Goal: Transaction & Acquisition: Purchase product/service

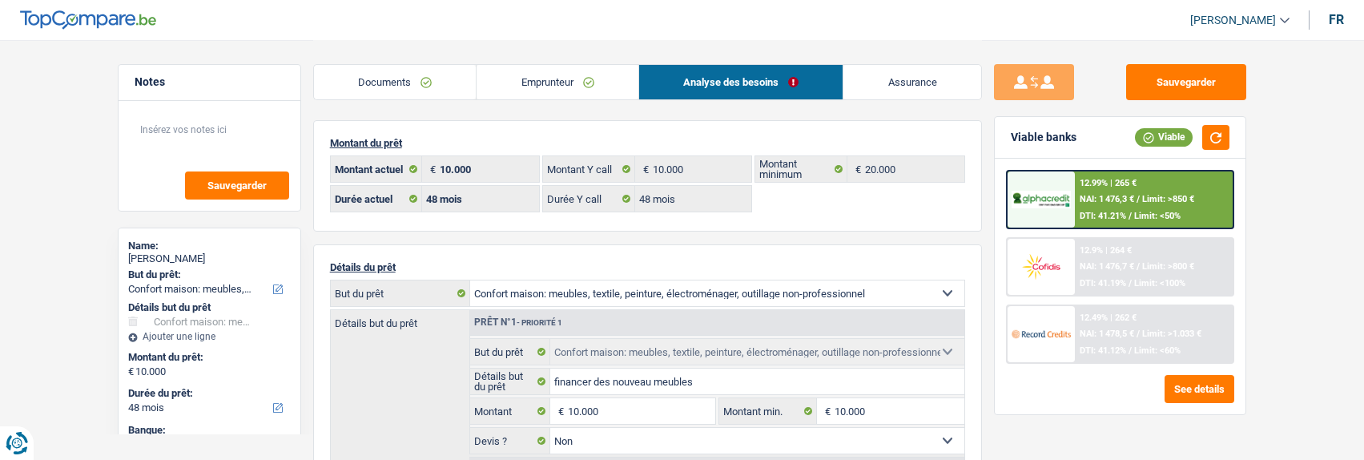
select select "household"
select select "48"
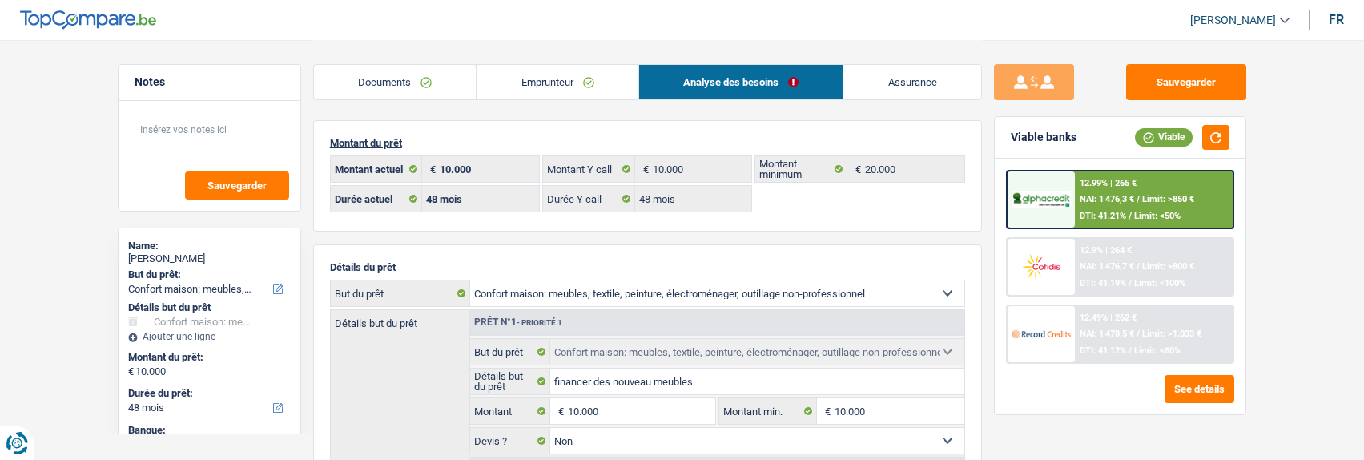
select select "household"
select select "false"
select select "48"
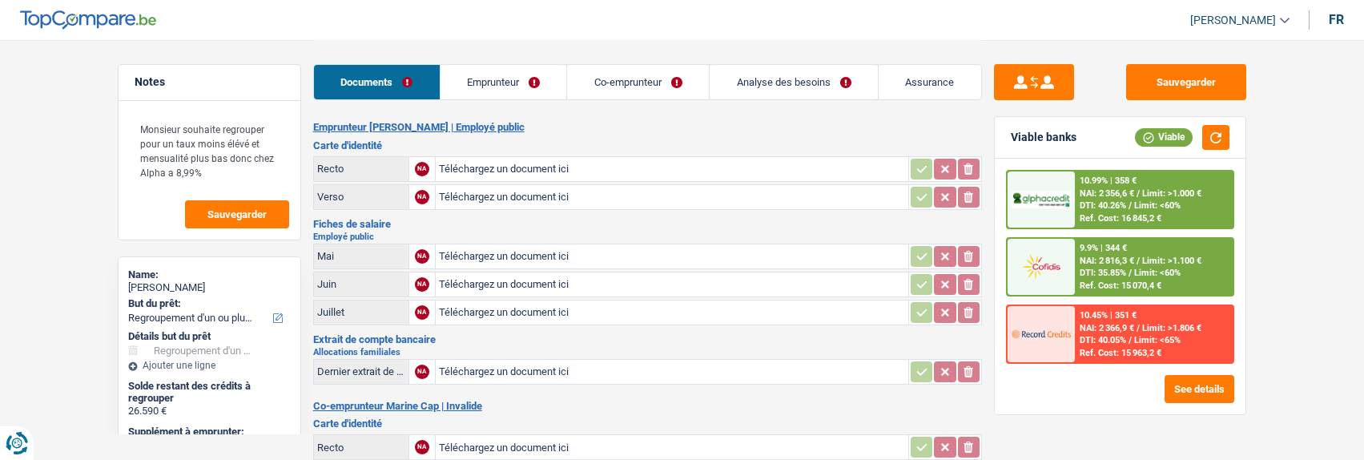
select select "refinancing"
select select "120"
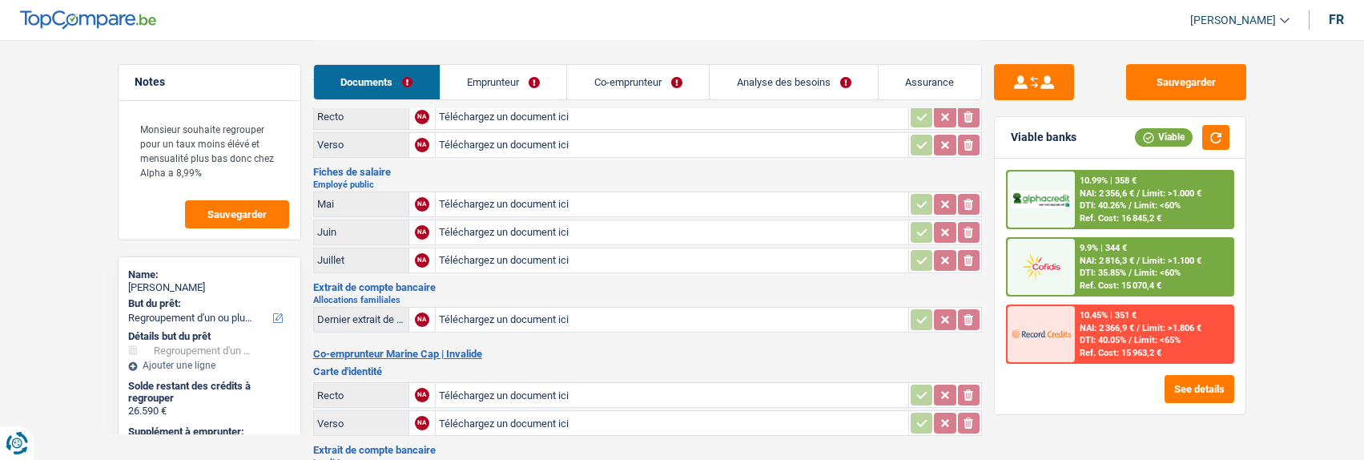
scroll to position [80, 0]
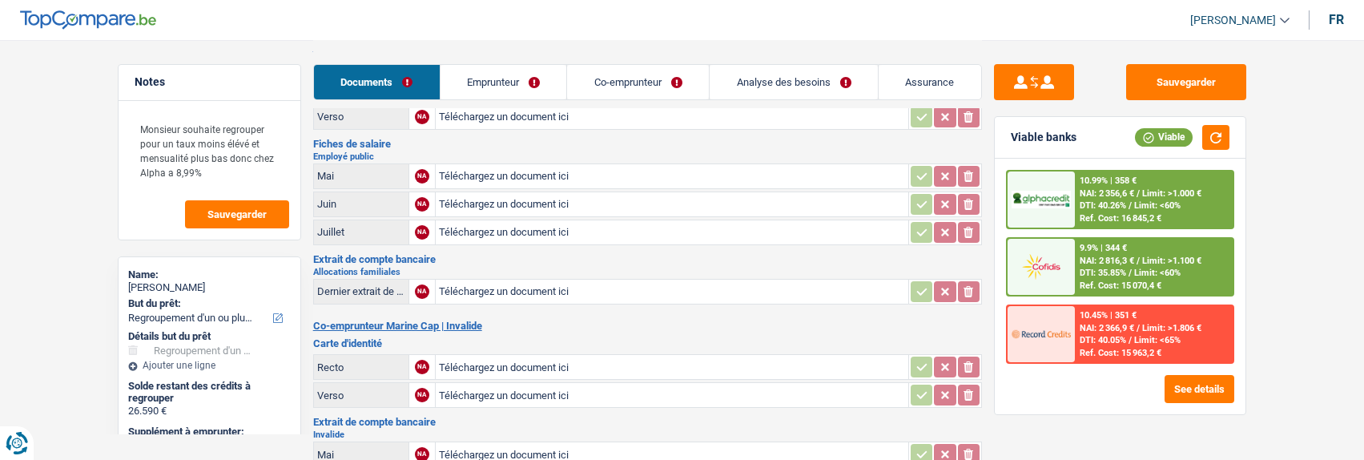
type input "C:\fakepath\id rec marine.jpg"
type input "C:\fakepath\id ver marine.jpg"
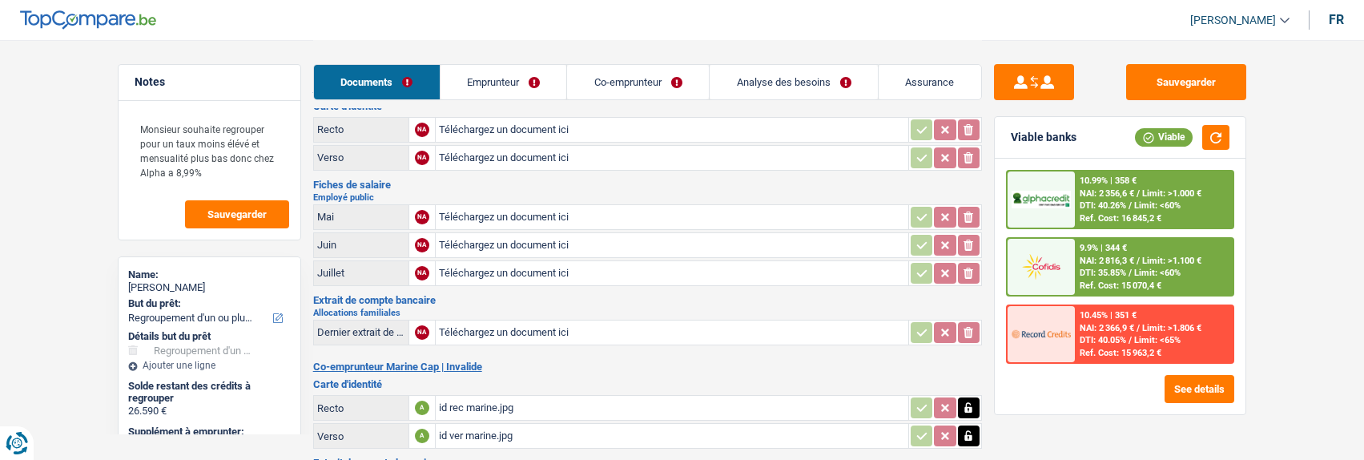
scroll to position [0, 0]
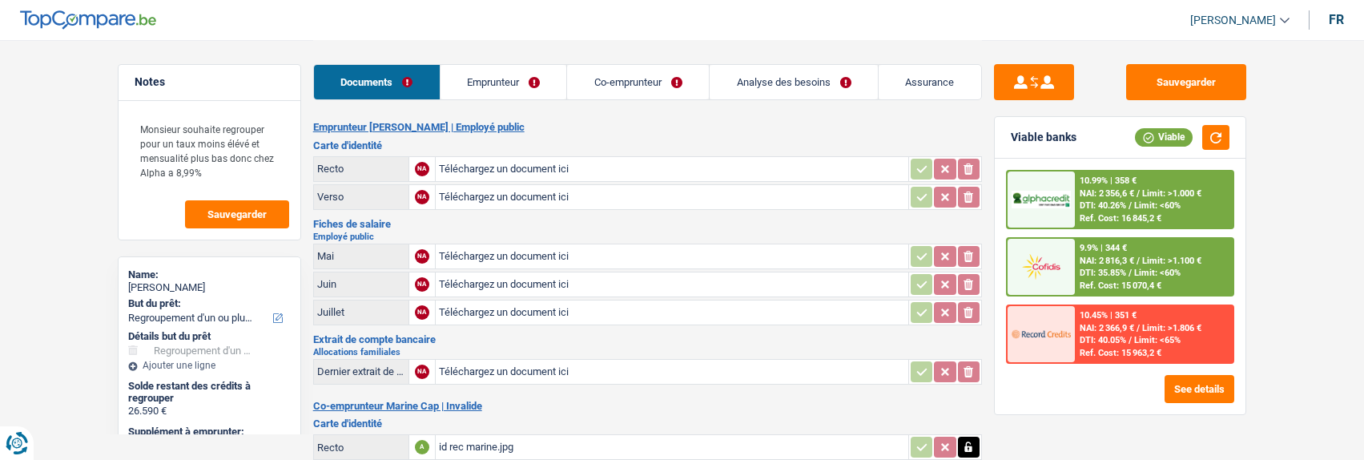
type input "C:\fakepath\Scan_DBH9601_080920253604_001.pdf"
type input "C:\fakepath\id rec logan.jpg"
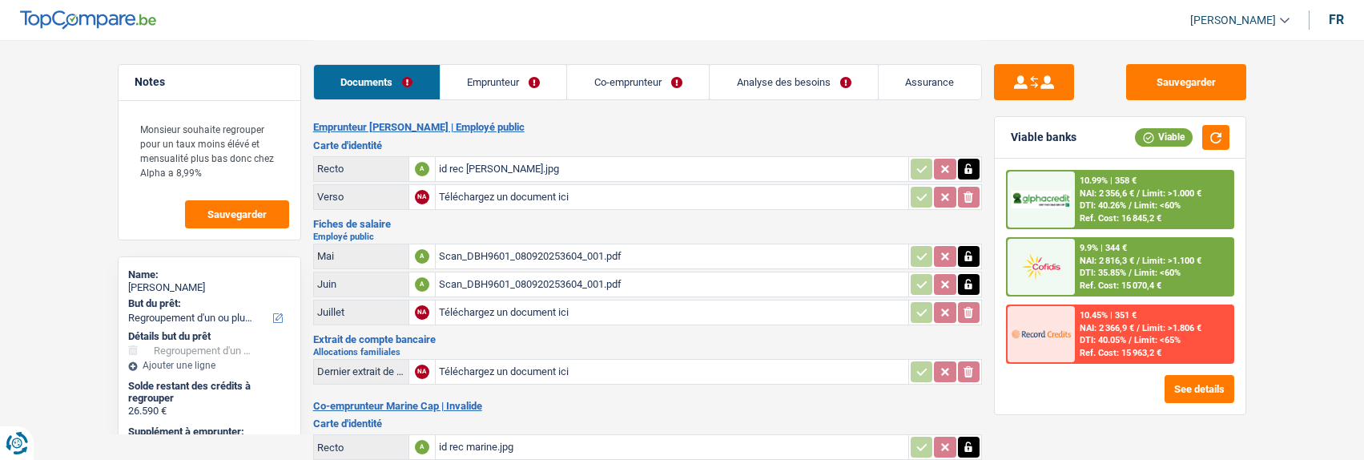
type input "C:\fakepath\id ver logan.jpg"
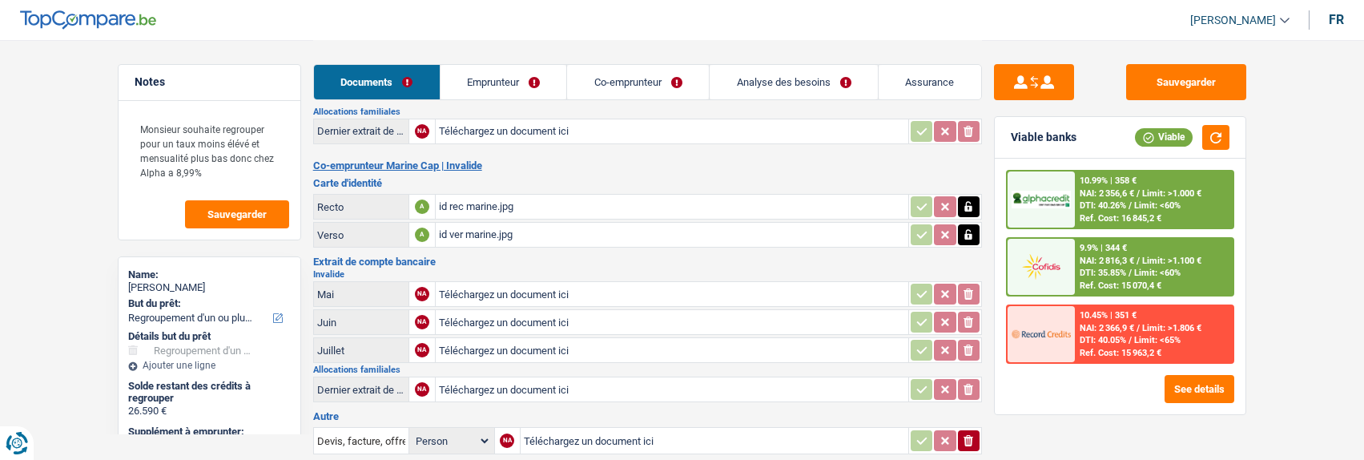
scroll to position [320, 0]
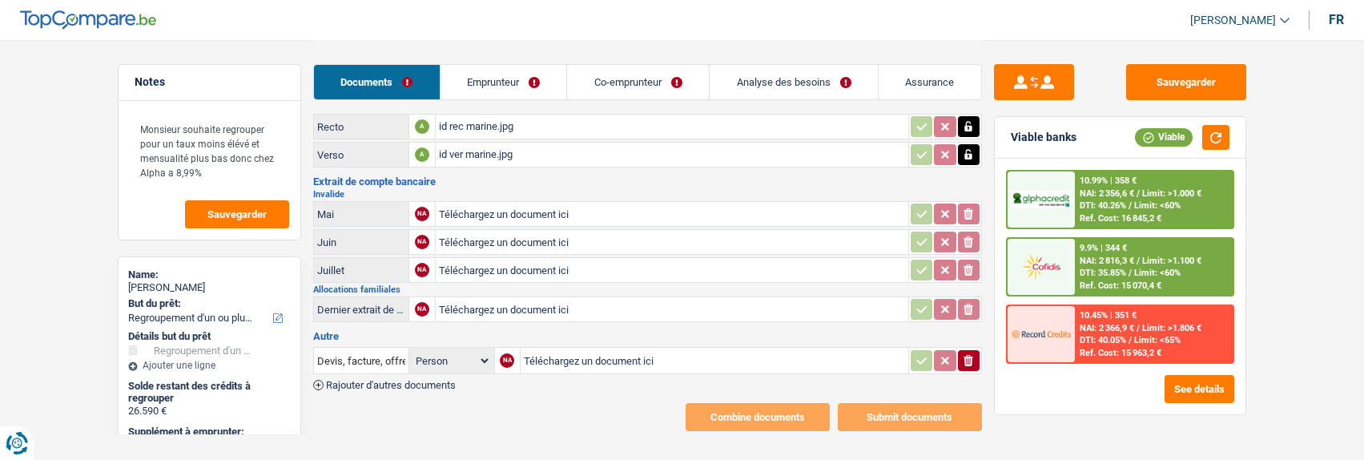
type input "C:\fakepath\Alloc08.jpg"
type input "C:\fakepath\mut06 marine.jpg"
type input "C:\fakepath\mut07 marine.jpg"
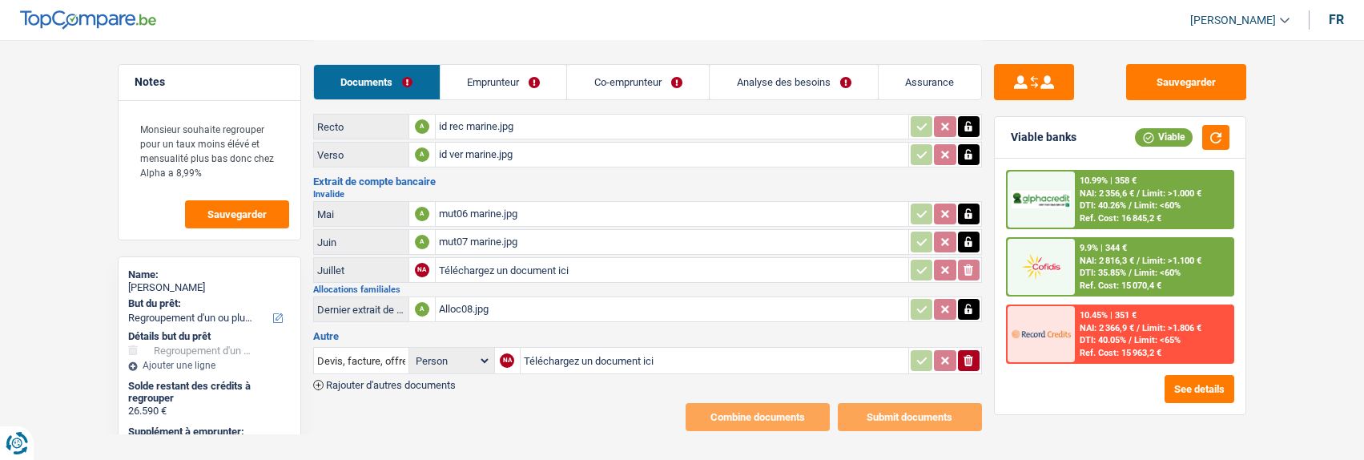
type input "C:\fakepath\mut08 marine.jpg"
click at [382, 348] on input "Devis, facture, offre, bon de commande" at bounding box center [361, 361] width 88 height 26
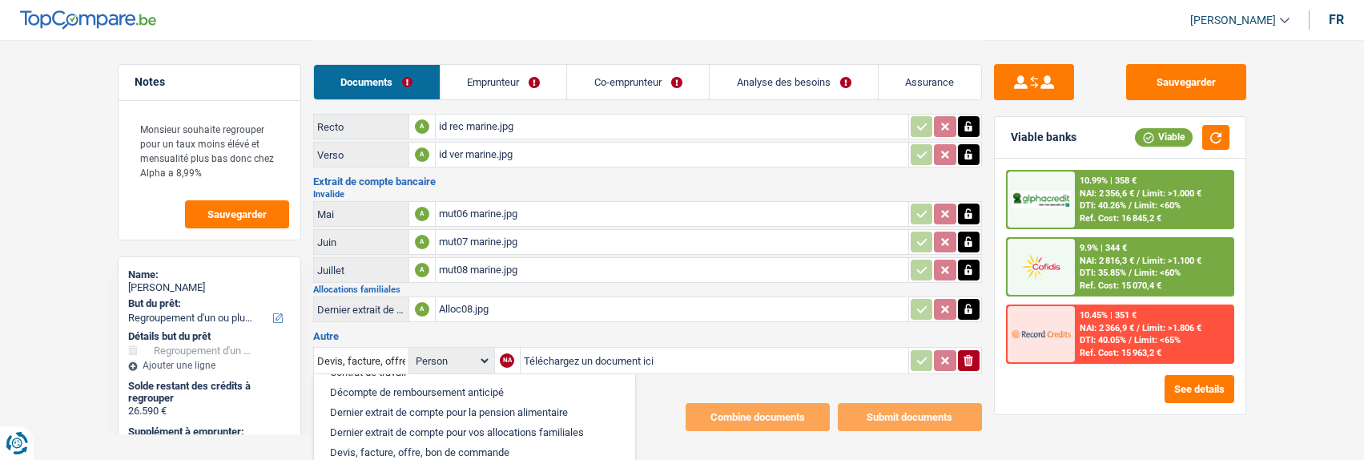
click at [455, 422] on li "Dernier extrait de compte pour vos allocations familiales" at bounding box center [474, 432] width 305 height 20
type input "Dernier extrait de compte pour vos allocations familiales"
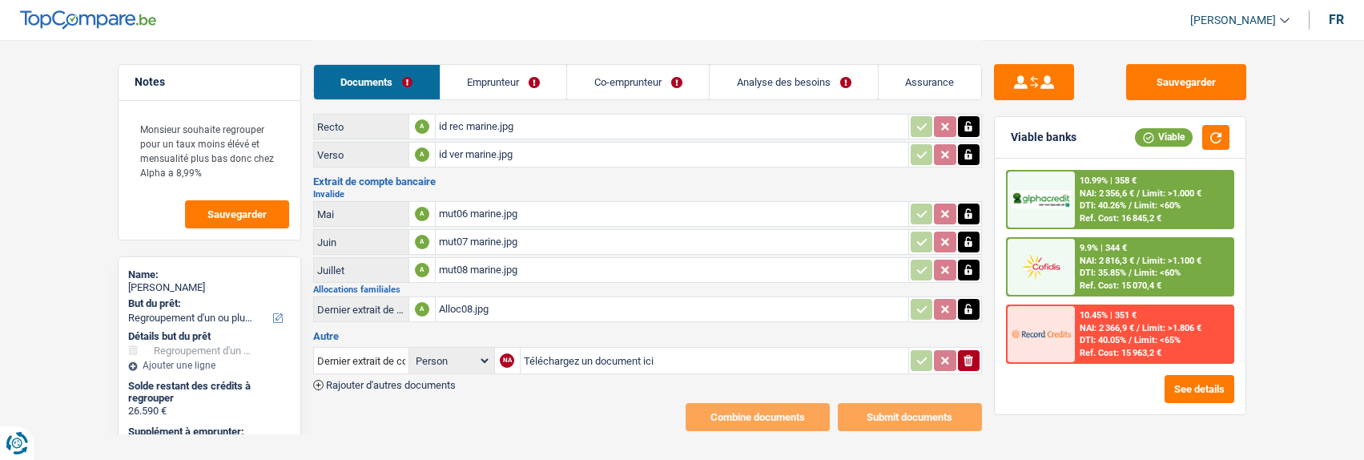
type input "C:\fakepath\Alloc07.jpg"
click at [472, 351] on select "Person Emprunteur Co-emprunteur" at bounding box center [452, 361] width 79 height 20
select select "coApplicant"
click at [413, 351] on select "Person Emprunteur Co-emprunteur" at bounding box center [452, 361] width 79 height 20
click at [679, 331] on h3 "Autre" at bounding box center [647, 336] width 669 height 10
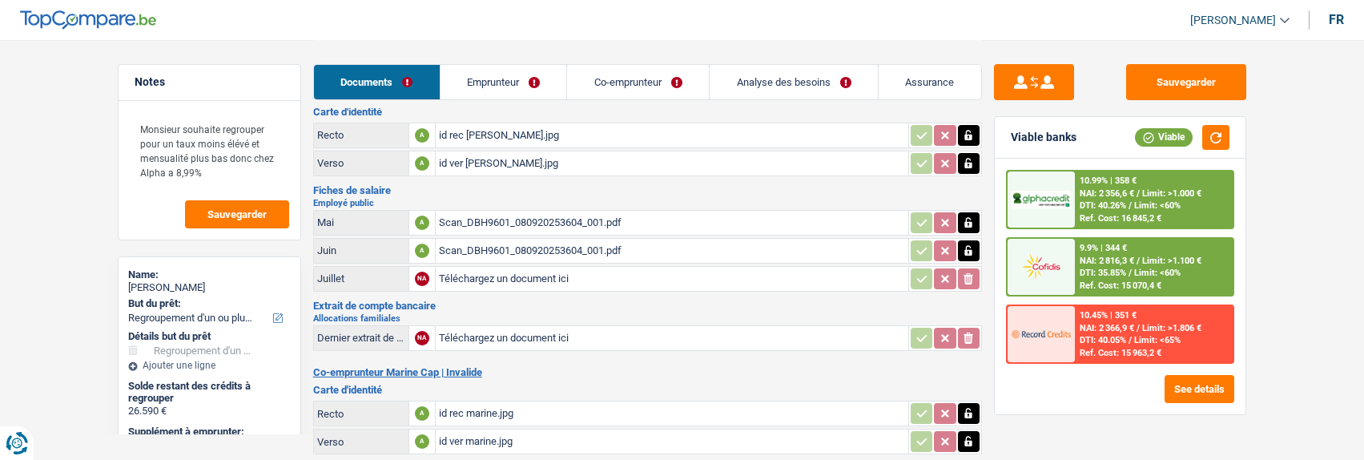
scroll to position [0, 0]
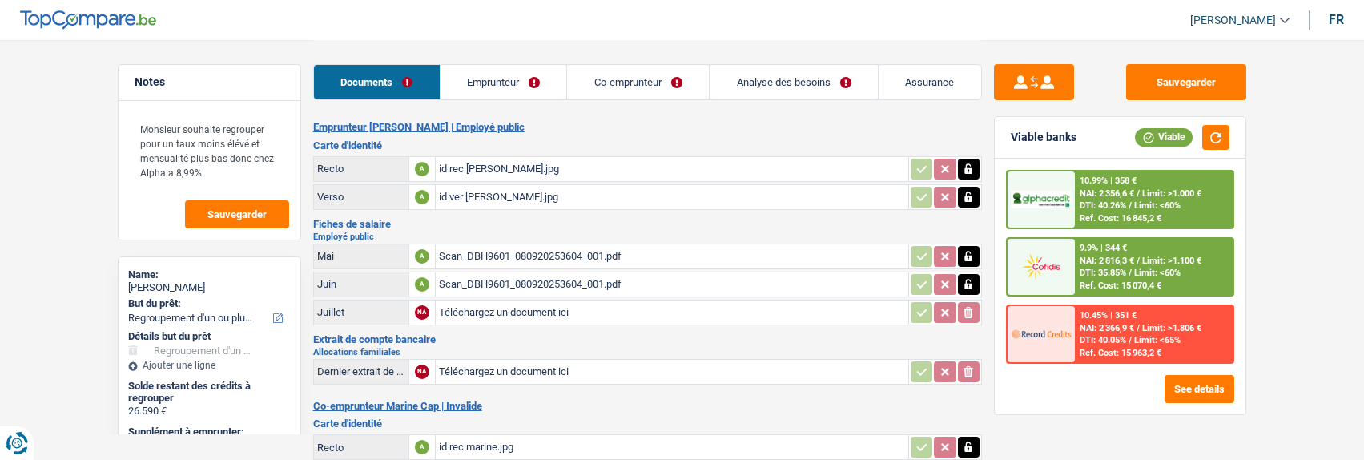
click at [529, 80] on link "Emprunteur" at bounding box center [504, 82] width 127 height 34
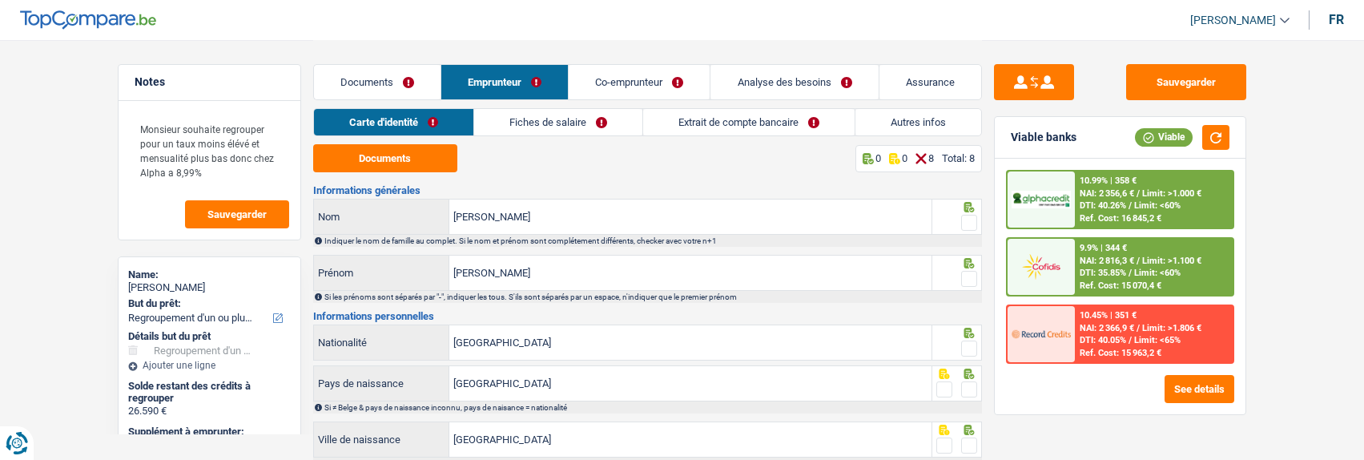
click at [723, 119] on link "Extrait de compte bancaire" at bounding box center [749, 122] width 212 height 26
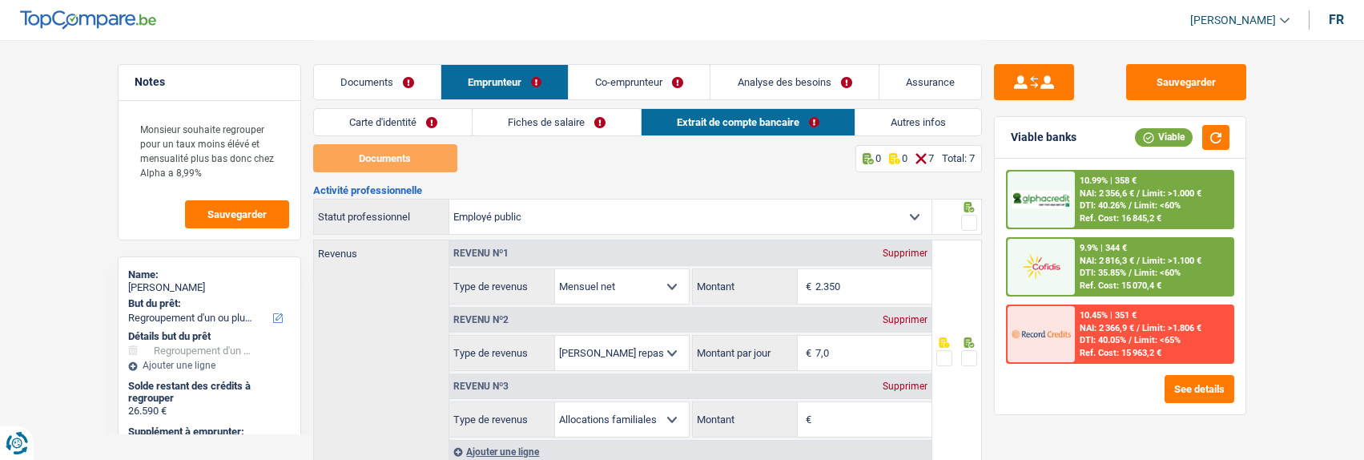
click at [899, 381] on div "Supprimer" at bounding box center [905, 386] width 53 height 10
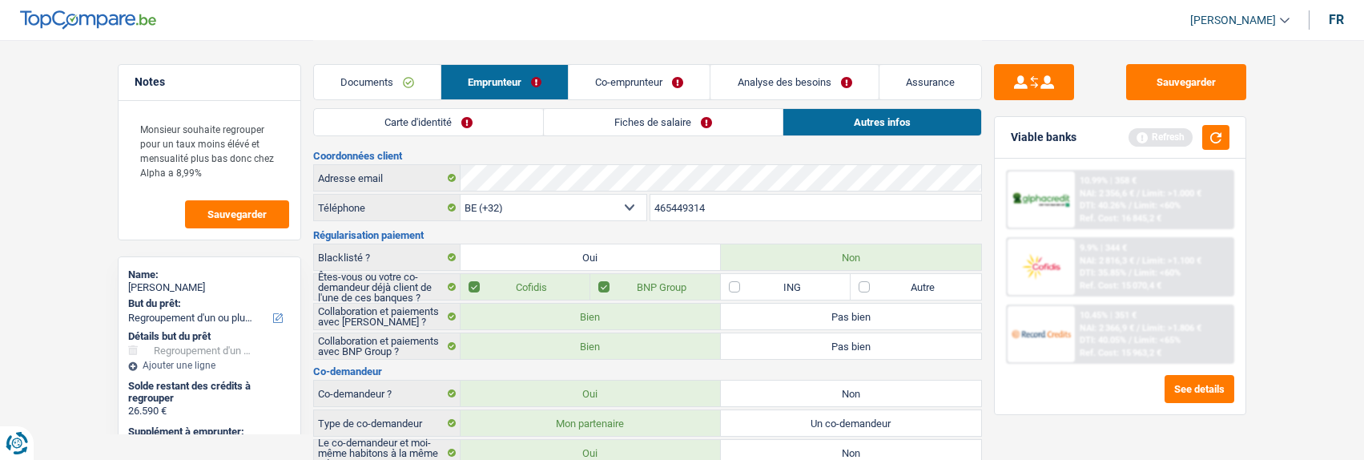
click at [394, 78] on link "Documents" at bounding box center [377, 82] width 127 height 34
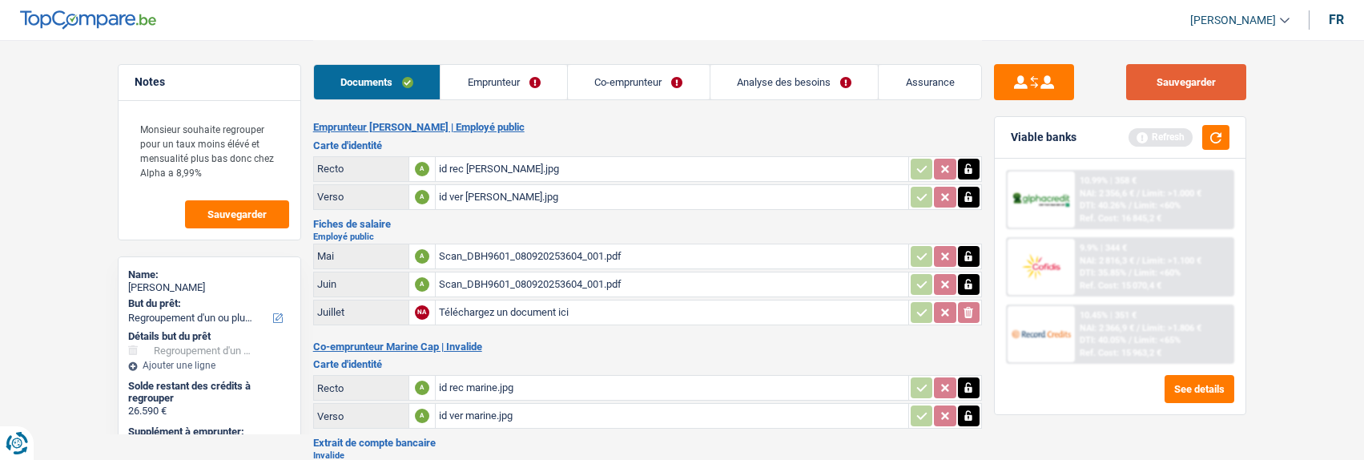
drag, startPoint x: 1169, startPoint y: 83, endPoint x: 1142, endPoint y: 83, distance: 26.4
click at [1168, 83] on button "Sauvegarder" at bounding box center [1186, 82] width 120 height 36
click at [1206, 129] on button "button" at bounding box center [1216, 137] width 27 height 25
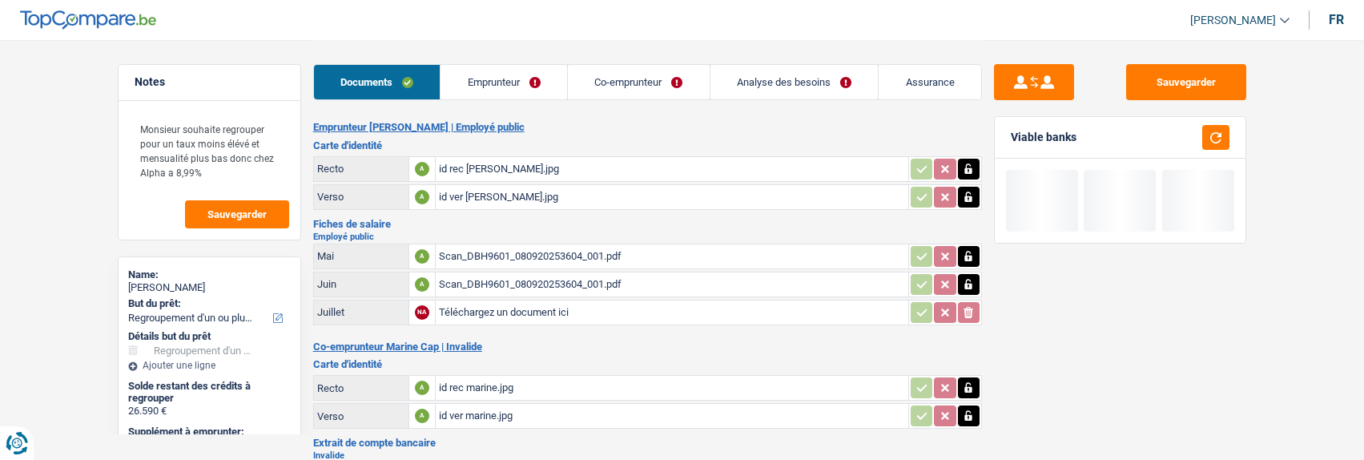
click at [480, 81] on link "Emprunteur" at bounding box center [504, 82] width 127 height 34
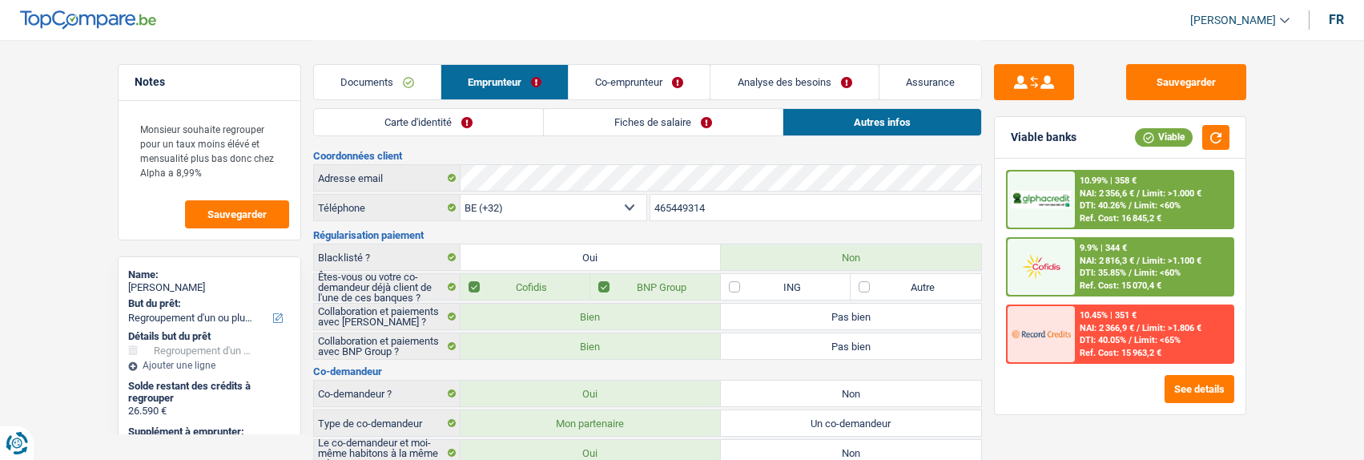
click at [469, 124] on link "Carte d'identité" at bounding box center [428, 122] width 229 height 26
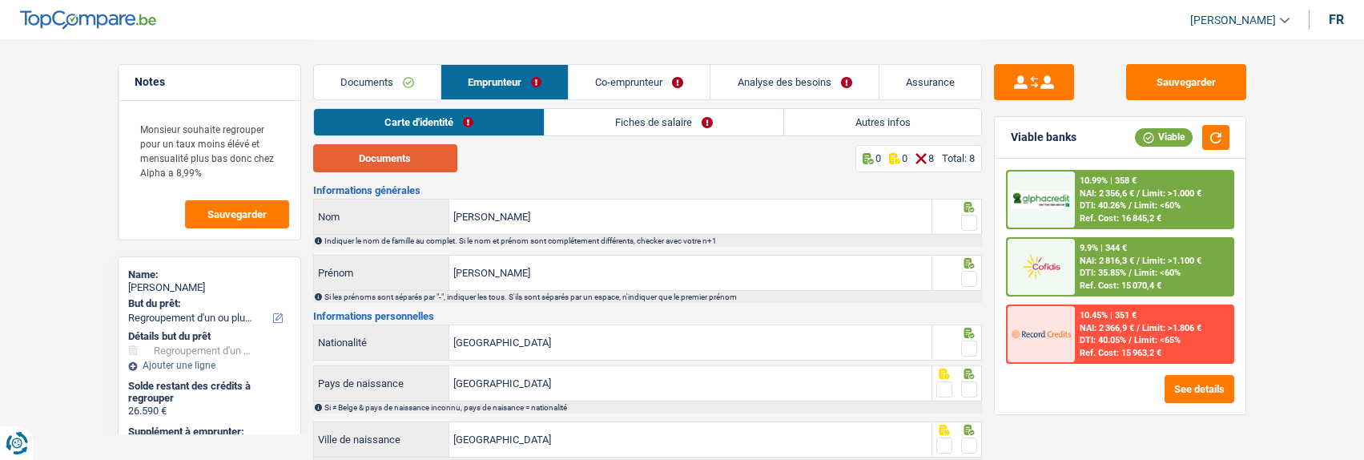
click at [403, 159] on button "Documents" at bounding box center [385, 158] width 144 height 28
drag, startPoint x: 975, startPoint y: 218, endPoint x: 976, endPoint y: 260, distance: 41.7
click at [976, 220] on span at bounding box center [969, 223] width 16 height 16
click at [0, 0] on input "radio" at bounding box center [0, 0] width 0 height 0
click at [966, 276] on span at bounding box center [969, 279] width 16 height 16
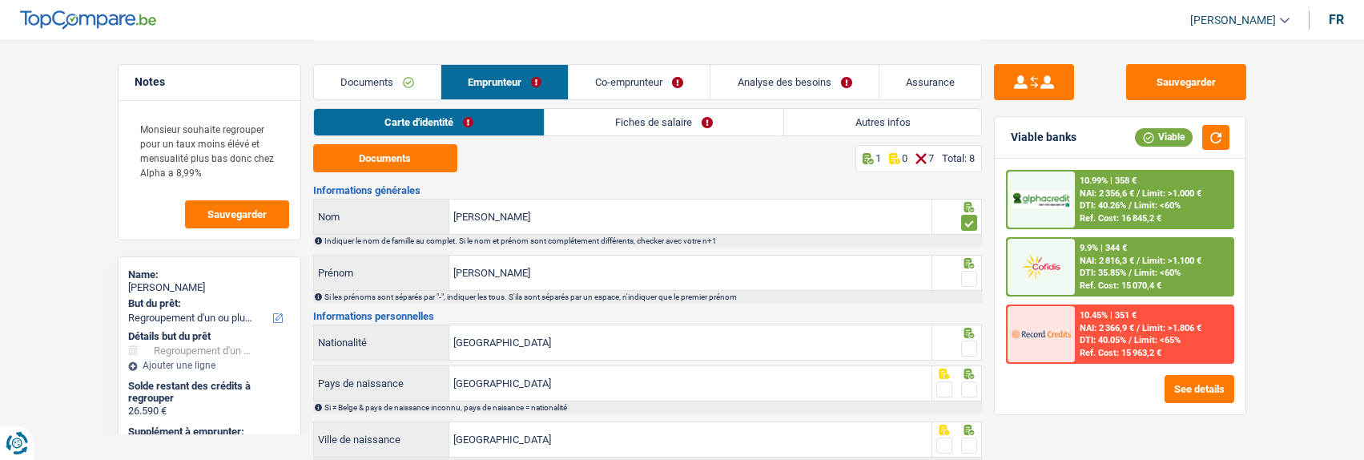
click at [0, 0] on input "radio" at bounding box center [0, 0] width 0 height 0
drag, startPoint x: 970, startPoint y: 341, endPoint x: 969, endPoint y: 361, distance: 19.3
click at [969, 341] on span at bounding box center [969, 348] width 16 height 16
click at [0, 0] on input "radio" at bounding box center [0, 0] width 0 height 0
click at [970, 387] on span at bounding box center [969, 389] width 16 height 16
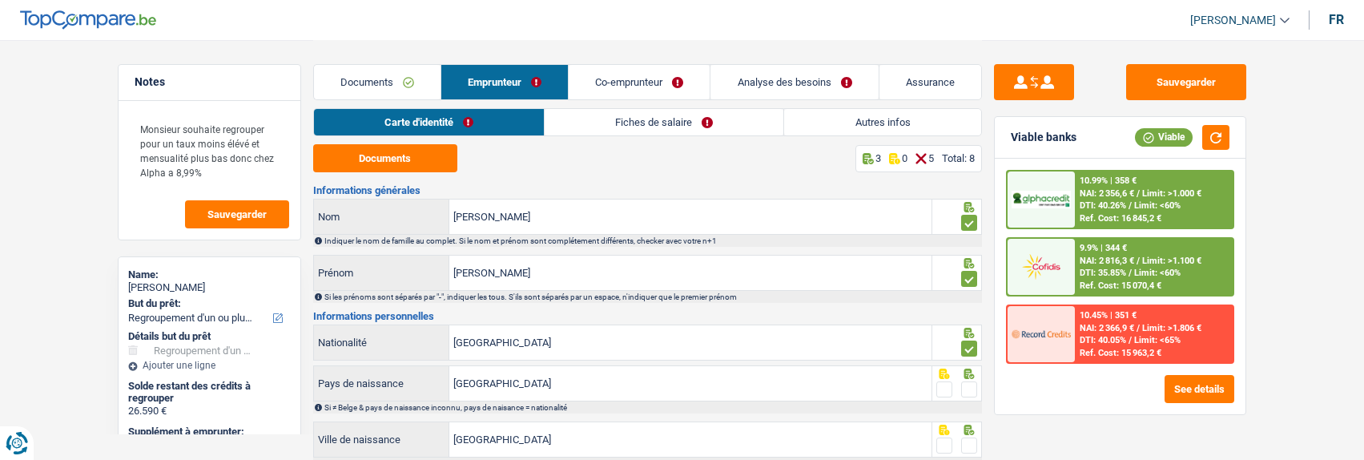
click at [0, 0] on input "radio" at bounding box center [0, 0] width 0 height 0
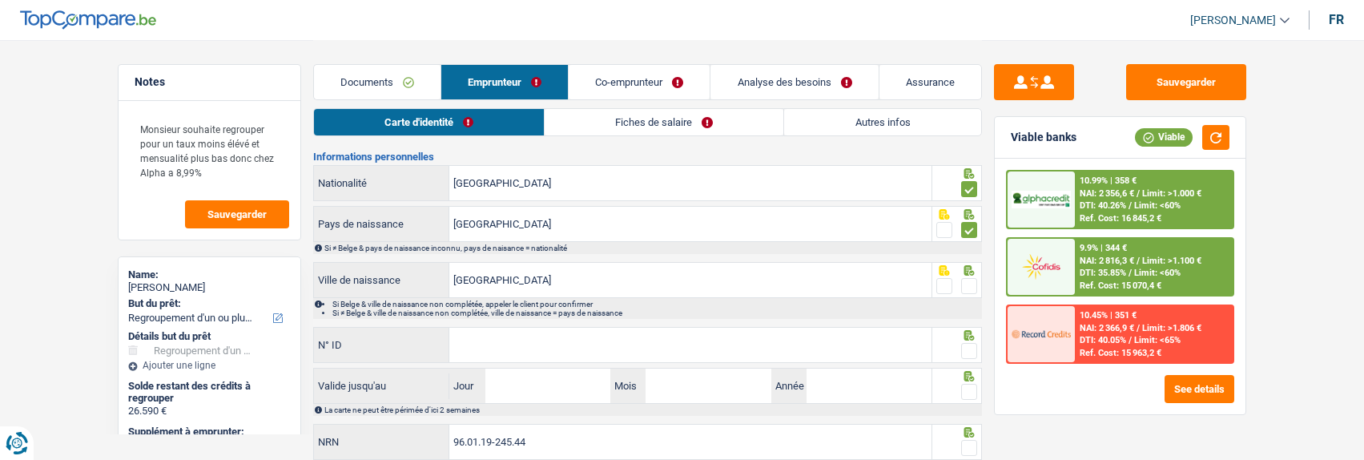
scroll to position [160, 0]
drag, startPoint x: 965, startPoint y: 279, endPoint x: 900, endPoint y: 320, distance: 77.8
click at [965, 281] on span at bounding box center [969, 285] width 16 height 16
click at [0, 0] on input "radio" at bounding box center [0, 0] width 0 height 0
click at [787, 336] on input "N° ID" at bounding box center [690, 344] width 482 height 34
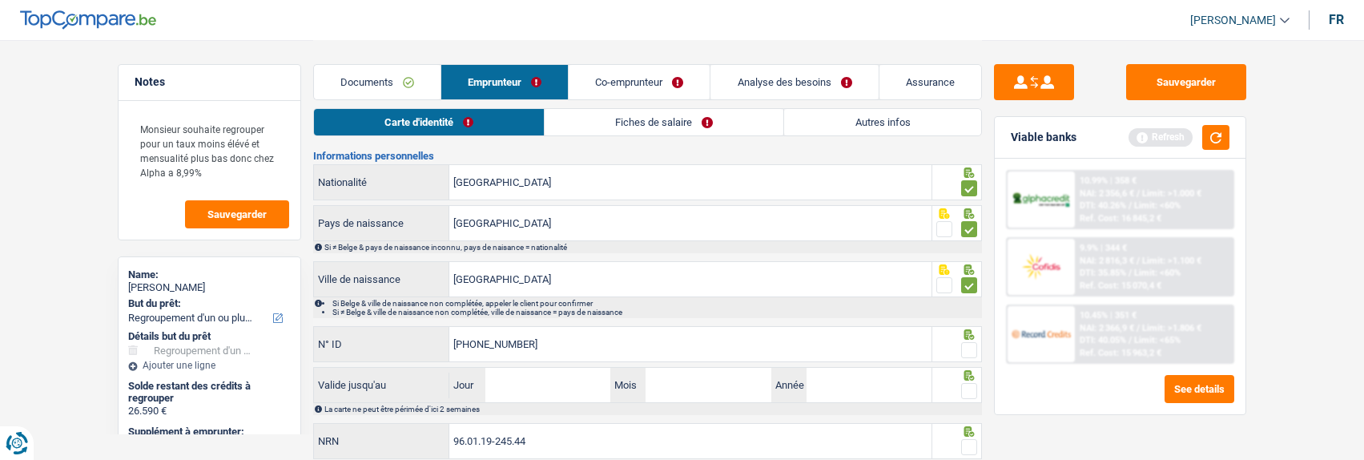
type input "592-3705949-48"
click at [968, 342] on span at bounding box center [969, 350] width 16 height 16
click at [0, 0] on input "radio" at bounding box center [0, 0] width 0 height 0
click at [559, 371] on input "Jour" at bounding box center [547, 385] width 125 height 34
type input "17"
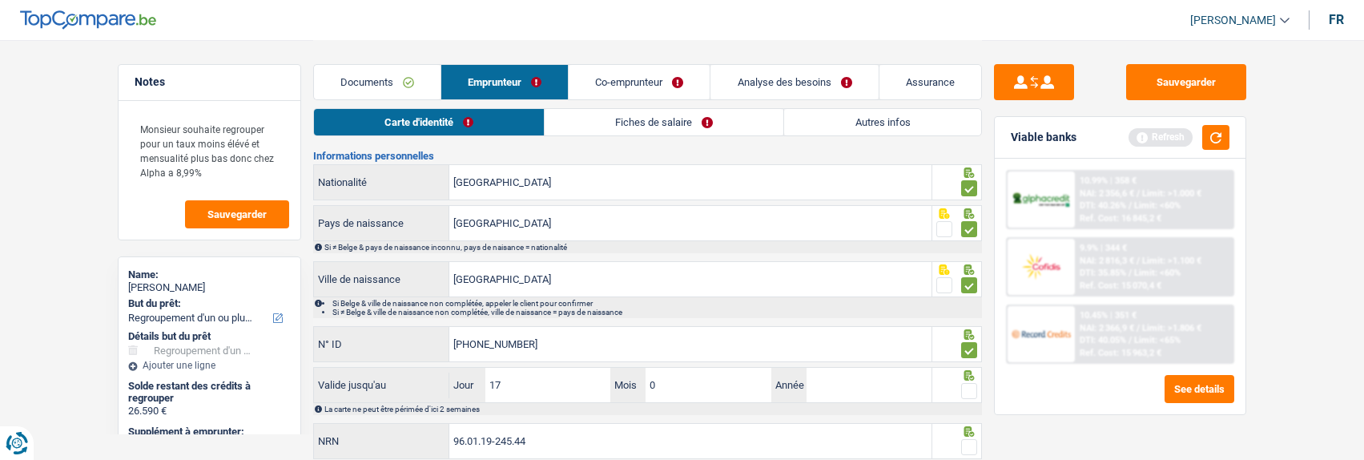
type input "05"
type input "2026"
drag, startPoint x: 968, startPoint y: 386, endPoint x: 870, endPoint y: 411, distance: 100.8
click at [963, 389] on span at bounding box center [969, 391] width 16 height 16
click at [0, 0] on input "radio" at bounding box center [0, 0] width 0 height 0
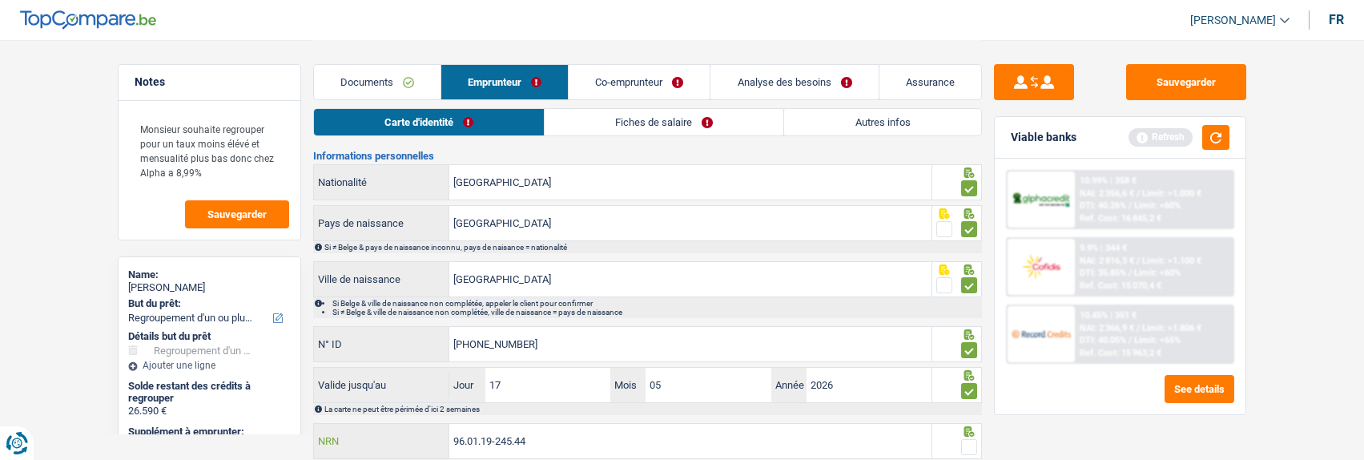
click at [758, 448] on input "96.01.19-245.44" at bounding box center [690, 441] width 482 height 34
click at [965, 445] on span at bounding box center [969, 447] width 16 height 16
click at [0, 0] on input "radio" at bounding box center [0, 0] width 0 height 0
drag, startPoint x: 1211, startPoint y: 130, endPoint x: 1199, endPoint y: 128, distance: 12.1
click at [1211, 131] on button "button" at bounding box center [1216, 137] width 27 height 25
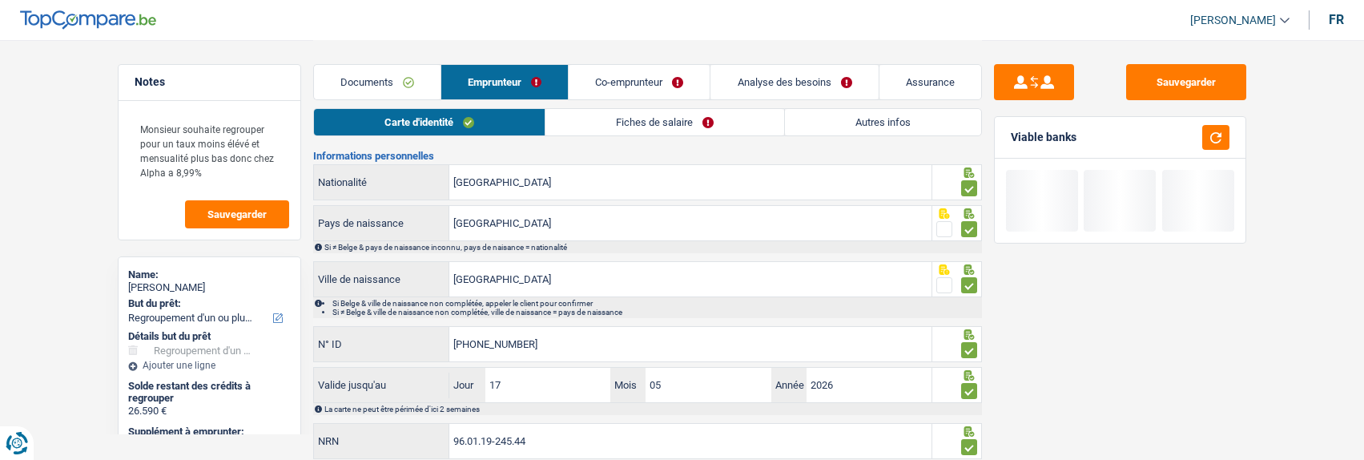
click at [690, 119] on link "Fiches de salaire" at bounding box center [665, 122] width 239 height 26
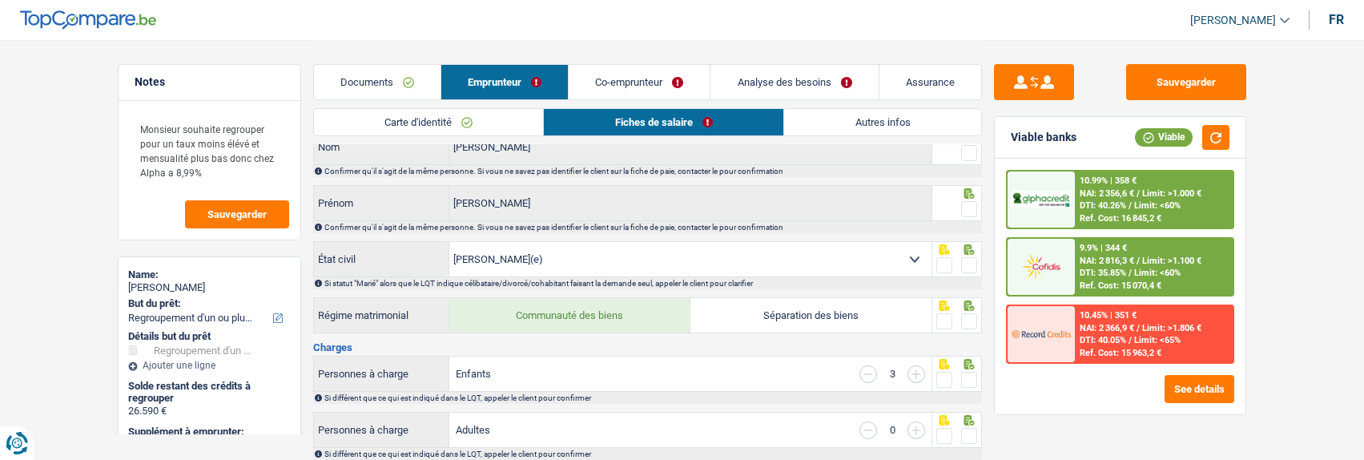
scroll to position [0, 0]
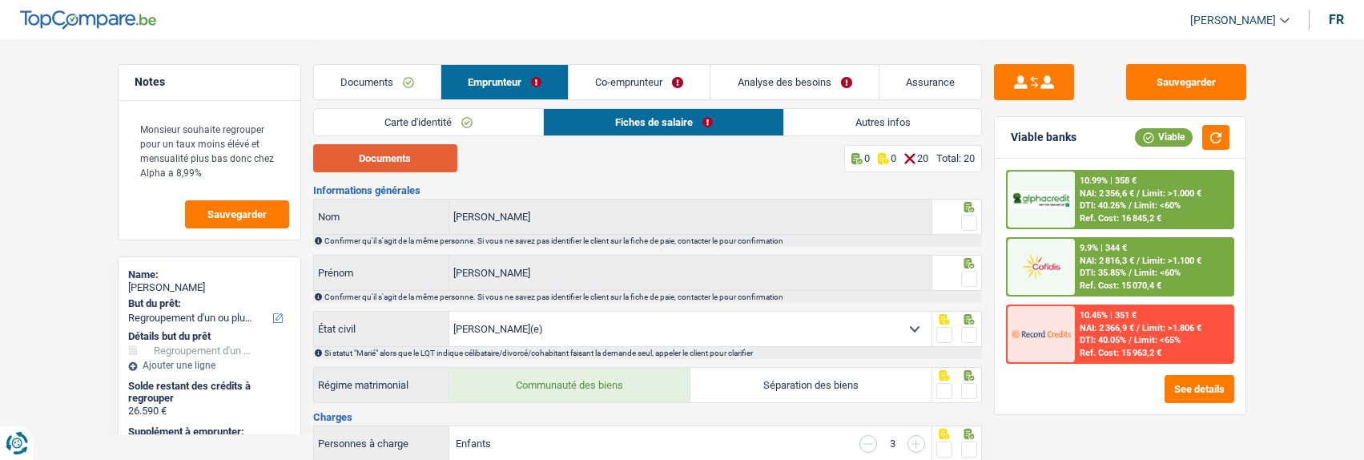
click at [398, 161] on button "Documents" at bounding box center [385, 158] width 144 height 28
click at [969, 216] on span at bounding box center [969, 223] width 16 height 16
click at [0, 0] on input "radio" at bounding box center [0, 0] width 0 height 0
click at [971, 277] on span at bounding box center [969, 279] width 16 height 16
click at [0, 0] on input "radio" at bounding box center [0, 0] width 0 height 0
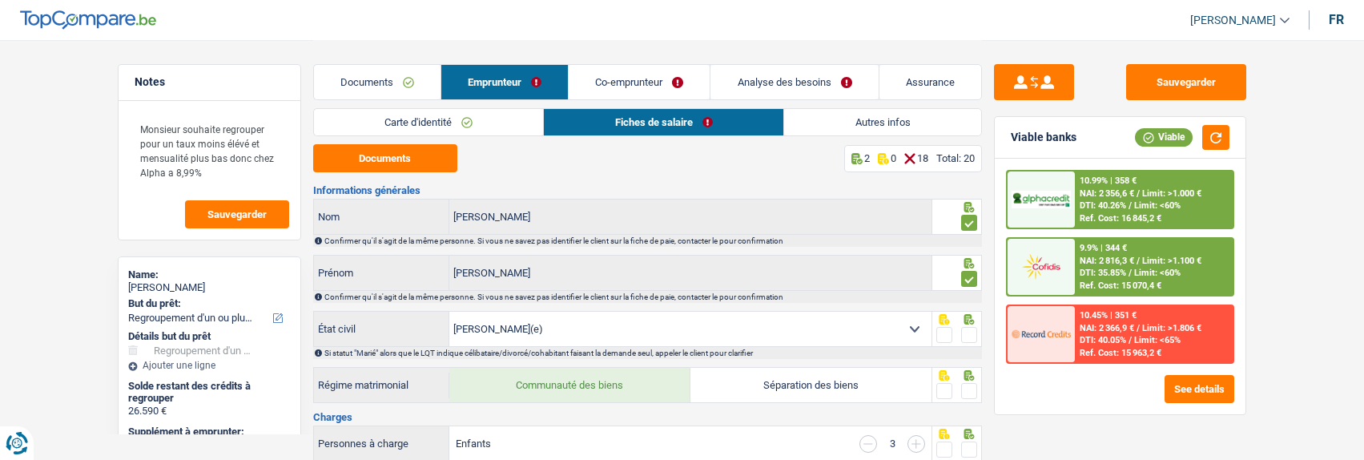
click at [964, 327] on span at bounding box center [969, 335] width 16 height 16
click at [0, 0] on input "radio" at bounding box center [0, 0] width 0 height 0
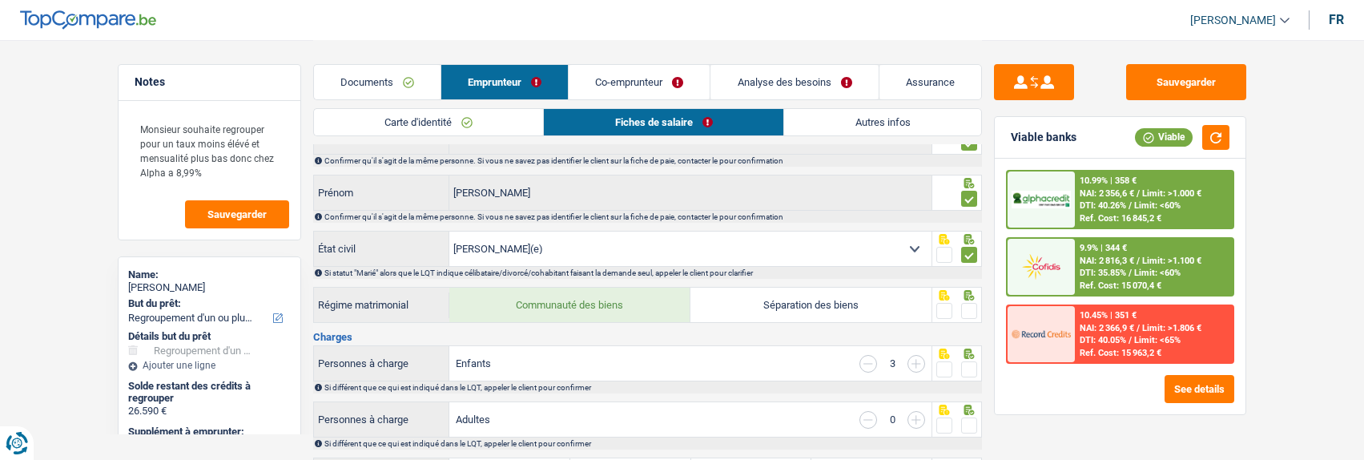
click at [966, 308] on span at bounding box center [969, 311] width 16 height 16
click at [0, 0] on input "radio" at bounding box center [0, 0] width 0 height 0
click at [965, 363] on span at bounding box center [969, 369] width 16 height 16
click at [0, 0] on input "radio" at bounding box center [0, 0] width 0 height 0
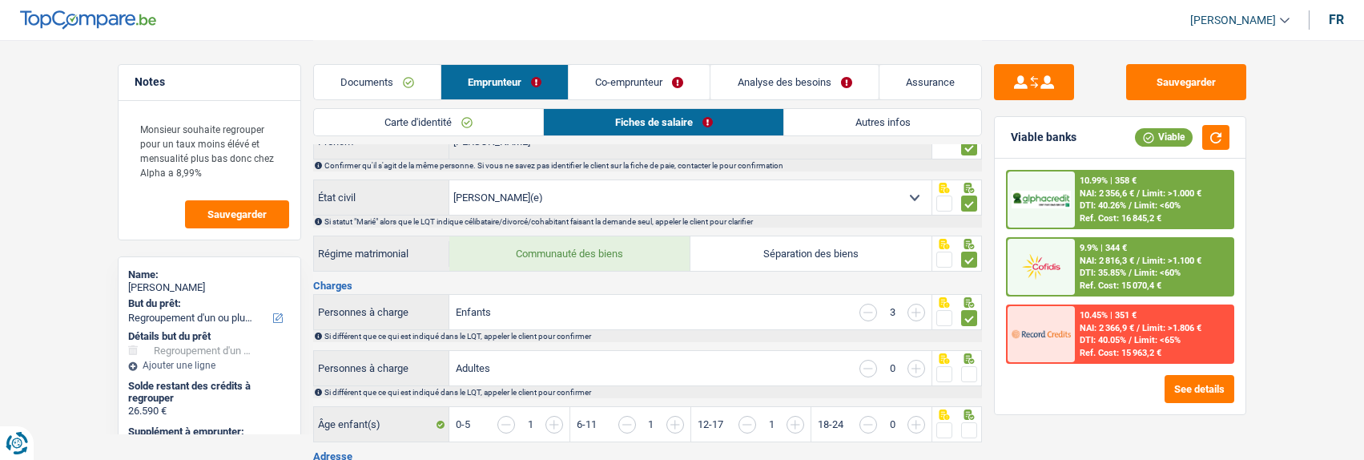
scroll to position [160, 0]
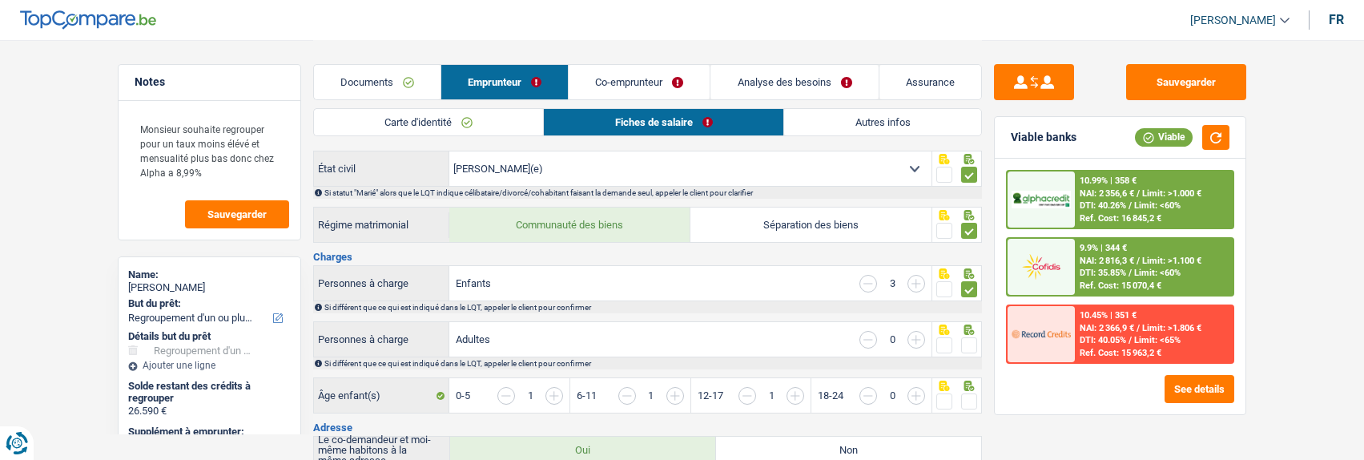
click at [962, 341] on span at bounding box center [969, 345] width 16 height 16
click at [0, 0] on input "radio" at bounding box center [0, 0] width 0 height 0
click at [966, 394] on span at bounding box center [969, 401] width 16 height 16
click at [0, 0] on input "radio" at bounding box center [0, 0] width 0 height 0
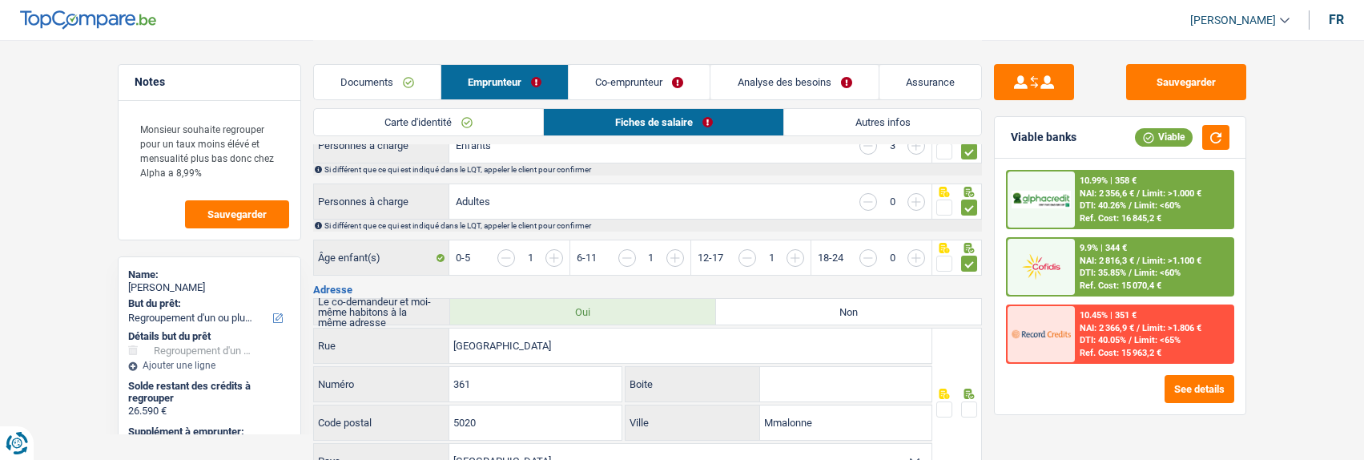
scroll to position [320, 0]
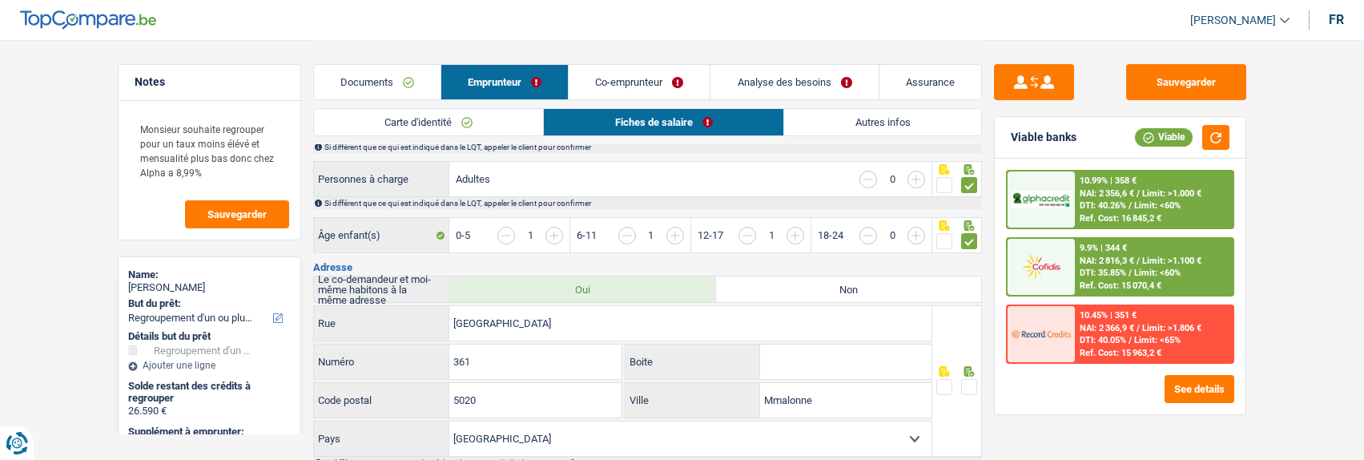
click at [967, 380] on span at bounding box center [969, 387] width 16 height 16
click at [0, 0] on input "radio" at bounding box center [0, 0] width 0 height 0
click at [780, 392] on input "Mmalonne" at bounding box center [845, 400] width 171 height 34
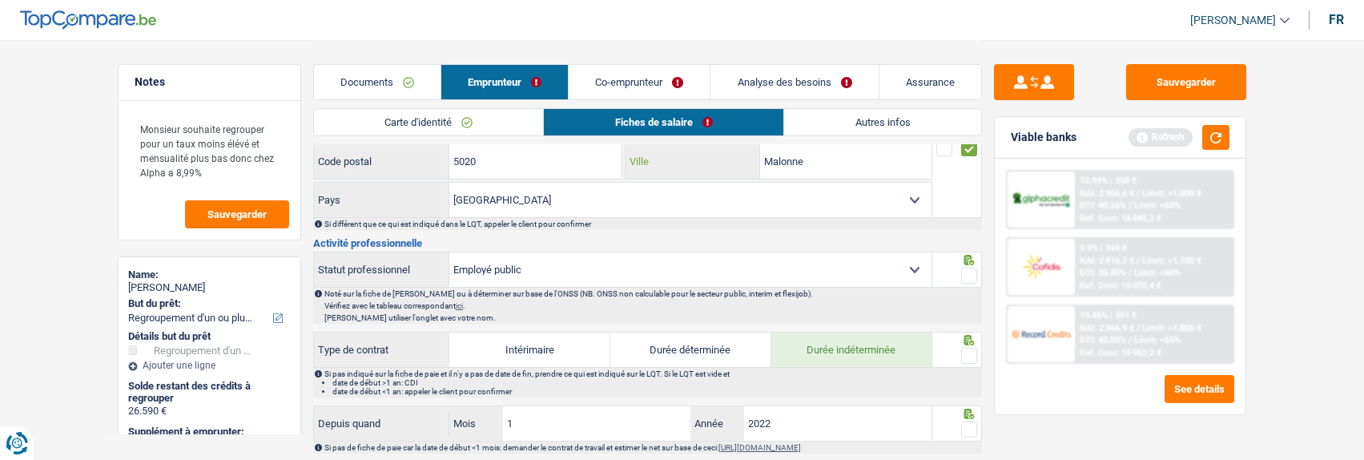
scroll to position [561, 0]
type input "Malonne"
click at [966, 266] on span at bounding box center [969, 274] width 16 height 16
click at [0, 0] on input "radio" at bounding box center [0, 0] width 0 height 0
click at [962, 346] on span at bounding box center [969, 354] width 16 height 16
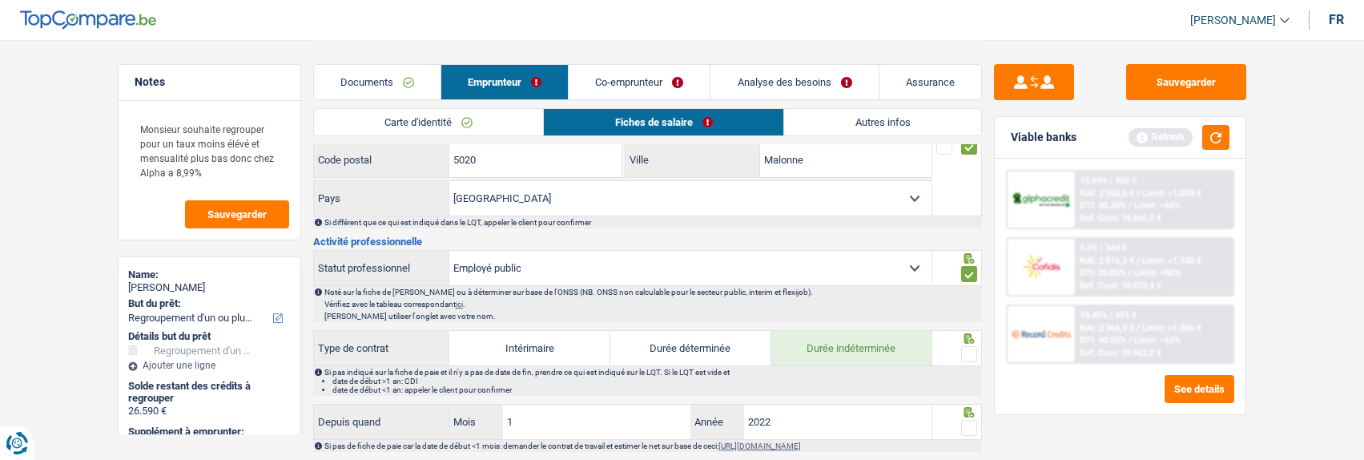
click at [0, 0] on input "radio" at bounding box center [0, 0] width 0 height 0
click at [966, 420] on span at bounding box center [969, 428] width 16 height 16
click at [0, 0] on input "radio" at bounding box center [0, 0] width 0 height 0
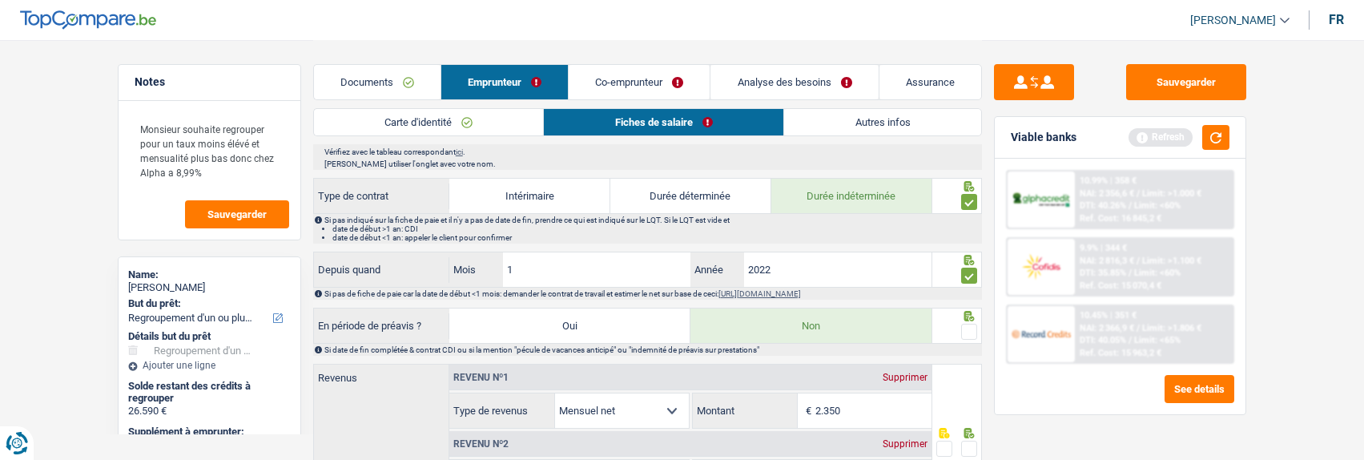
scroll to position [721, 0]
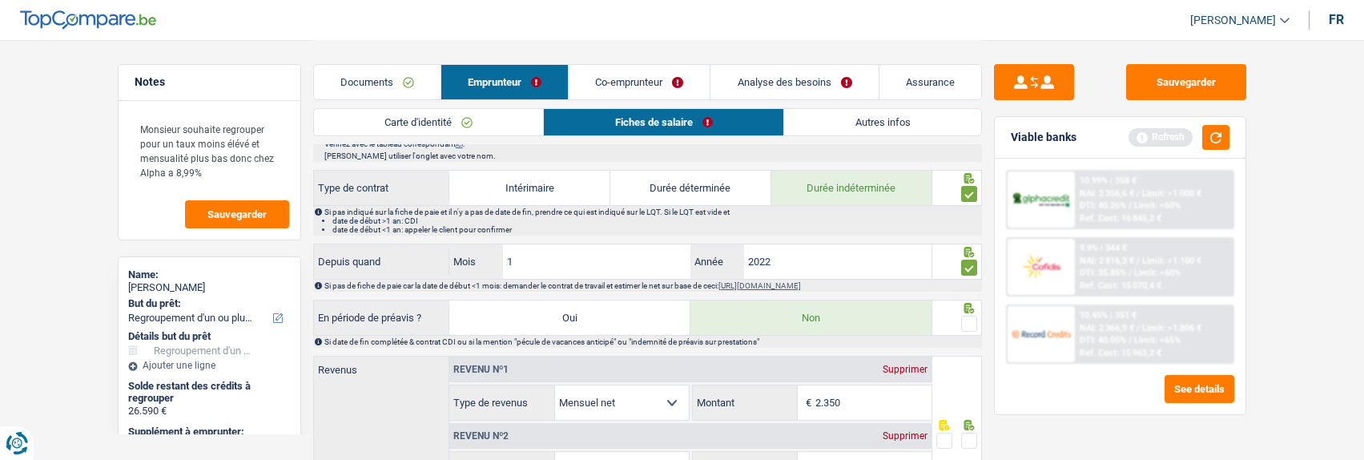
click at [972, 316] on span at bounding box center [969, 324] width 16 height 16
click at [0, 0] on input "radio" at bounding box center [0, 0] width 0 height 0
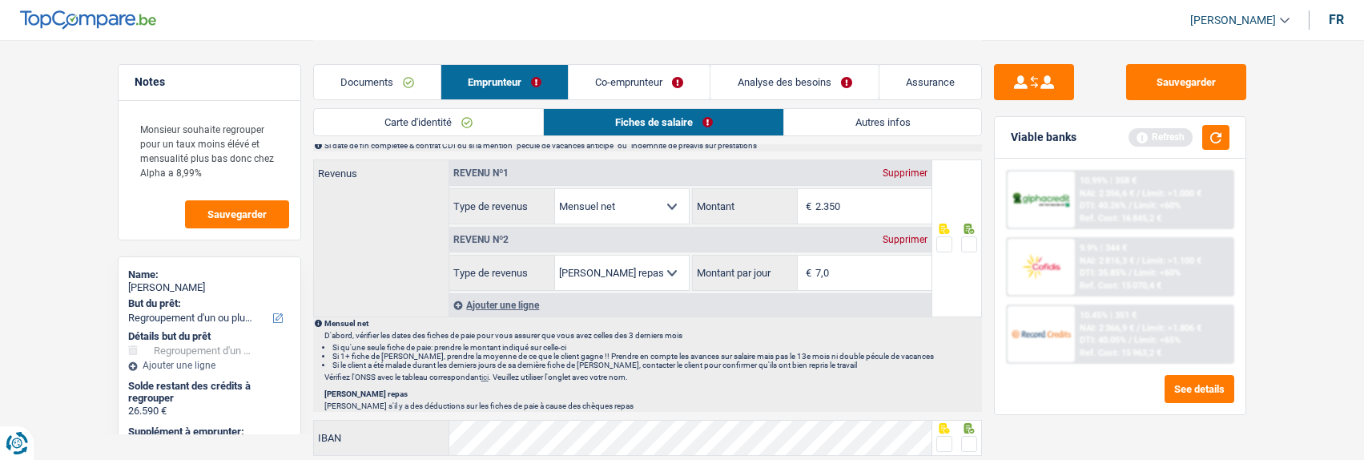
scroll to position [881, 0]
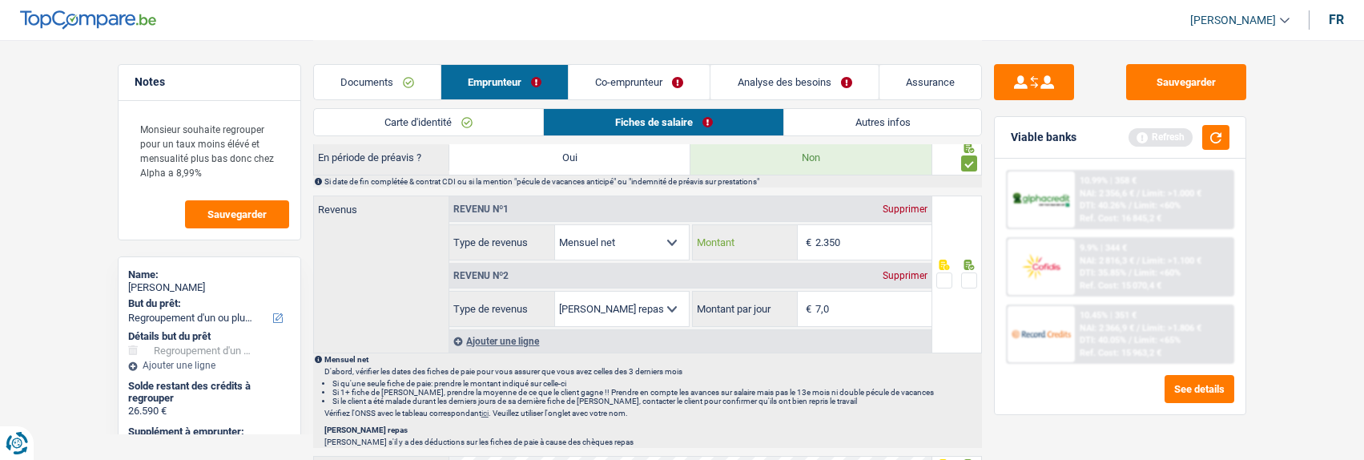
click at [881, 240] on input "2.350" at bounding box center [874, 242] width 116 height 34
type input "2.396"
click at [973, 274] on span at bounding box center [969, 280] width 16 height 16
click at [0, 0] on input "radio" at bounding box center [0, 0] width 0 height 0
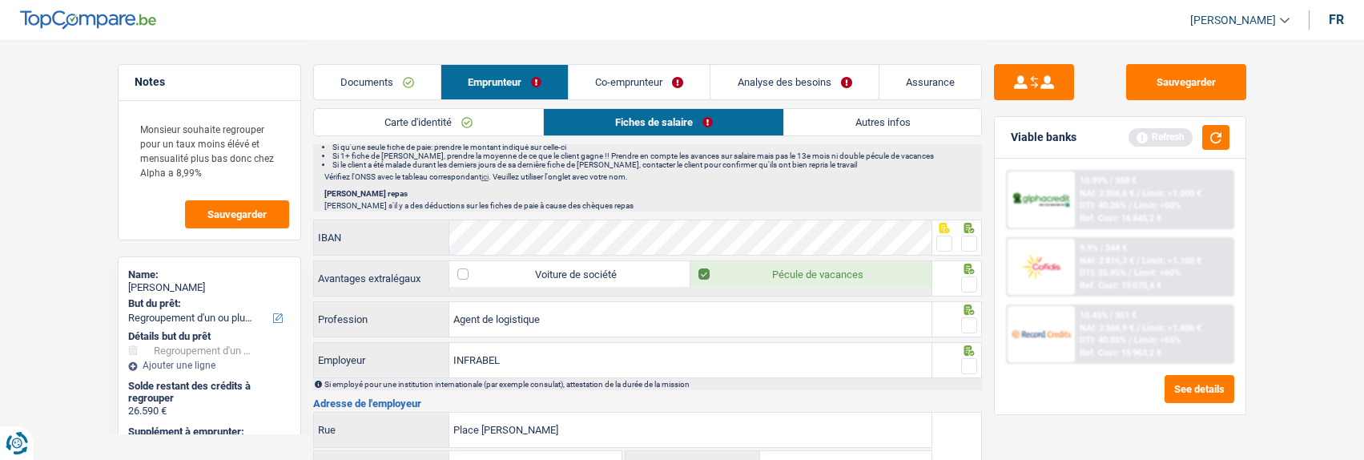
scroll to position [1122, 0]
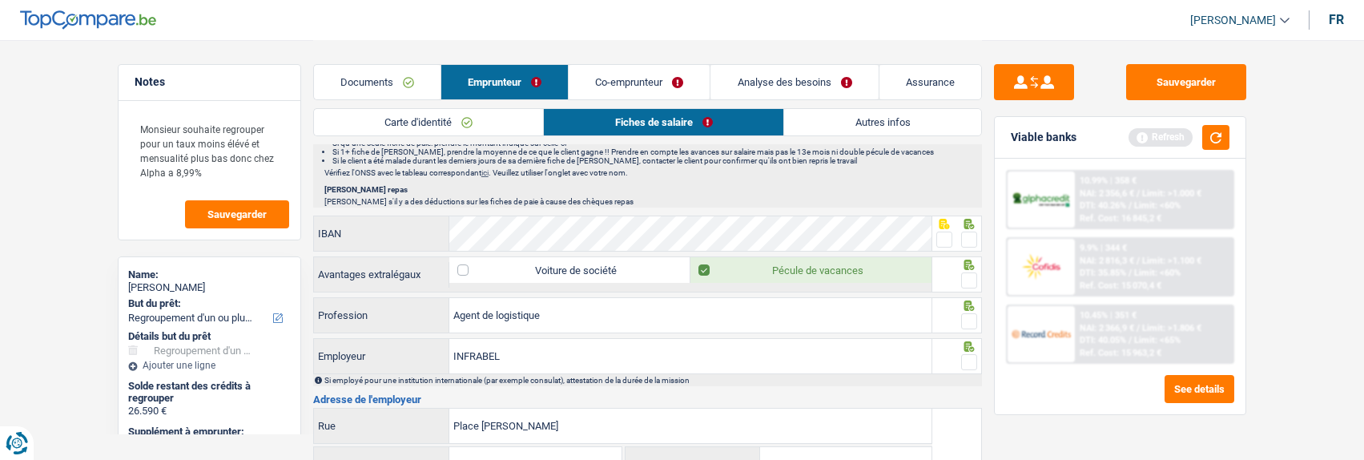
click at [967, 234] on span at bounding box center [969, 240] width 16 height 16
click at [0, 0] on input "radio" at bounding box center [0, 0] width 0 height 0
click at [969, 271] on div at bounding box center [969, 281] width 16 height 20
click at [967, 276] on span at bounding box center [969, 280] width 16 height 16
click at [0, 0] on input "radio" at bounding box center [0, 0] width 0 height 0
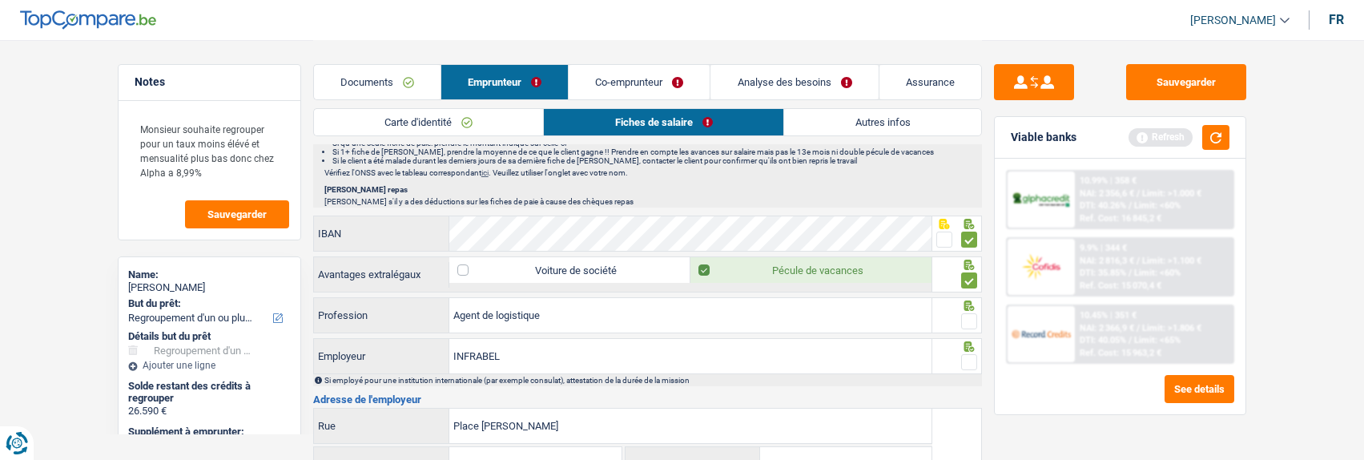
click at [967, 314] on span at bounding box center [969, 321] width 16 height 16
click at [0, 0] on input "radio" at bounding box center [0, 0] width 0 height 0
click at [954, 345] on div at bounding box center [957, 346] width 41 height 13
click at [969, 358] on span at bounding box center [969, 362] width 16 height 16
click at [0, 0] on input "radio" at bounding box center [0, 0] width 0 height 0
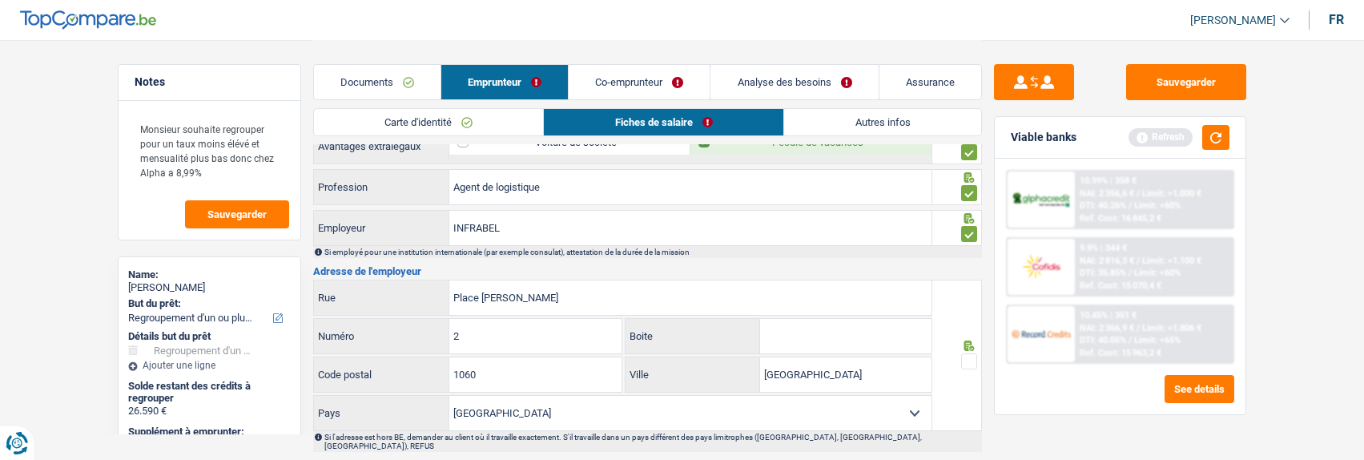
scroll to position [1282, 0]
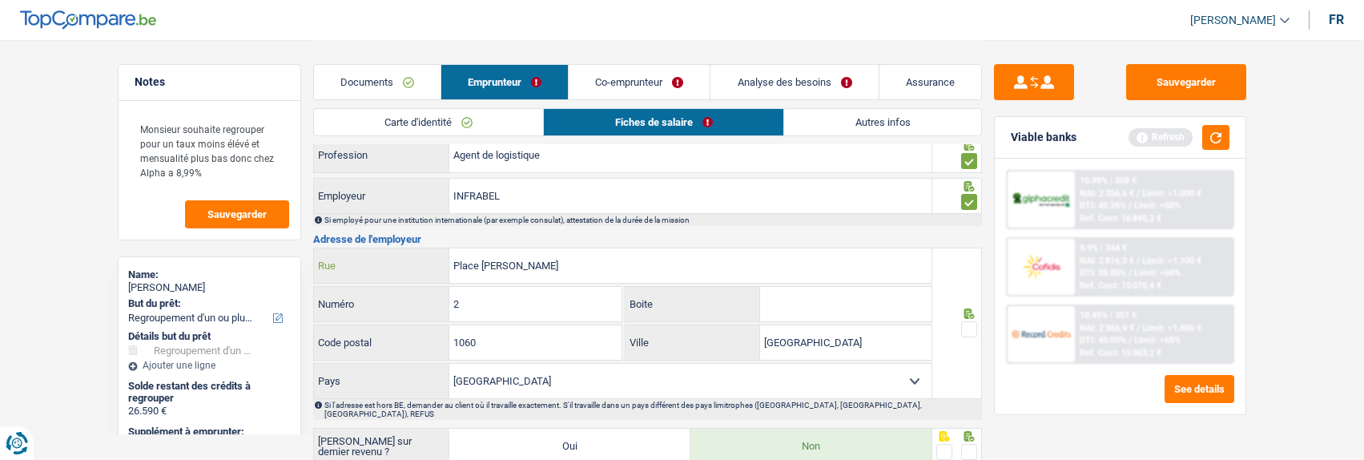
drag, startPoint x: 600, startPoint y: 252, endPoint x: 460, endPoint y: 266, distance: 140.9
click at [460, 266] on input "Place Marcel Broodthaers" at bounding box center [690, 265] width 482 height 34
type input "P"
type input "RUe de france"
drag, startPoint x: 540, startPoint y: 309, endPoint x: 399, endPoint y: 290, distance: 142.3
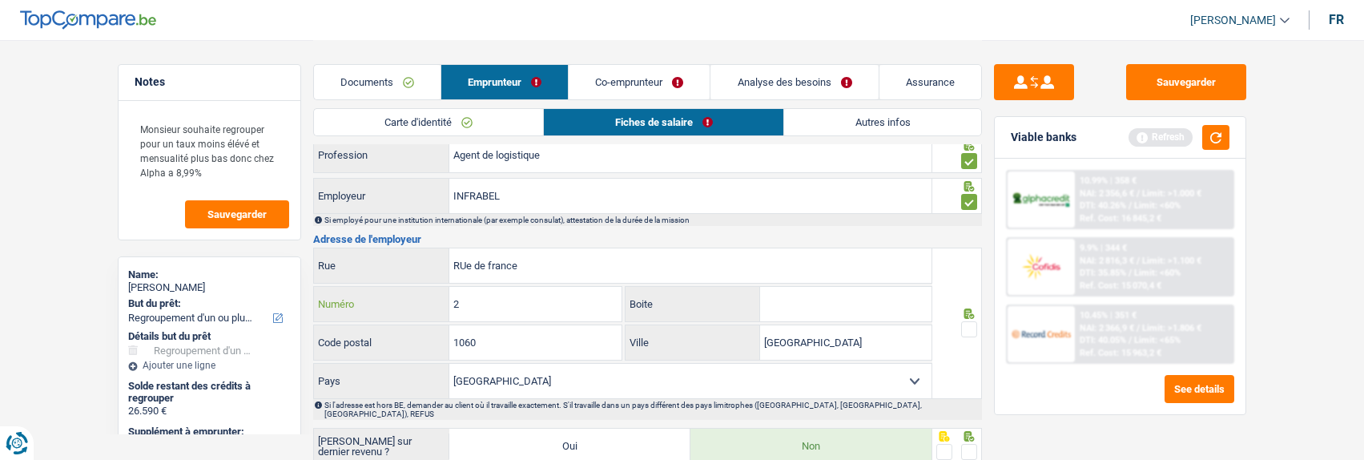
click at [399, 290] on div "2 Numéro" at bounding box center [468, 304] width 308 height 34
click at [468, 258] on input "RUe de france" at bounding box center [690, 265] width 482 height 34
click at [534, 272] on input "Re de franceu" at bounding box center [690, 265] width 482 height 34
type input "Rue de france"
click at [520, 315] on div "Tous les champs sont obligatoires. Veuillez fournir une réponse plus longue" at bounding box center [537, 318] width 168 height 6
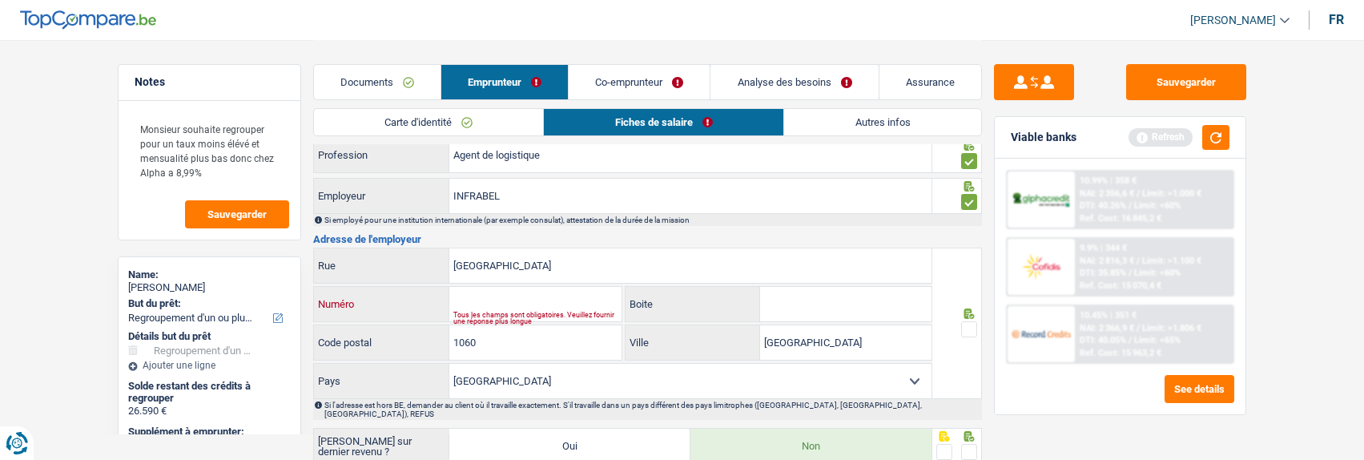
click at [517, 302] on input "Numéro" at bounding box center [535, 304] width 172 height 34
type input "85"
drag, startPoint x: 526, startPoint y: 357, endPoint x: 575, endPoint y: 362, distance: 49.2
click at [527, 363] on div "Belgique France Allemagne Italie Luxembourg Pays-Bas Espagne Suisse Sélectionne…" at bounding box center [623, 381] width 620 height 36
click at [874, 337] on input "Saint-Gilles" at bounding box center [845, 342] width 171 height 34
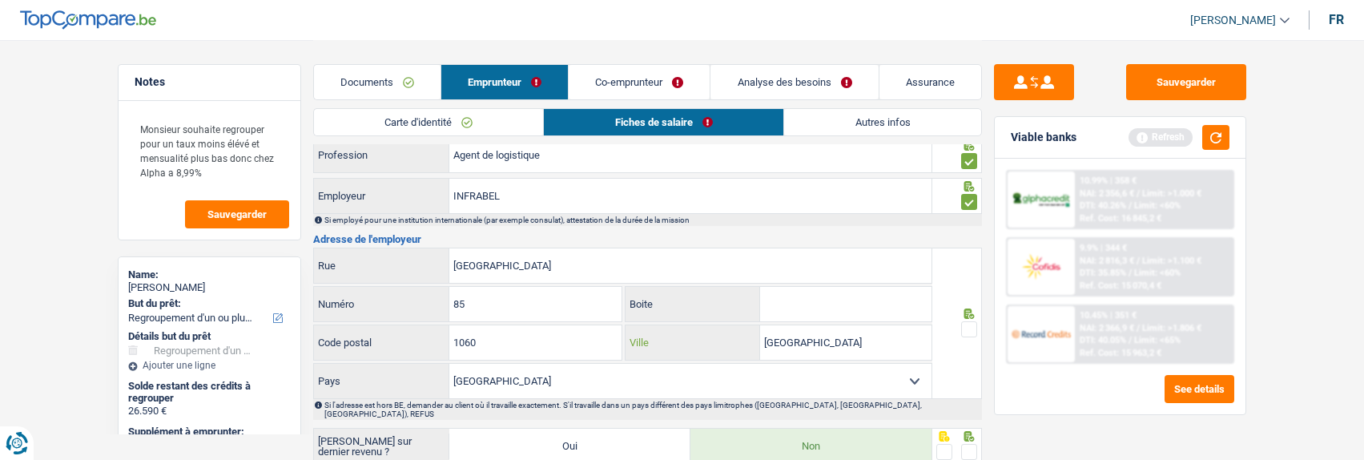
drag, startPoint x: 872, startPoint y: 344, endPoint x: 707, endPoint y: 335, distance: 165.3
click at [707, 335] on div "Saint-Gilles Ville" at bounding box center [779, 342] width 306 height 34
type input "Bruxelles"
click at [972, 321] on span at bounding box center [969, 329] width 16 height 16
click at [0, 0] on input "radio" at bounding box center [0, 0] width 0 height 0
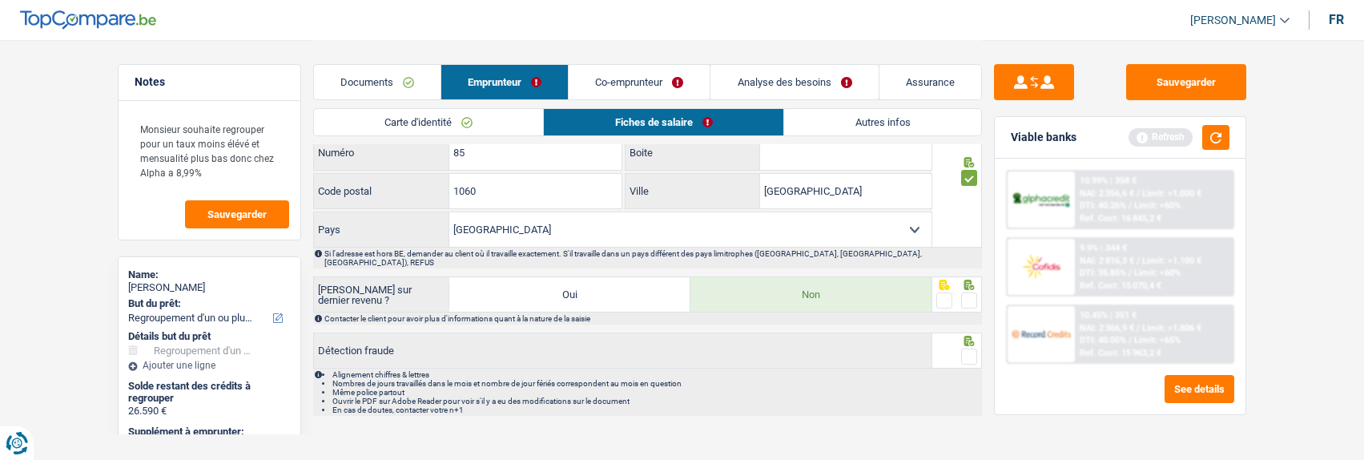
scroll to position [1434, 0]
click at [965, 292] on span at bounding box center [969, 300] width 16 height 16
click at [0, 0] on input "radio" at bounding box center [0, 0] width 0 height 0
click at [965, 348] on span at bounding box center [969, 356] width 16 height 16
click at [0, 0] on input "radio" at bounding box center [0, 0] width 0 height 0
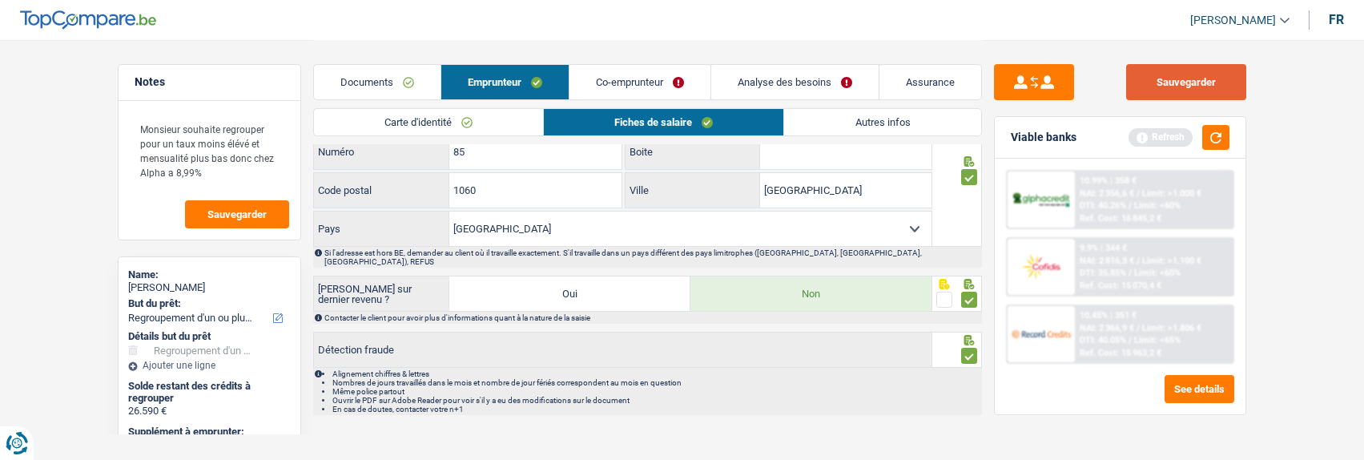
drag, startPoint x: 1211, startPoint y: 93, endPoint x: 1187, endPoint y: 94, distance: 23.2
click at [1211, 93] on button "Sauvegarder" at bounding box center [1186, 82] width 120 height 36
click at [675, 75] on link "Co-emprunteur" at bounding box center [640, 82] width 141 height 34
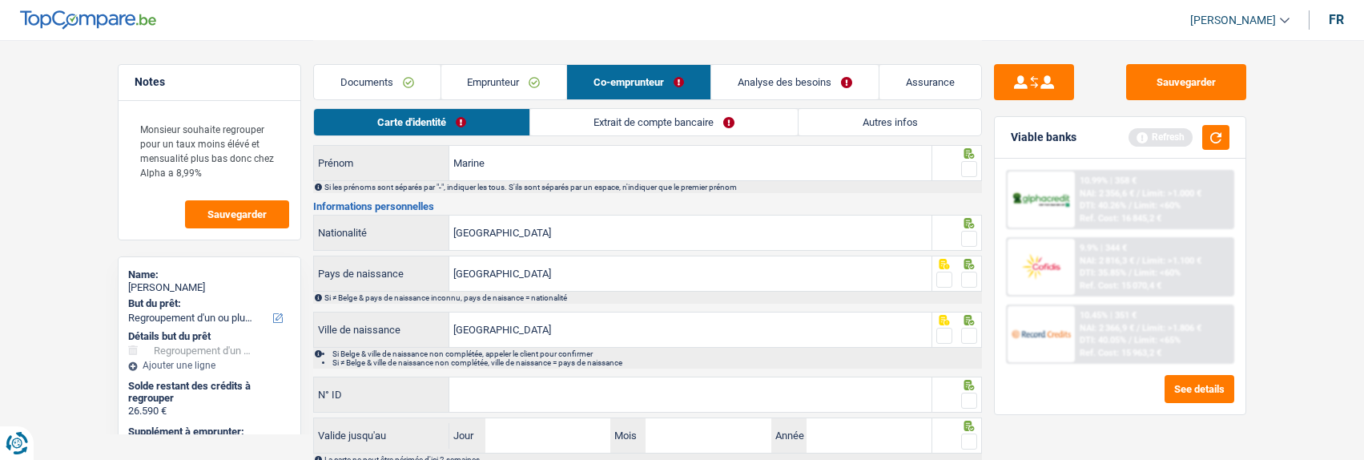
scroll to position [0, 0]
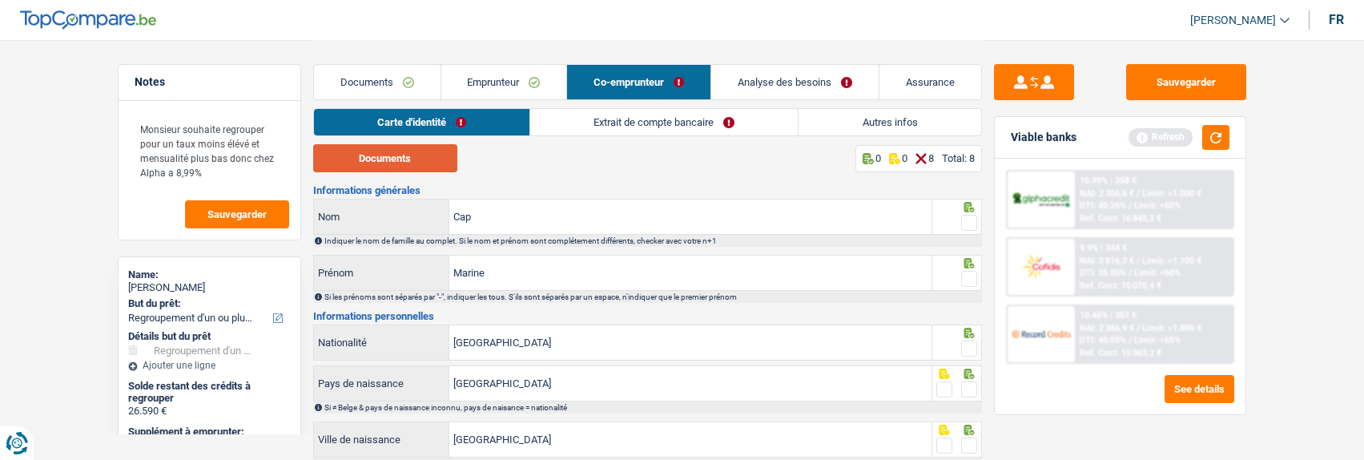
click at [384, 162] on button "Documents" at bounding box center [385, 158] width 144 height 28
click at [961, 219] on span at bounding box center [969, 223] width 16 height 16
click at [0, 0] on input "radio" at bounding box center [0, 0] width 0 height 0
click at [963, 279] on span at bounding box center [969, 279] width 16 height 16
click at [0, 0] on input "radio" at bounding box center [0, 0] width 0 height 0
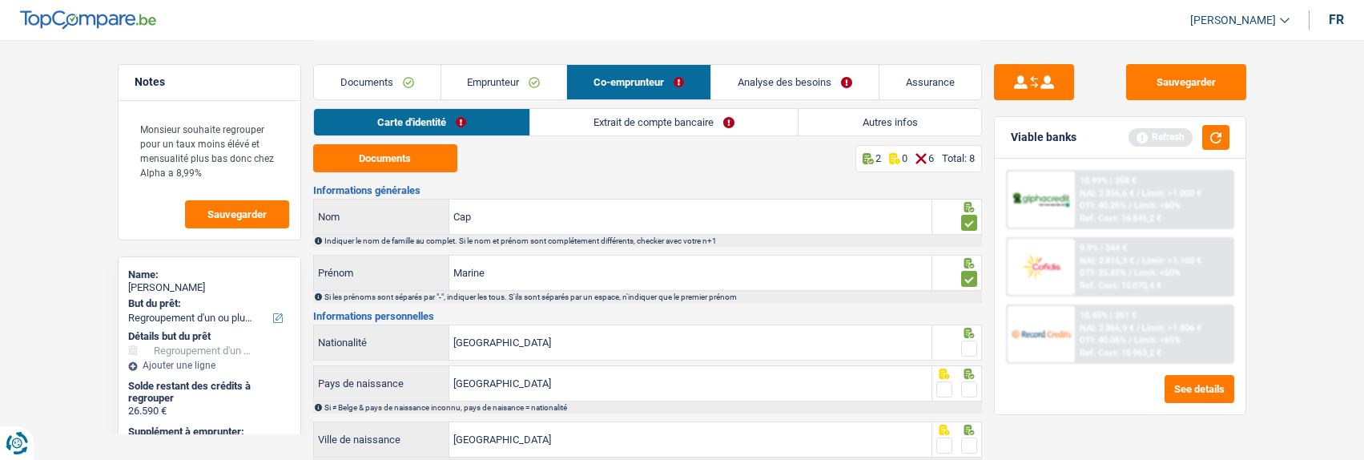
drag, startPoint x: 966, startPoint y: 345, endPoint x: 971, endPoint y: 398, distance: 53.1
click at [966, 349] on span at bounding box center [969, 348] width 16 height 16
click at [0, 0] on input "radio" at bounding box center [0, 0] width 0 height 0
click at [965, 384] on span at bounding box center [969, 389] width 16 height 16
click at [0, 0] on input "radio" at bounding box center [0, 0] width 0 height 0
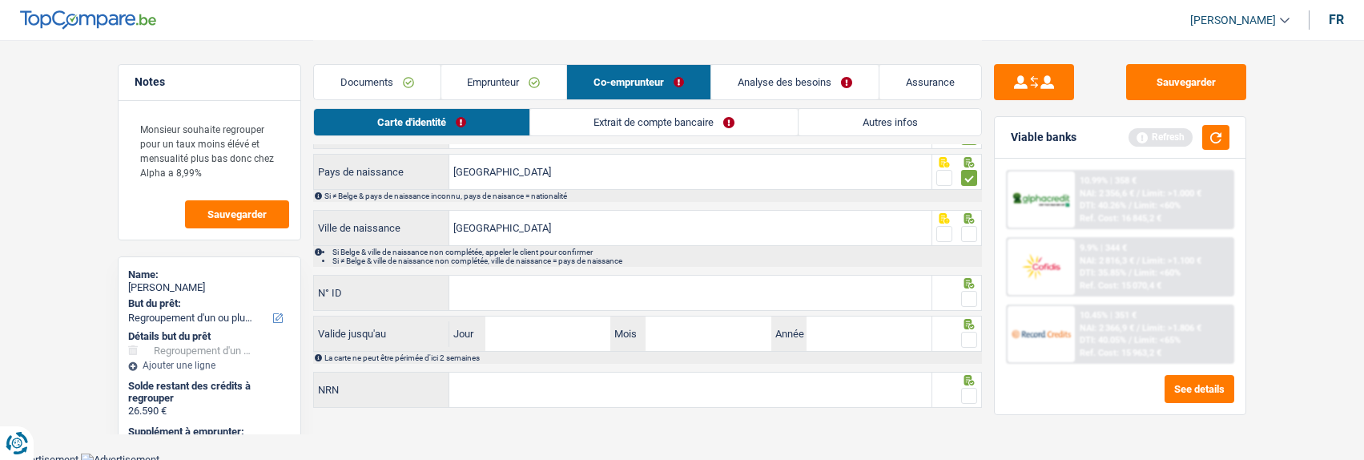
scroll to position [213, 0]
click at [965, 228] on span at bounding box center [969, 232] width 16 height 16
click at [0, 0] on input "radio" at bounding box center [0, 0] width 0 height 0
click at [821, 274] on input "N° ID" at bounding box center [690, 291] width 482 height 34
type input "592-5347758-35"
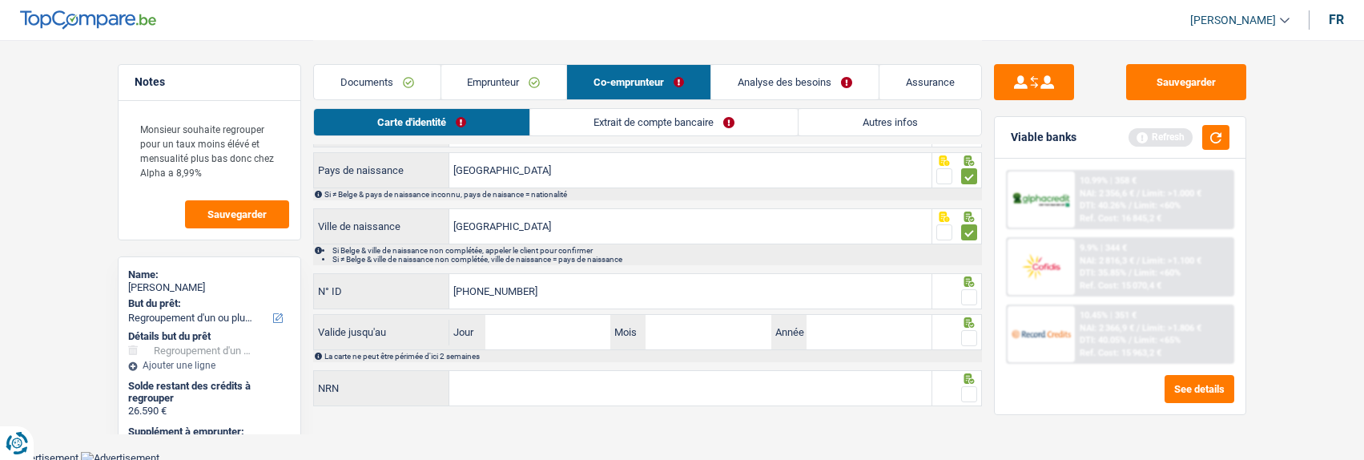
drag, startPoint x: 971, startPoint y: 296, endPoint x: 730, endPoint y: 343, distance: 245.7
click at [962, 296] on span at bounding box center [969, 297] width 16 height 16
click at [0, 0] on input "radio" at bounding box center [0, 0] width 0 height 0
click at [529, 340] on input "Jour" at bounding box center [547, 332] width 125 height 34
type input "08"
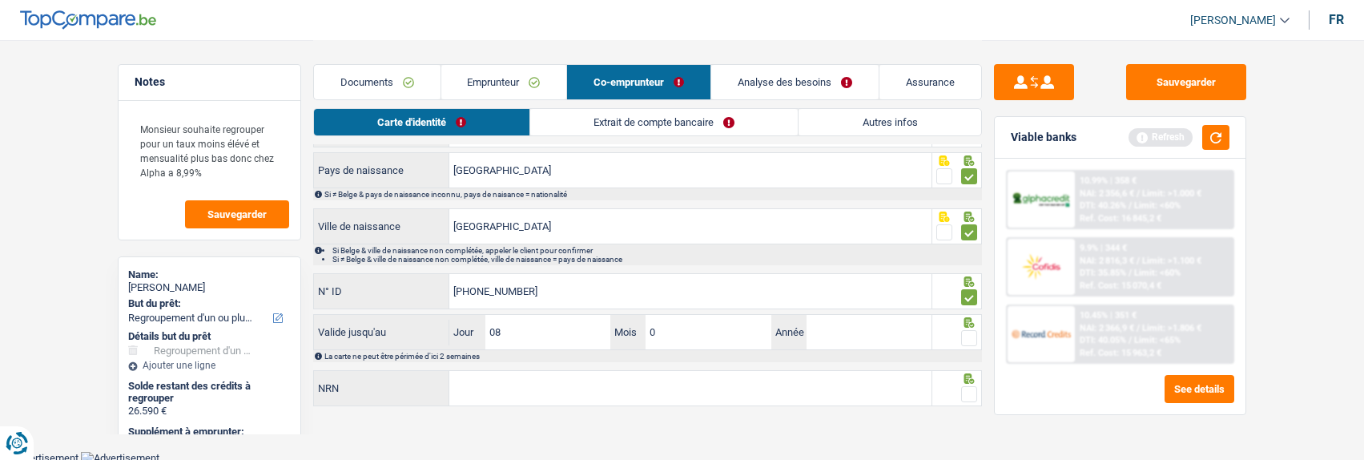
type input "02"
type input "2027"
click at [968, 336] on span at bounding box center [969, 338] width 16 height 16
click at [0, 0] on input "radio" at bounding box center [0, 0] width 0 height 0
click at [838, 379] on input "NRN" at bounding box center [690, 388] width 482 height 34
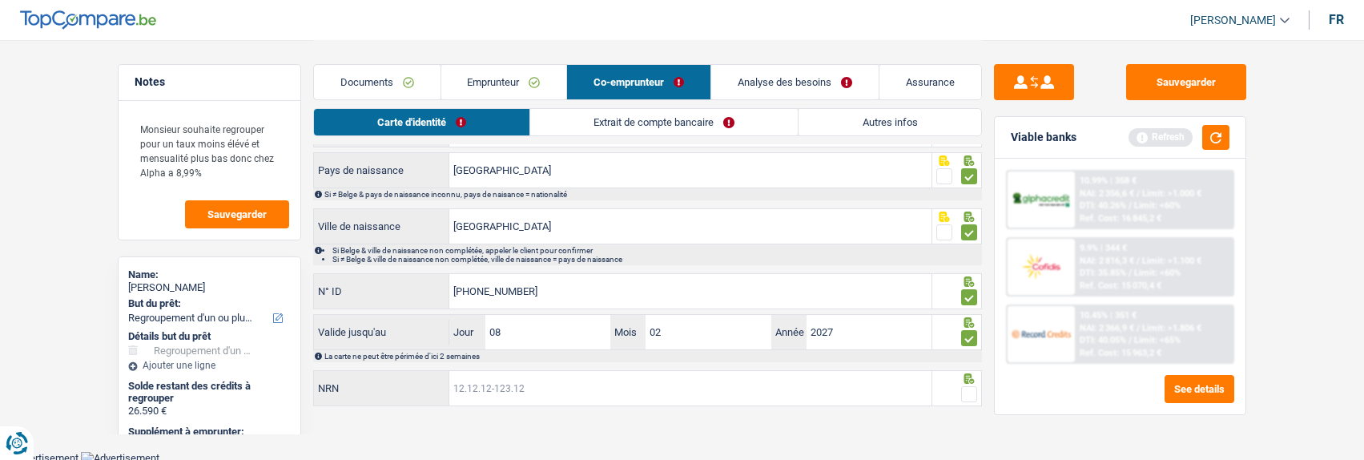
click at [498, 393] on input "NRN" at bounding box center [690, 388] width 482 height 34
type input "96.08.27-322.67"
click at [973, 393] on span at bounding box center [969, 394] width 16 height 16
click at [0, 0] on input "radio" at bounding box center [0, 0] width 0 height 0
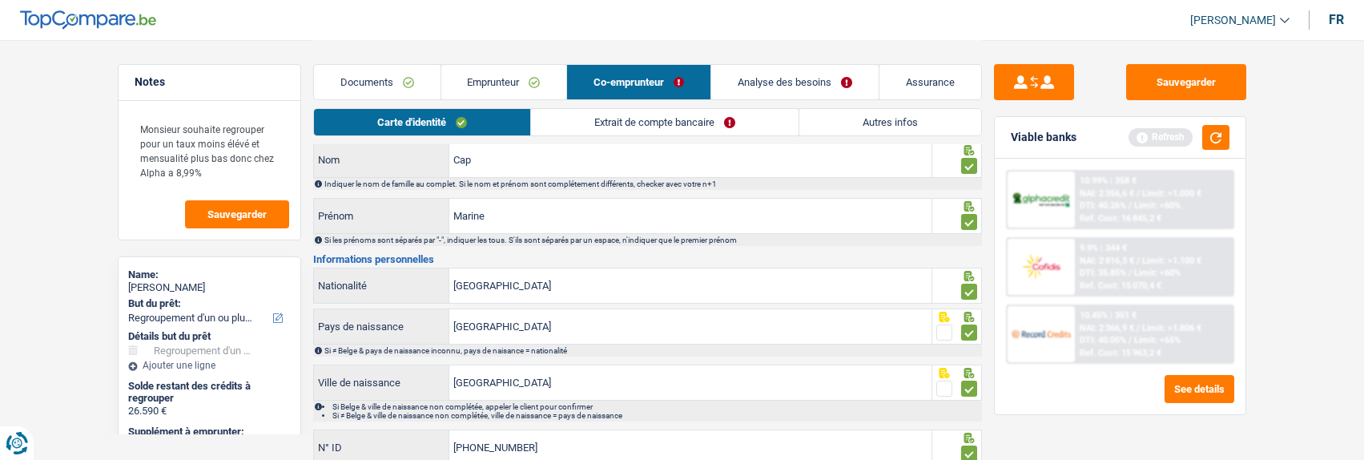
scroll to position [0, 0]
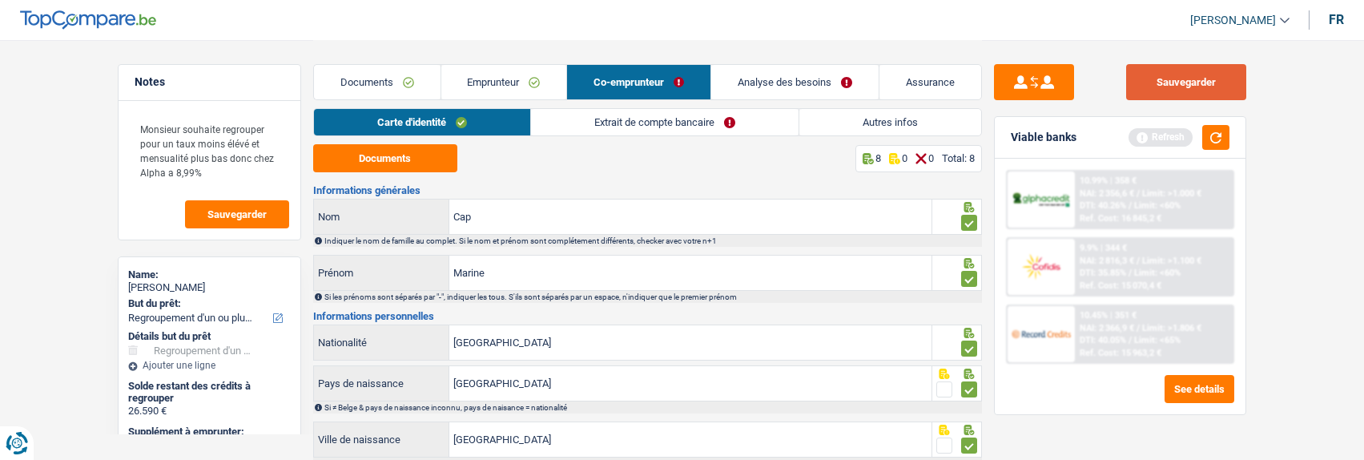
click at [1190, 73] on button "Sauvegarder" at bounding box center [1186, 82] width 120 height 36
click at [674, 115] on link "Extrait de compte bancaire" at bounding box center [665, 122] width 268 height 26
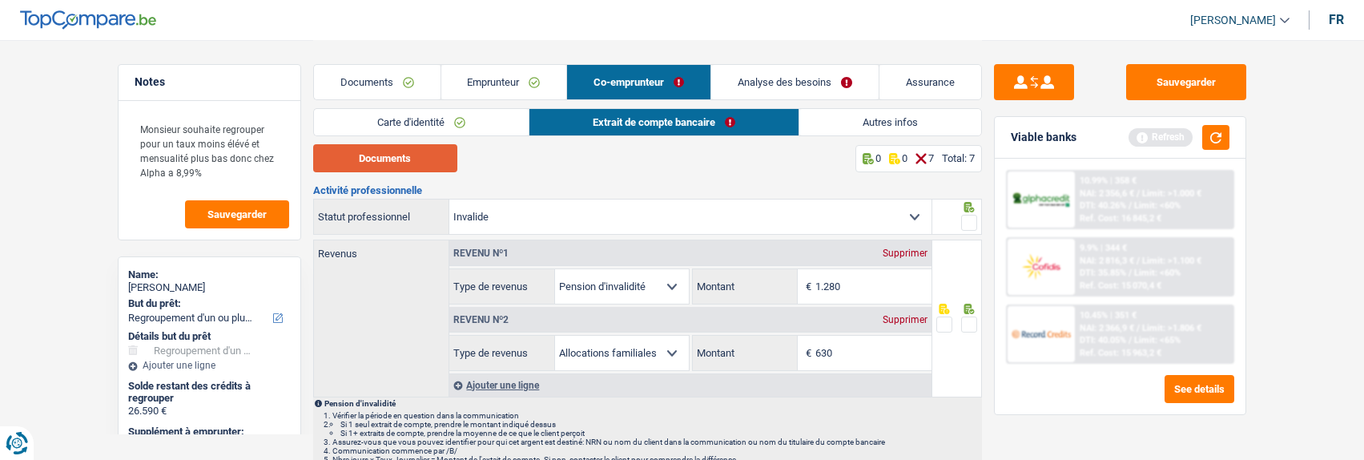
click at [378, 161] on button "Documents" at bounding box center [385, 158] width 144 height 28
click at [885, 285] on input "1.280" at bounding box center [874, 286] width 116 height 34
type input "1.314"
click at [901, 380] on div "Ajouter une ligne" at bounding box center [690, 384] width 482 height 23
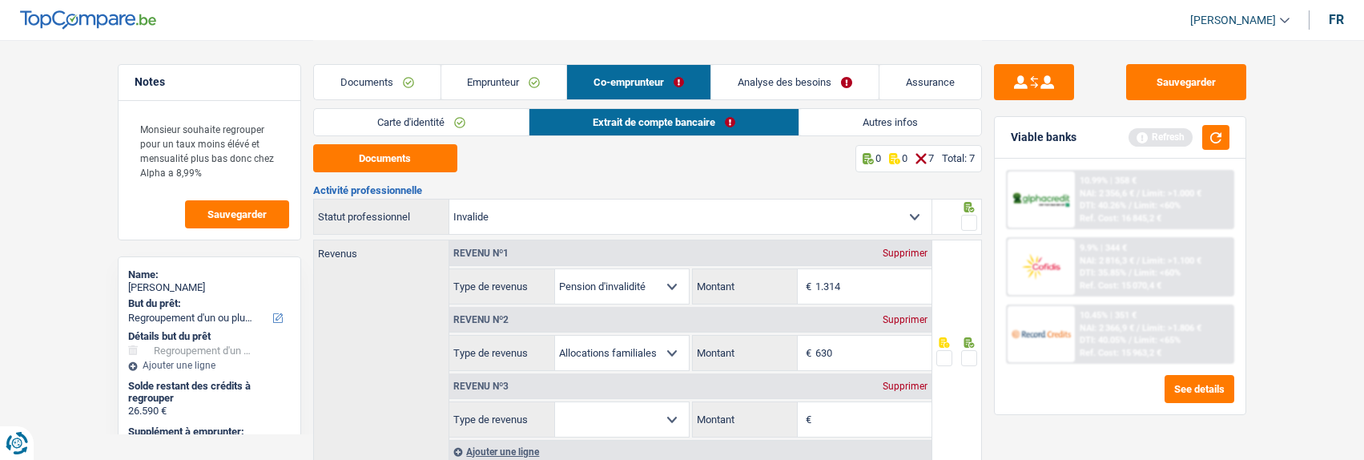
drag, startPoint x: 855, startPoint y: 412, endPoint x: 875, endPoint y: 380, distance: 37.8
click at [856, 412] on input "Montant" at bounding box center [874, 419] width 116 height 34
click at [913, 381] on div "Supprimer" at bounding box center [905, 386] width 53 height 10
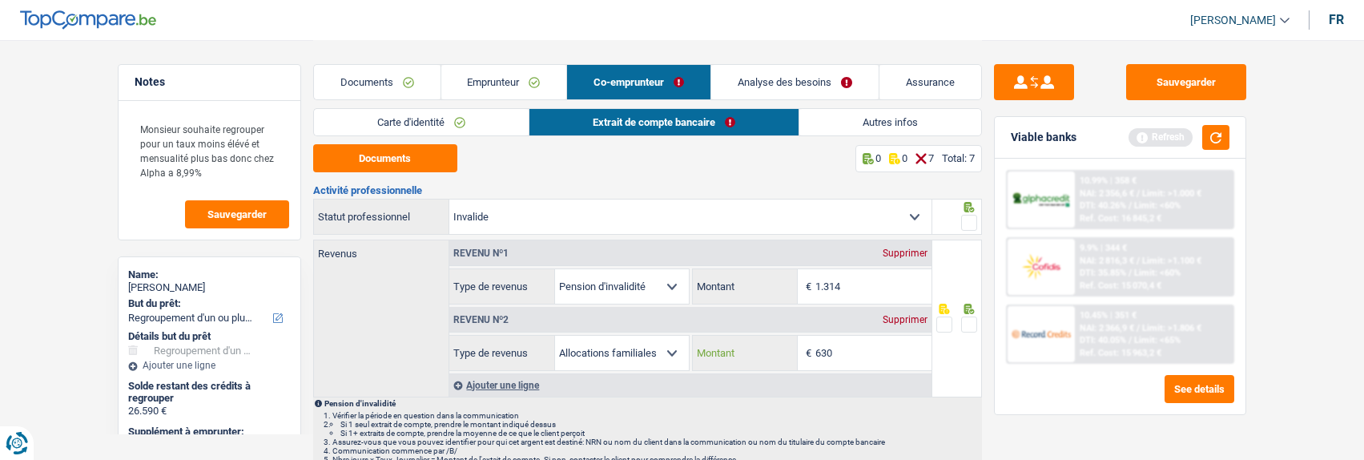
click at [864, 336] on input "630" at bounding box center [874, 353] width 116 height 34
type input "661"
click at [970, 220] on span at bounding box center [969, 223] width 16 height 16
click at [0, 0] on input "radio" at bounding box center [0, 0] width 0 height 0
click at [973, 317] on span at bounding box center [969, 324] width 16 height 16
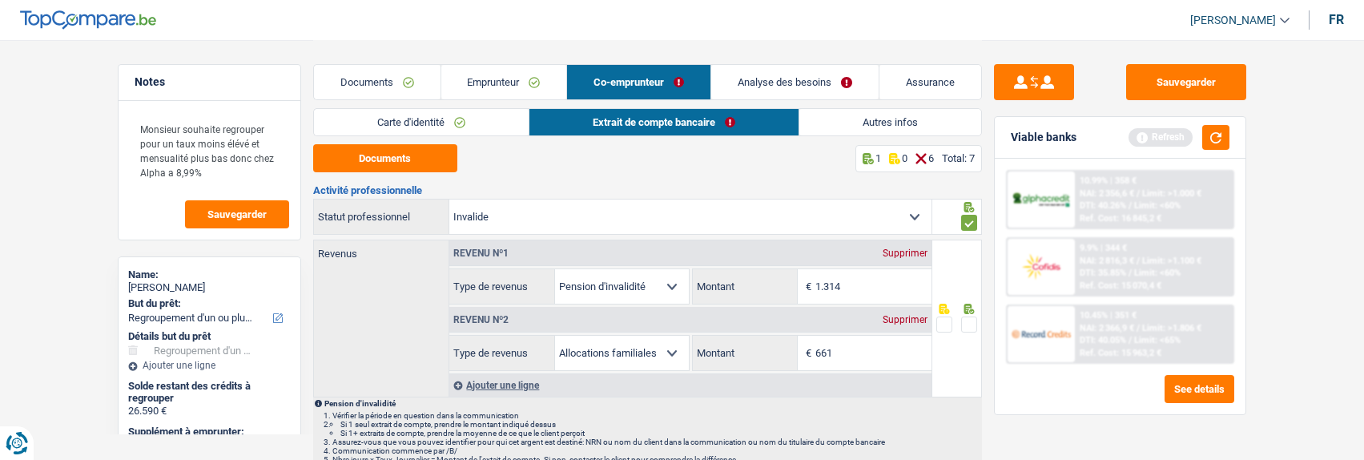
click at [0, 0] on input "radio" at bounding box center [0, 0] width 0 height 0
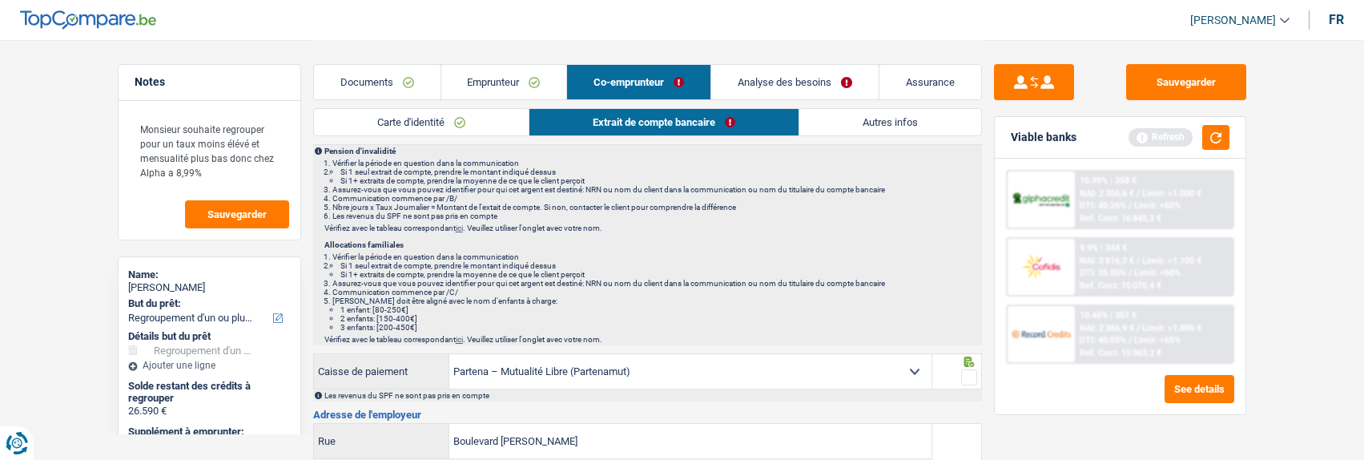
scroll to position [320, 0]
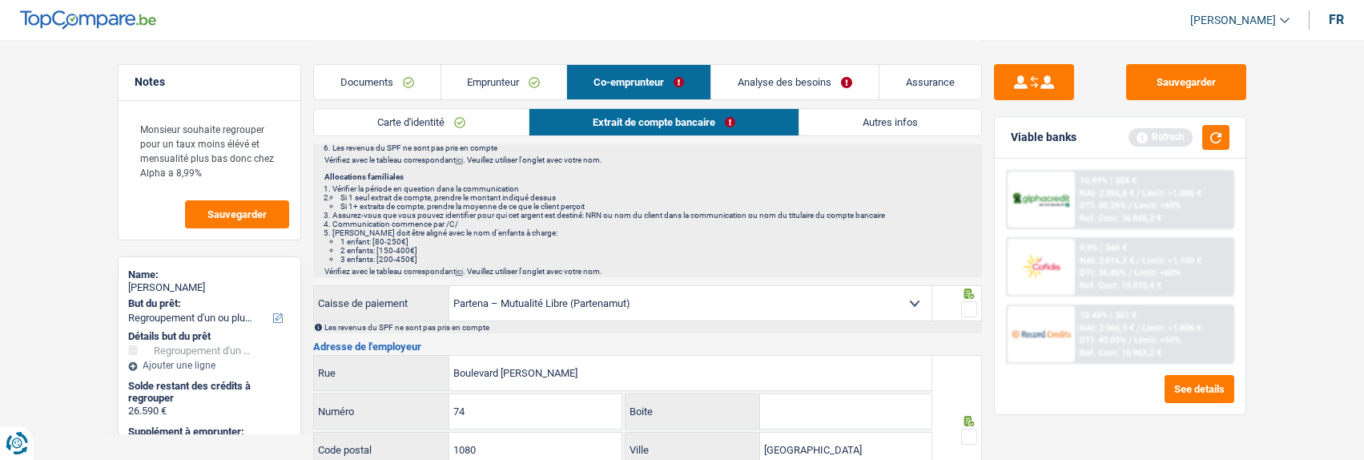
click at [966, 306] on span at bounding box center [969, 309] width 16 height 16
click at [0, 0] on input "radio" at bounding box center [0, 0] width 0 height 0
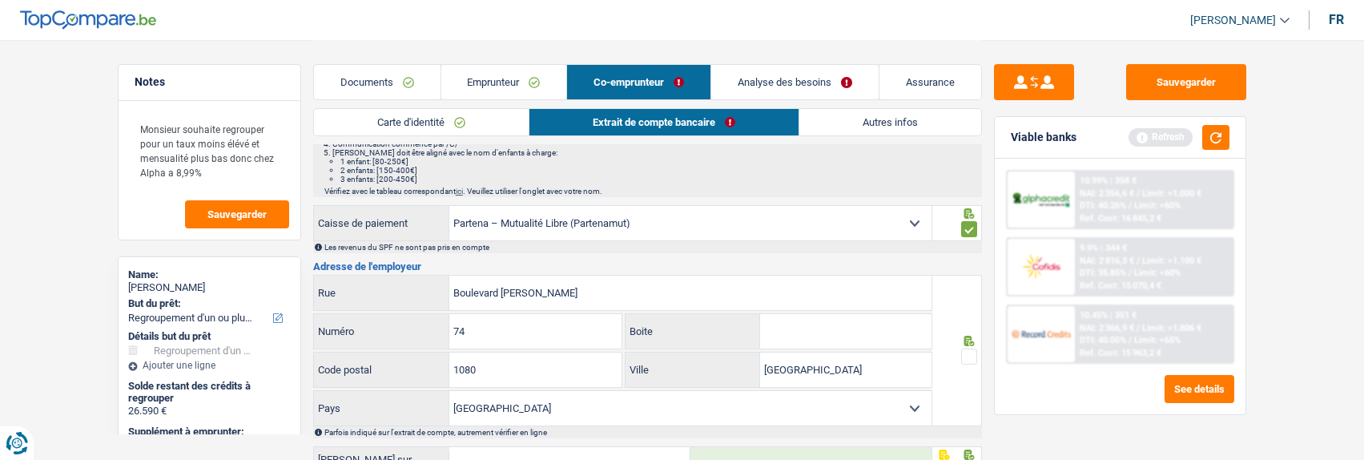
click at [970, 353] on span at bounding box center [969, 356] width 16 height 16
click at [0, 0] on input "radio" at bounding box center [0, 0] width 0 height 0
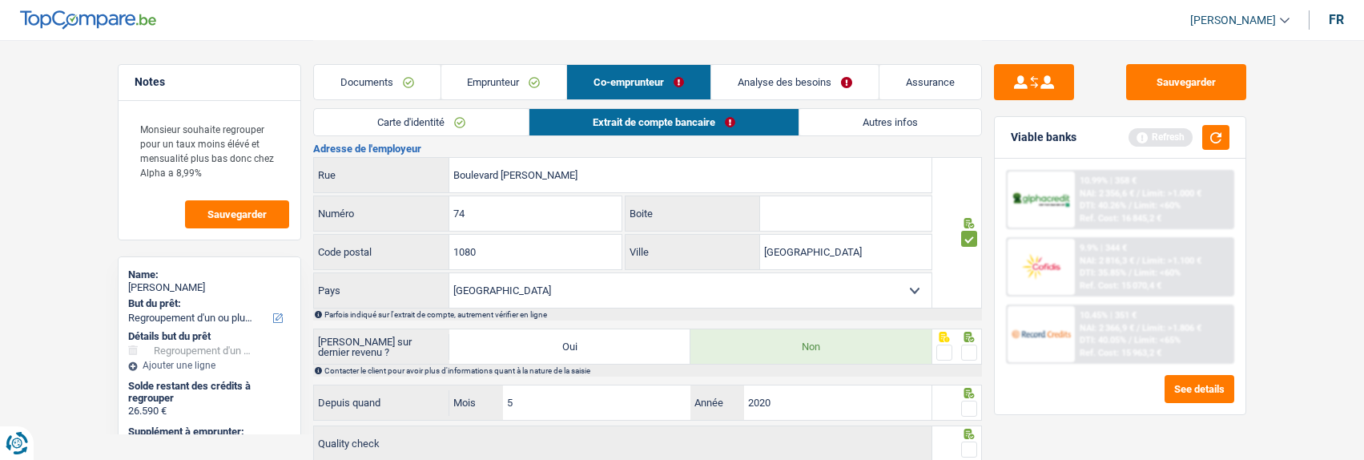
scroll to position [561, 0]
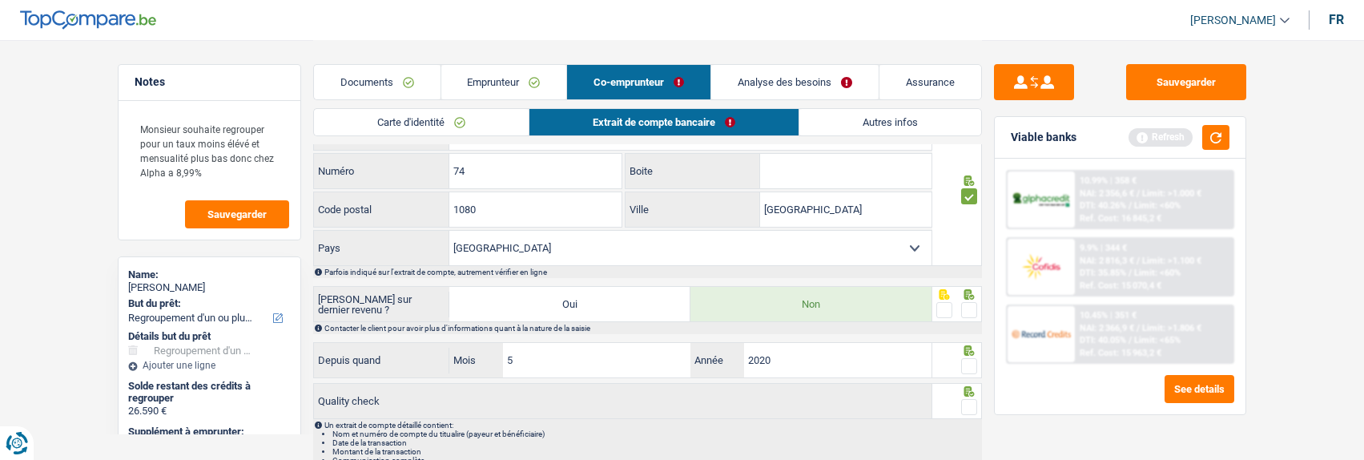
click at [973, 304] on span at bounding box center [969, 310] width 16 height 16
click at [0, 0] on input "radio" at bounding box center [0, 0] width 0 height 0
click at [973, 363] on span at bounding box center [969, 366] width 16 height 16
click at [0, 0] on input "radio" at bounding box center [0, 0] width 0 height 0
click at [967, 403] on span at bounding box center [969, 407] width 16 height 16
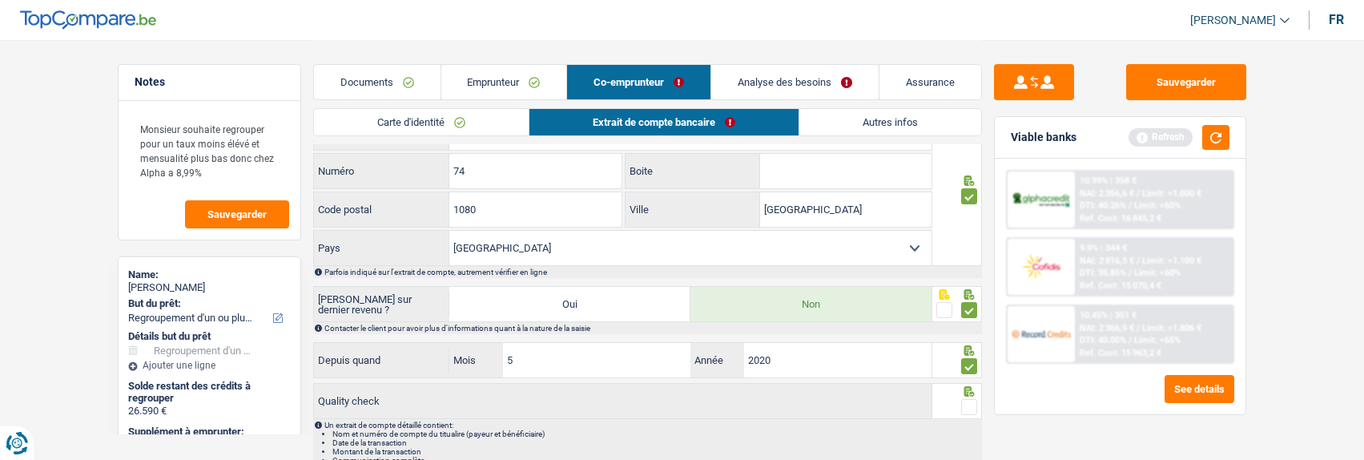
click at [0, 0] on input "radio" at bounding box center [0, 0] width 0 height 0
click at [1186, 83] on button "Sauvegarder" at bounding box center [1186, 82] width 120 height 36
click at [913, 125] on link "Autres infos" at bounding box center [891, 122] width 182 height 26
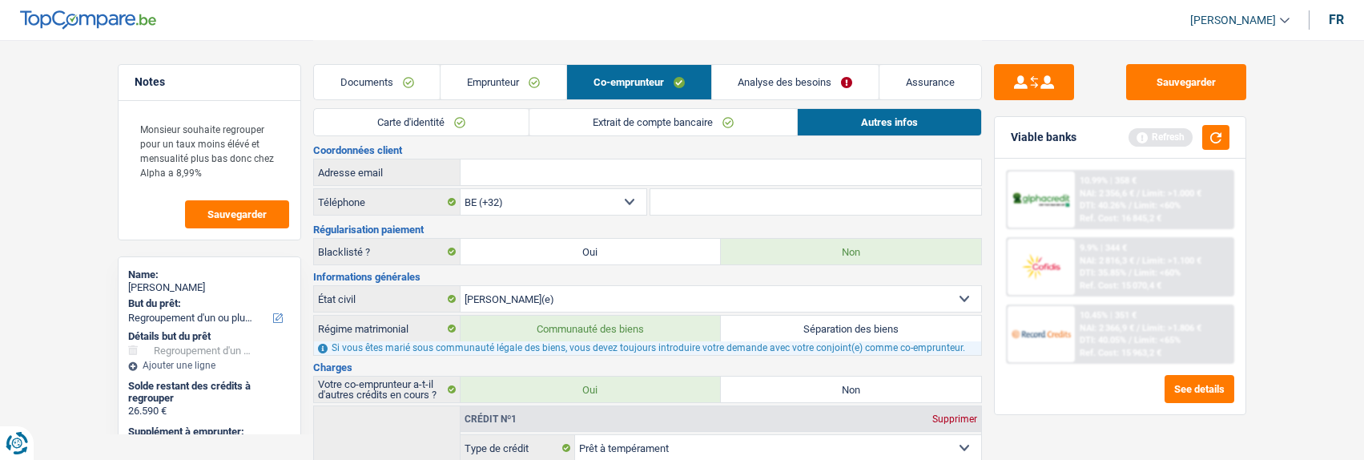
scroll to position [0, 0]
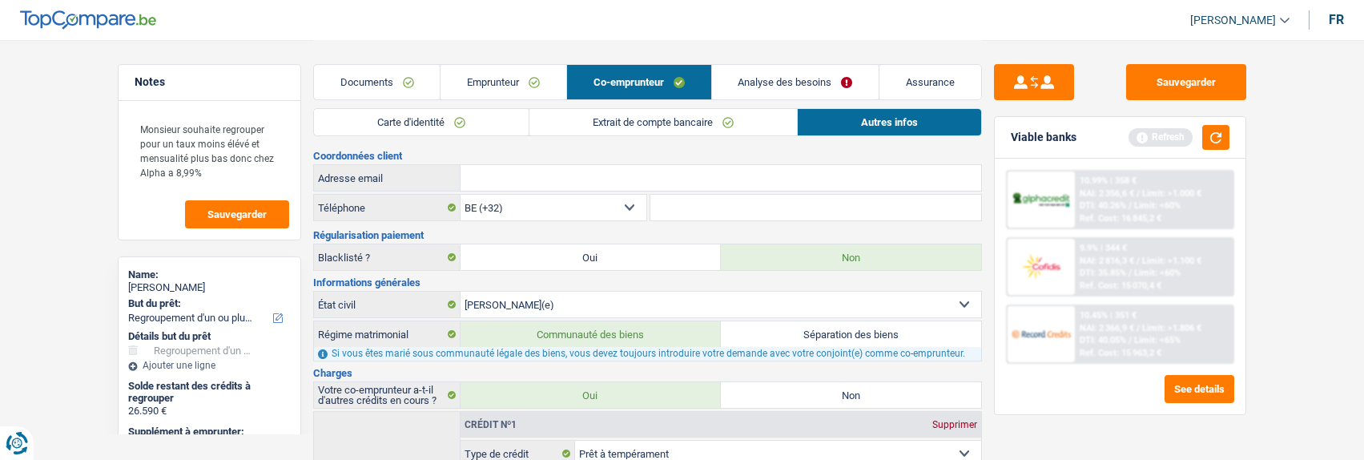
click at [532, 87] on link "Emprunteur" at bounding box center [504, 82] width 126 height 34
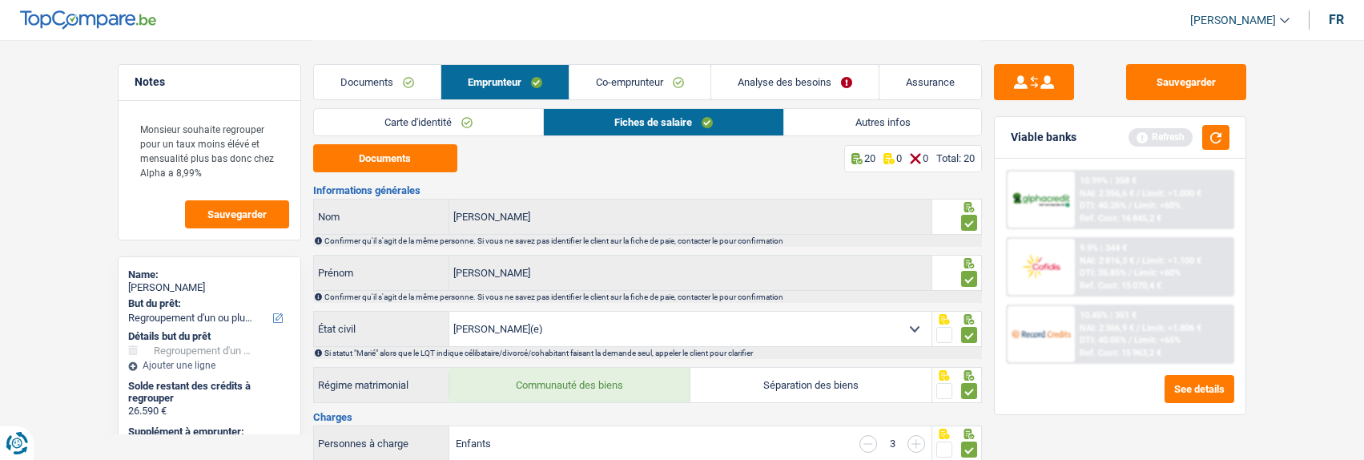
click at [902, 123] on link "Autres infos" at bounding box center [882, 122] width 196 height 26
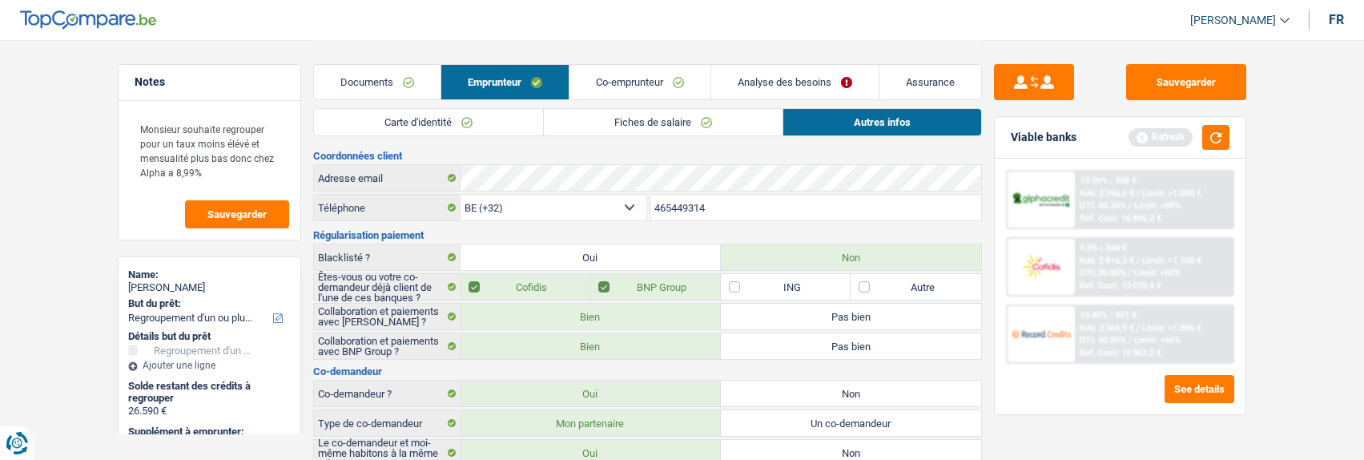
click at [663, 88] on link "Co-emprunteur" at bounding box center [640, 82] width 141 height 34
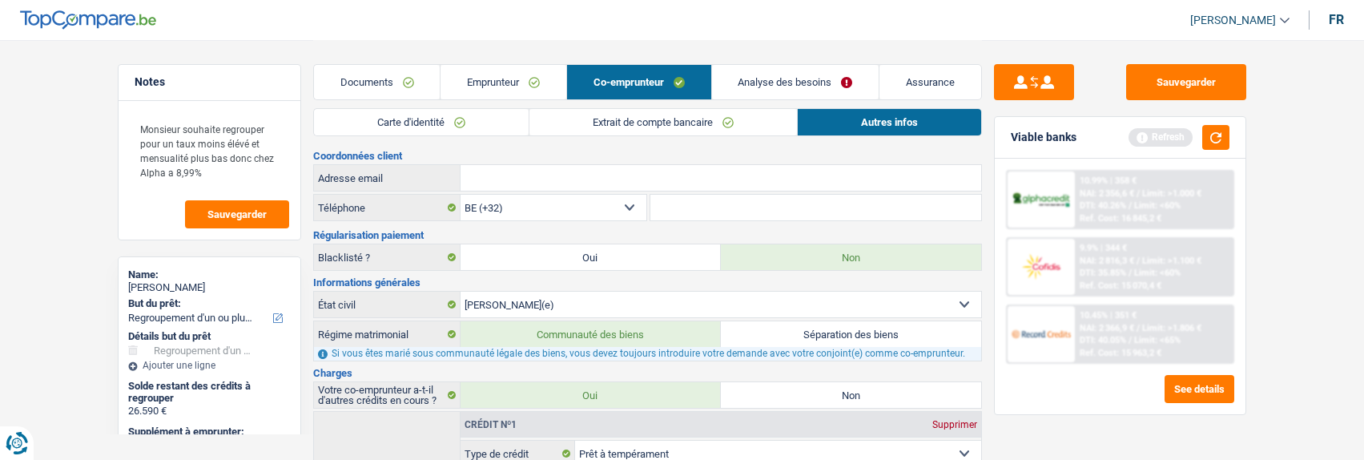
click at [721, 183] on input "Adresse email" at bounding box center [721, 178] width 521 height 26
paste input "logan-clement@hotmail.com"
type input "logan-clement@hotmail.com"
drag, startPoint x: 1199, startPoint y: 85, endPoint x: 1204, endPoint y: 121, distance: 36.5
click at [1198, 90] on button "Sauvegarder" at bounding box center [1186, 82] width 120 height 36
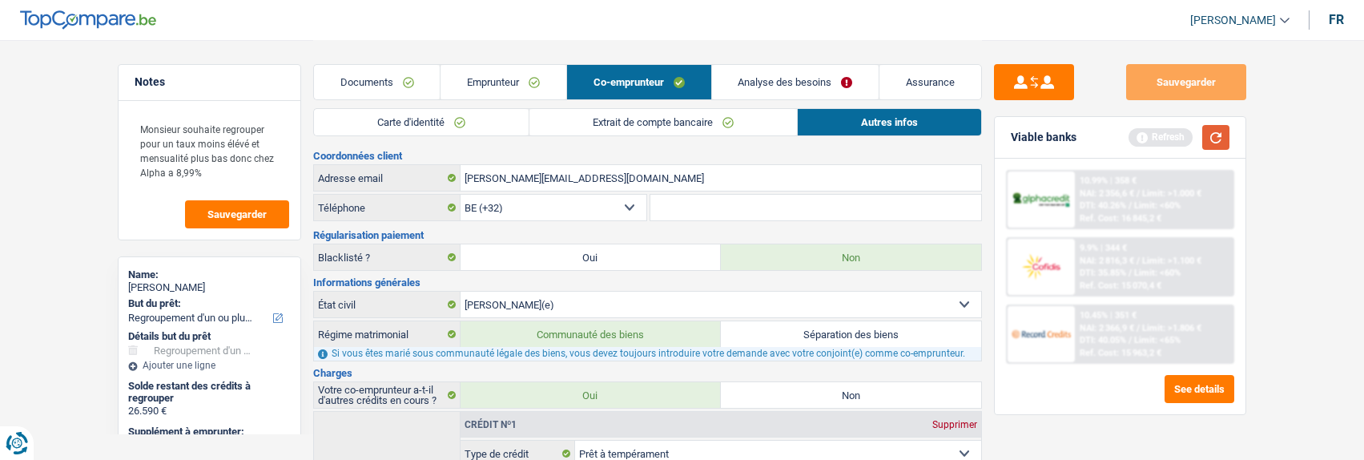
drag, startPoint x: 1218, startPoint y: 137, endPoint x: 780, endPoint y: 135, distance: 438.2
click at [1222, 137] on button "button" at bounding box center [1216, 137] width 27 height 25
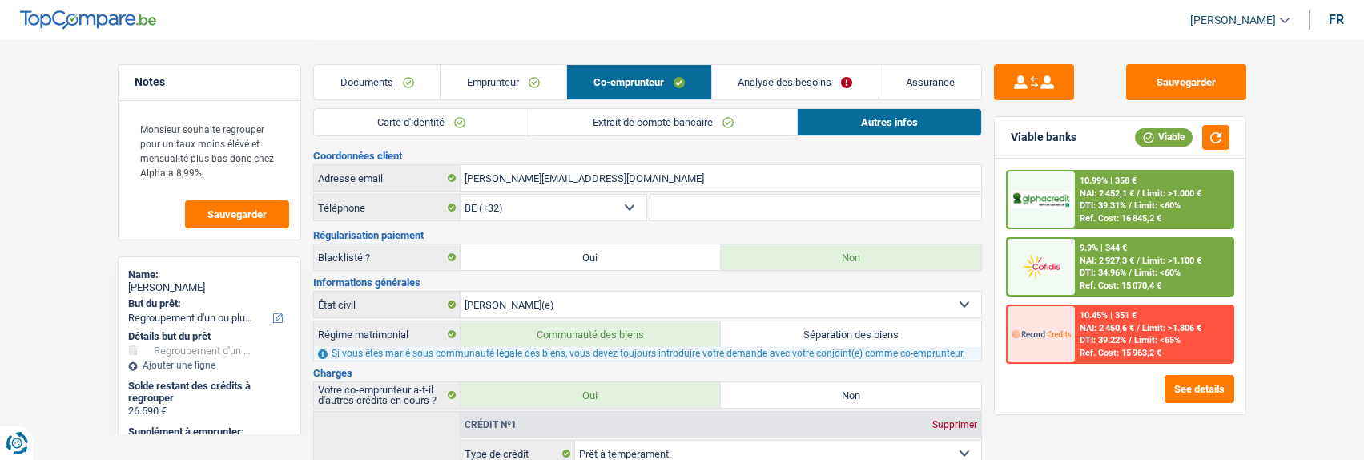
click at [785, 79] on link "Analyse des besoins" at bounding box center [795, 82] width 167 height 34
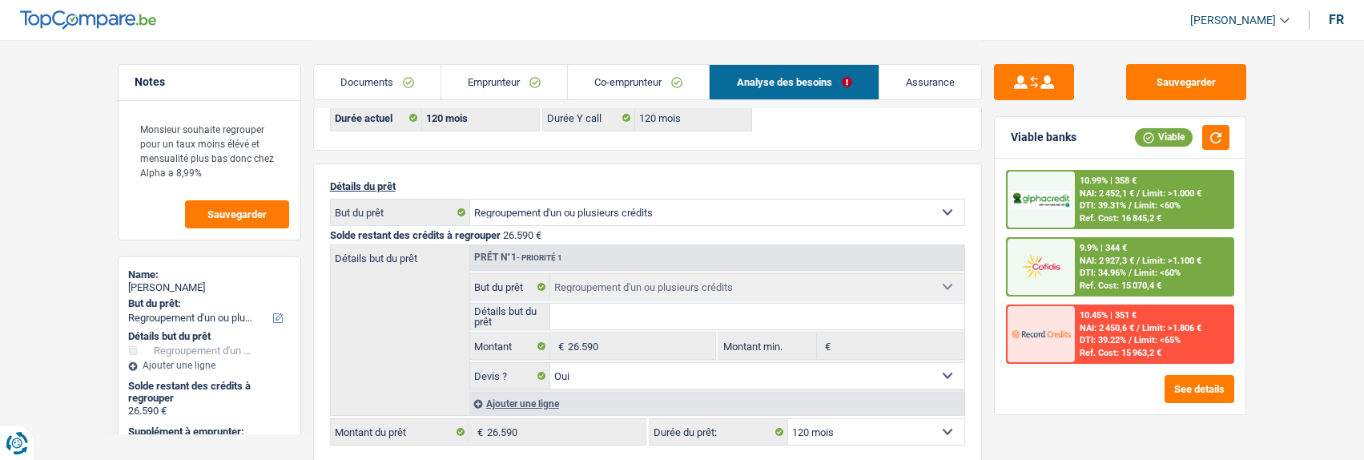
scroll to position [80, 0]
click at [898, 424] on select "12 mois 18 mois 24 mois 30 mois 36 mois 42 mois 48 mois 60 mois 72 mois 84 mois…" at bounding box center [876, 433] width 176 height 26
select select "72"
click at [788, 420] on select "12 mois 18 mois 24 mois 30 mois 36 mois 42 mois 48 mois 60 mois 72 mois 84 mois…" at bounding box center [876, 433] width 176 height 26
select select "72"
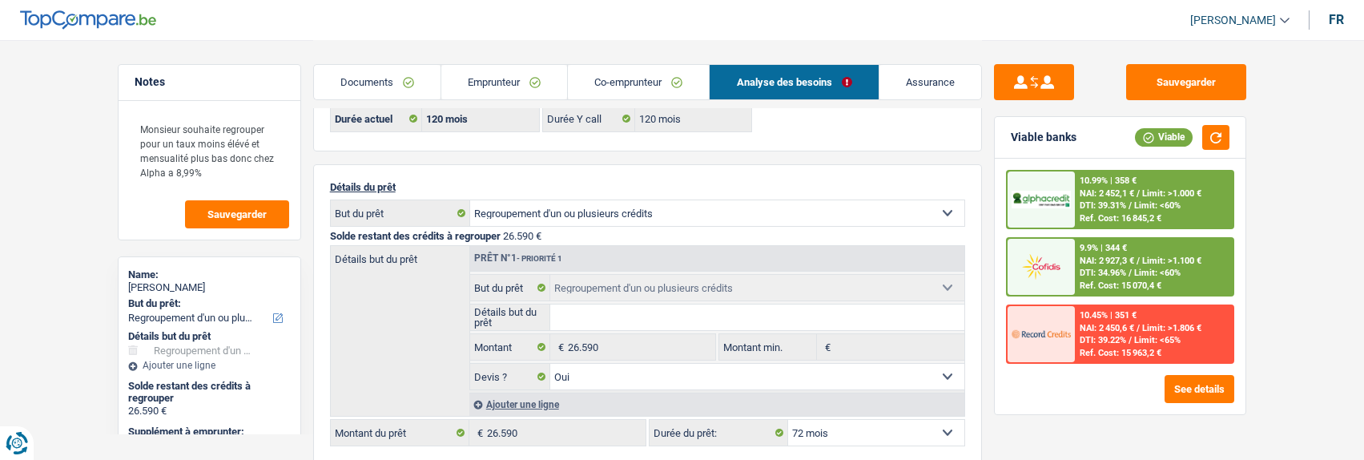
select select "72"
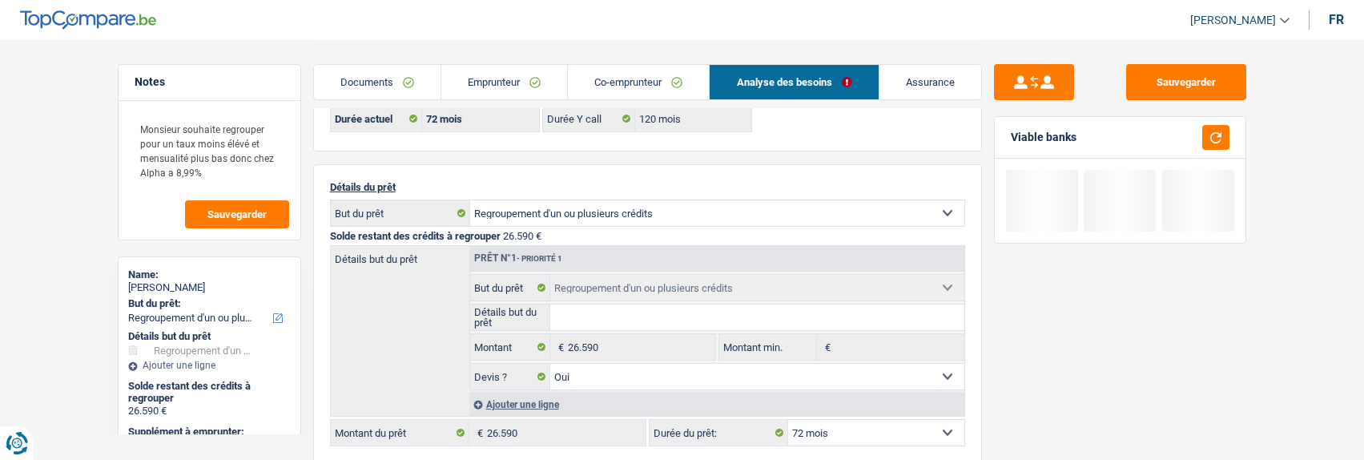
click at [873, 420] on select "12 mois 18 mois 24 mois 30 mois 36 mois 42 mois 48 mois 60 mois 72 mois 84 mois…" at bounding box center [876, 433] width 176 height 26
select select "84"
click at [788, 420] on select "12 mois 18 mois 24 mois 30 mois 36 mois 42 mois 48 mois 60 mois 72 mois 84 mois…" at bounding box center [876, 433] width 176 height 26
select select "84"
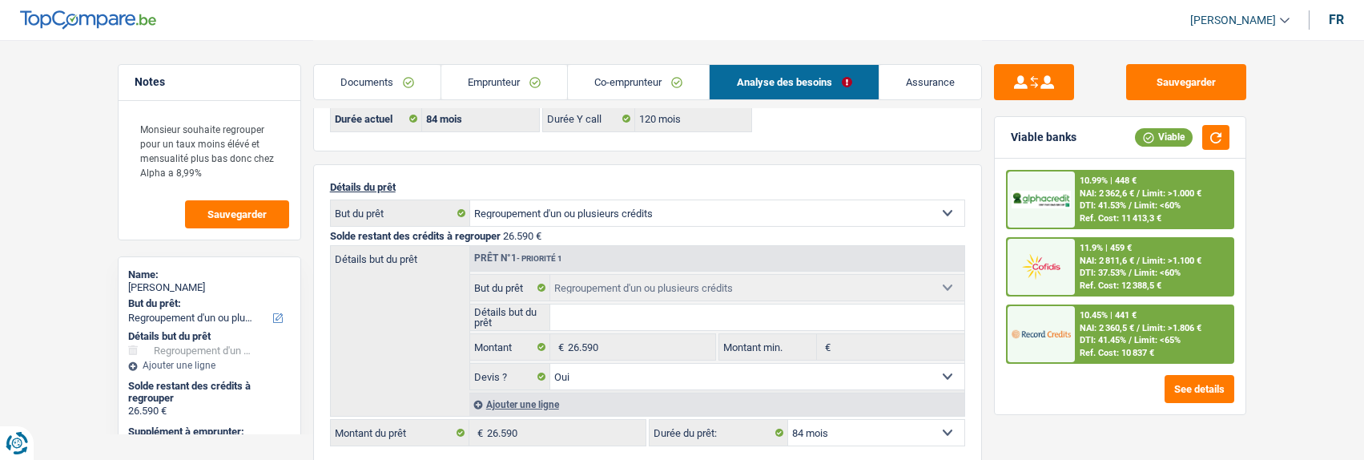
click at [1114, 330] on span "NAI: 2 360,5 €" at bounding box center [1107, 328] width 54 height 10
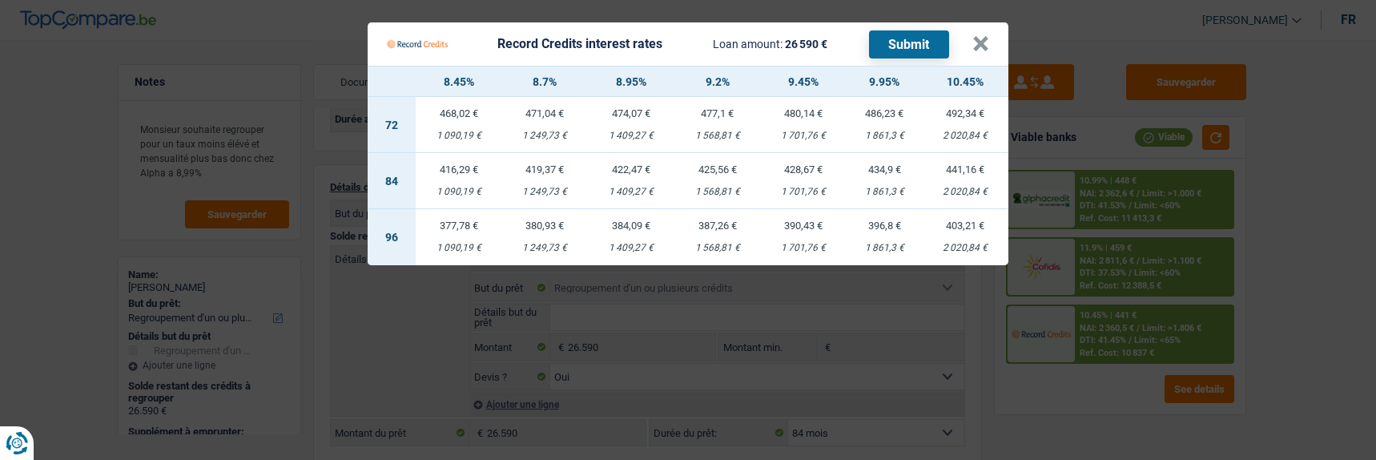
click at [634, 167] on td "422,47 € 1 409,27 €" at bounding box center [631, 181] width 87 height 56
select select "record credits"
type input "8,95"
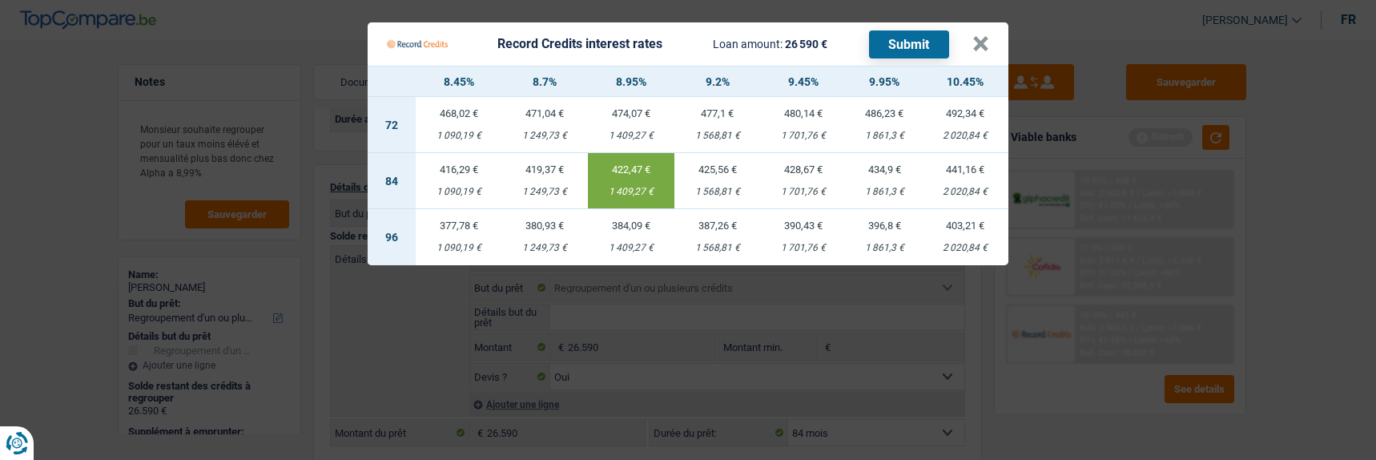
click at [907, 38] on button "Submit" at bounding box center [909, 44] width 80 height 28
click at [985, 36] on button "×" at bounding box center [981, 44] width 17 height 16
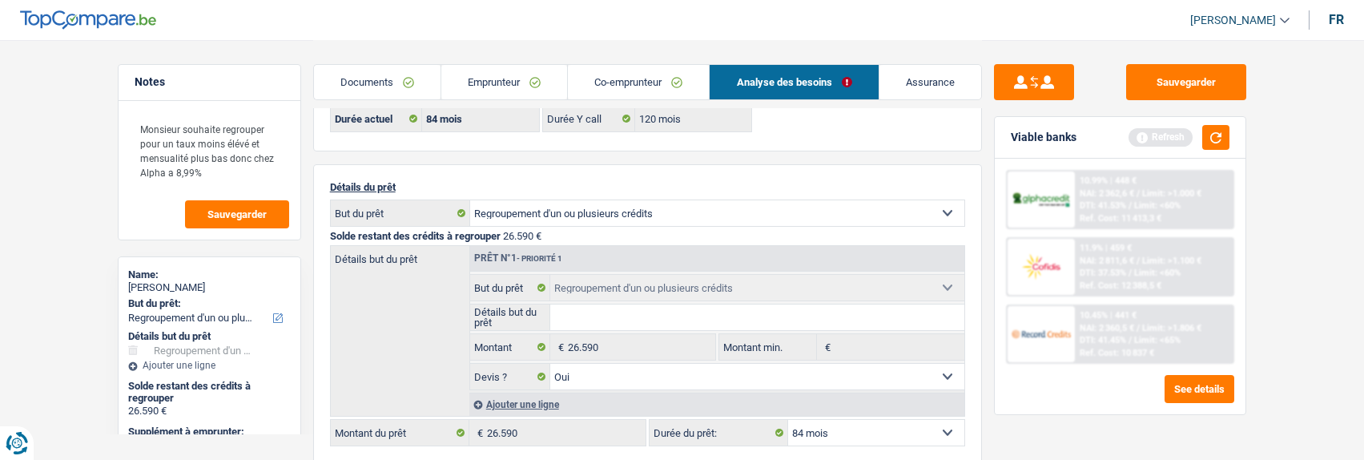
click at [628, 82] on link "Co-emprunteur" at bounding box center [638, 82] width 141 height 34
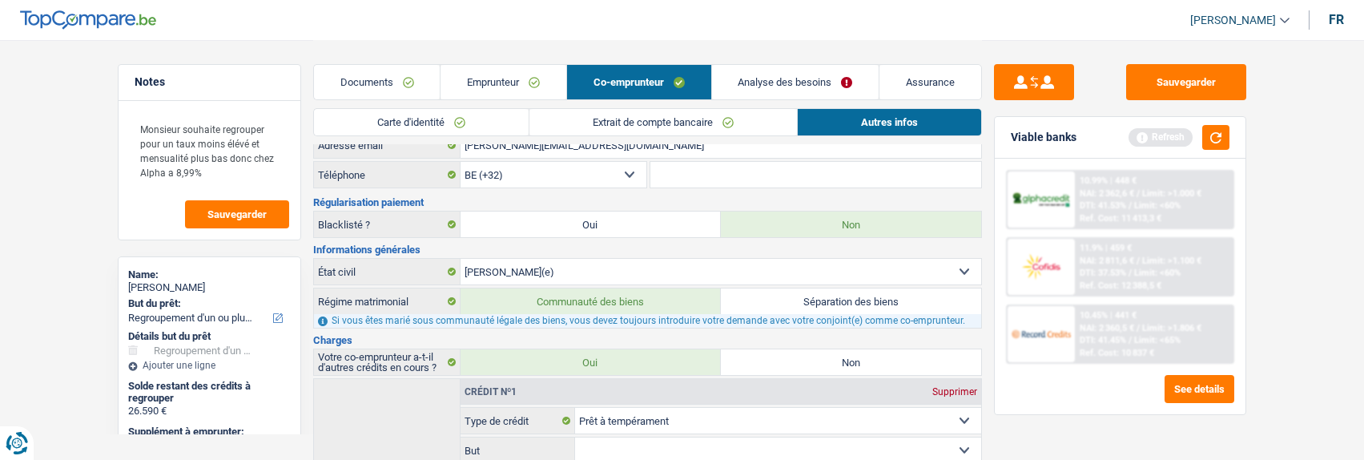
scroll to position [0, 0]
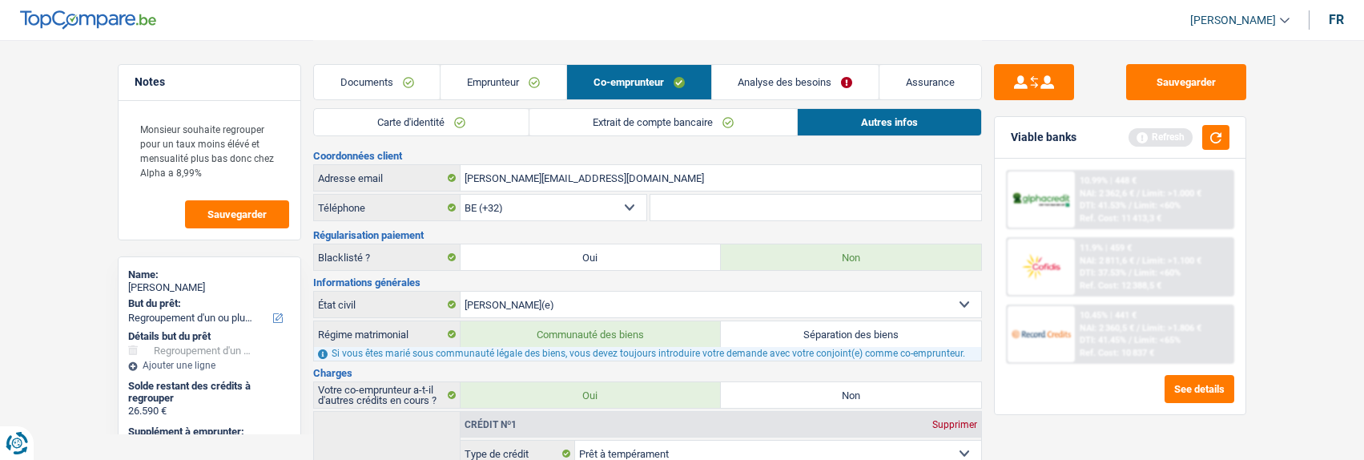
click at [602, 124] on link "Extrait de compte bancaire" at bounding box center [664, 122] width 268 height 26
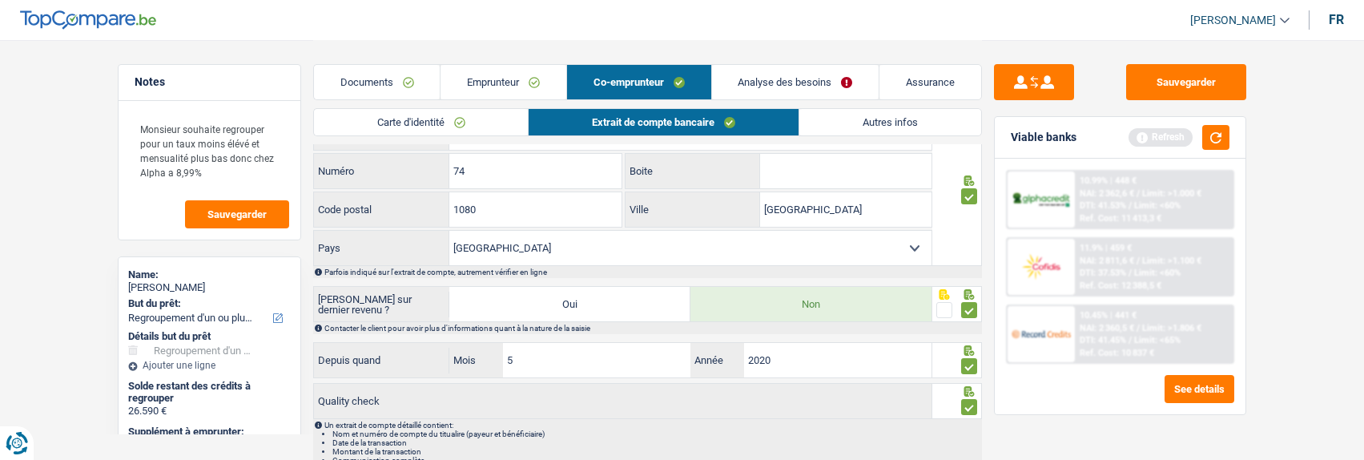
scroll to position [401, 0]
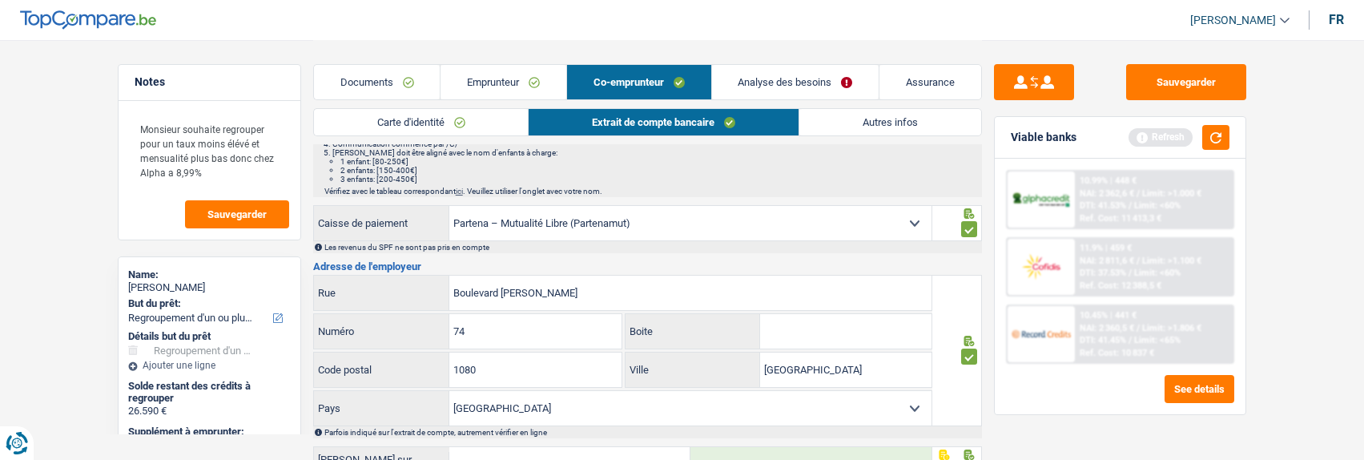
click at [648, 216] on select "Mutualité Chrétienne Mutualité Socialiste (Solidaris) SPF Sécurité Sociale Unio…" at bounding box center [690, 223] width 482 height 34
click at [449, 206] on select "Mutualité Chrétienne Mutualité Socialiste (Solidaris) SPF Sécurité Sociale Unio…" at bounding box center [690, 223] width 482 height 34
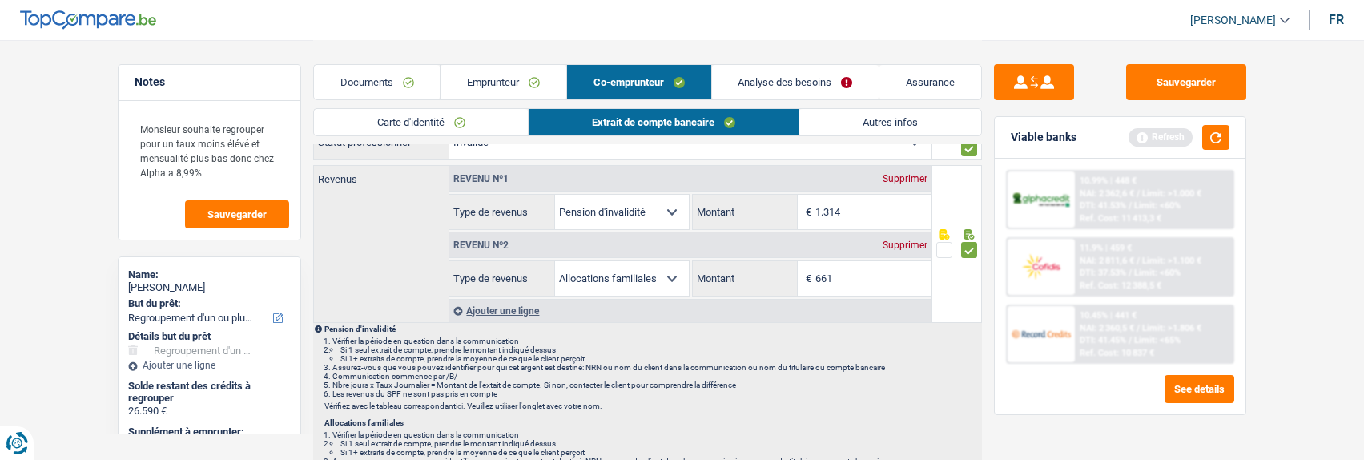
scroll to position [72, 0]
click at [483, 81] on link "Emprunteur" at bounding box center [504, 82] width 126 height 34
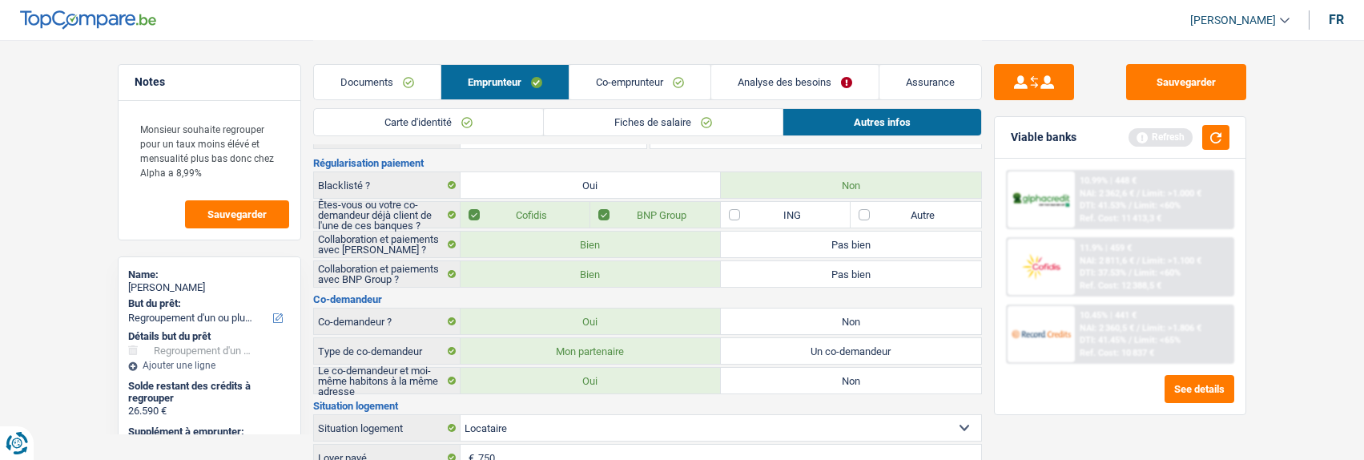
click at [683, 125] on link "Fiches de salaire" at bounding box center [663, 122] width 239 height 26
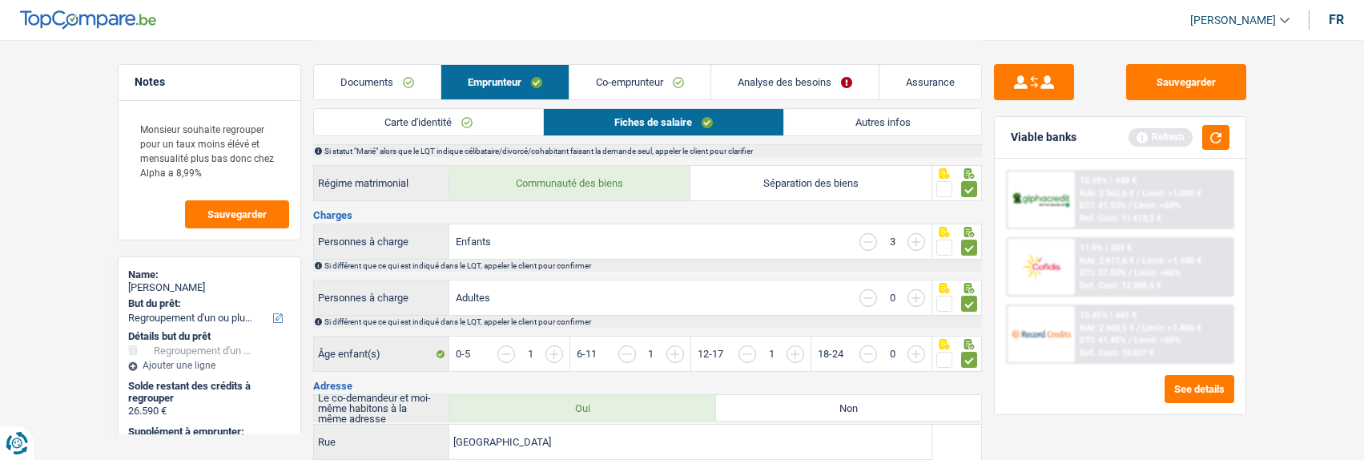
scroll to position [0, 0]
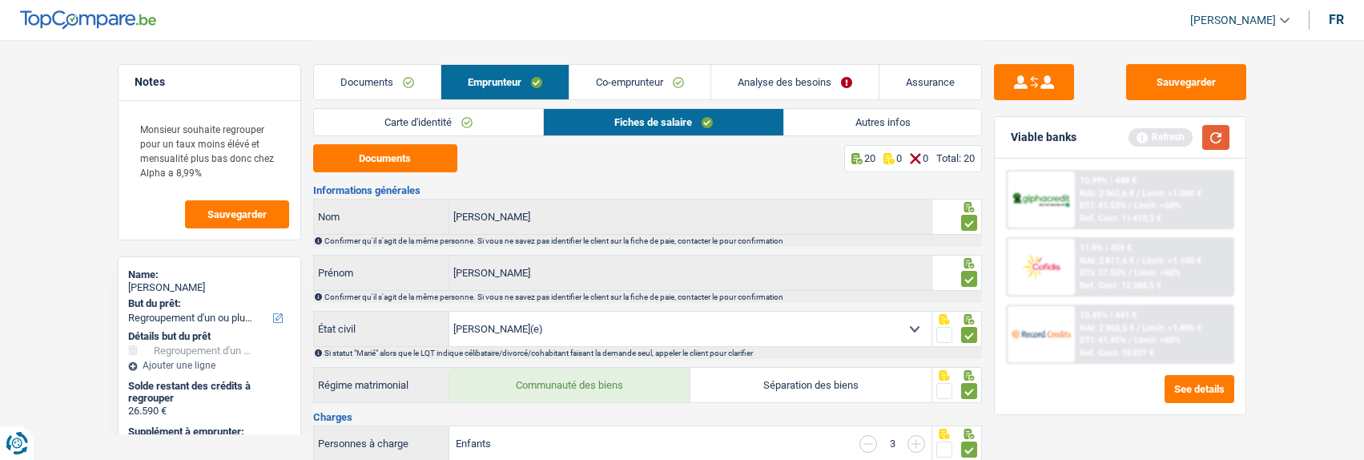
click at [1223, 135] on button "button" at bounding box center [1216, 137] width 27 height 25
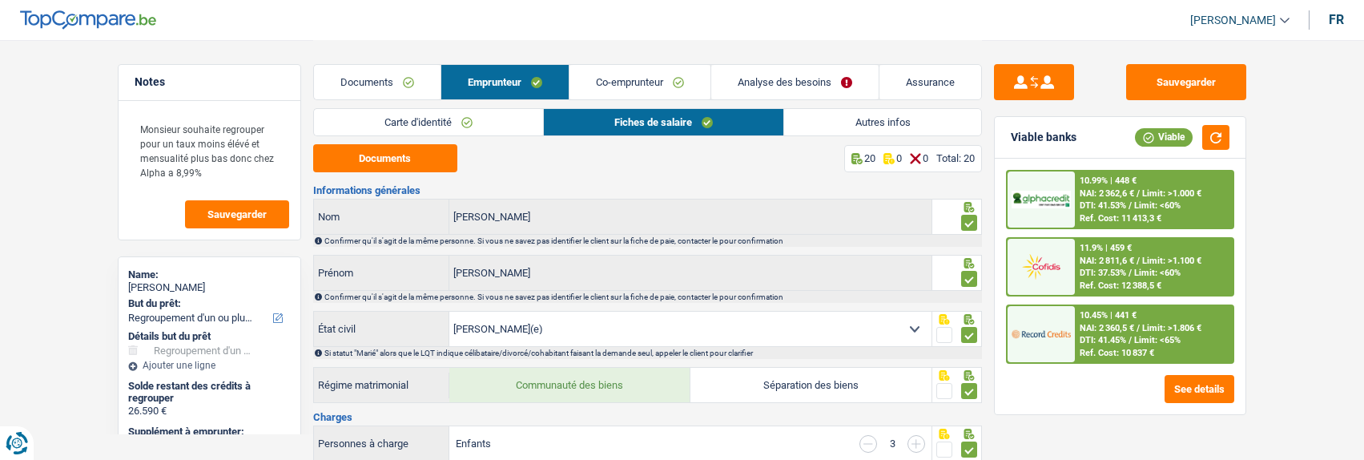
click at [1084, 324] on span "NAI: 2 360,5 €" at bounding box center [1107, 328] width 54 height 10
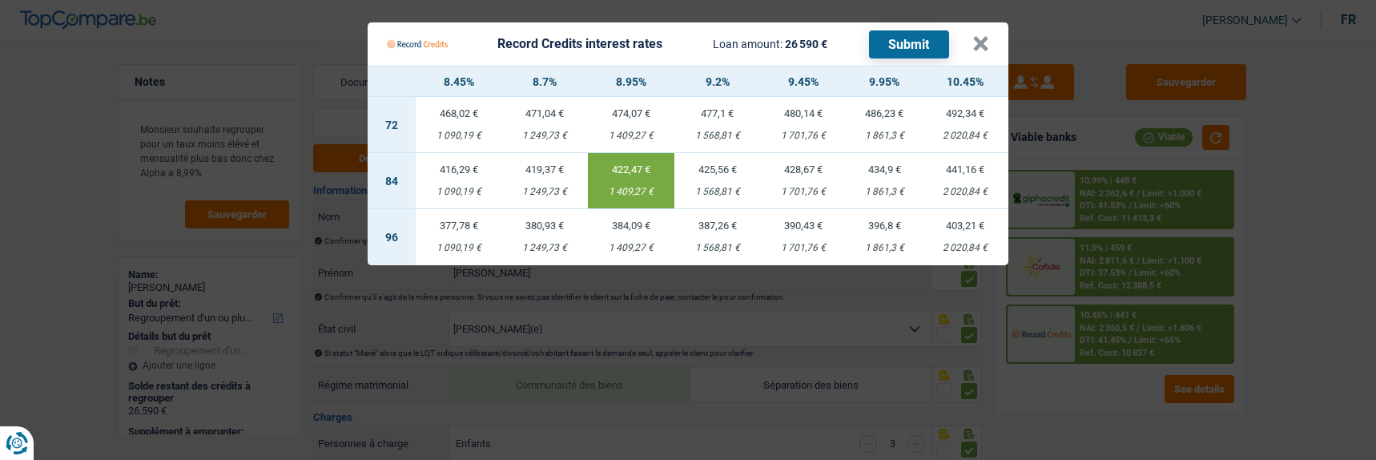
click at [602, 166] on td "422,47 € 1 409,27 €" at bounding box center [631, 181] width 87 height 56
click at [908, 42] on button "Submit" at bounding box center [909, 44] width 80 height 28
click at [979, 36] on button "×" at bounding box center [981, 44] width 17 height 16
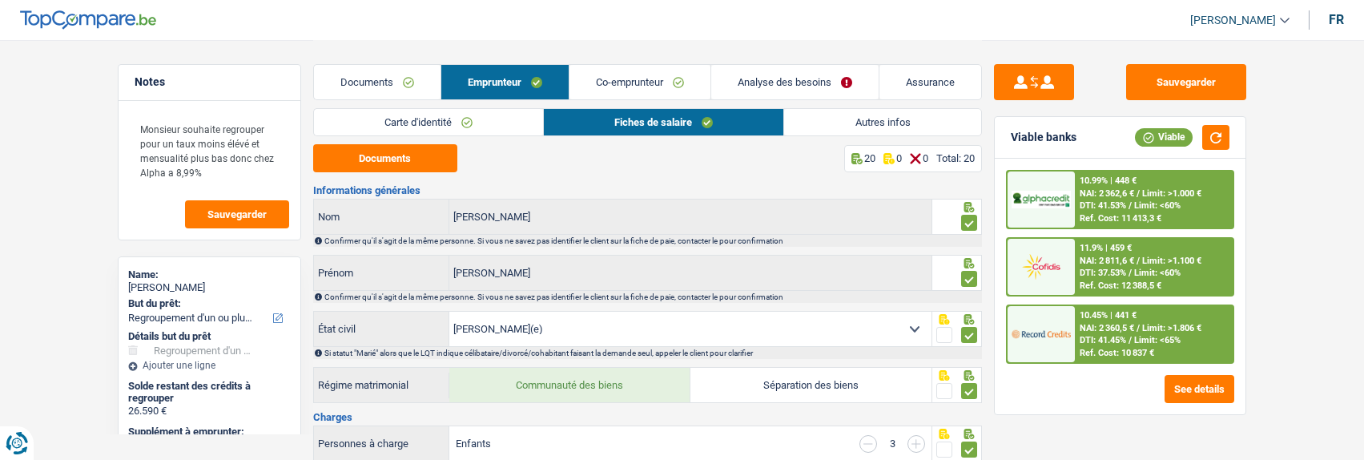
click at [835, 121] on link "Autres infos" at bounding box center [882, 122] width 196 height 26
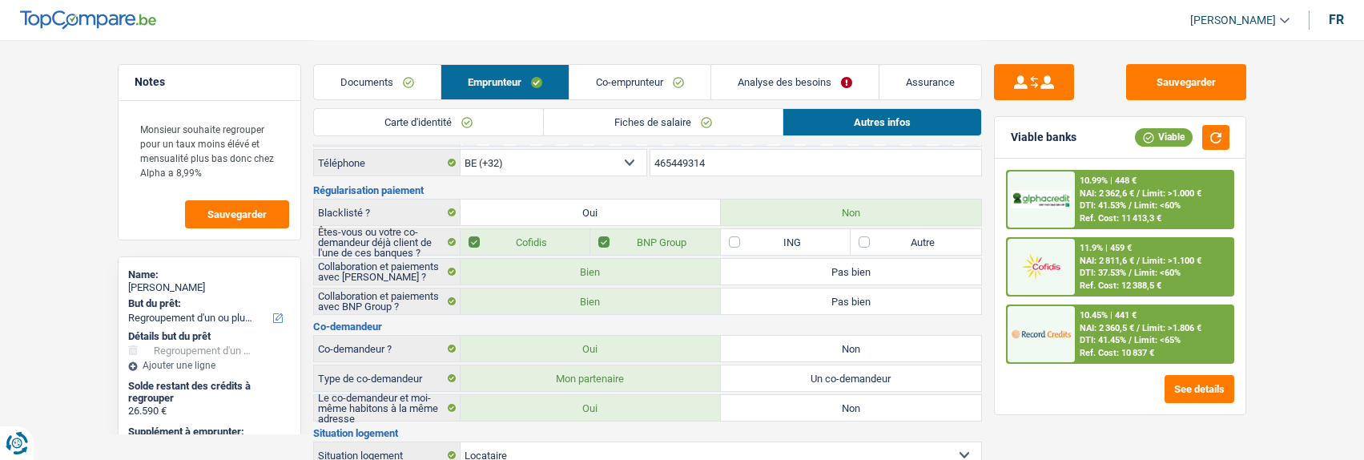
scroll to position [13, 0]
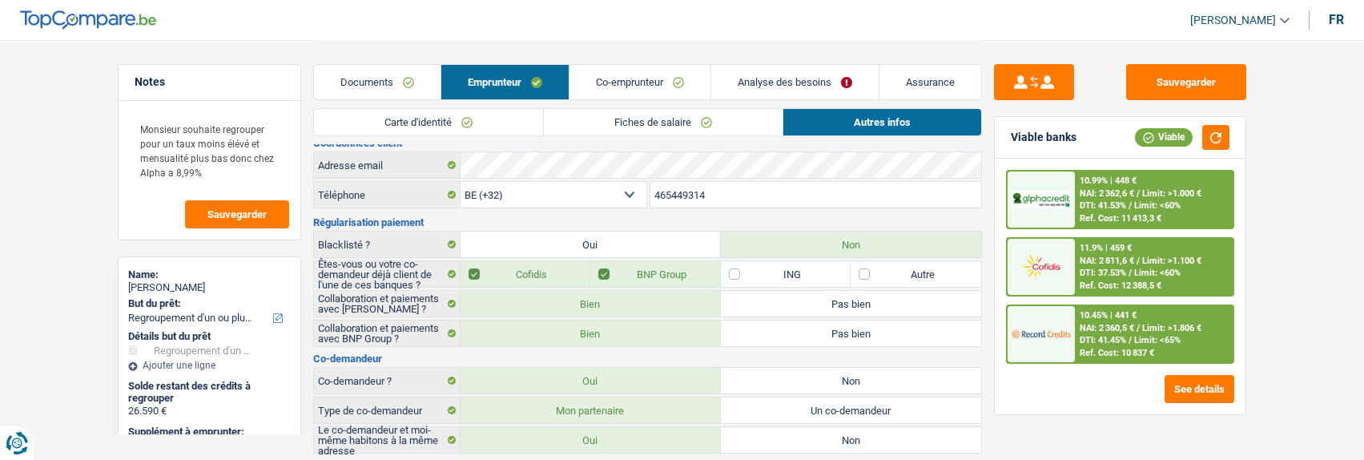
click at [790, 77] on link "Analyse des besoins" at bounding box center [794, 82] width 167 height 34
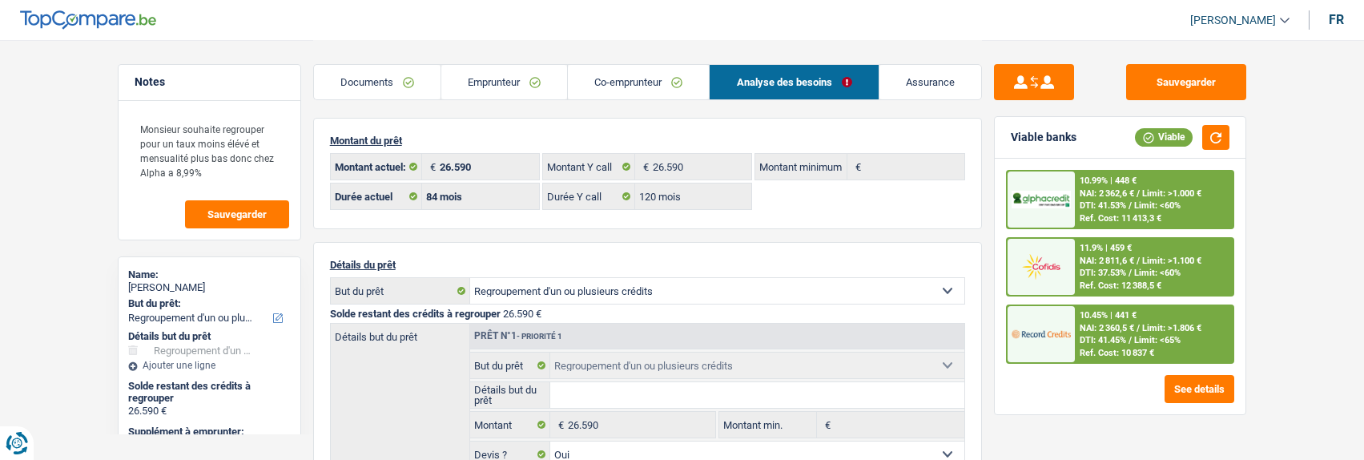
scroll to position [0, 0]
click at [1189, 83] on button "Sauvegarder" at bounding box center [1186, 82] width 120 height 36
click at [1159, 199] on div "10.99% | 448 € NAI: 2 362,6 € / Limit: >1.000 € DTI: 41.53% / Limit: <60% Ref. …" at bounding box center [1154, 199] width 158 height 56
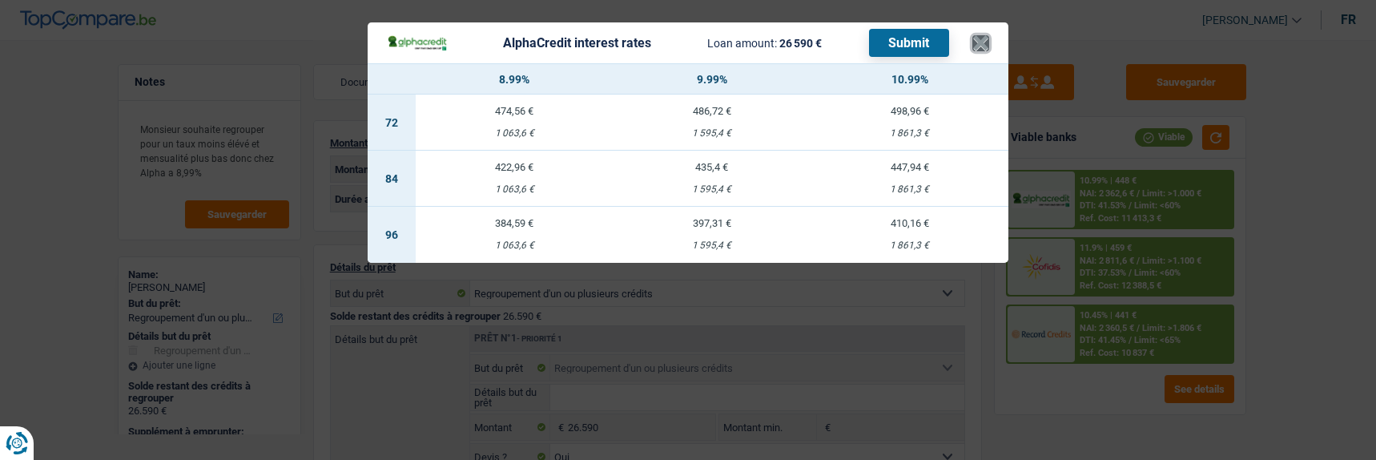
click at [989, 38] on button "×" at bounding box center [981, 43] width 17 height 16
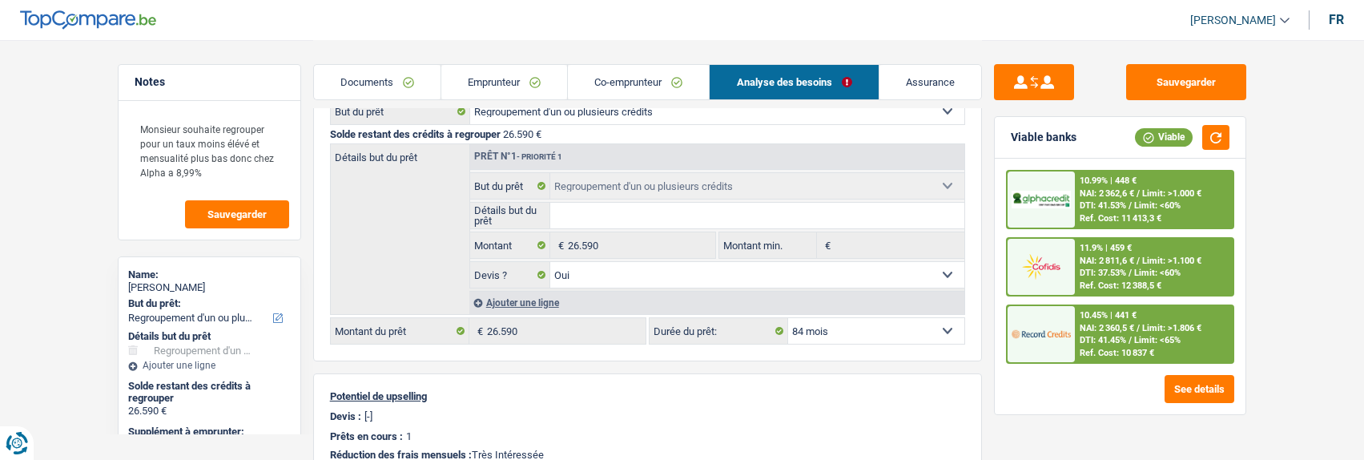
scroll to position [160, 0]
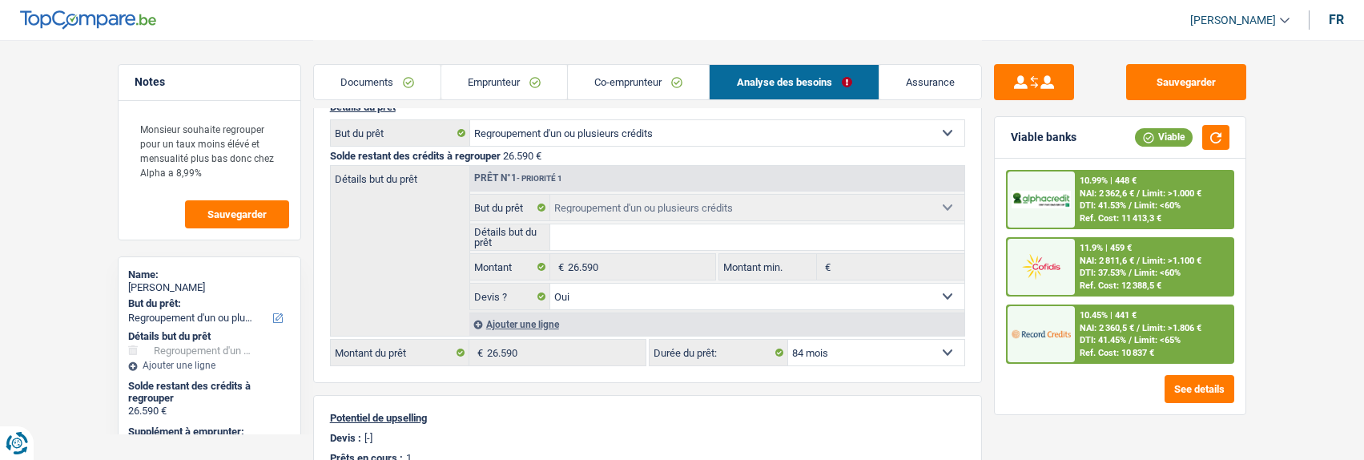
click at [1152, 198] on div "10.99% | 448 € NAI: 2 362,6 € / Limit: >1.000 € DTI: 41.53% / Limit: <60% Ref. …" at bounding box center [1154, 199] width 158 height 56
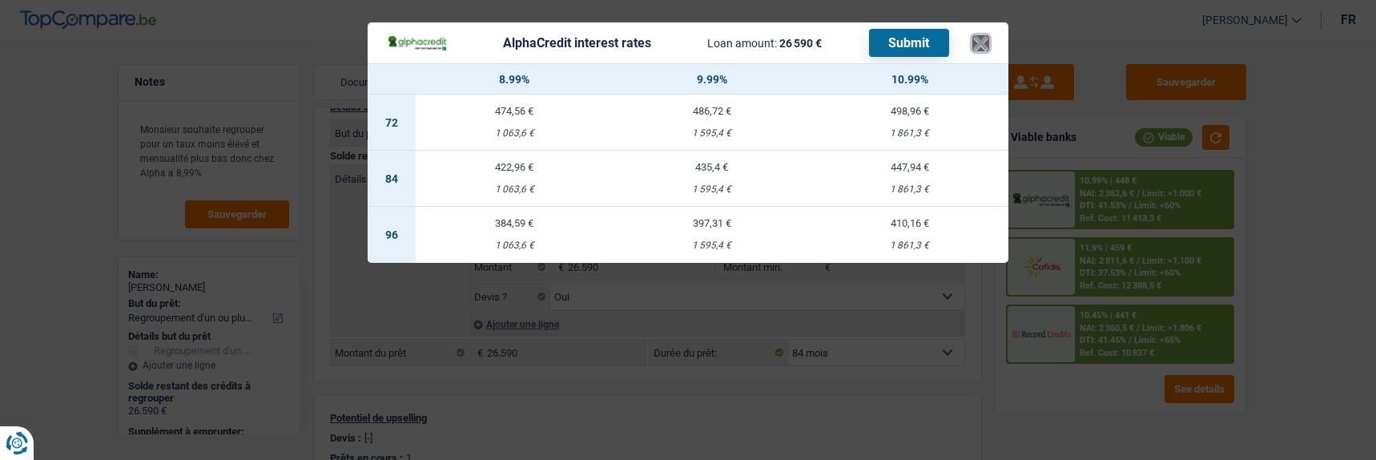
click at [989, 38] on button "×" at bounding box center [981, 43] width 17 height 16
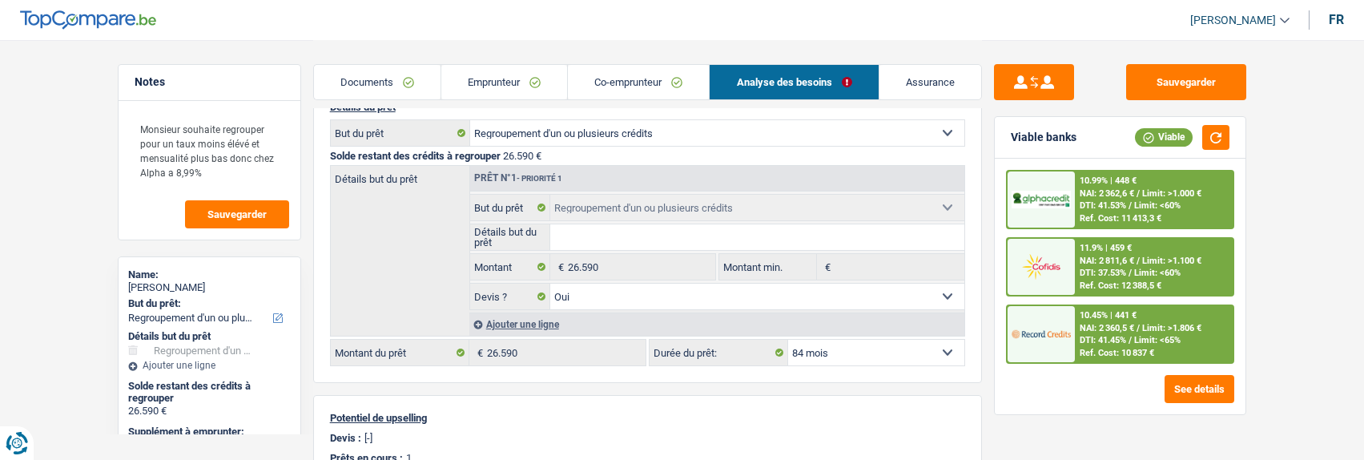
click at [846, 347] on select "12 mois 18 mois 24 mois 30 mois 36 mois 42 mois 48 mois 60 mois 72 mois 84 mois…" at bounding box center [876, 353] width 176 height 26
select select "120"
click at [788, 340] on select "12 mois 18 mois 24 mois 30 mois 36 mois 42 mois 48 mois 60 mois 72 mois 84 mois…" at bounding box center [876, 353] width 176 height 26
select select "120"
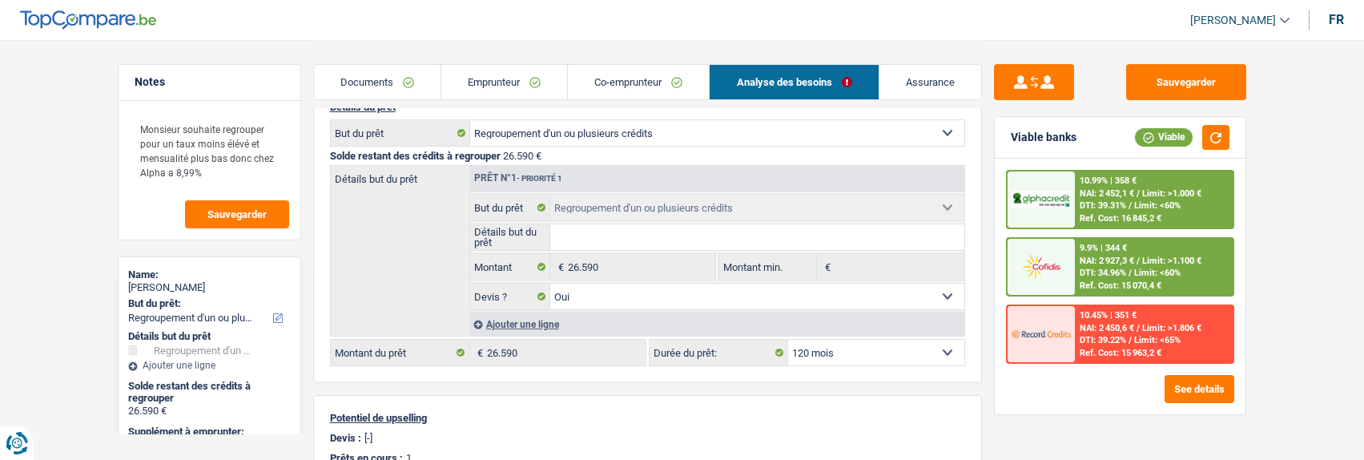
click at [1098, 212] on div "10.99% | 358 € NAI: 2 452,1 € / Limit: >1.000 € DTI: 39.31% / Limit: <60% Ref. …" at bounding box center [1154, 199] width 158 height 56
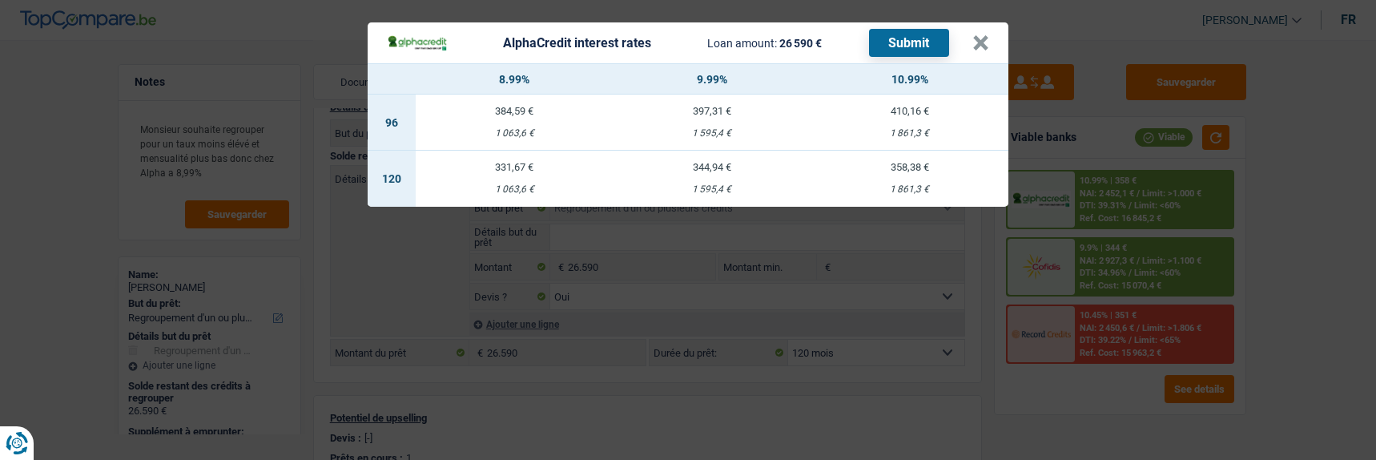
click at [532, 168] on td "331,67 € 1 063,6 €" at bounding box center [515, 179] width 198 height 56
select select "alphacredit"
type input "8,99"
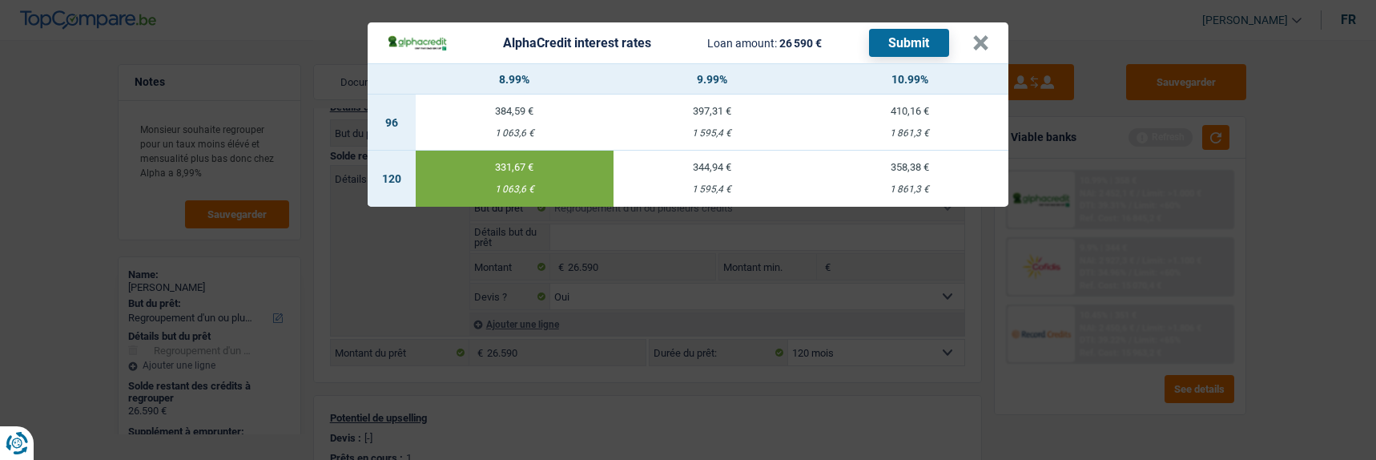
click at [922, 40] on button "Submit" at bounding box center [909, 43] width 80 height 28
click at [989, 35] on button "×" at bounding box center [981, 43] width 17 height 16
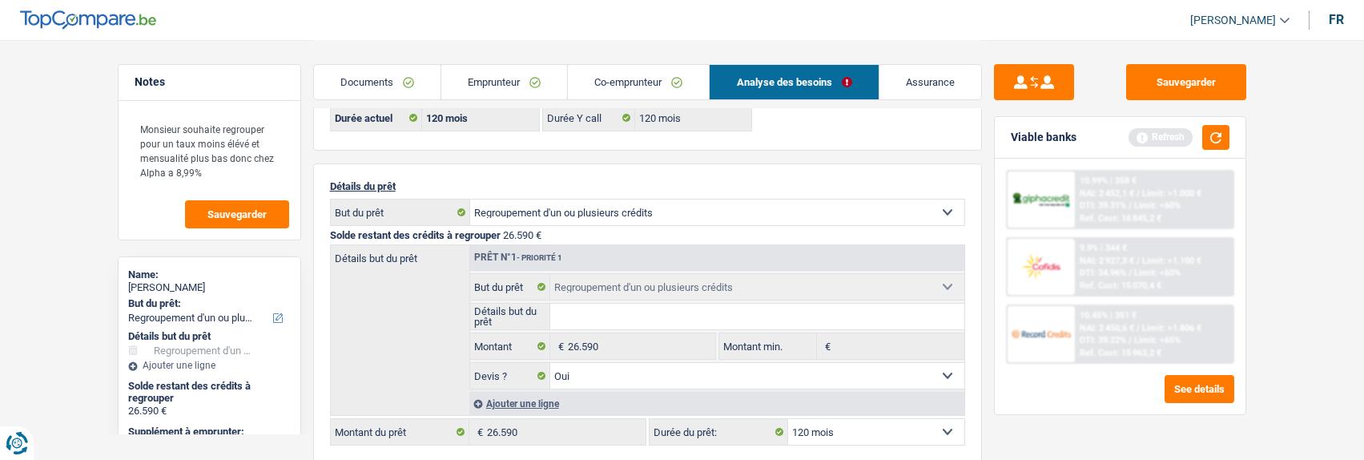
scroll to position [80, 0]
click at [609, 79] on link "Co-emprunteur" at bounding box center [638, 82] width 141 height 34
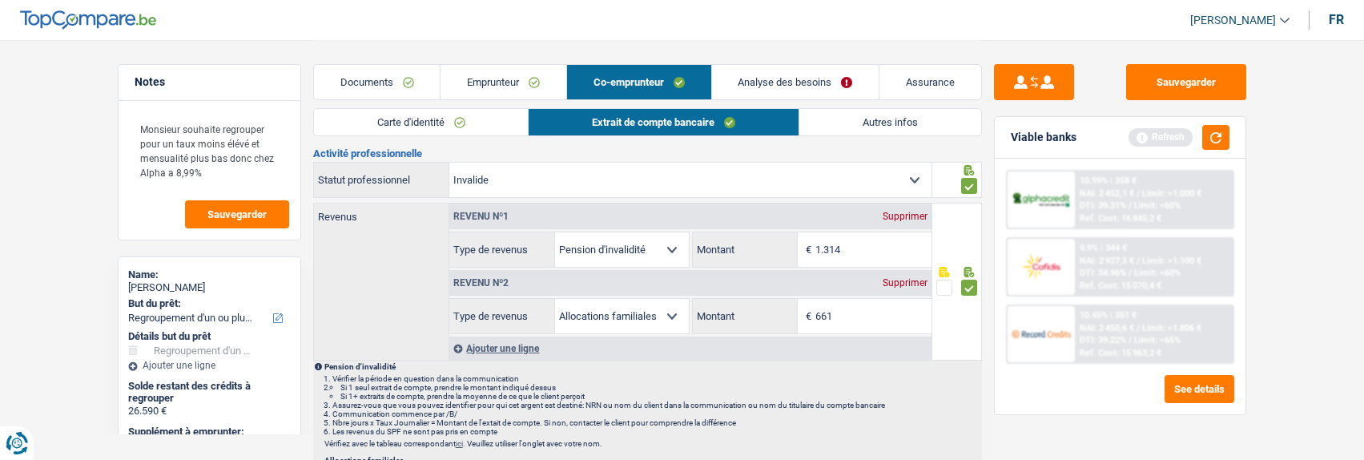
scroll to position [0, 0]
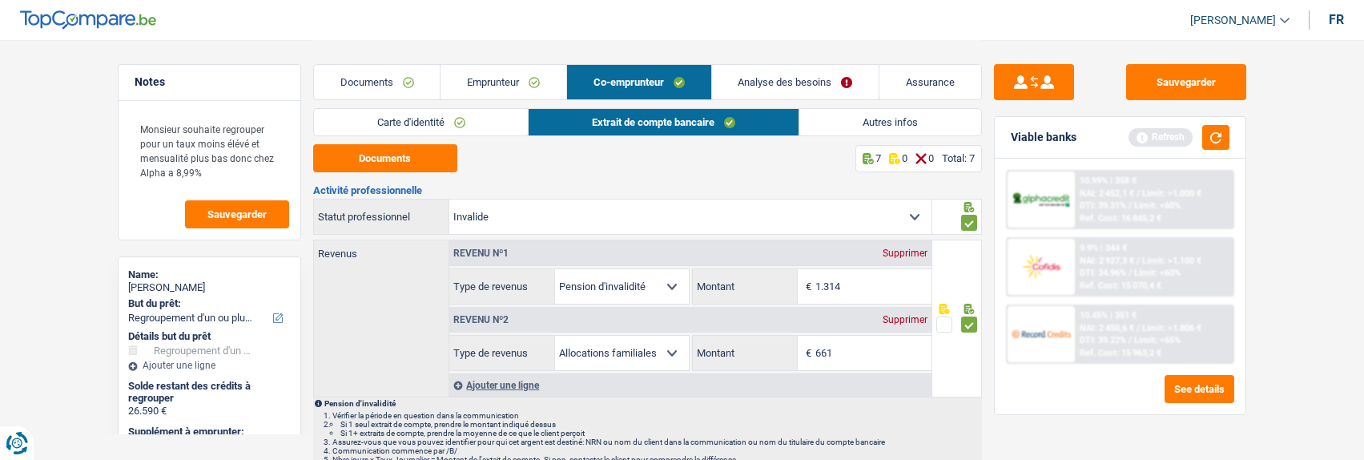
click at [489, 74] on link "Emprunteur" at bounding box center [504, 82] width 126 height 34
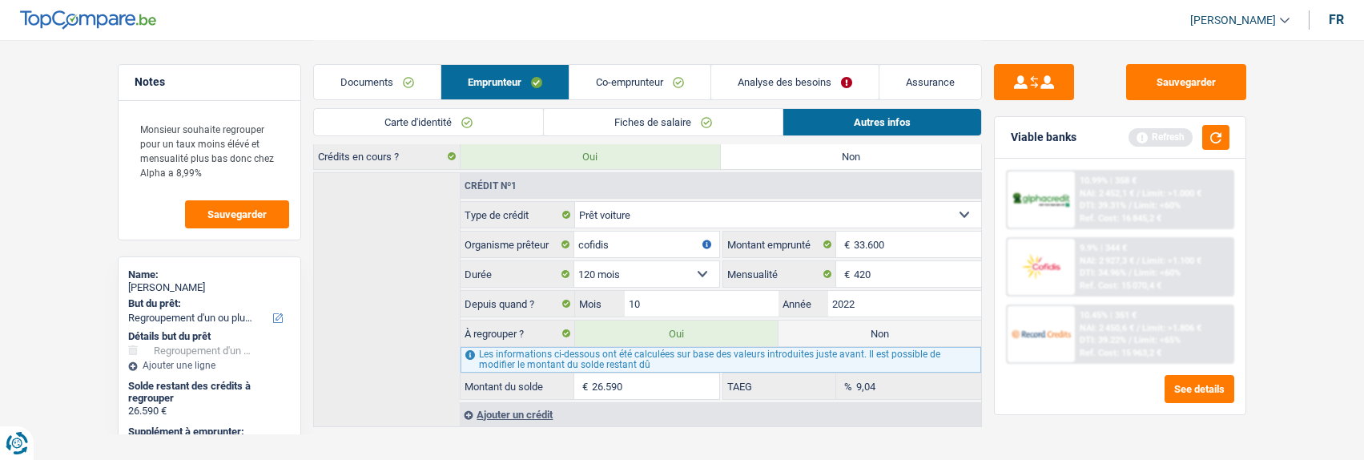
scroll to position [481, 0]
click at [1224, 138] on button "button" at bounding box center [1216, 137] width 27 height 25
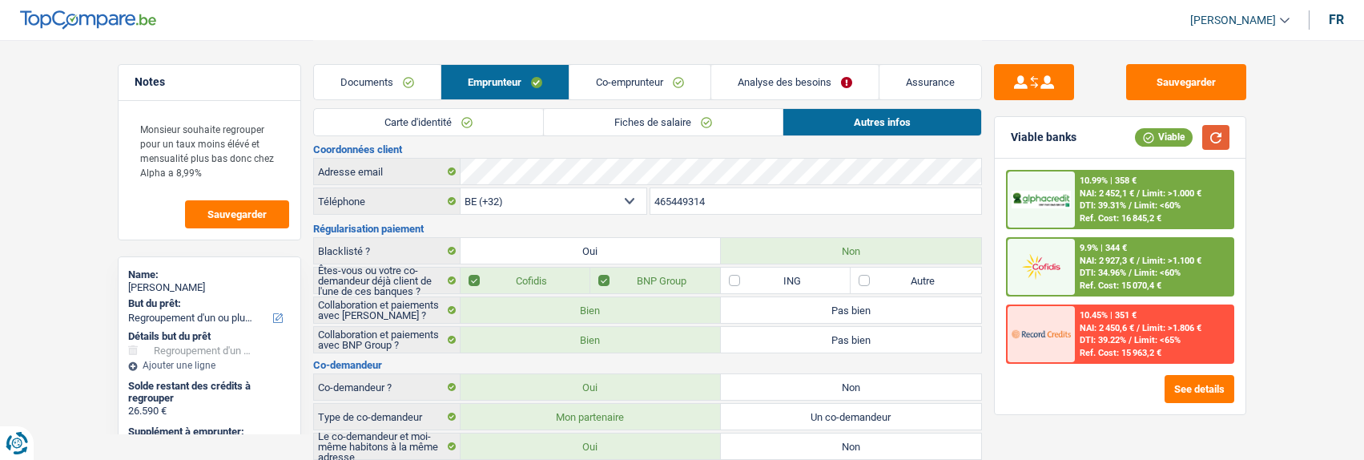
scroll to position [0, 0]
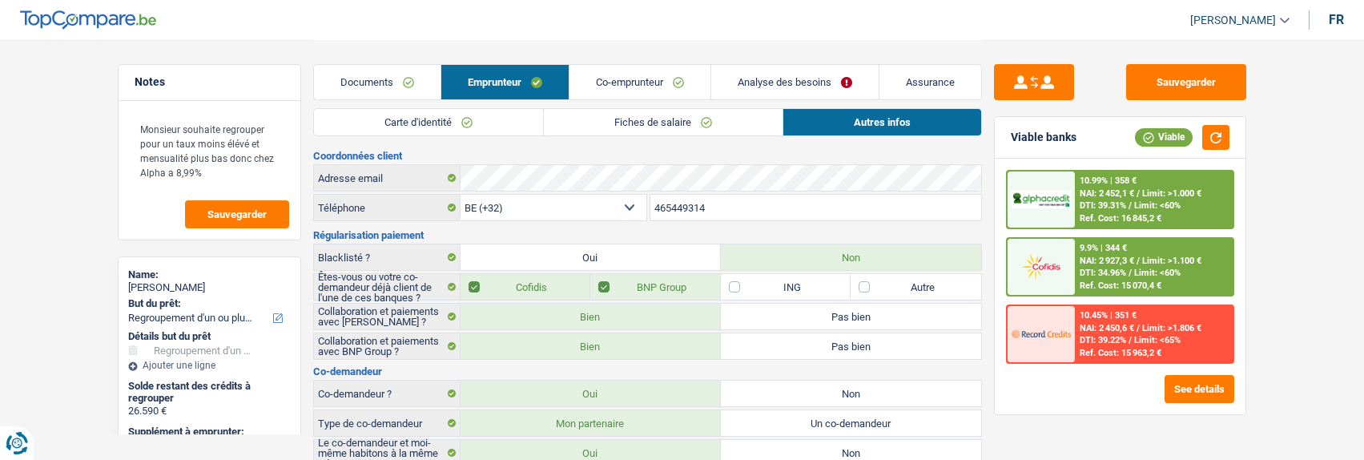
click at [595, 123] on link "Fiches de salaire" at bounding box center [663, 122] width 239 height 26
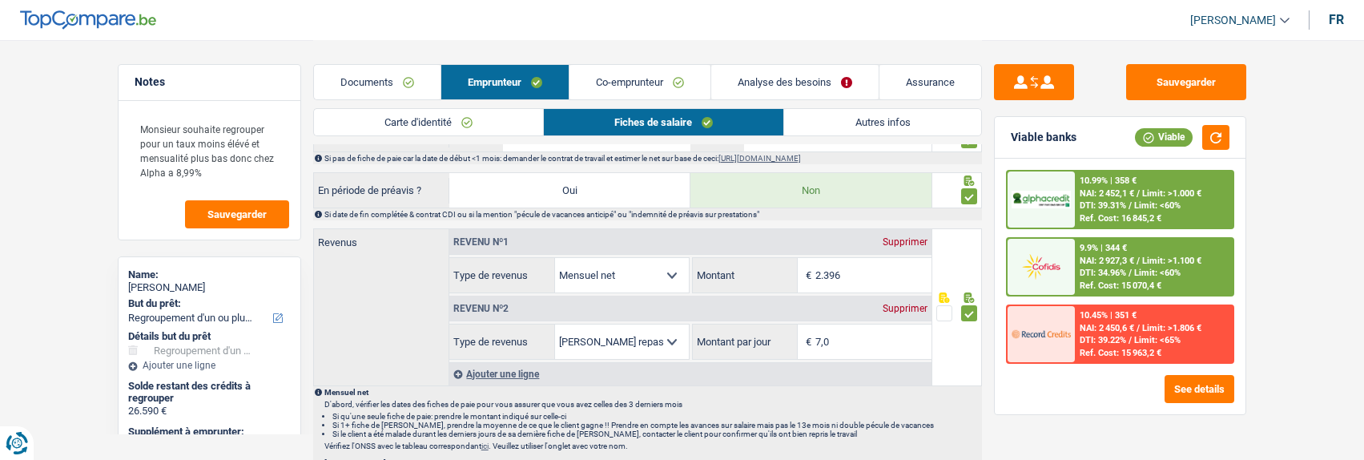
scroll to position [881, 0]
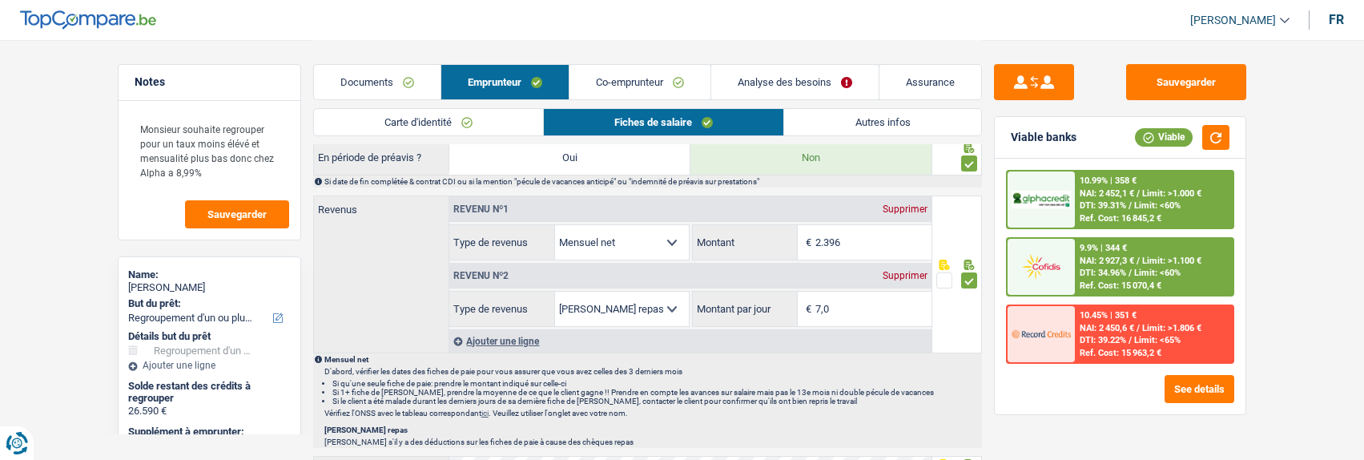
click at [647, 85] on link "Co-emprunteur" at bounding box center [640, 82] width 141 height 34
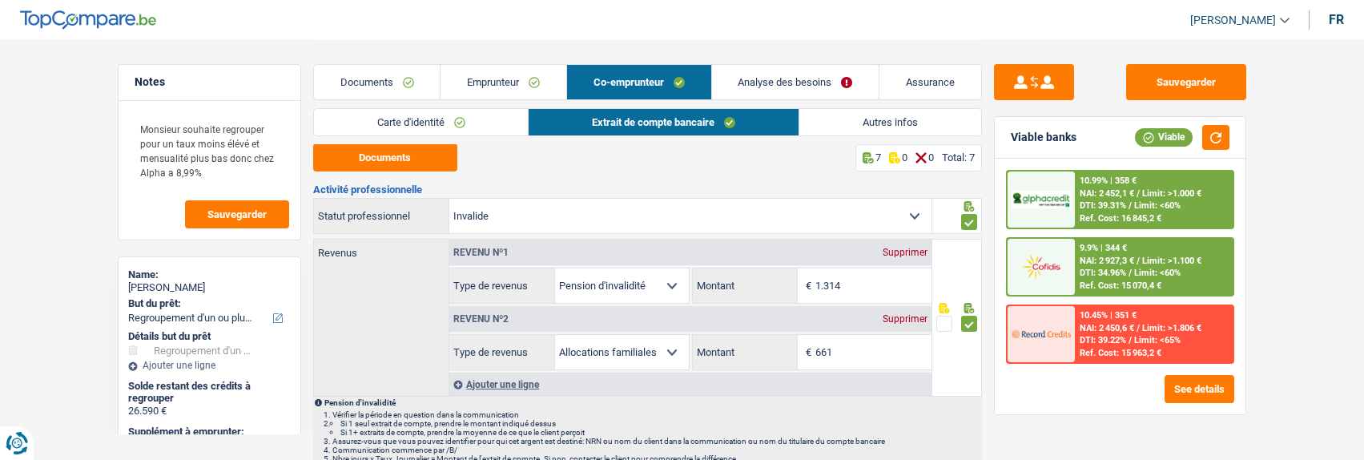
scroll to position [0, 0]
click at [867, 116] on link "Autres infos" at bounding box center [891, 122] width 182 height 26
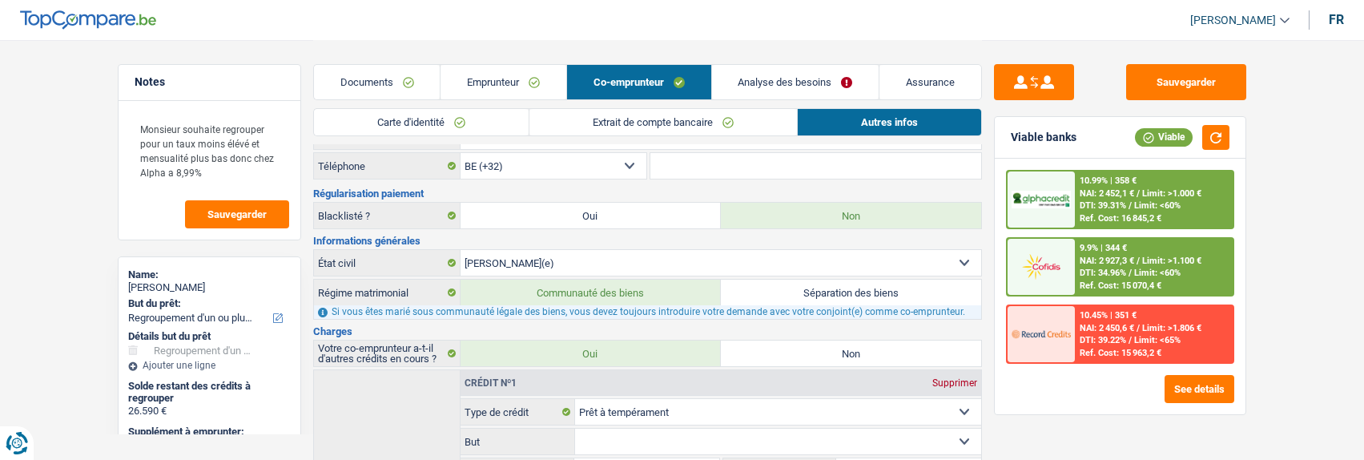
scroll to position [240, 0]
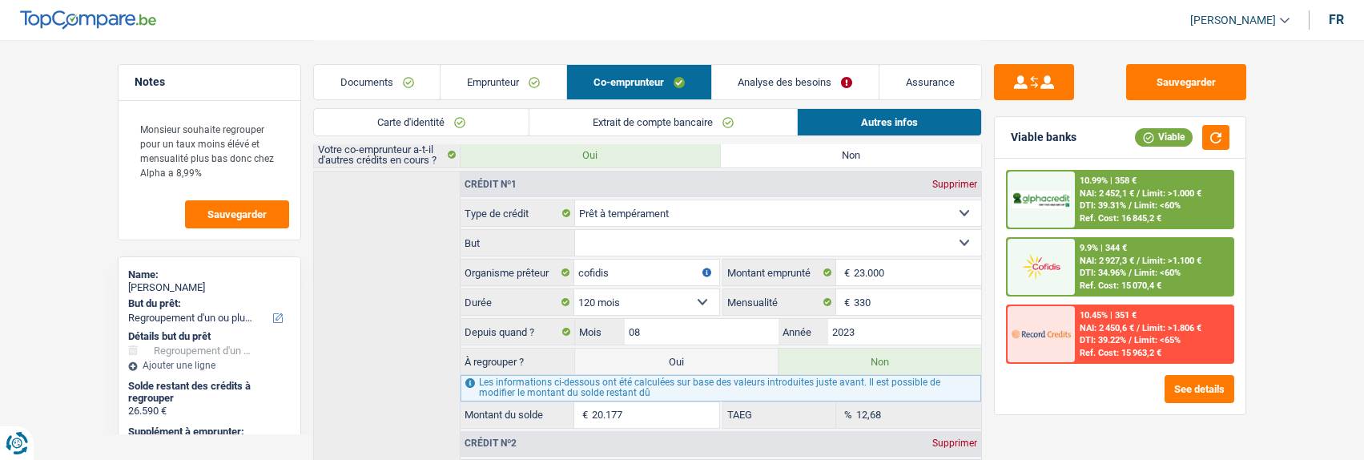
click at [774, 236] on select "Confort maison: meubles, textile, peinture, électroménager, outillage non-profe…" at bounding box center [778, 243] width 406 height 26
select select "other"
select select
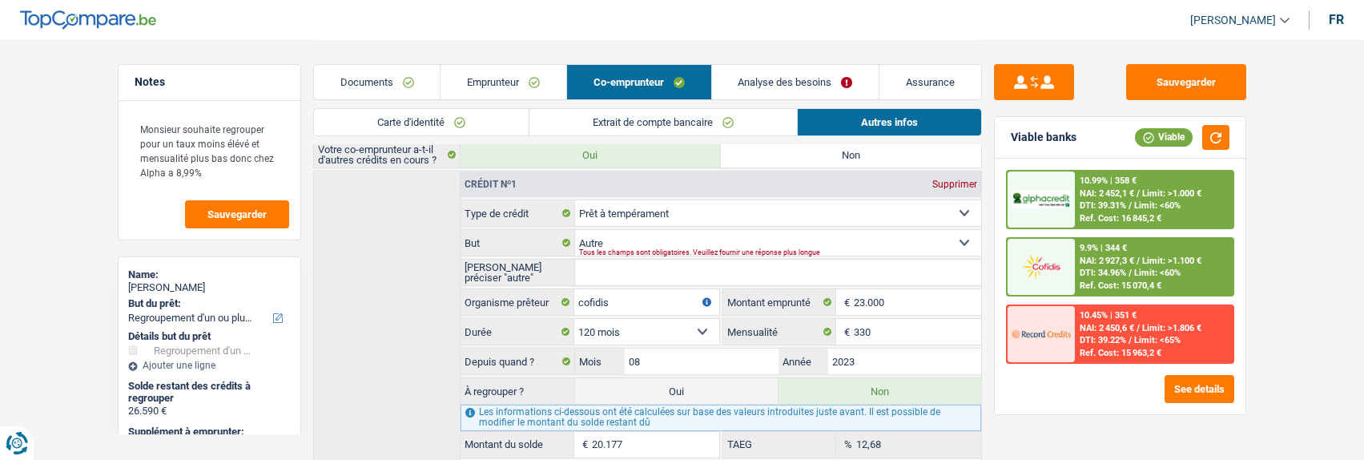
click at [633, 261] on input "[PERSON_NAME] préciser "autre"" at bounding box center [778, 273] width 406 height 26
click at [709, 239] on select "Confort maison: meubles, textile, peinture, électroménager, outillage non-profe…" at bounding box center [778, 243] width 406 height 26
select select "familyEvent"
click at [575, 230] on select "Confort maison: meubles, textile, peinture, électroménager, outillage non-profe…" at bounding box center [778, 243] width 406 height 26
click at [648, 271] on input "[PERSON_NAME] préciser "autre"" at bounding box center [778, 273] width 406 height 26
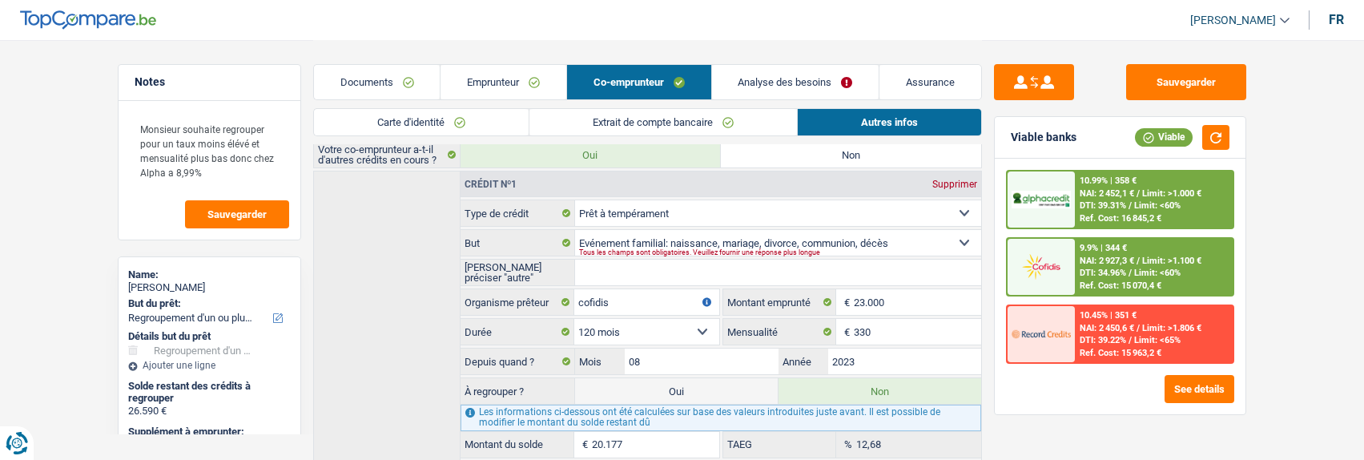
select select
type input "m"
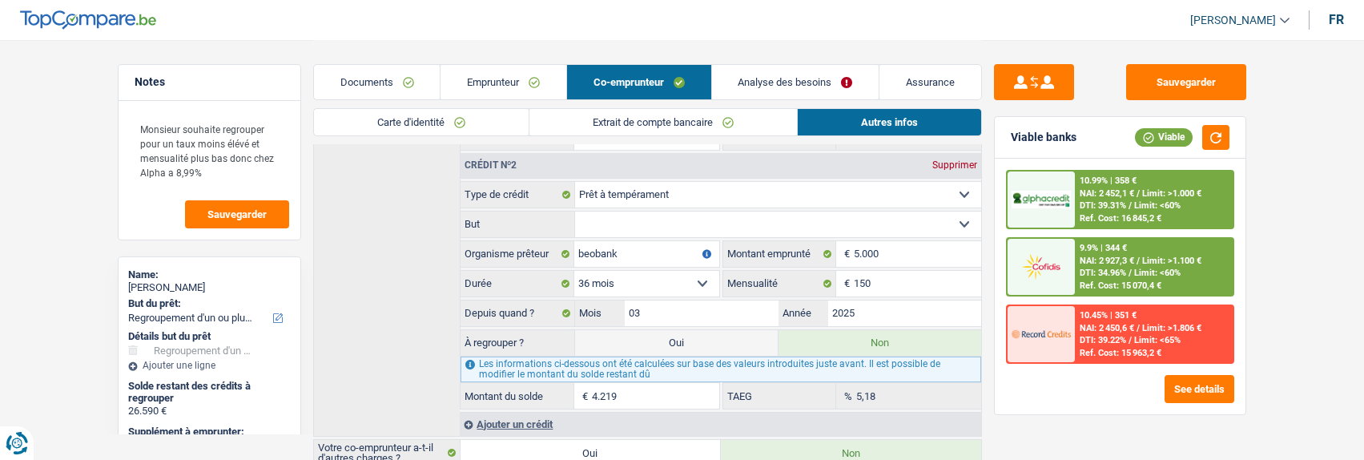
scroll to position [481, 0]
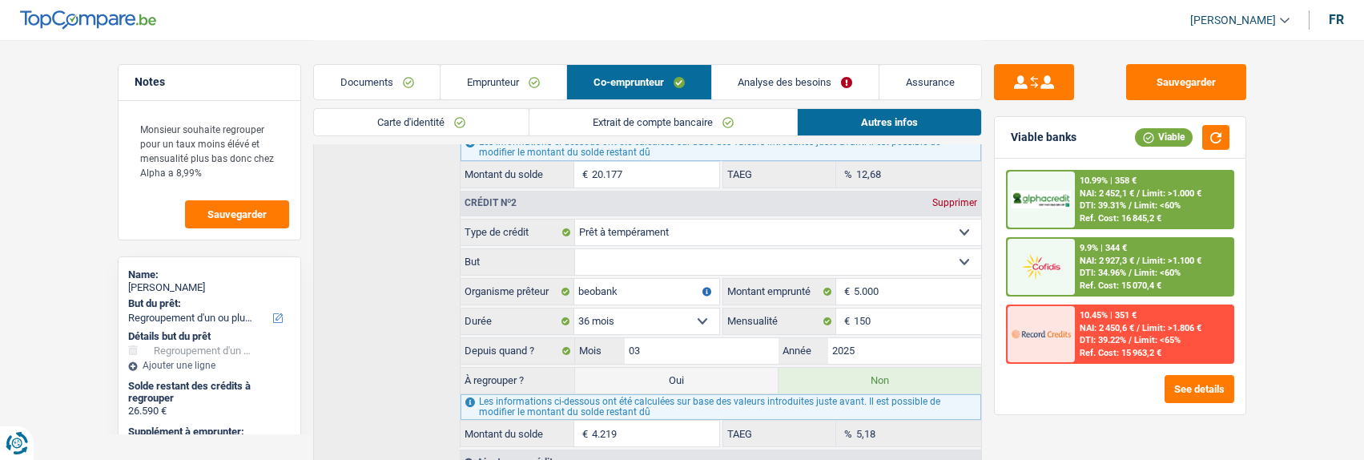
click at [771, 251] on select "Confort maison: meubles, textile, peinture, électroménager, outillage non-profe…" at bounding box center [778, 262] width 406 height 26
click at [1030, 399] on div "See details" at bounding box center [1120, 389] width 228 height 28
click at [735, 253] on select "Confort maison: meubles, textile, peinture, électroménager, outillage non-profe…" at bounding box center [778, 262] width 406 height 26
select select "medicalFees"
click at [575, 249] on select "Confort maison: meubles, textile, peinture, électroménager, outillage non-profe…" at bounding box center [778, 262] width 406 height 26
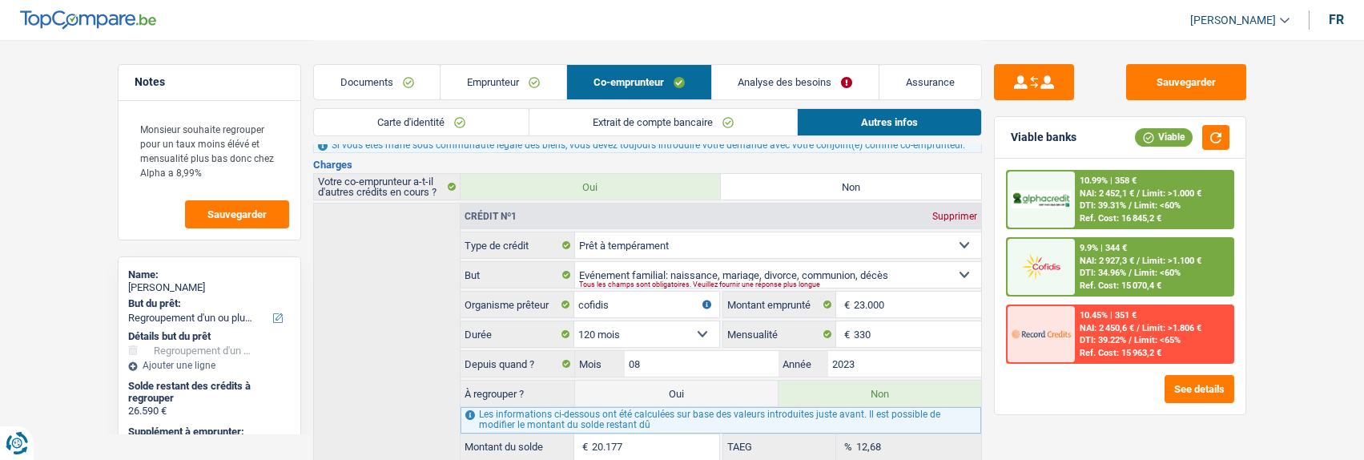
scroll to position [160, 0]
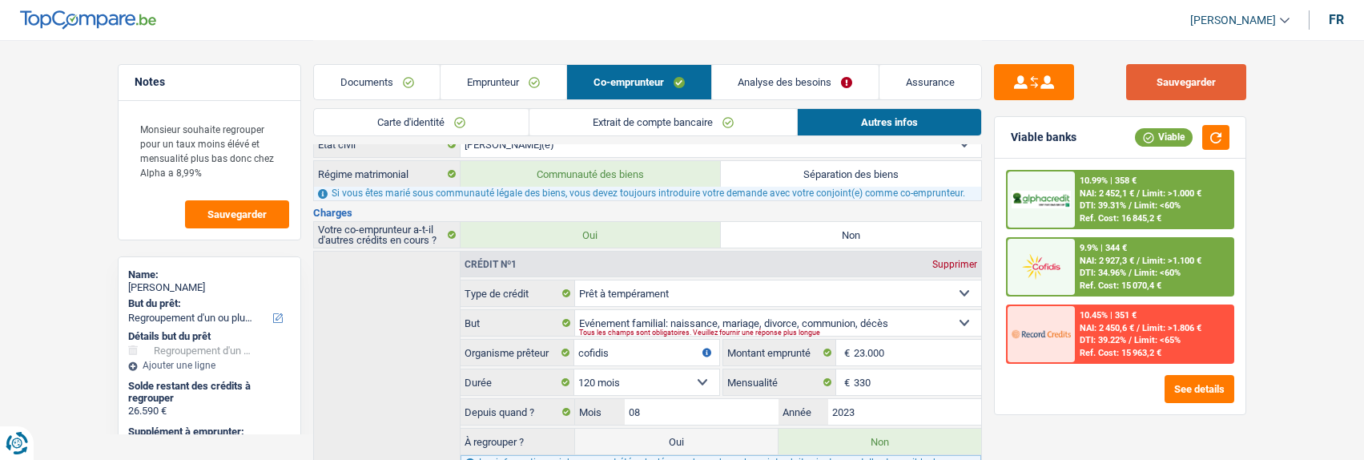
click at [1180, 89] on button "Sauvegarder" at bounding box center [1186, 82] width 120 height 36
click at [807, 83] on link "Analyse des besoins" at bounding box center [795, 82] width 167 height 34
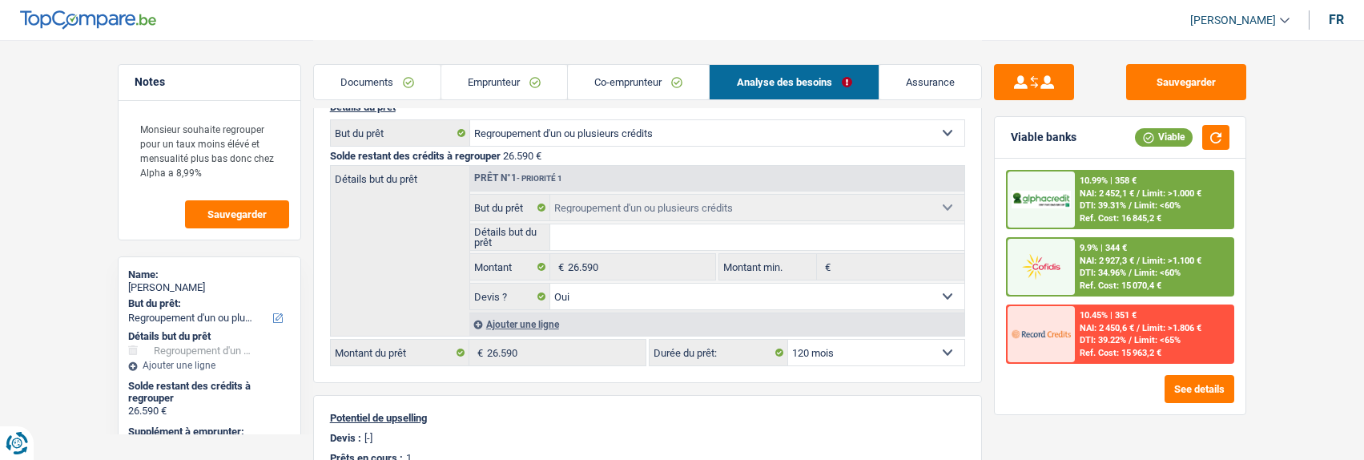
click at [900, 348] on select "12 mois 18 mois 24 mois 30 mois 36 mois 42 mois 48 mois 60 mois 72 mois 84 mois…" at bounding box center [876, 353] width 176 height 26
select select "84"
click at [788, 340] on select "12 mois 18 mois 24 mois 30 mois 36 mois 42 mois 48 mois 60 mois 72 mois 84 mois…" at bounding box center [876, 353] width 176 height 26
select select "84"
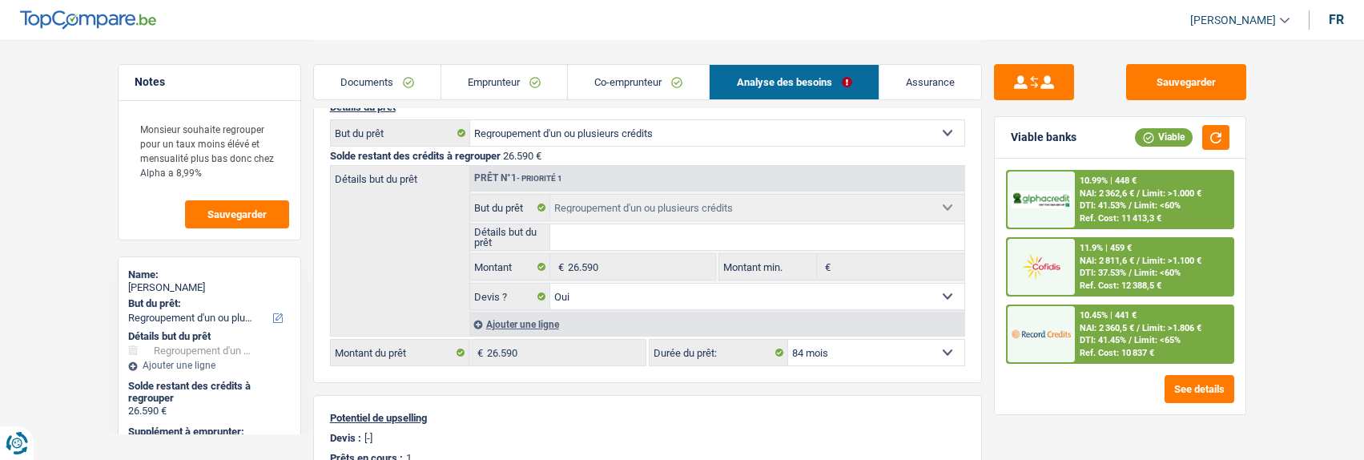
click at [1151, 336] on span "Limit: <65%" at bounding box center [1157, 340] width 46 height 10
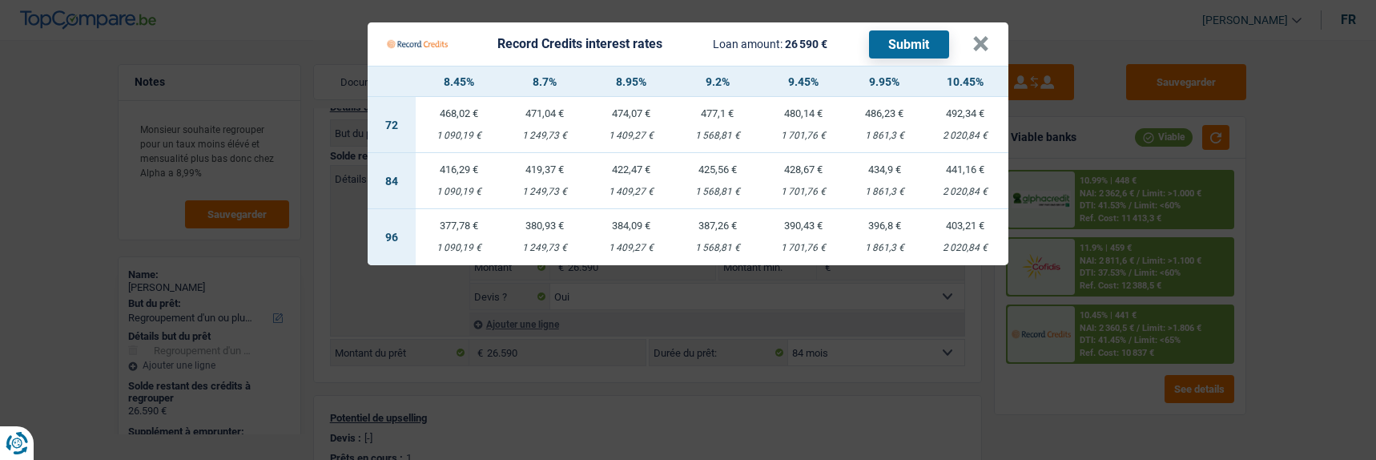
click at [639, 171] on td "422,47 € 1 409,27 €" at bounding box center [631, 181] width 87 height 56
select select "record credits"
type input "8,95"
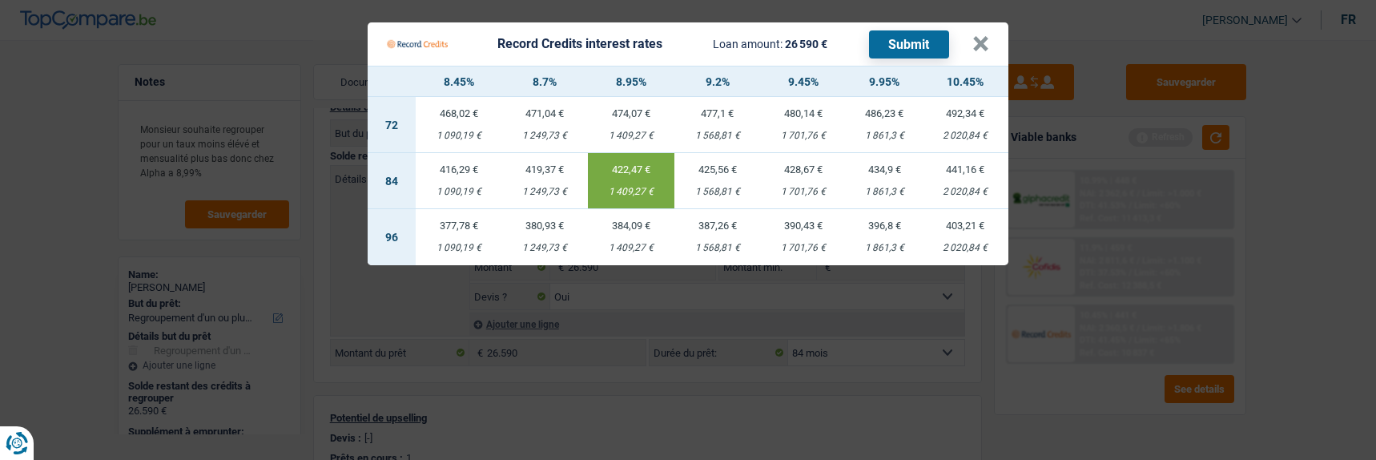
click at [929, 40] on button "Submit" at bounding box center [909, 44] width 80 height 28
click at [986, 38] on button "×" at bounding box center [981, 44] width 17 height 16
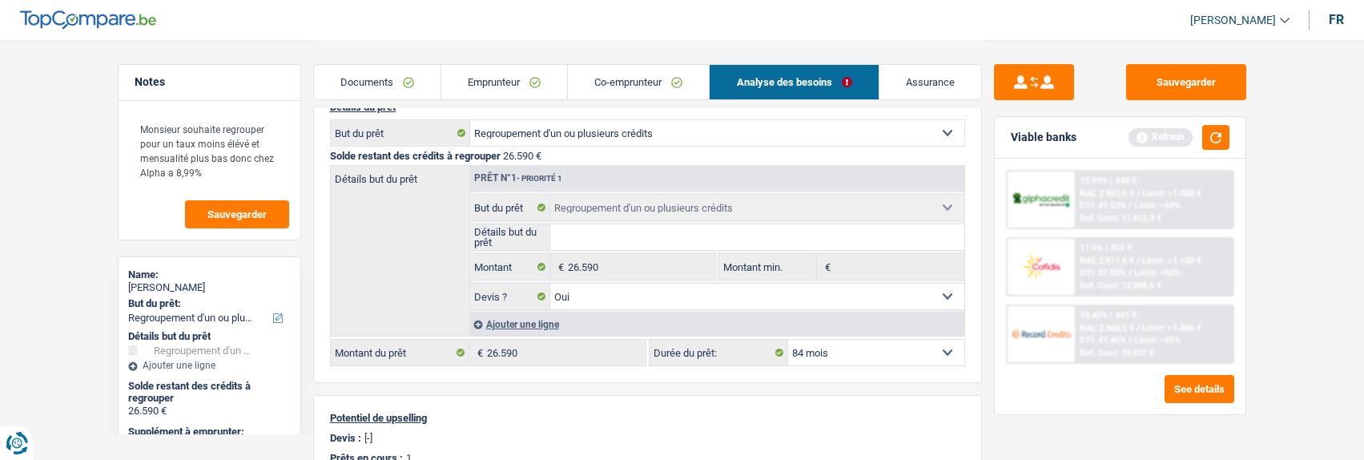
click at [622, 87] on link "Co-emprunteur" at bounding box center [638, 82] width 141 height 34
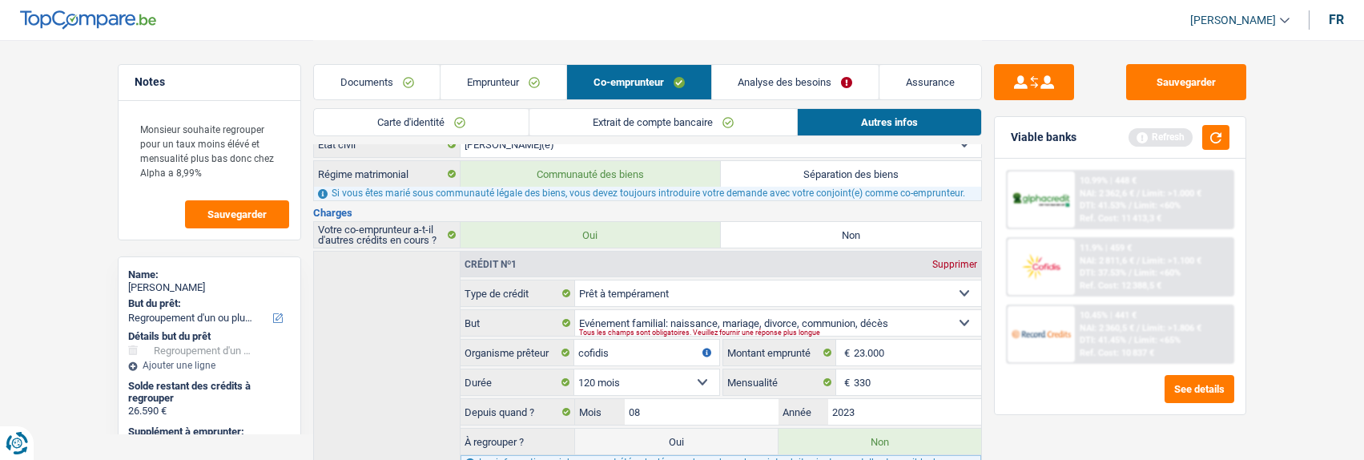
scroll to position [80, 0]
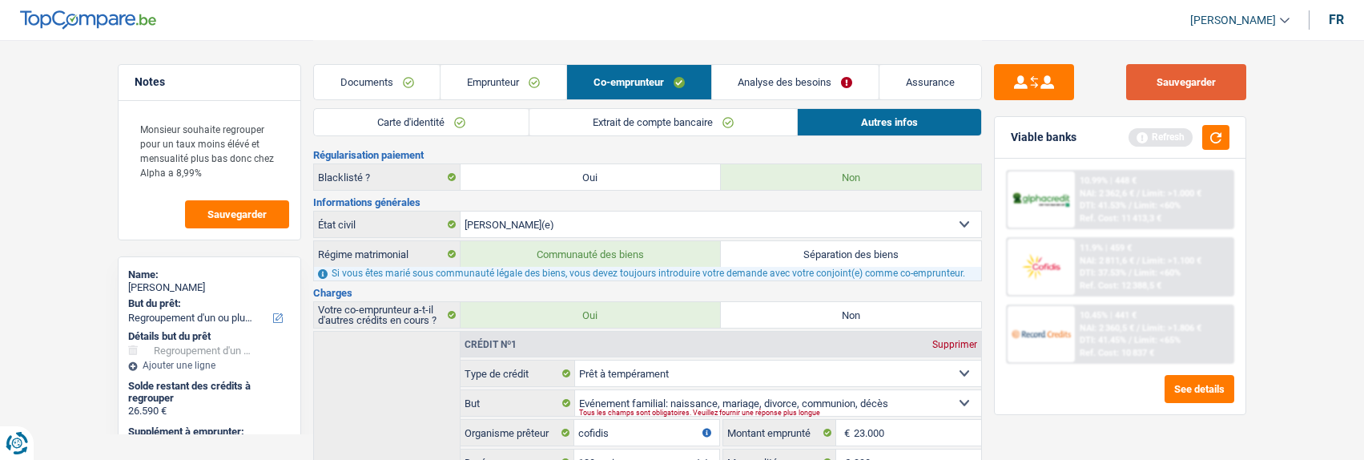
drag, startPoint x: 1184, startPoint y: 69, endPoint x: 1175, endPoint y: 73, distance: 9.7
click at [1179, 73] on button "Sauvegarder" at bounding box center [1186, 82] width 120 height 36
click at [525, 87] on link "Emprunteur" at bounding box center [504, 82] width 126 height 34
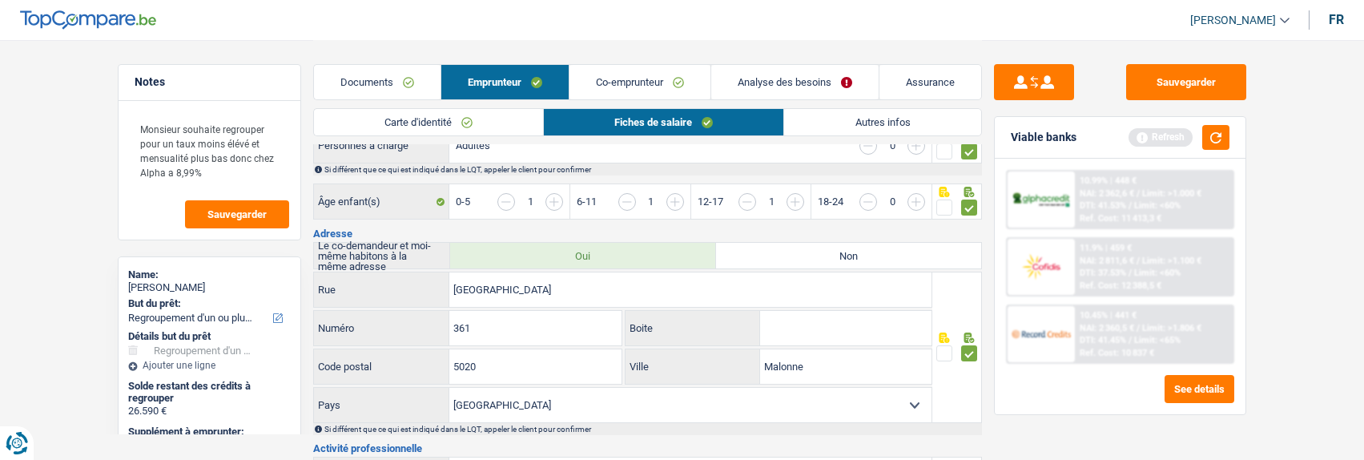
scroll to position [401, 0]
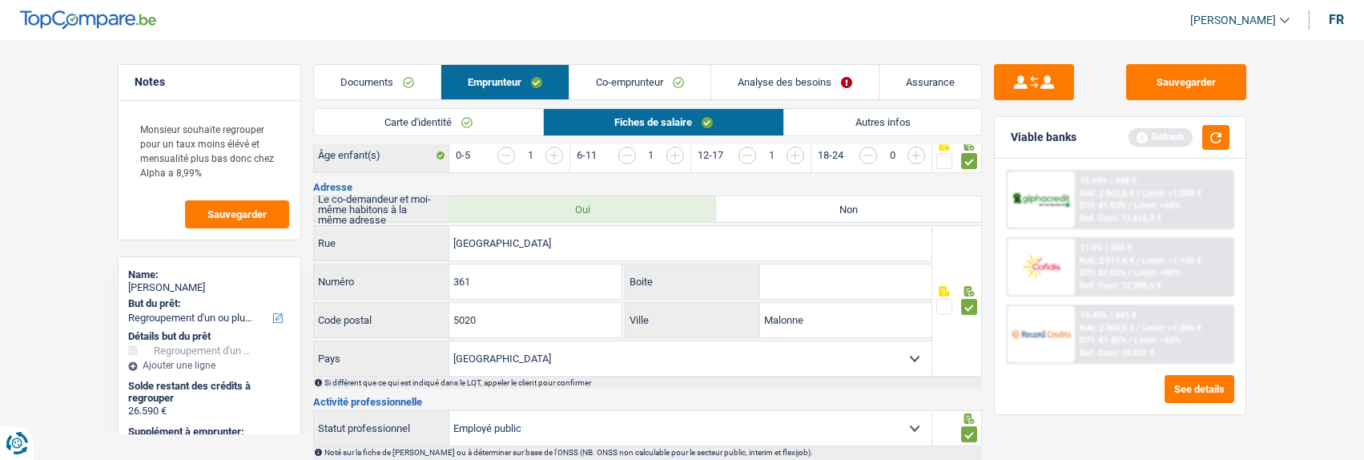
click at [873, 116] on link "Autres infos" at bounding box center [882, 122] width 196 height 26
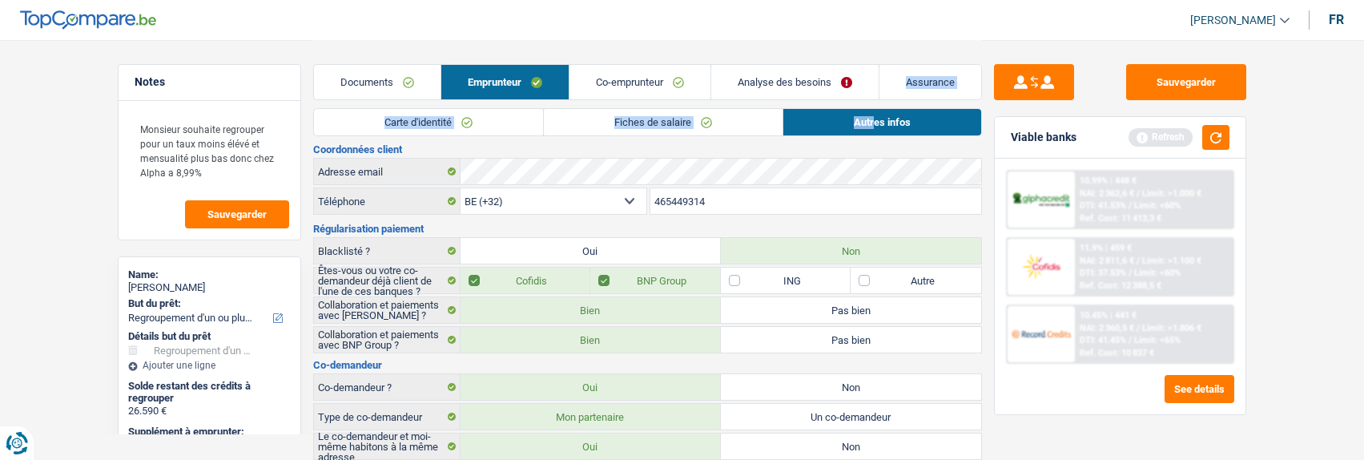
scroll to position [0, 0]
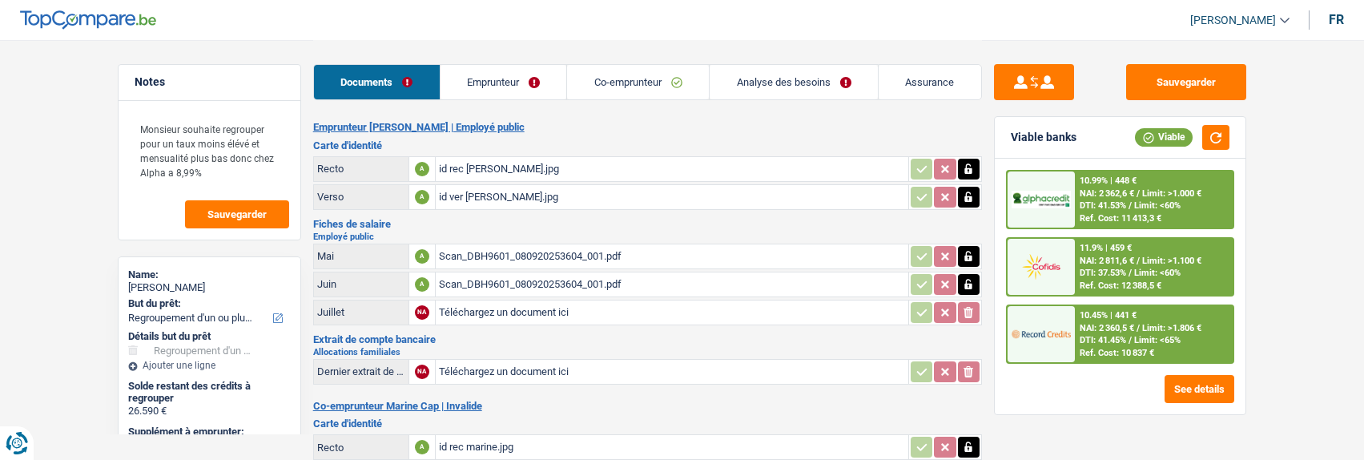
select select "refinancing"
select select "84"
select select "record credits"
select select "coApplicant"
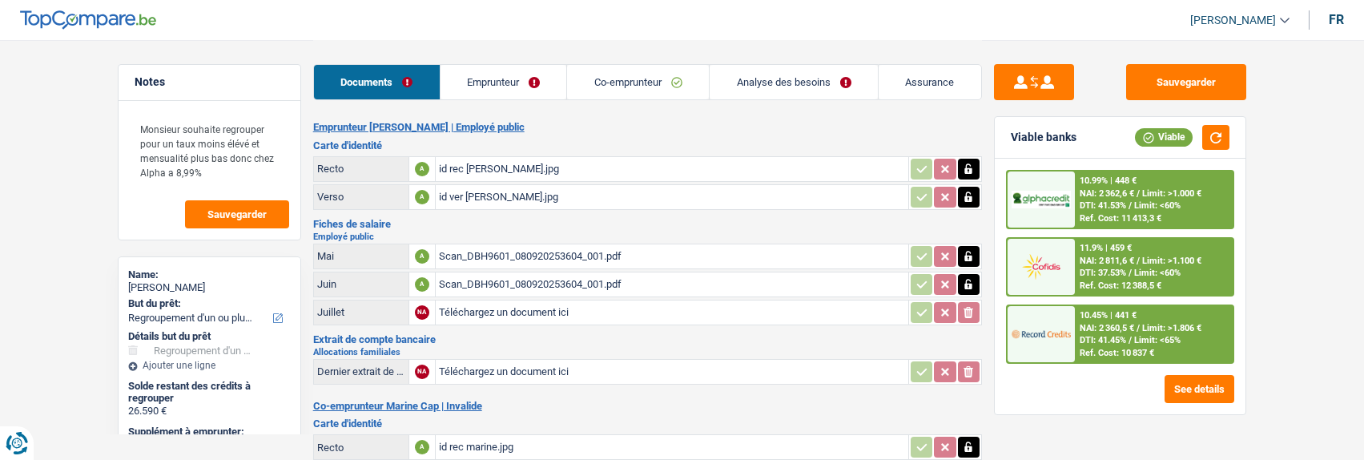
select select "32"
select select "rents"
select select "carLoan"
select select "120"
click at [529, 82] on link "Emprunteur" at bounding box center [504, 82] width 127 height 34
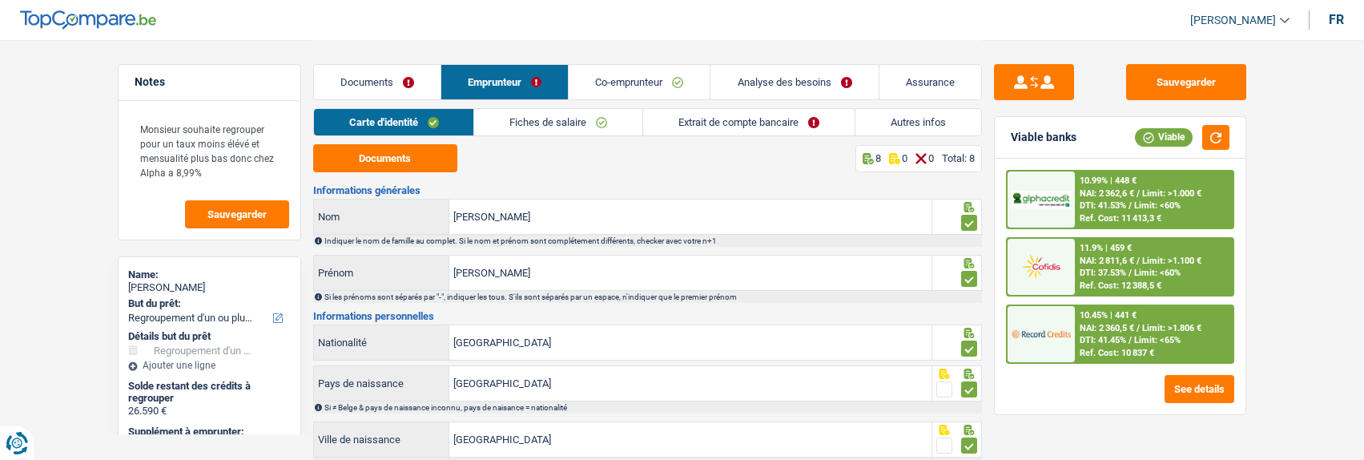
click at [747, 116] on link "Extrait de compte bancaire" at bounding box center [749, 122] width 212 height 26
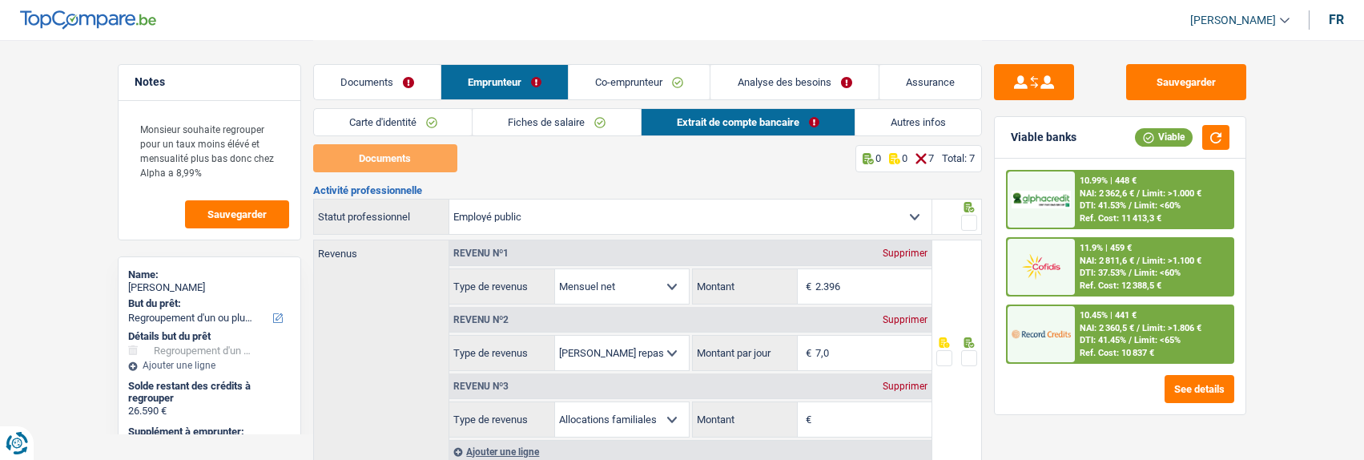
click at [913, 385] on div "Supprimer" at bounding box center [905, 386] width 53 height 10
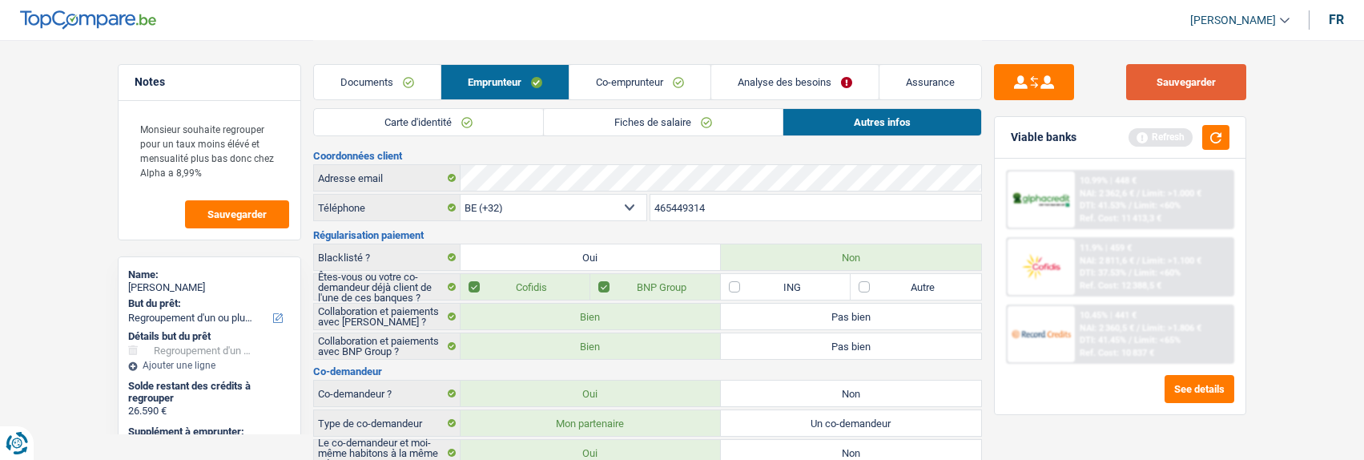
click at [1231, 79] on button "Sauvegarder" at bounding box center [1186, 82] width 120 height 36
click at [1207, 137] on button "button" at bounding box center [1216, 137] width 27 height 25
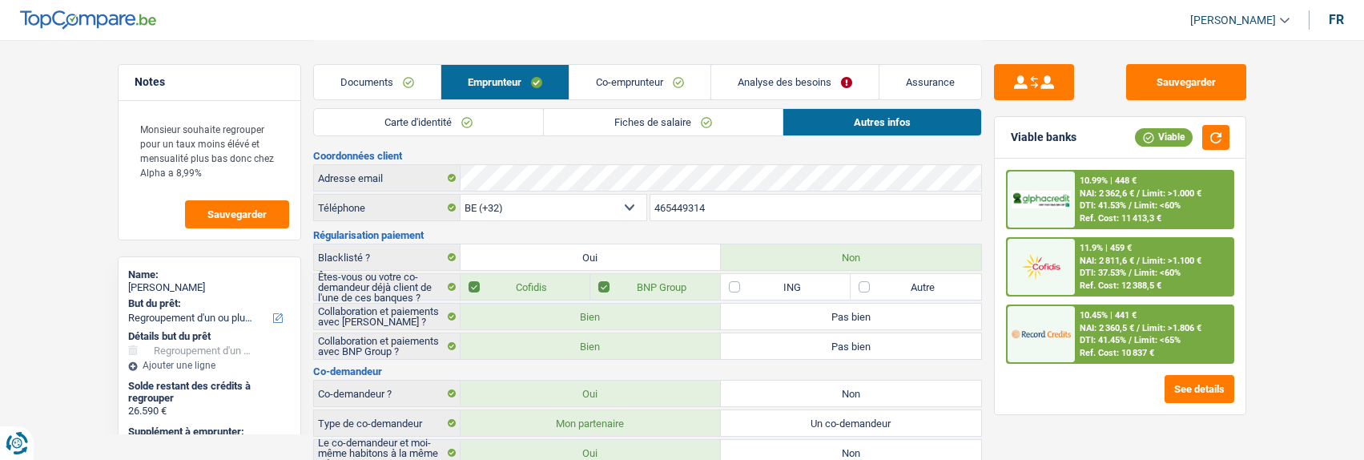
click at [1142, 326] on span "Limit: >1.806 €" at bounding box center [1171, 328] width 59 height 10
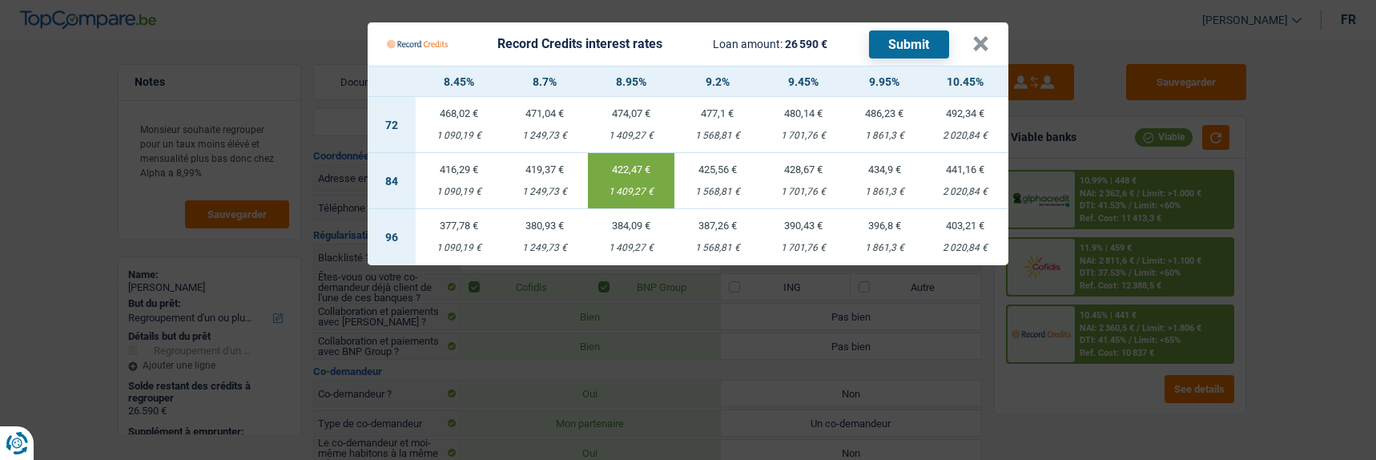
click at [642, 164] on div "422,47 €" at bounding box center [631, 169] width 87 height 10
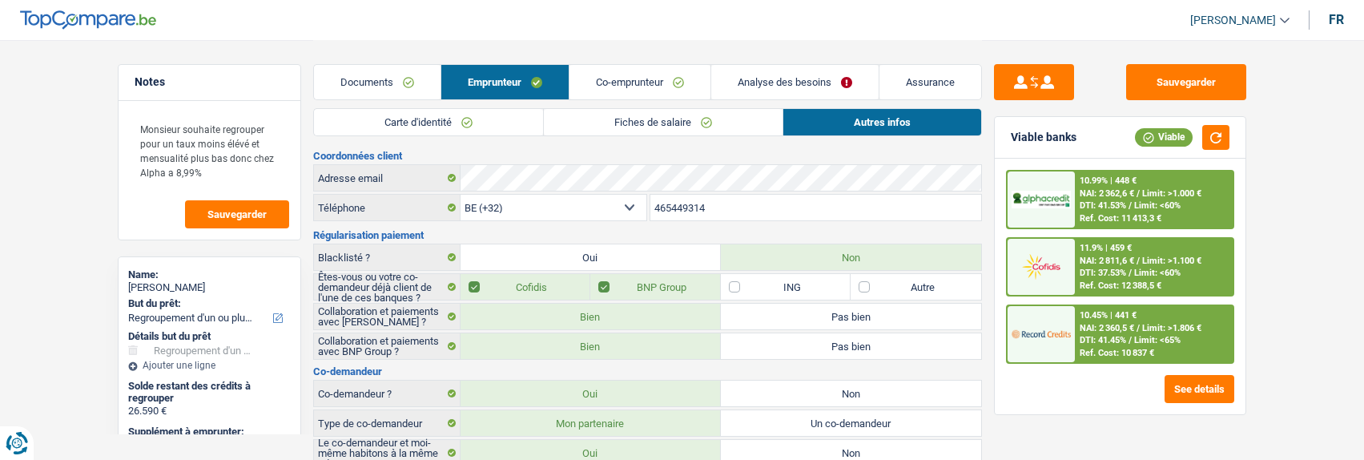
click at [1124, 334] on div "10.45% | 441 € NAI: 2 360,5 € / Limit: >1.806 € DTI: 41.45% / Limit: <65% Ref. …" at bounding box center [1154, 334] width 158 height 56
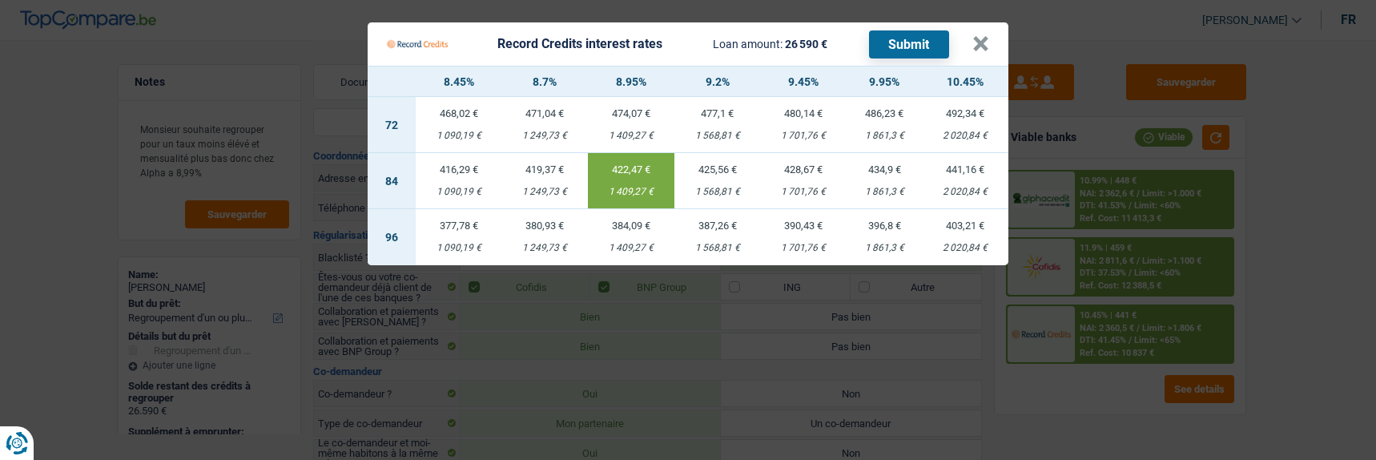
click at [901, 35] on button "Submit" at bounding box center [909, 44] width 80 height 28
click at [725, 187] on div "1 568,81 €" at bounding box center [718, 192] width 87 height 10
type input "9,20"
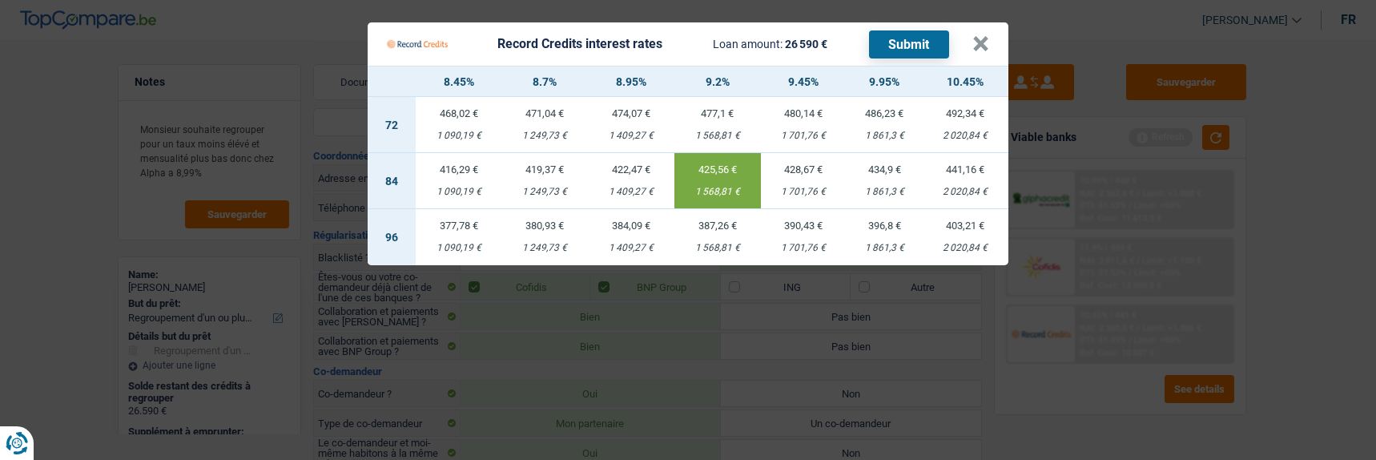
click at [717, 171] on td "425,56 € 1 568,81 €" at bounding box center [718, 181] width 87 height 56
click at [897, 39] on button "Submit" at bounding box center [909, 44] width 80 height 28
click at [988, 36] on button "×" at bounding box center [981, 44] width 17 height 16
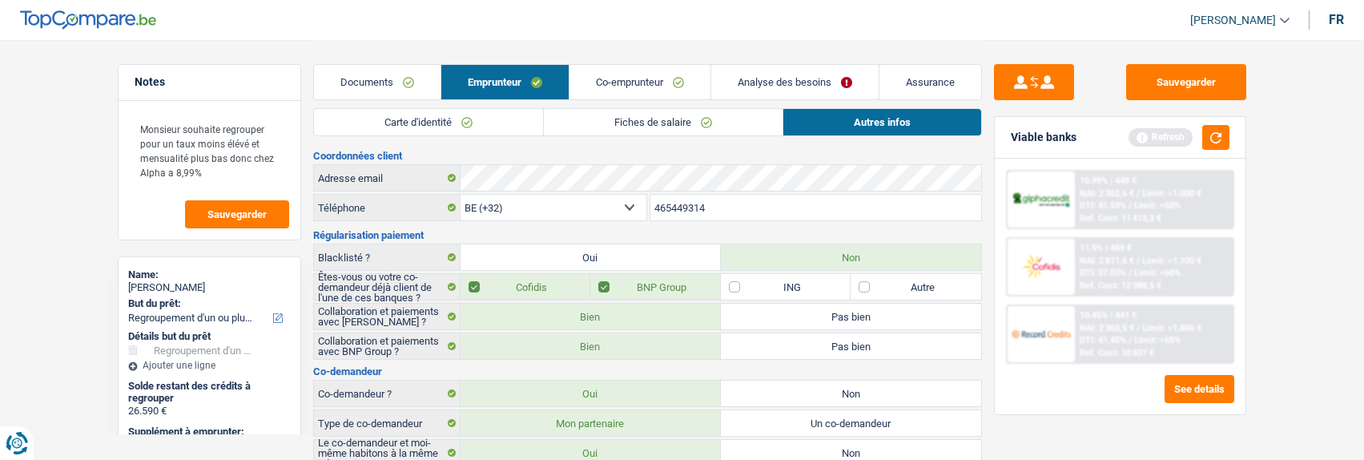
click at [649, 86] on link "Co-emprunteur" at bounding box center [640, 82] width 141 height 34
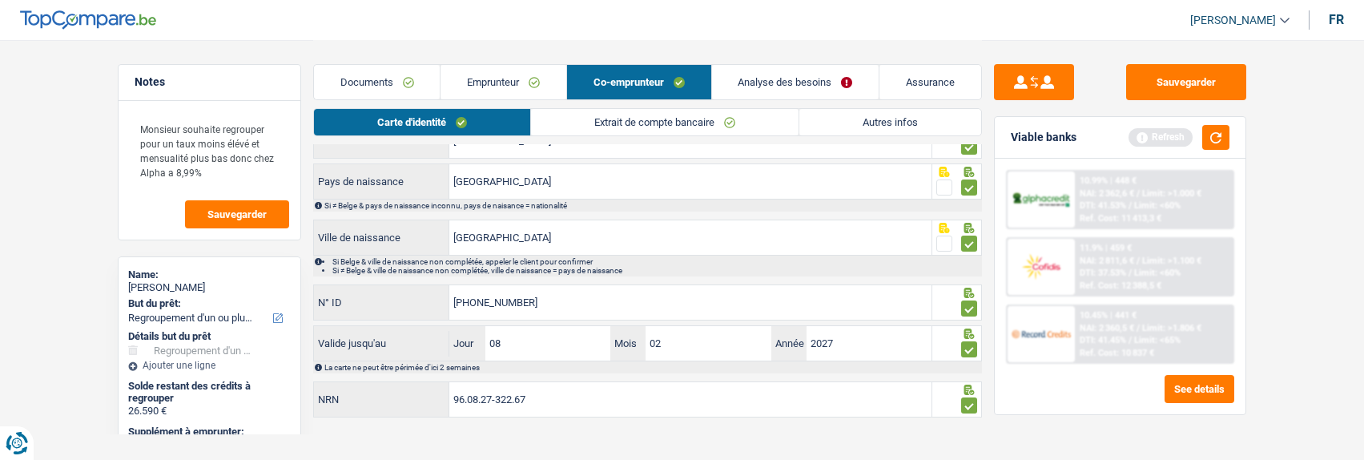
scroll to position [213, 0]
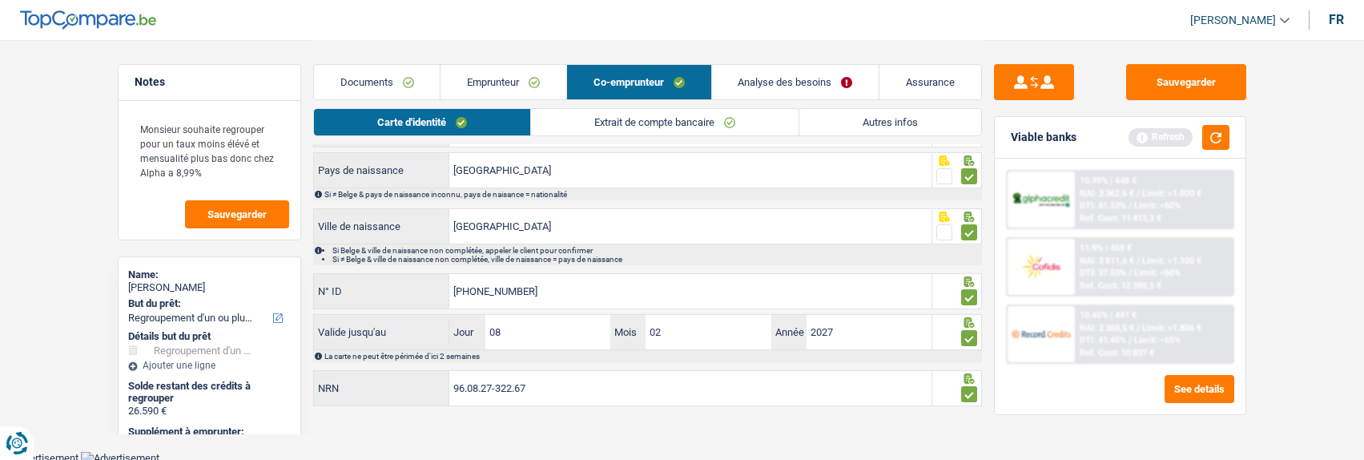
click at [651, 124] on link "Extrait de compte bancaire" at bounding box center [665, 122] width 268 height 26
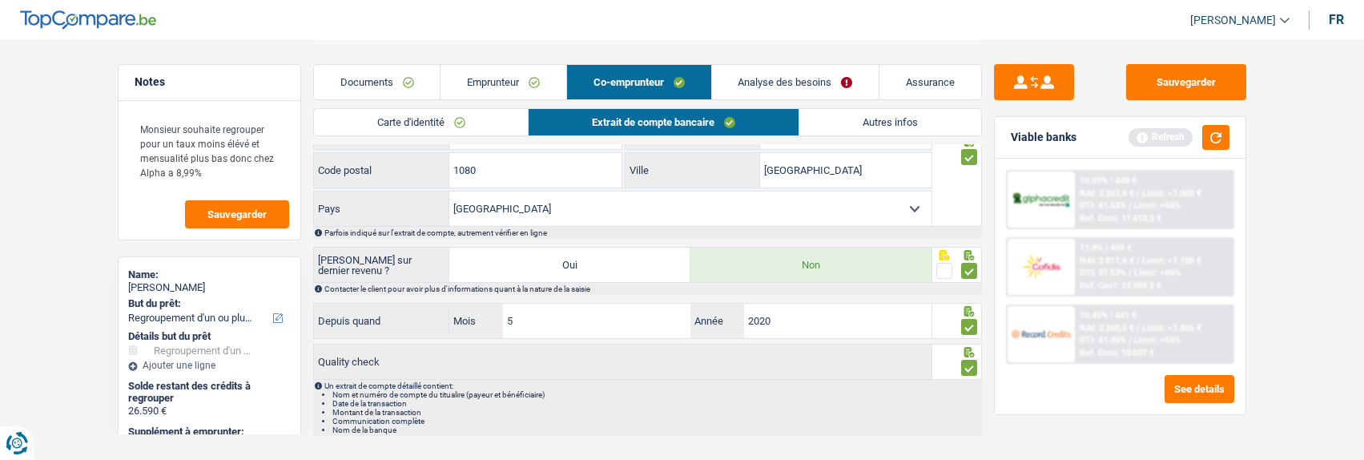
scroll to position [633, 0]
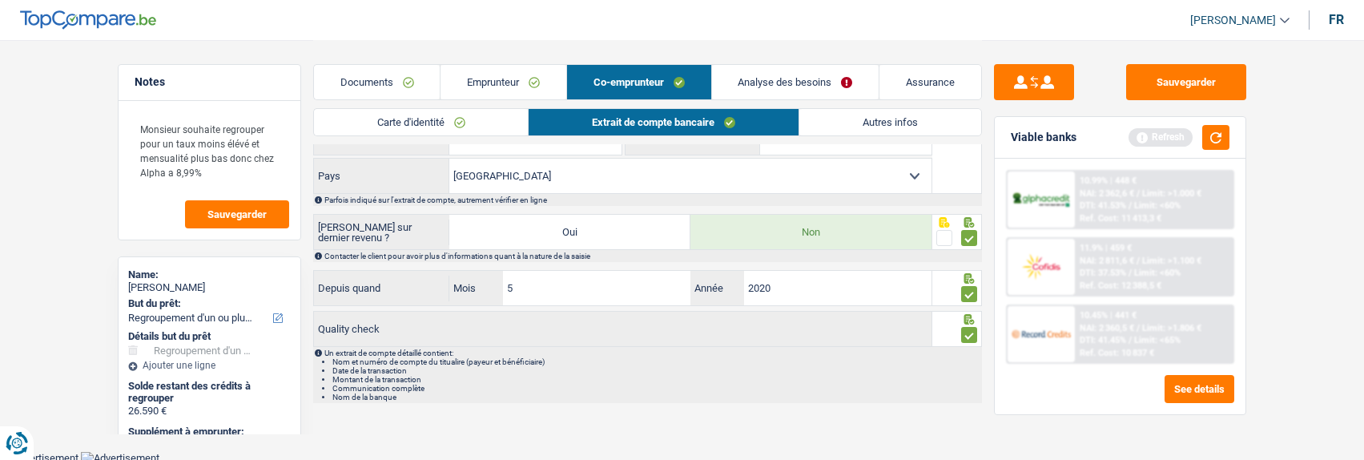
click at [520, 84] on link "Emprunteur" at bounding box center [504, 82] width 126 height 34
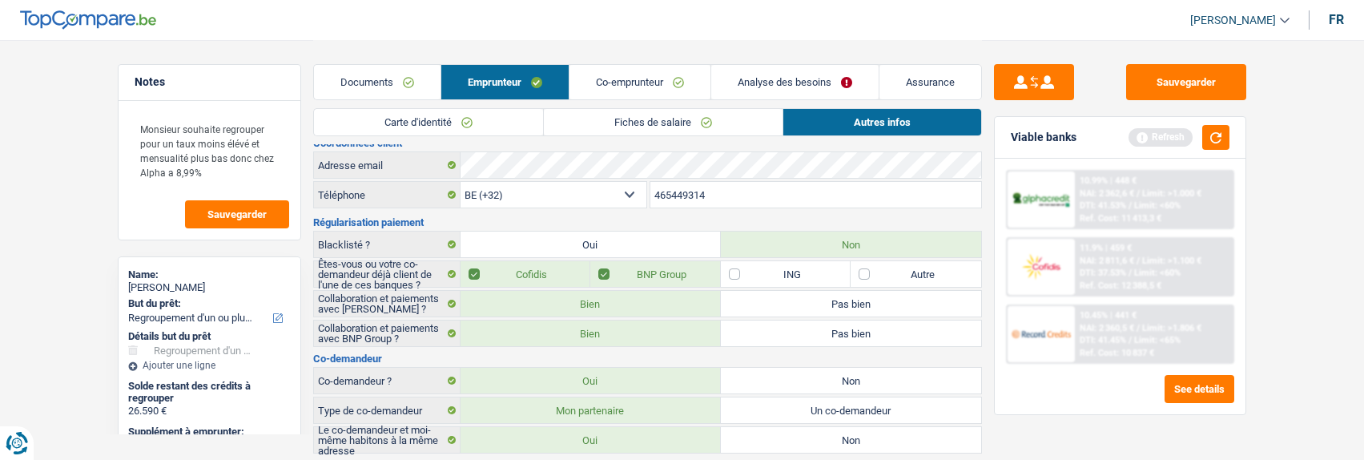
scroll to position [0, 0]
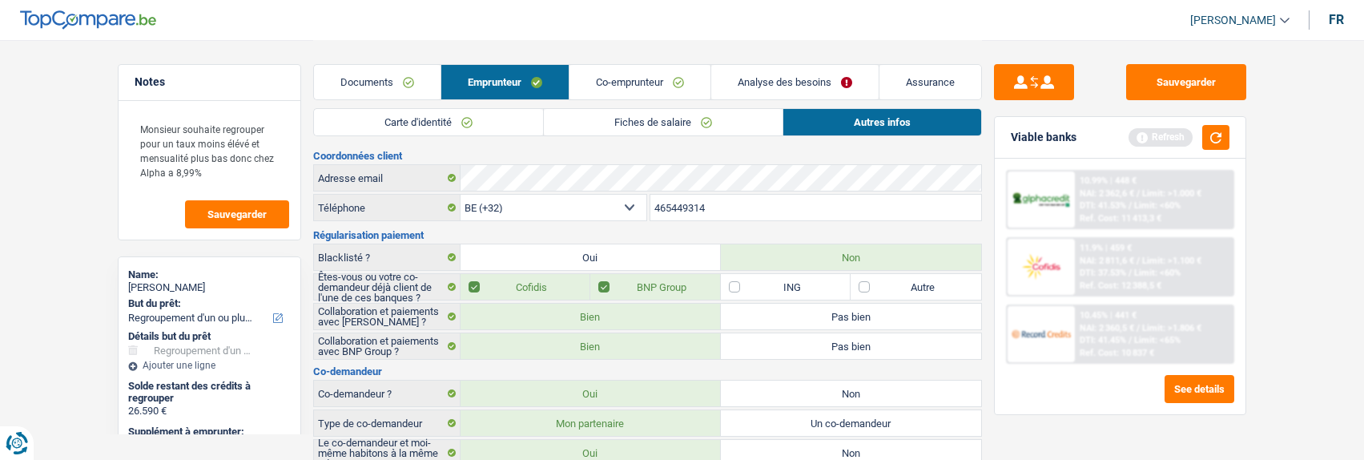
click at [658, 109] on link "Fiches de salaire" at bounding box center [663, 122] width 239 height 26
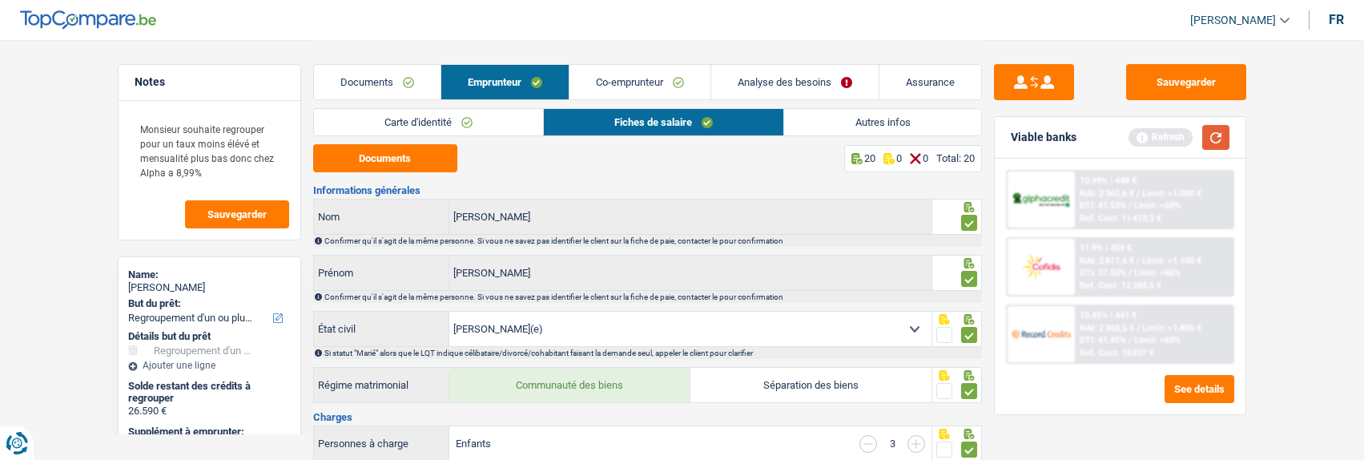
click at [1207, 135] on button "button" at bounding box center [1216, 137] width 27 height 25
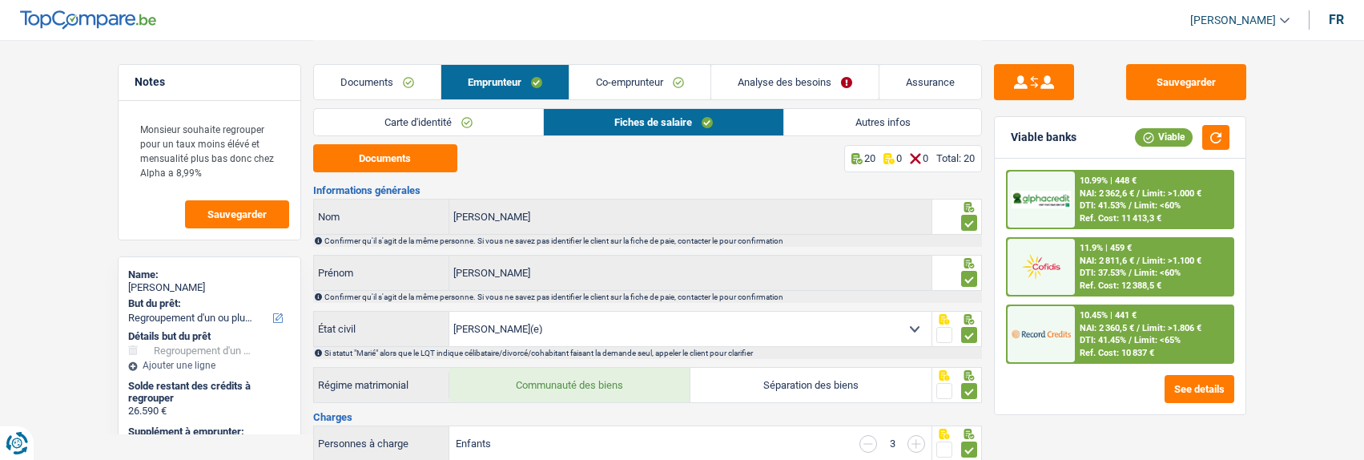
click at [1122, 252] on div "11.9% | 459 € NAI: 2 811,6 € / Limit: >1.100 € DTI: 37.53% / Limit: <60% Ref. C…" at bounding box center [1154, 267] width 158 height 56
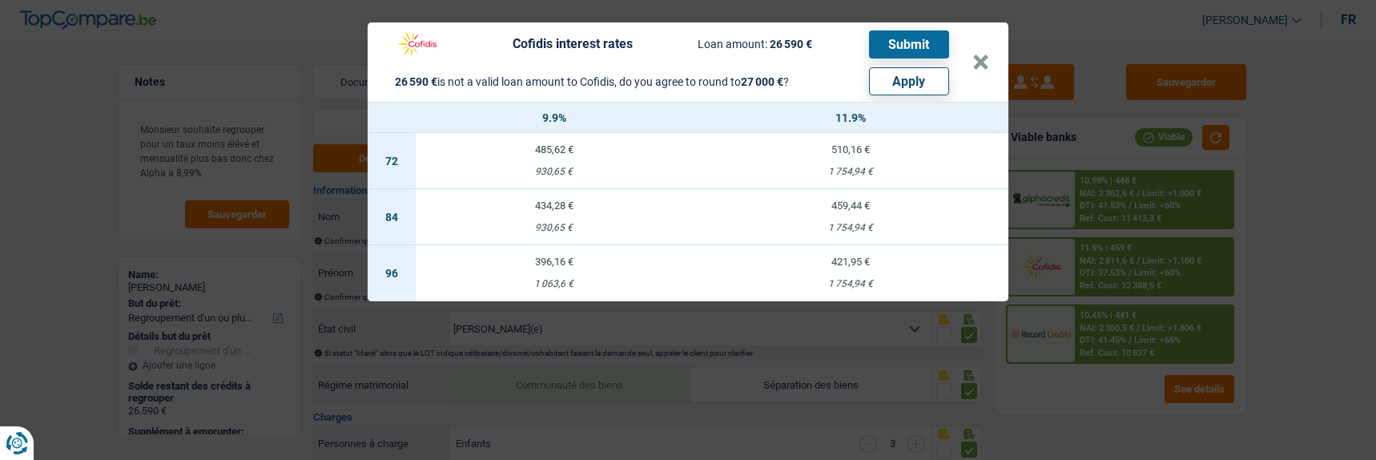
click at [934, 76] on button "Apply" at bounding box center [909, 81] width 80 height 28
type input "410"
type input "27.000"
select select "120"
select select "other"
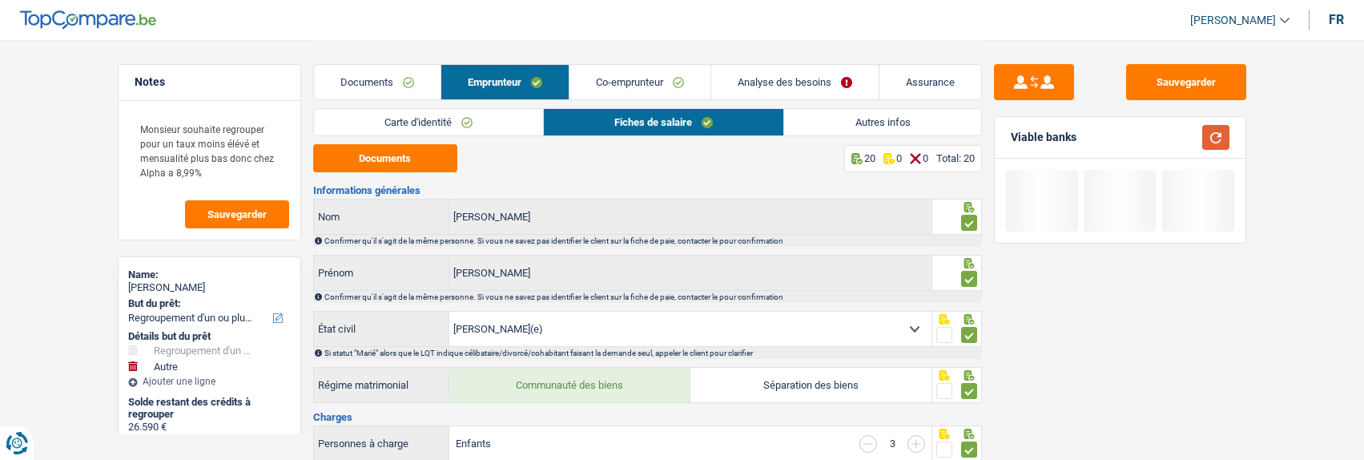
click at [1216, 134] on button "button" at bounding box center [1216, 137] width 27 height 25
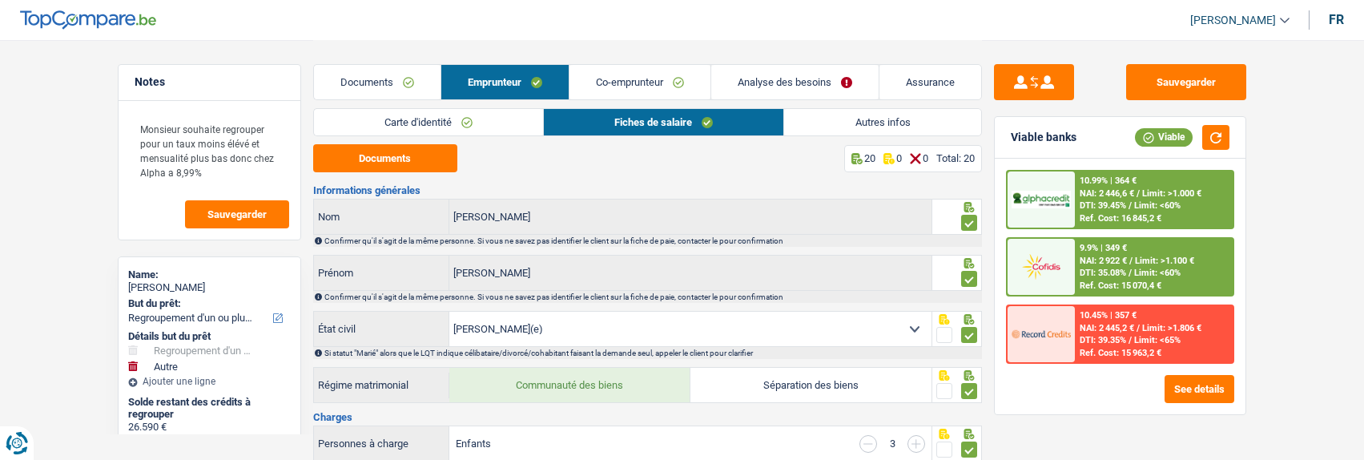
click at [1088, 268] on div "9.9% | 349 € NAI: 2 922 € / Limit: >1.100 € DTI: 35.08% / Limit: <60% Ref. Cost…" at bounding box center [1154, 267] width 158 height 56
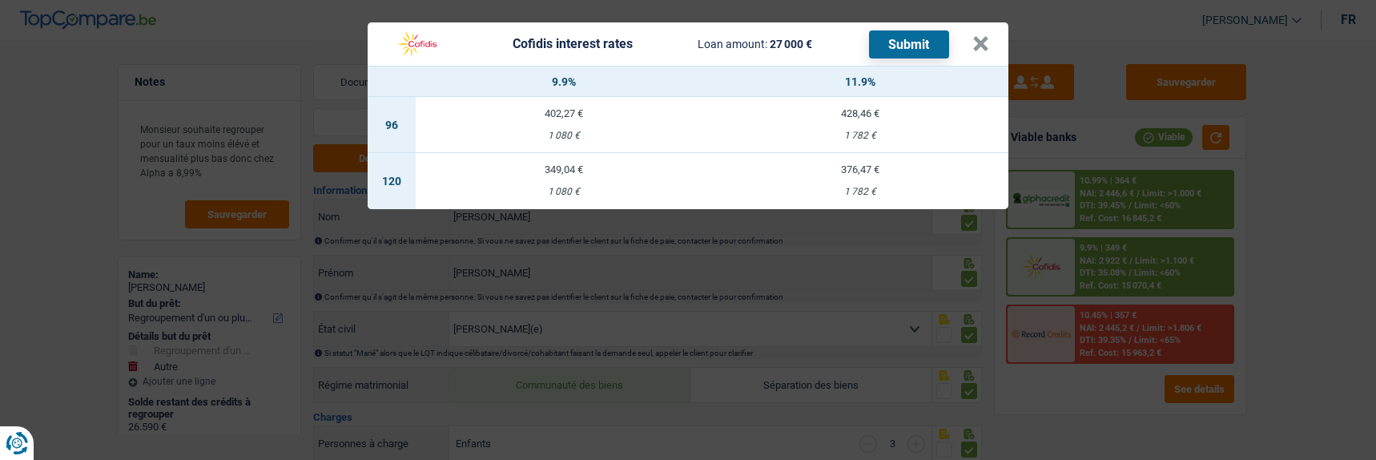
click at [562, 187] on div "1 080 €" at bounding box center [564, 192] width 296 height 10
select select "cofidis"
type input "9,90"
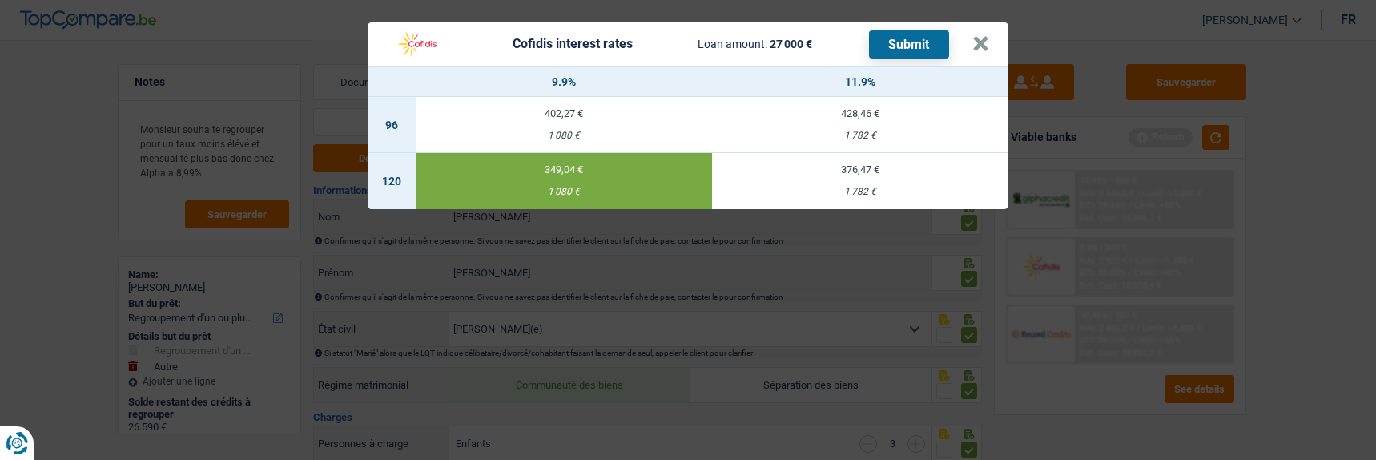
click at [921, 38] on button "Submit" at bounding box center [909, 44] width 80 height 28
click at [980, 39] on button "×" at bounding box center [981, 44] width 17 height 16
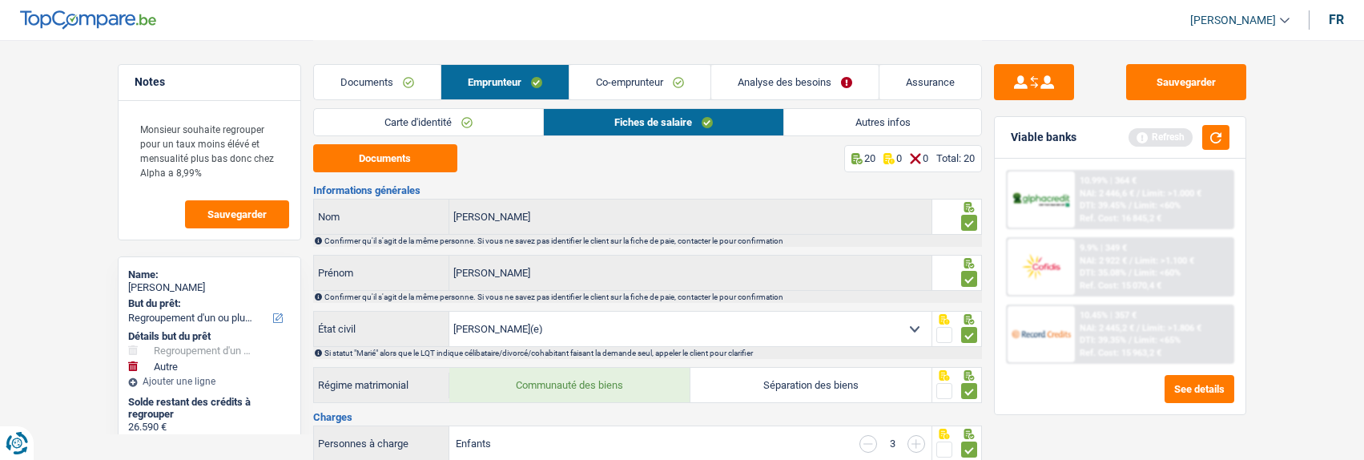
click at [399, 77] on link "Documents" at bounding box center [377, 82] width 127 height 34
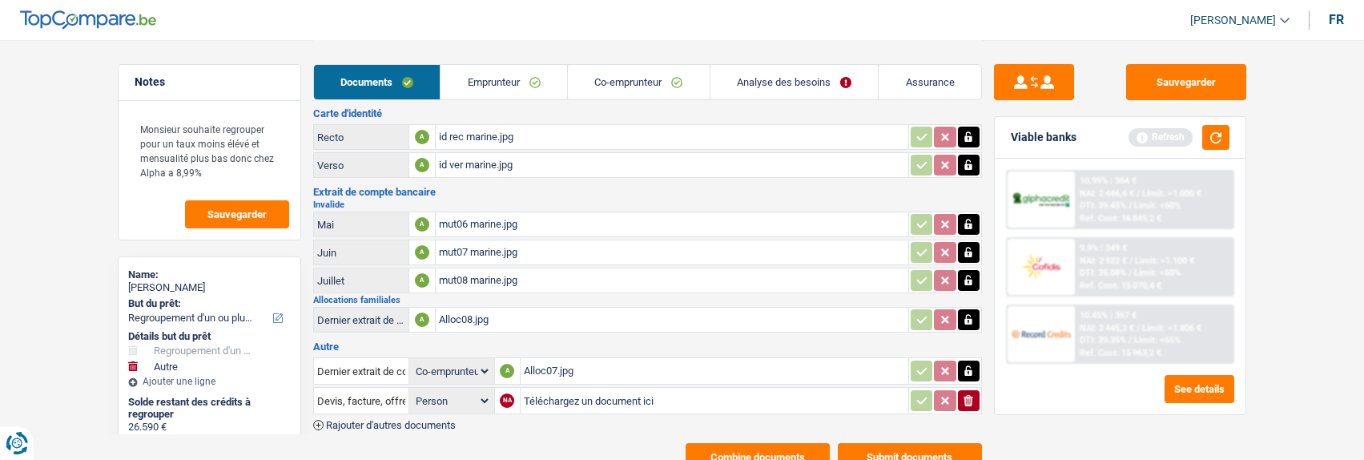
scroll to position [296, 0]
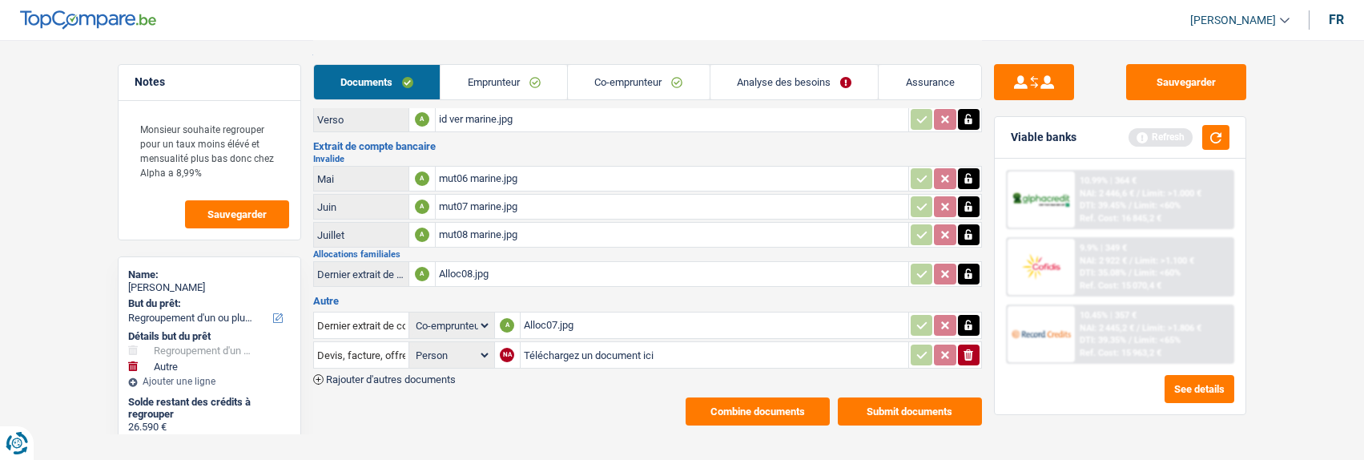
click at [904, 397] on button "Submit documents" at bounding box center [910, 411] width 144 height 28
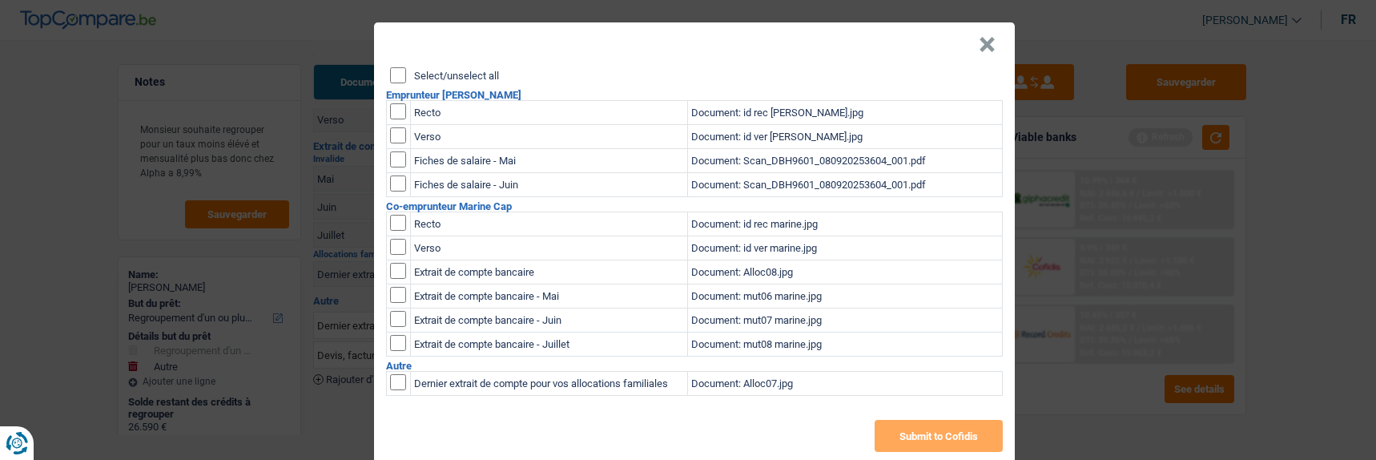
click at [393, 67] on input "Select/unselect all" at bounding box center [398, 75] width 16 height 16
checkbox input "true"
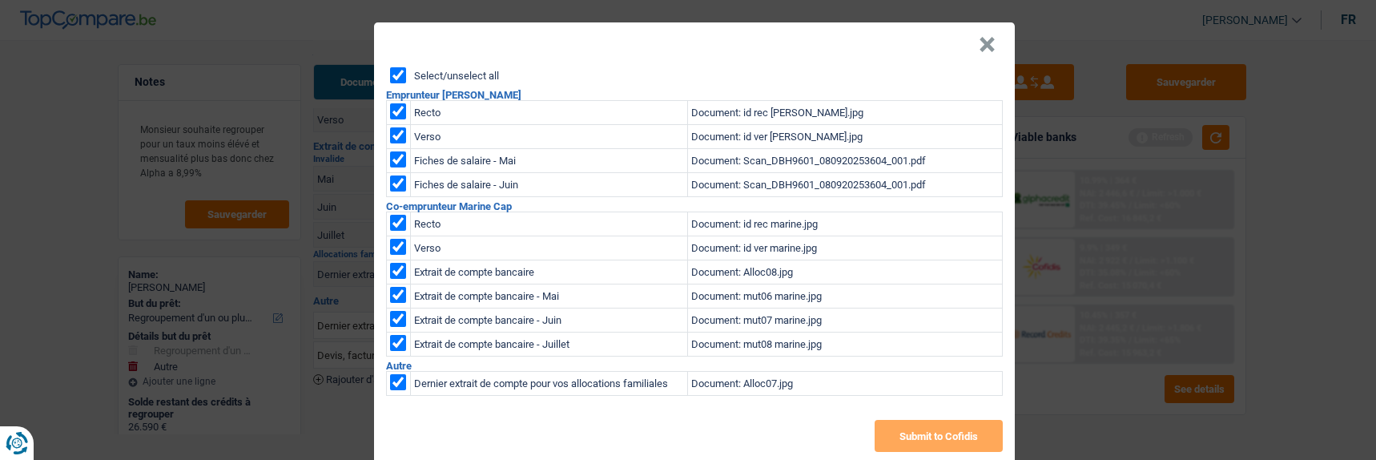
checkbox input "true"
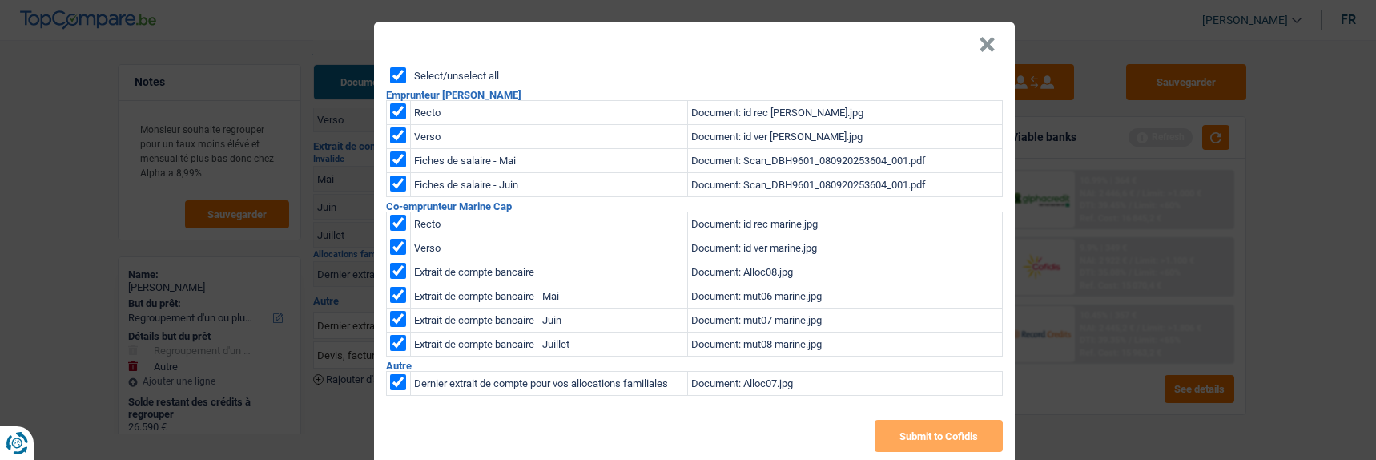
checkbox input "true"
click at [930, 420] on button "Submit to Cofidis" at bounding box center [939, 436] width 128 height 32
click at [989, 38] on button "×" at bounding box center [987, 45] width 17 height 16
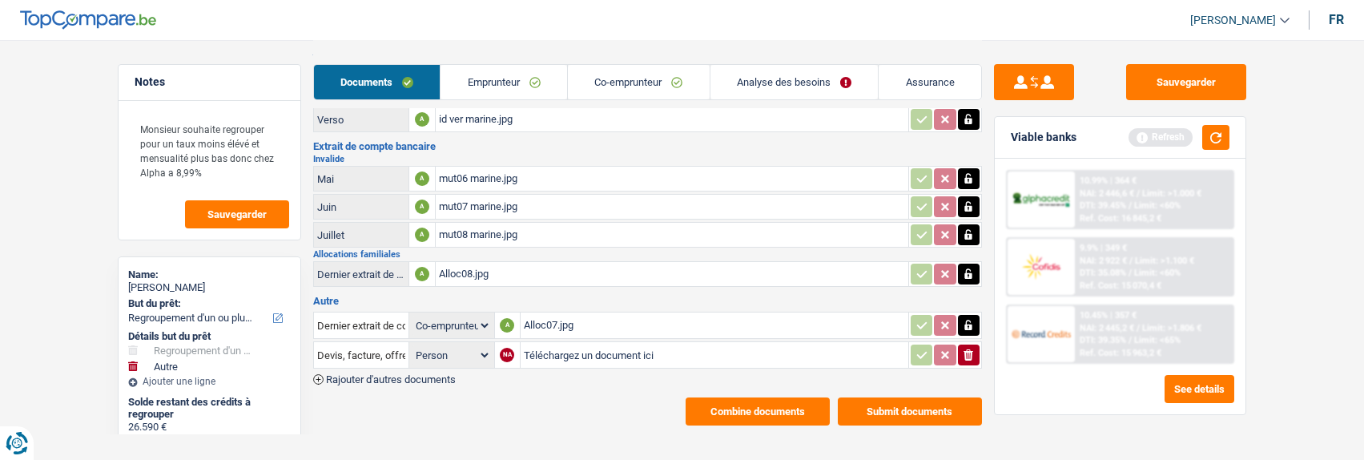
click at [750, 397] on button "Combine documents" at bounding box center [758, 411] width 144 height 28
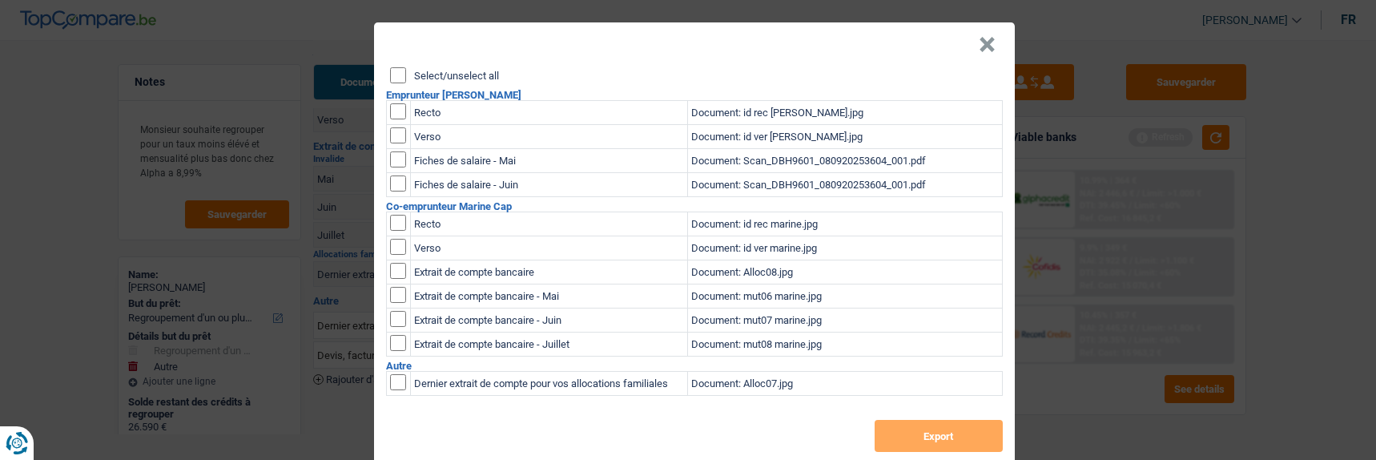
click at [390, 69] on input "Select/unselect all" at bounding box center [398, 75] width 16 height 16
checkbox input "true"
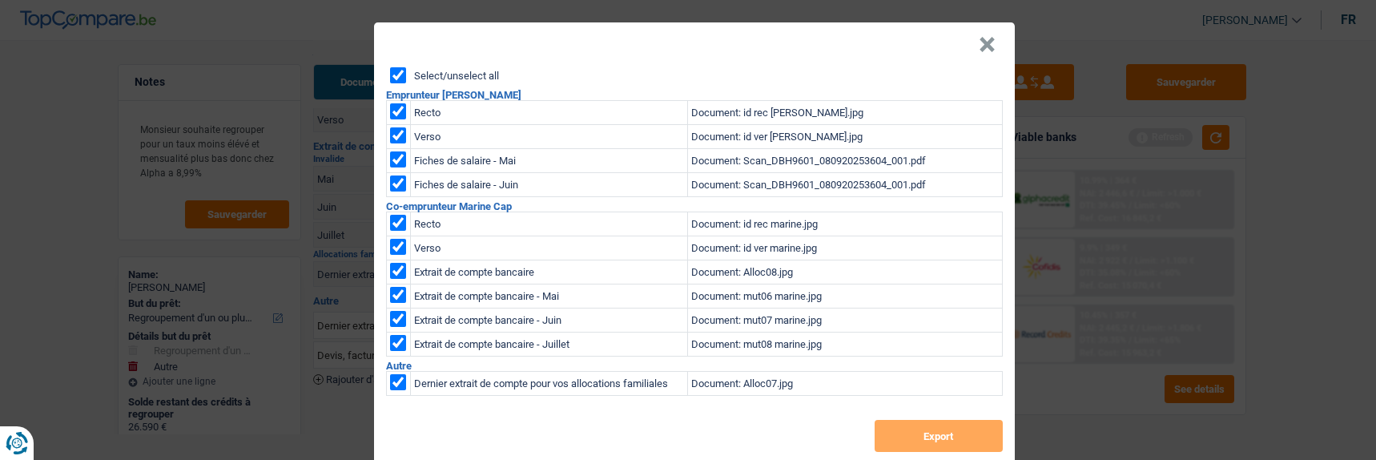
checkbox input "true"
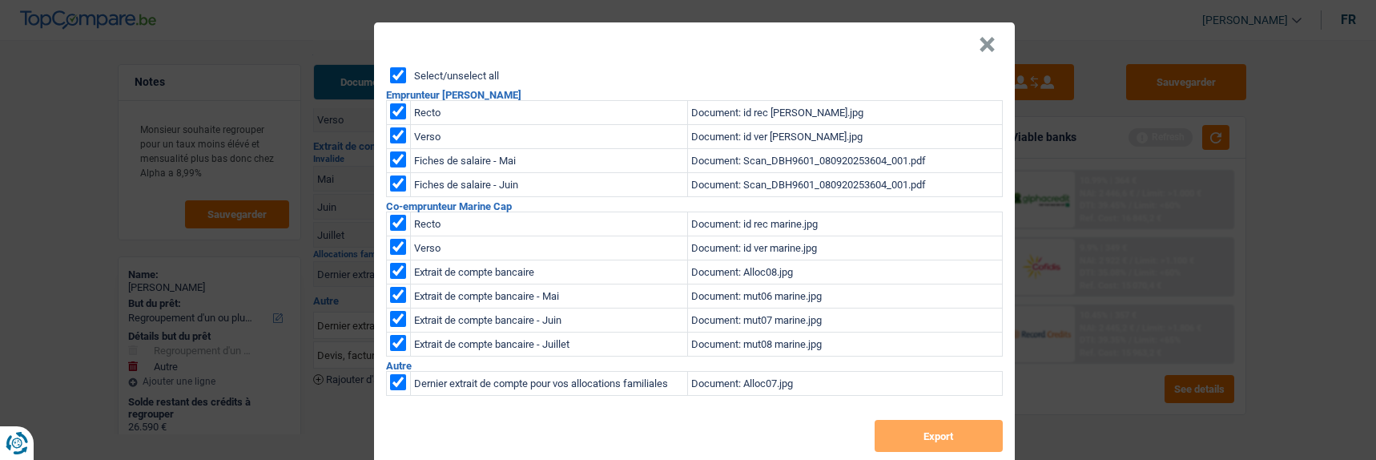
checkbox input "true"
click at [960, 434] on button "Export" at bounding box center [939, 436] width 128 height 32
drag, startPoint x: 69, startPoint y: 361, endPoint x: 58, endPoint y: 357, distance: 11.9
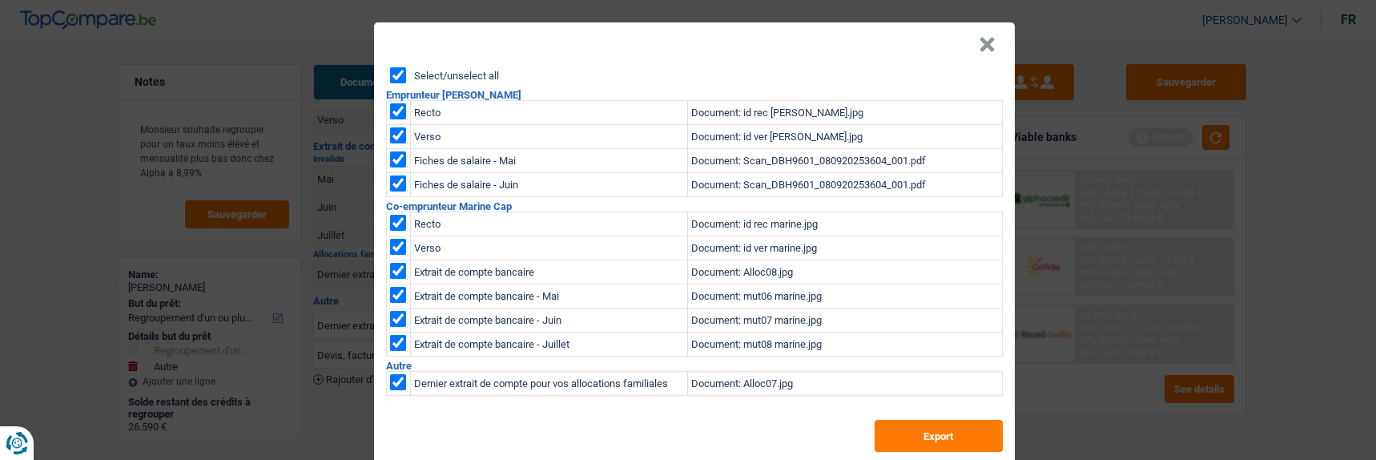
click at [69, 361] on div "× Select/unselect all Emprunteur Logan Clément Recto Document: id rec logan.jpg…" at bounding box center [688, 230] width 1376 height 460
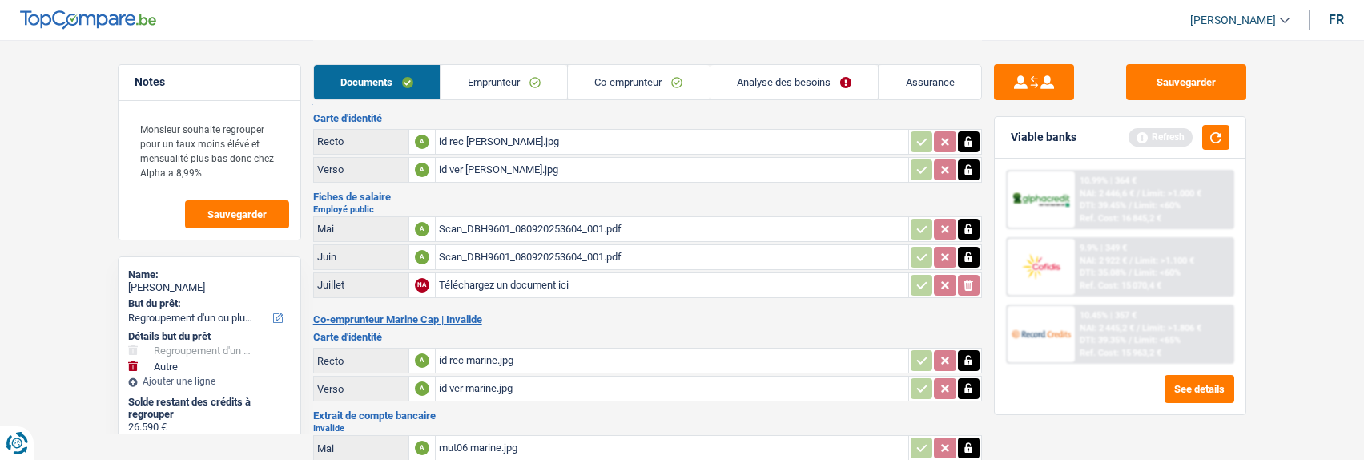
scroll to position [0, 0]
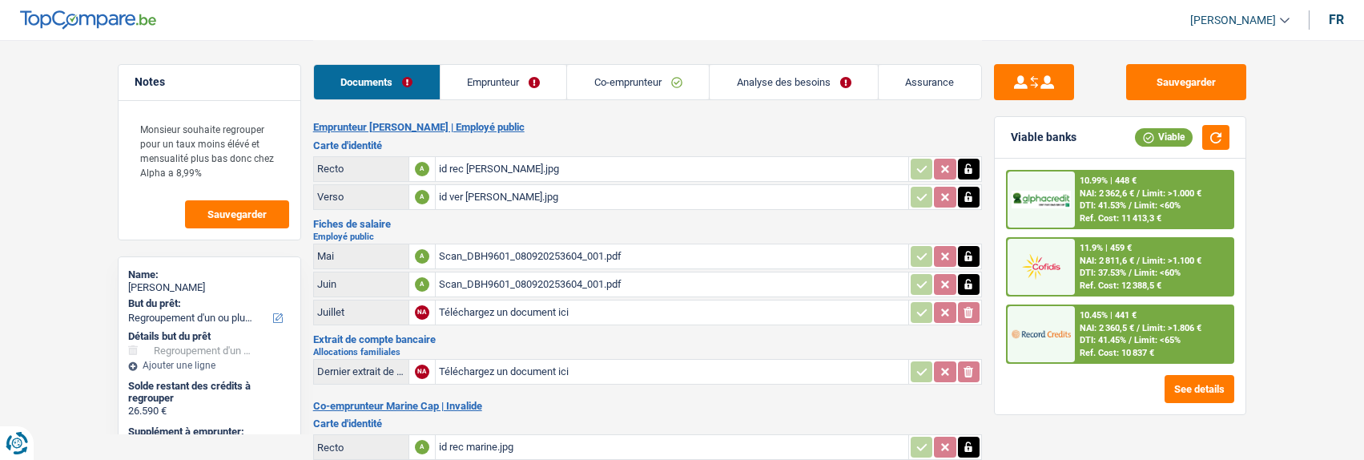
select select "refinancing"
select select "84"
select select "record credits"
select select "coApplicant"
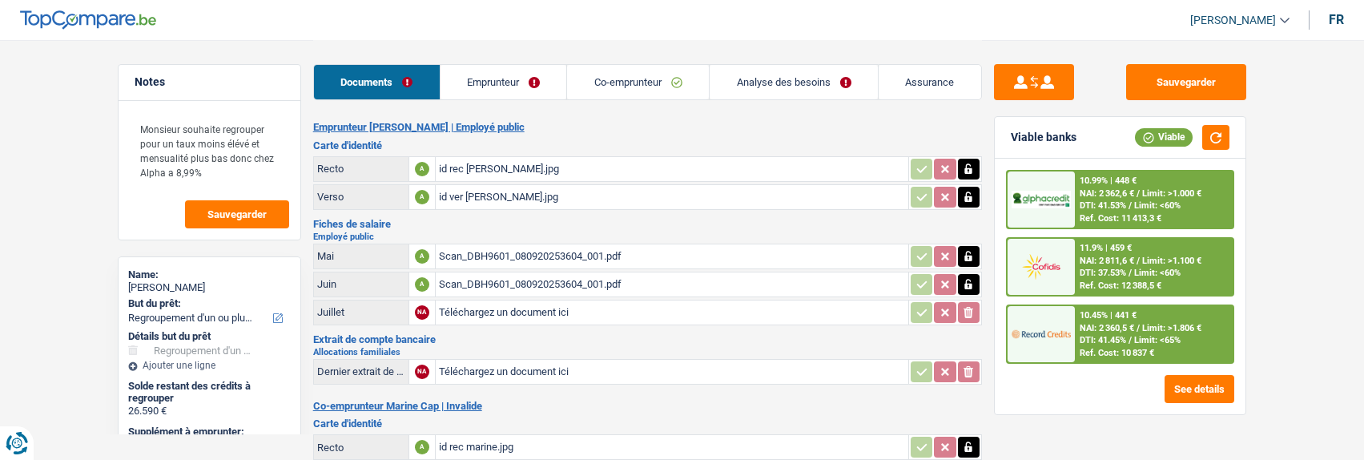
select select "married"
select select "BE"
select select "publicEmployee"
select select "netSalary"
select select "mealVouchers"
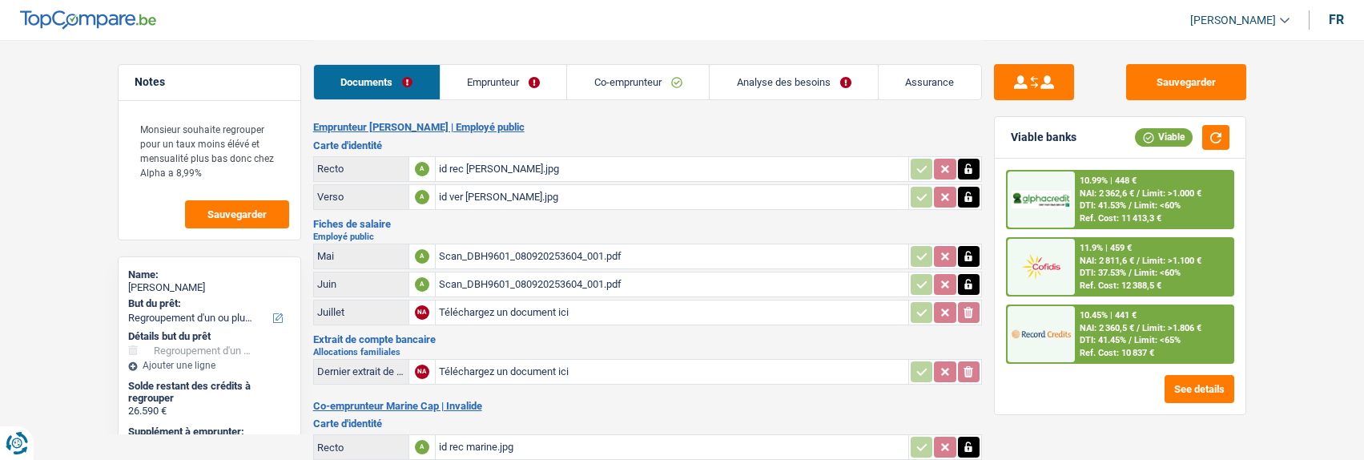
select select "BE"
click at [543, 87] on link "Emprunteur" at bounding box center [504, 82] width 127 height 34
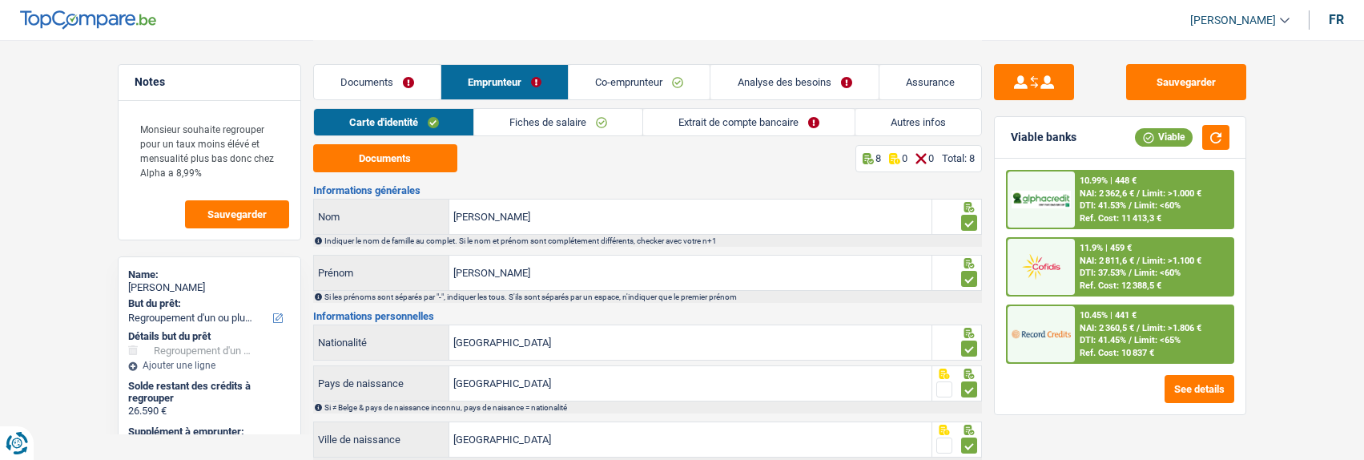
click at [823, 118] on link "Extrait de compte bancaire" at bounding box center [749, 122] width 212 height 26
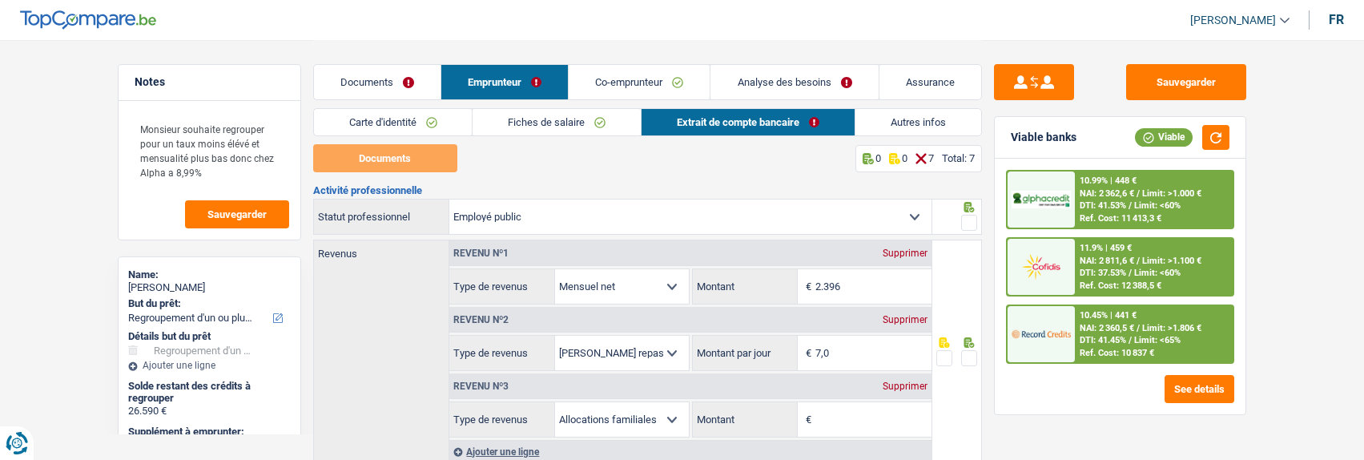
click at [551, 123] on link "Fiches de salaire" at bounding box center [557, 122] width 168 height 26
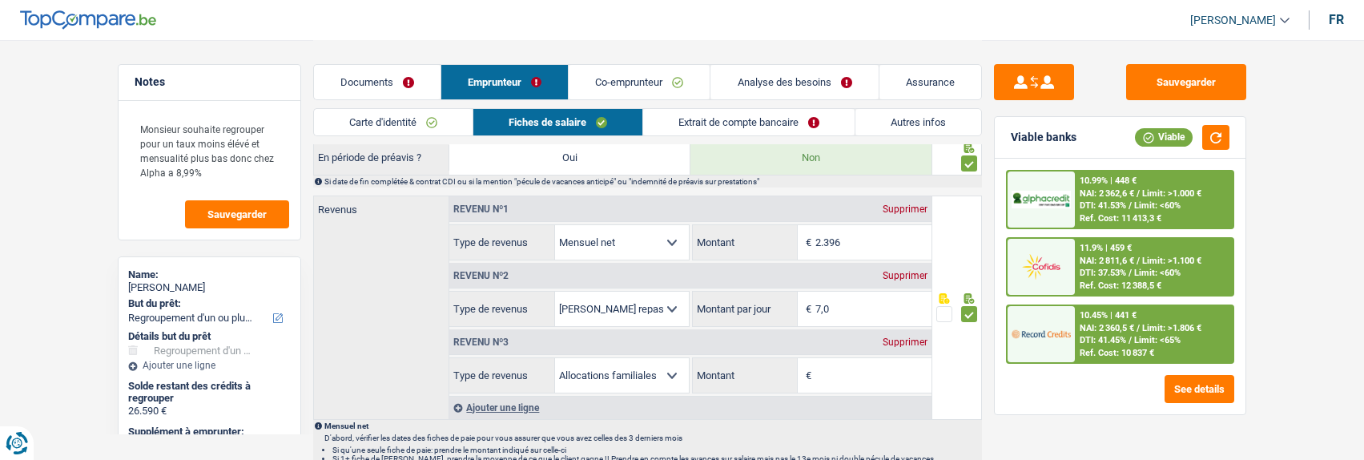
scroll to position [961, 0]
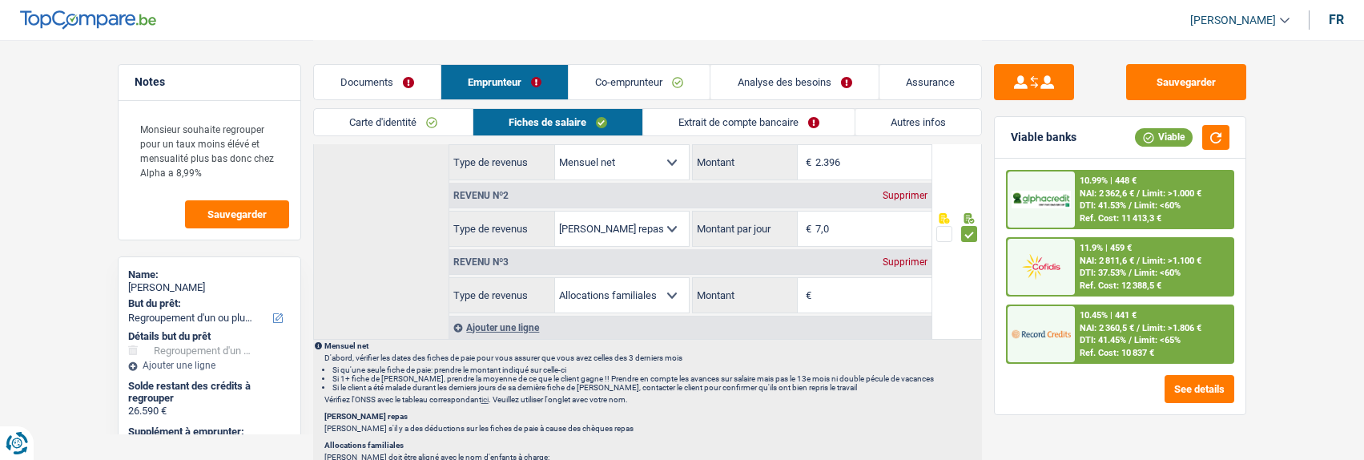
click at [896, 250] on div "Revenu nº3 Supprimer" at bounding box center [690, 262] width 482 height 26
click at [896, 257] on div "Supprimer" at bounding box center [905, 262] width 53 height 10
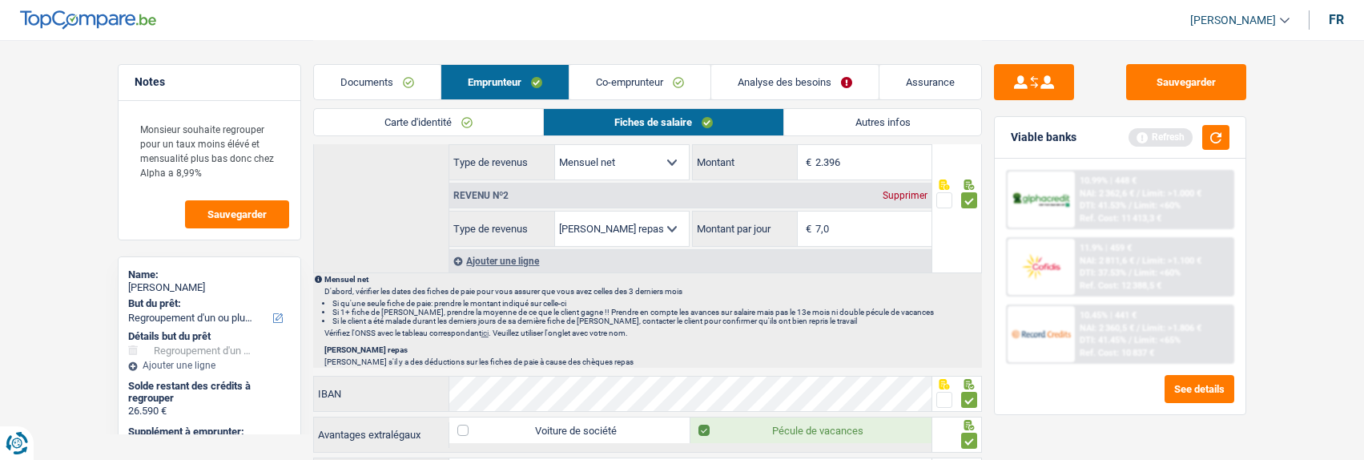
click at [647, 83] on link "Co-emprunteur" at bounding box center [640, 82] width 141 height 34
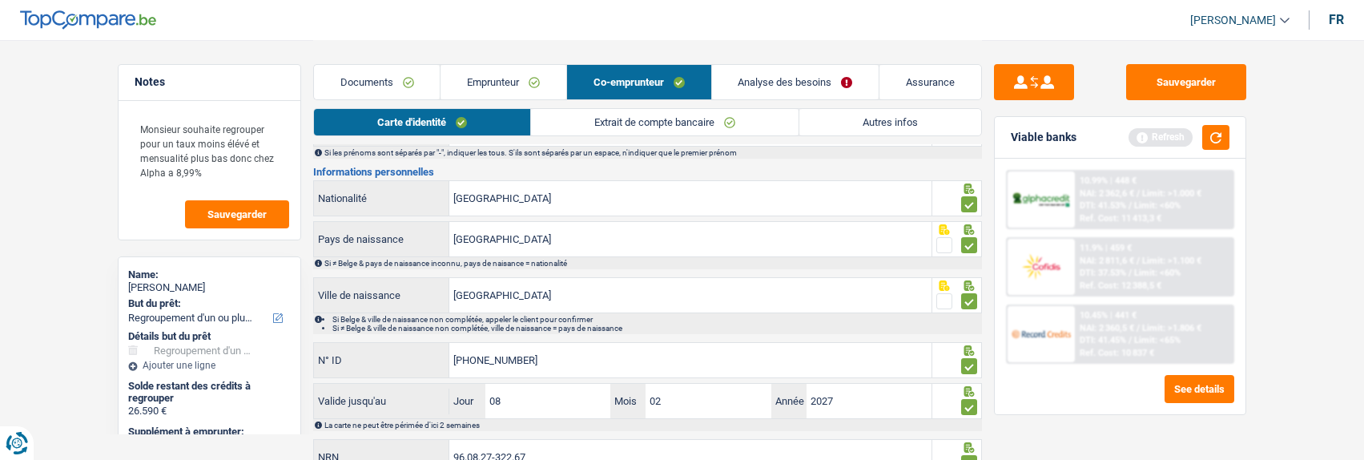
scroll to position [0, 0]
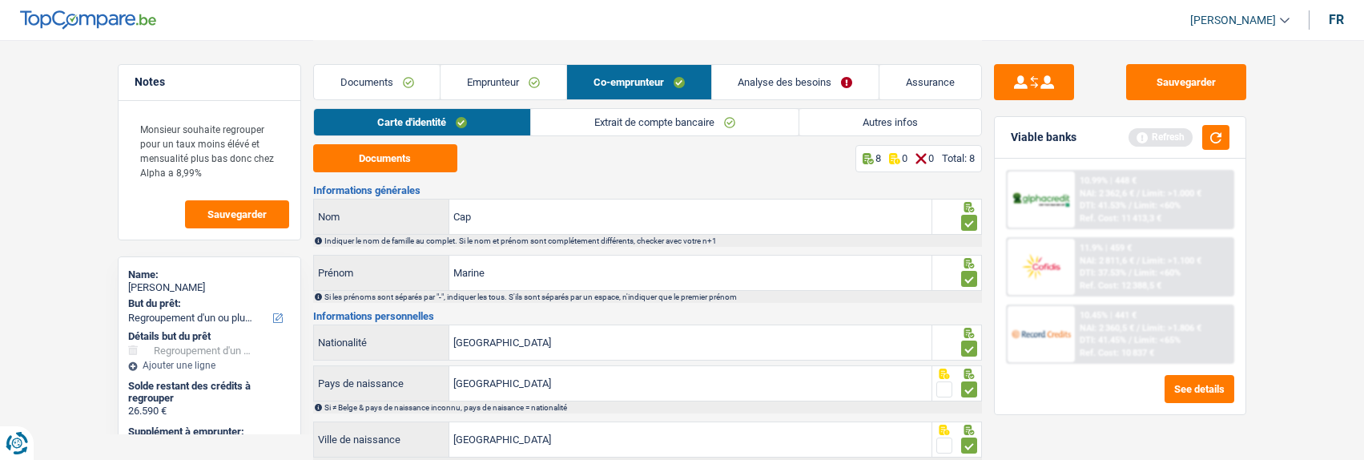
click at [676, 115] on link "Extrait de compte bancaire" at bounding box center [665, 122] width 268 height 26
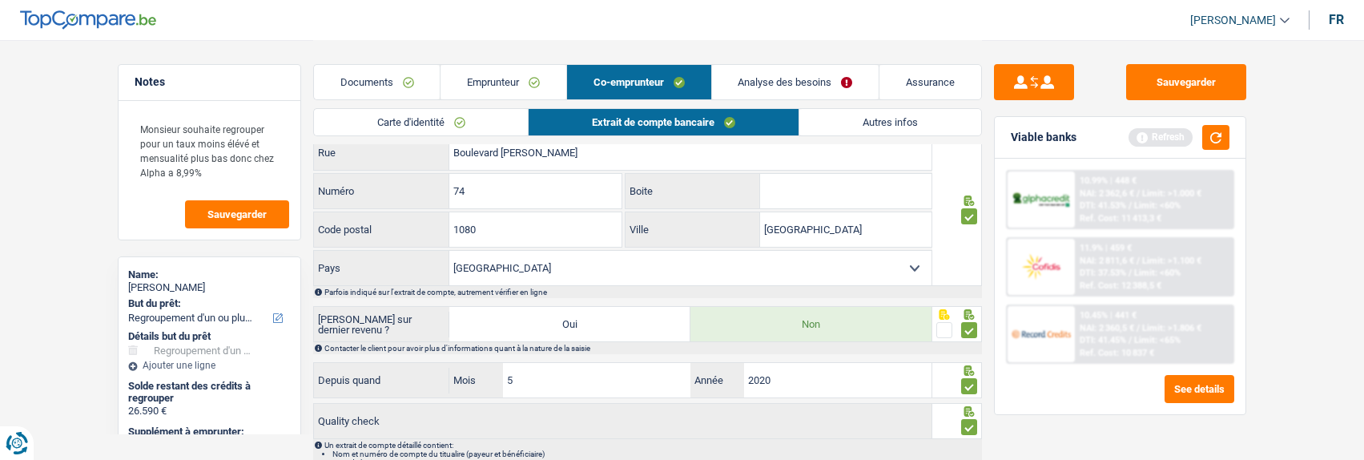
scroll to position [633, 0]
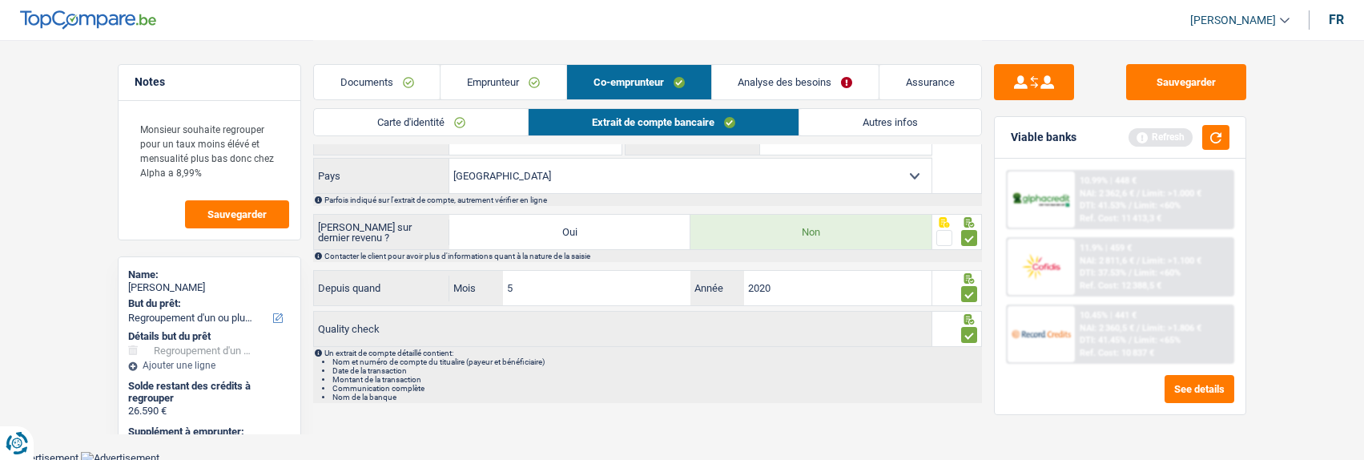
click at [921, 119] on link "Autres infos" at bounding box center [891, 122] width 182 height 26
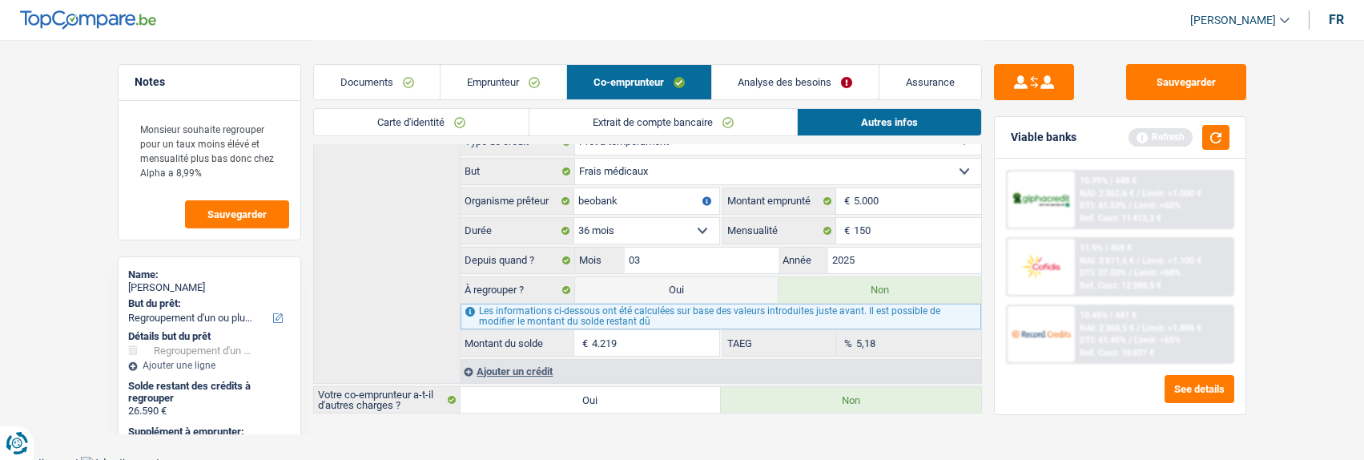
scroll to position [573, 0]
click at [526, 83] on link "Emprunteur" at bounding box center [504, 82] width 126 height 34
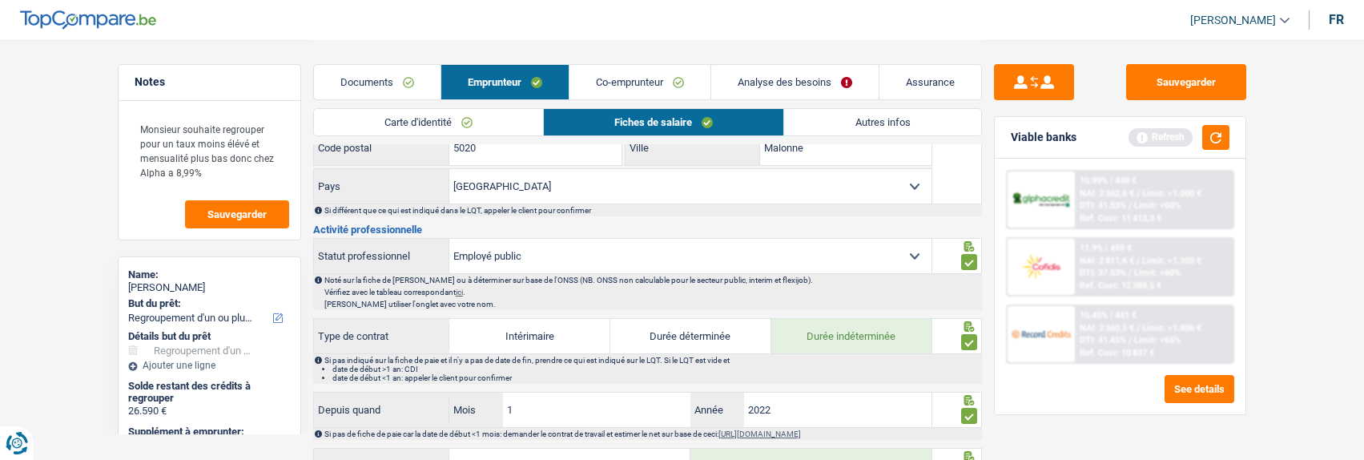
click at [864, 120] on link "Autres infos" at bounding box center [882, 122] width 196 height 26
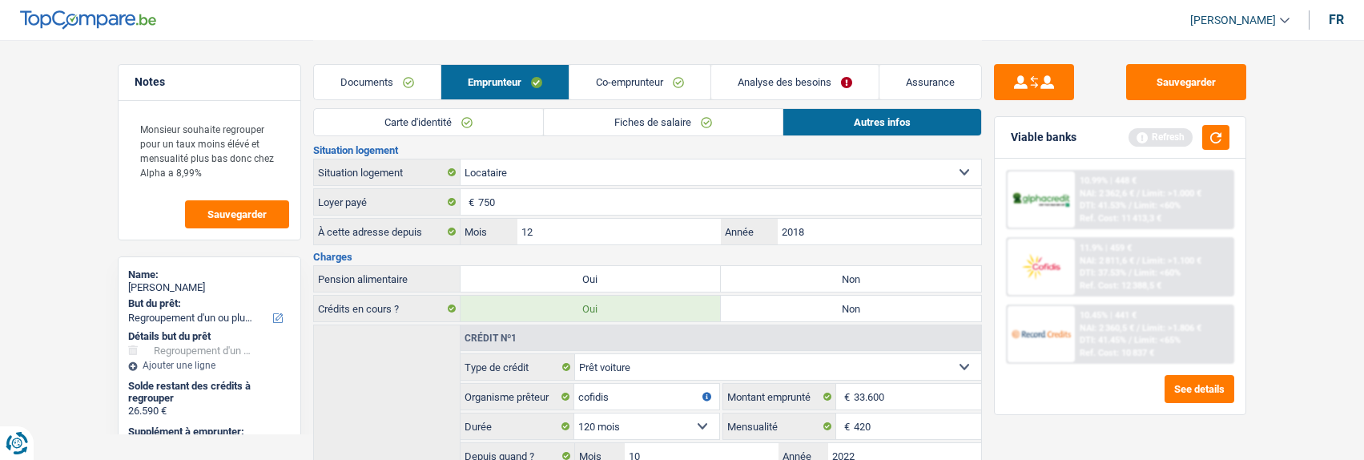
scroll to position [333, 0]
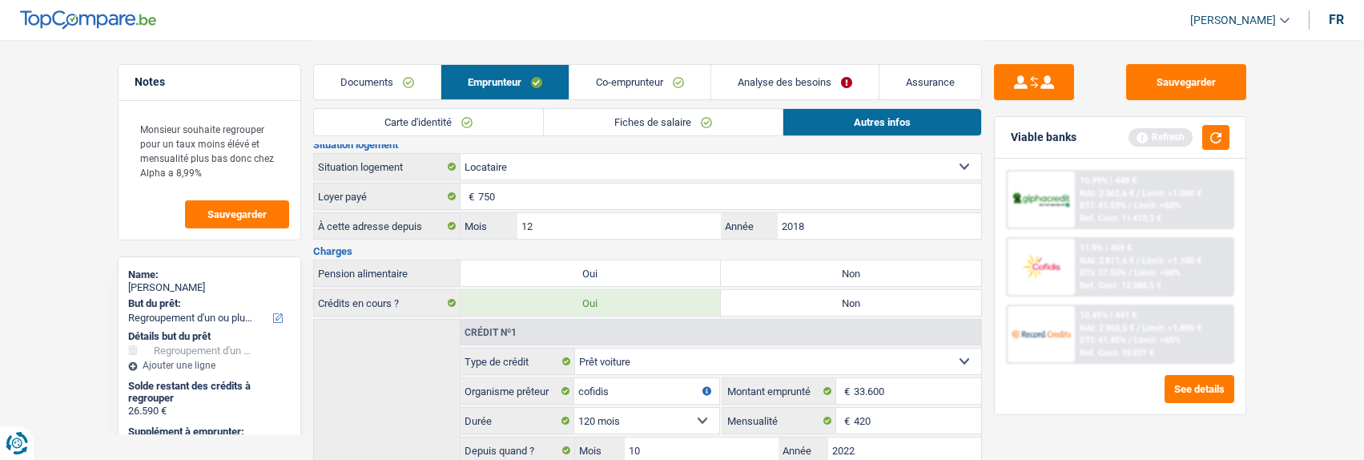
click at [844, 260] on label "Non" at bounding box center [851, 273] width 260 height 26
click at [844, 260] on input "Non" at bounding box center [851, 273] width 260 height 26
radio input "true"
click at [663, 87] on link "Co-emprunteur" at bounding box center [640, 82] width 141 height 34
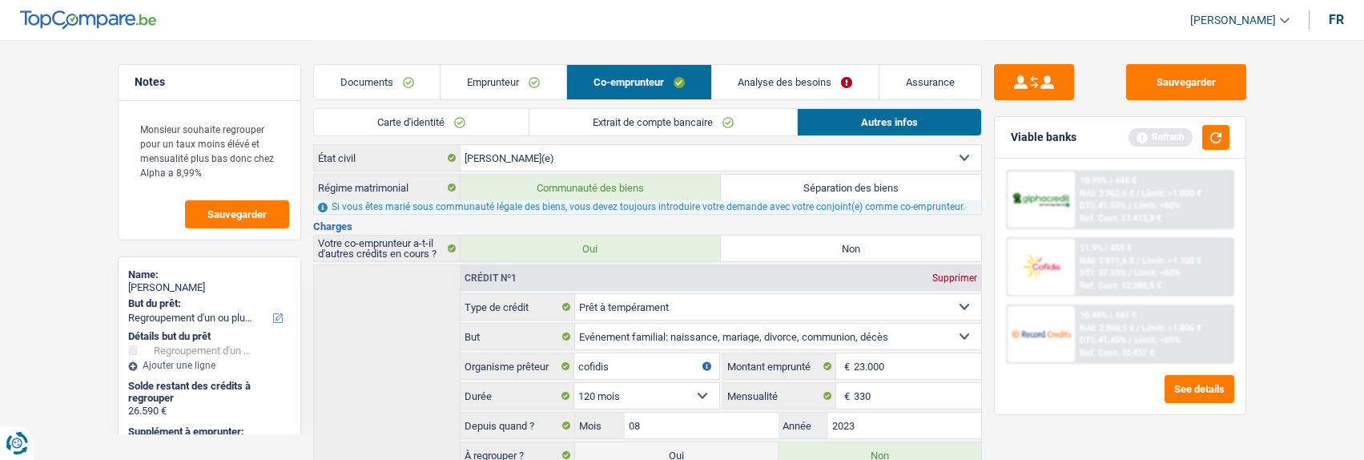
scroll to position [92, 0]
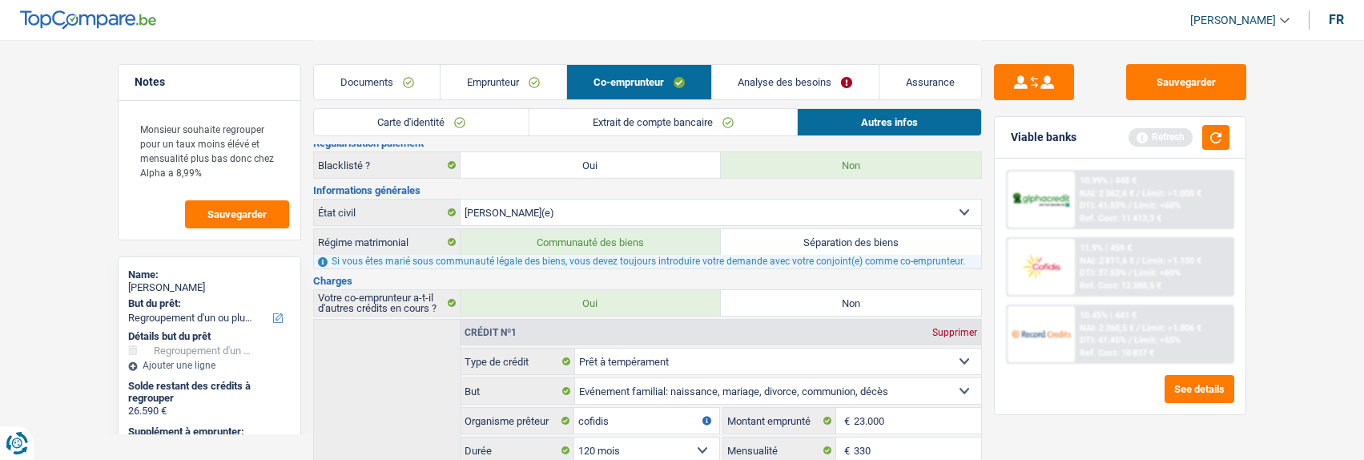
click at [522, 93] on link "Emprunteur" at bounding box center [504, 82] width 126 height 34
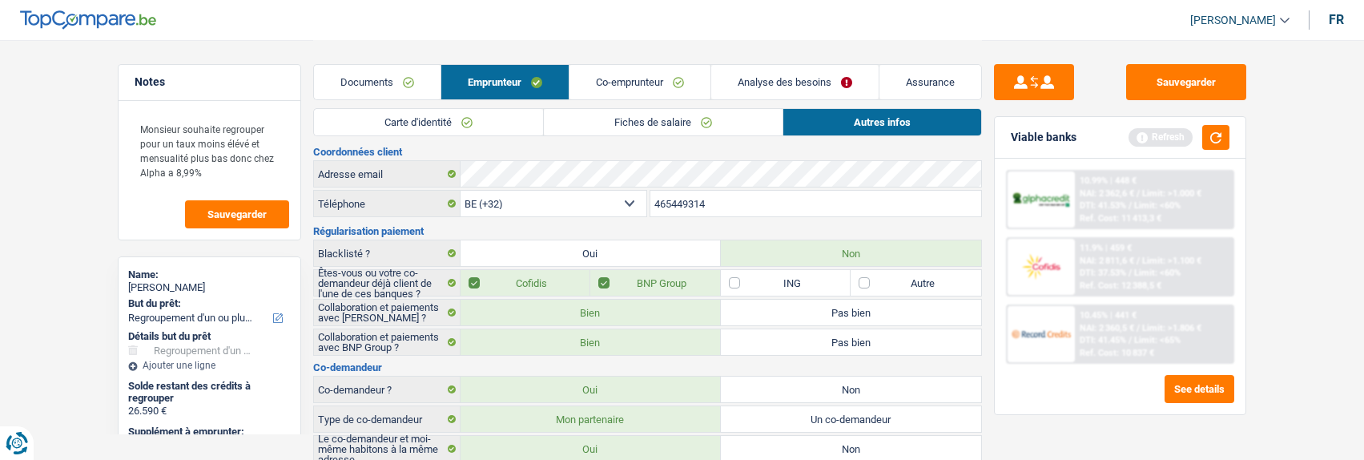
scroll to position [0, 0]
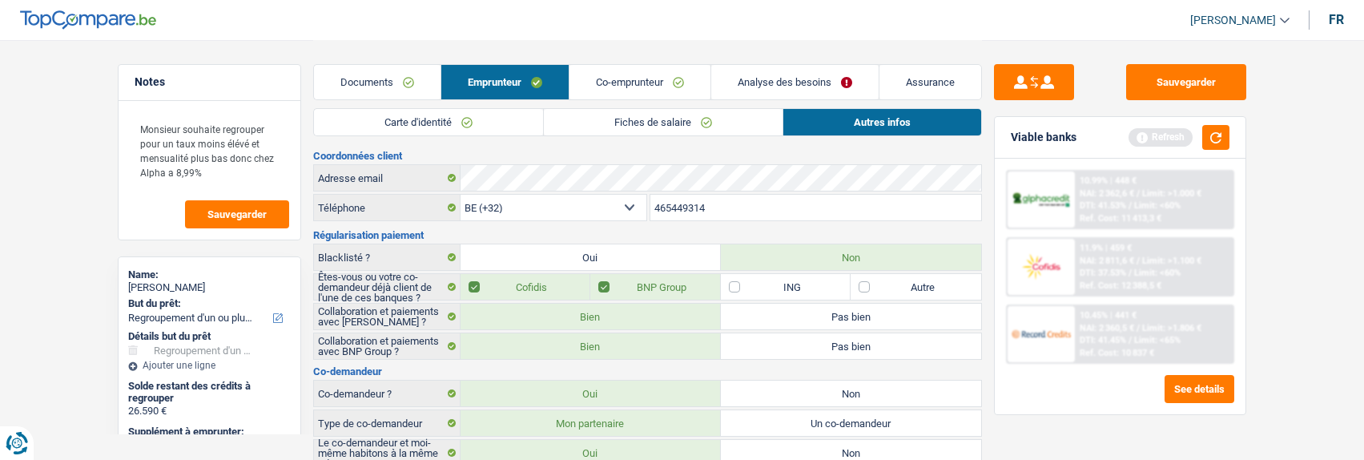
click at [667, 121] on link "Fiches de salaire" at bounding box center [663, 122] width 239 height 26
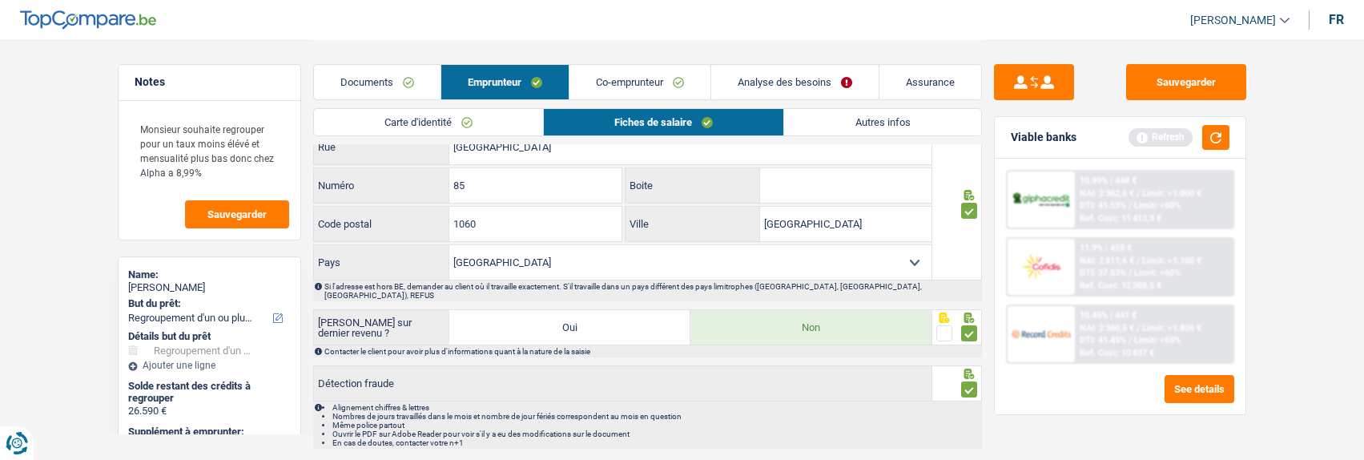
scroll to position [1434, 0]
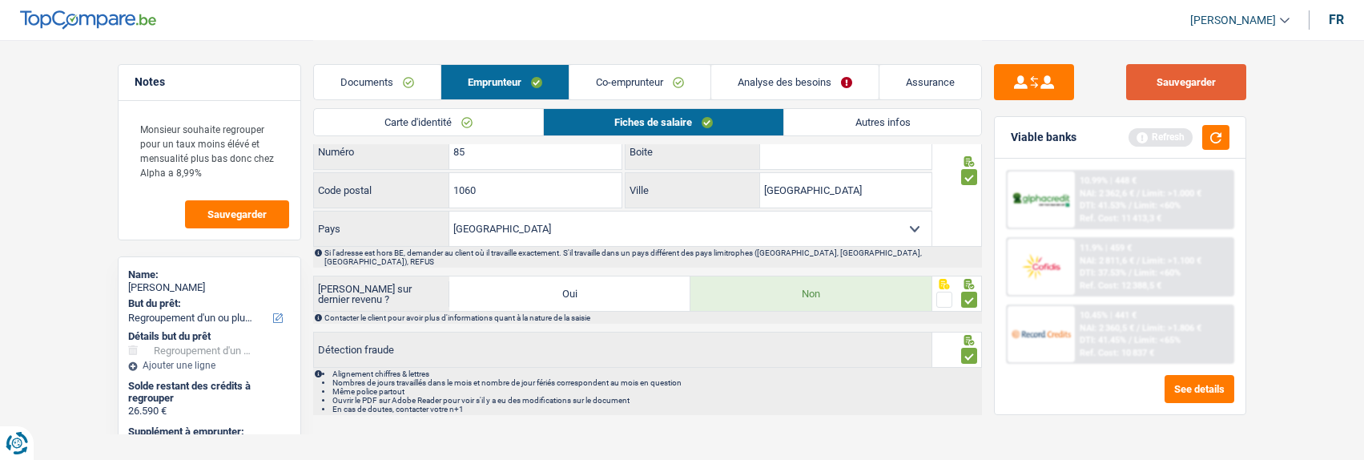
drag, startPoint x: 1187, startPoint y: 79, endPoint x: 1138, endPoint y: 87, distance: 49.5
click at [1182, 79] on button "Sauvegarder" at bounding box center [1186, 82] width 120 height 36
click at [792, 77] on link "Analyse des besoins" at bounding box center [794, 82] width 167 height 34
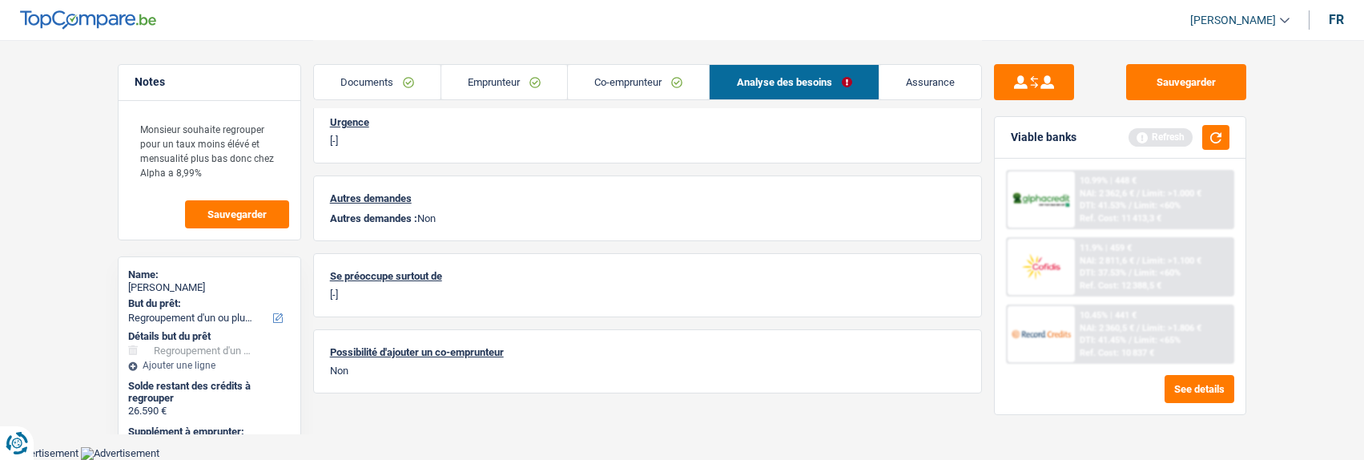
scroll to position [563, 0]
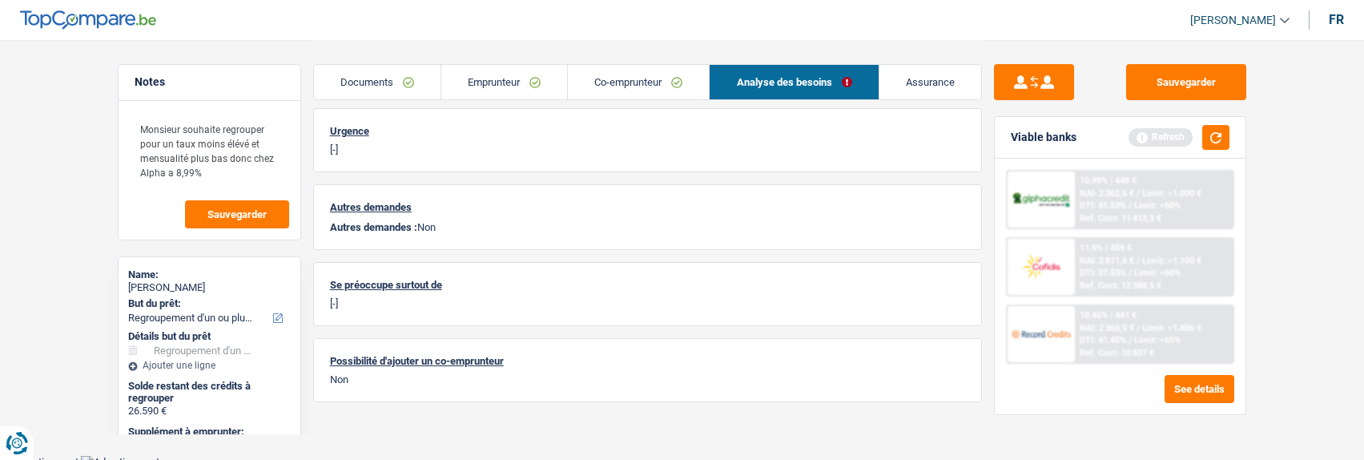
click at [811, 95] on link "Analyse des besoins" at bounding box center [794, 82] width 168 height 34
click at [820, 75] on link "Analyse des besoins" at bounding box center [794, 82] width 168 height 34
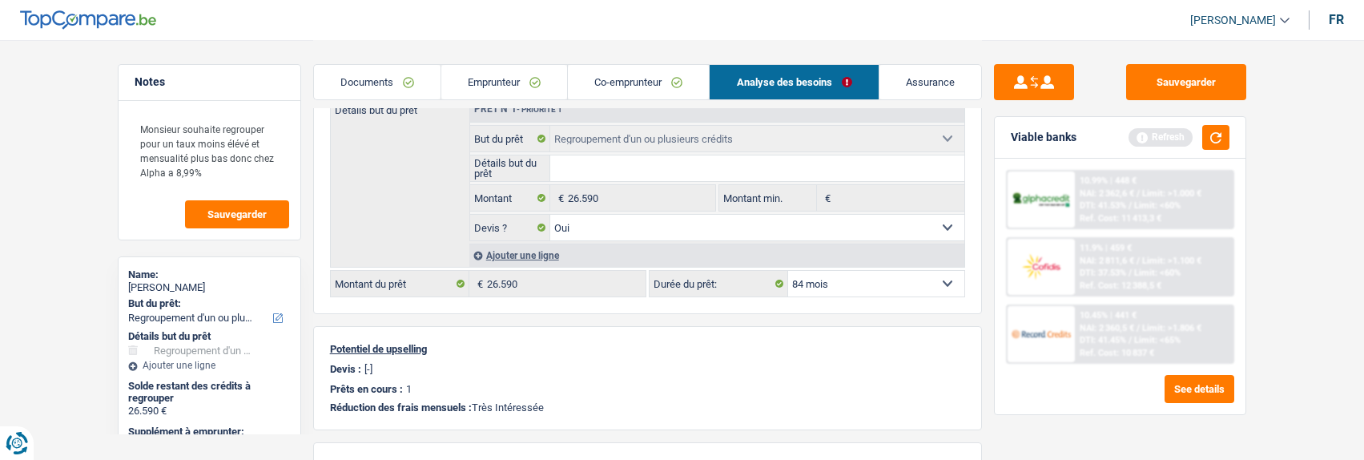
scroll to position [0, 0]
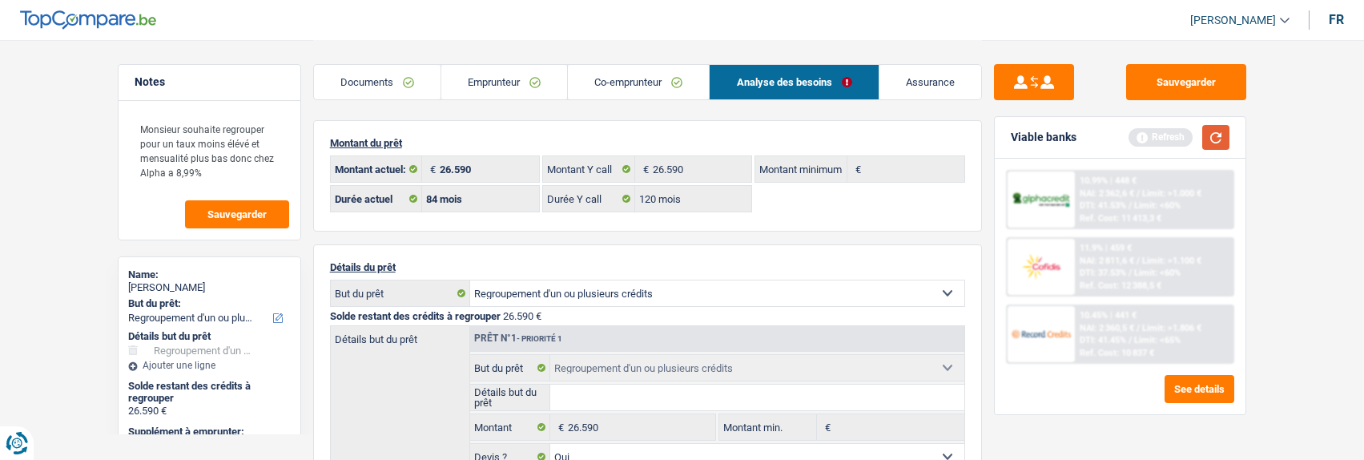
click at [1218, 131] on button "button" at bounding box center [1216, 137] width 27 height 25
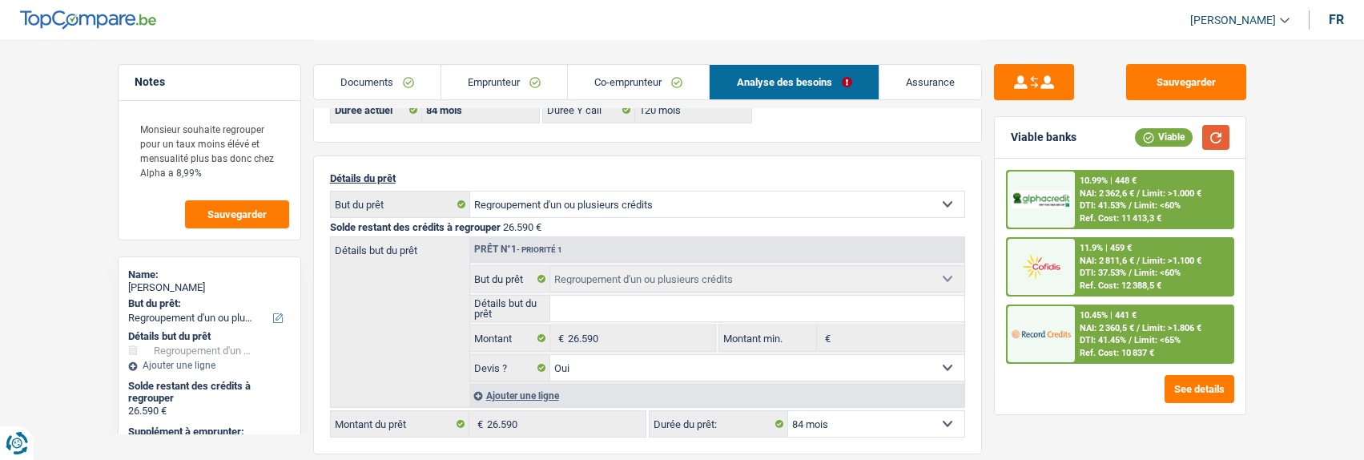
scroll to position [160, 0]
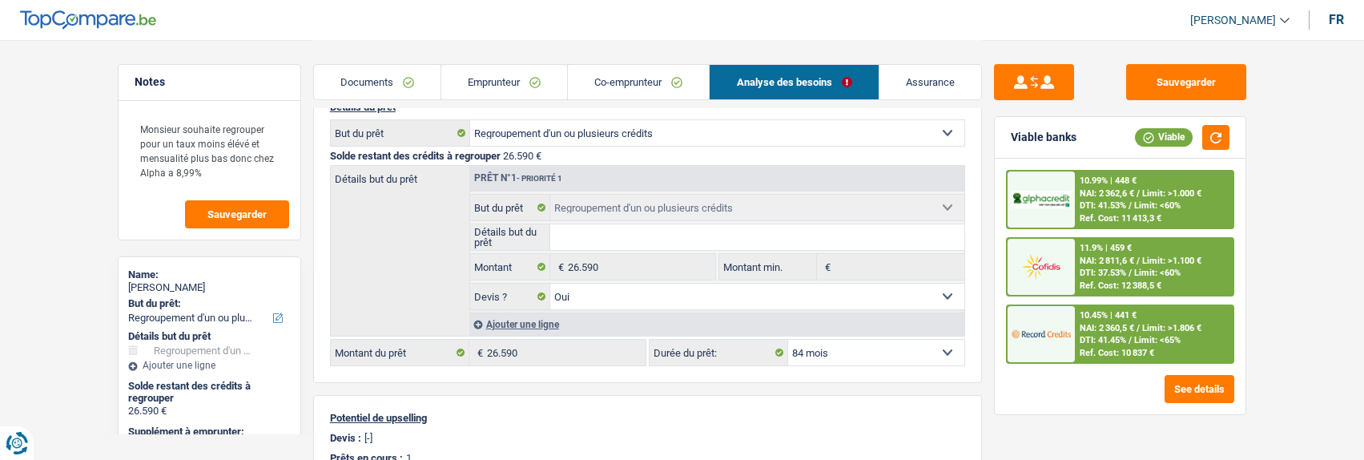
click at [1143, 320] on div "10.45% | 441 € NAI: 2 360,5 € / Limit: >1.806 € DTI: 41.45% / Limit: <65% Ref. …" at bounding box center [1154, 334] width 158 height 56
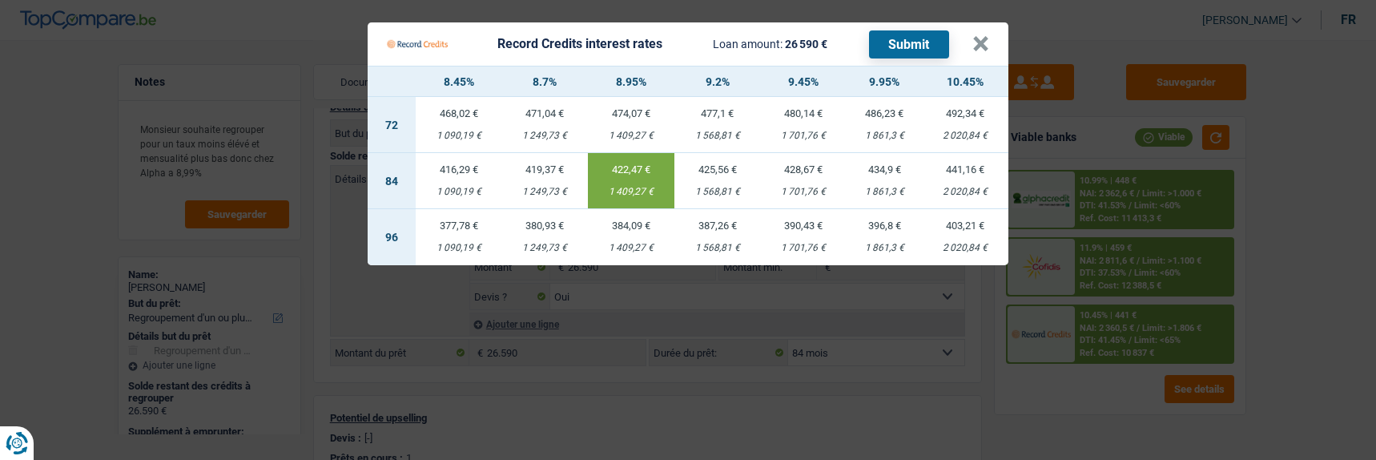
click at [614, 164] on div "422,47 €" at bounding box center [631, 169] width 87 height 10
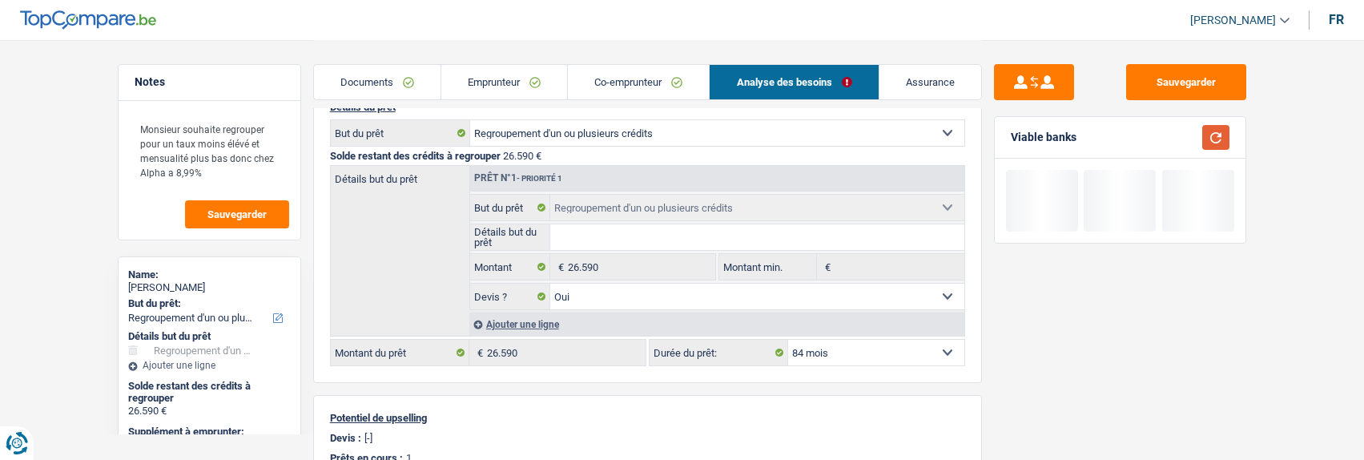
click at [1204, 133] on button "button" at bounding box center [1216, 137] width 27 height 25
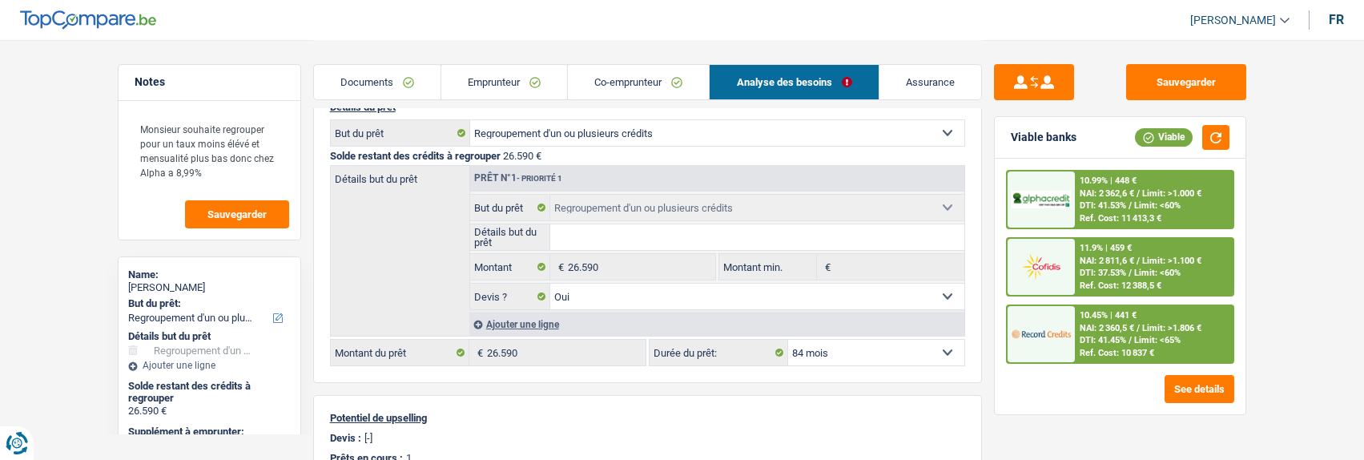
click at [1128, 323] on div "10.45% | 441 € NAI: 2 360,5 € / Limit: >1.806 € DTI: 41.45% / Limit: <65% Ref. …" at bounding box center [1154, 334] width 158 height 56
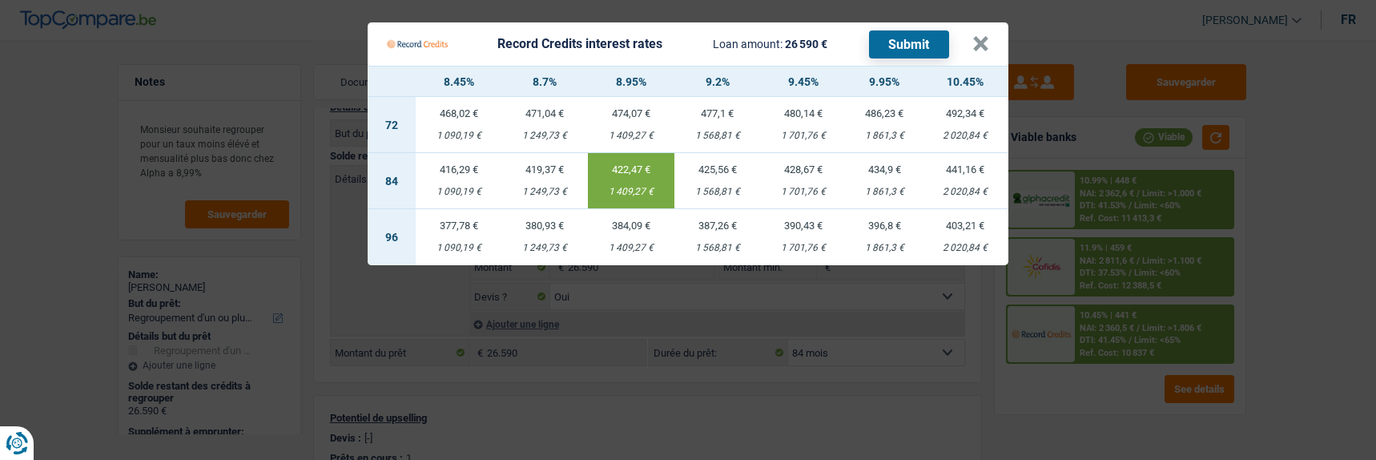
click at [913, 40] on button "Submit" at bounding box center [909, 44] width 80 height 28
click at [989, 37] on button "×" at bounding box center [981, 44] width 17 height 16
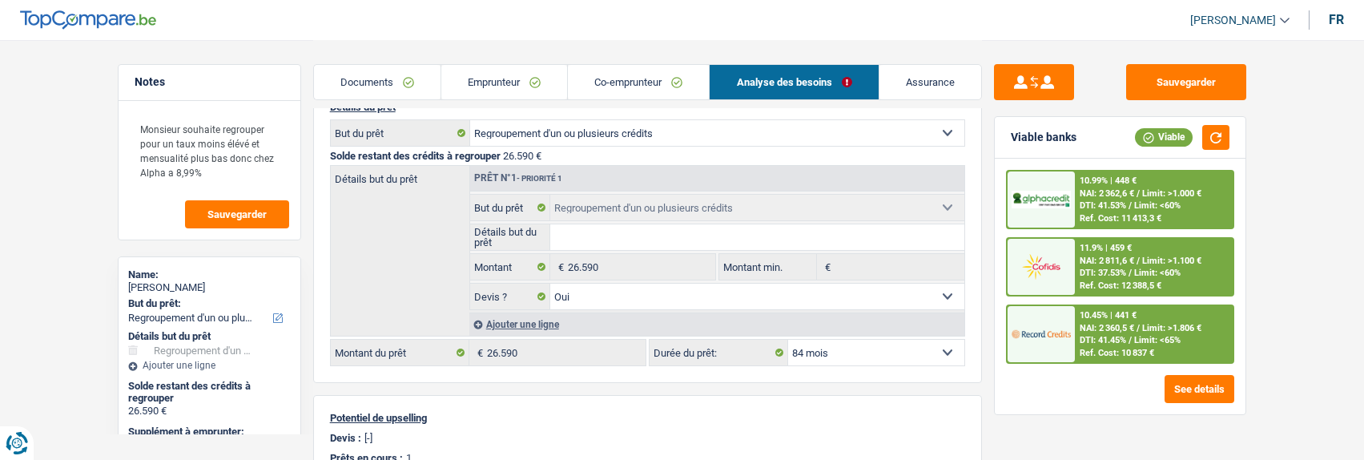
click at [1098, 183] on div "10.99% | 448 €" at bounding box center [1108, 180] width 57 height 10
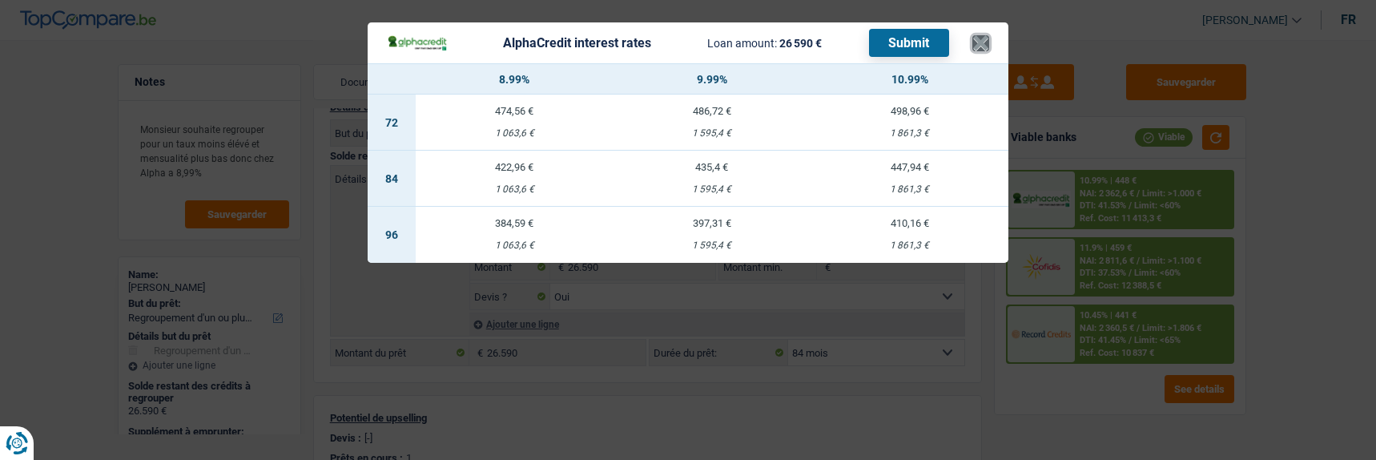
click at [988, 35] on button "×" at bounding box center [981, 43] width 17 height 16
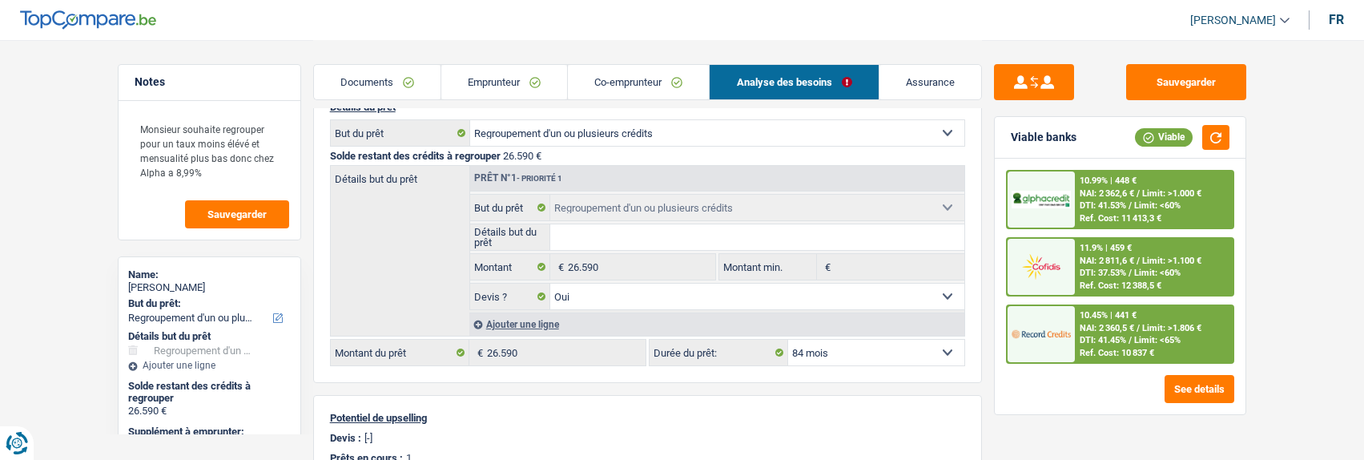
click at [845, 344] on select "12 mois 18 mois 24 mois 30 mois 36 mois 42 mois 48 mois 60 mois 72 mois 84 mois…" at bounding box center [876, 353] width 176 height 26
select select "120"
click at [788, 340] on select "12 mois 18 mois 24 mois 30 mois 36 mois 42 mois 48 mois 60 mois 72 mois 84 mois…" at bounding box center [876, 353] width 176 height 26
select select "120"
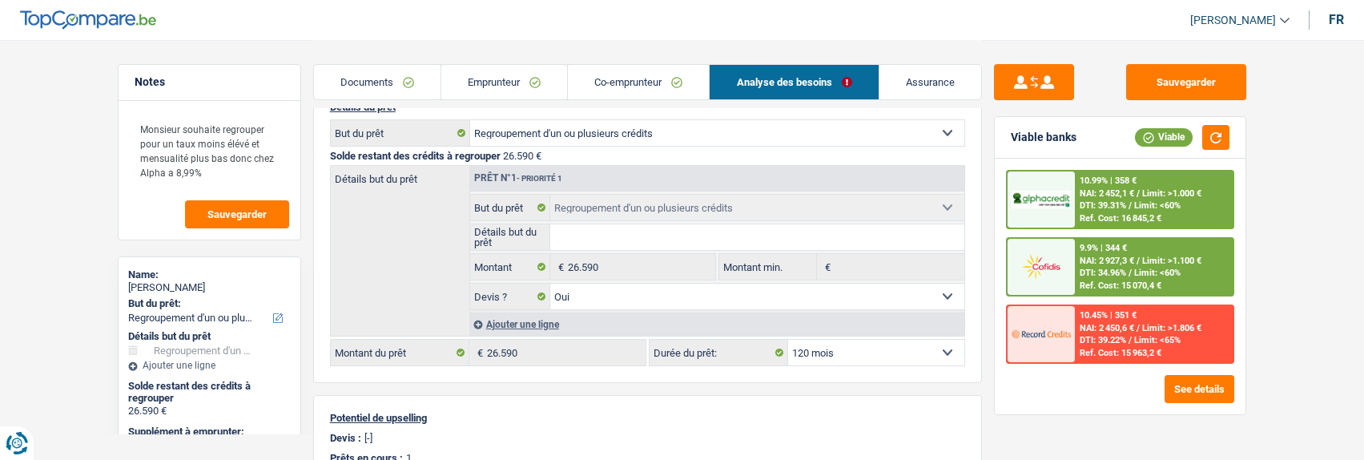
click at [1130, 200] on div "10.99% | 358 € NAI: 2 452,1 € / Limit: >1.000 € DTI: 39.31% / Limit: <60% Ref. …" at bounding box center [1154, 199] width 158 height 56
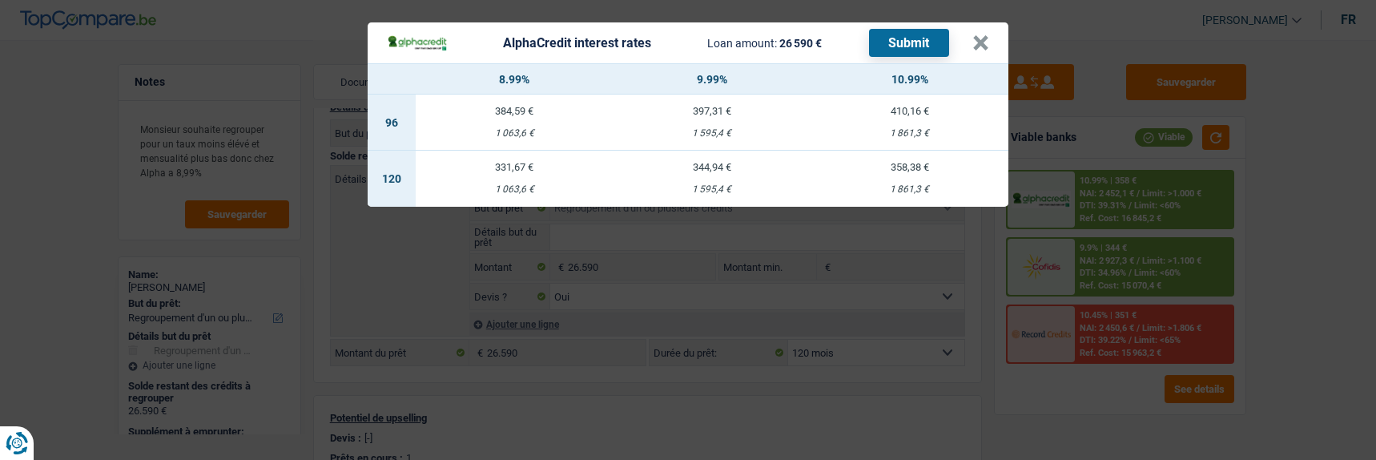
click at [535, 165] on td "331,67 € 1 063,6 €" at bounding box center [515, 179] width 198 height 56
select select "alphacredit"
type input "8,99"
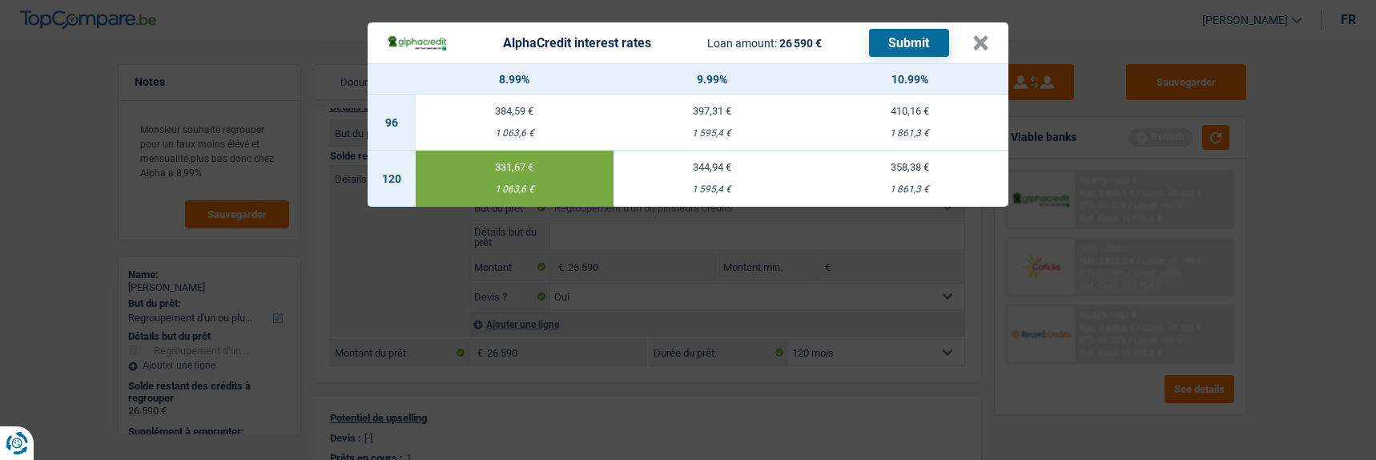
click at [917, 36] on button "Submit" at bounding box center [909, 43] width 80 height 28
drag, startPoint x: 990, startPoint y: 31, endPoint x: 927, endPoint y: 39, distance: 63.8
click at [989, 35] on button "×" at bounding box center [981, 43] width 17 height 16
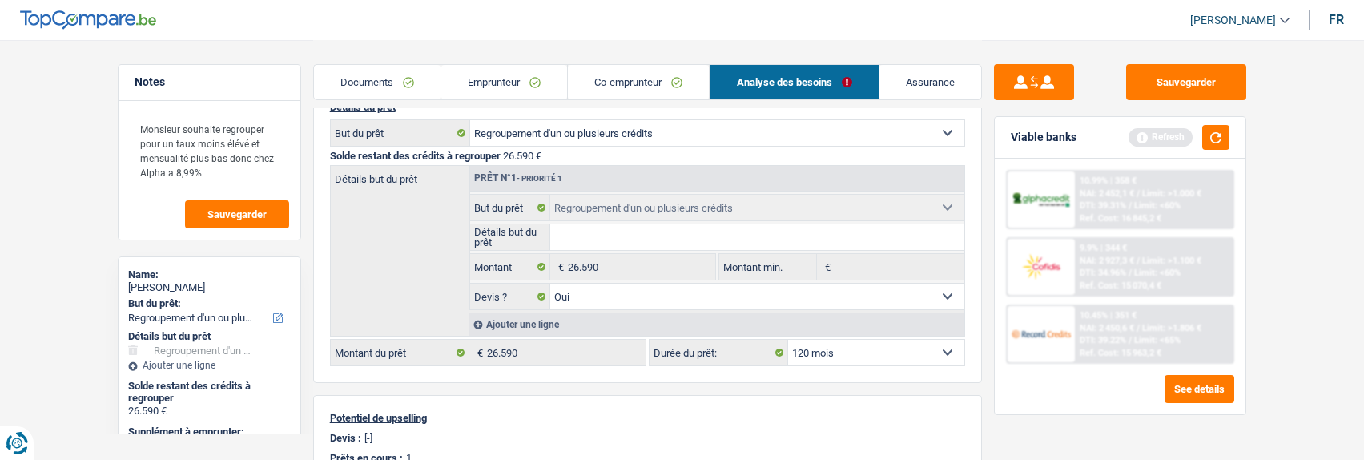
click at [489, 81] on link "Emprunteur" at bounding box center [504, 82] width 126 height 34
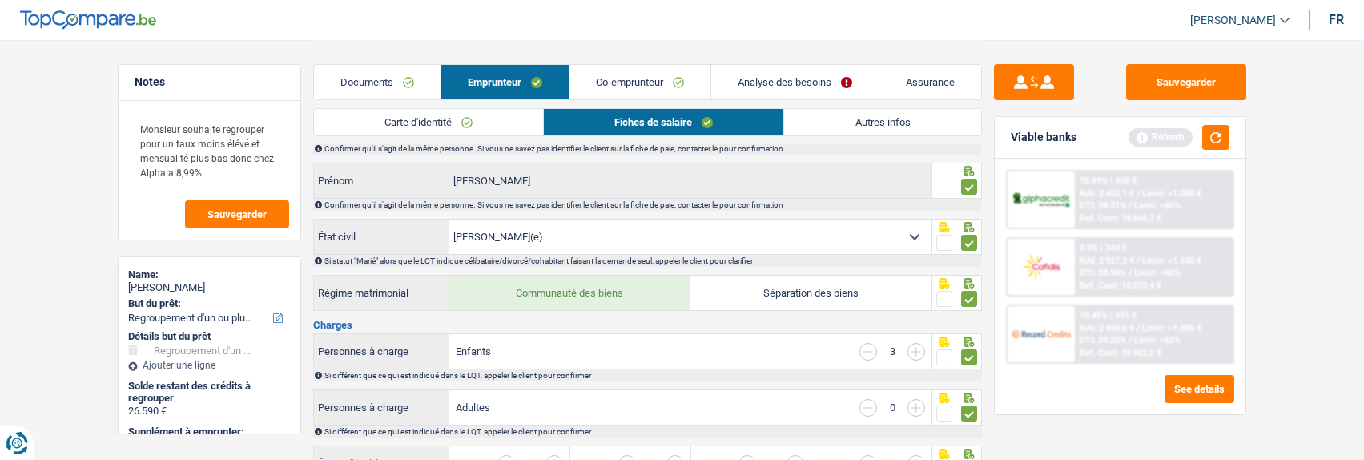
scroll to position [0, 0]
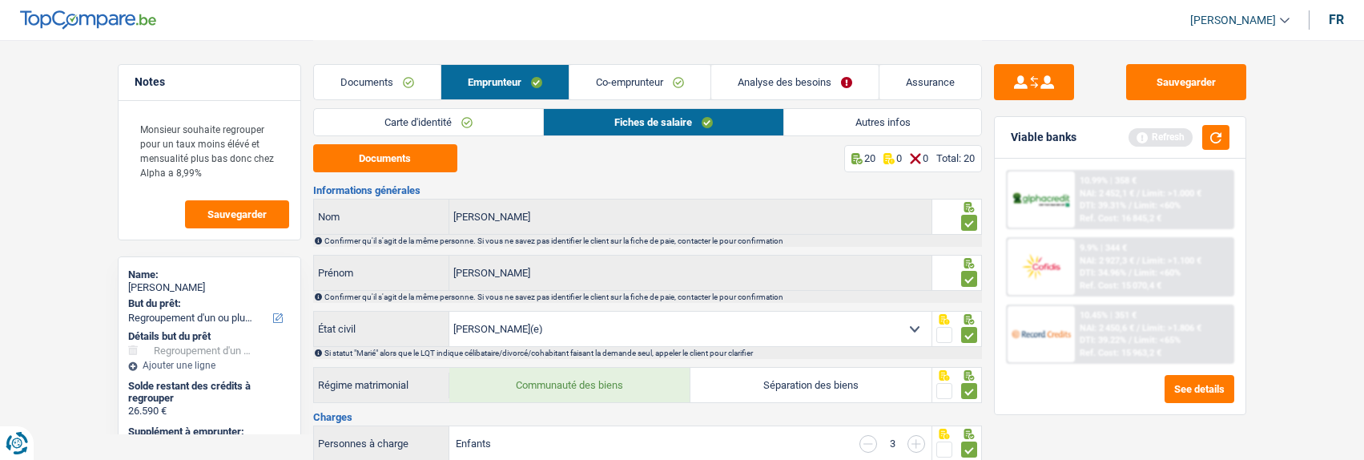
drag, startPoint x: 695, startPoint y: 83, endPoint x: 702, endPoint y: 91, distance: 11.4
click at [695, 83] on link "Co-emprunteur" at bounding box center [640, 82] width 141 height 34
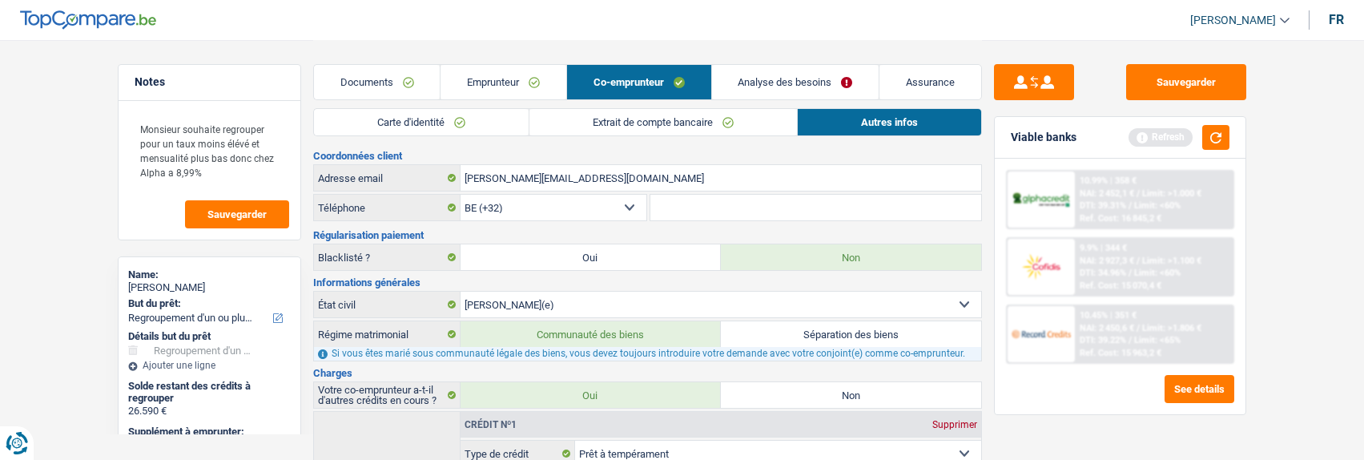
click at [679, 119] on link "Extrait de compte bancaire" at bounding box center [664, 122] width 268 height 26
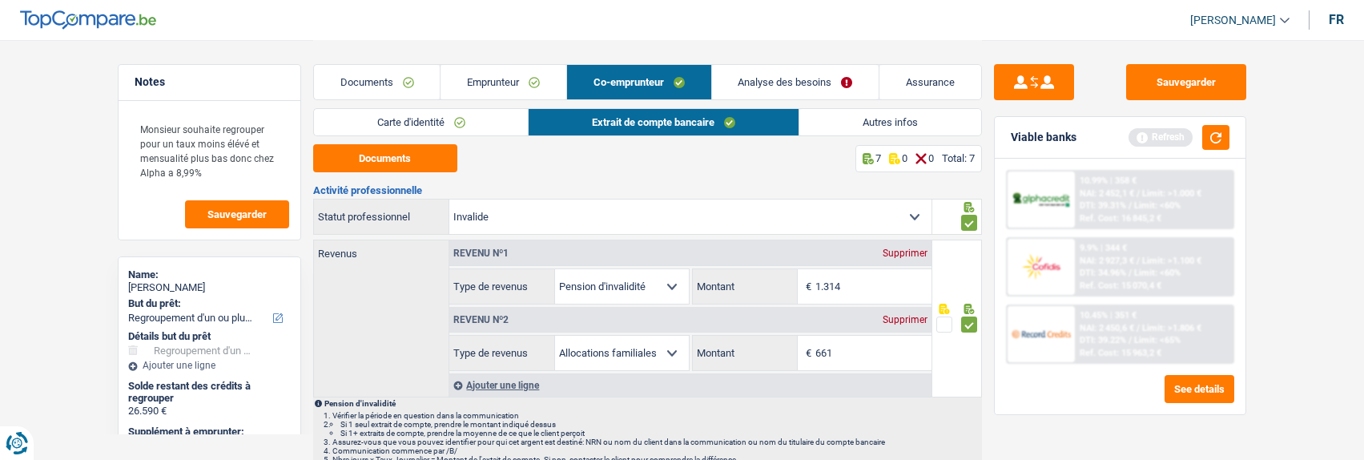
click at [392, 91] on link "Documents" at bounding box center [377, 82] width 127 height 34
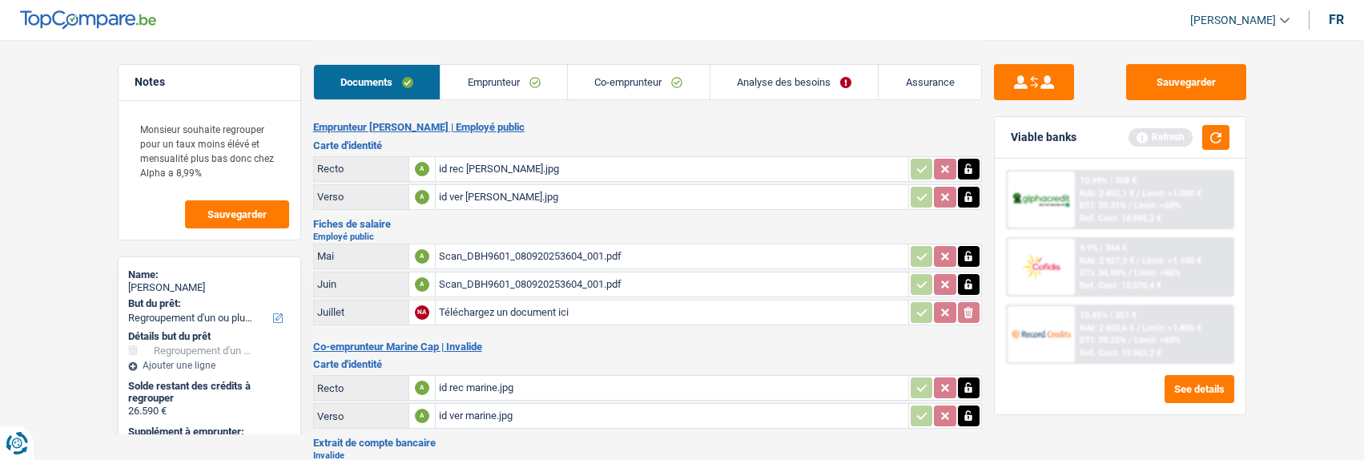
scroll to position [296, 0]
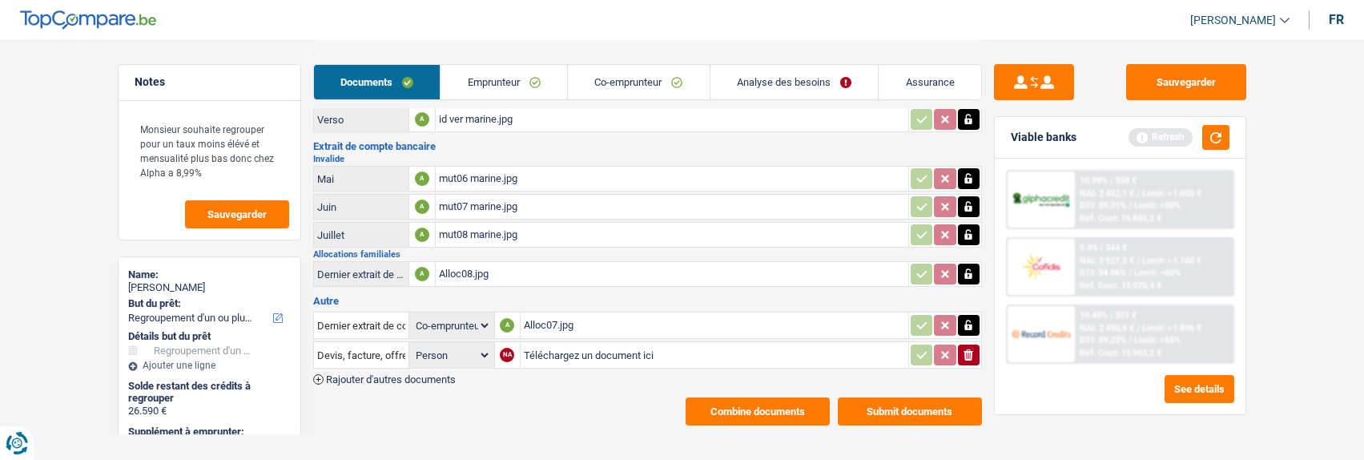
click at [773, 397] on button "Combine documents" at bounding box center [758, 411] width 144 height 28
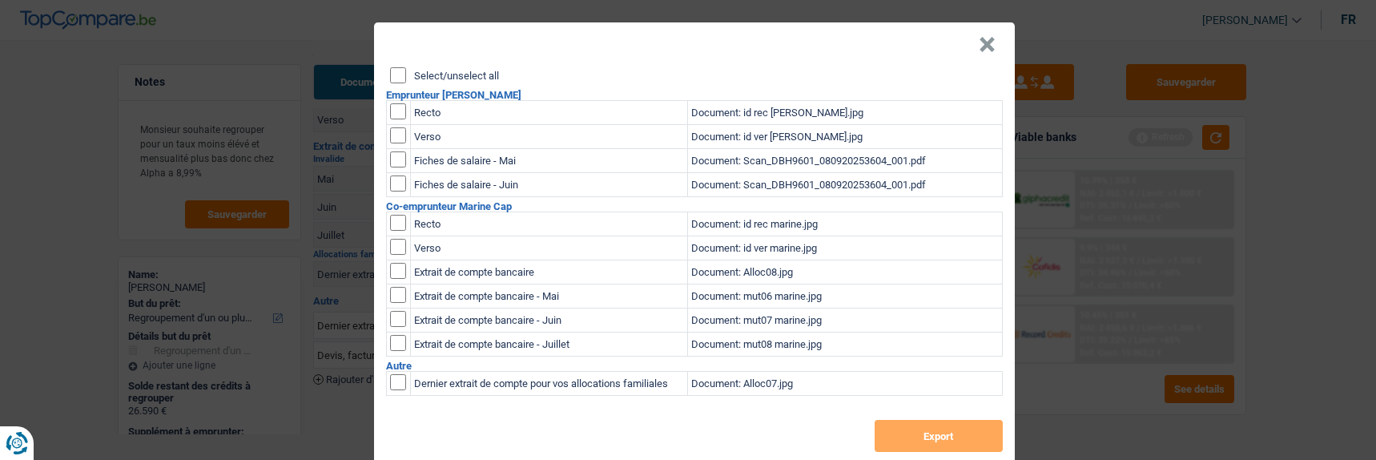
click at [395, 71] on input "Select/unselect all" at bounding box center [398, 75] width 16 height 16
checkbox input "true"
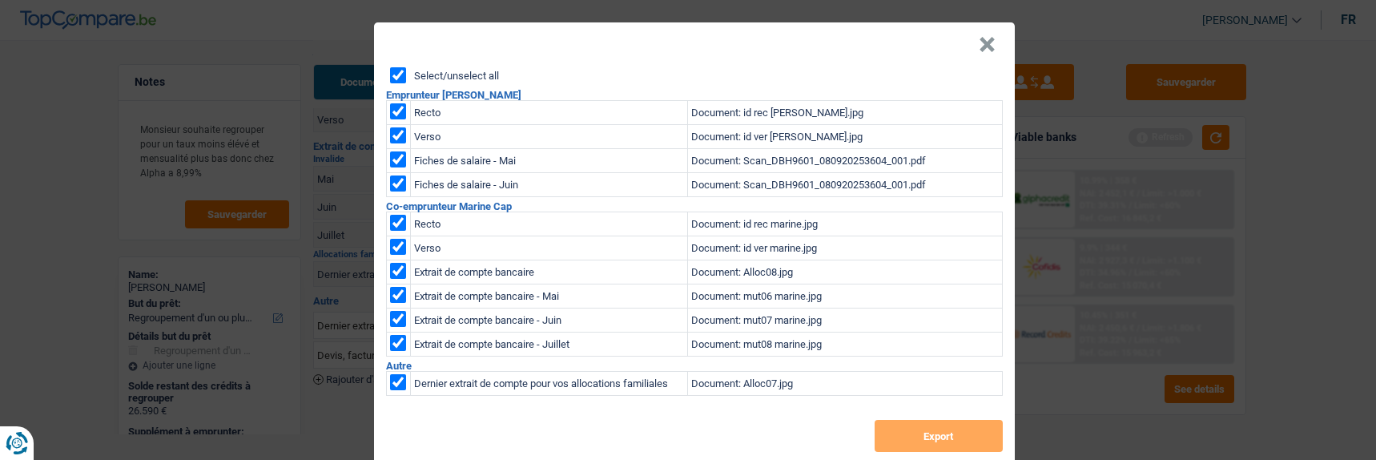
checkbox input "true"
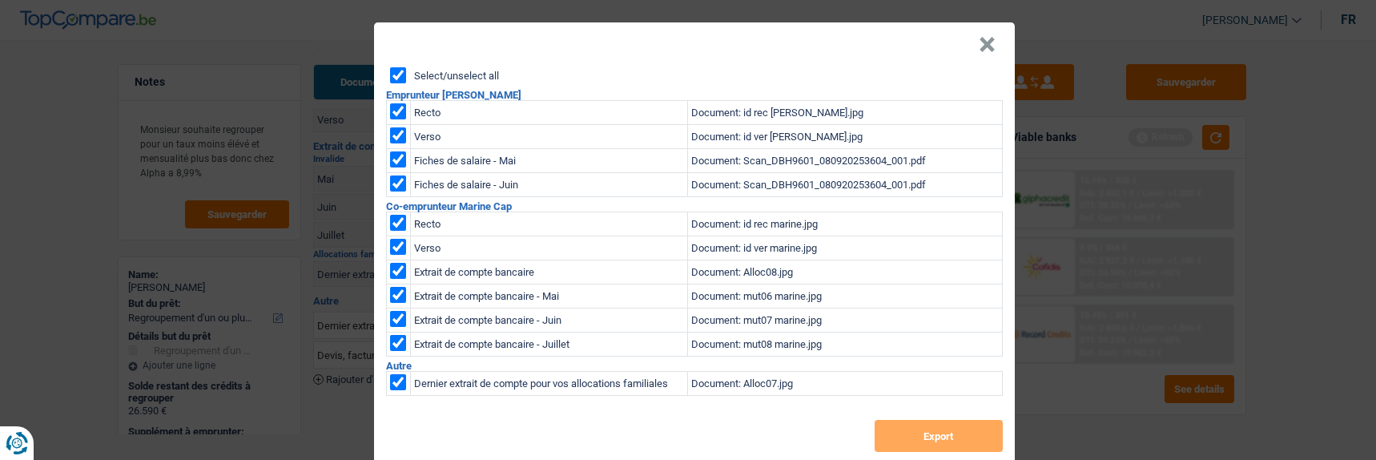
checkbox input "true"
click at [947, 430] on button "Export" at bounding box center [939, 436] width 128 height 32
click at [986, 41] on button "×" at bounding box center [987, 45] width 17 height 16
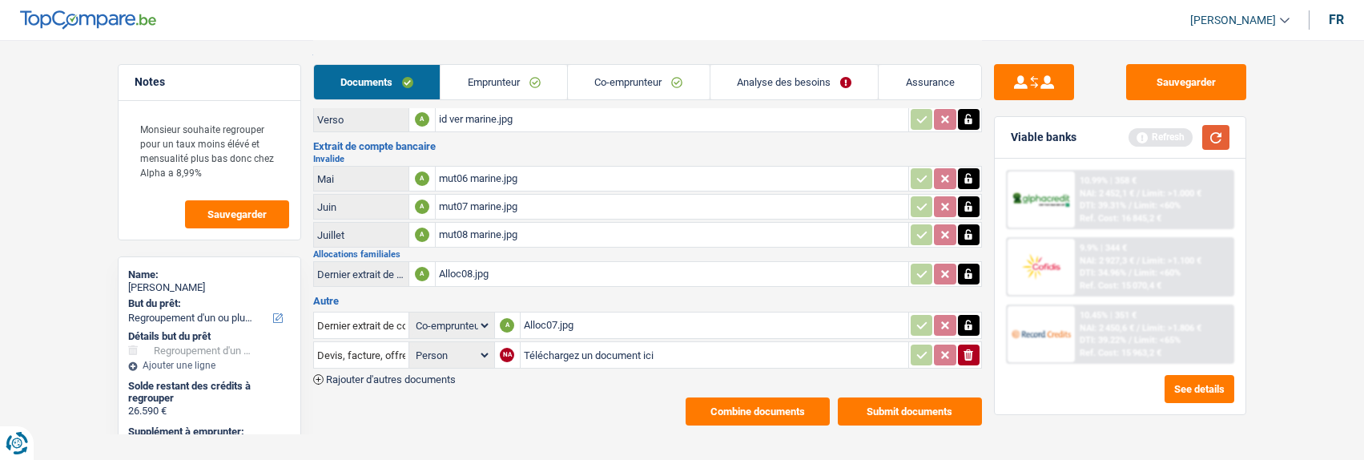
click at [1226, 126] on button "button" at bounding box center [1216, 137] width 27 height 25
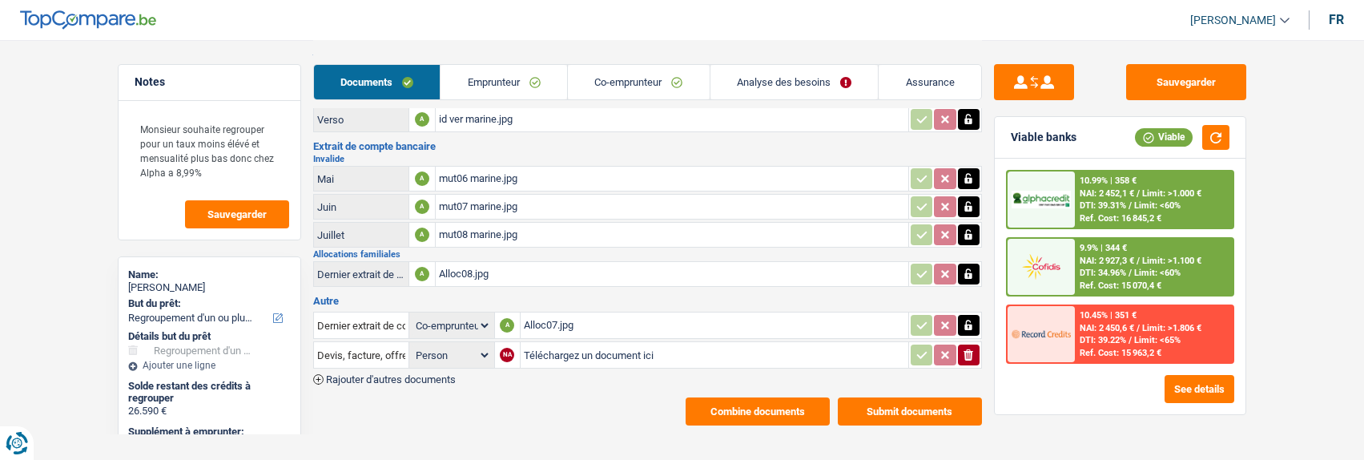
click at [823, 79] on link "Analyse des besoins" at bounding box center [795, 82] width 168 height 34
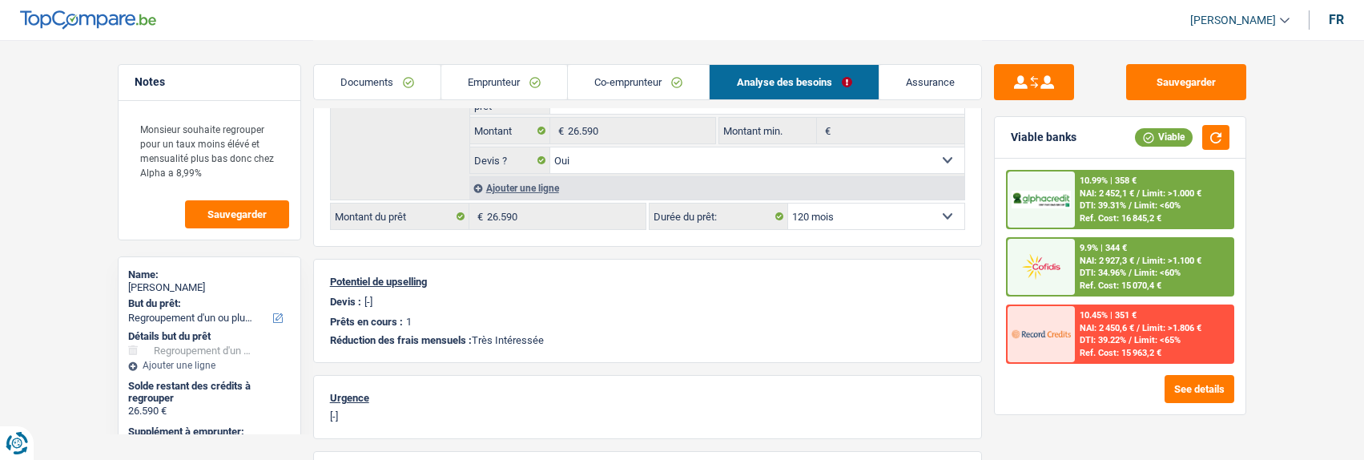
click at [819, 212] on select "12 mois 18 mois 24 mois 30 mois 36 mois 42 mois 48 mois 60 mois 72 mois 84 mois…" at bounding box center [876, 216] width 176 height 26
select select "84"
click at [788, 203] on select "12 mois 18 mois 24 mois 30 mois 36 mois 42 mois 48 mois 60 mois 72 mois 84 mois…" at bounding box center [876, 216] width 176 height 26
select select "84"
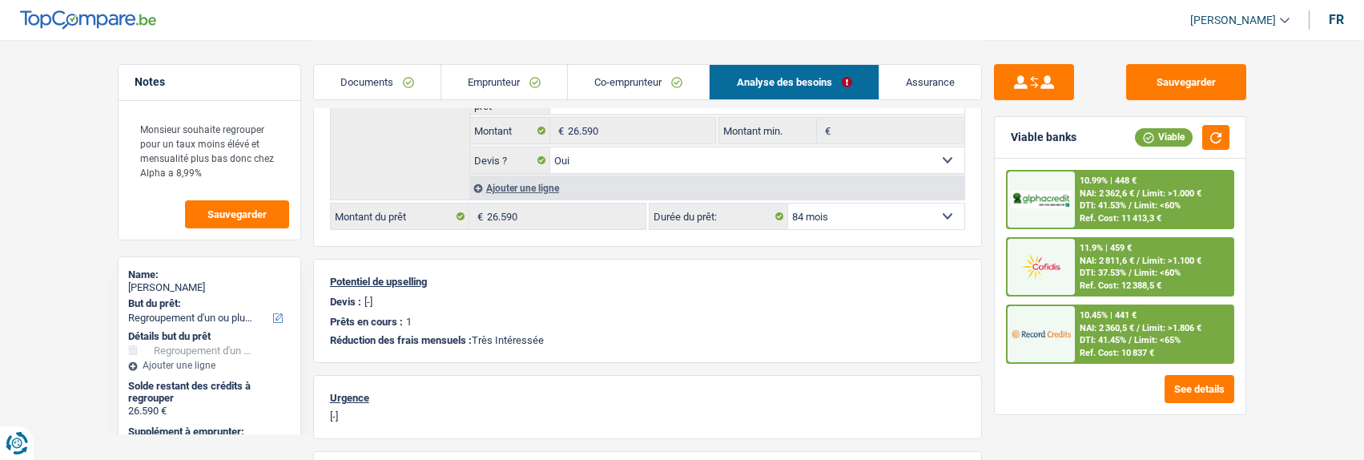
click at [1142, 331] on span "Limit: >1.806 €" at bounding box center [1171, 328] width 59 height 10
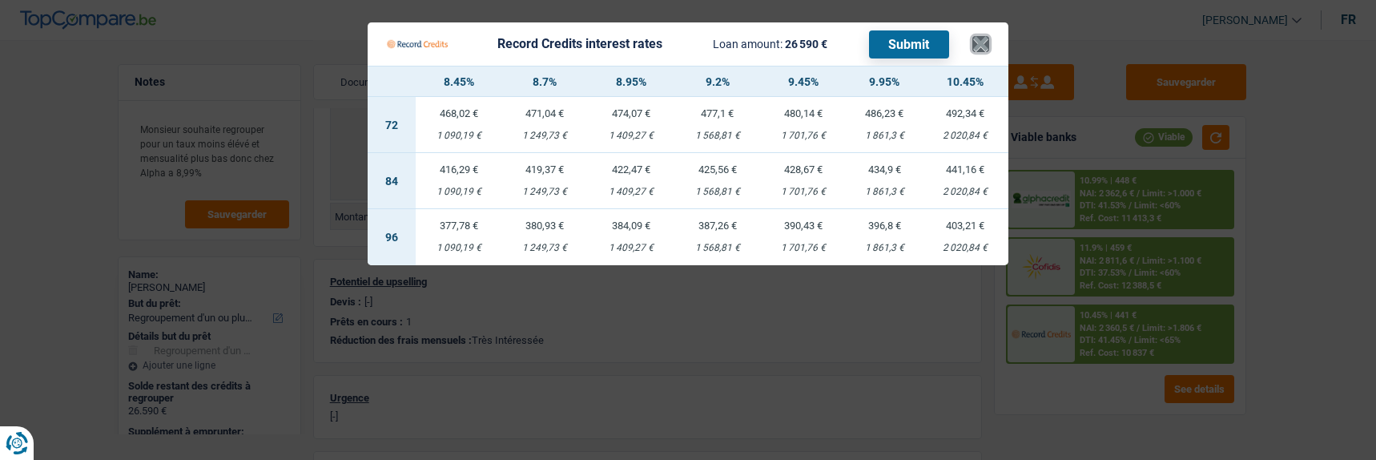
click at [989, 36] on button "×" at bounding box center [981, 44] width 17 height 16
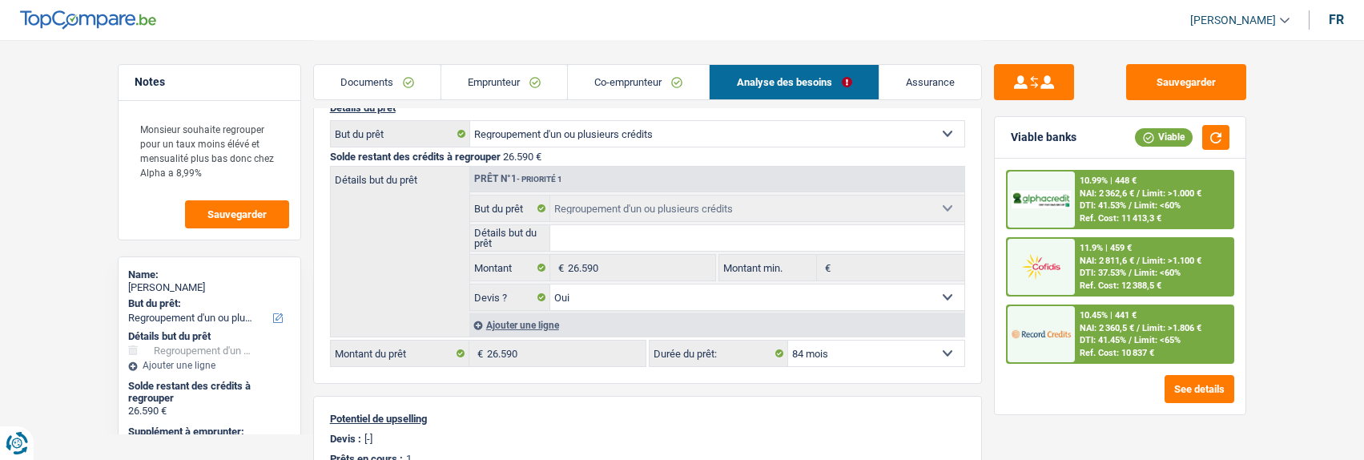
scroll to position [160, 0]
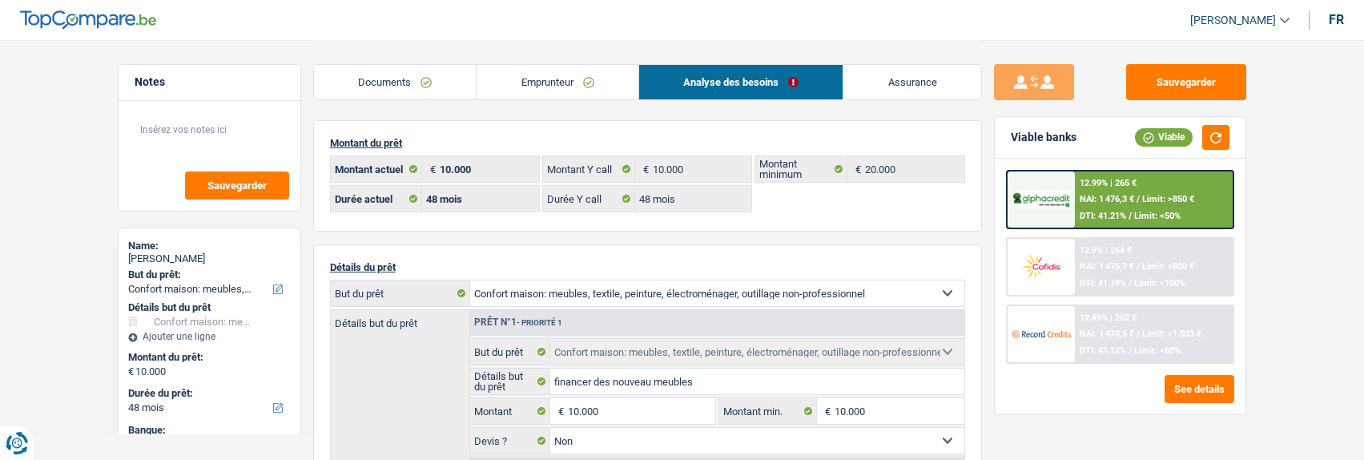
select select "household"
select select "48"
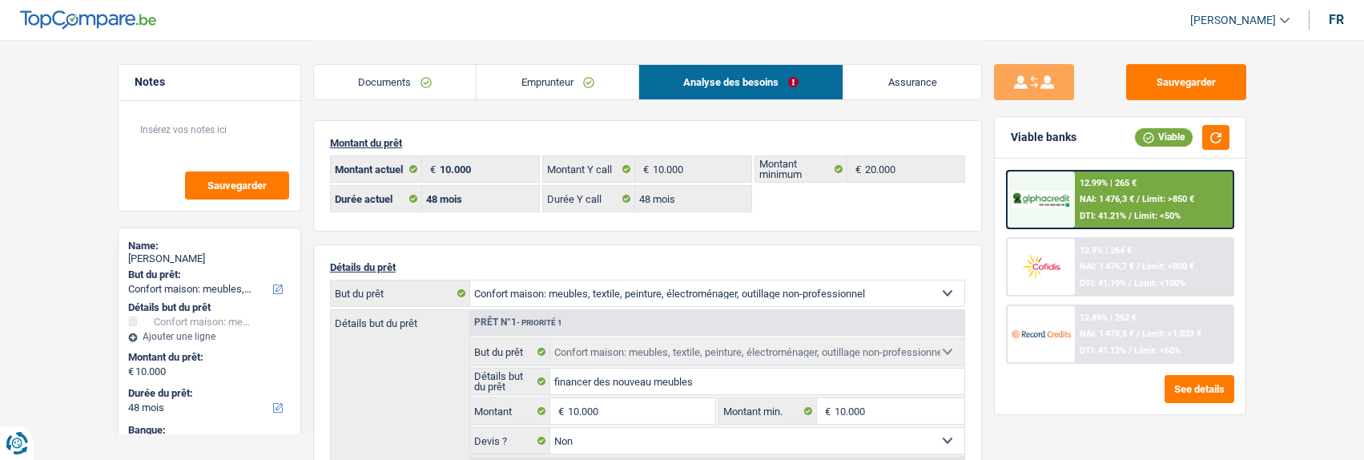
select select "household"
select select "false"
select select "48"
click at [554, 78] on link "Emprunteur" at bounding box center [558, 82] width 162 height 34
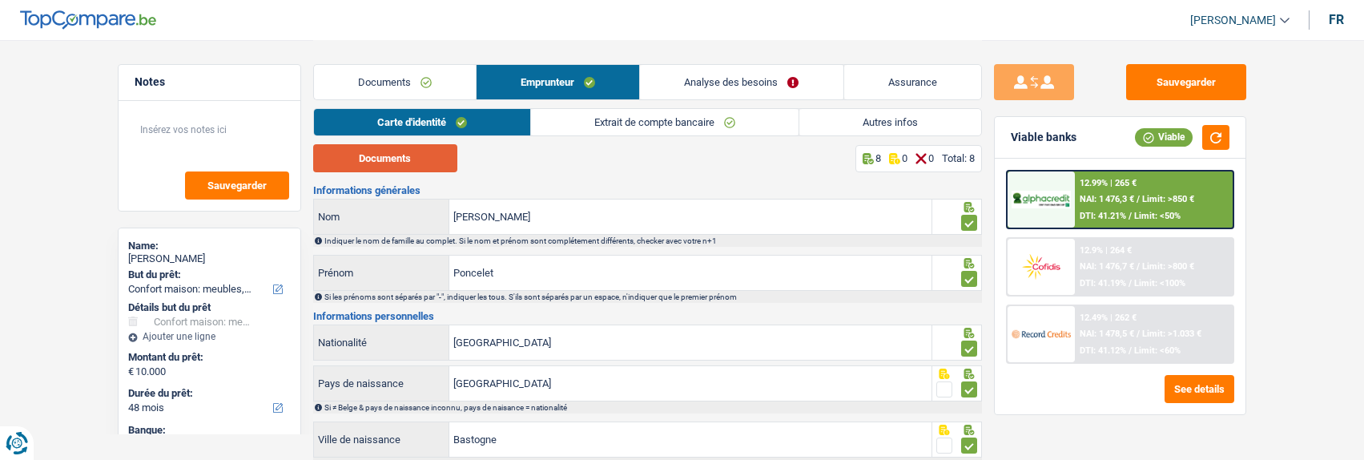
click at [393, 152] on button "Documents" at bounding box center [385, 158] width 144 height 28
click at [1106, 329] on span "NAI: 1 478,5 €" at bounding box center [1107, 333] width 54 height 10
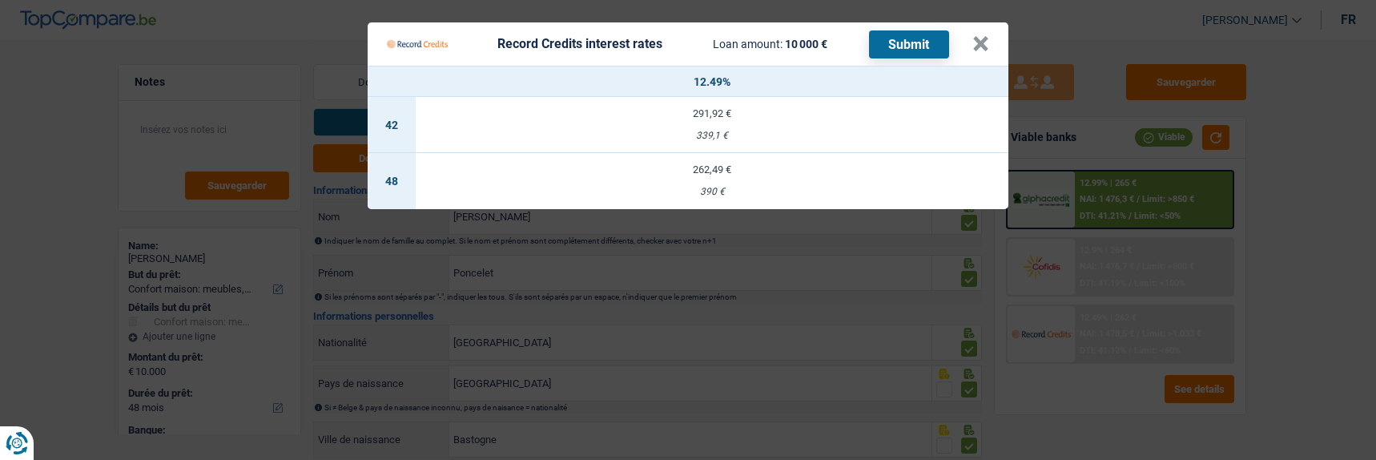
click at [707, 172] on td "262,49 € 390 €" at bounding box center [712, 181] width 593 height 56
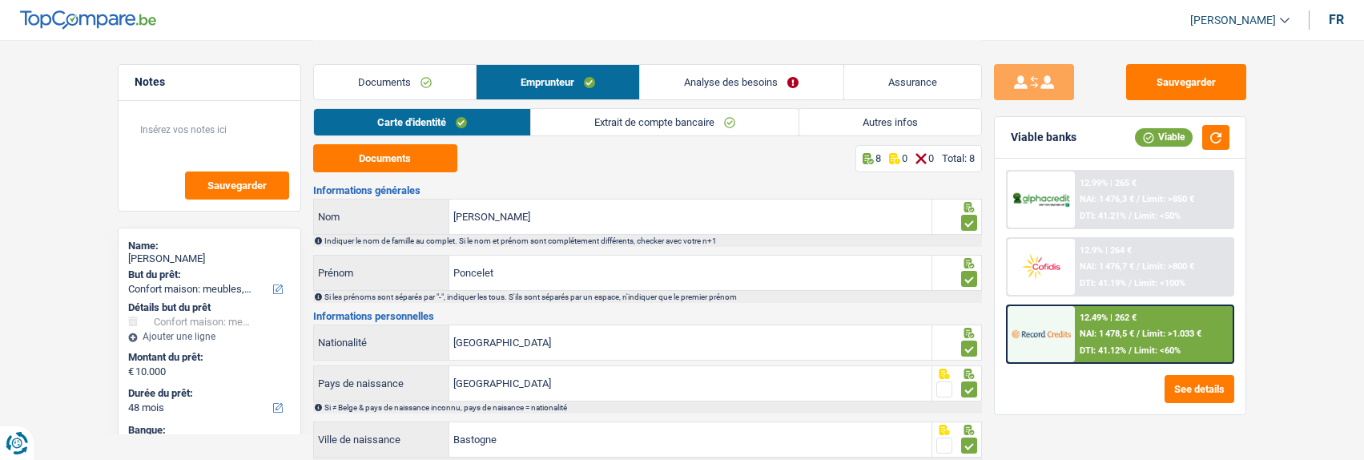
click at [1082, 324] on div "12.49% | 262 € NAI: 1 478,5 € / Limit: >1.033 € DTI: 41.12% / Limit: <60%" at bounding box center [1154, 334] width 158 height 56
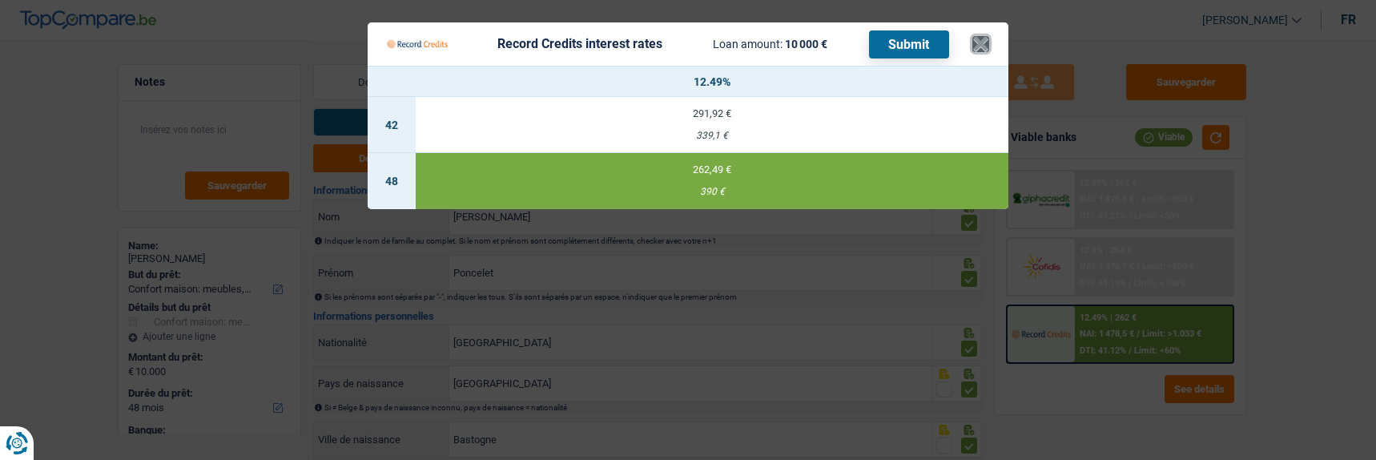
click at [986, 36] on button "×" at bounding box center [981, 44] width 17 height 16
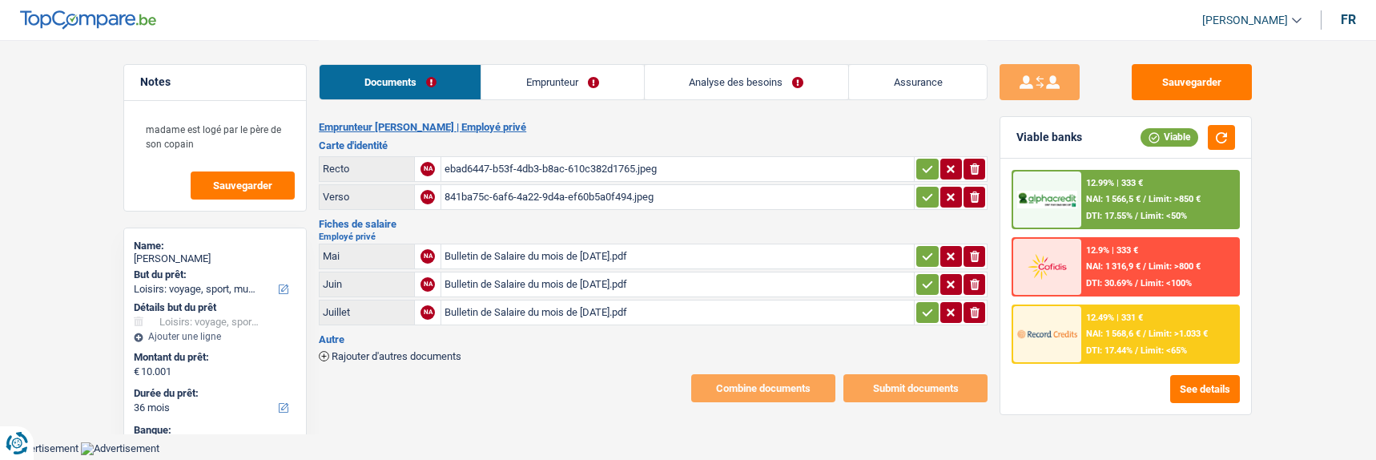
select select "hobbies"
select select "36"
select select "record credits"
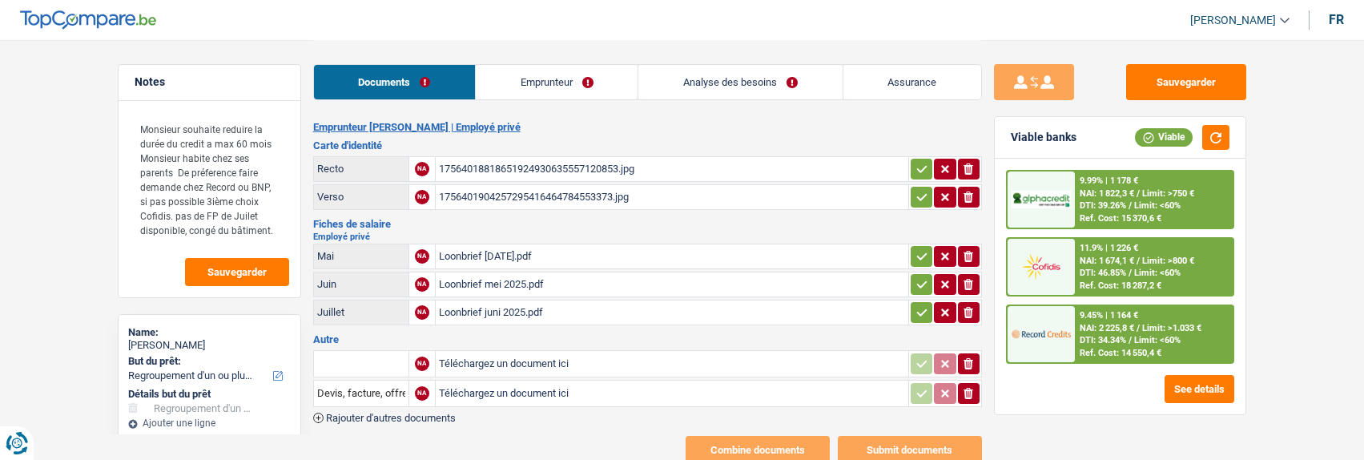
select select "refinancing"
select select "60"
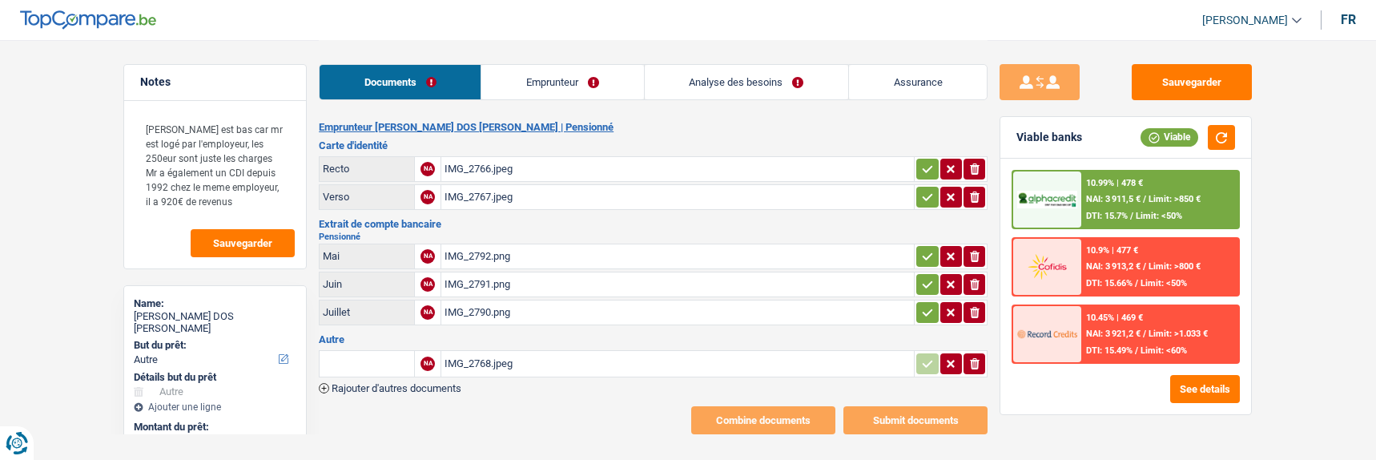
select select "other"
select select "120"
select select "alphacredit"
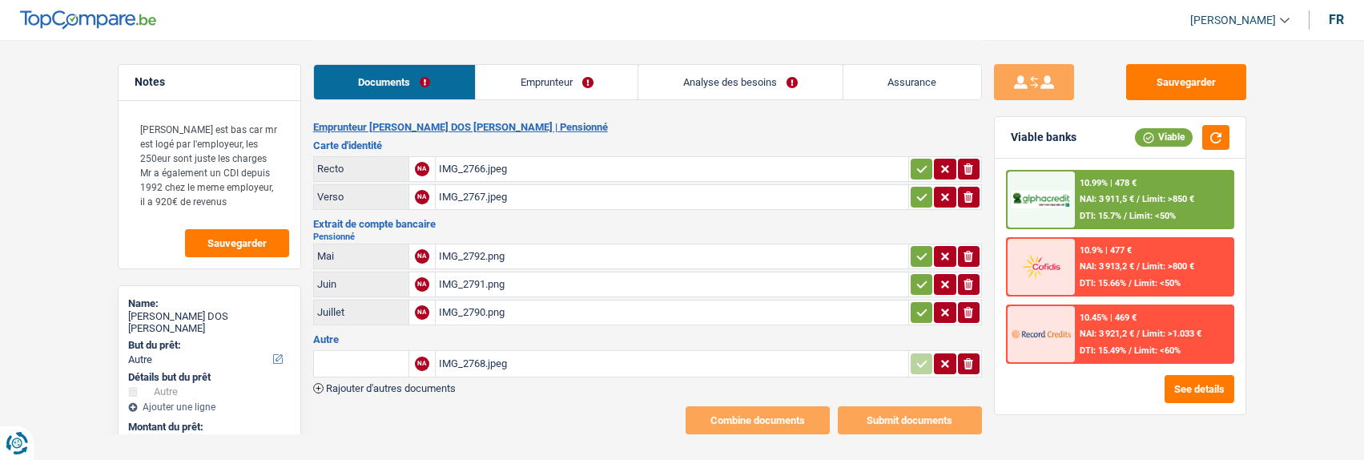
click at [453, 317] on div "IMG_2790.png" at bounding box center [672, 312] width 466 height 24
click at [443, 280] on div "IMG_2791.png" at bounding box center [672, 284] width 466 height 24
click at [484, 249] on div "IMG_2792.png" at bounding box center [672, 256] width 466 height 24
click at [919, 161] on icon "button" at bounding box center [922, 169] width 13 height 16
click at [924, 196] on icon "button" at bounding box center [922, 197] width 13 height 16
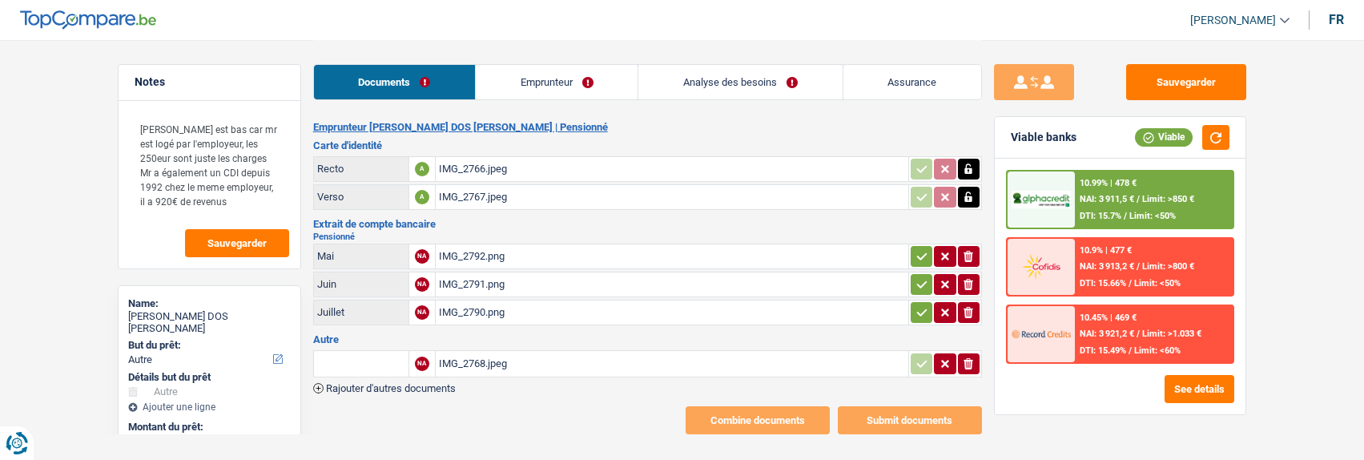
click at [916, 248] on icon "button" at bounding box center [922, 256] width 13 height 16
click at [916, 280] on icon "button" at bounding box center [922, 284] width 13 height 16
click at [917, 304] on icon "button" at bounding box center [922, 312] width 13 height 16
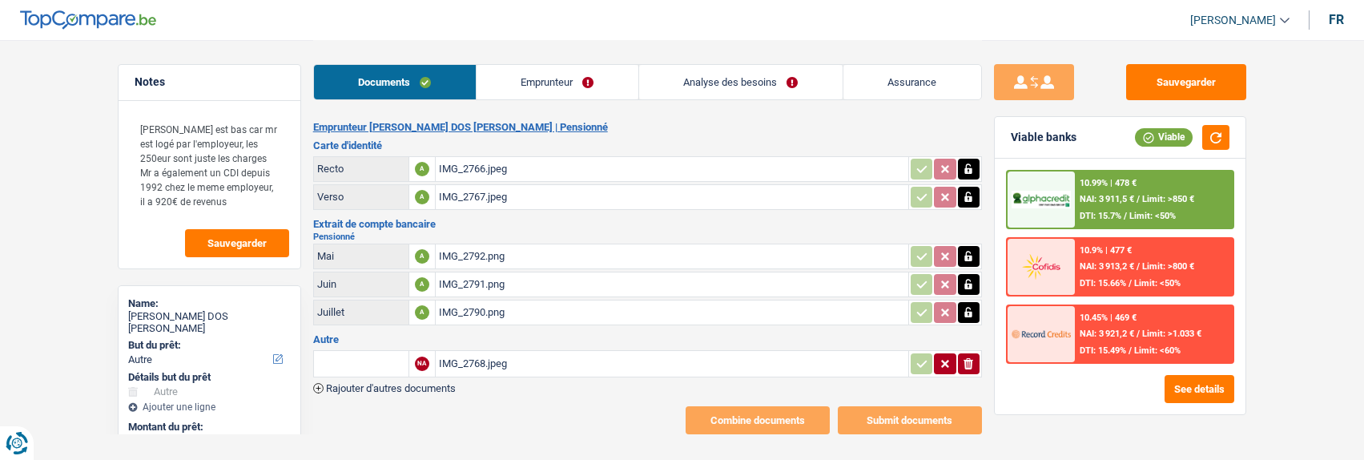
click at [493, 352] on div "IMG_2768.jpeg" at bounding box center [672, 364] width 466 height 24
click at [573, 89] on link "Emprunteur" at bounding box center [558, 82] width 162 height 34
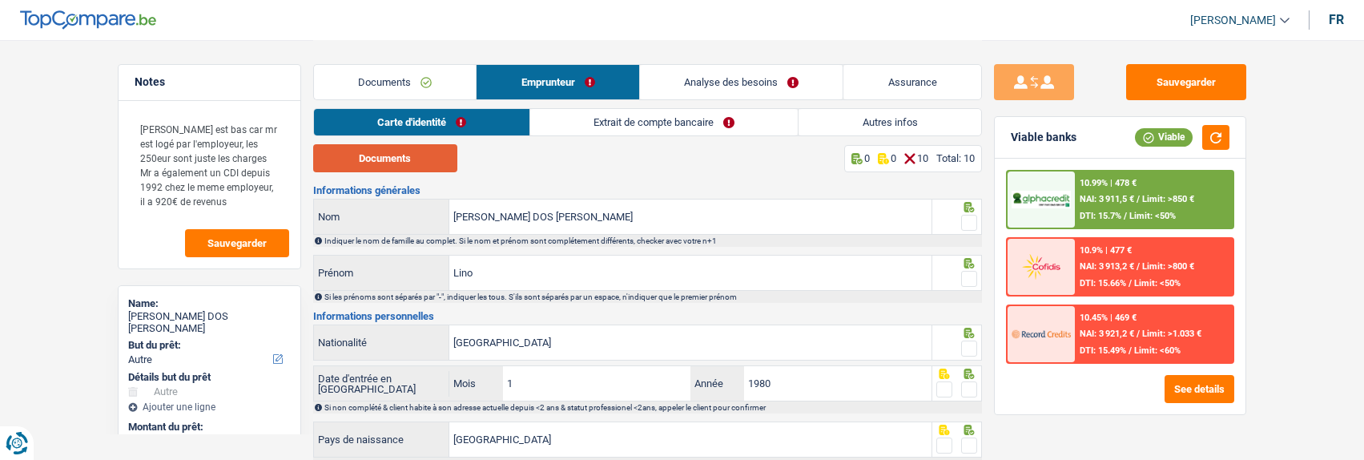
click at [389, 161] on button "Documents" at bounding box center [385, 158] width 144 height 28
click at [969, 219] on span at bounding box center [969, 223] width 16 height 16
click at [0, 0] on input "radio" at bounding box center [0, 0] width 0 height 0
click at [967, 274] on span at bounding box center [969, 279] width 16 height 16
click at [0, 0] on input "radio" at bounding box center [0, 0] width 0 height 0
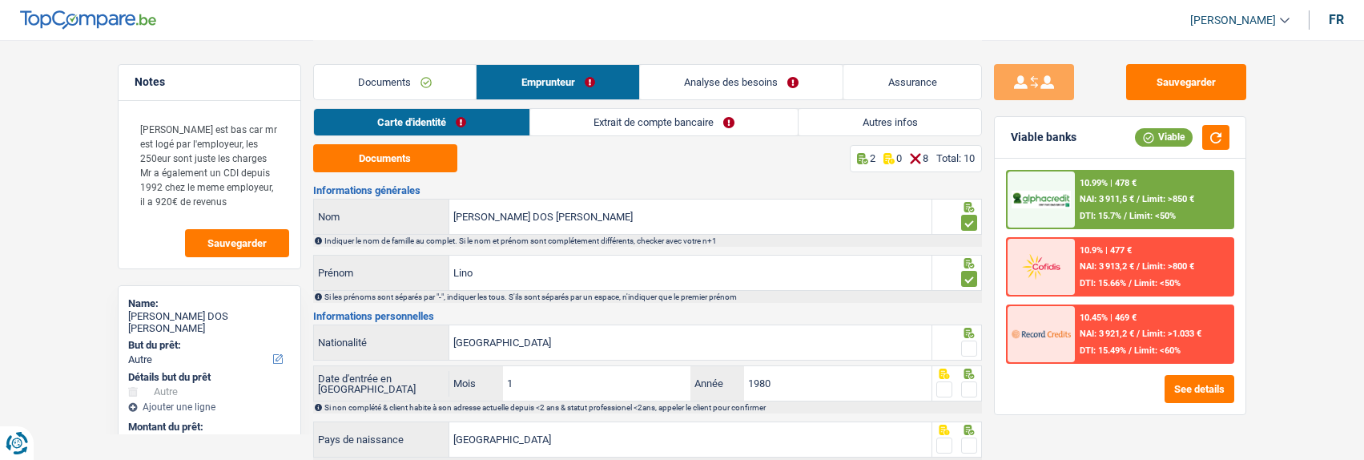
click at [967, 347] on span at bounding box center [969, 348] width 16 height 16
click at [0, 0] on input "radio" at bounding box center [0, 0] width 0 height 0
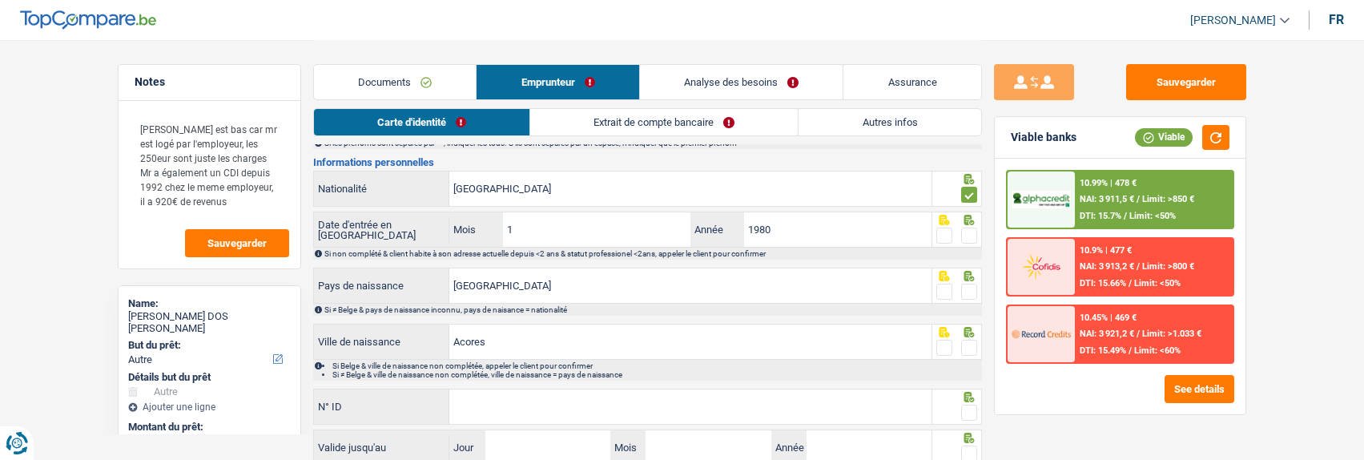
scroll to position [160, 0]
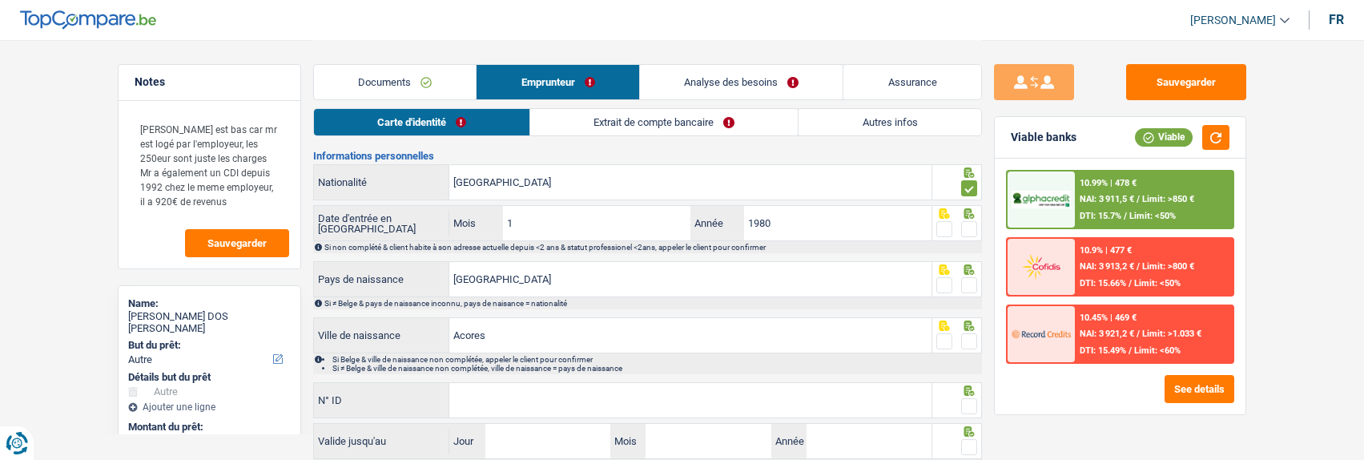
click at [969, 223] on span at bounding box center [969, 229] width 16 height 16
click at [0, 0] on input "radio" at bounding box center [0, 0] width 0 height 0
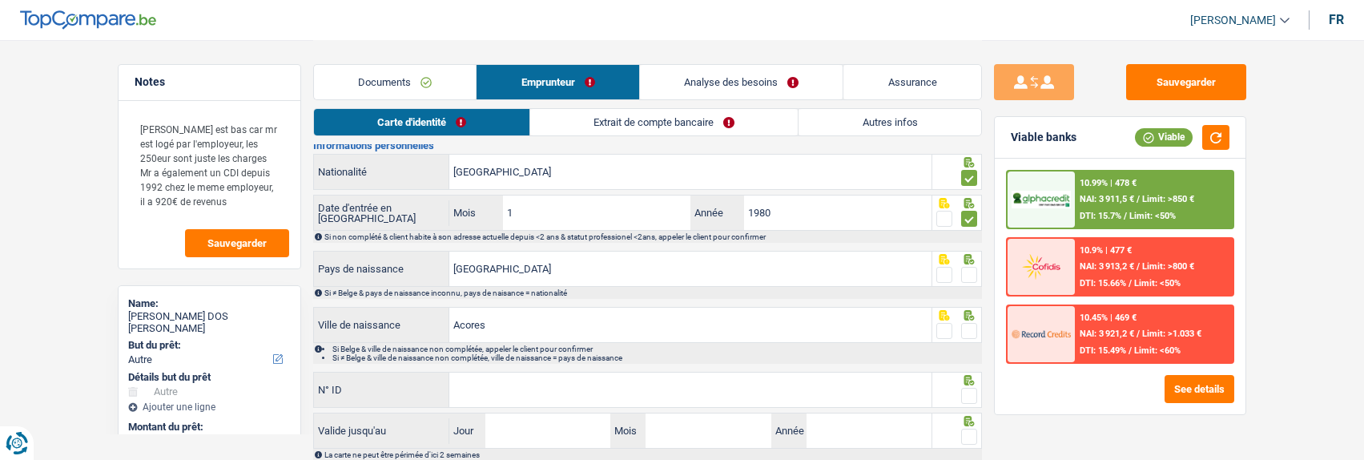
scroll to position [240, 0]
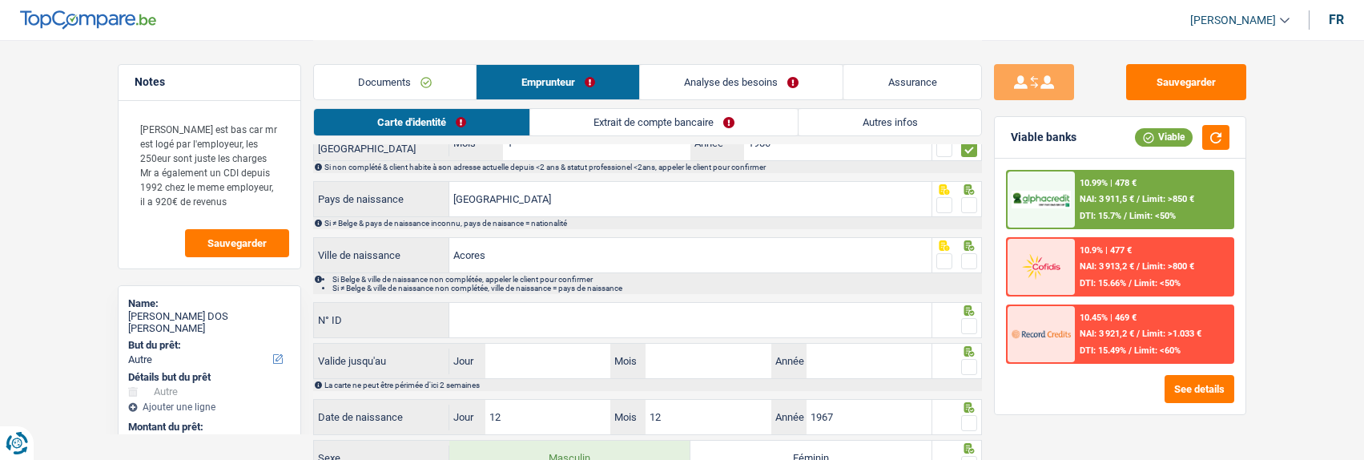
click at [961, 197] on span at bounding box center [969, 205] width 16 height 16
click at [0, 0] on input "radio" at bounding box center [0, 0] width 0 height 0
click at [965, 256] on span at bounding box center [969, 261] width 16 height 16
click at [0, 0] on input "radio" at bounding box center [0, 0] width 0 height 0
click at [687, 316] on input "N° ID" at bounding box center [690, 320] width 482 height 34
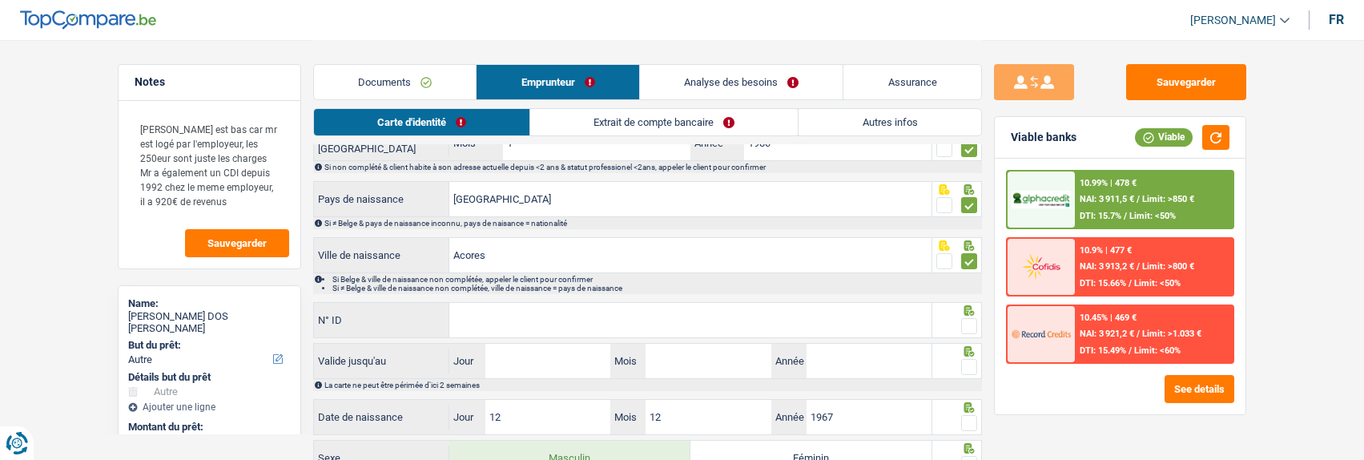
click at [563, 316] on input "N° ID" at bounding box center [690, 320] width 482 height 34
click at [505, 317] on input "N° ID" at bounding box center [690, 320] width 482 height 34
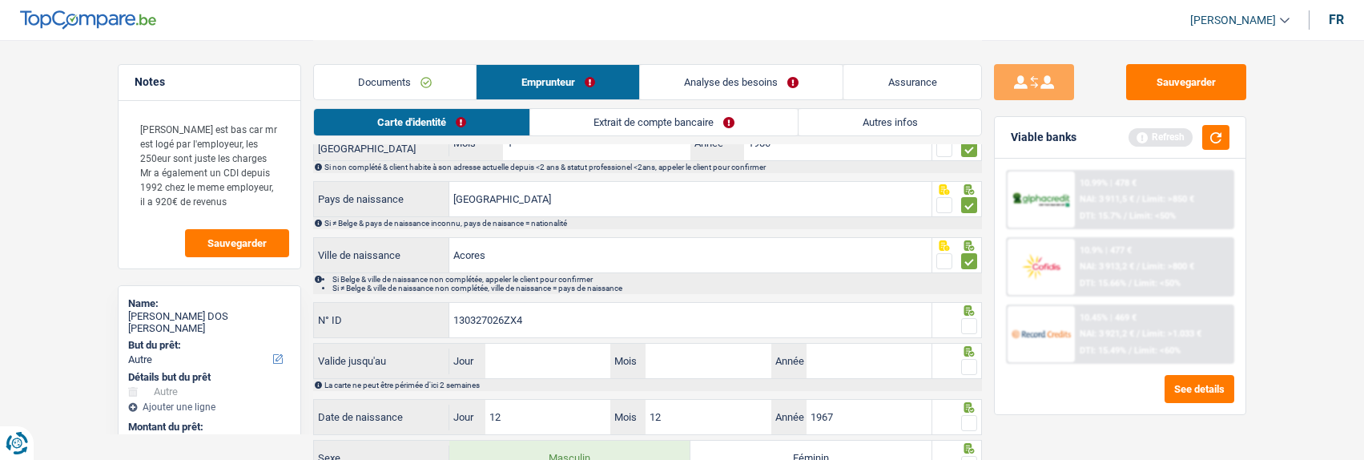
type input "130327026ZX4"
click at [962, 318] on span at bounding box center [969, 326] width 16 height 16
click at [0, 0] on input "radio" at bounding box center [0, 0] width 0 height 0
click at [572, 365] on input "Jour" at bounding box center [547, 361] width 125 height 34
type input "03"
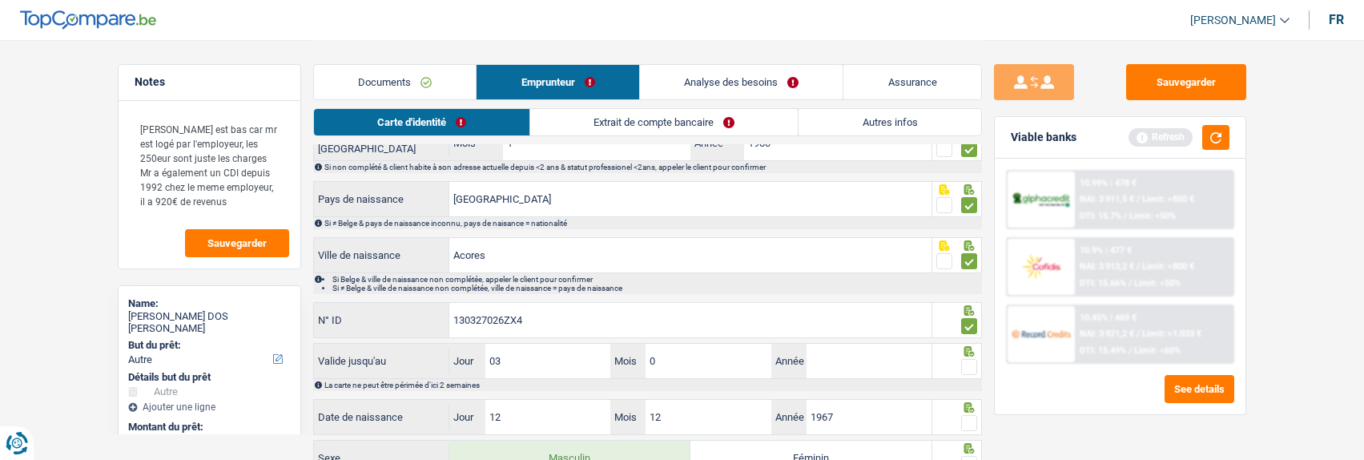
type input "08"
type input "2031"
click at [961, 359] on span at bounding box center [969, 367] width 16 height 16
click at [0, 0] on input "radio" at bounding box center [0, 0] width 0 height 0
click at [962, 419] on span at bounding box center [969, 423] width 16 height 16
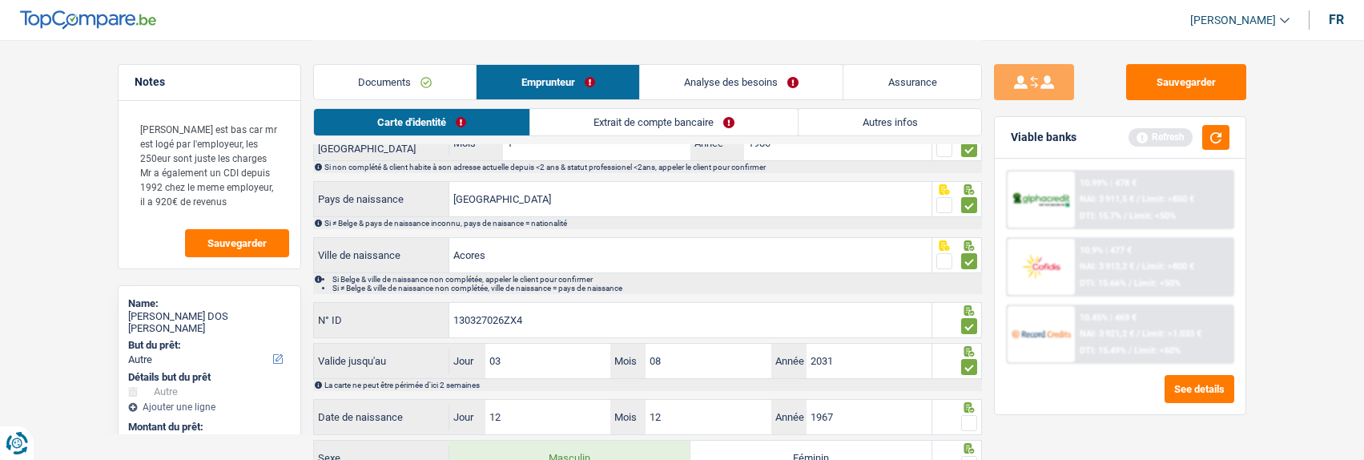
click at [0, 0] on input "radio" at bounding box center [0, 0] width 0 height 0
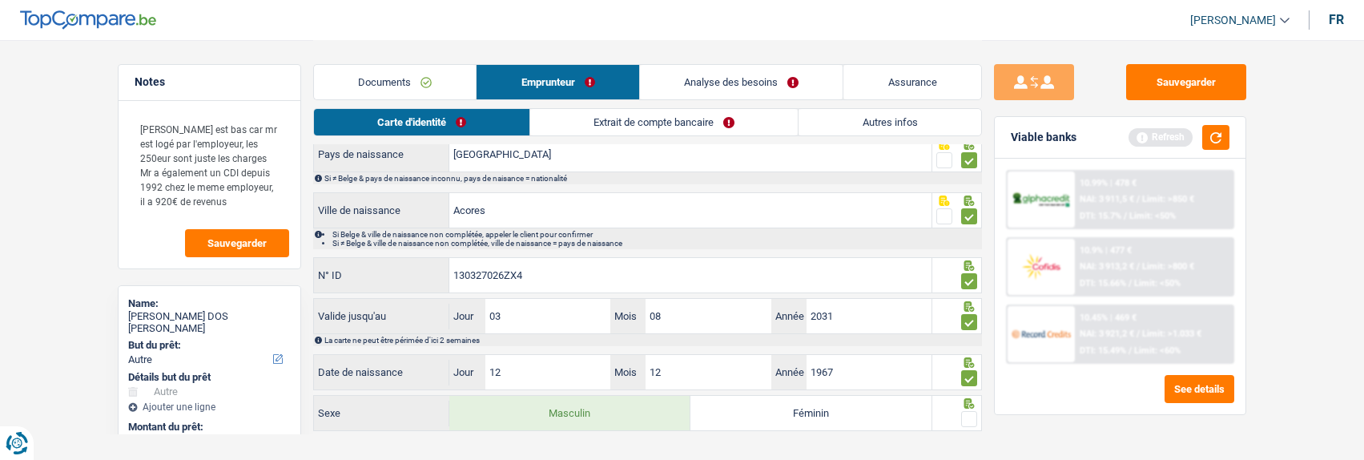
scroll to position [310, 0]
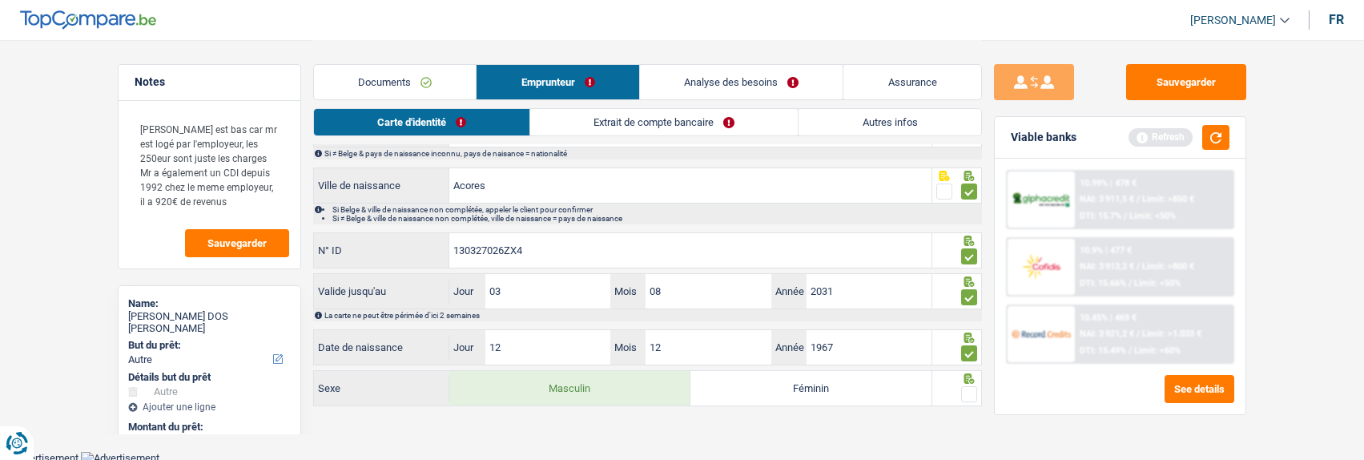
click at [966, 391] on span at bounding box center [969, 394] width 16 height 16
click at [0, 0] on input "radio" at bounding box center [0, 0] width 0 height 0
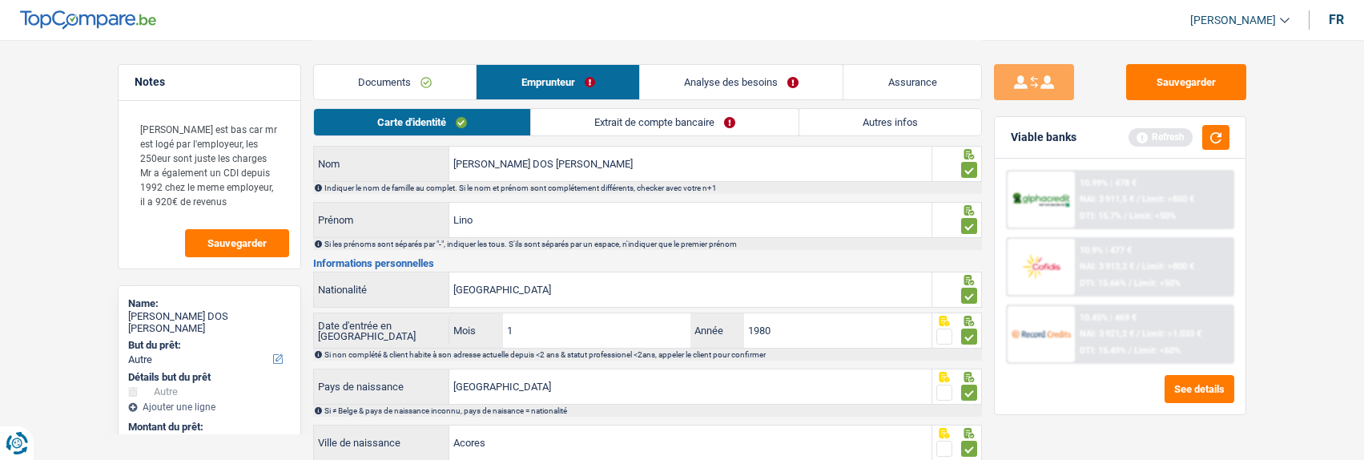
scroll to position [0, 0]
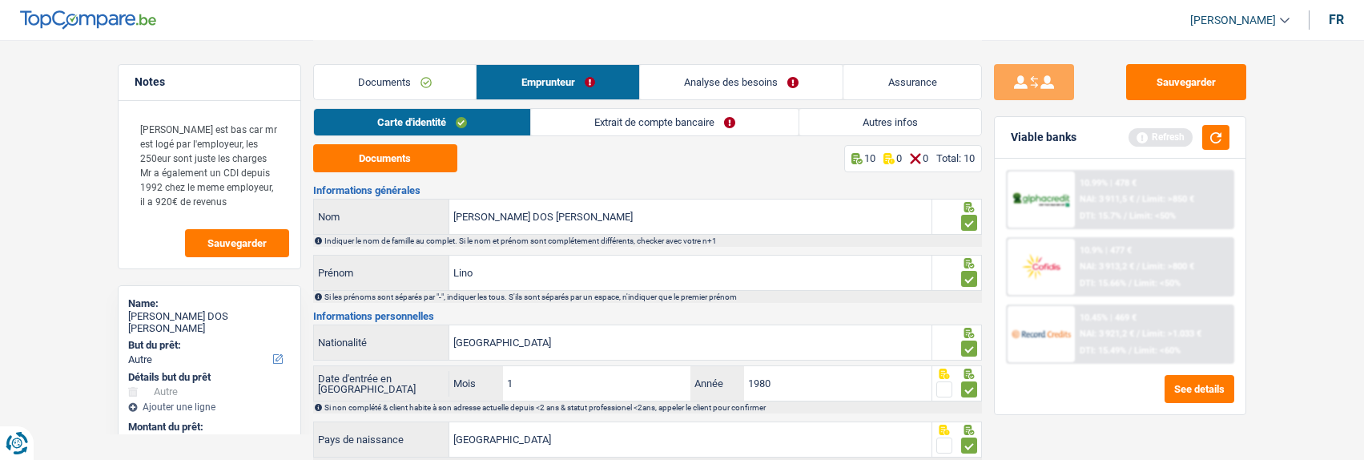
click at [691, 123] on link "Extrait de compte bancaire" at bounding box center [665, 122] width 268 height 26
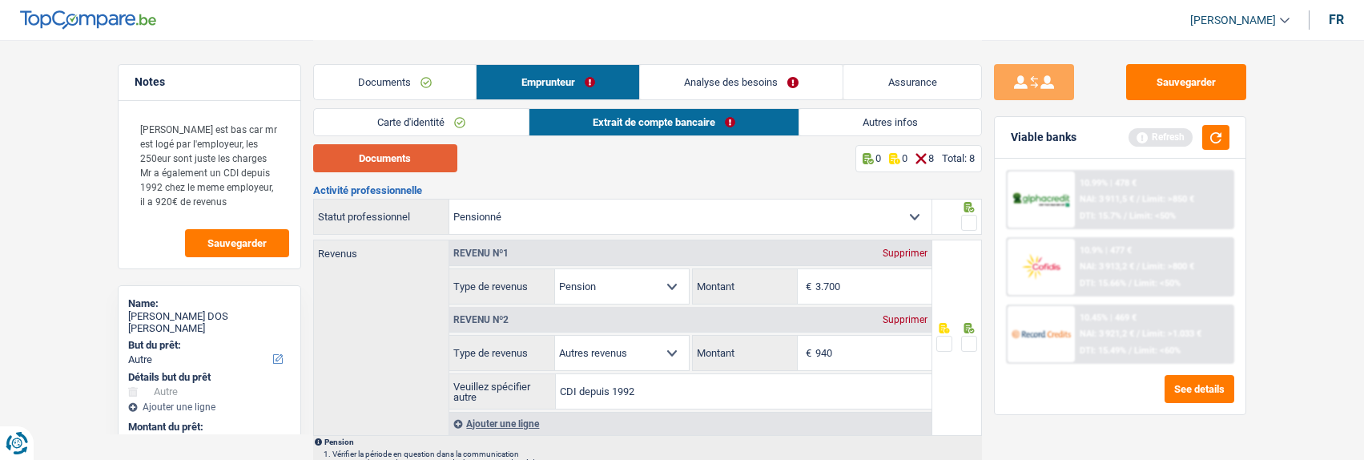
click at [399, 151] on button "Documents" at bounding box center [385, 158] width 144 height 28
click at [1226, 140] on button "button" at bounding box center [1216, 137] width 27 height 25
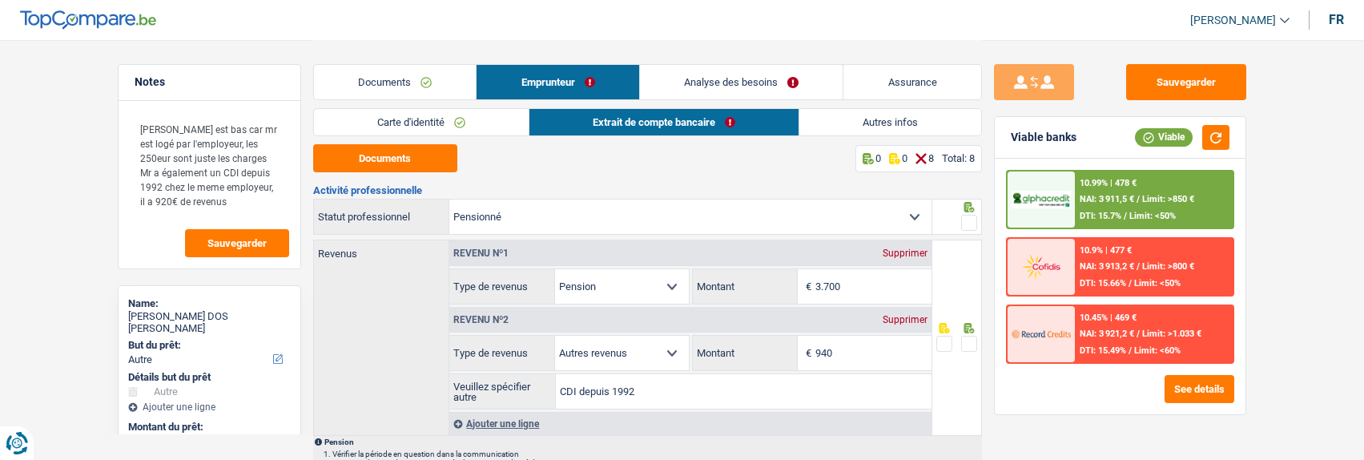
click at [387, 86] on link "Documents" at bounding box center [395, 82] width 163 height 34
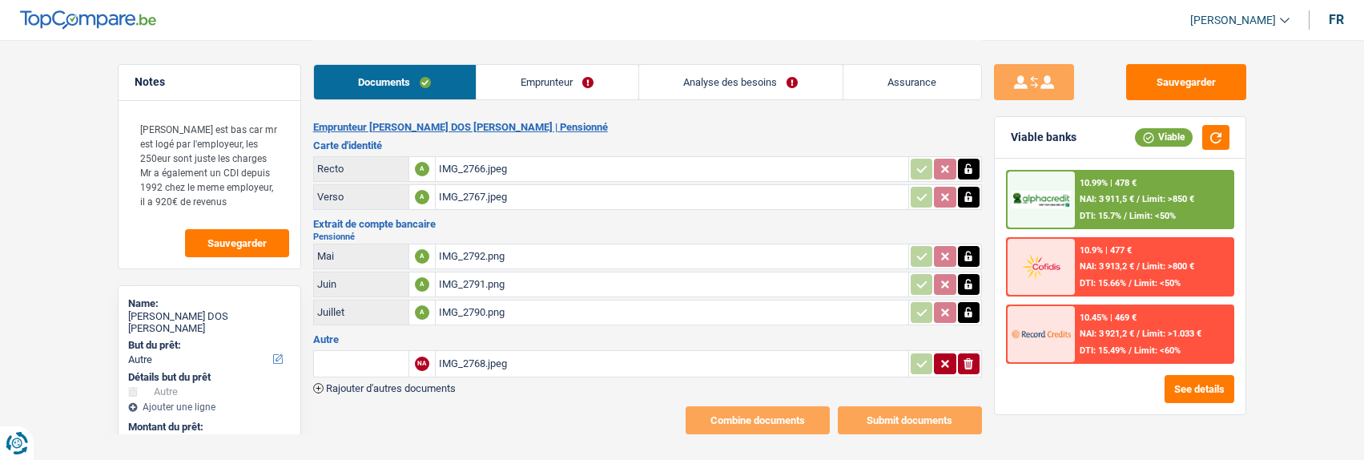
click at [472, 352] on div "IMG_2768.jpeg" at bounding box center [672, 364] width 466 height 24
click at [338, 383] on span "Rajouter d'autres documents" at bounding box center [391, 388] width 130 height 10
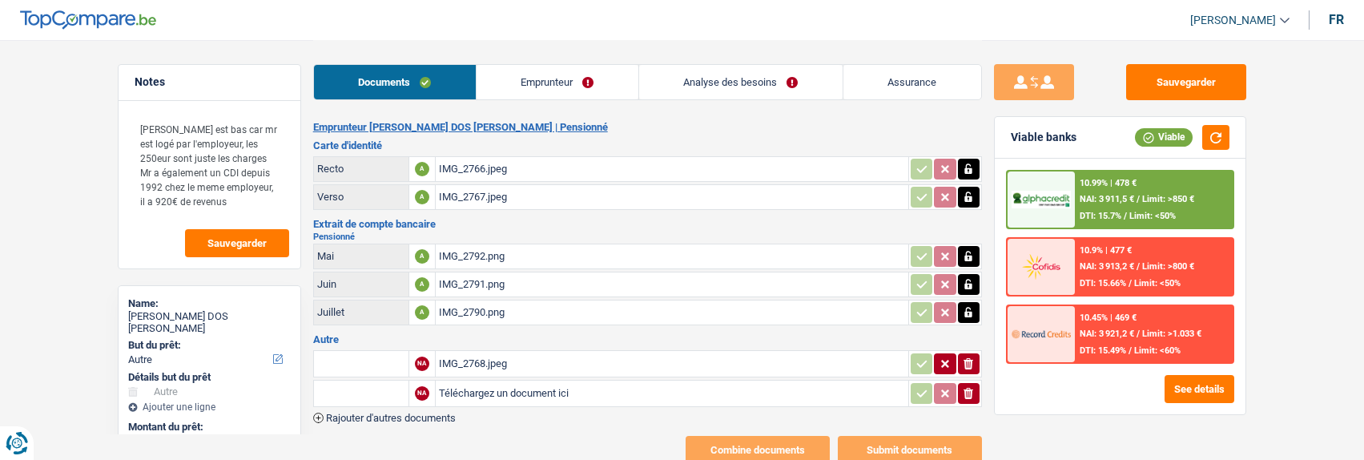
click at [374, 413] on span "Rajouter d'autres documents" at bounding box center [391, 418] width 130 height 10
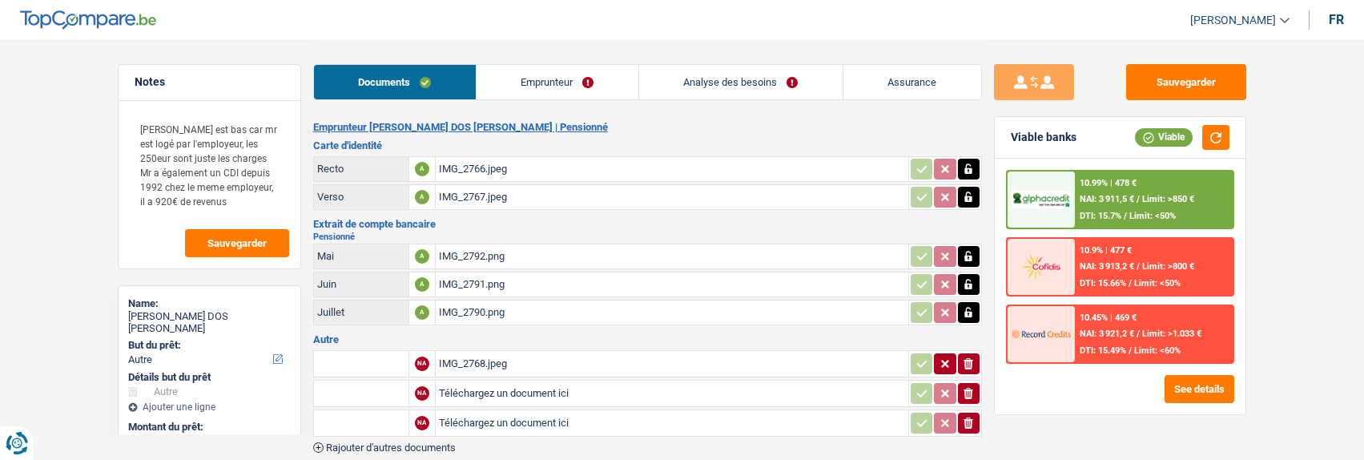
click at [380, 442] on span "Rajouter d'autres documents" at bounding box center [391, 447] width 130 height 10
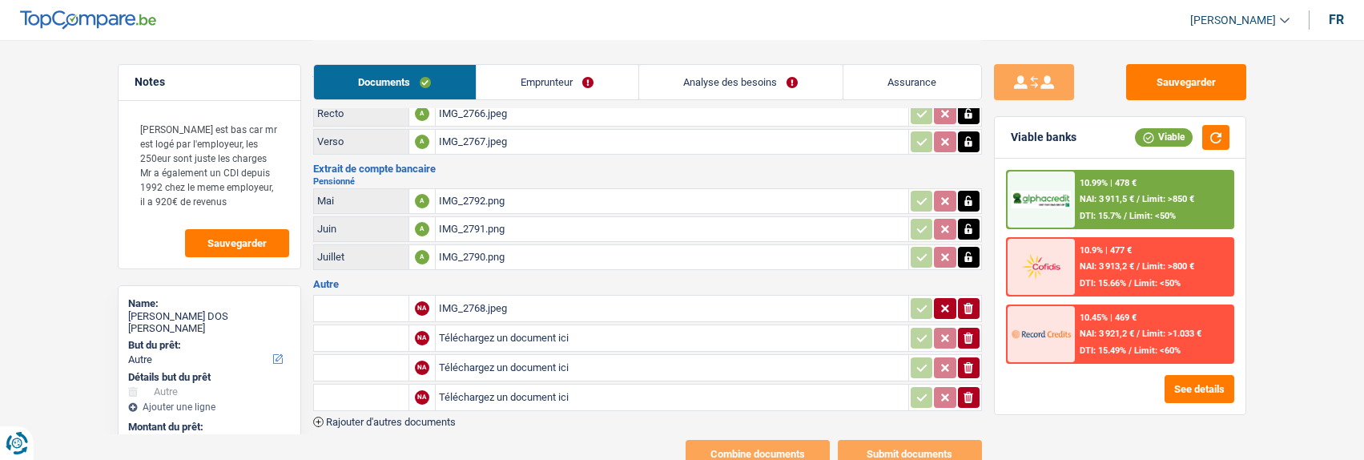
scroll to position [104, 0]
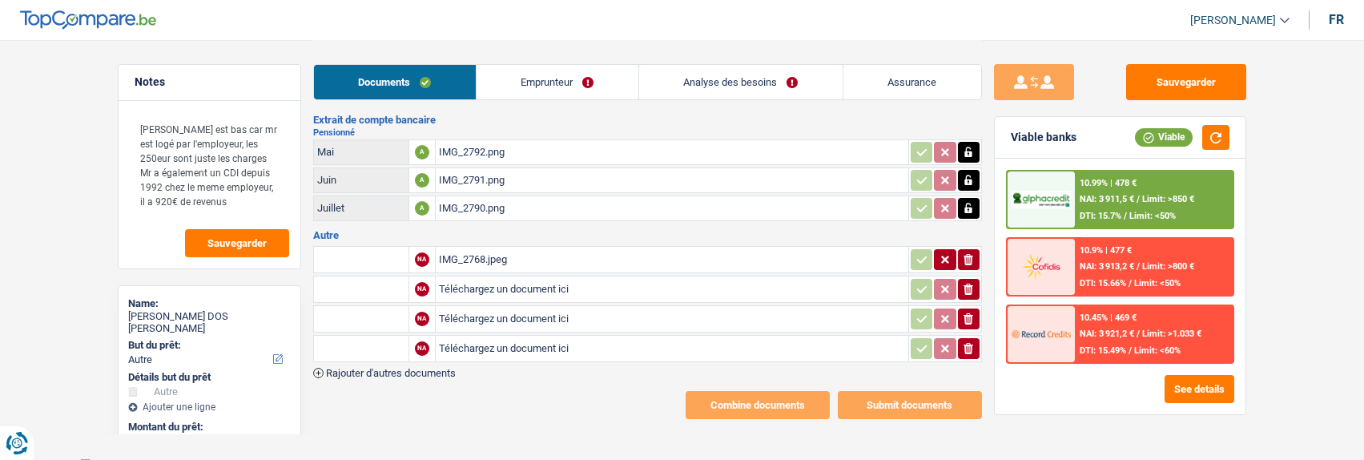
click at [344, 285] on input "text" at bounding box center [361, 289] width 88 height 26
click at [411, 315] on li "Extrait de compte de vos revenus Juin" at bounding box center [415, 321] width 187 height 20
type input "Extrait de compte de vos revenus Juin"
click at [366, 309] on input "text" at bounding box center [361, 319] width 88 height 26
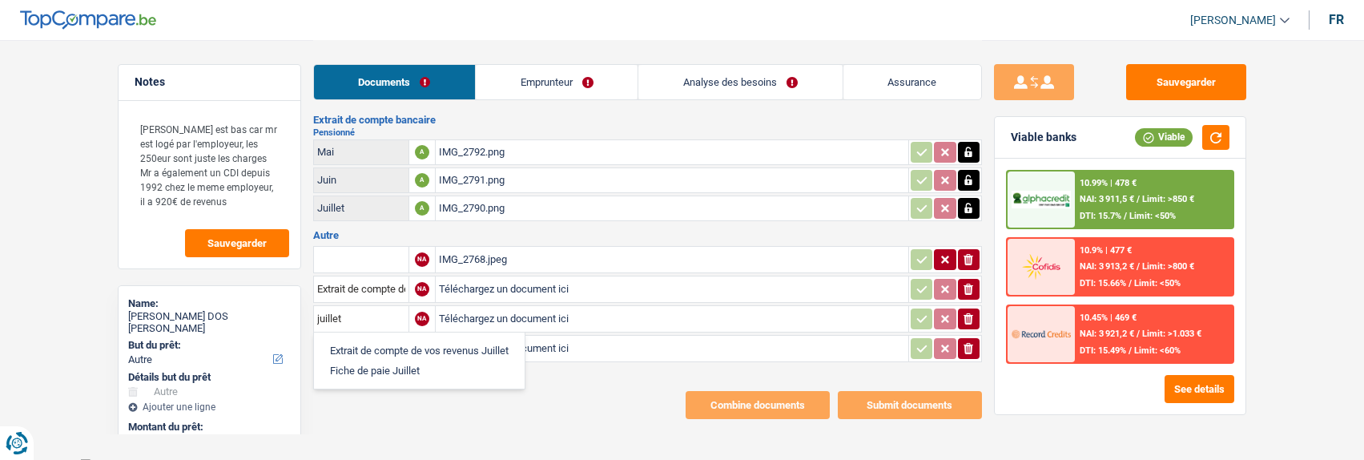
click at [444, 342] on li "Extrait de compte de vos revenus Juillet" at bounding box center [419, 350] width 195 height 20
type input "Extrait de compte de vos revenus Juillet"
click at [363, 341] on input "text" at bounding box center [361, 349] width 88 height 26
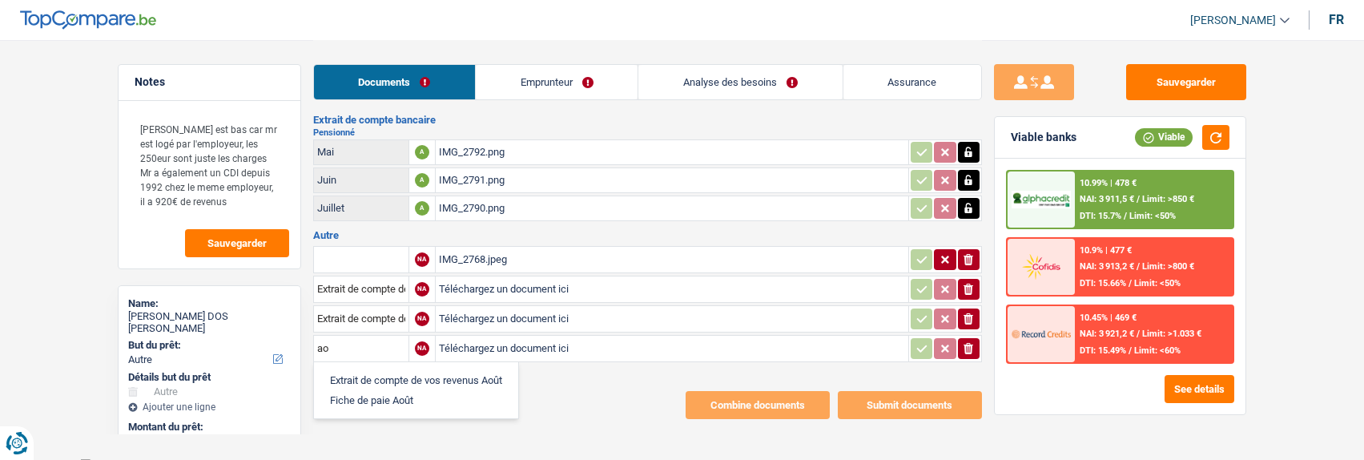
click at [376, 371] on li "Extrait de compte de vos revenus Août" at bounding box center [416, 380] width 188 height 20
type input "Extrait de compte de vos revenus Août"
click at [510, 286] on input "Téléchargez un document ici" at bounding box center [672, 289] width 466 height 24
type input "C:\fakepath\Dossier Lino.pdf"
click at [977, 308] on button "ionicons-v5-e" at bounding box center [969, 318] width 22 height 21
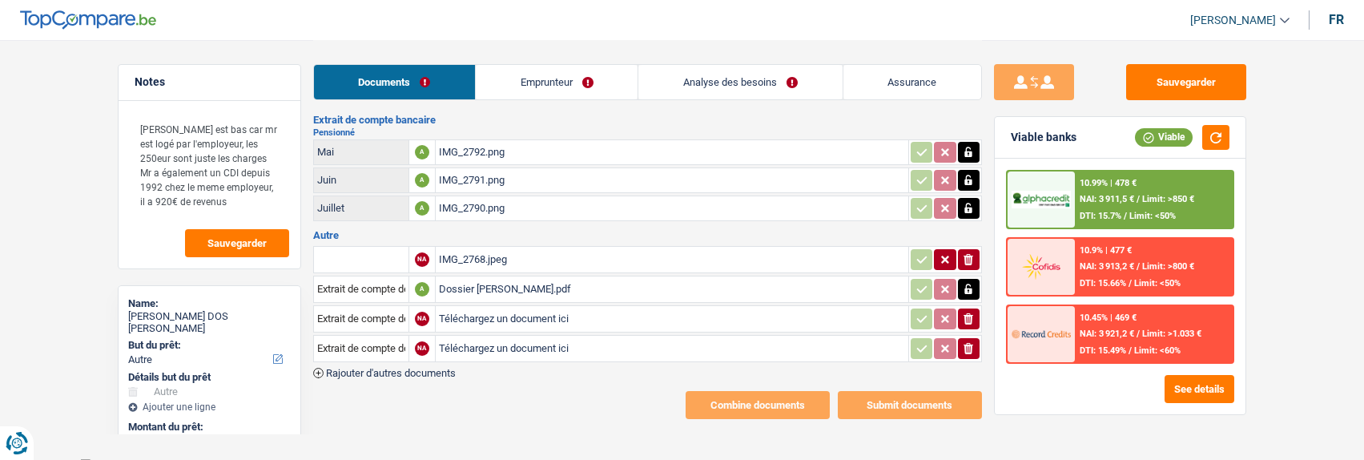
click at [963, 312] on icon "ionicons-v5-e" at bounding box center [968, 319] width 13 height 16
click at [967, 343] on icon "button" at bounding box center [969, 348] width 10 height 11
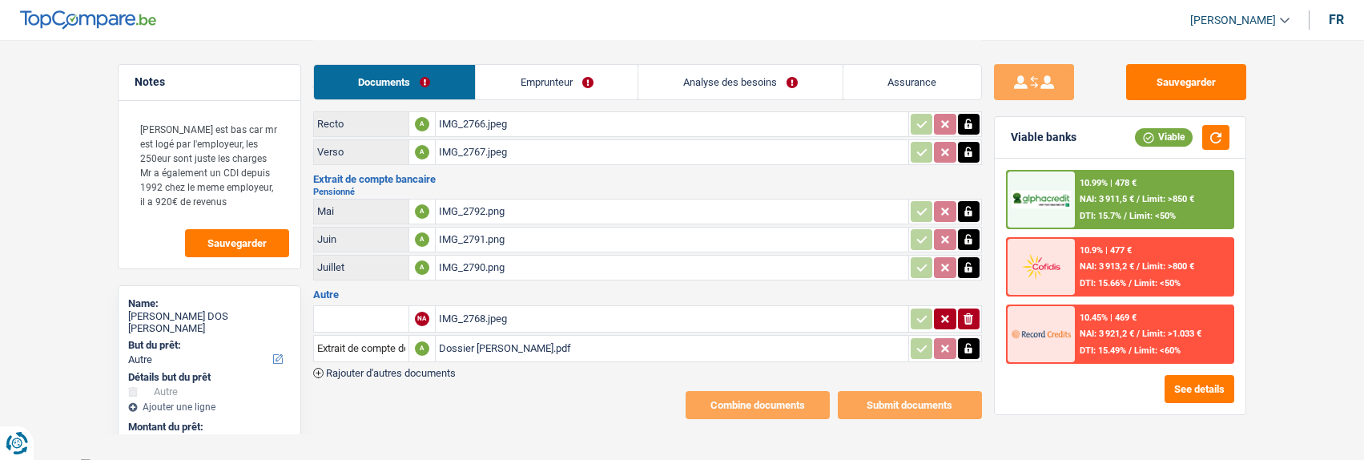
scroll to position [0, 0]
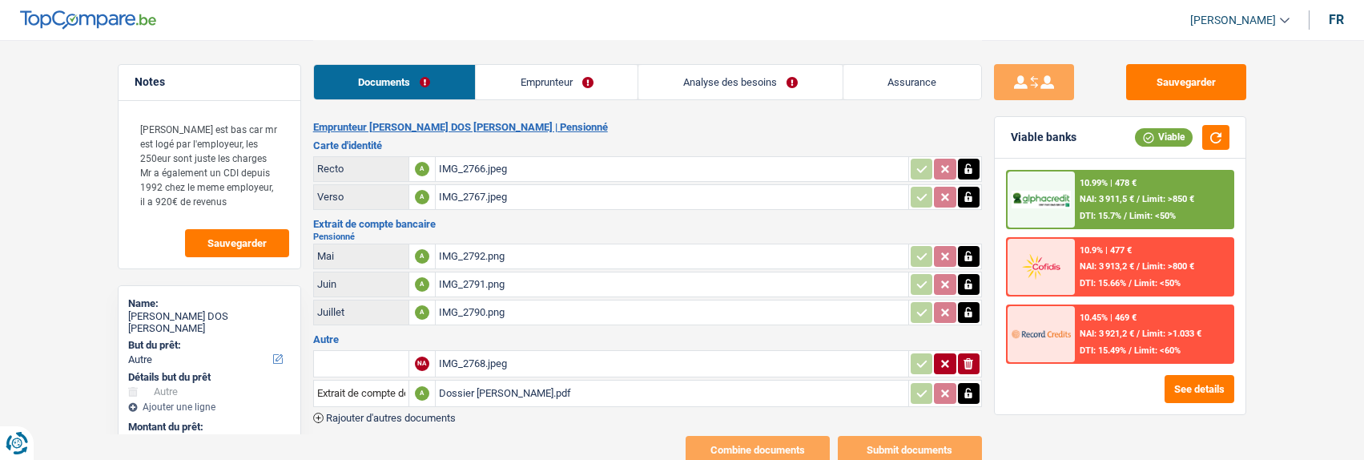
click at [571, 93] on link "Emprunteur" at bounding box center [557, 82] width 162 height 34
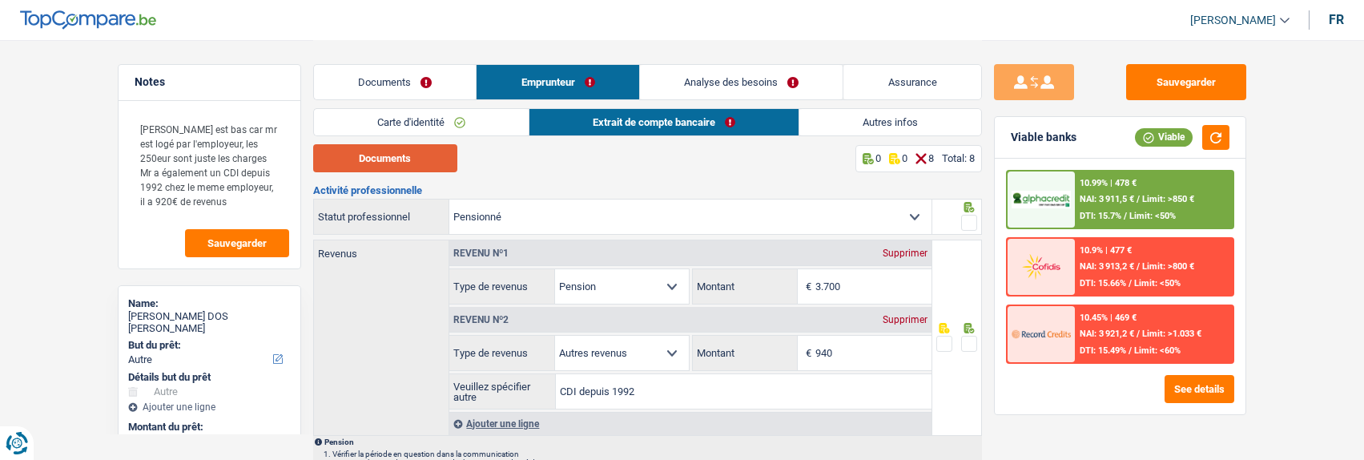
click at [388, 170] on button "Documents" at bounding box center [385, 158] width 144 height 28
click at [857, 356] on input "940" at bounding box center [874, 353] width 116 height 34
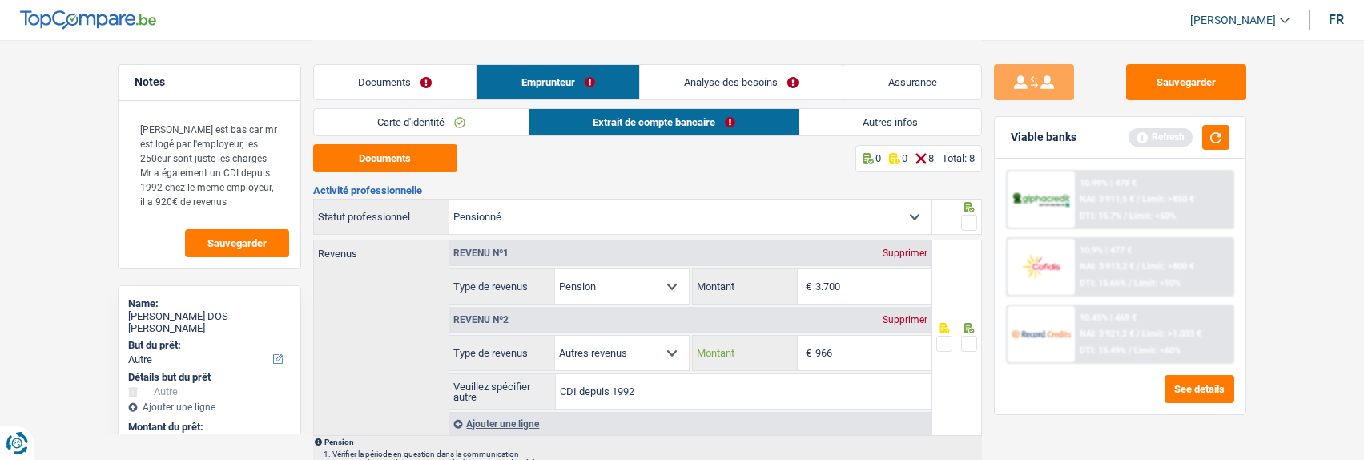
type input "966"
click at [872, 284] on input "3.700" at bounding box center [874, 286] width 116 height 34
type input "3.612"
click at [964, 216] on span at bounding box center [969, 223] width 16 height 16
click at [0, 0] on input "radio" at bounding box center [0, 0] width 0 height 0
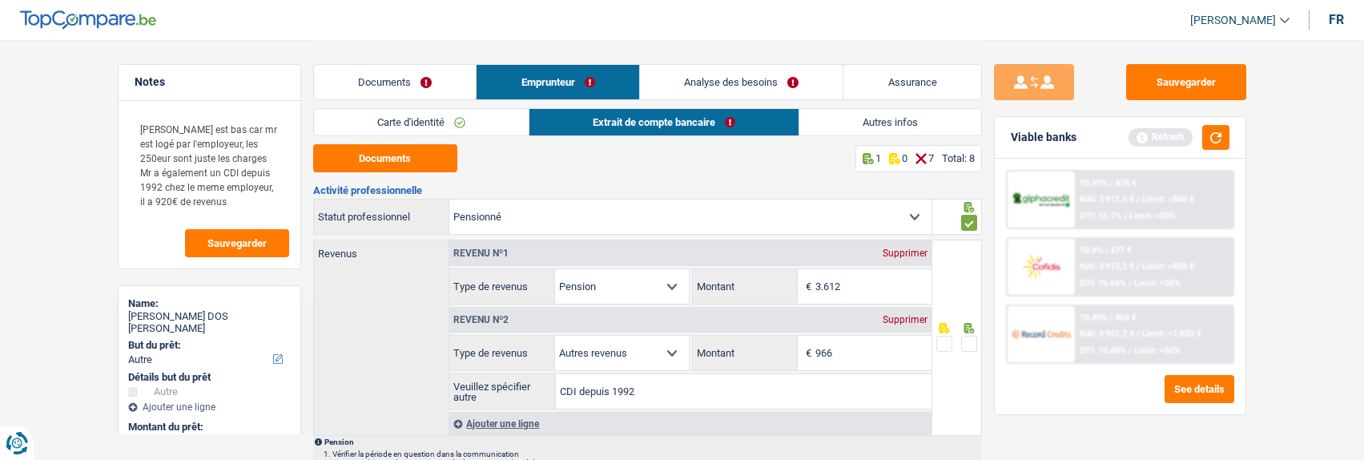
click at [971, 343] on span at bounding box center [969, 344] width 16 height 16
click at [0, 0] on input "radio" at bounding box center [0, 0] width 0 height 0
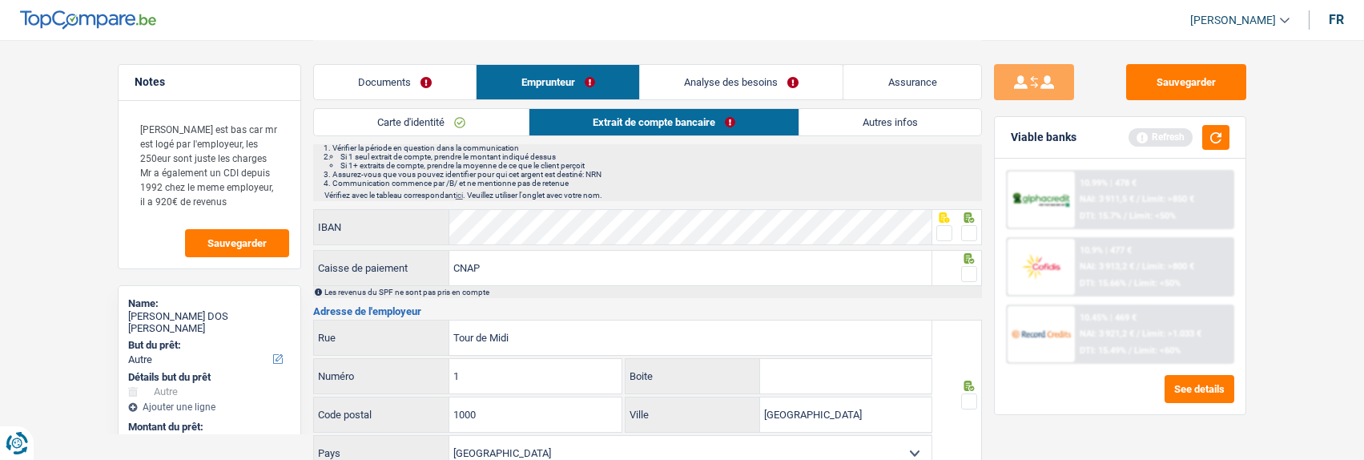
scroll to position [320, 0]
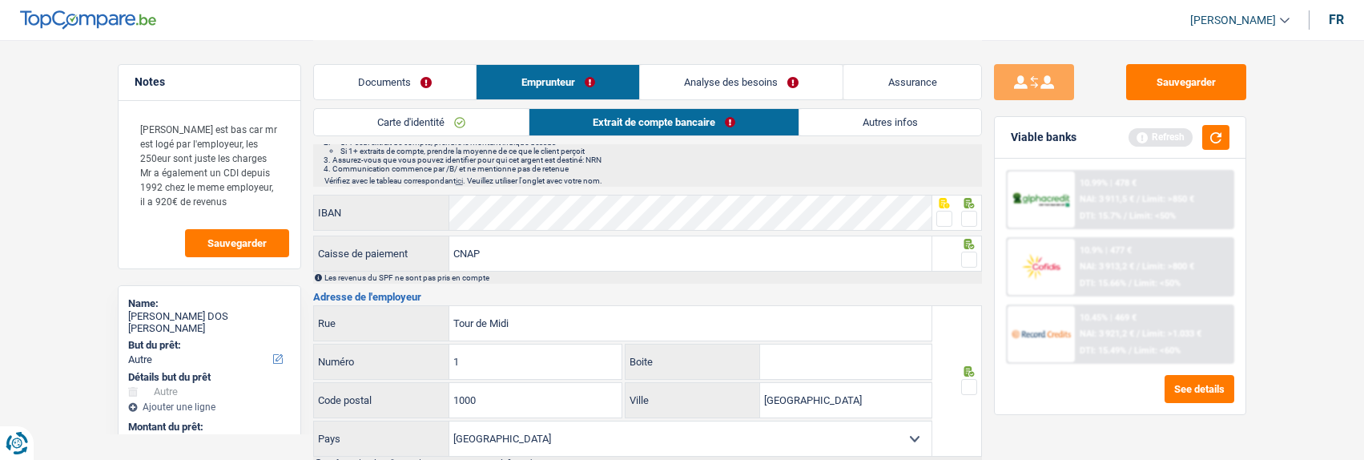
click at [967, 211] on span at bounding box center [969, 219] width 16 height 16
click at [0, 0] on input "radio" at bounding box center [0, 0] width 0 height 0
click at [941, 218] on span at bounding box center [945, 219] width 16 height 16
click at [0, 0] on input "radio" at bounding box center [0, 0] width 0 height 0
click at [967, 254] on span at bounding box center [969, 260] width 16 height 16
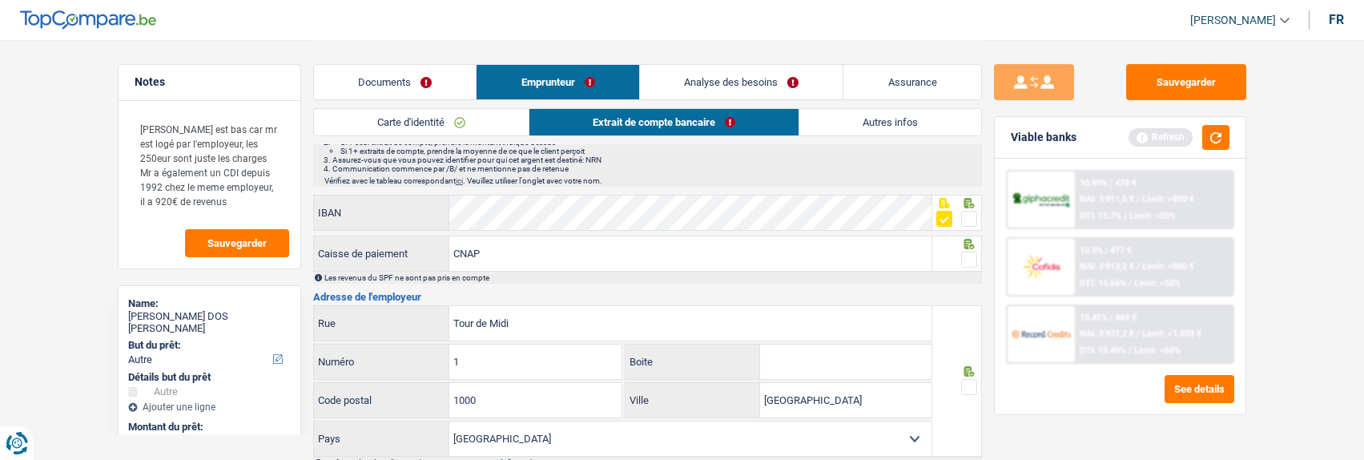
click at [0, 0] on input "radio" at bounding box center [0, 0] width 0 height 0
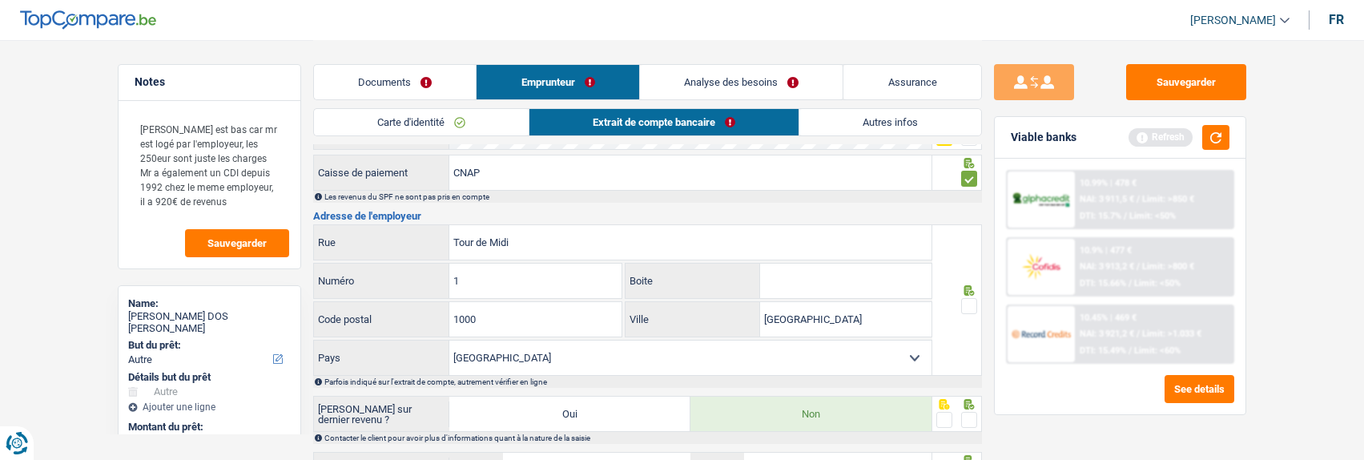
scroll to position [401, 0]
click at [969, 301] on span at bounding box center [969, 307] width 16 height 16
click at [0, 0] on input "radio" at bounding box center [0, 0] width 0 height 0
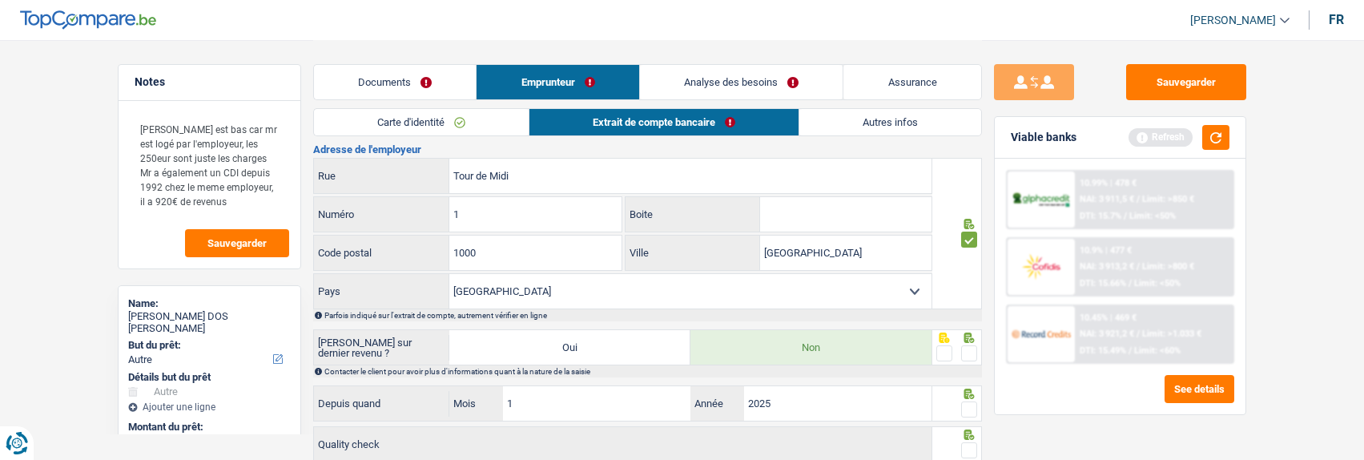
scroll to position [561, 0]
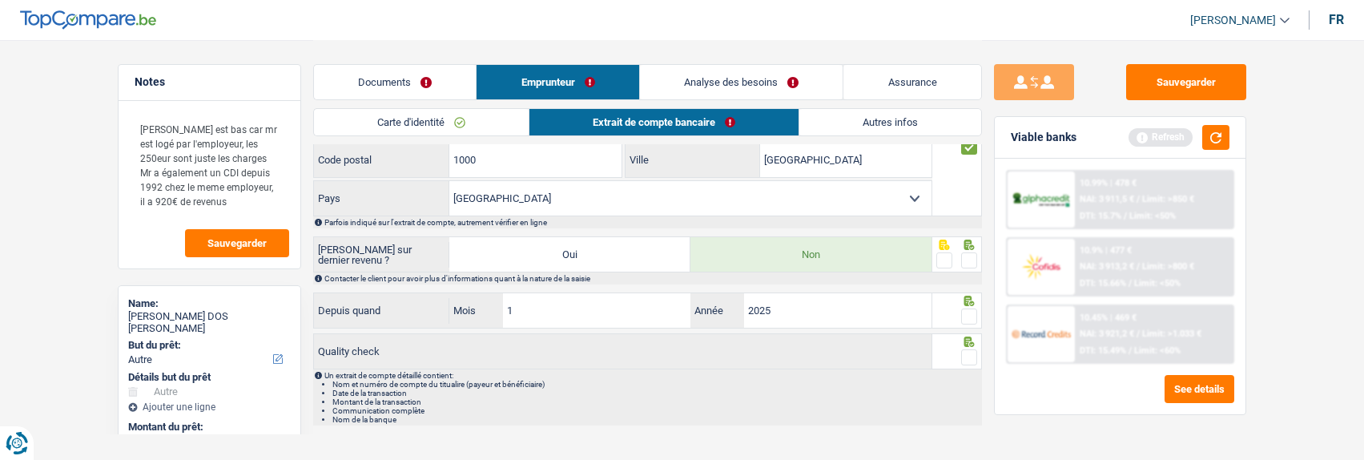
click at [967, 261] on span at bounding box center [969, 260] width 16 height 16
click at [0, 0] on input "radio" at bounding box center [0, 0] width 0 height 0
click at [970, 310] on span at bounding box center [969, 316] width 16 height 16
click at [0, 0] on input "radio" at bounding box center [0, 0] width 0 height 0
click at [966, 357] on span at bounding box center [969, 357] width 16 height 16
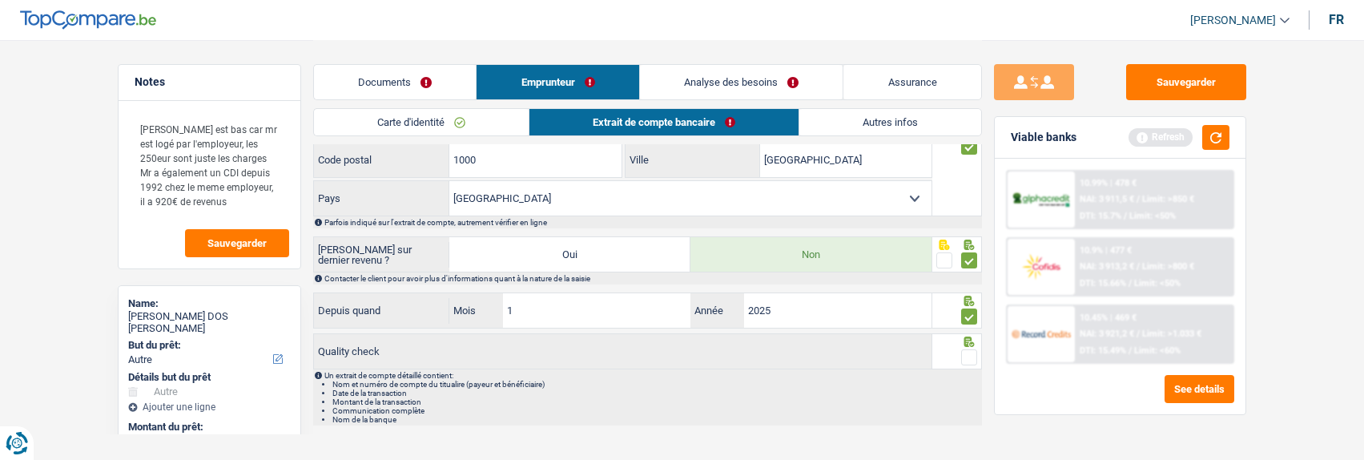
click at [0, 0] on input "radio" at bounding box center [0, 0] width 0 height 0
click at [867, 128] on link "Autres infos" at bounding box center [891, 122] width 182 height 26
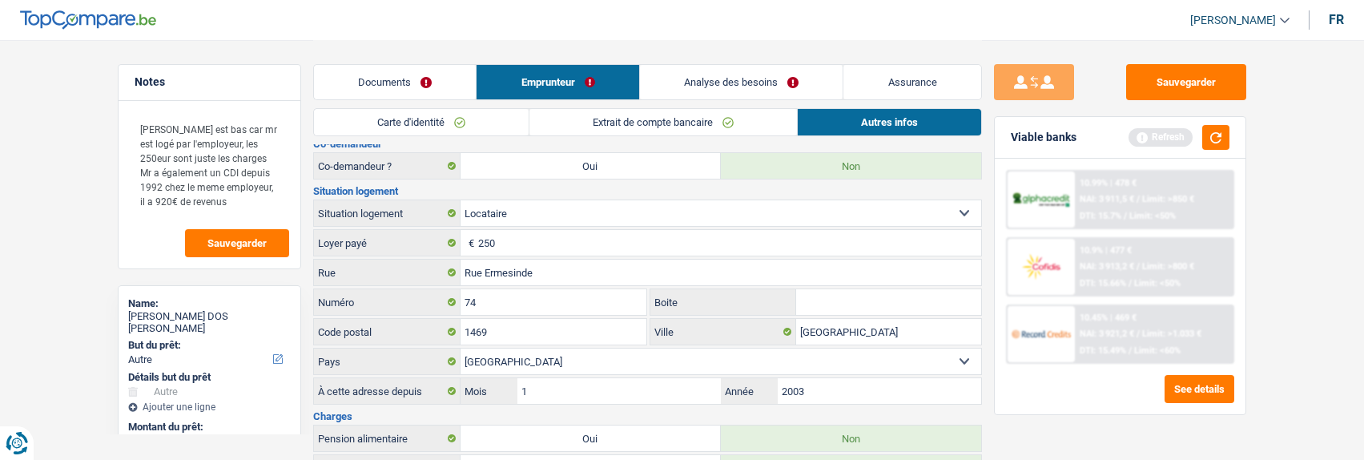
scroll to position [261, 0]
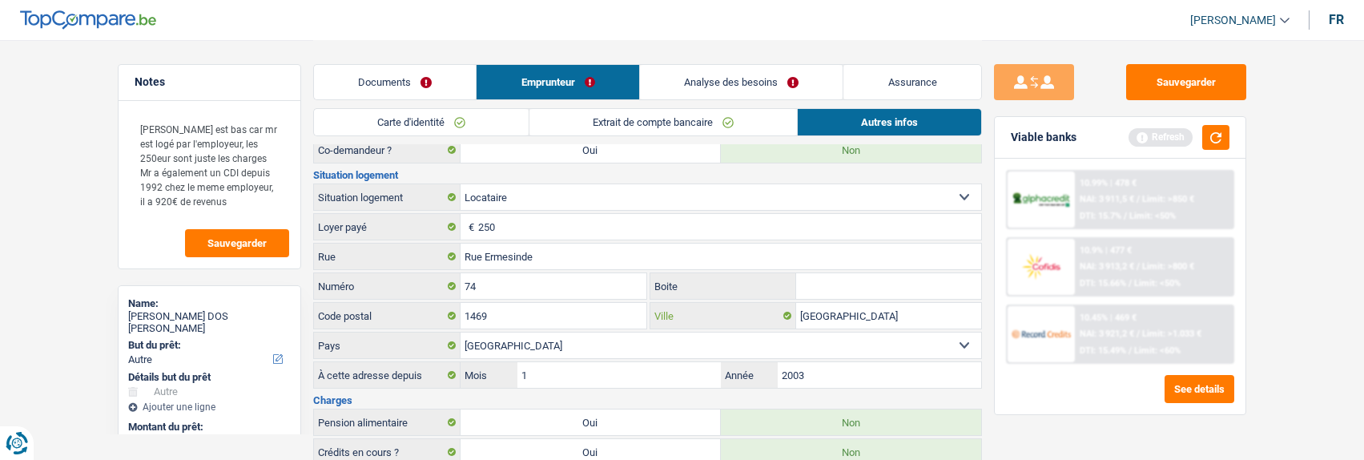
click at [897, 315] on input "Limpertsberg" at bounding box center [888, 316] width 185 height 26
drag, startPoint x: 896, startPoint y: 313, endPoint x: 804, endPoint y: 312, distance: 92.9
click at [804, 312] on input "Limpertsberg" at bounding box center [888, 316] width 185 height 26
type input "[GEOGRAPHIC_DATA]"
click at [1200, 75] on button "Sauvegarder" at bounding box center [1186, 82] width 120 height 36
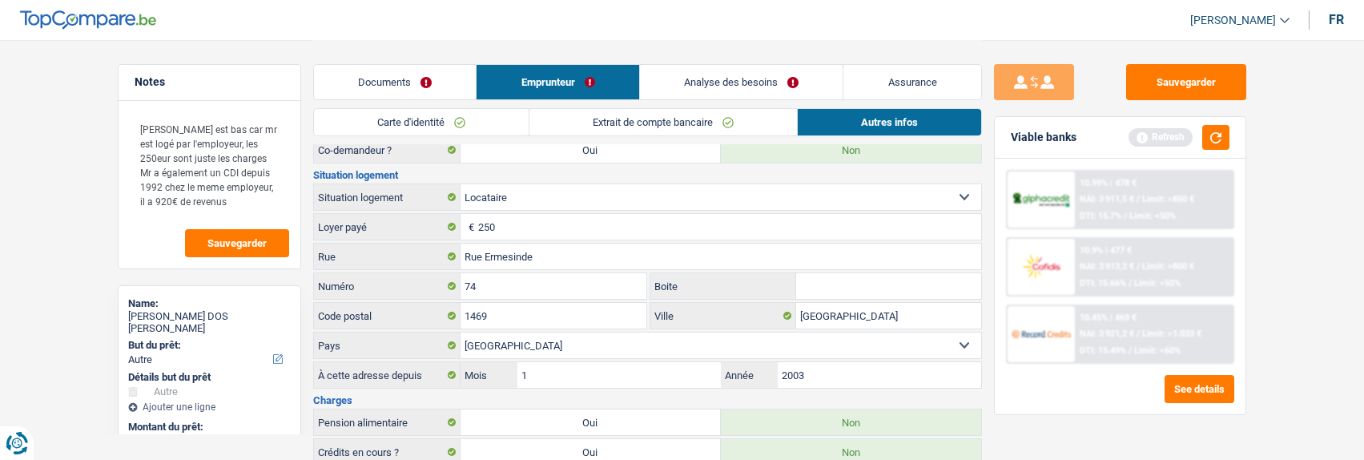
click at [702, 77] on link "Analyse des besoins" at bounding box center [741, 82] width 203 height 34
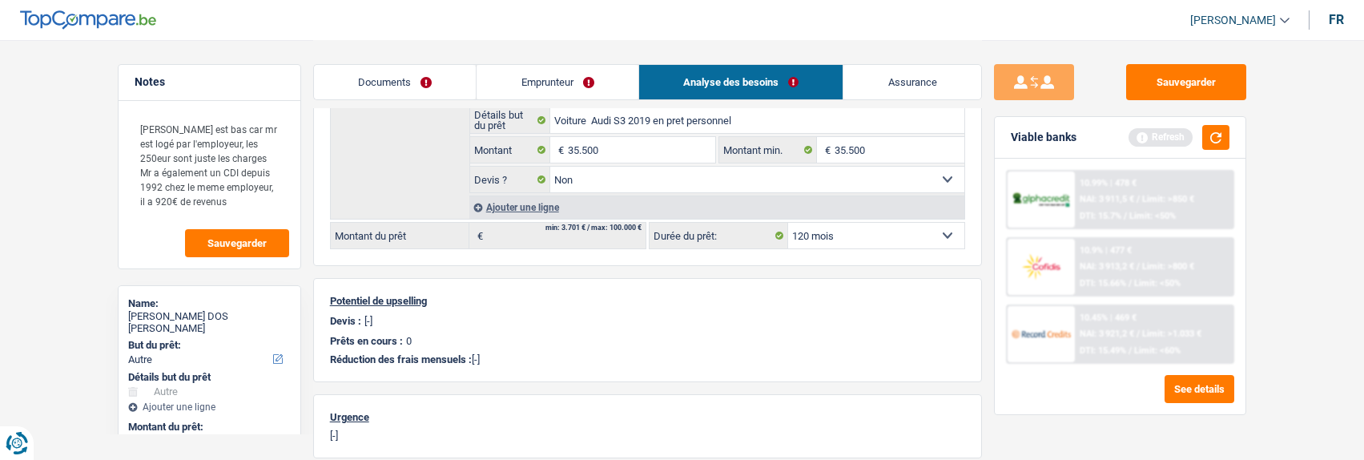
click at [594, 87] on link "Emprunteur" at bounding box center [558, 82] width 162 height 34
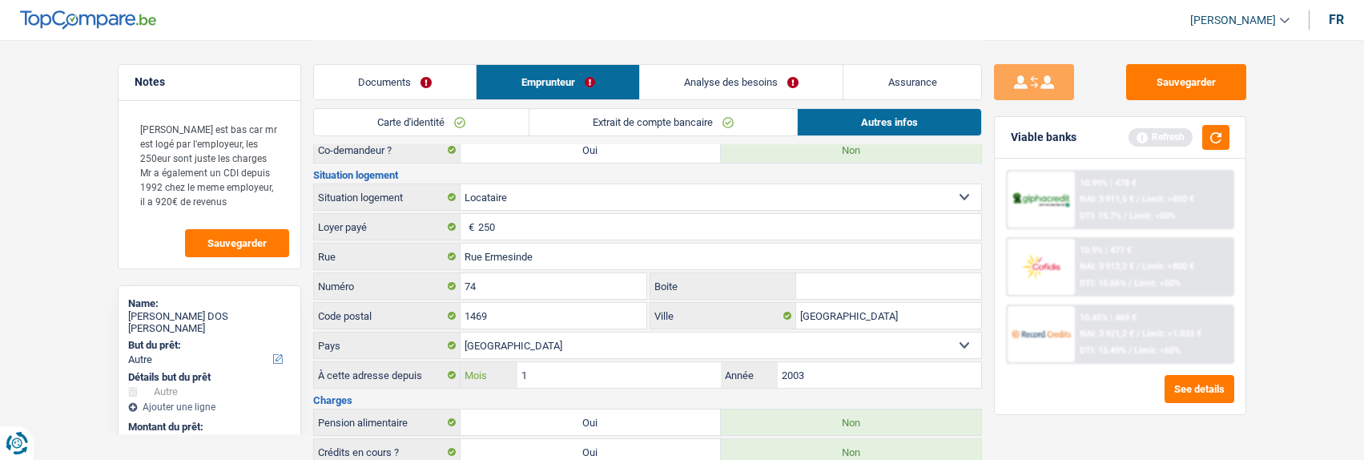
drag, startPoint x: 658, startPoint y: 366, endPoint x: 643, endPoint y: 363, distance: 15.6
click at [655, 365] on input "1" at bounding box center [619, 375] width 203 height 26
type input "08"
type input "2006"
click at [1215, 75] on button "Sauvegarder" at bounding box center [1186, 82] width 120 height 36
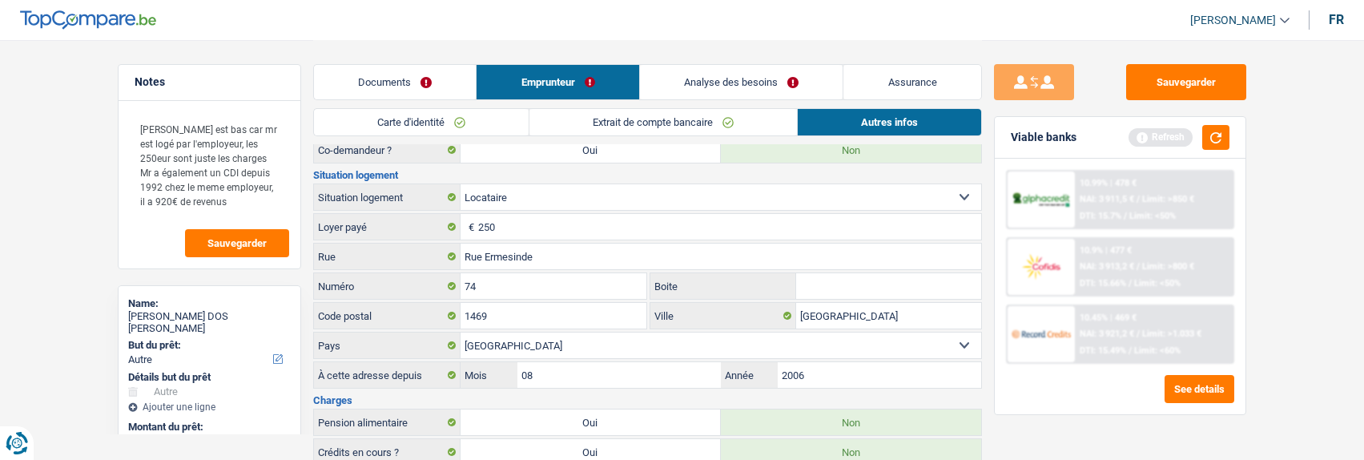
click at [774, 87] on link "Analyse des besoins" at bounding box center [741, 82] width 203 height 34
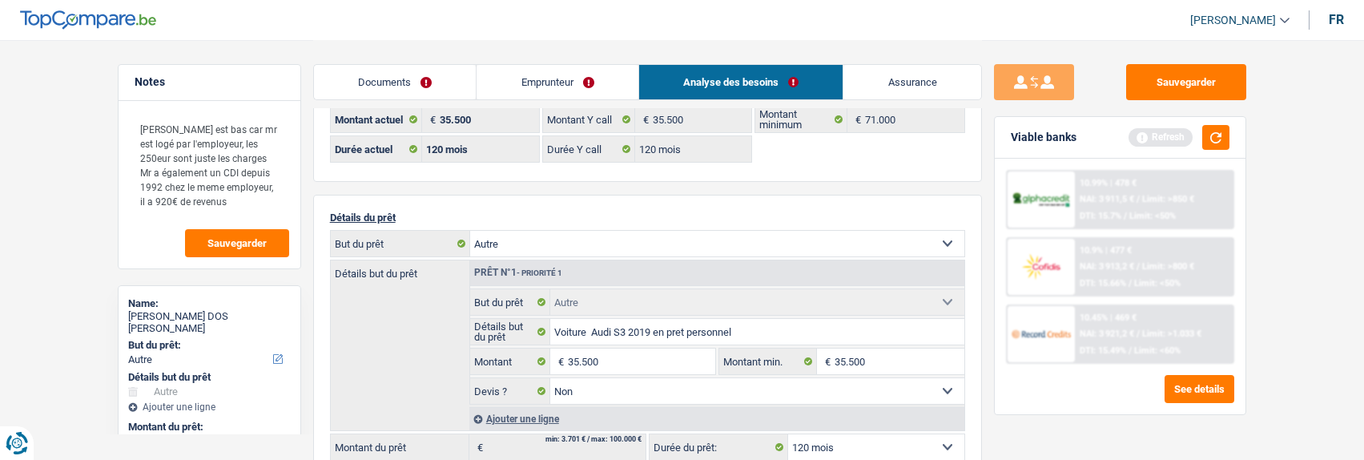
scroll to position [21, 0]
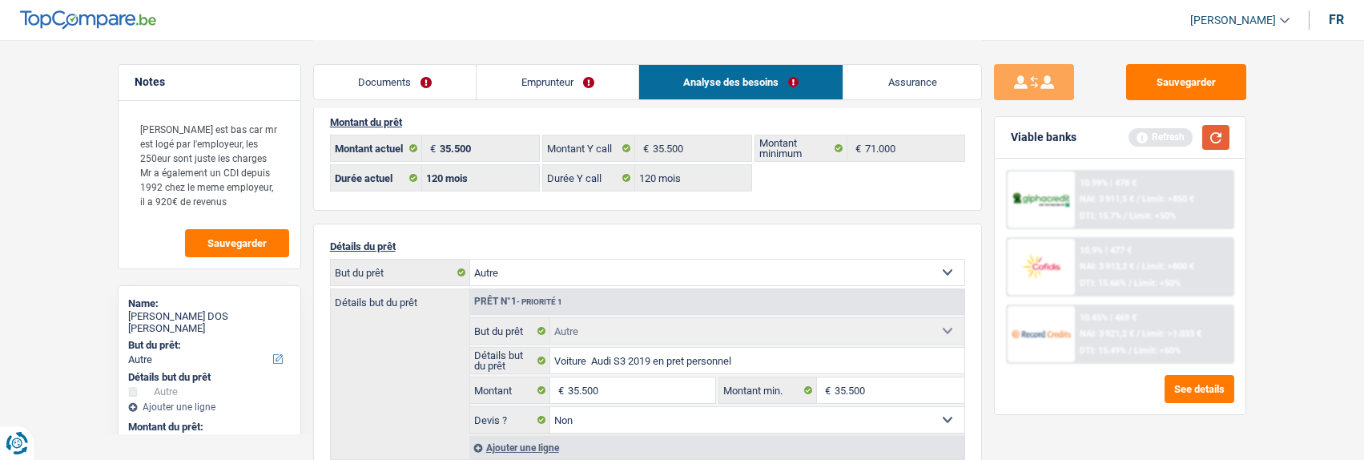
click at [1224, 133] on button "button" at bounding box center [1216, 137] width 27 height 25
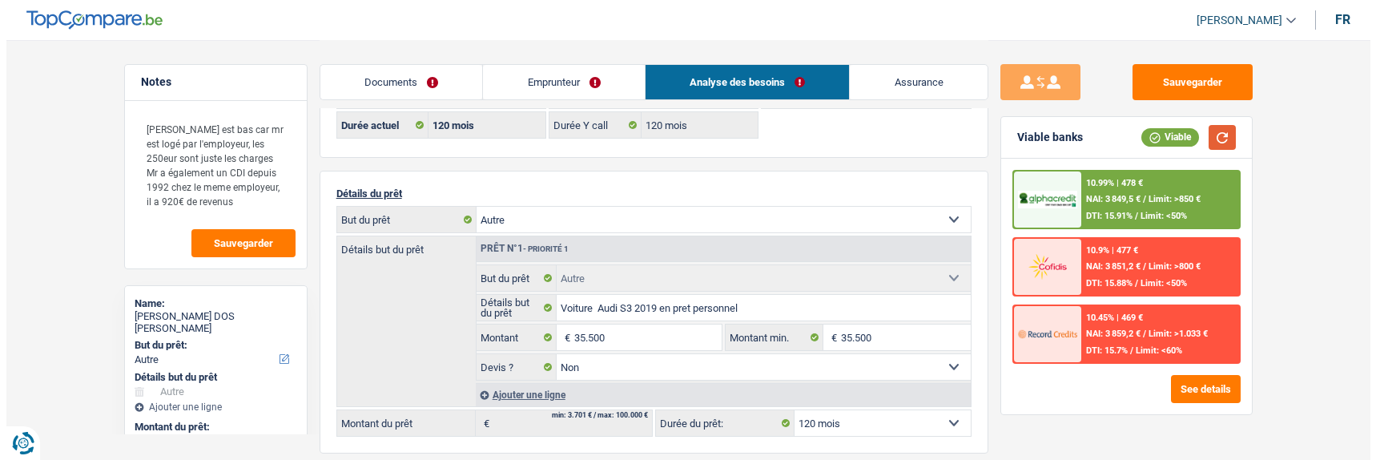
scroll to position [181, 0]
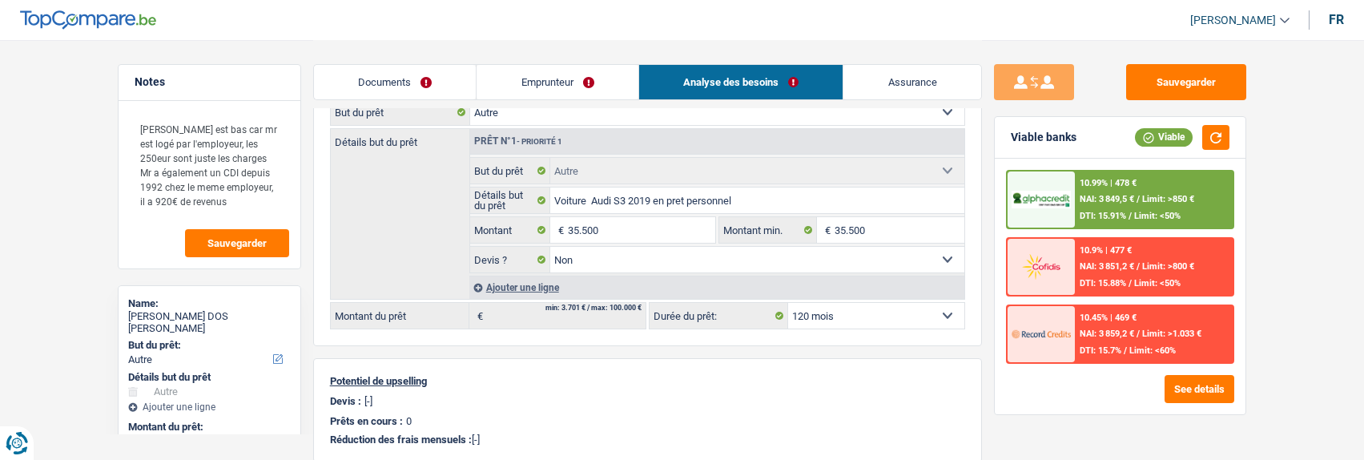
click at [850, 308] on select "12 mois 18 mois 24 mois 30 mois 36 mois 42 mois 48 mois 60 mois 72 mois 84 mois…" at bounding box center [876, 316] width 176 height 26
select select "84"
click at [788, 303] on select "12 mois 18 mois 24 mois 30 mois 36 mois 42 mois 48 mois 60 mois 72 mois 84 mois…" at bounding box center [876, 316] width 176 height 26
select select "84"
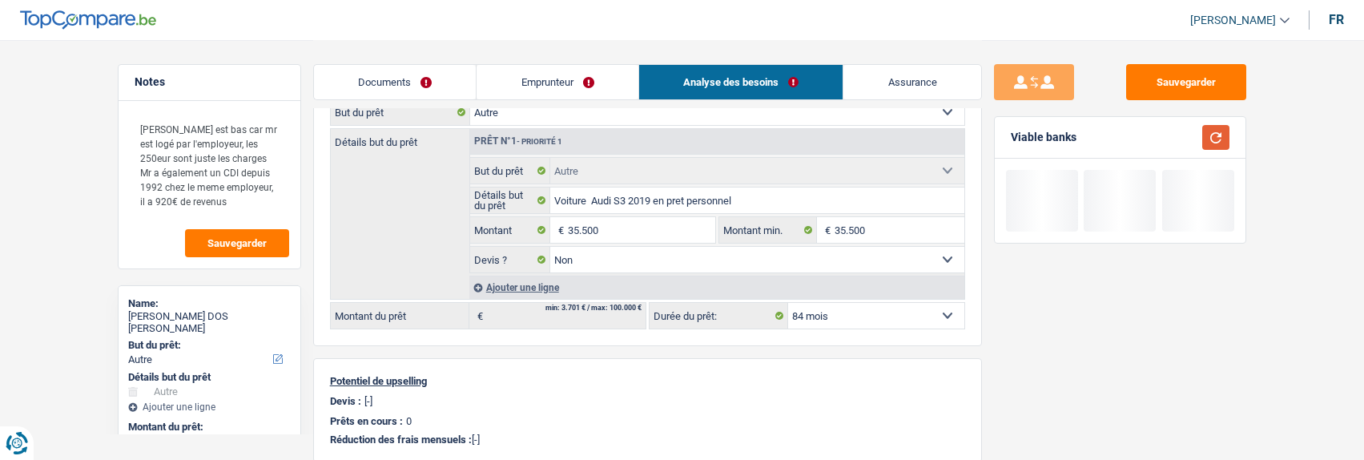
click at [1225, 135] on button "button" at bounding box center [1216, 137] width 27 height 25
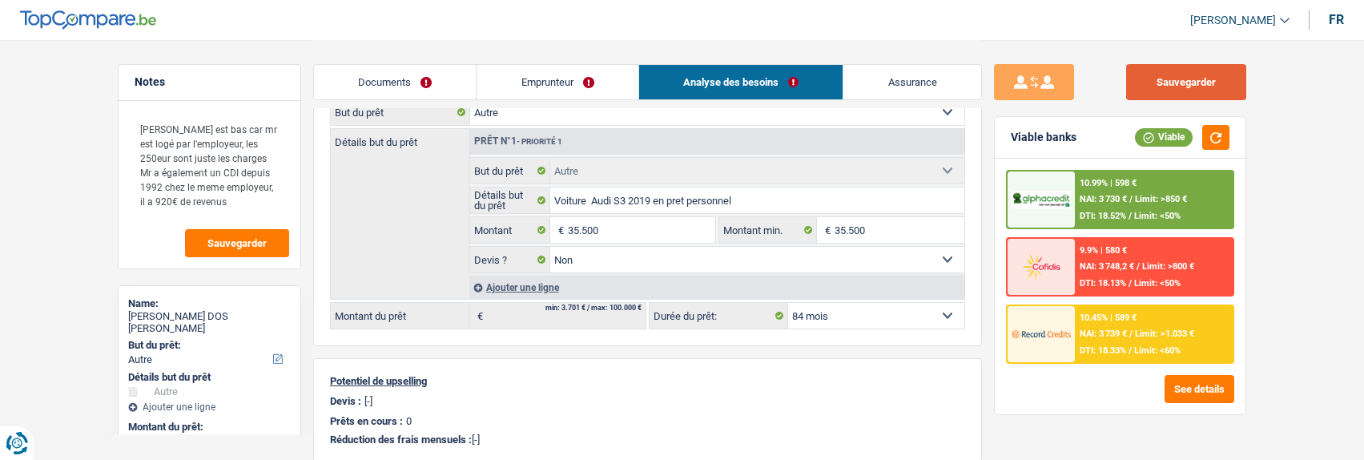
click at [1210, 79] on button "Sauvegarder" at bounding box center [1186, 82] width 120 height 36
click at [1062, 332] on img at bounding box center [1041, 334] width 59 height 30
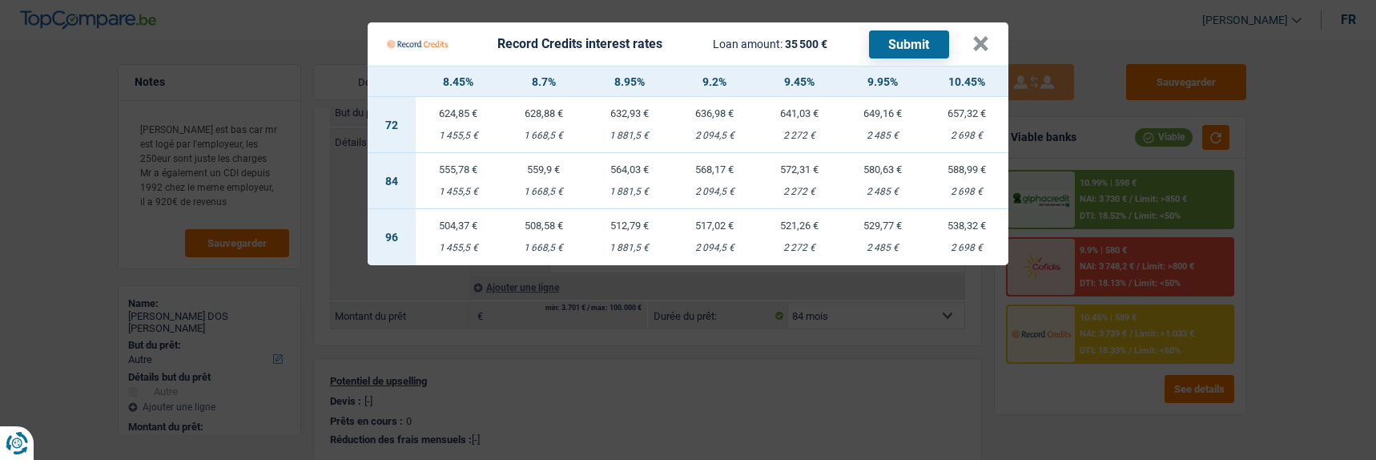
click at [626, 187] on div "1 881,5 €" at bounding box center [629, 192] width 86 height 10
select select "record credits"
type input "8,95"
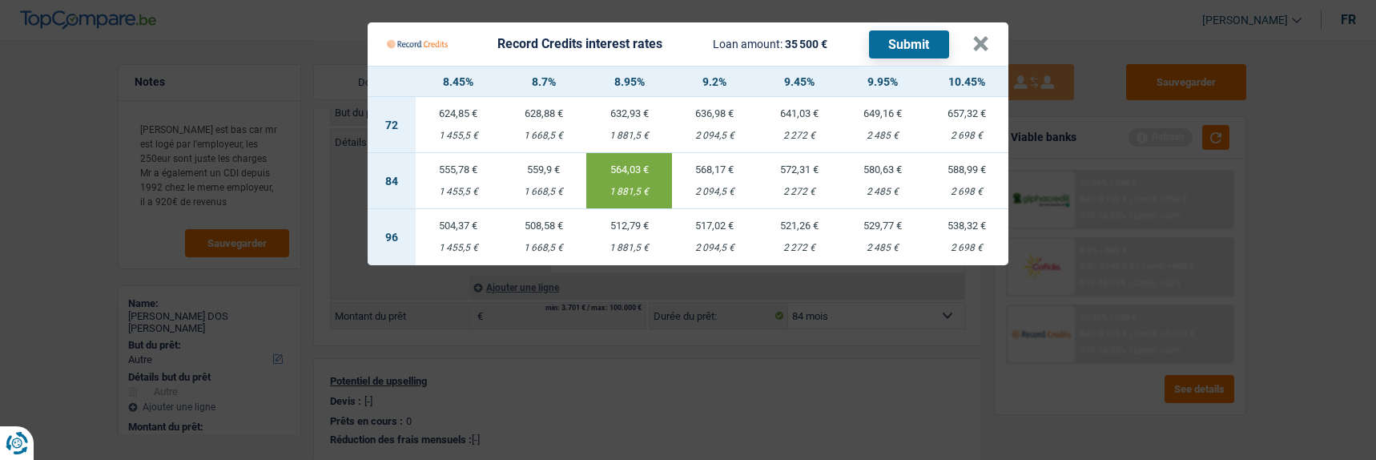
click at [888, 34] on button "Submit" at bounding box center [909, 44] width 80 height 28
click at [974, 31] on Credits___BV_modal_header_ "Record Credits interest rates Loan amount: 35 500 € Submit ×" at bounding box center [688, 43] width 641 height 43
click at [989, 36] on button "×" at bounding box center [981, 44] width 17 height 16
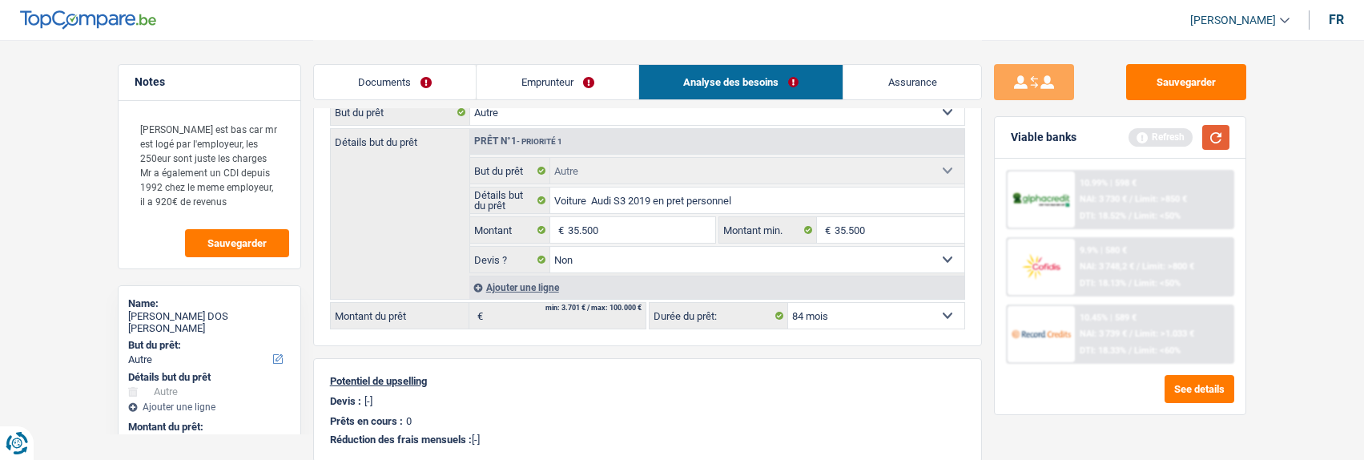
click at [1212, 135] on button "button" at bounding box center [1216, 137] width 27 height 25
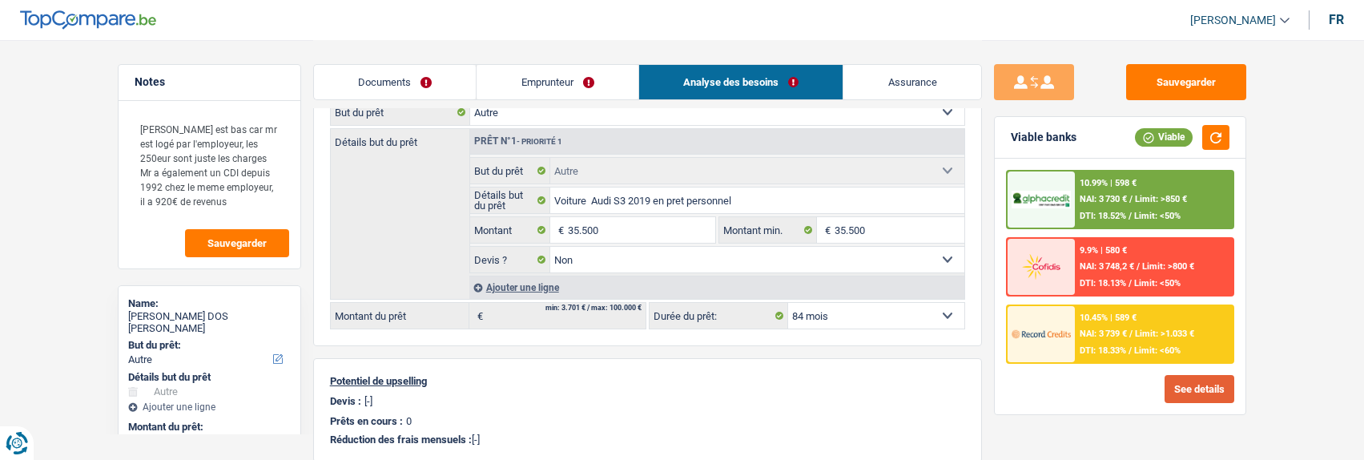
click at [1206, 388] on button "See details" at bounding box center [1200, 389] width 70 height 28
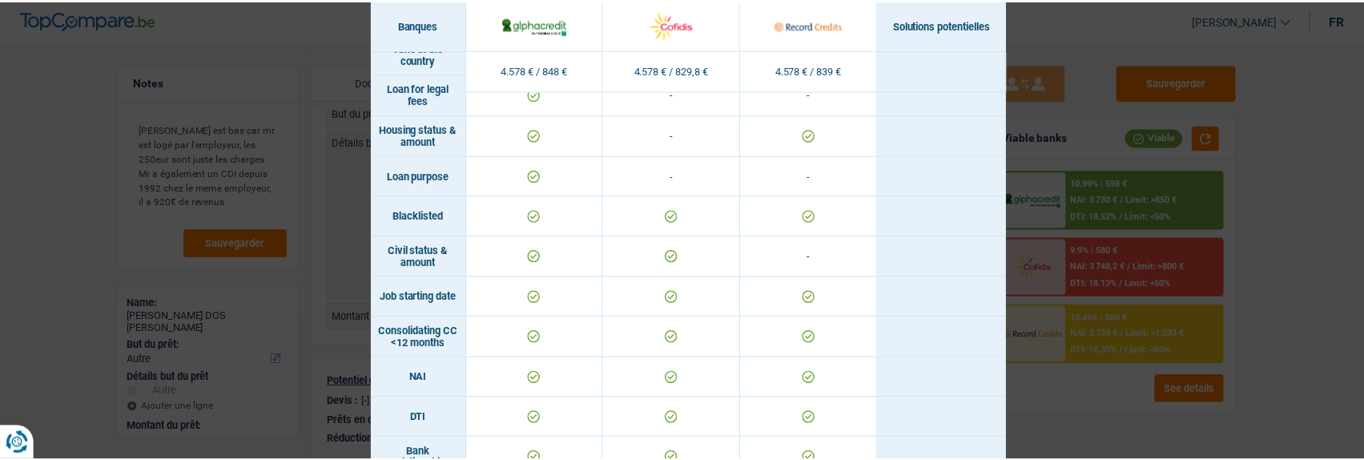
scroll to position [160, 0]
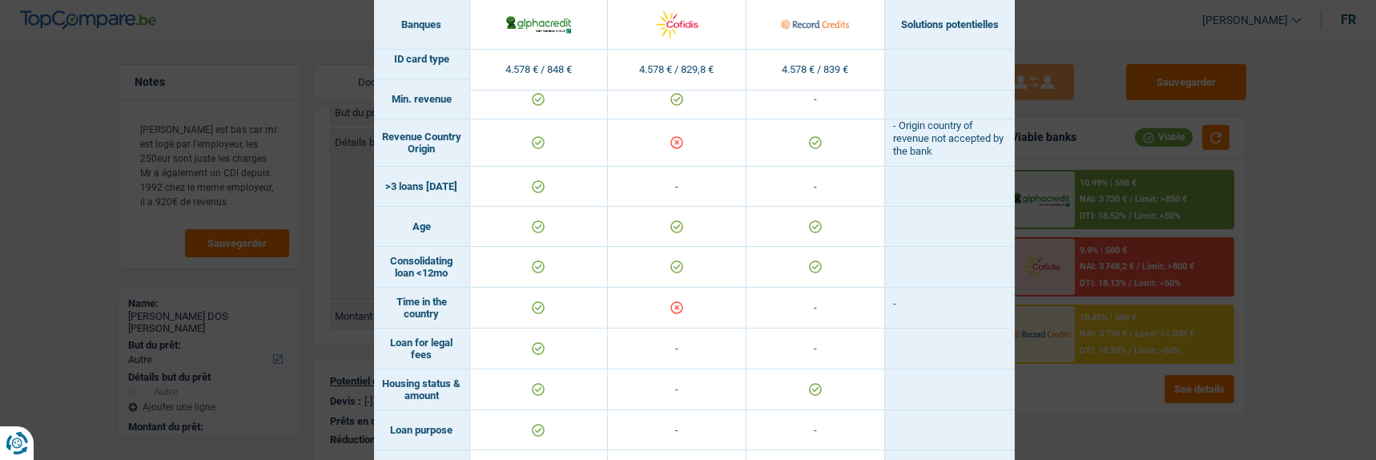
click at [1210, 160] on div "Banks conditions × Banques Solutions potentielles Revenus / Charges 4.578 € / 8…" at bounding box center [688, 230] width 1376 height 460
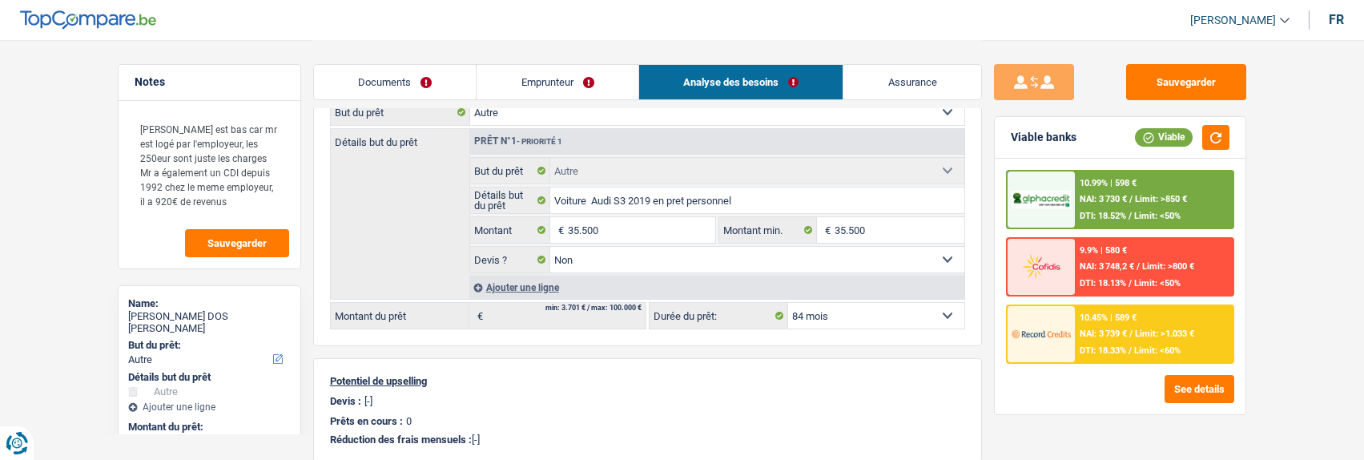
click at [1170, 202] on div "10.99% | 598 € NAI: 3 730 € / Limit: >850 € DTI: 18.52% / Limit: <50%" at bounding box center [1154, 199] width 158 height 56
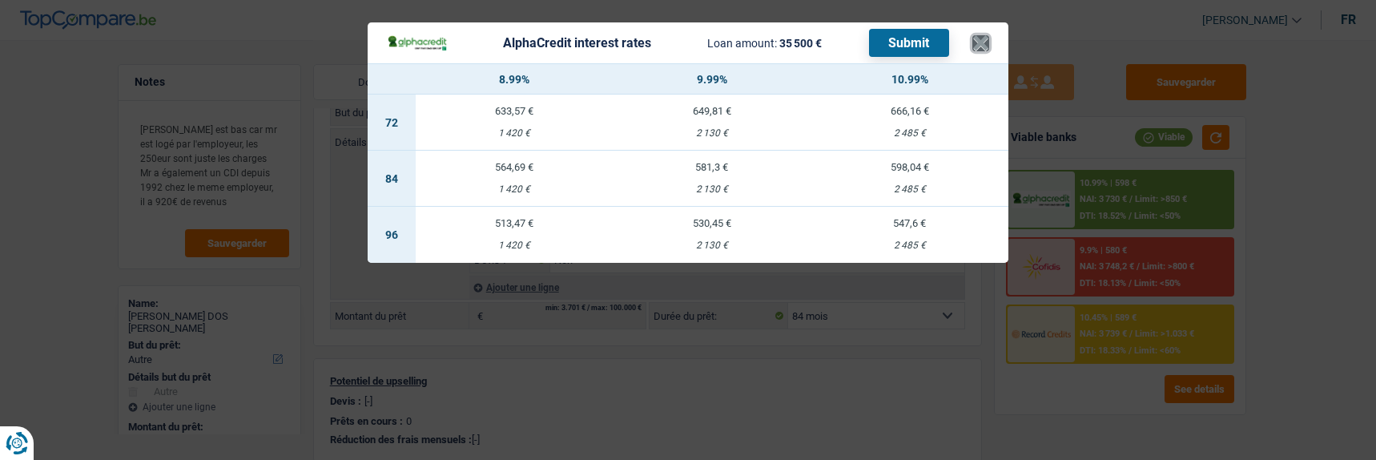
click at [989, 35] on button "×" at bounding box center [981, 43] width 17 height 16
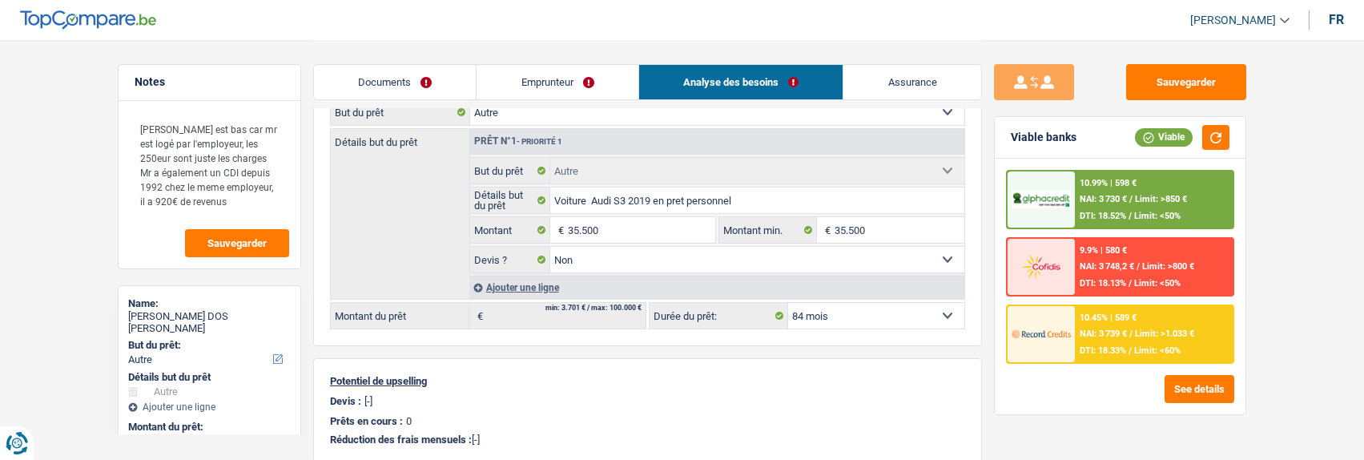
click at [900, 318] on select "12 mois 18 mois 24 mois 30 mois 36 mois 42 mois 48 mois 60 mois 72 mois 84 mois…" at bounding box center [876, 316] width 176 height 26
select select "120"
click at [788, 303] on select "12 mois 18 mois 24 mois 30 mois 36 mois 42 mois 48 mois 60 mois 72 mois 84 mois…" at bounding box center [876, 316] width 176 height 26
select select "120"
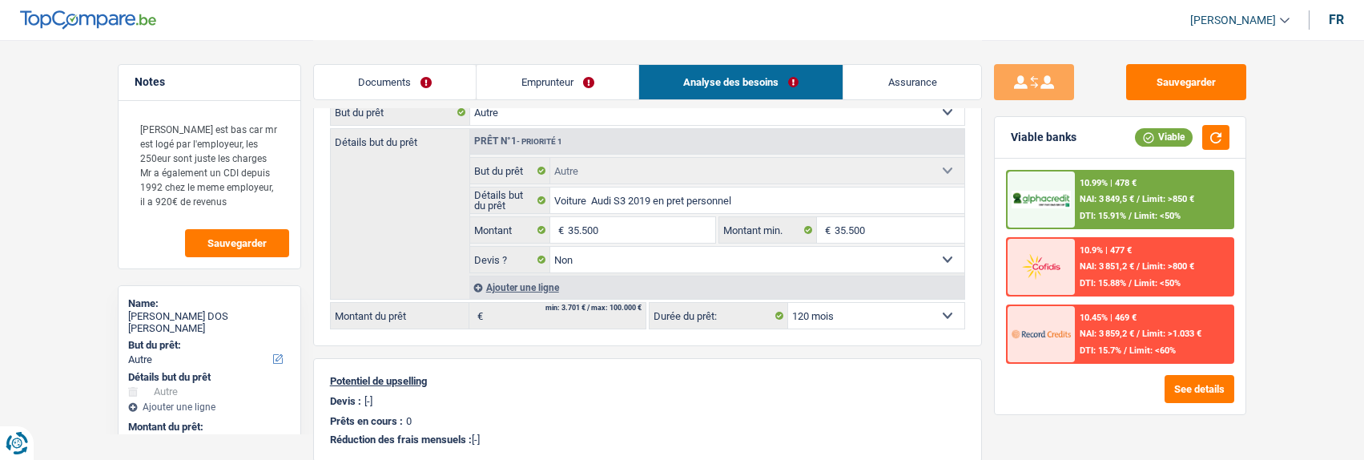
click at [1077, 202] on div "10.99% | 478 € NAI: 3 849,5 € / Limit: >850 € DTI: 15.91% / Limit: <50%" at bounding box center [1154, 199] width 158 height 56
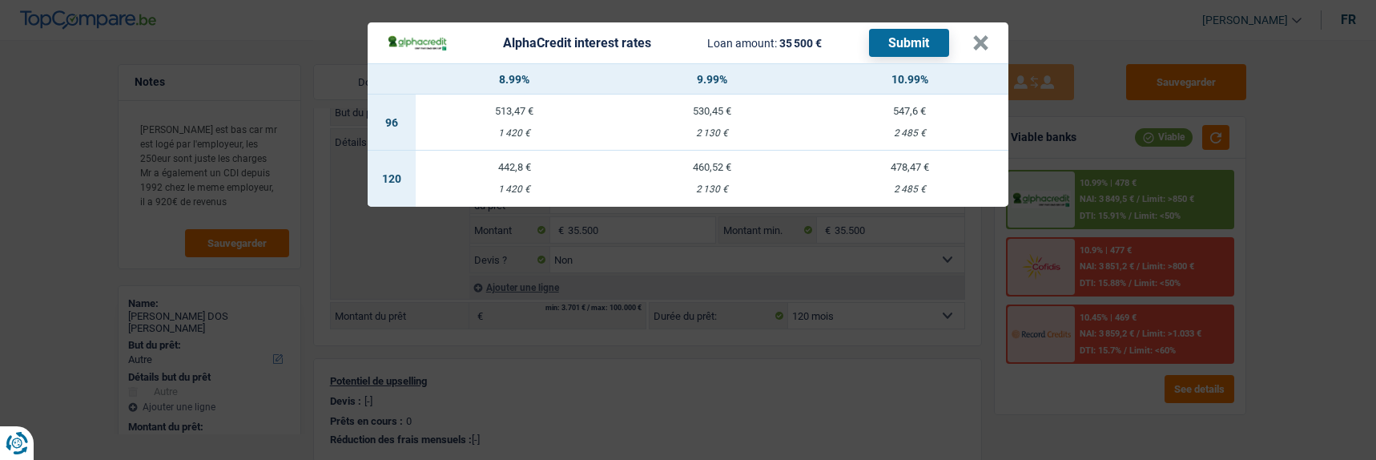
click at [519, 184] on div "1 420 €" at bounding box center [515, 189] width 198 height 10
select select "alphacredit"
type input "8,99"
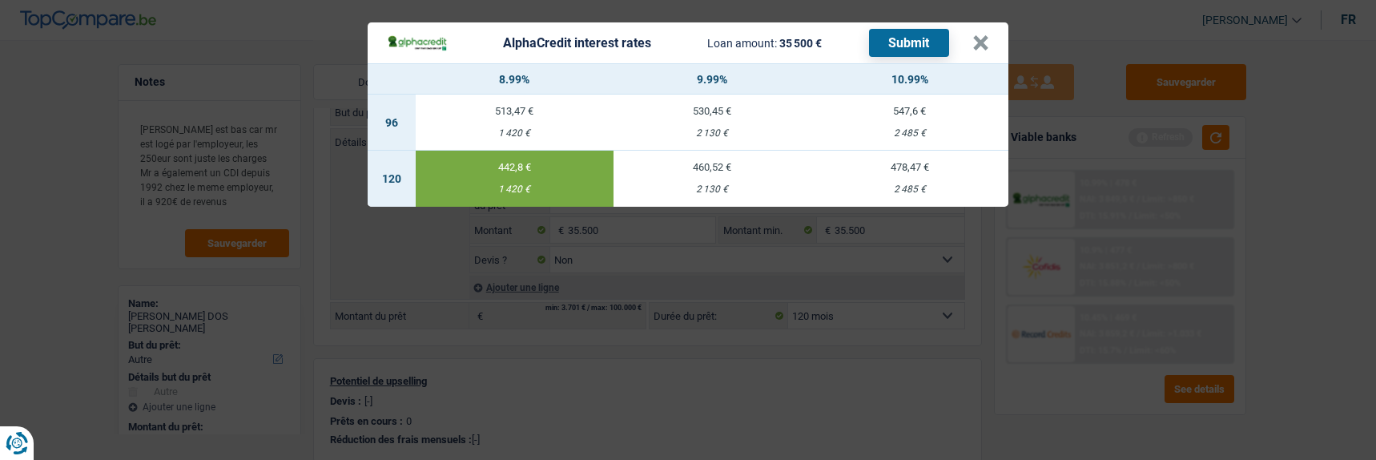
click at [932, 32] on button "Submit" at bounding box center [909, 43] width 80 height 28
click at [973, 31] on div "AlphaCredit interest rates Loan amount: 35 500 € Submit" at bounding box center [680, 43] width 586 height 28
click at [982, 35] on button "×" at bounding box center [981, 43] width 17 height 16
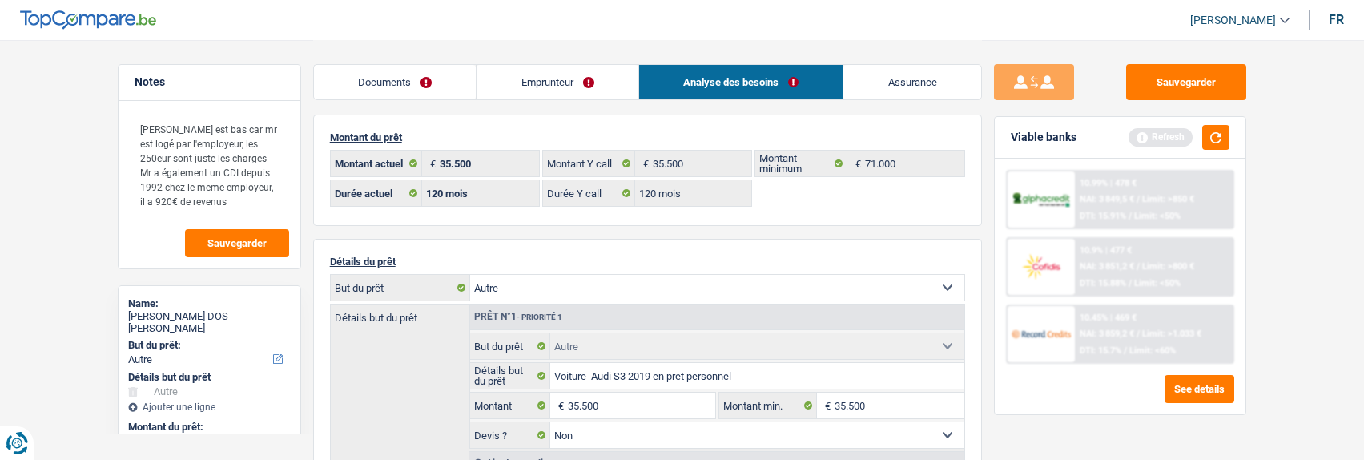
scroll to position [0, 0]
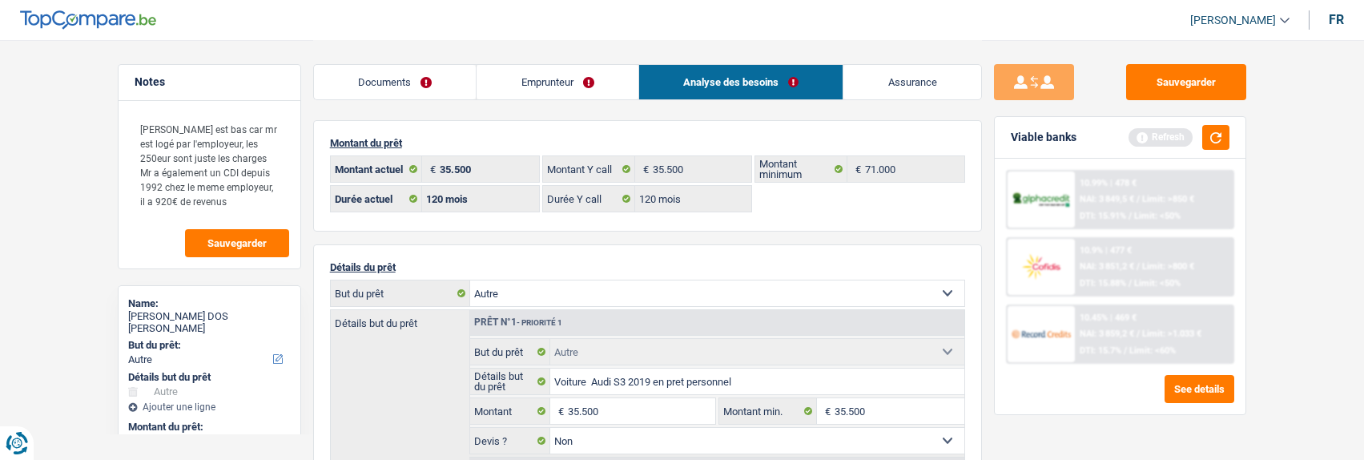
click at [562, 78] on link "Emprunteur" at bounding box center [558, 82] width 162 height 34
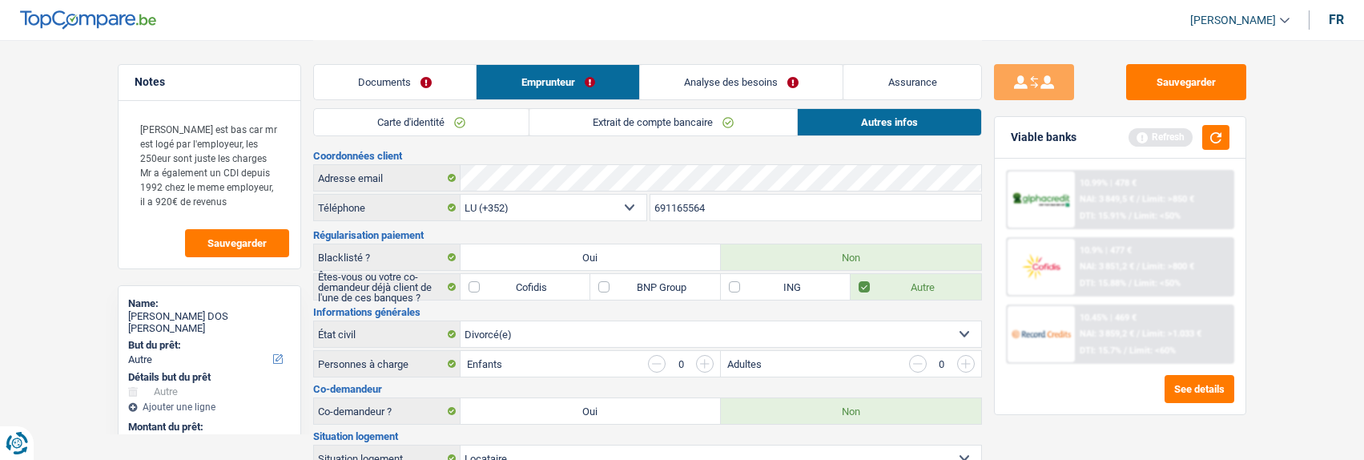
click at [759, 71] on link "Analyse des besoins" at bounding box center [741, 82] width 203 height 34
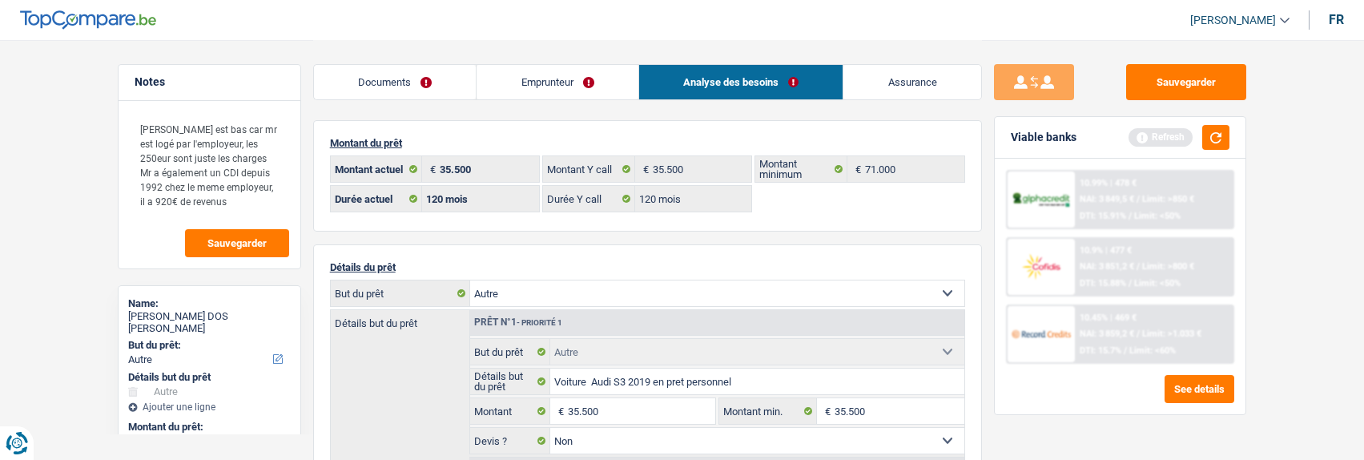
click at [594, 86] on link "Emprunteur" at bounding box center [558, 82] width 162 height 34
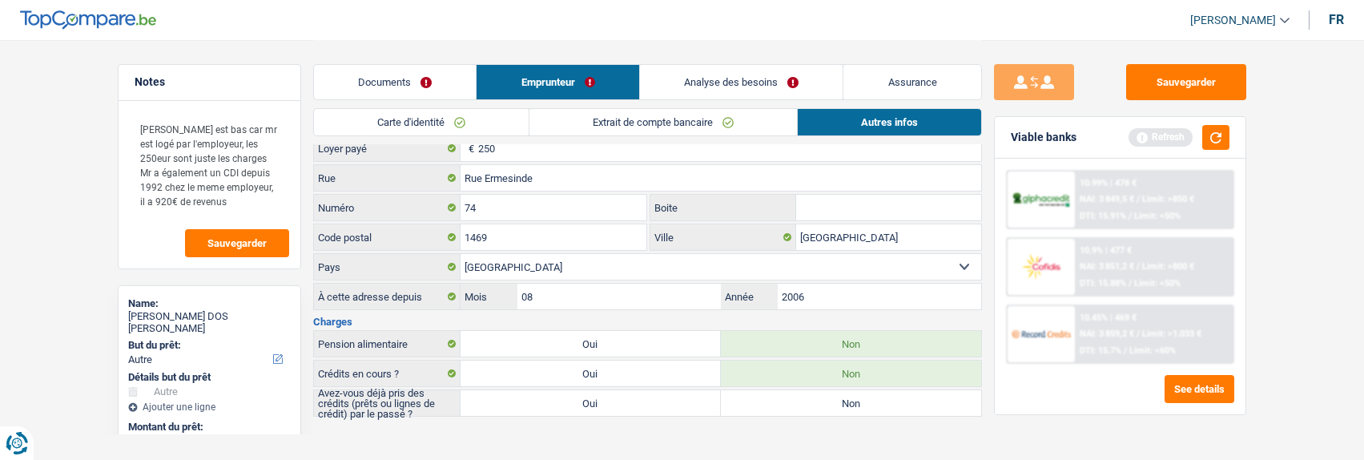
scroll to position [341, 0]
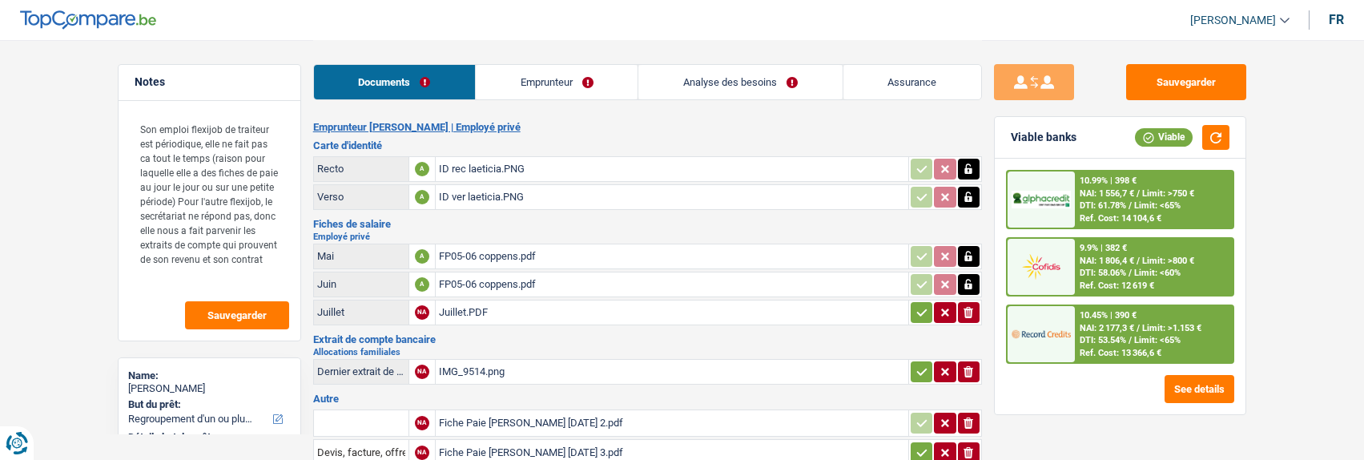
select select "refinancing"
select select "other"
select select "120"
select select "record credits"
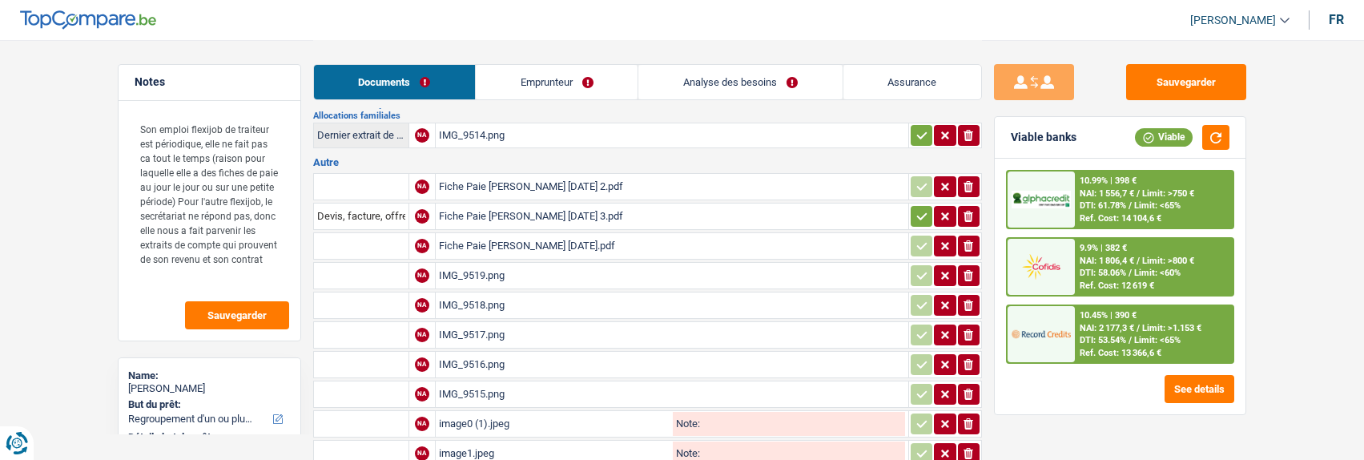
scroll to position [240, 0]
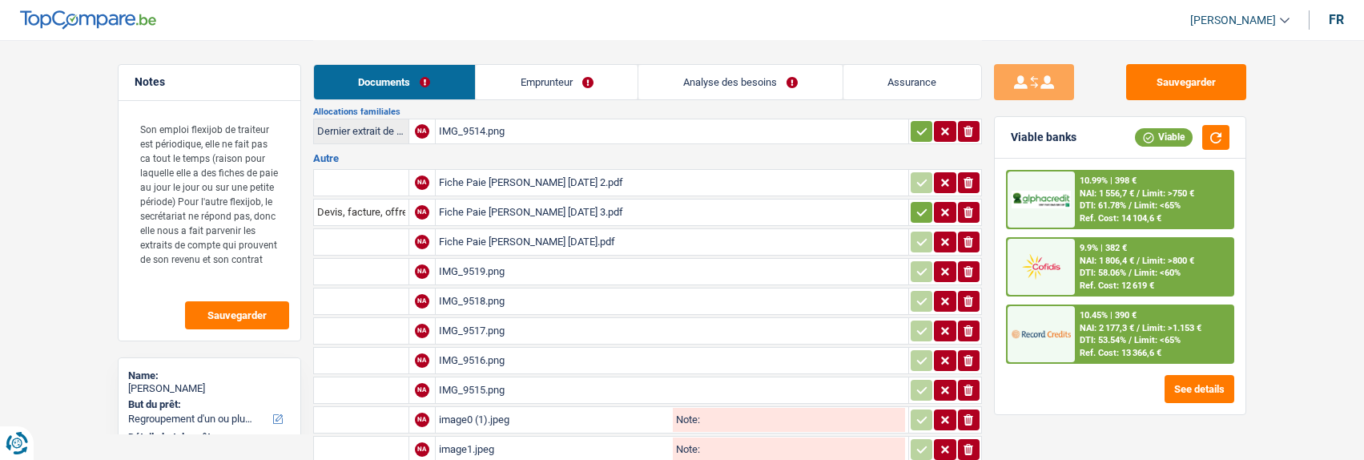
click at [499, 269] on div "IMG_9519.png" at bounding box center [672, 272] width 466 height 24
click at [524, 178] on div "Fiche Paie [PERSON_NAME] [DATE] 2.pdf" at bounding box center [672, 183] width 466 height 24
click at [579, 202] on div "Fiche Paie [PERSON_NAME] [DATE] 3.pdf" at bounding box center [672, 212] width 466 height 24
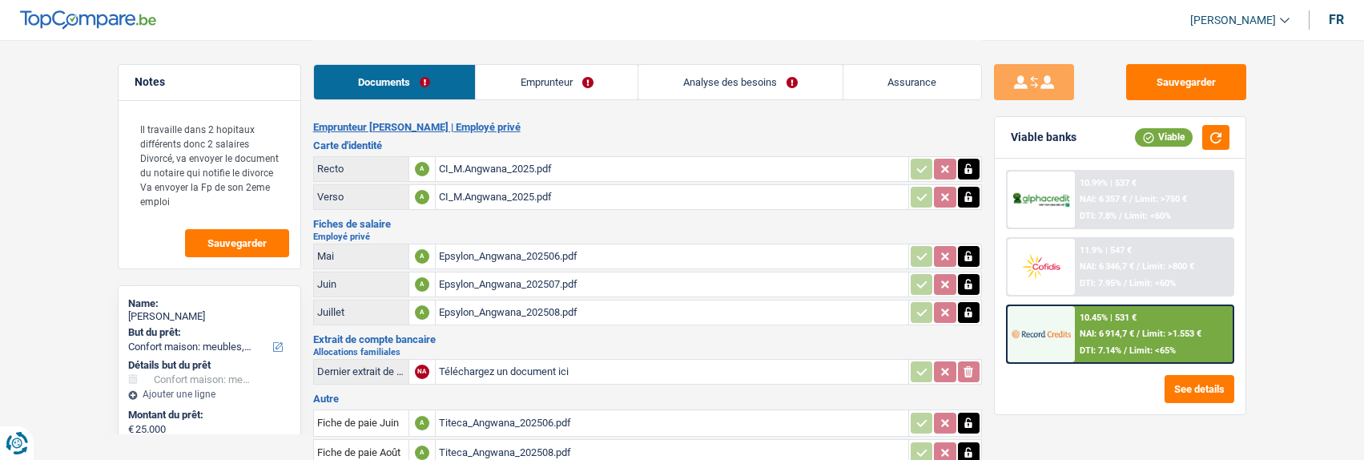
select select "household"
select select "60"
select select "divorced"
select select "BE"
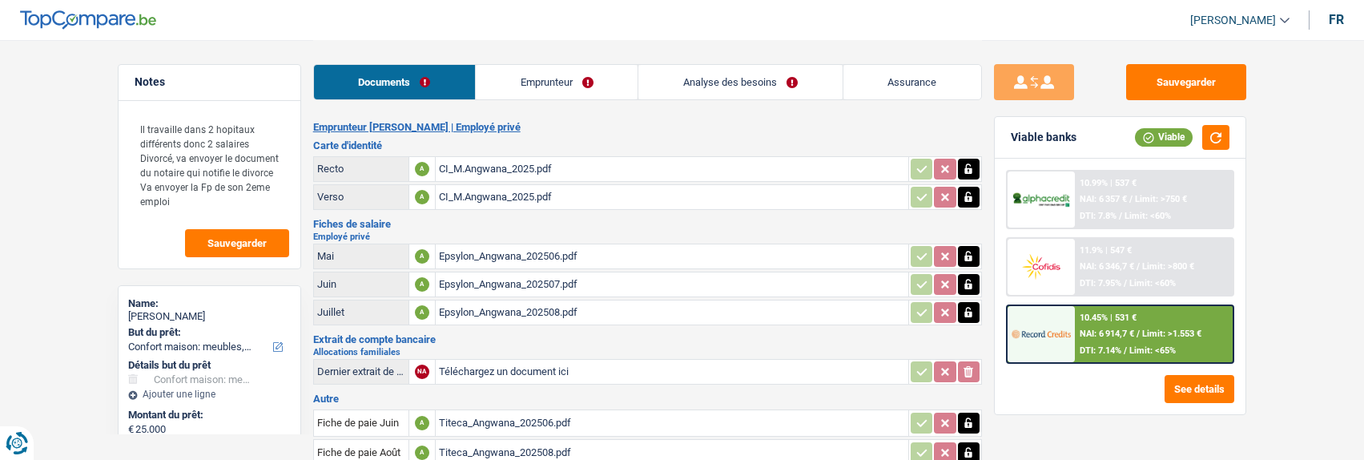
select select "privateEmployee"
select select "netSalary"
select select "familyAllowances"
select select "mealVouchers"
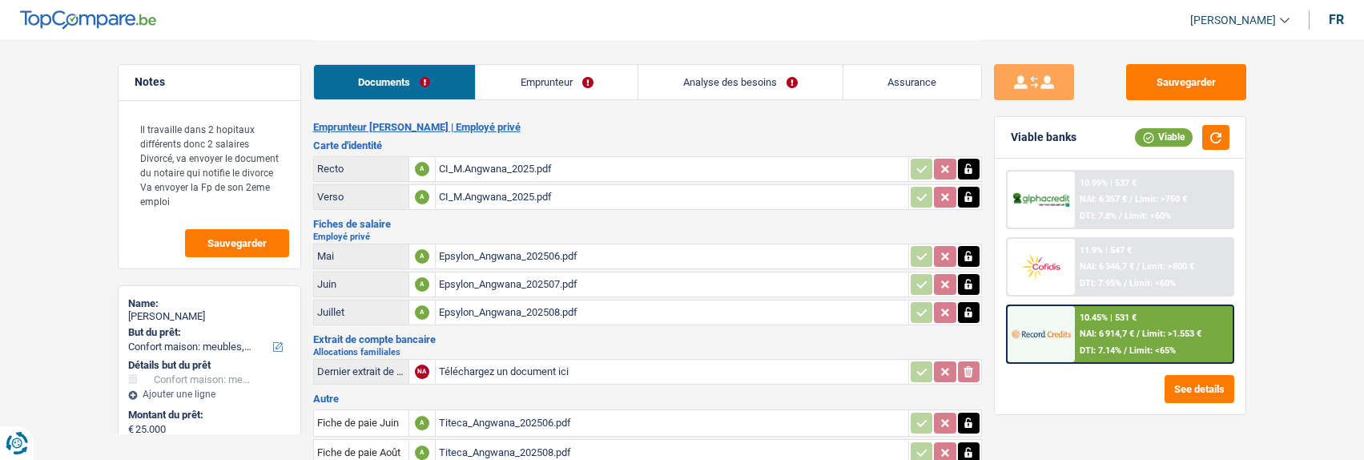
select select "BE"
click at [551, 87] on link "Emprunteur" at bounding box center [557, 82] width 162 height 34
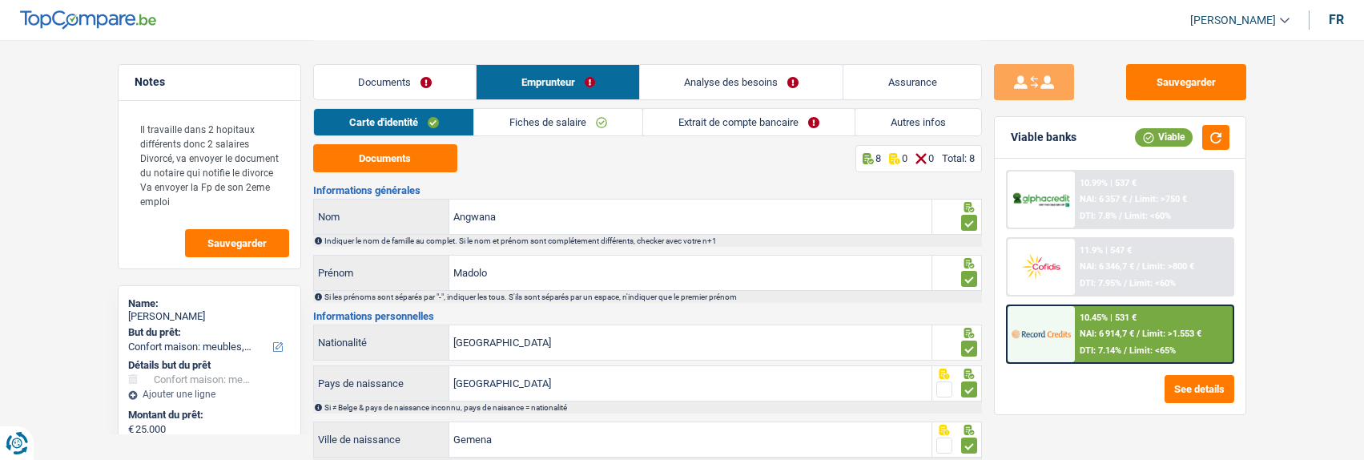
click at [589, 118] on link "Fiches de salaire" at bounding box center [558, 122] width 168 height 26
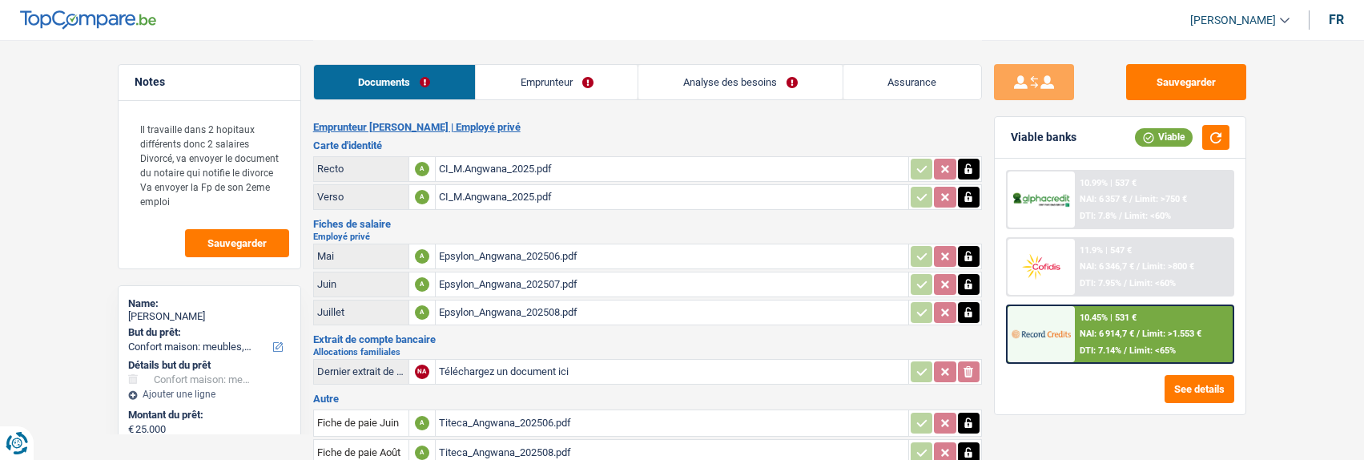
select select "household"
select select "60"
click at [1142, 330] on span "Limit: >1.553 €" at bounding box center [1171, 333] width 59 height 10
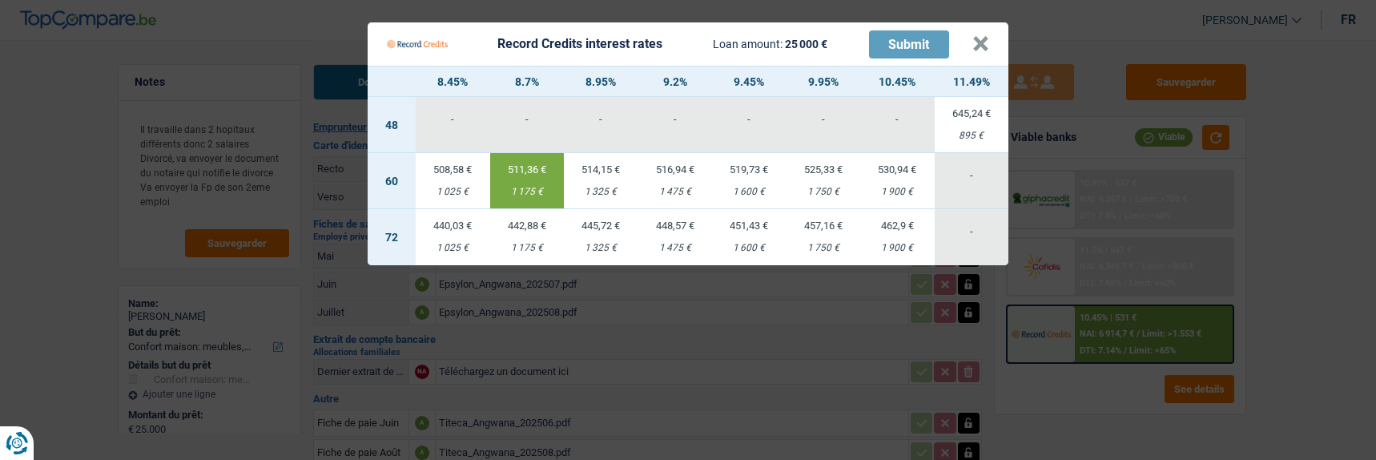
click at [996, 40] on Credits___BV_modal_header_ "Record Credits interest rates Loan amount: 25 000 € Submit ×" at bounding box center [688, 43] width 641 height 43
click at [989, 36] on button "×" at bounding box center [981, 44] width 17 height 16
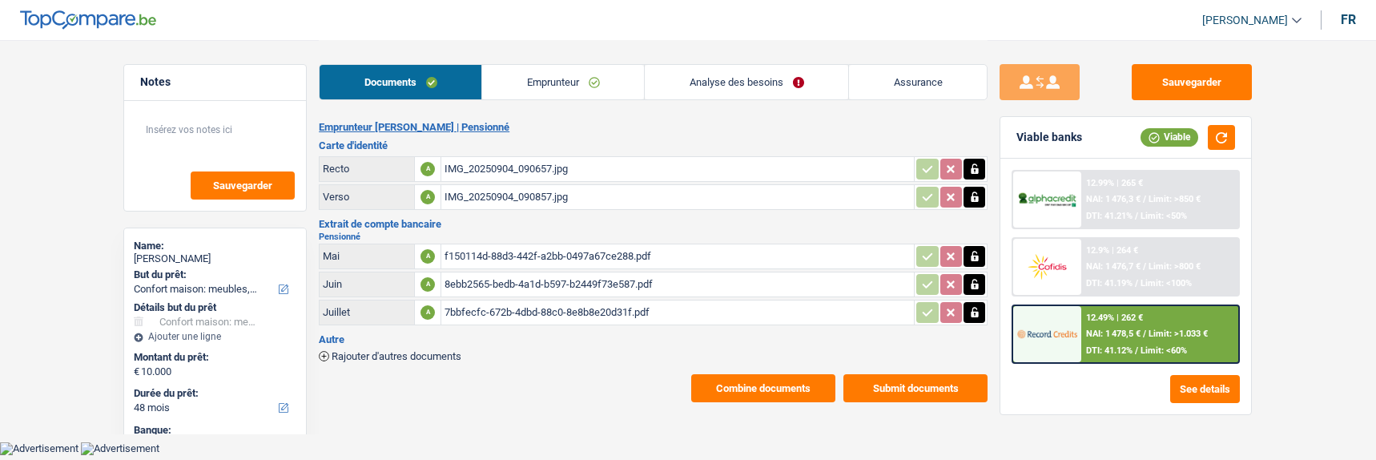
select select "household"
select select "48"
click at [1102, 332] on span "NAI: 1 478,5 €" at bounding box center [1113, 333] width 54 height 10
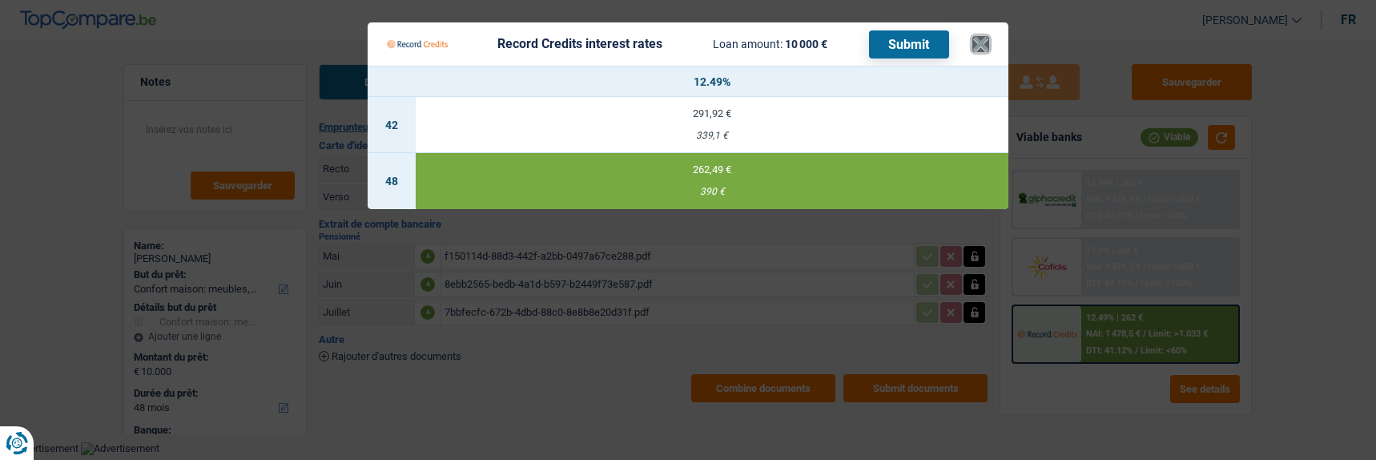
click at [985, 36] on button "×" at bounding box center [981, 44] width 17 height 16
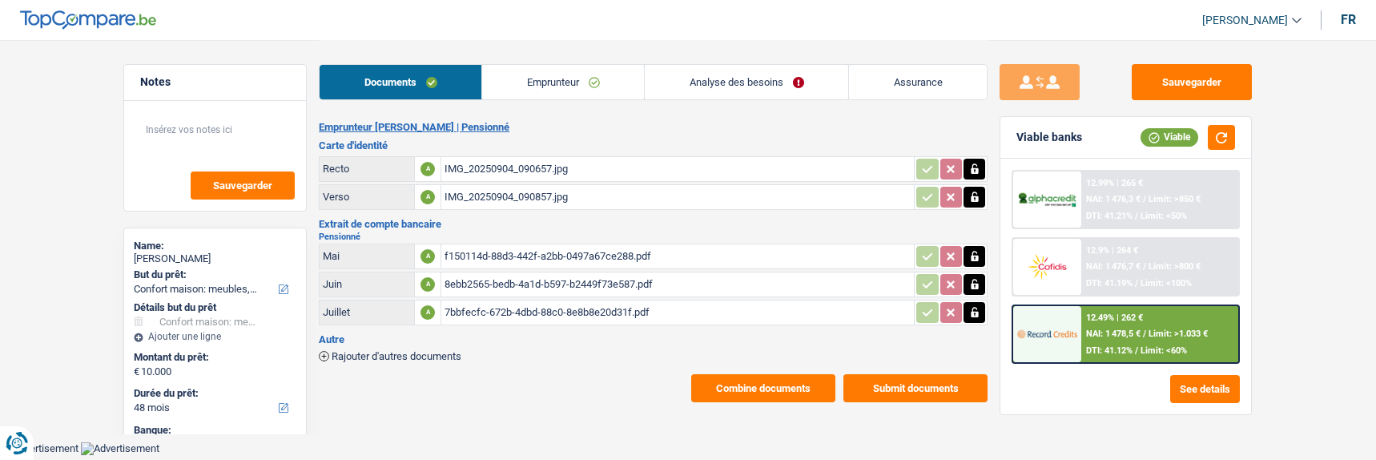
click at [746, 381] on button "Combine documents" at bounding box center [763, 388] width 144 height 28
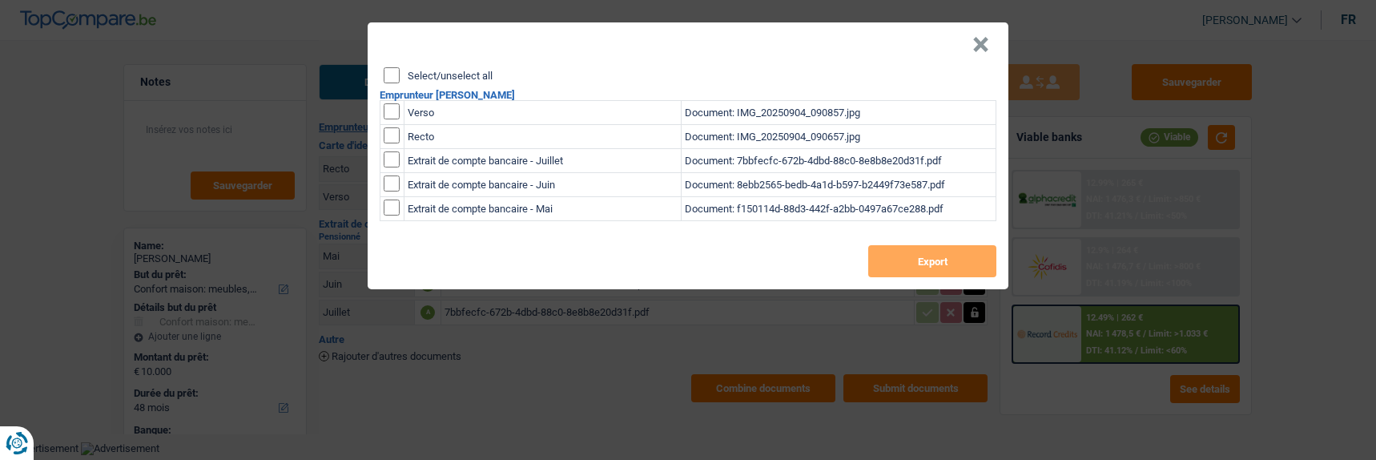
click at [397, 67] on input "Select/unselect all" at bounding box center [392, 75] width 16 height 16
checkbox input "true"
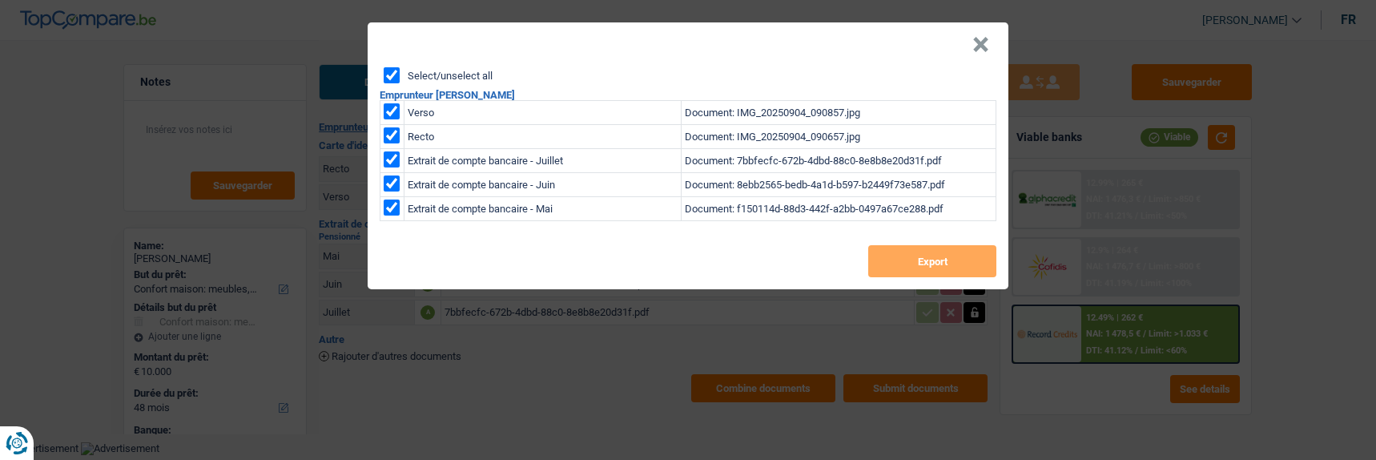
checkbox input "true"
drag, startPoint x: 925, startPoint y: 260, endPoint x: 791, endPoint y: 260, distance: 133.8
click at [923, 260] on button "Export" at bounding box center [932, 261] width 128 height 32
click at [981, 42] on button "×" at bounding box center [981, 45] width 17 height 16
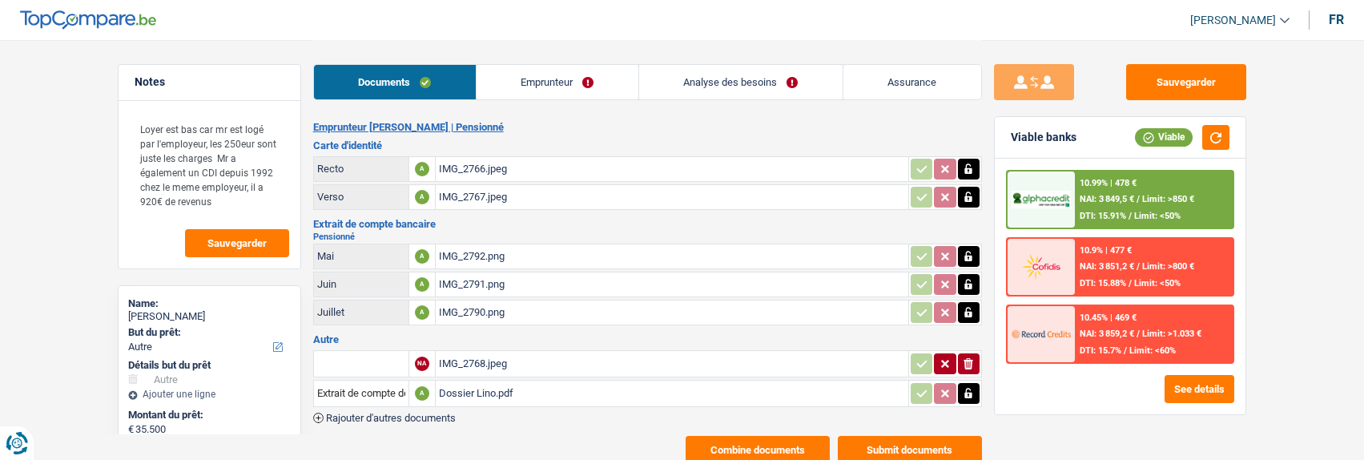
select select "other"
select select "120"
select select "alphacredit"
drag, startPoint x: 134, startPoint y: 127, endPoint x: 212, endPoint y: 161, distance: 84.7
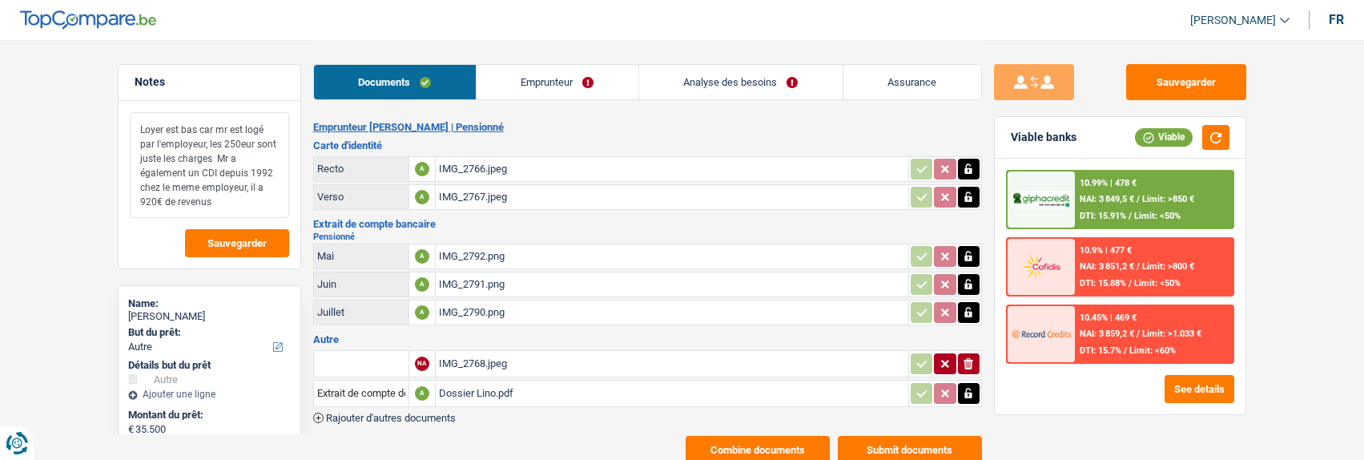
click at [212, 161] on textarea "Loyer est bas car mr est logé par l'employeur, les 250eur sont juste les charge…" at bounding box center [209, 165] width 159 height 106
click at [243, 208] on textarea "Loyer est bas car mr est logé par l'employeur, les 250eur sont juste les charge…" at bounding box center [209, 165] width 159 height 106
drag, startPoint x: 243, startPoint y: 208, endPoint x: 138, endPoint y: 129, distance: 131.5
click at [138, 129] on textarea "Loyer est bas car mr est logé par l'employeur, les 250eur sont juste les charge…" at bounding box center [209, 165] width 159 height 106
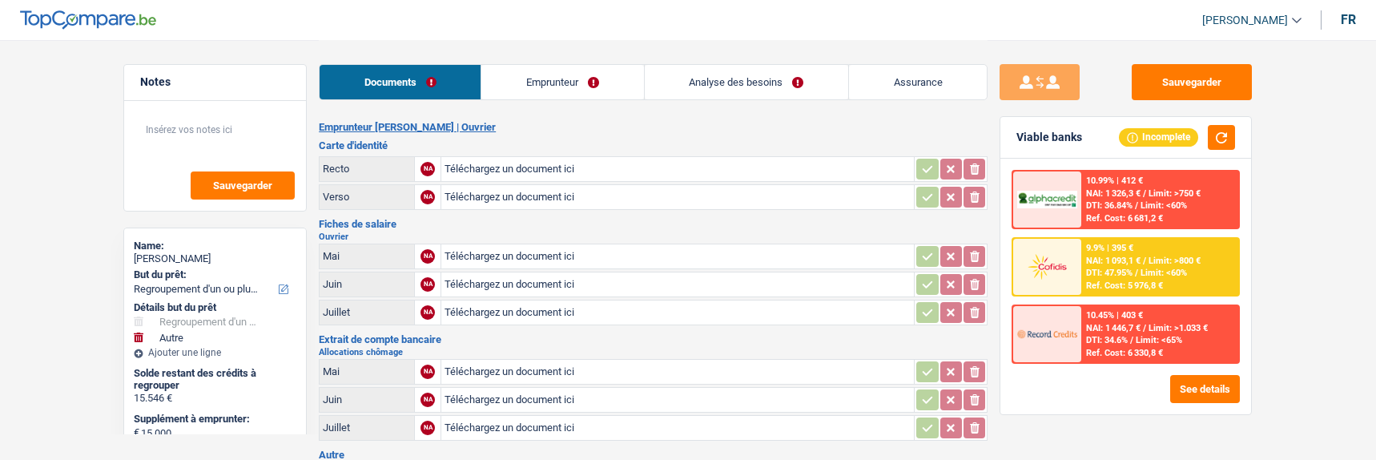
select select "refinancing"
select select "other"
select select "120"
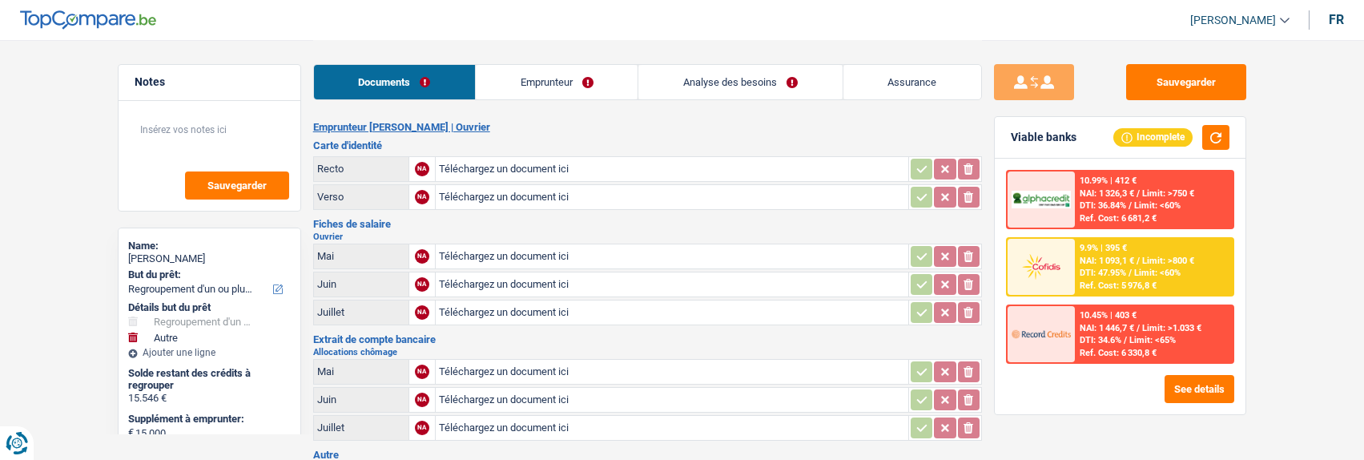
type input "C:\fakepath\ID rec Burtombois.jpeg"
type input "C:\fakepath\ID ver burtombois.jpeg"
type input "C:\fakepath\[DATE].pdf"
type input "C:\fakepath\[DATE] 10.46.20.pdf"
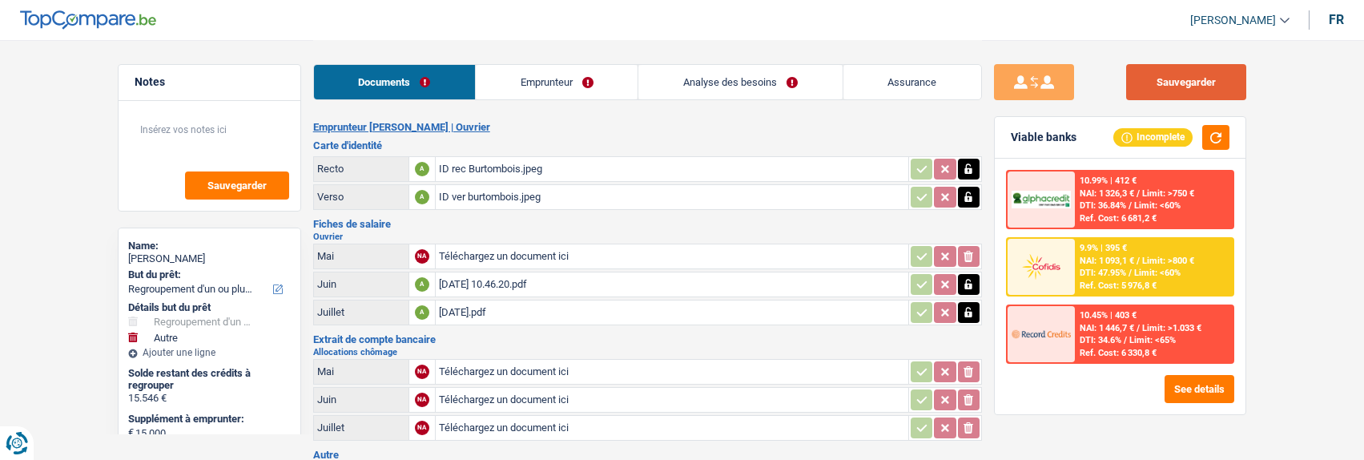
click at [1170, 79] on button "Sauvegarder" at bounding box center [1186, 82] width 120 height 36
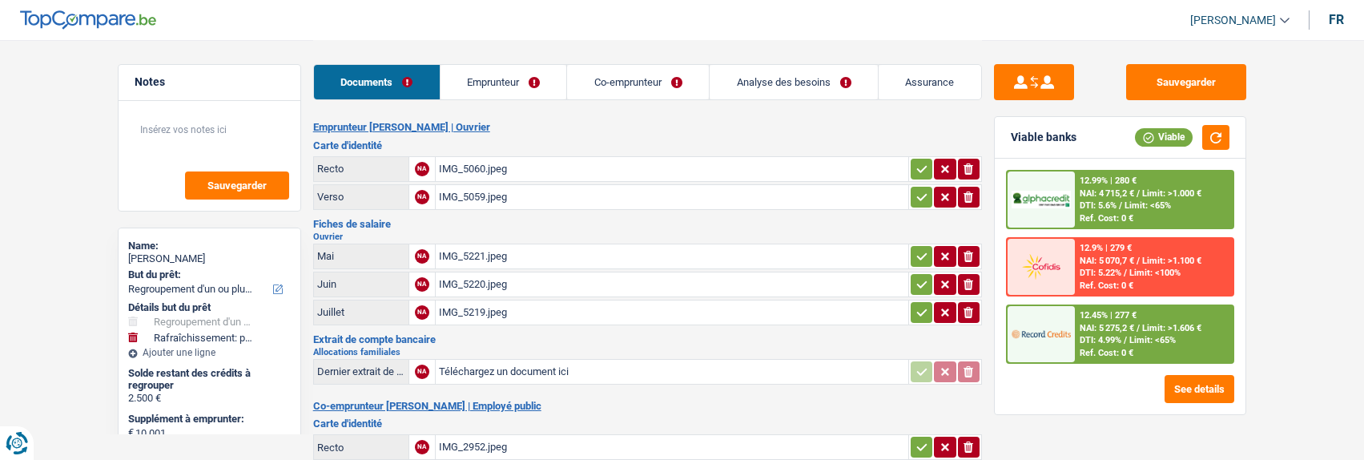
select select "refinancing"
select select "houseOrGarden"
select select "60"
select select "record credits"
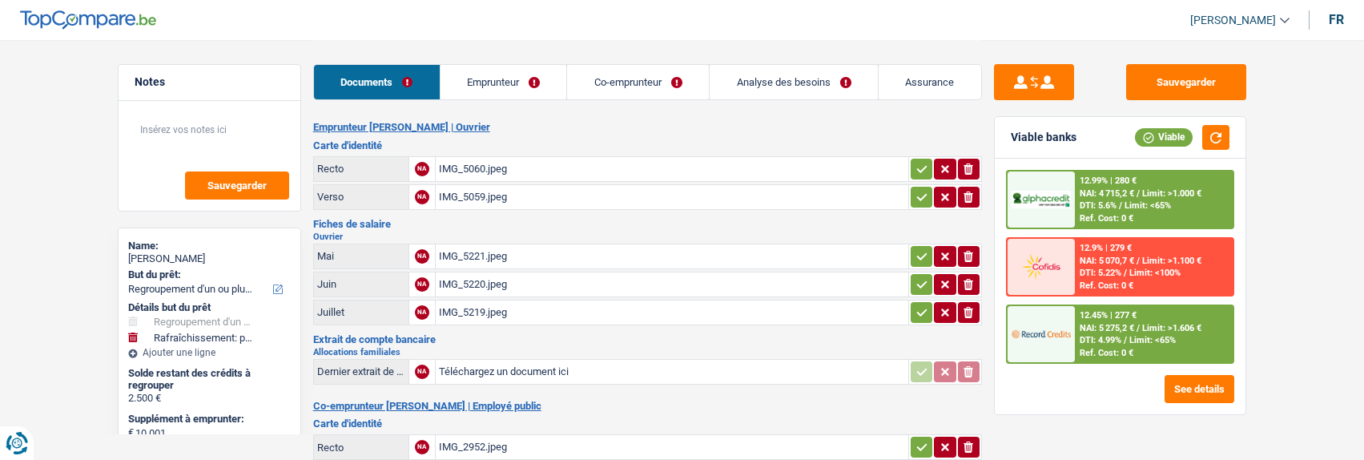
click at [513, 100] on div "Documents Emprunteur Co-emprunteur Analyse des besoins Assurance" at bounding box center [647, 74] width 669 height 68
click at [514, 95] on link "Emprunteur" at bounding box center [504, 82] width 127 height 34
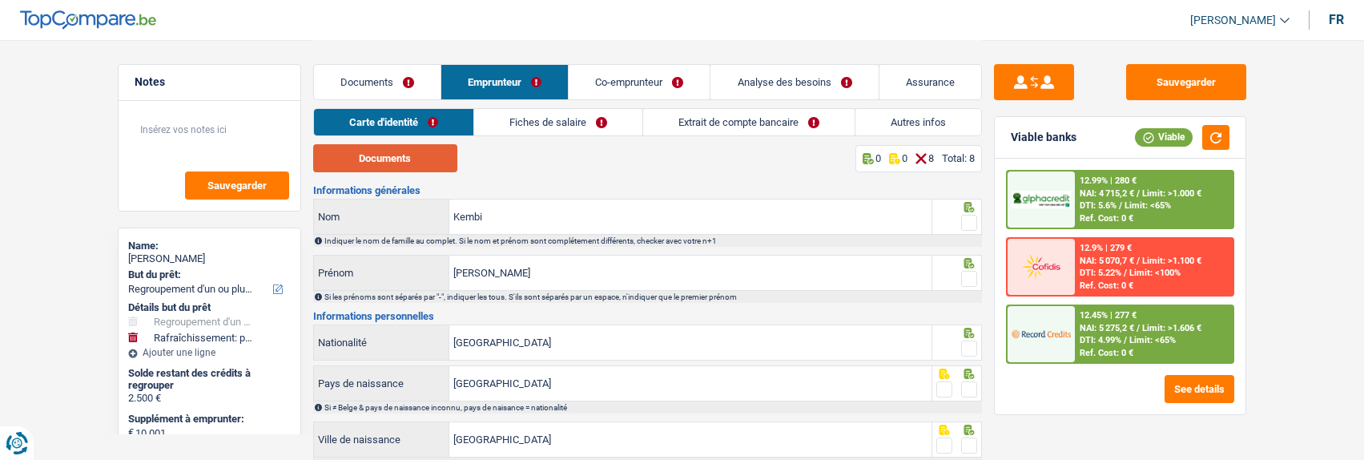
click at [440, 156] on button "Documents" at bounding box center [385, 158] width 144 height 28
click at [975, 225] on span at bounding box center [969, 223] width 16 height 16
click at [0, 0] on input "radio" at bounding box center [0, 0] width 0 height 0
click at [969, 269] on div at bounding box center [969, 279] width 16 height 20
drag, startPoint x: 969, startPoint y: 275, endPoint x: 967, endPoint y: 302, distance: 27.3
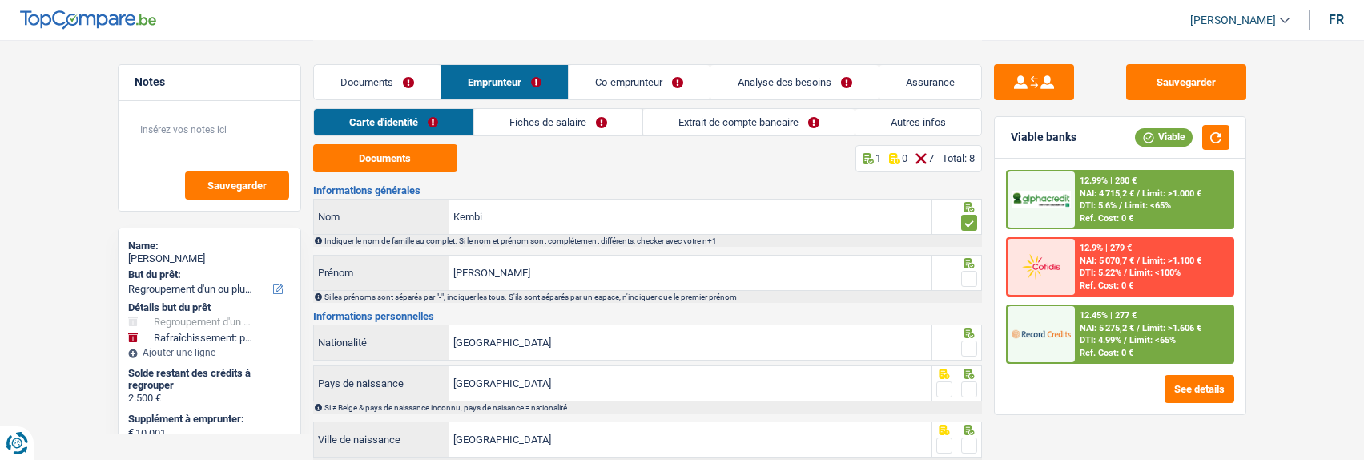
click at [968, 278] on span at bounding box center [969, 279] width 16 height 16
click at [0, 0] on input "radio" at bounding box center [0, 0] width 0 height 0
click at [972, 343] on span at bounding box center [969, 348] width 16 height 16
click at [0, 0] on input "radio" at bounding box center [0, 0] width 0 height 0
click at [965, 389] on span at bounding box center [969, 389] width 16 height 16
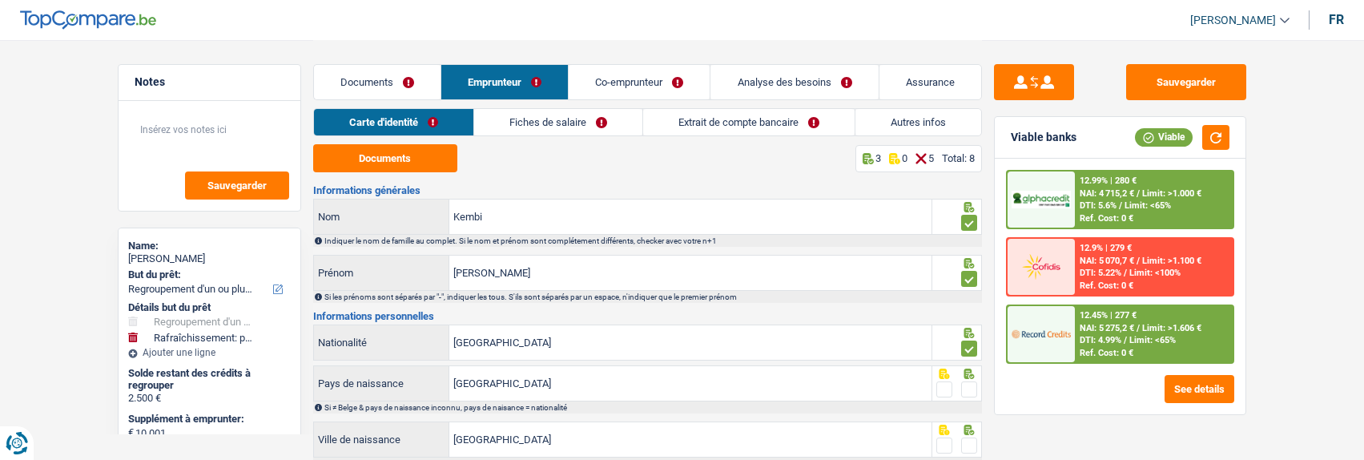
click at [0, 0] on input "radio" at bounding box center [0, 0] width 0 height 0
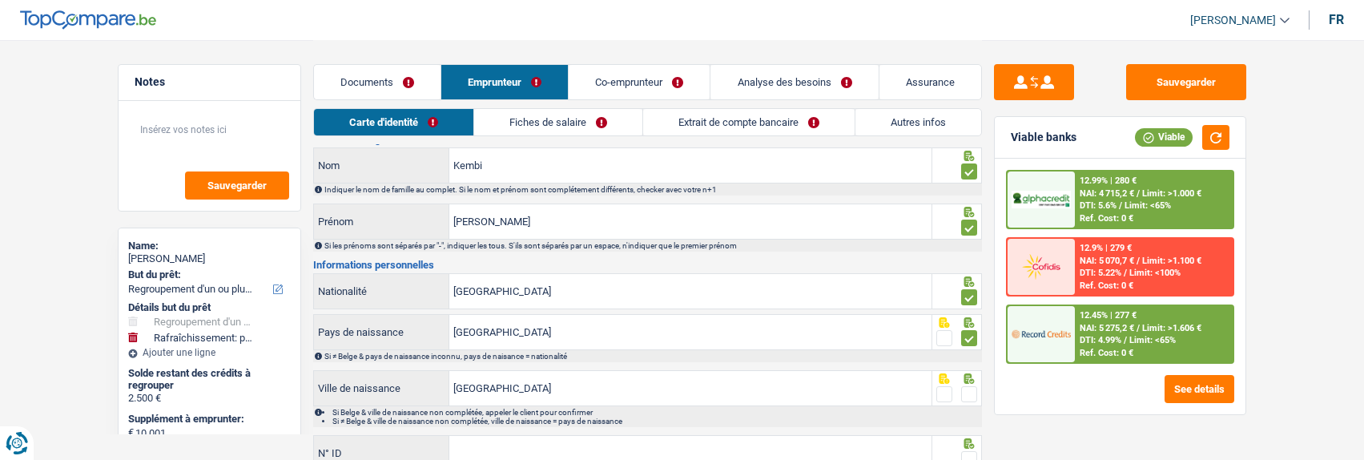
scroll to position [80, 0]
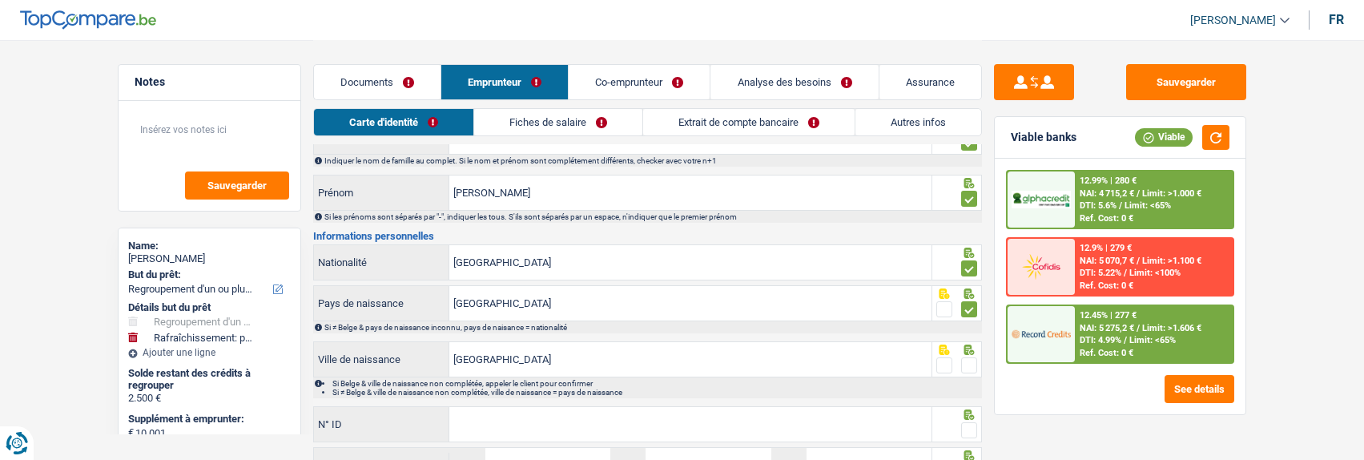
click at [970, 368] on span at bounding box center [969, 365] width 16 height 16
click at [0, 0] on input "radio" at bounding box center [0, 0] width 0 height 0
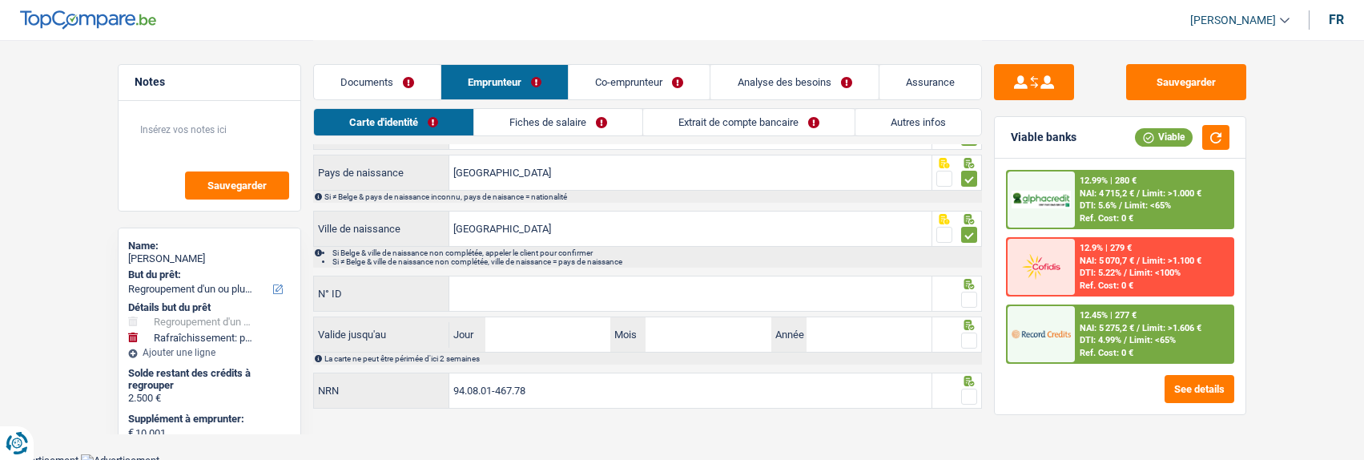
scroll to position [213, 0]
click at [572, 288] on input "N° ID" at bounding box center [690, 291] width 482 height 34
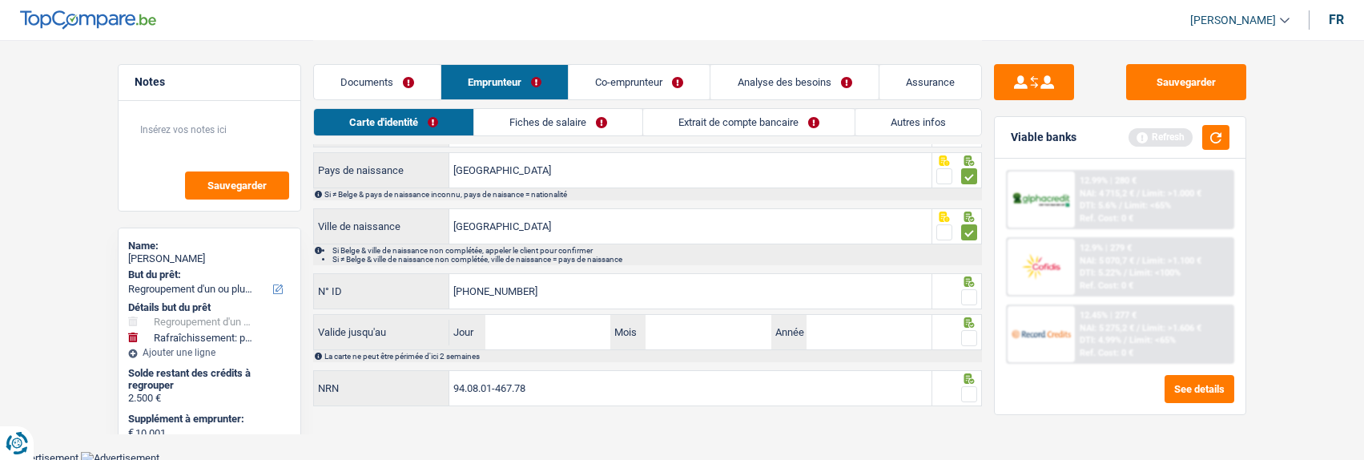
type input "595-4597322-25"
click at [966, 295] on span at bounding box center [969, 297] width 16 height 16
click at [0, 0] on input "radio" at bounding box center [0, 0] width 0 height 0
click at [576, 332] on input "Jour" at bounding box center [547, 332] width 125 height 34
type input "06"
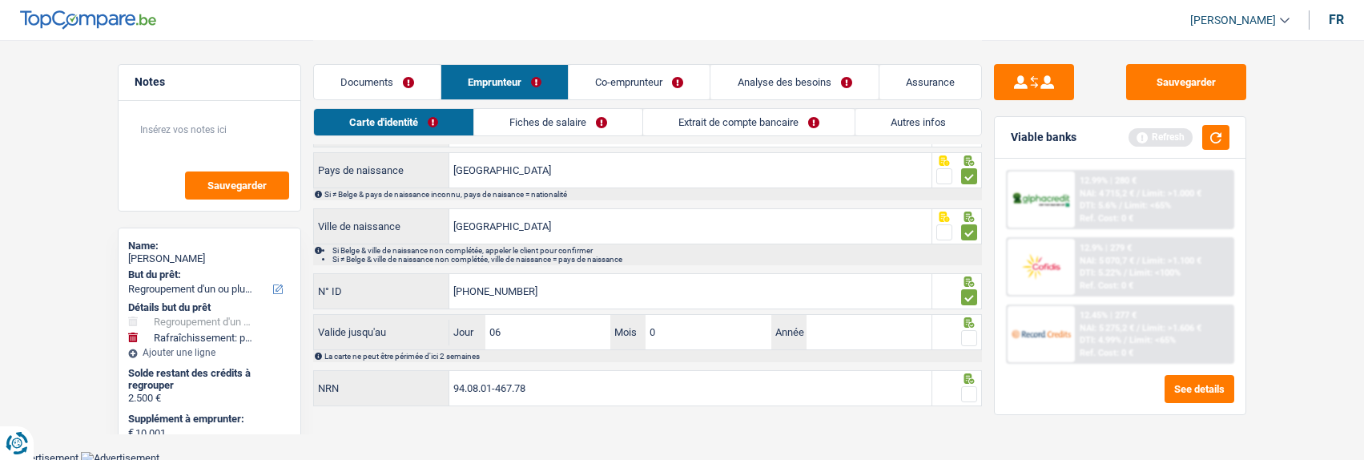
type input "08"
type input "2035"
drag, startPoint x: 973, startPoint y: 328, endPoint x: 966, endPoint y: 339, distance: 13.3
click at [971, 332] on span at bounding box center [969, 338] width 16 height 16
click at [0, 0] on input "radio" at bounding box center [0, 0] width 0 height 0
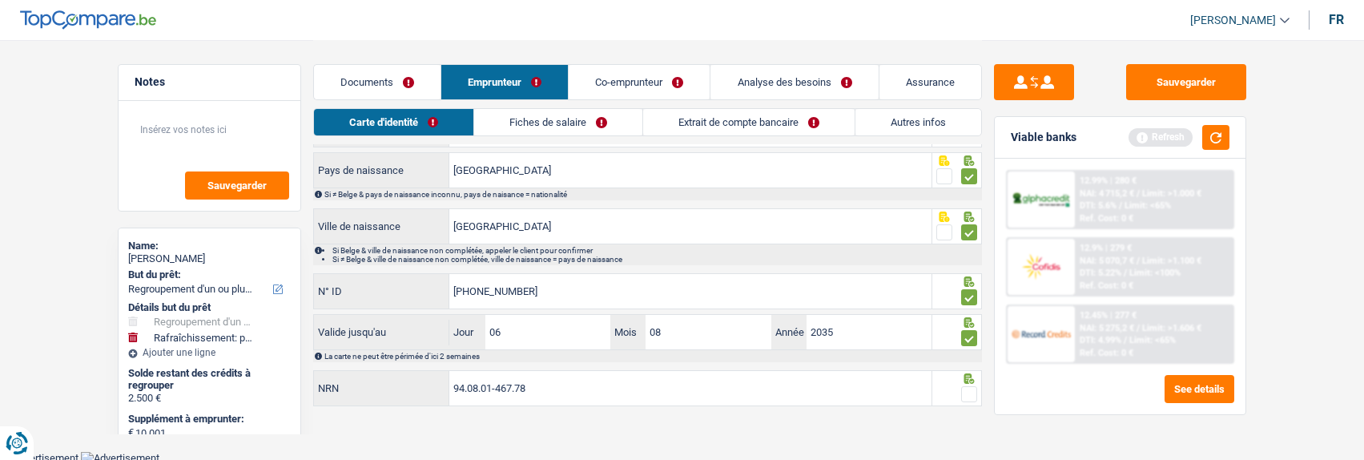
click at [947, 393] on fieldset at bounding box center [957, 395] width 41 height 20
click at [969, 386] on span at bounding box center [969, 394] width 16 height 16
click at [0, 0] on input "radio" at bounding box center [0, 0] width 0 height 0
click at [597, 116] on link "Fiches de salaire" at bounding box center [558, 122] width 168 height 26
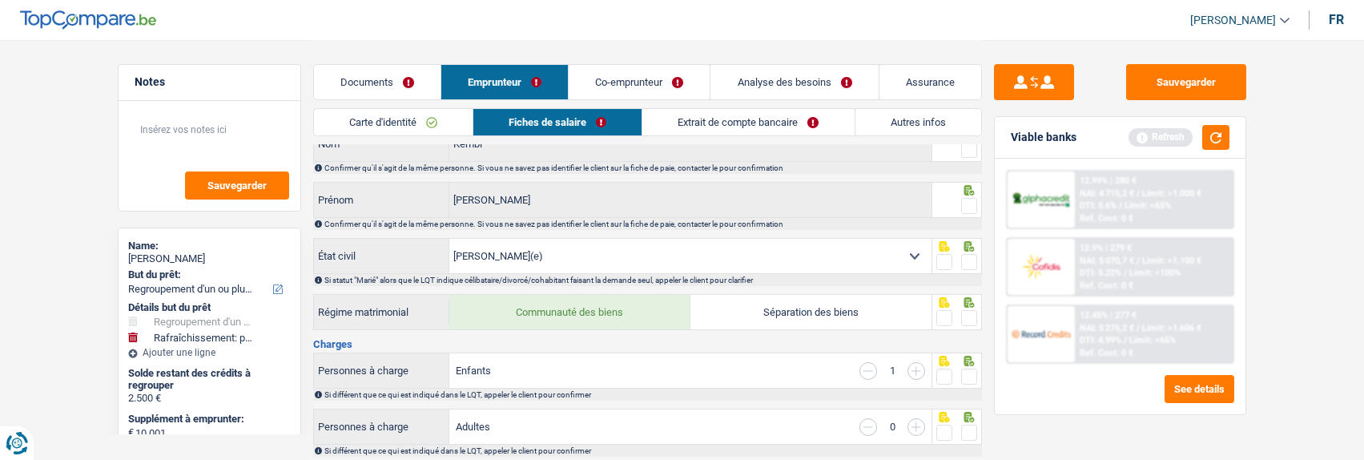
scroll to position [0, 0]
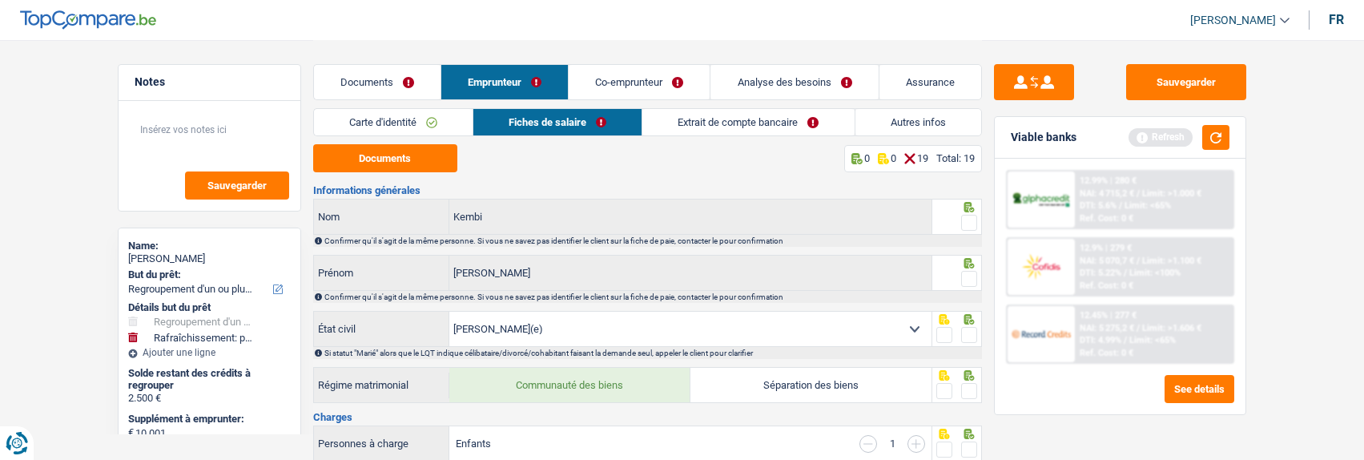
click at [969, 222] on span at bounding box center [969, 223] width 16 height 16
click at [0, 0] on input "radio" at bounding box center [0, 0] width 0 height 0
drag, startPoint x: 967, startPoint y: 272, endPoint x: 911, endPoint y: 257, distance: 57.9
click at [966, 272] on span at bounding box center [969, 279] width 16 height 16
click at [0, 0] on input "radio" at bounding box center [0, 0] width 0 height 0
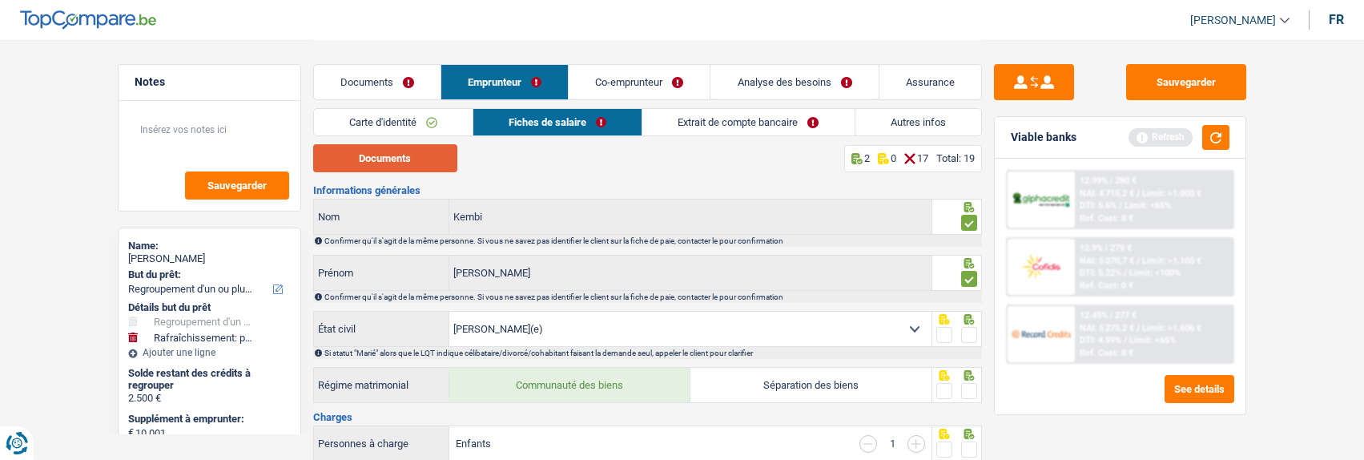
click at [397, 151] on button "Documents" at bounding box center [385, 158] width 144 height 28
click at [965, 332] on span at bounding box center [969, 335] width 16 height 16
click at [0, 0] on input "radio" at bounding box center [0, 0] width 0 height 0
click at [966, 385] on span at bounding box center [969, 391] width 16 height 16
click at [0, 0] on input "radio" at bounding box center [0, 0] width 0 height 0
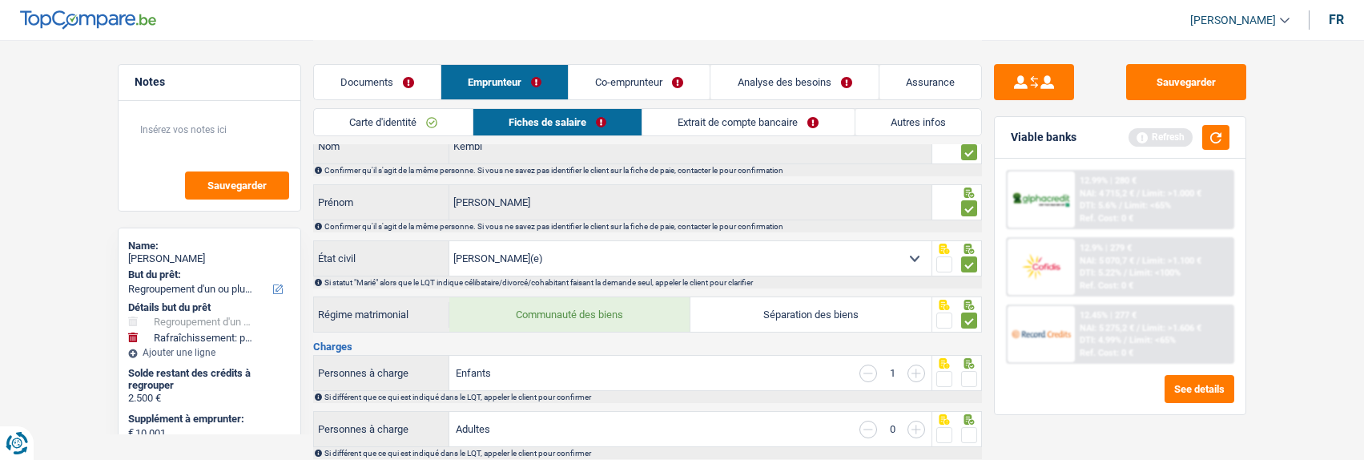
scroll to position [160, 0]
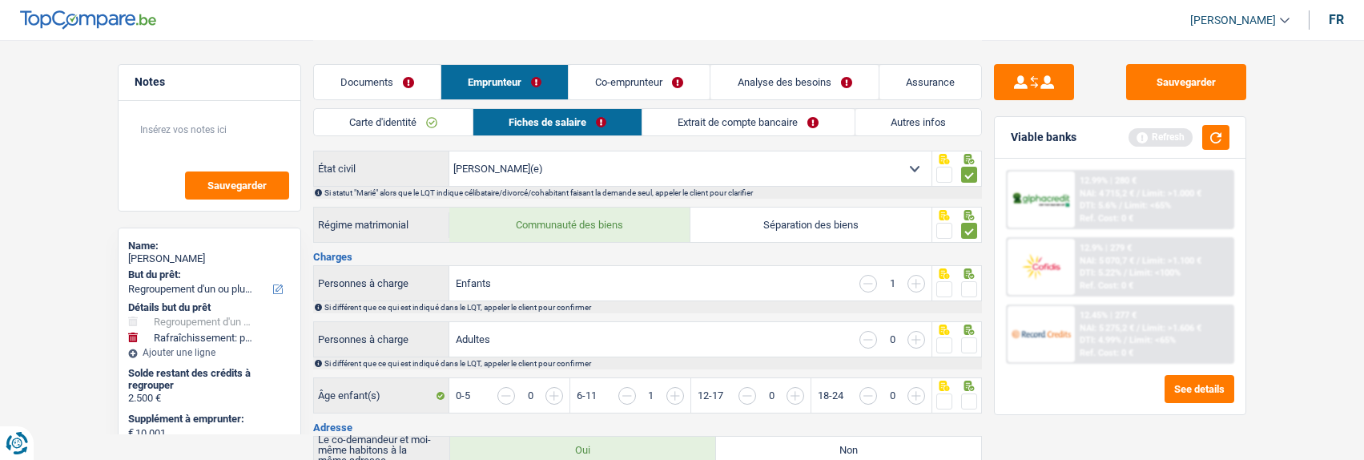
click at [972, 285] on span at bounding box center [969, 289] width 16 height 16
click at [0, 0] on input "radio" at bounding box center [0, 0] width 0 height 0
click at [965, 342] on span at bounding box center [969, 345] width 16 height 16
click at [0, 0] on input "radio" at bounding box center [0, 0] width 0 height 0
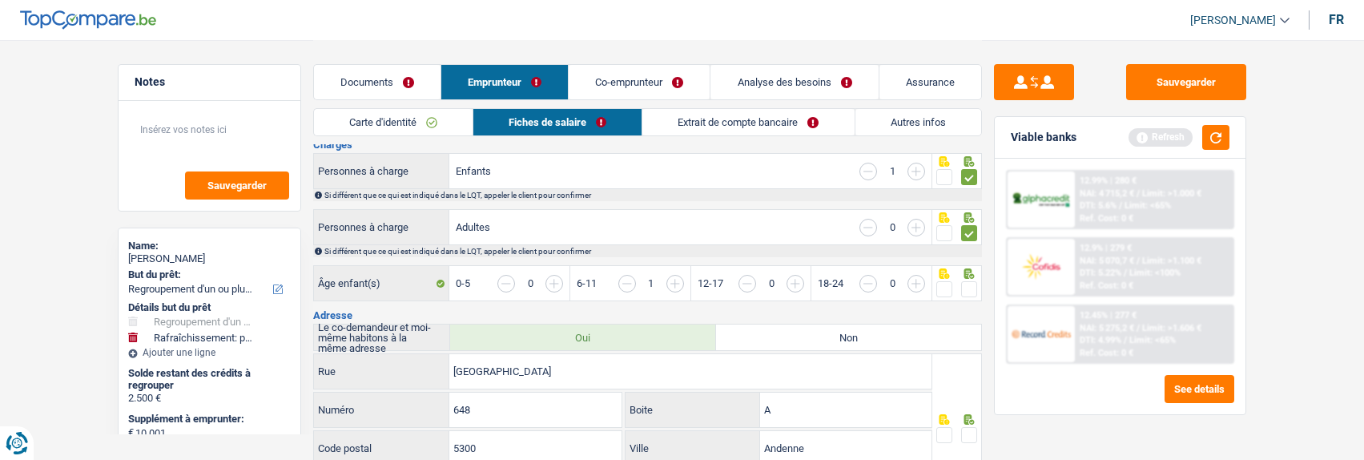
scroll to position [320, 0]
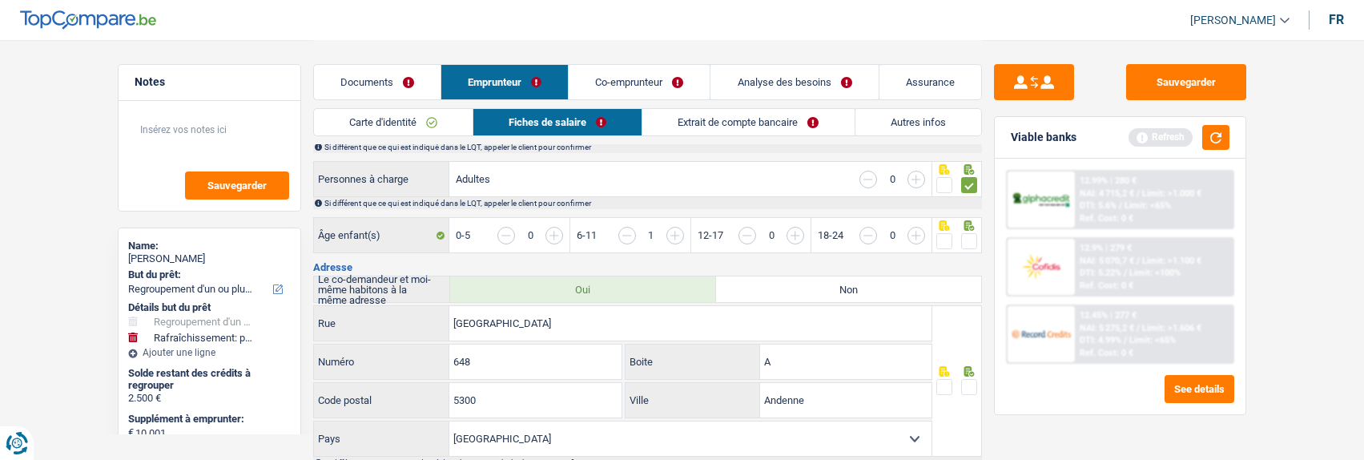
click at [969, 234] on span at bounding box center [969, 241] width 16 height 16
click at [0, 0] on input "radio" at bounding box center [0, 0] width 0 height 0
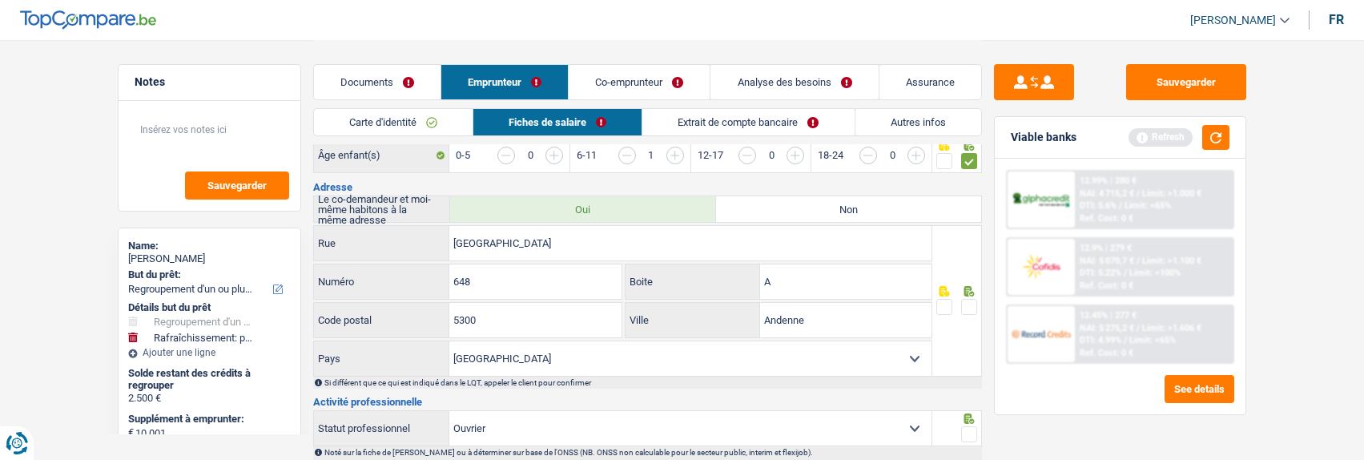
click at [964, 299] on span at bounding box center [969, 307] width 16 height 16
click at [0, 0] on input "radio" at bounding box center [0, 0] width 0 height 0
drag, startPoint x: 578, startPoint y: 226, endPoint x: 362, endPoint y: 231, distance: 216.4
click at [362, 231] on div "Rue de Sclaigneau Rue" at bounding box center [623, 243] width 618 height 34
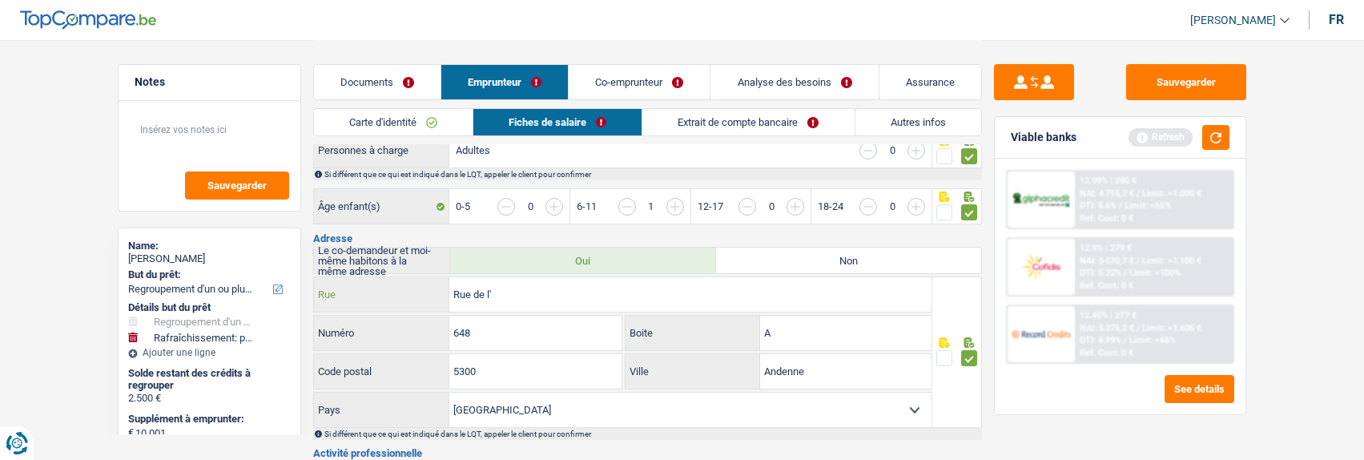
scroll to position [320, 0]
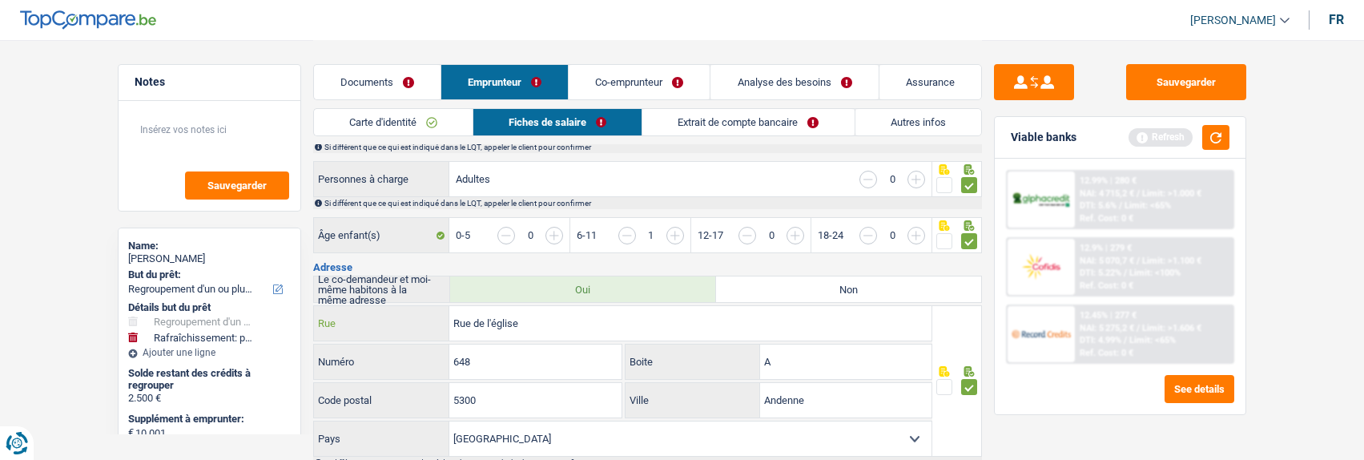
type input "Rue de l'église"
click at [533, 361] on input "648" at bounding box center [535, 361] width 172 height 34
type input "6"
type input "37"
click at [549, 318] on input "Rue de l'église" at bounding box center [690, 323] width 482 height 34
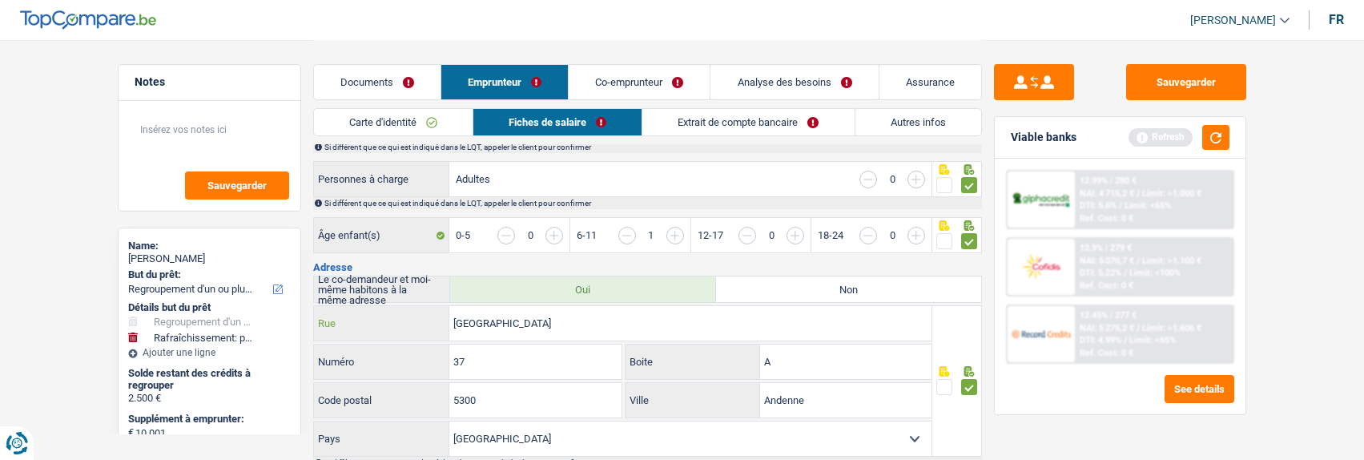
type input "Rue de l'église notre dame"
drag, startPoint x: 857, startPoint y: 403, endPoint x: 723, endPoint y: 398, distance: 134.7
click at [723, 398] on div "Andenne Ville" at bounding box center [779, 400] width 306 height 34
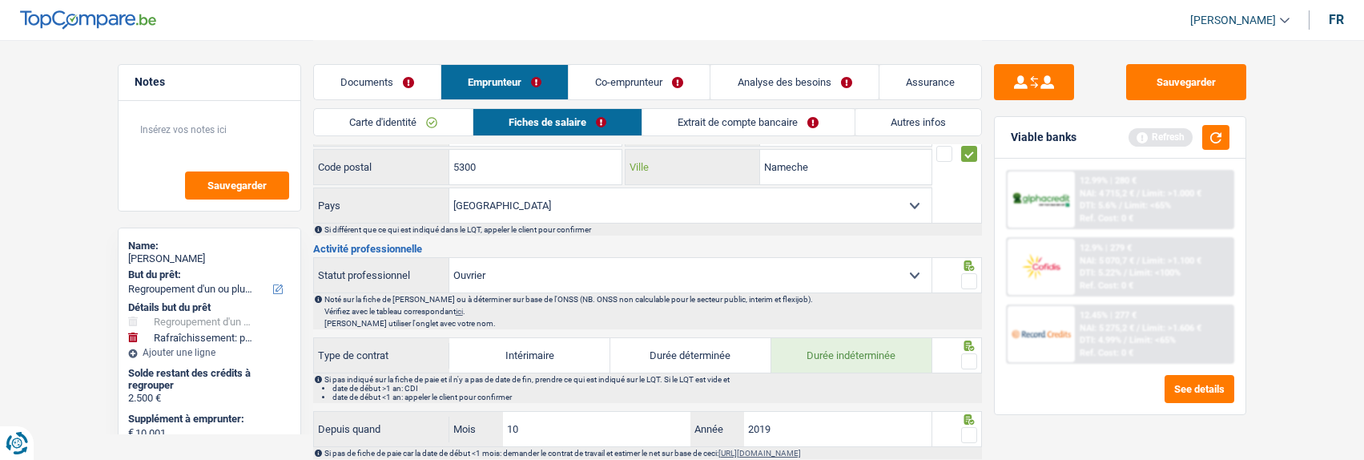
scroll to position [561, 0]
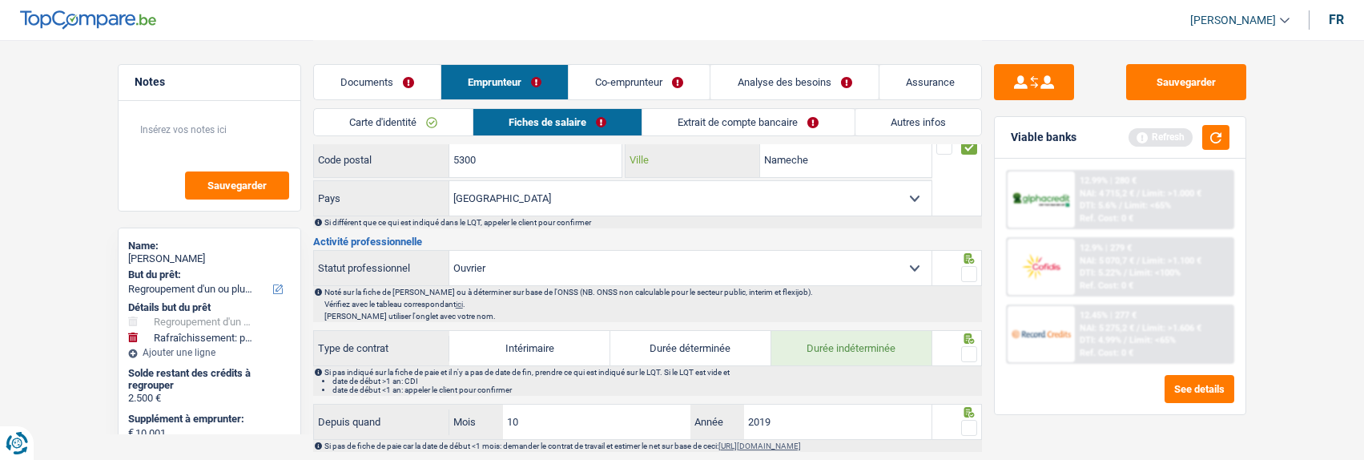
type input "Nameche"
click at [968, 272] on span at bounding box center [969, 274] width 16 height 16
click at [0, 0] on input "radio" at bounding box center [0, 0] width 0 height 0
click at [967, 346] on span at bounding box center [969, 354] width 16 height 16
click at [0, 0] on input "radio" at bounding box center [0, 0] width 0 height 0
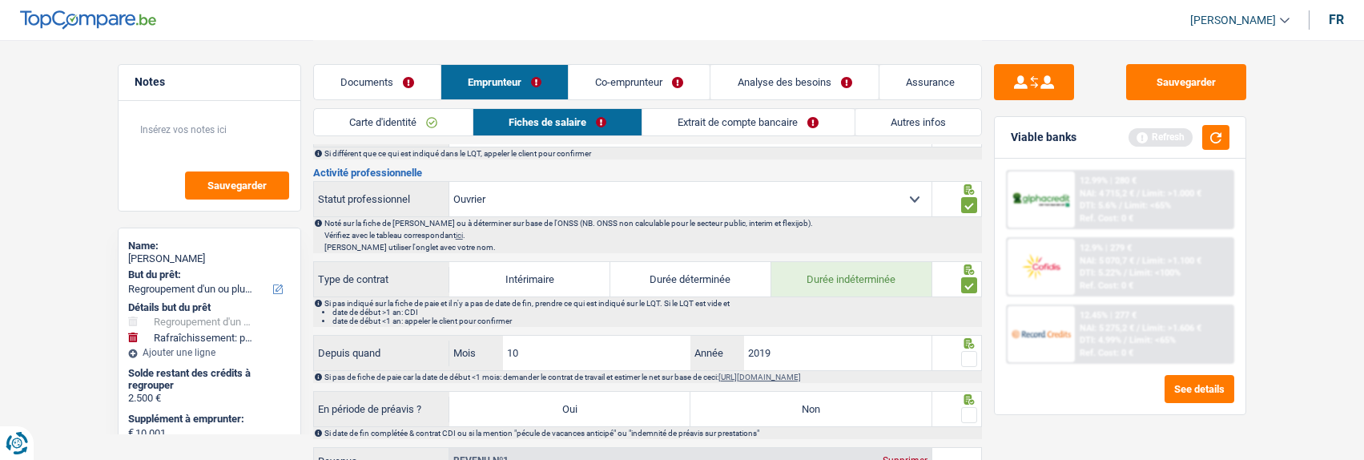
scroll to position [721, 0]
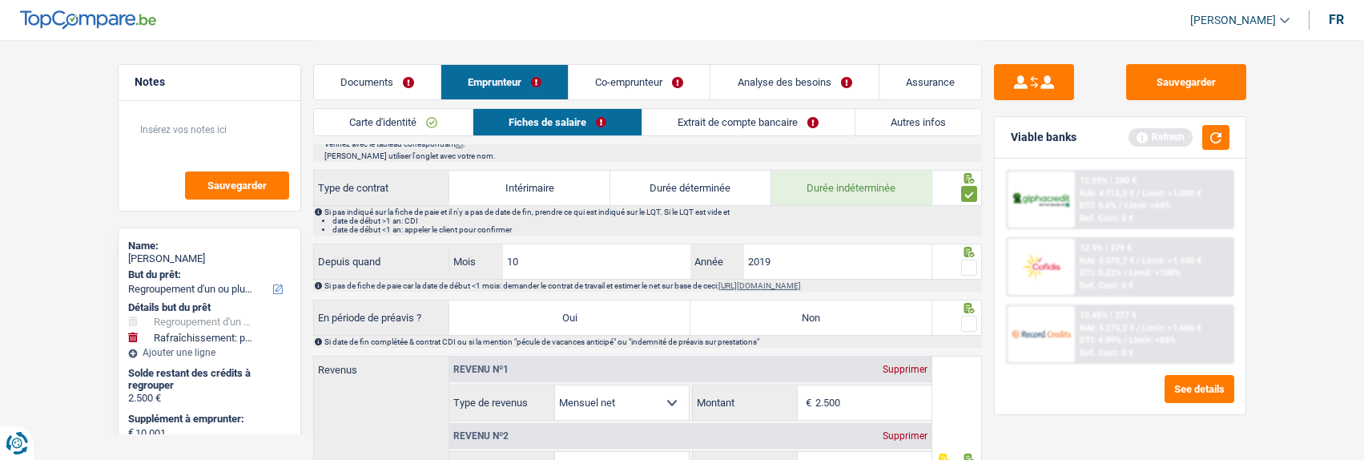
drag, startPoint x: 967, startPoint y: 263, endPoint x: 769, endPoint y: 330, distance: 209.0
click at [966, 264] on span at bounding box center [969, 268] width 16 height 16
click at [0, 0] on input "radio" at bounding box center [0, 0] width 0 height 0
click at [796, 310] on label "Non" at bounding box center [811, 317] width 241 height 34
click at [796, 310] on input "Non" at bounding box center [811, 317] width 241 height 34
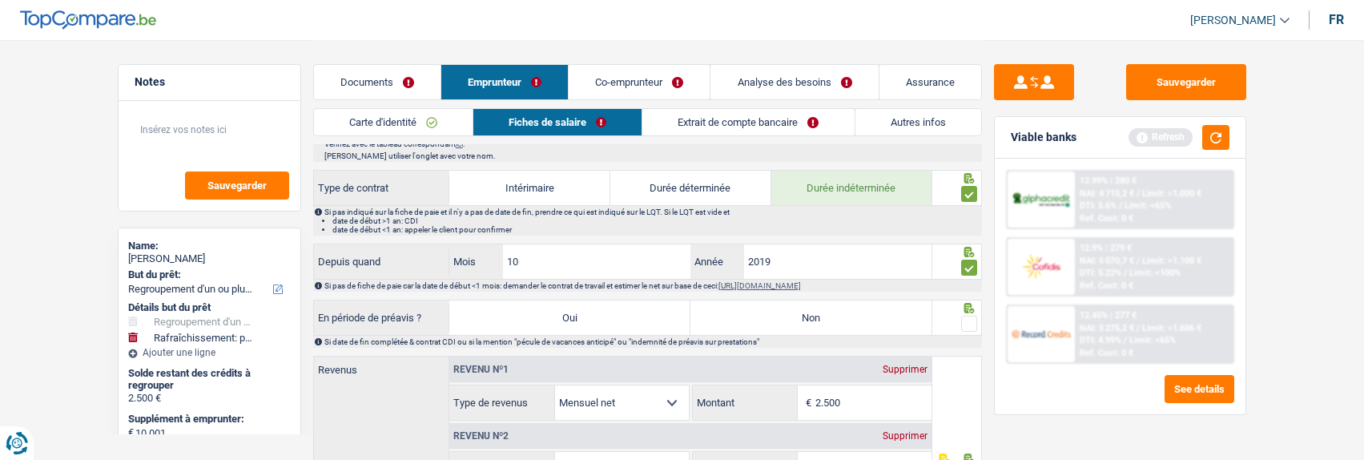
radio input "true"
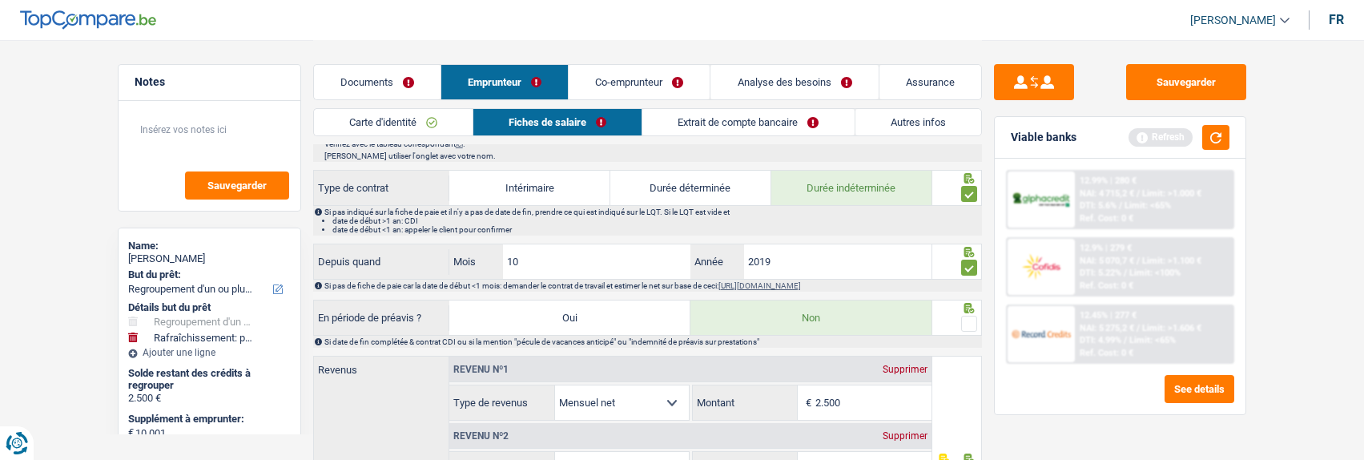
click at [969, 317] on span at bounding box center [969, 324] width 16 height 16
click at [0, 0] on input "radio" at bounding box center [0, 0] width 0 height 0
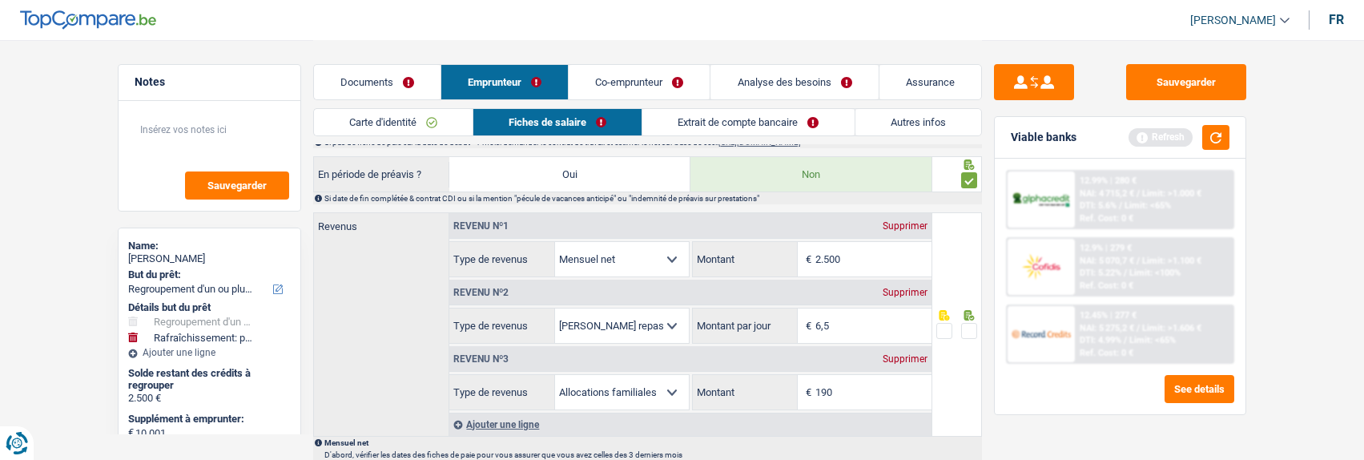
scroll to position [881, 0]
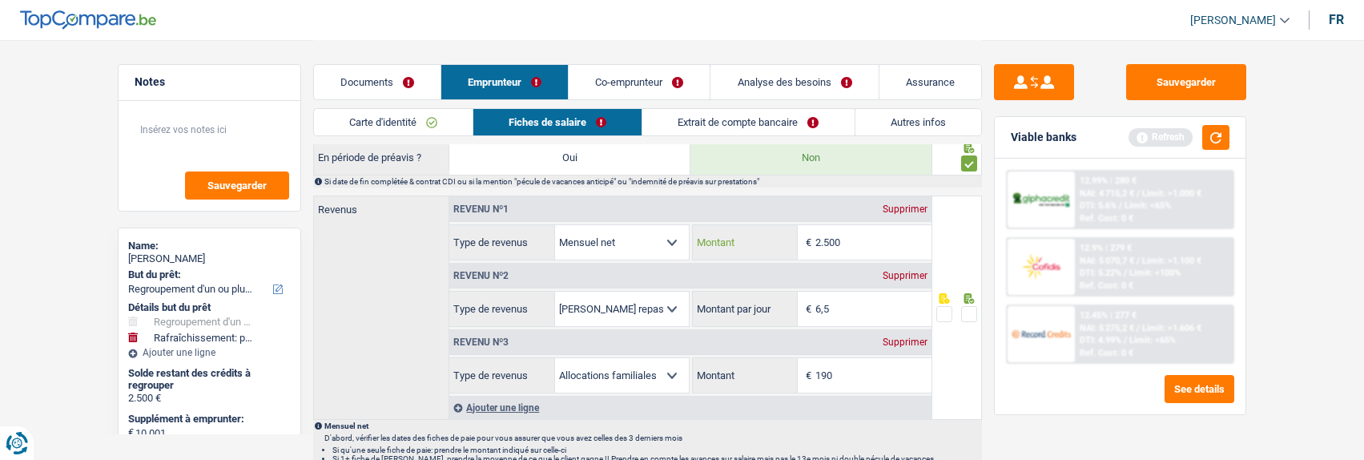
click at [871, 234] on input "2.500" at bounding box center [874, 242] width 116 height 34
type input "2.466"
click at [973, 311] on span at bounding box center [969, 314] width 16 height 16
click at [0, 0] on input "radio" at bounding box center [0, 0] width 0 height 0
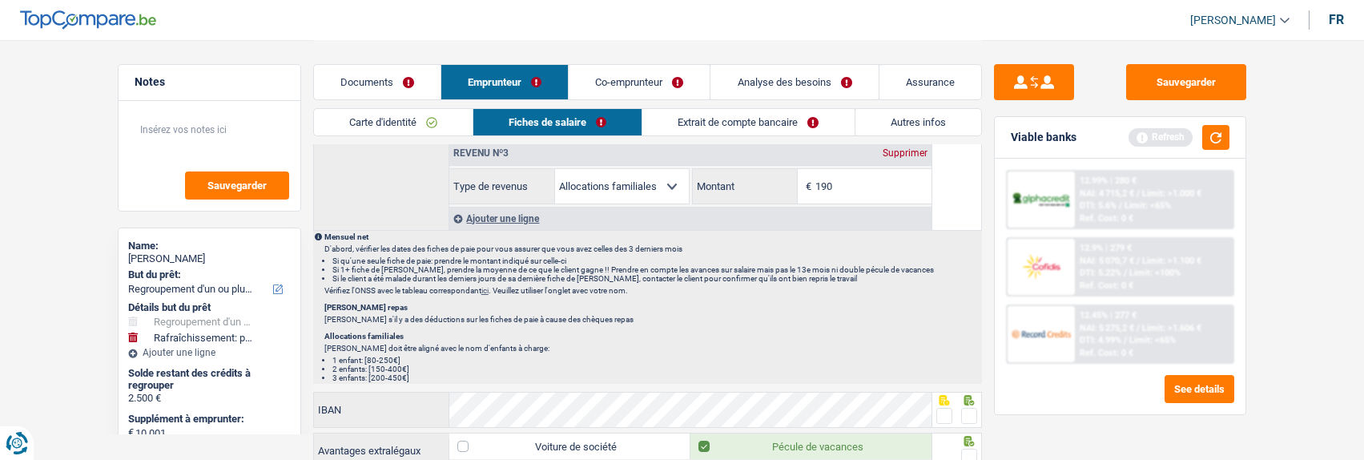
scroll to position [1122, 0]
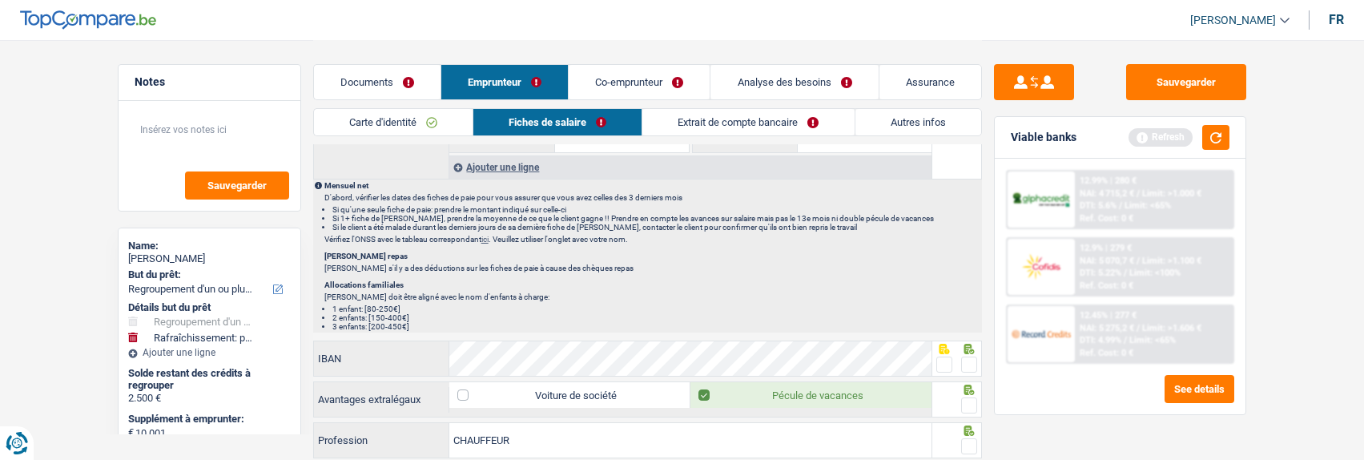
click at [973, 364] on span at bounding box center [969, 365] width 16 height 16
click at [0, 0] on input "radio" at bounding box center [0, 0] width 0 height 0
click at [973, 397] on span at bounding box center [969, 405] width 16 height 16
click at [0, 0] on input "radio" at bounding box center [0, 0] width 0 height 0
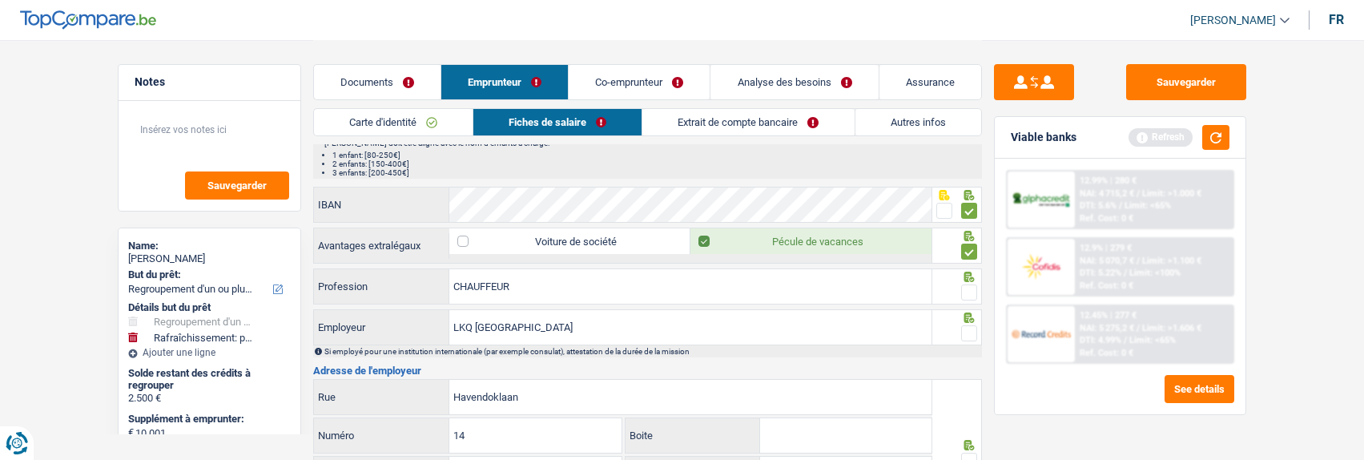
scroll to position [1282, 0]
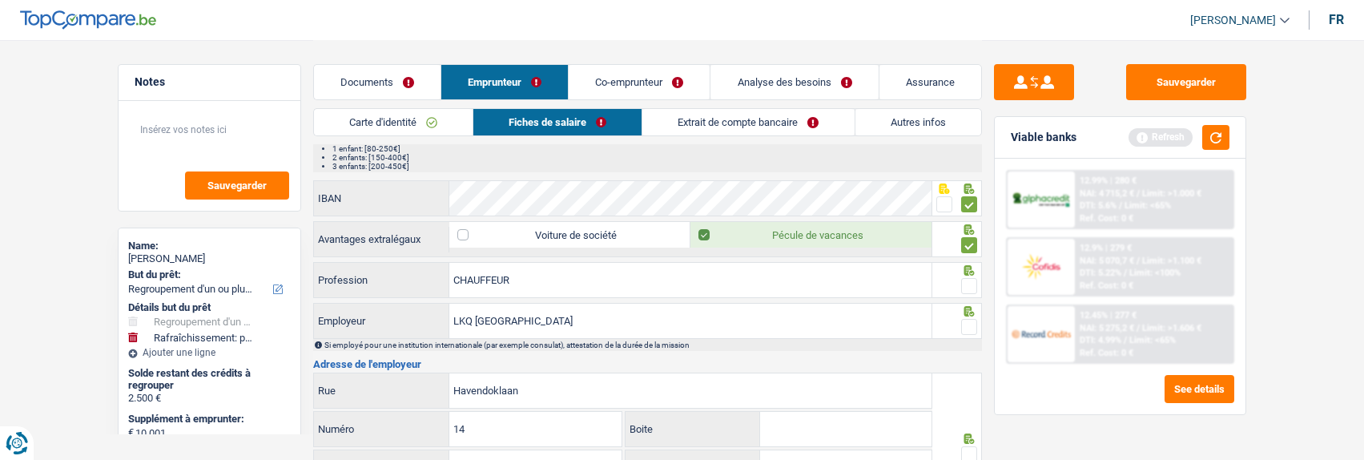
click at [973, 278] on span at bounding box center [969, 286] width 16 height 16
click at [0, 0] on input "radio" at bounding box center [0, 0] width 0 height 0
click at [972, 322] on span at bounding box center [969, 327] width 16 height 16
click at [0, 0] on input "radio" at bounding box center [0, 0] width 0 height 0
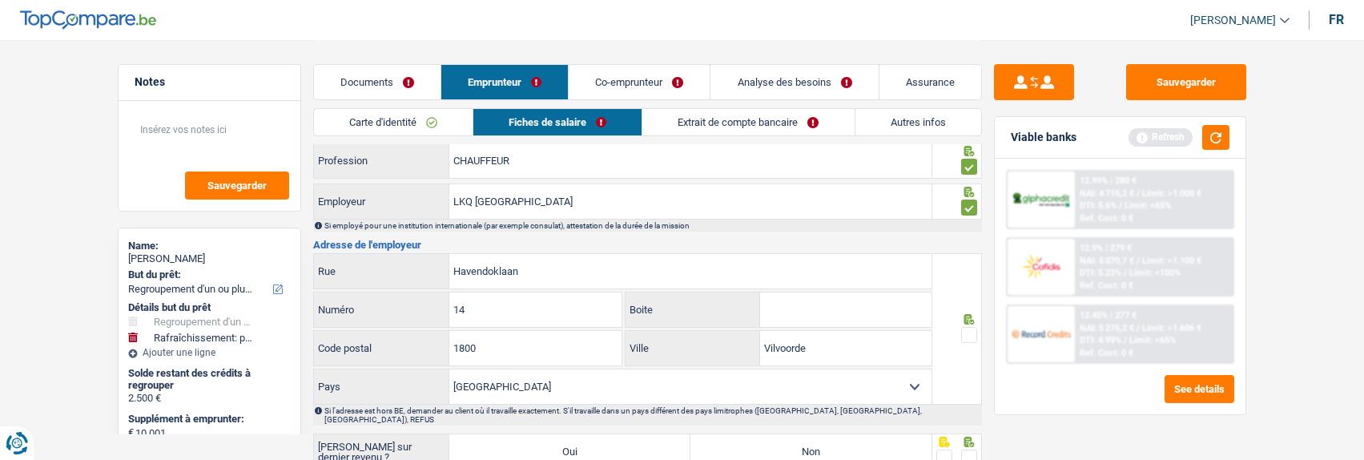
scroll to position [1442, 0]
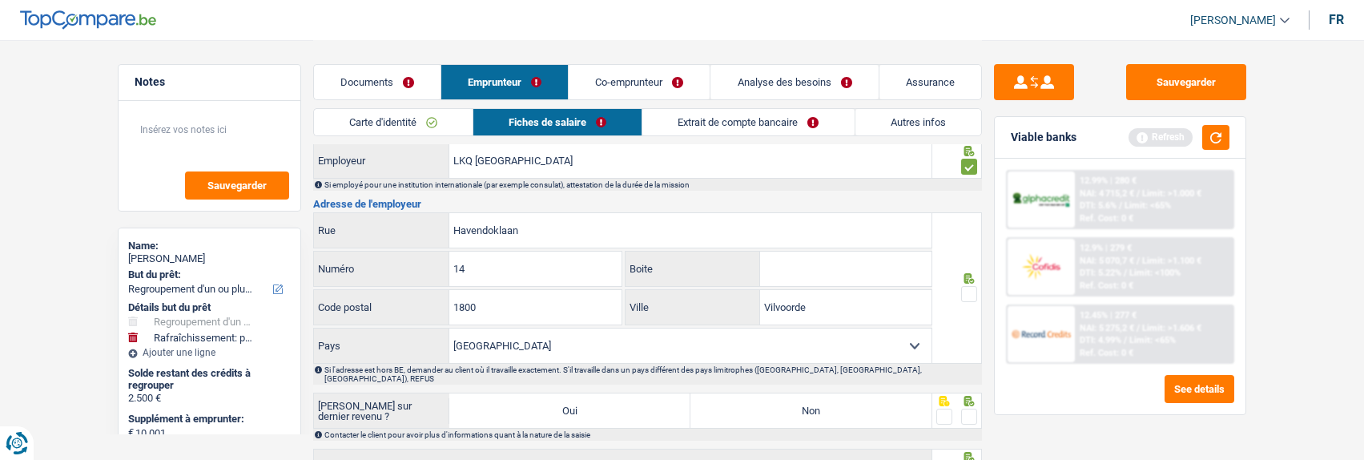
click at [977, 286] on span at bounding box center [969, 294] width 16 height 16
click at [0, 0] on input "radio" at bounding box center [0, 0] width 0 height 0
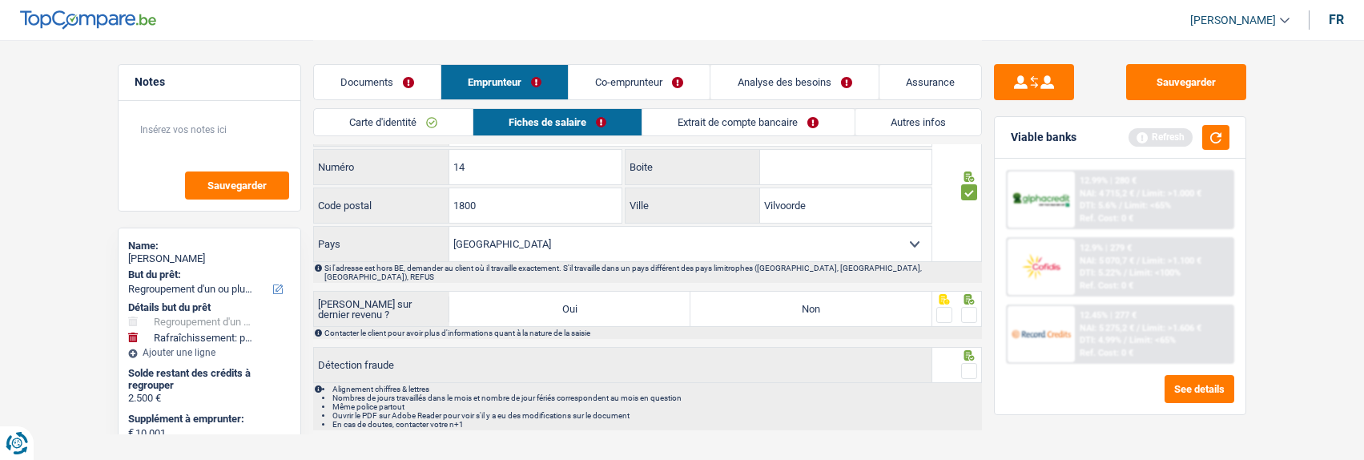
scroll to position [1559, 0]
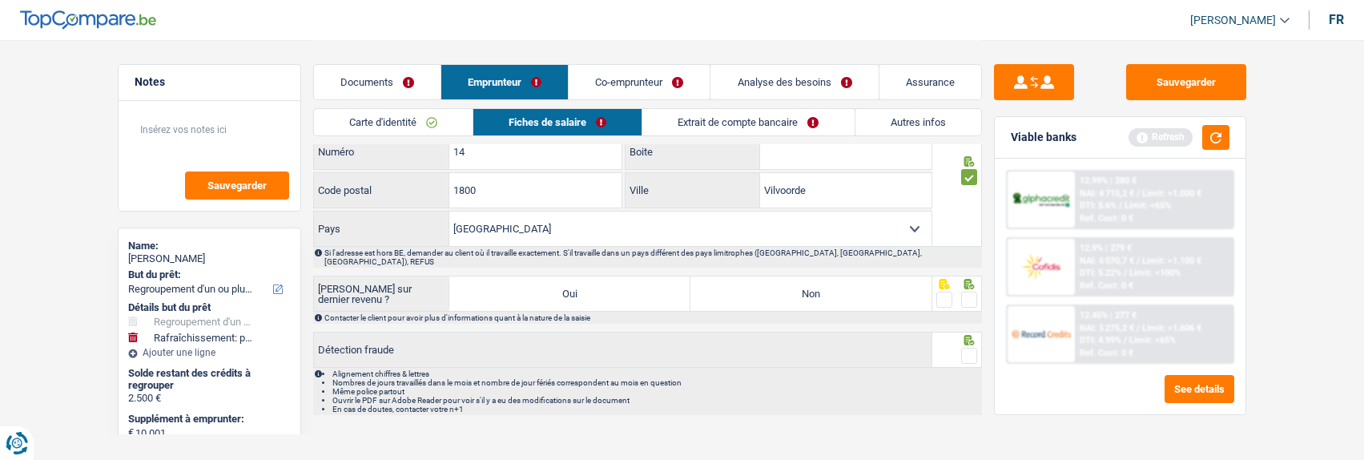
click at [800, 288] on label "Non" at bounding box center [811, 293] width 241 height 34
click at [800, 288] on input "Non" at bounding box center [811, 293] width 241 height 34
radio input "true"
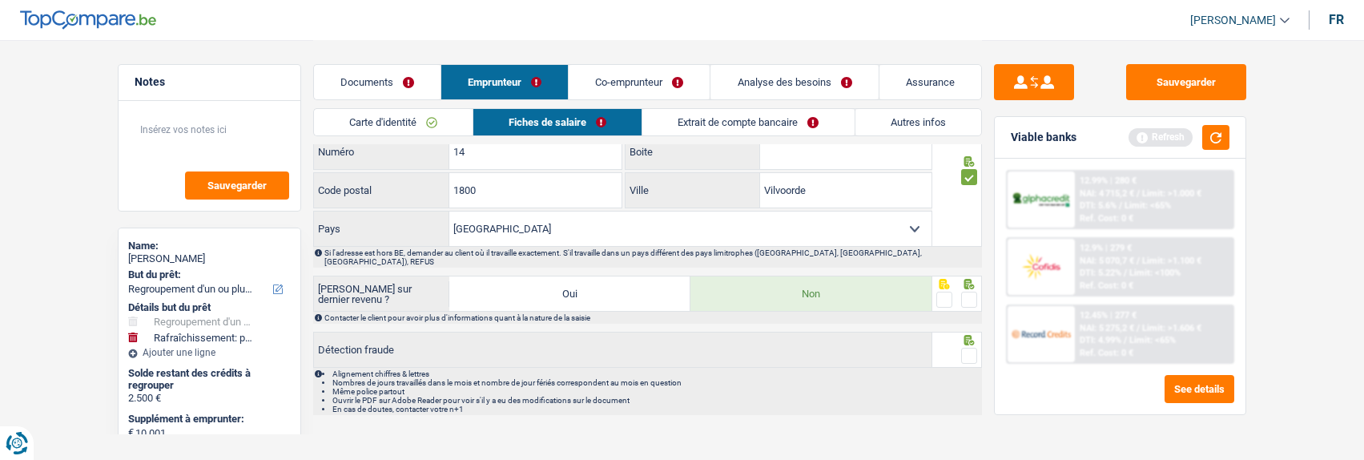
click at [973, 292] on span at bounding box center [969, 300] width 16 height 16
click at [0, 0] on input "radio" at bounding box center [0, 0] width 0 height 0
click at [973, 348] on span at bounding box center [969, 356] width 16 height 16
click at [0, 0] on input "radio" at bounding box center [0, 0] width 0 height 0
click at [1221, 138] on button "button" at bounding box center [1216, 137] width 27 height 25
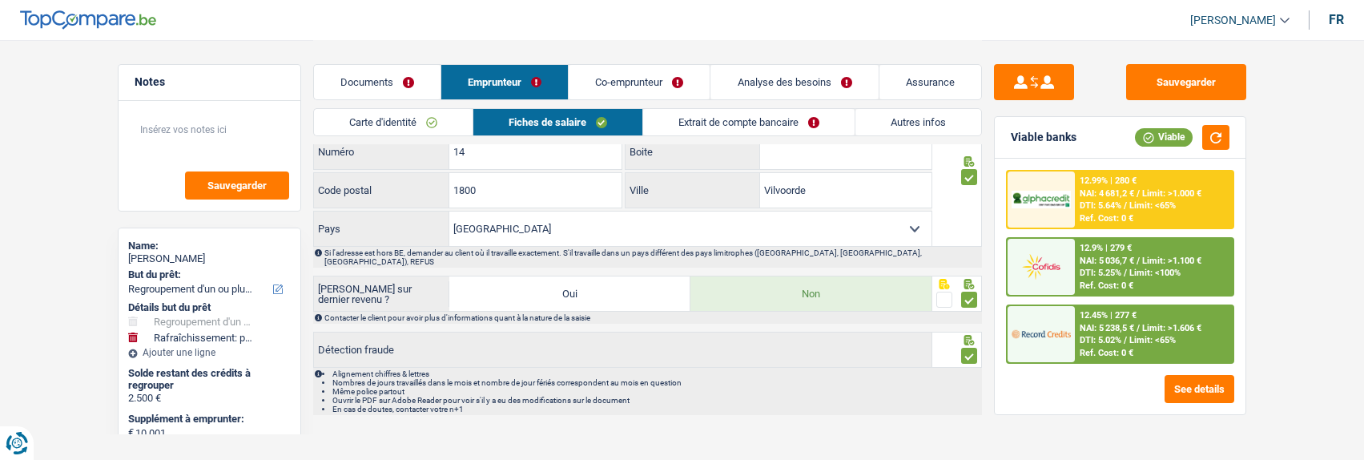
click at [768, 120] on link "Extrait de compte bancaire" at bounding box center [749, 122] width 212 height 26
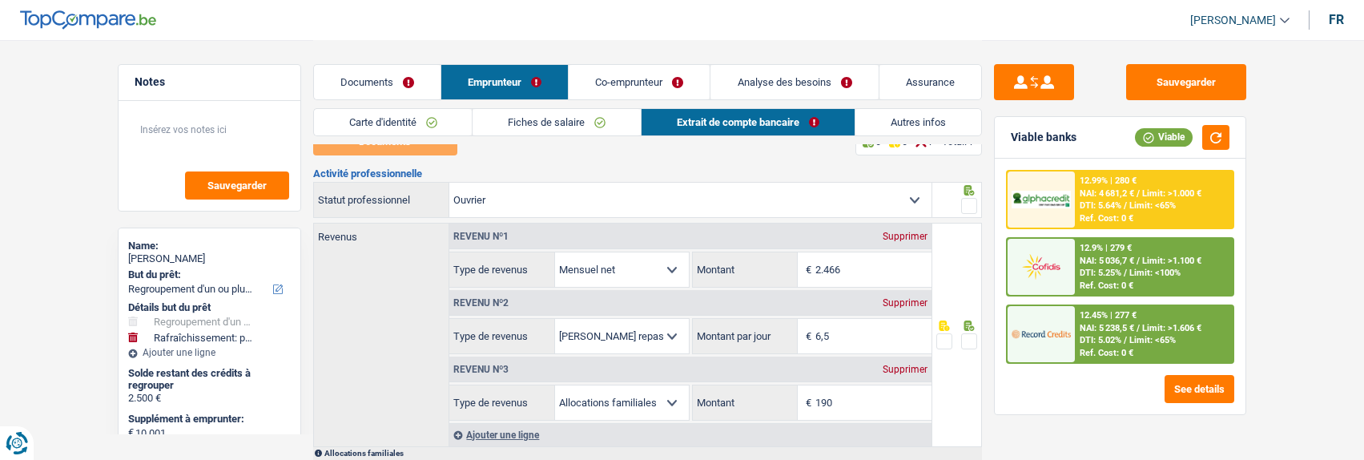
scroll to position [0, 0]
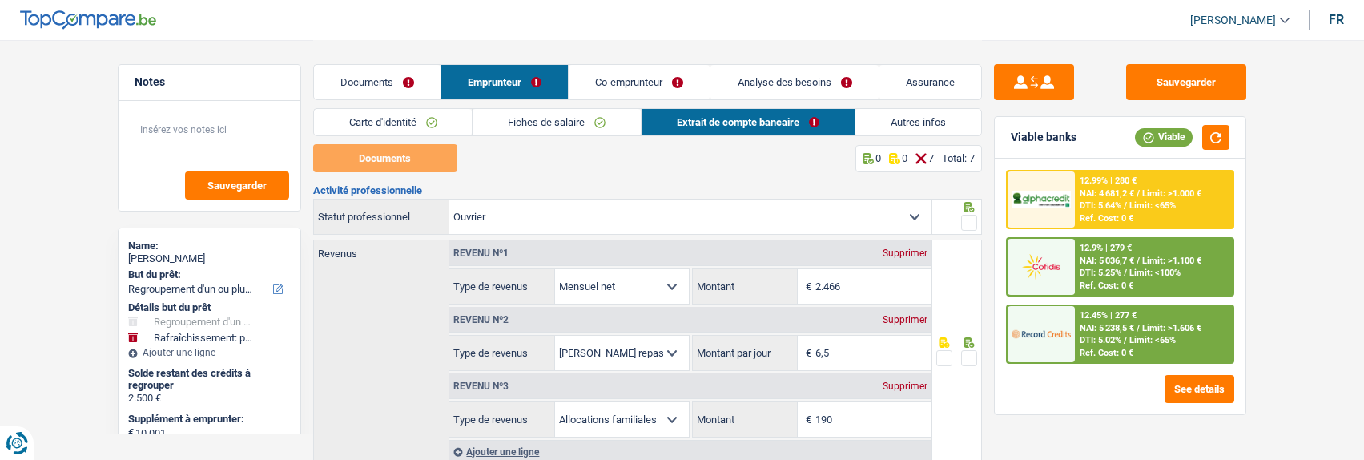
click at [391, 83] on link "Documents" at bounding box center [377, 82] width 127 height 34
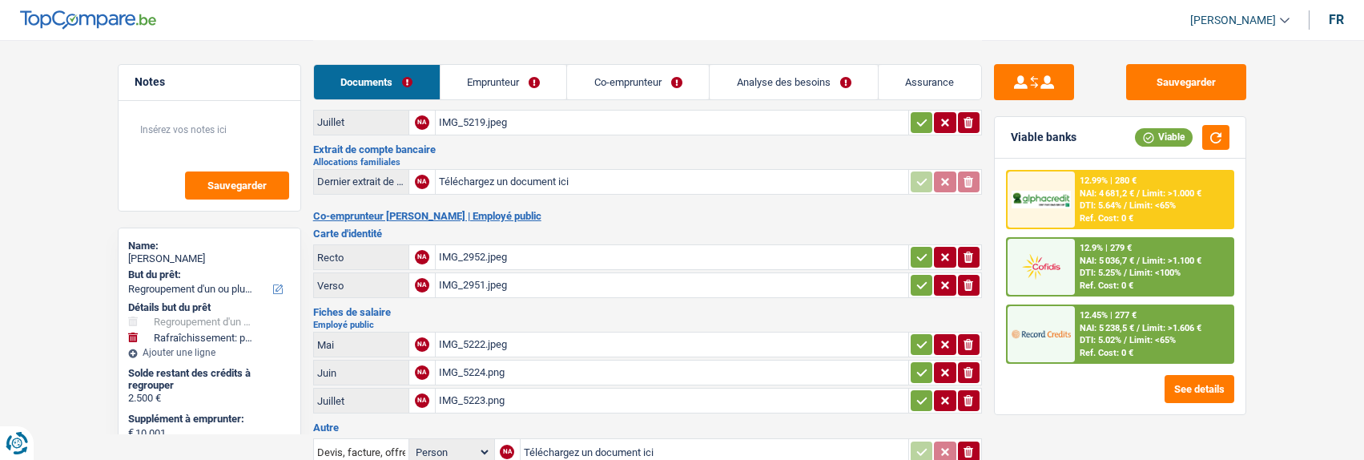
scroll to position [240, 0]
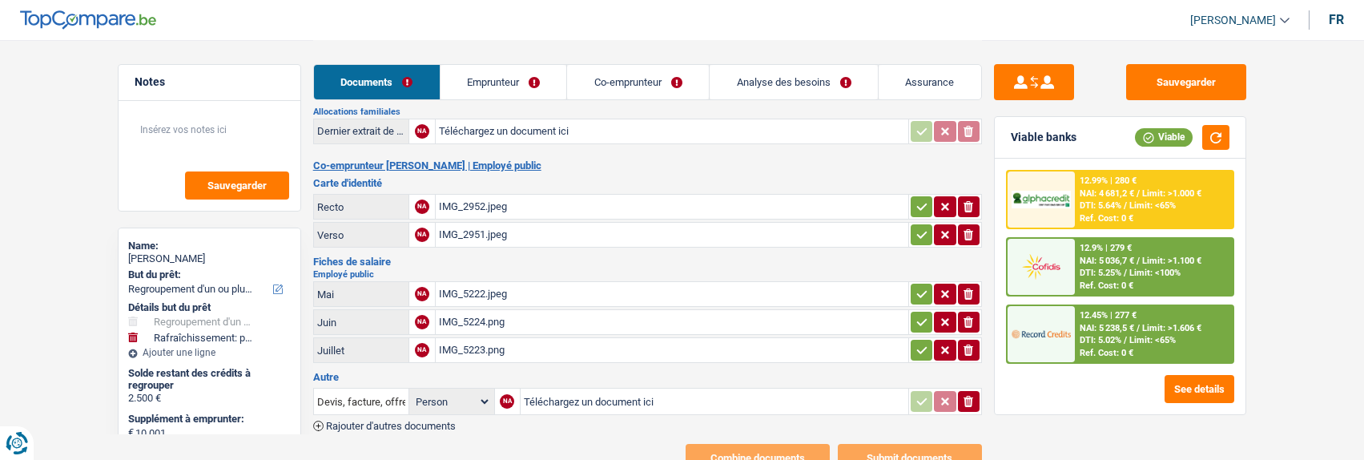
click at [977, 391] on button "ionicons-v5-e" at bounding box center [969, 401] width 22 height 21
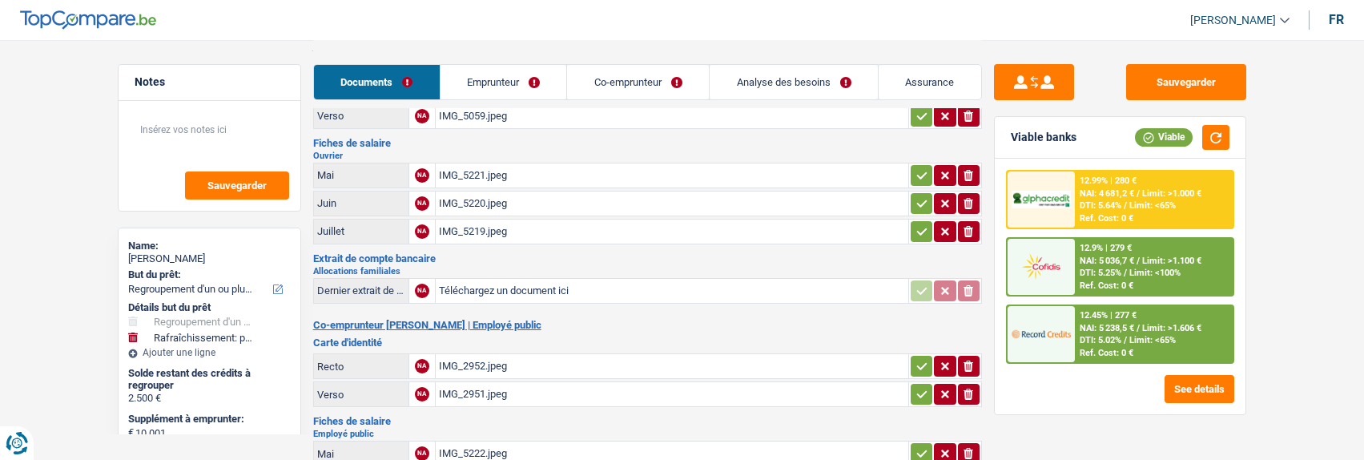
scroll to position [80, 0]
click at [518, 84] on link "Emprunteur" at bounding box center [504, 82] width 127 height 34
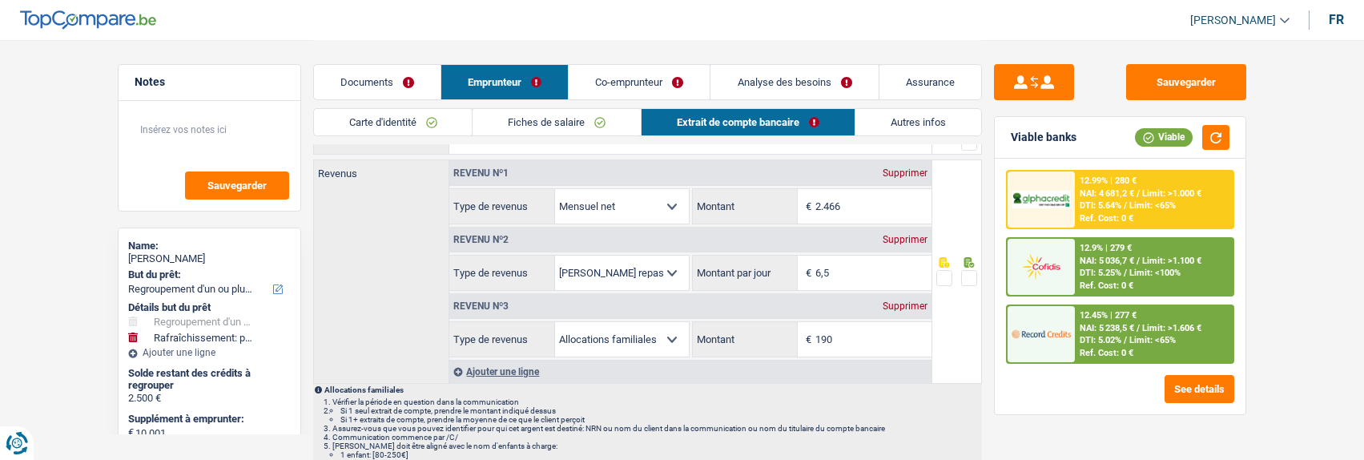
click at [898, 301] on div "Supprimer" at bounding box center [905, 306] width 53 height 10
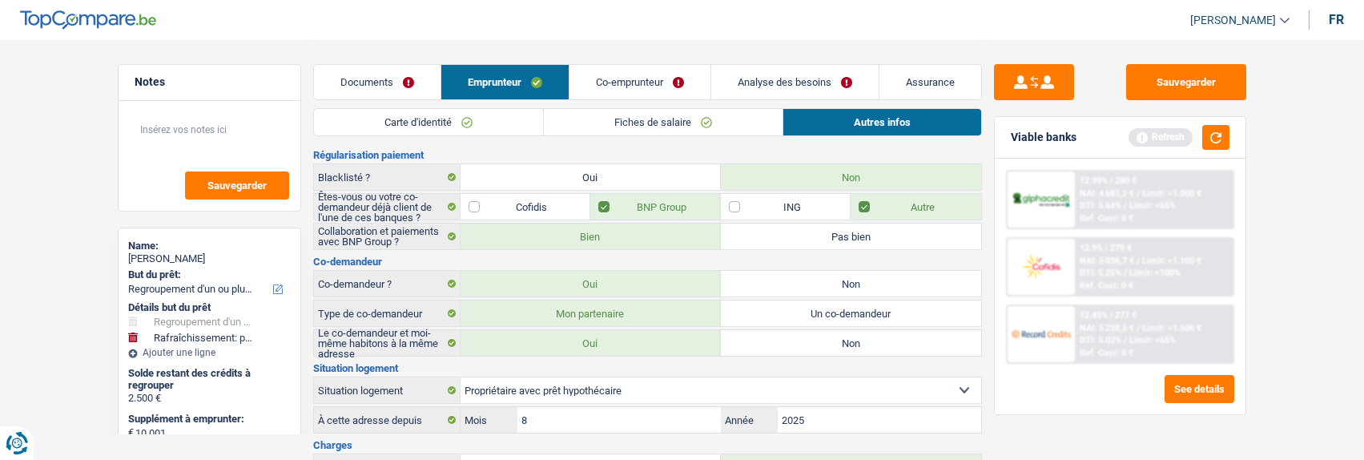
scroll to position [0, 0]
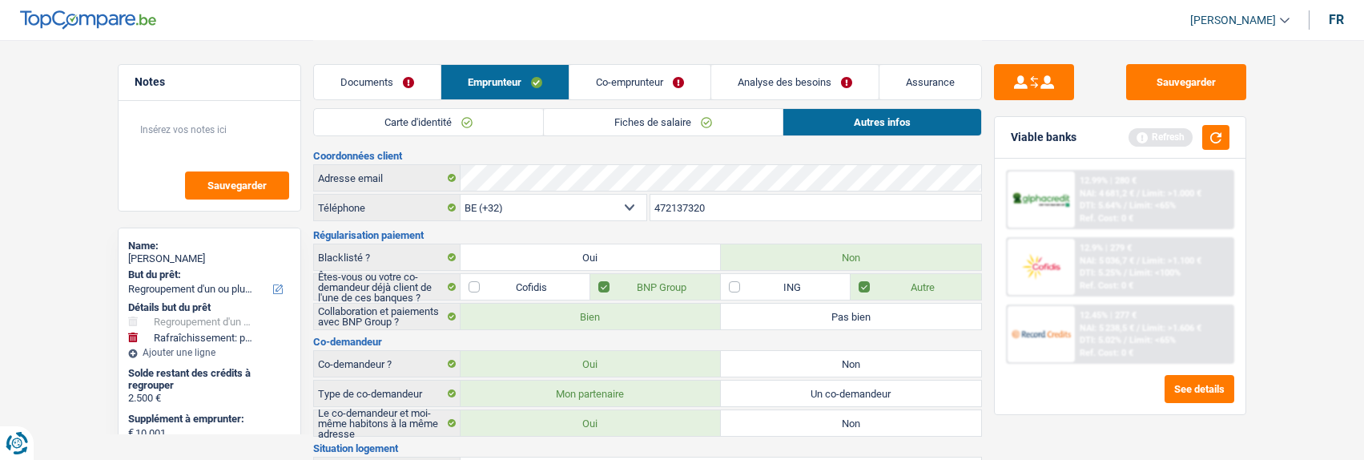
click at [624, 78] on link "Co-emprunteur" at bounding box center [640, 82] width 141 height 34
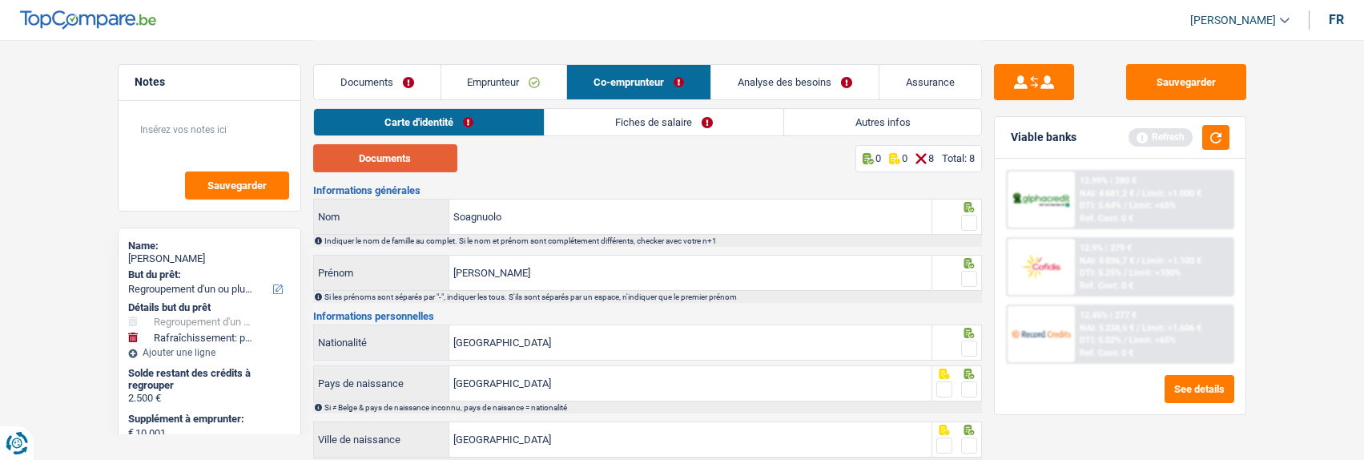
click at [397, 153] on button "Documents" at bounding box center [385, 158] width 144 height 28
click at [468, 212] on input "Soagnuolo" at bounding box center [690, 216] width 482 height 34
type input "Spagnuolo"
click at [972, 224] on span at bounding box center [969, 223] width 16 height 16
click at [0, 0] on input "radio" at bounding box center [0, 0] width 0 height 0
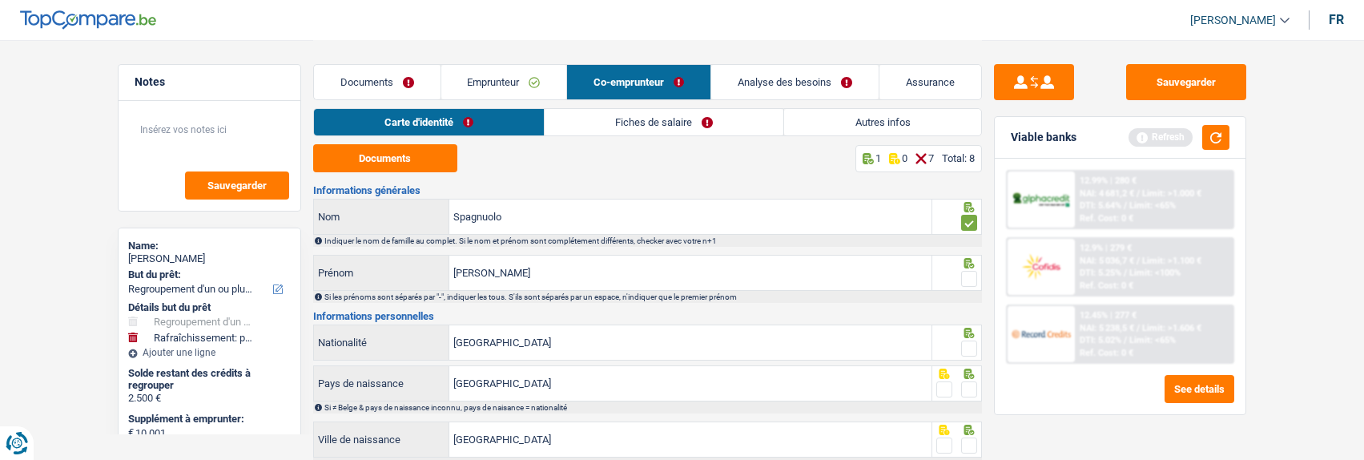
click at [961, 271] on span at bounding box center [969, 279] width 16 height 16
click at [0, 0] on input "radio" at bounding box center [0, 0] width 0 height 0
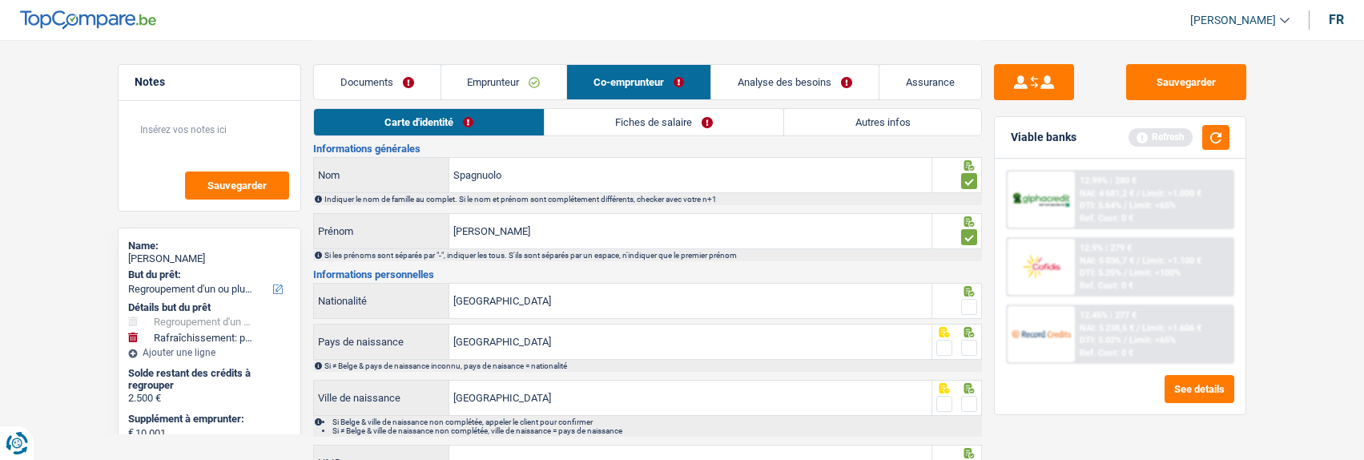
scroll to position [160, 0]
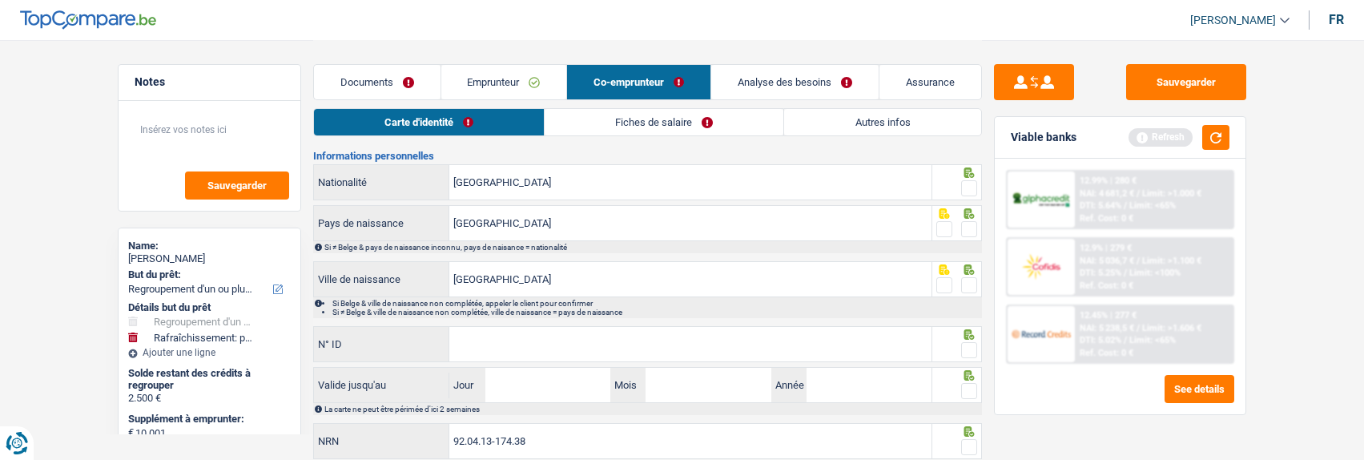
click at [973, 189] on span at bounding box center [969, 188] width 16 height 16
click at [0, 0] on input "radio" at bounding box center [0, 0] width 0 height 0
click at [970, 220] on div at bounding box center [969, 230] width 16 height 20
drag, startPoint x: 966, startPoint y: 226, endPoint x: 962, endPoint y: 247, distance: 21.2
click at [964, 232] on span at bounding box center [969, 229] width 16 height 16
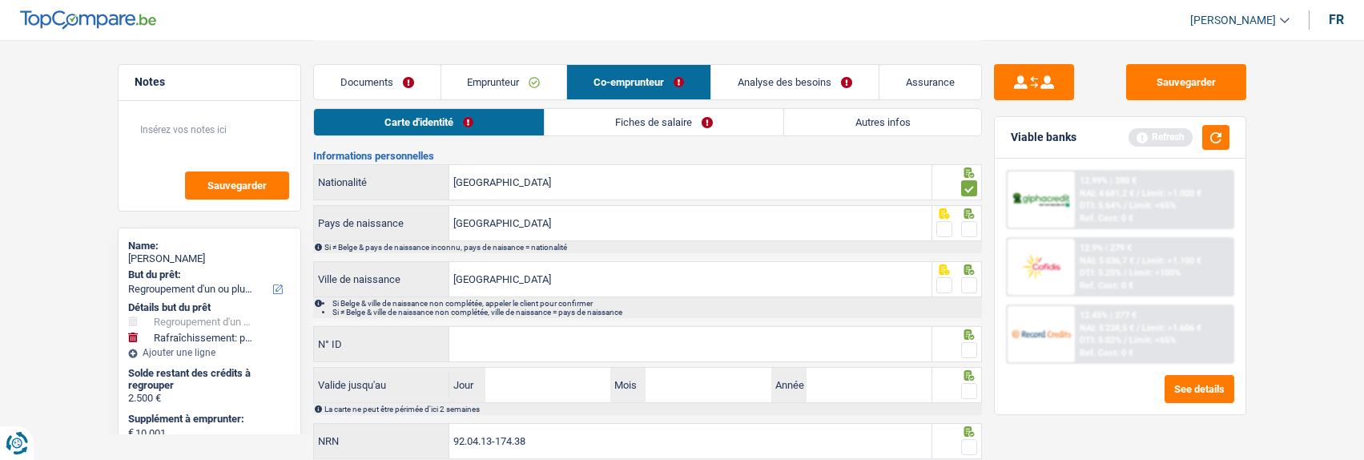
click at [0, 0] on input "radio" at bounding box center [0, 0] width 0 height 0
drag, startPoint x: 963, startPoint y: 279, endPoint x: 962, endPoint y: 287, distance: 8.1
click at [963, 281] on span at bounding box center [969, 285] width 16 height 16
click at [0, 0] on input "radio" at bounding box center [0, 0] width 0 height 0
click at [775, 340] on input "N° ID" at bounding box center [690, 344] width 482 height 34
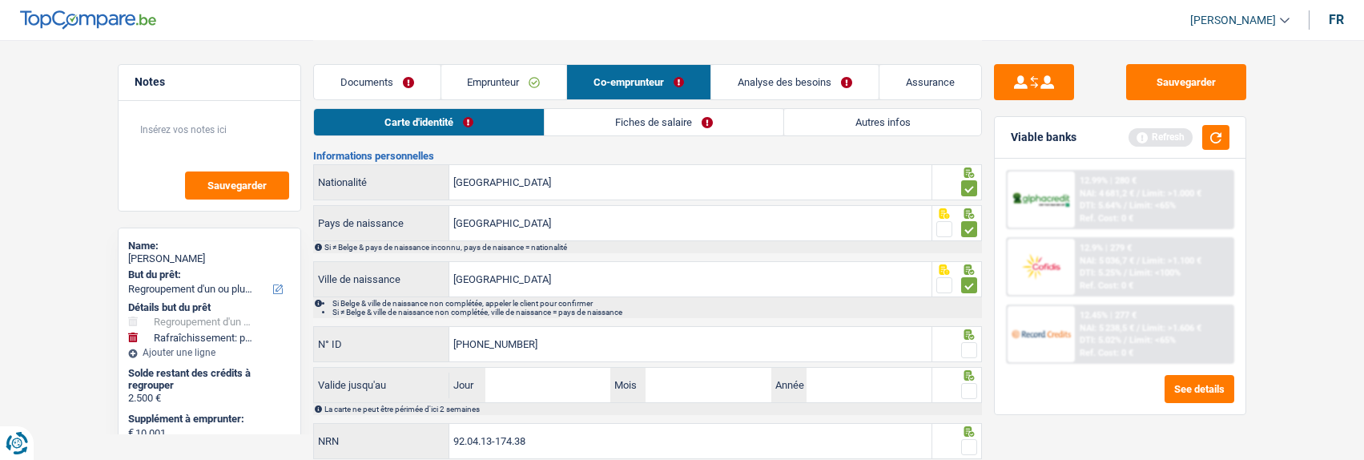
type input "595-2203576-45"
click at [976, 348] on span at bounding box center [969, 350] width 16 height 16
click at [0, 0] on input "radio" at bounding box center [0, 0] width 0 height 0
click at [581, 389] on input "Jour" at bounding box center [547, 385] width 125 height 34
type input "10"
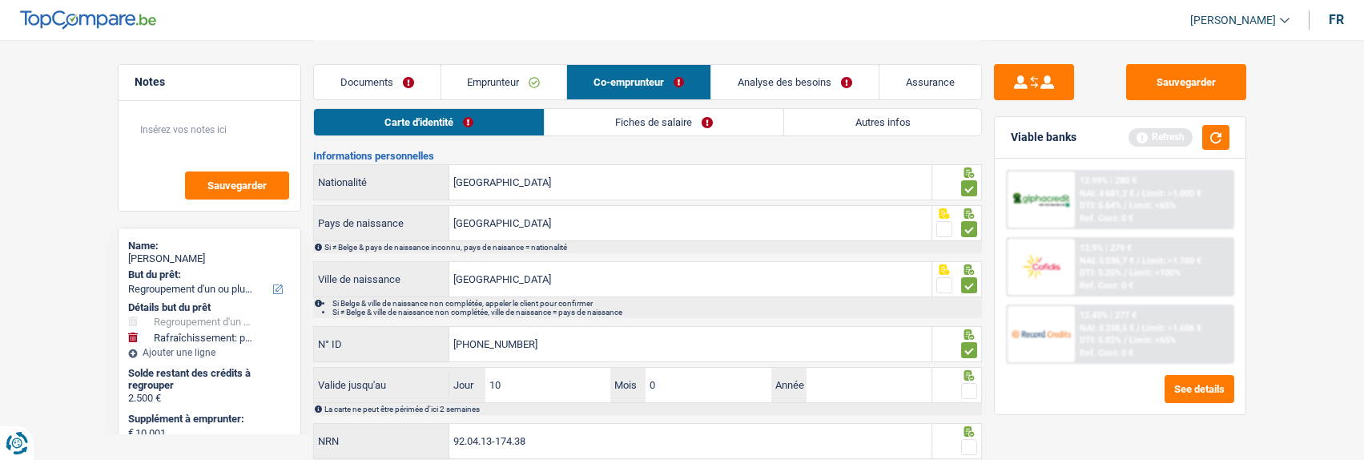
type input "04"
type input "0"
type input "2034"
click at [969, 391] on span at bounding box center [969, 391] width 16 height 16
click at [0, 0] on input "radio" at bounding box center [0, 0] width 0 height 0
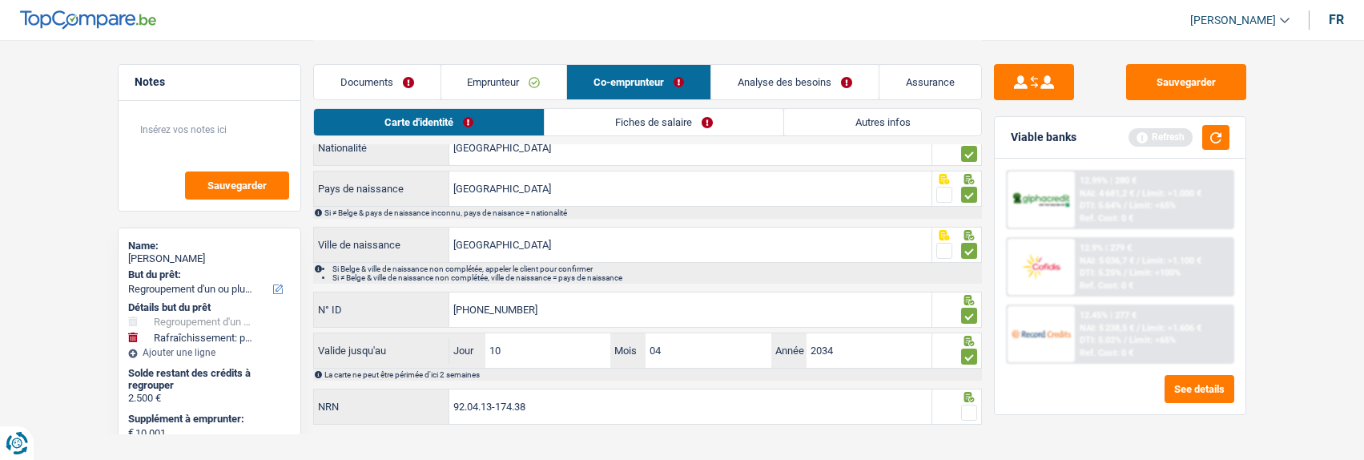
scroll to position [213, 0]
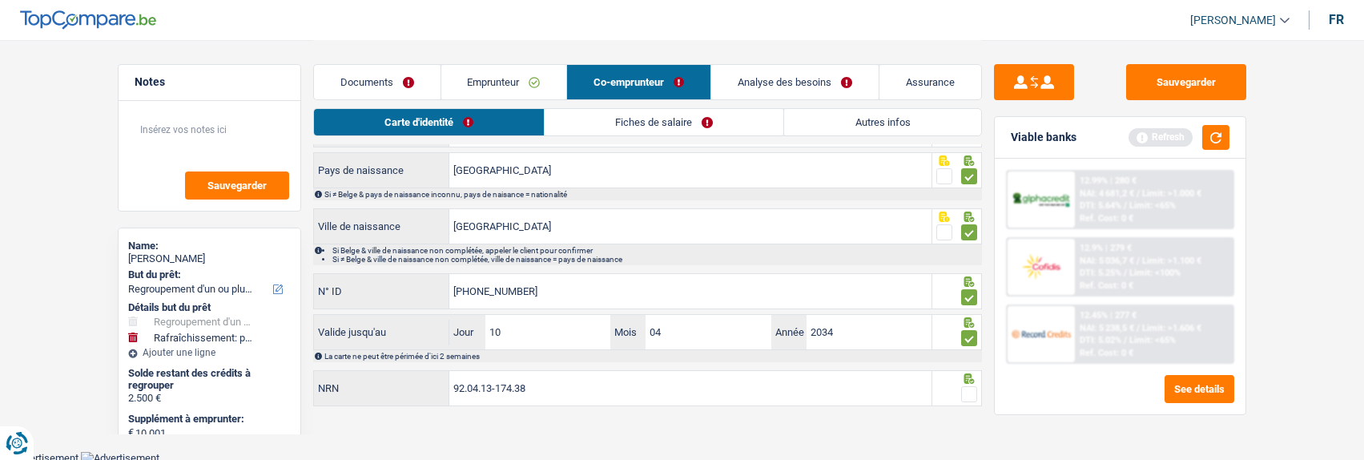
click at [966, 386] on span at bounding box center [969, 394] width 16 height 16
click at [0, 0] on input "radio" at bounding box center [0, 0] width 0 height 0
click at [622, 119] on link "Fiches de salaire" at bounding box center [665, 122] width 239 height 26
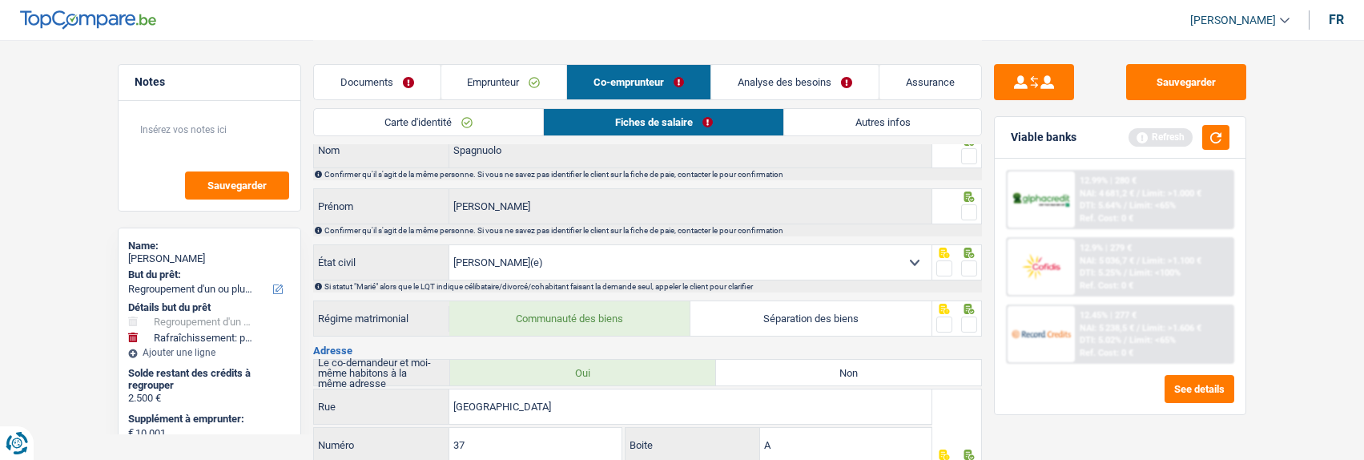
scroll to position [0, 0]
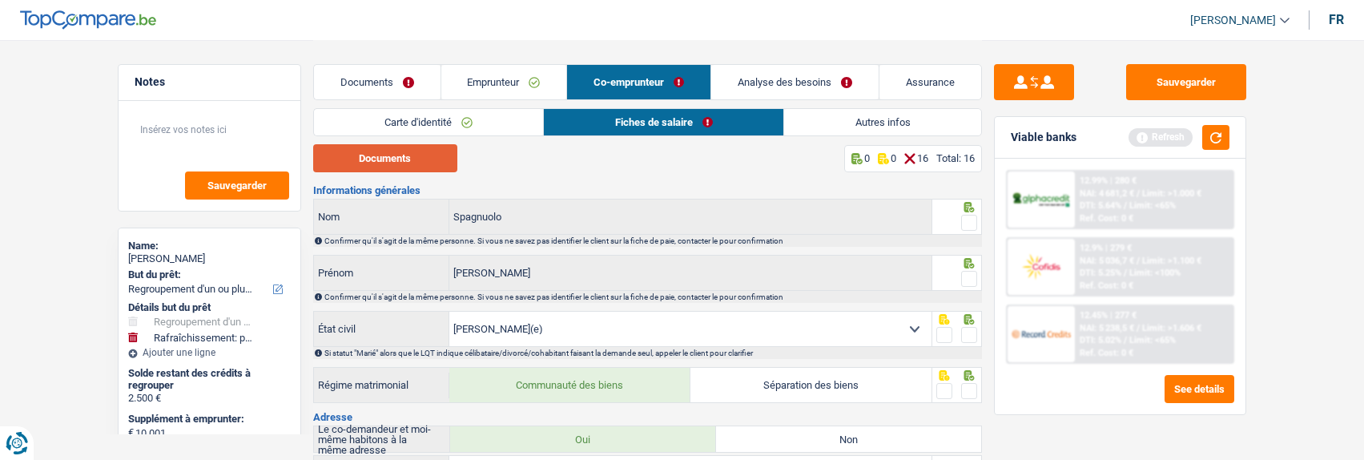
click at [426, 155] on button "Documents" at bounding box center [385, 158] width 144 height 28
click at [964, 220] on span at bounding box center [969, 223] width 16 height 16
click at [0, 0] on input "radio" at bounding box center [0, 0] width 0 height 0
click at [970, 271] on span at bounding box center [969, 279] width 16 height 16
click at [0, 0] on input "radio" at bounding box center [0, 0] width 0 height 0
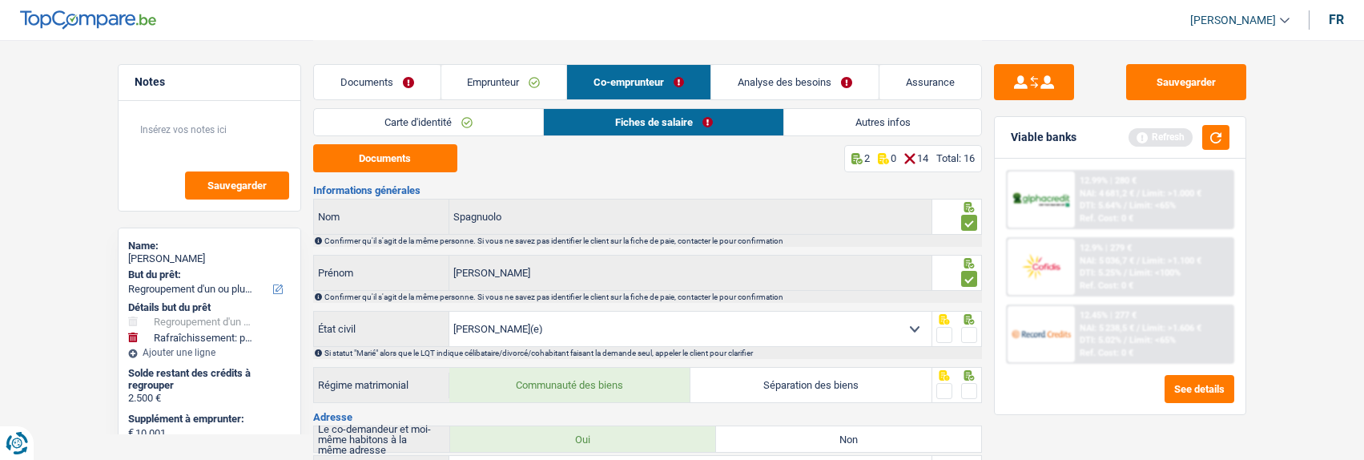
click at [967, 327] on span at bounding box center [969, 335] width 16 height 16
click at [0, 0] on input "radio" at bounding box center [0, 0] width 0 height 0
click at [968, 390] on span at bounding box center [969, 391] width 16 height 16
click at [0, 0] on input "radio" at bounding box center [0, 0] width 0 height 0
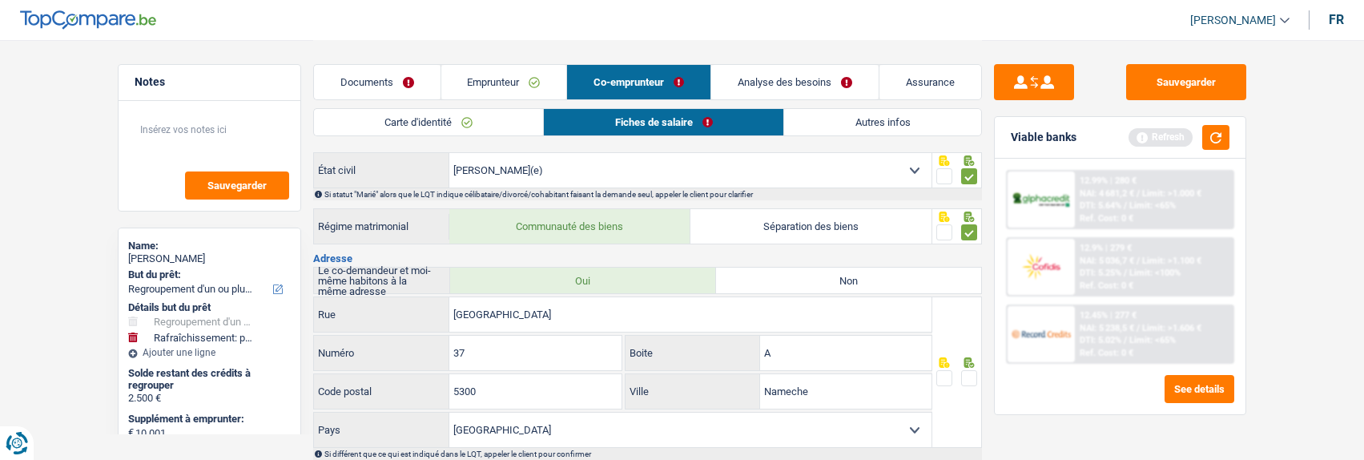
scroll to position [160, 0]
click at [969, 371] on span at bounding box center [969, 377] width 16 height 16
click at [0, 0] on input "radio" at bounding box center [0, 0] width 0 height 0
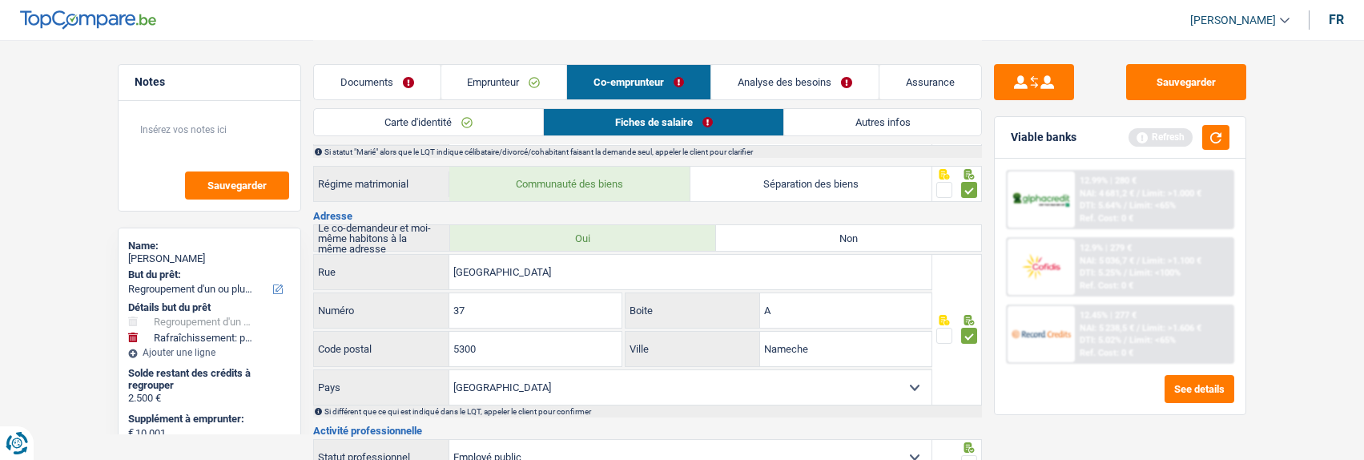
scroll to position [320, 0]
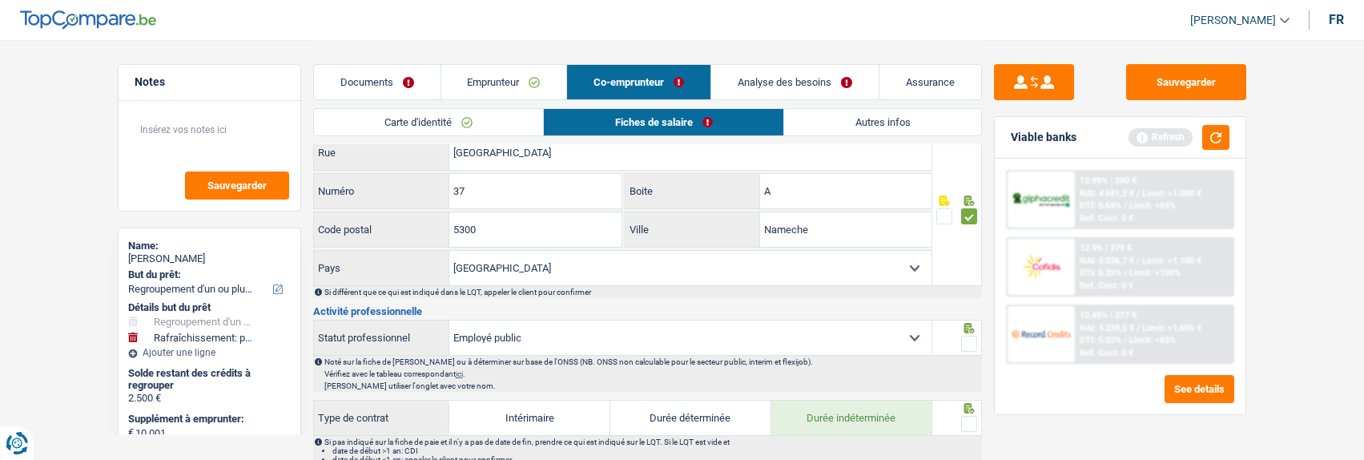
click at [969, 338] on span at bounding box center [969, 344] width 16 height 16
click at [0, 0] on input "radio" at bounding box center [0, 0] width 0 height 0
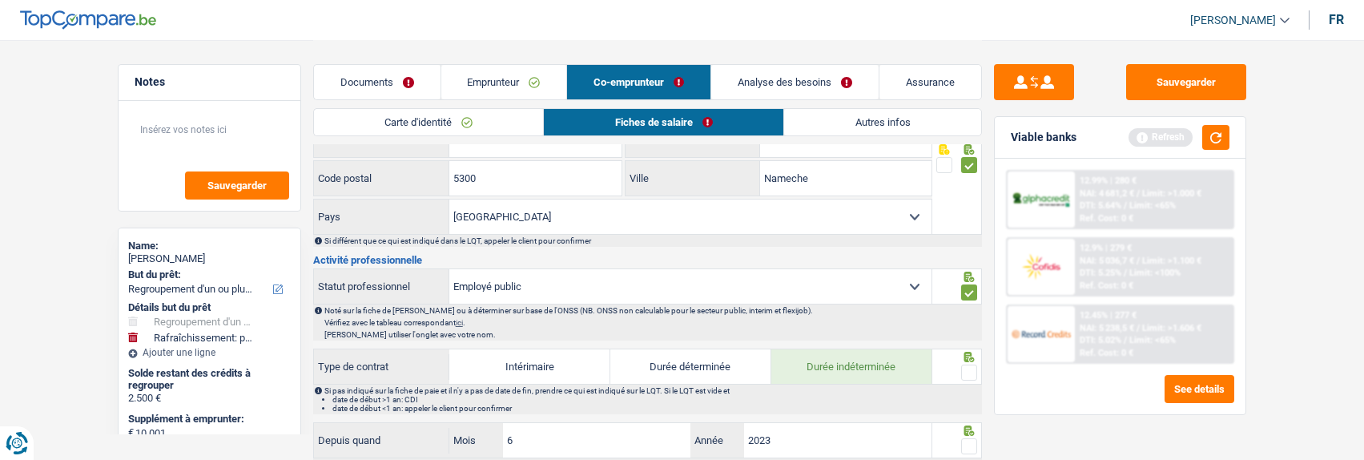
scroll to position [401, 0]
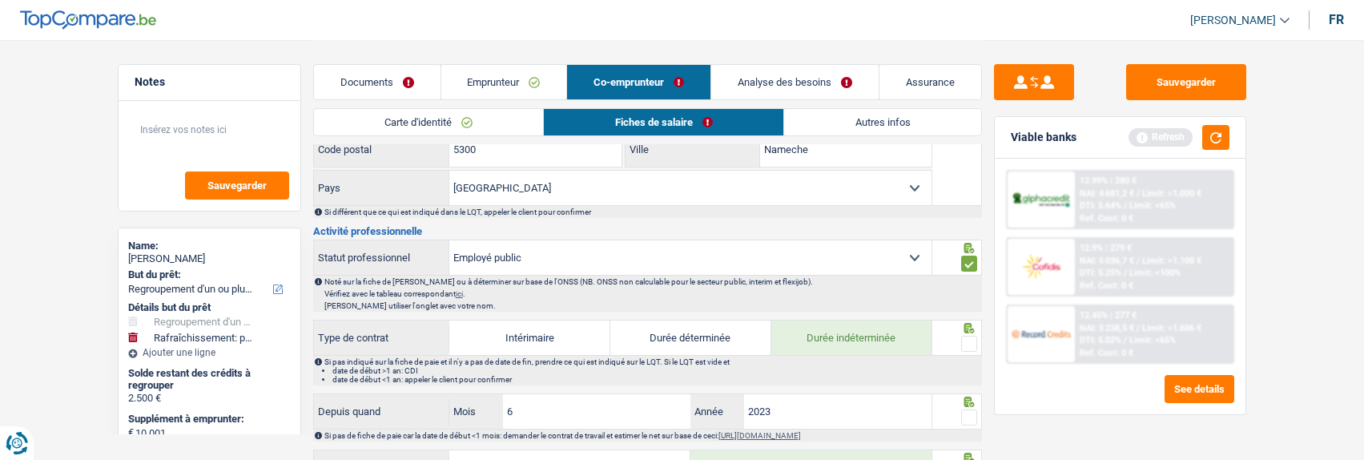
click at [973, 340] on span at bounding box center [969, 344] width 16 height 16
click at [0, 0] on input "radio" at bounding box center [0, 0] width 0 height 0
click at [971, 409] on span at bounding box center [969, 417] width 16 height 16
click at [0, 0] on input "radio" at bounding box center [0, 0] width 0 height 0
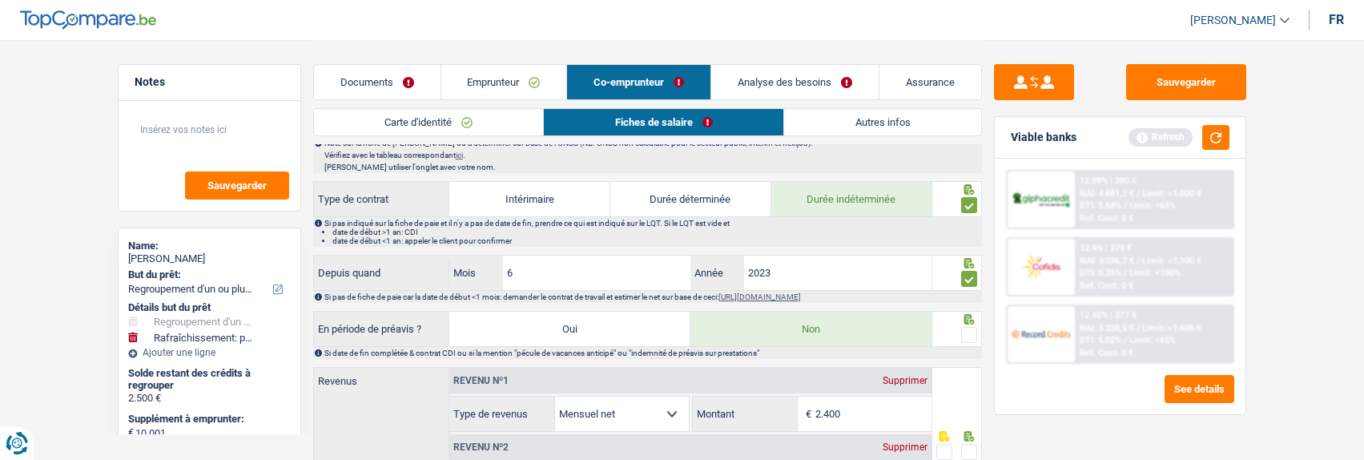
scroll to position [561, 0]
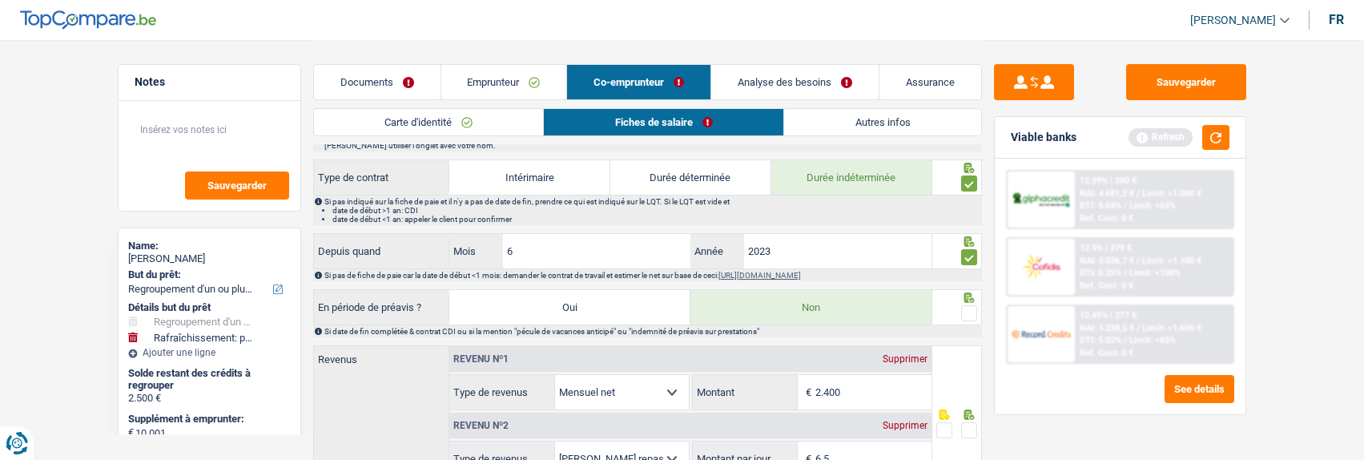
click at [970, 312] on span at bounding box center [969, 313] width 16 height 16
click at [0, 0] on input "radio" at bounding box center [0, 0] width 0 height 0
click at [877, 390] on input "2.400" at bounding box center [874, 392] width 116 height 34
type input "2.226"
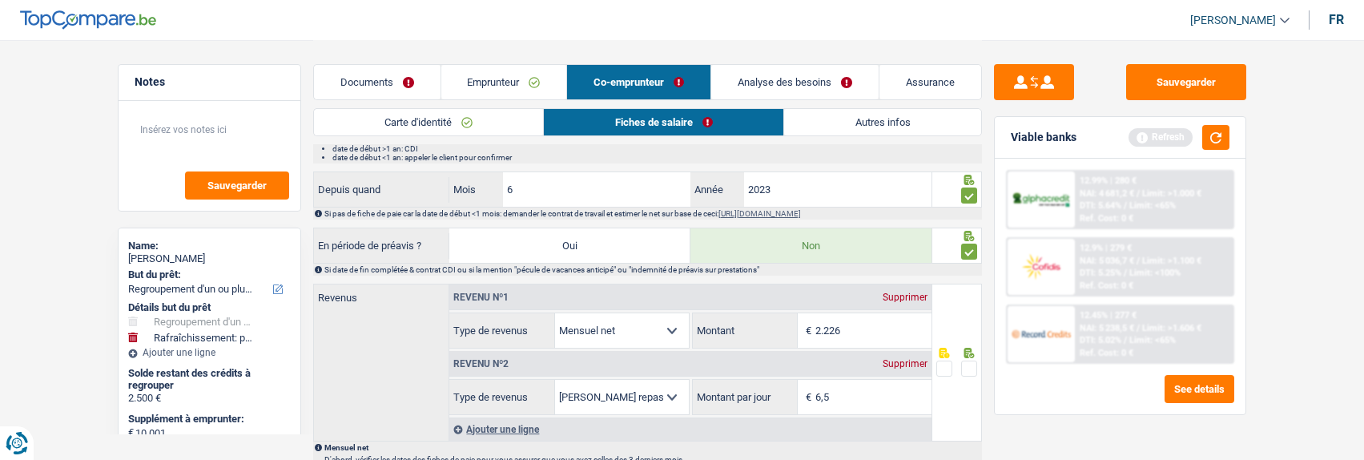
scroll to position [801, 0]
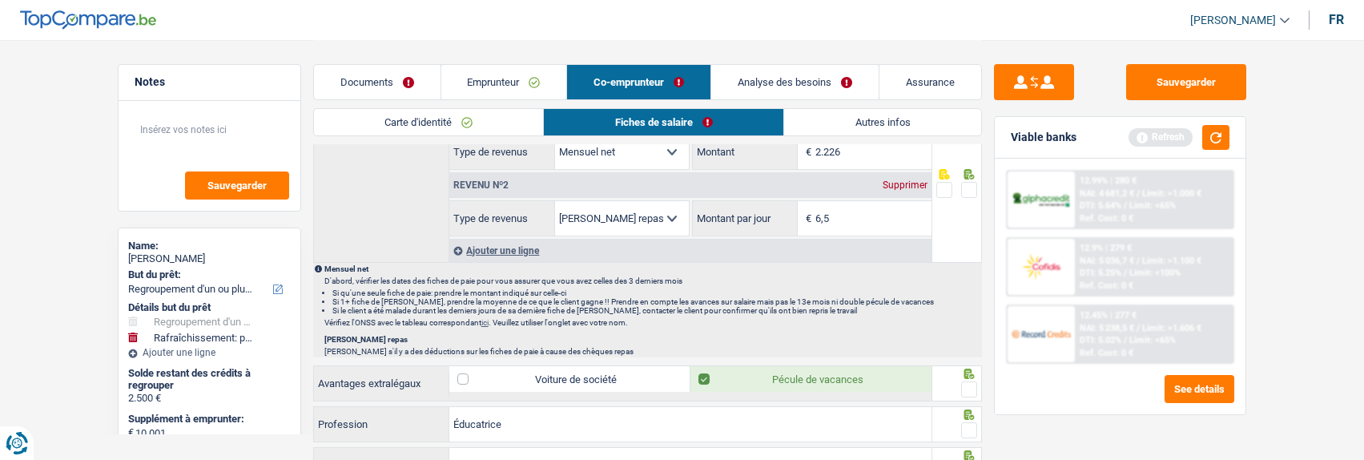
click at [961, 182] on span at bounding box center [969, 190] width 16 height 16
click at [0, 0] on input "radio" at bounding box center [0, 0] width 0 height 0
click at [962, 381] on span at bounding box center [969, 389] width 16 height 16
click at [0, 0] on input "radio" at bounding box center [0, 0] width 0 height 0
click at [970, 424] on span at bounding box center [969, 430] width 16 height 16
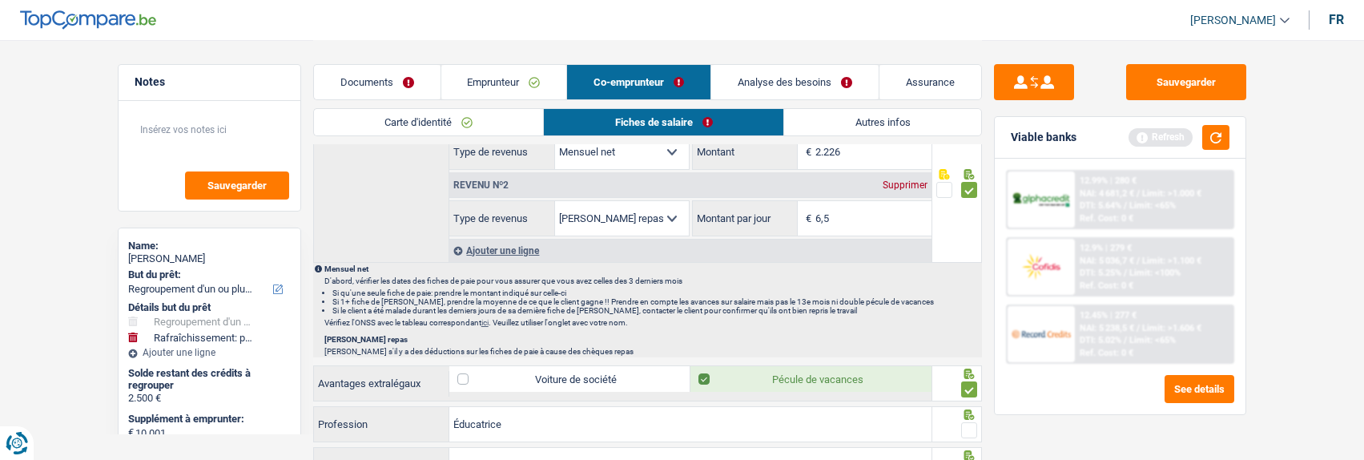
click at [0, 0] on input "radio" at bounding box center [0, 0] width 0 height 0
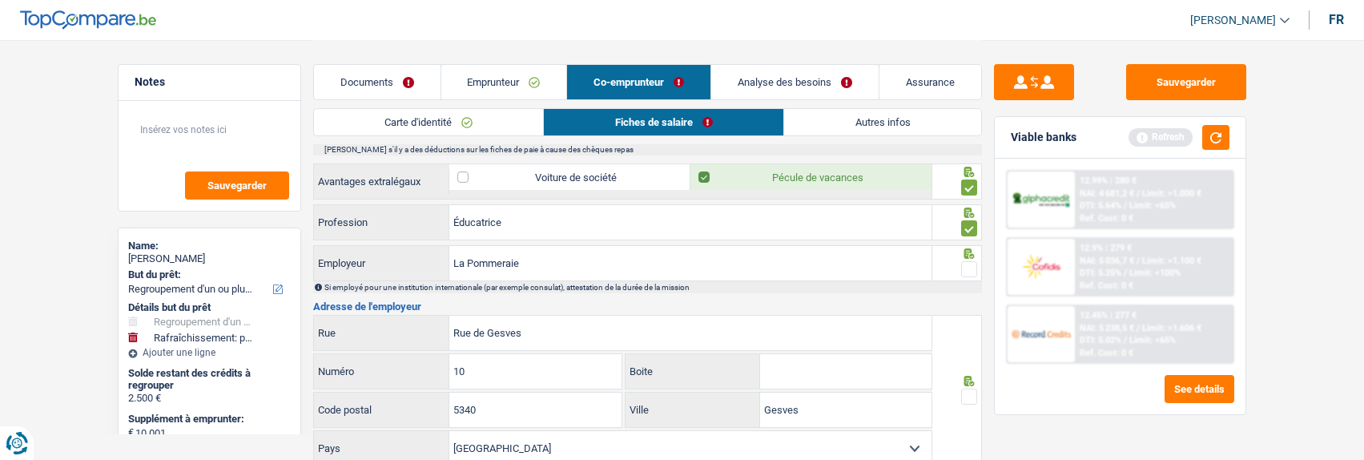
scroll to position [1041, 0]
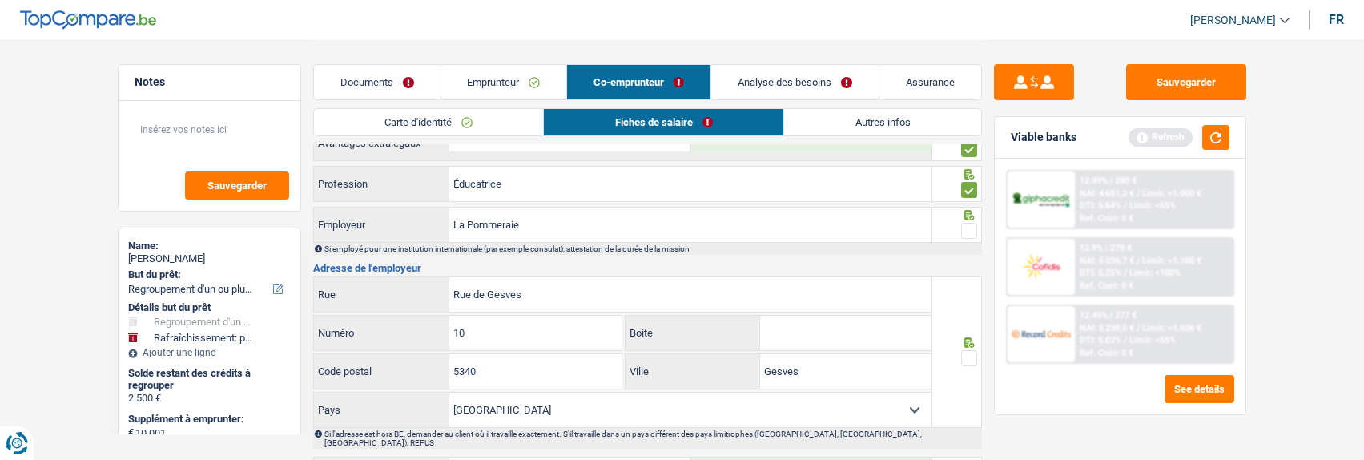
click at [971, 223] on span at bounding box center [969, 231] width 16 height 16
click at [0, 0] on input "radio" at bounding box center [0, 0] width 0 height 0
click at [964, 350] on span at bounding box center [969, 358] width 16 height 16
click at [0, 0] on input "radio" at bounding box center [0, 0] width 0 height 0
click at [860, 377] on input "Gesves" at bounding box center [845, 371] width 171 height 34
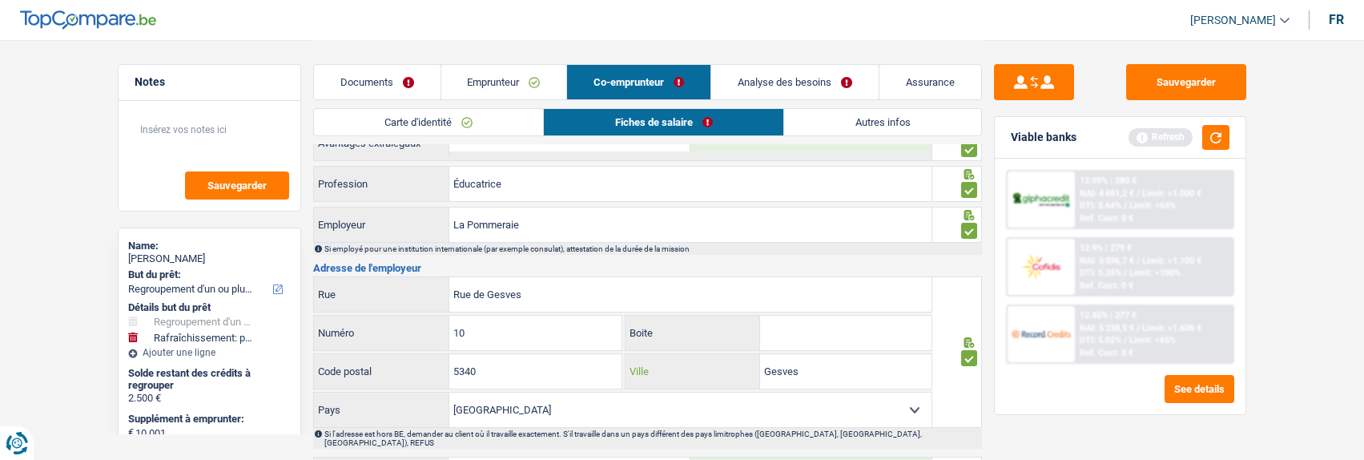
drag, startPoint x: 860, startPoint y: 378, endPoint x: 678, endPoint y: 372, distance: 182.8
click at [678, 372] on div "Gesves Ville" at bounding box center [779, 371] width 306 height 34
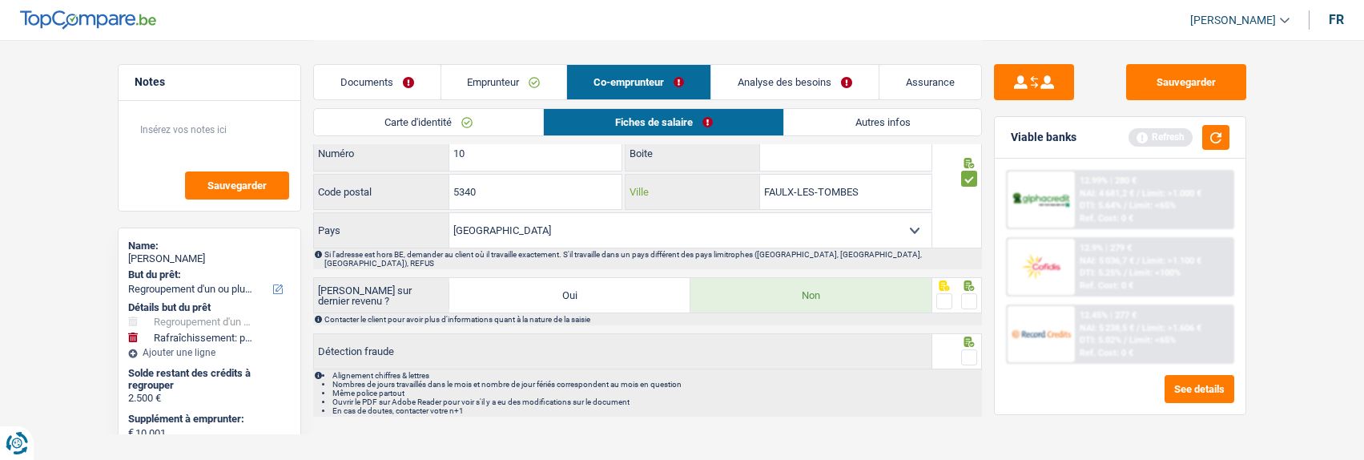
scroll to position [1224, 0]
type input "FAULX-LES-TOMBES"
click at [966, 290] on span at bounding box center [969, 298] width 16 height 16
click at [0, 0] on input "radio" at bounding box center [0, 0] width 0 height 0
click at [965, 346] on span at bounding box center [969, 354] width 16 height 16
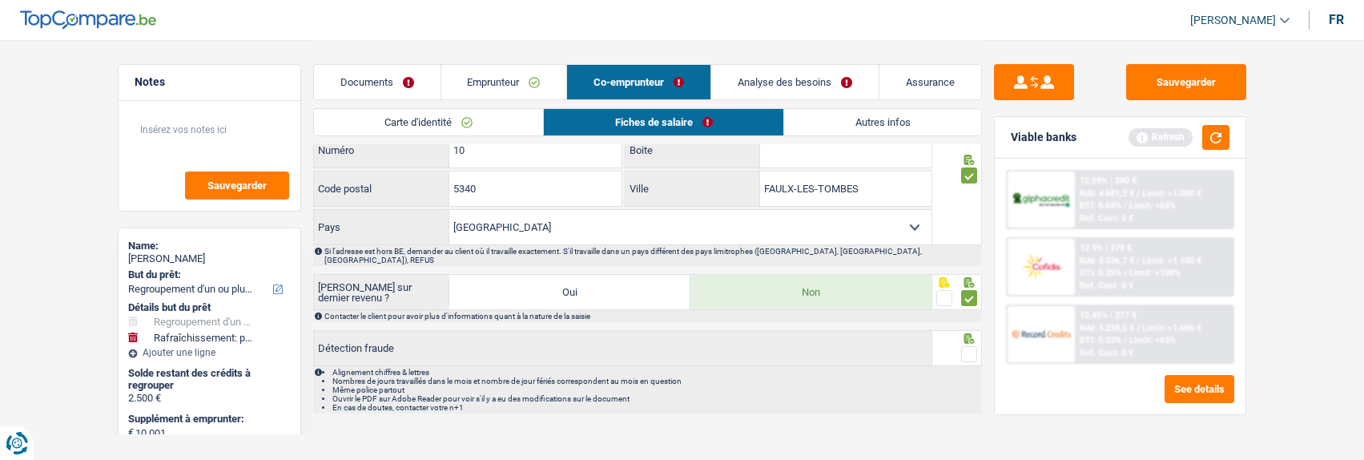
click at [0, 0] on input "radio" at bounding box center [0, 0] width 0 height 0
click at [853, 107] on div "Documents Emprunteur Co-emprunteur Analyse des besoins Assurance" at bounding box center [647, 74] width 669 height 68
click at [852, 117] on link "Autres infos" at bounding box center [882, 122] width 196 height 26
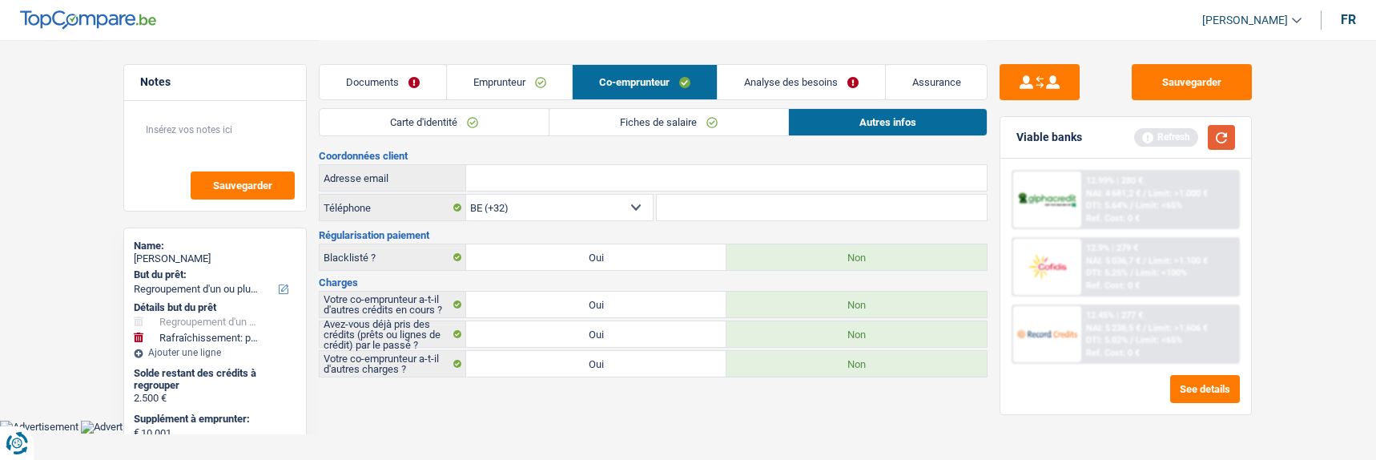
click at [1217, 132] on button "button" at bounding box center [1221, 137] width 27 height 25
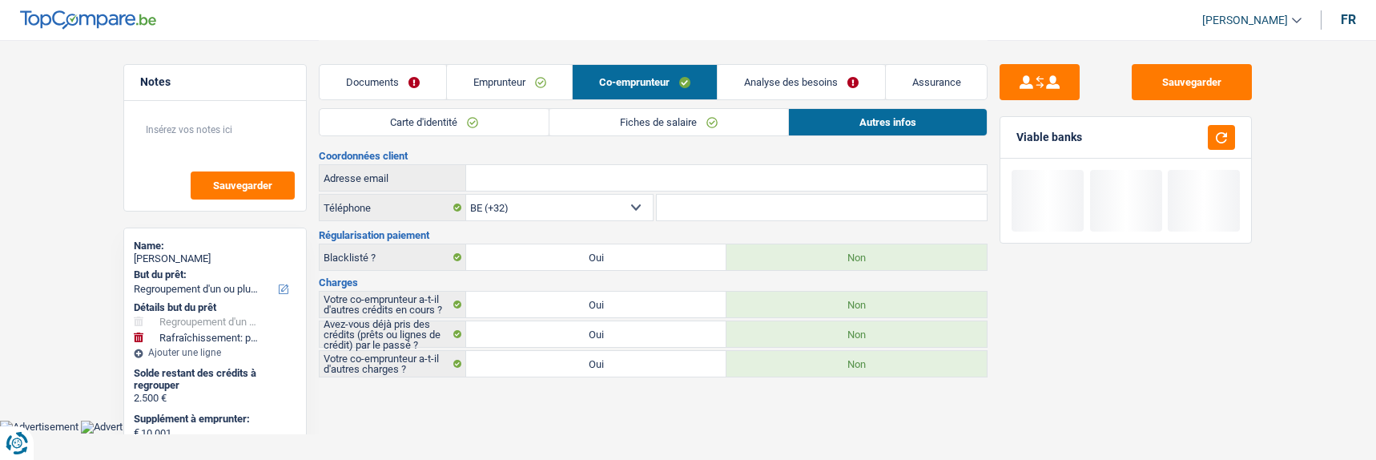
drag, startPoint x: 506, startPoint y: 73, endPoint x: 522, endPoint y: 76, distance: 15.6
click at [507, 73] on link "Emprunteur" at bounding box center [510, 82] width 126 height 34
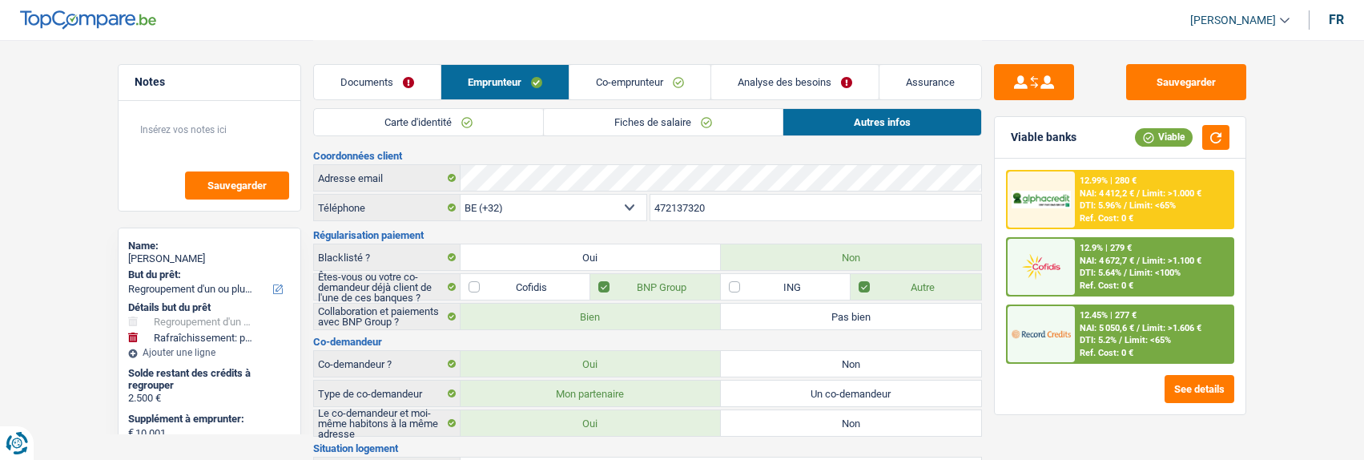
click at [654, 85] on link "Co-emprunteur" at bounding box center [640, 82] width 141 height 34
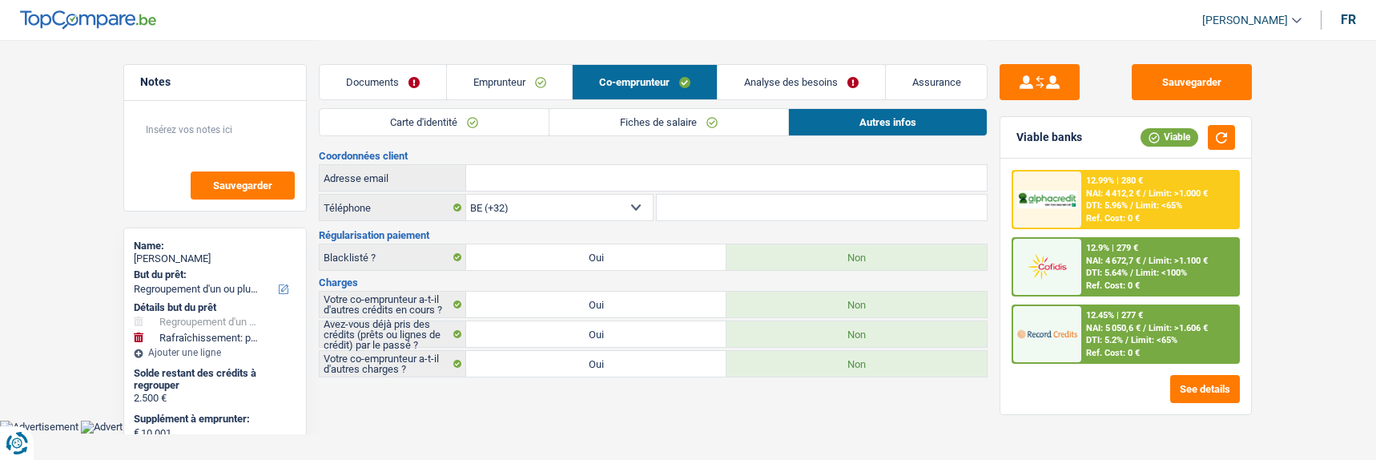
click at [648, 181] on input "Adresse email" at bounding box center [726, 178] width 521 height 26
paste input "jbkembi.2@hotmail.com"
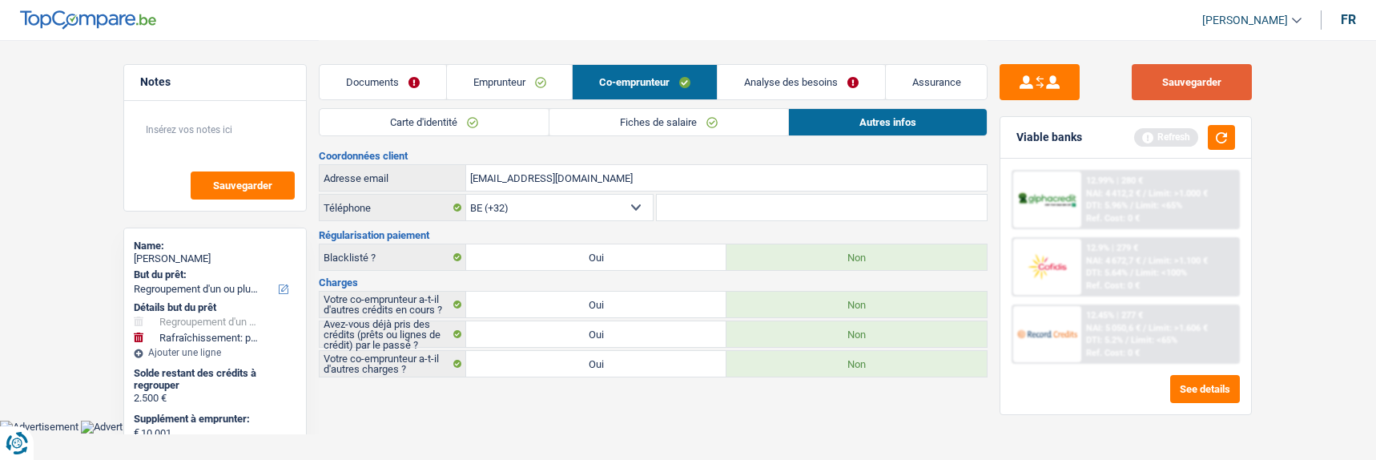
type input "jbkembi.2@hotmail.com"
drag, startPoint x: 1232, startPoint y: 79, endPoint x: 1235, endPoint y: 116, distance: 36.9
click at [1231, 79] on button "Sauvegarder" at bounding box center [1192, 82] width 120 height 36
click at [491, 80] on link "Emprunteur" at bounding box center [510, 82] width 126 height 34
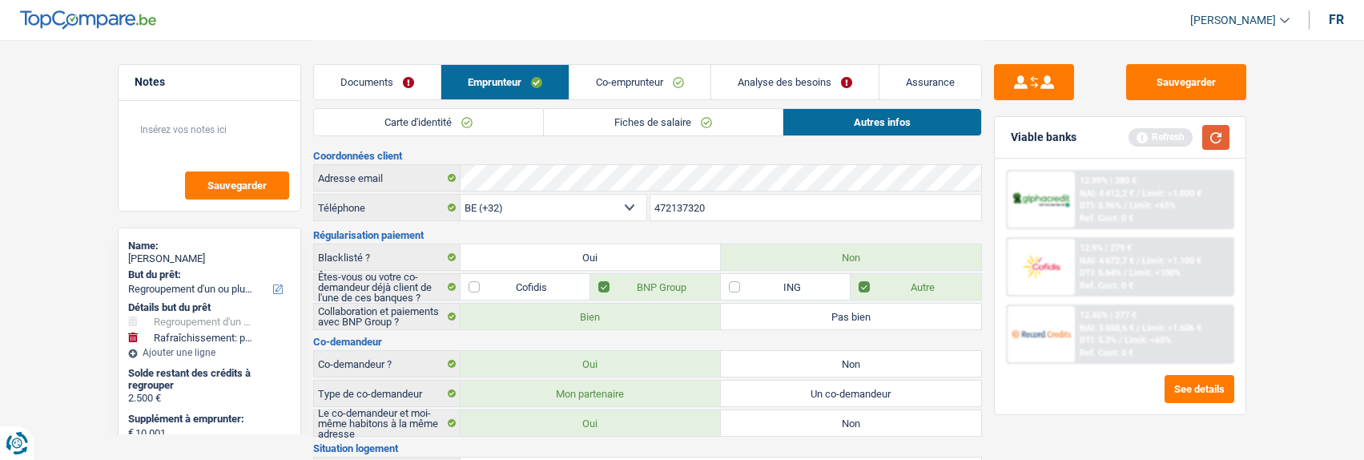
click at [1221, 145] on button "button" at bounding box center [1216, 137] width 27 height 25
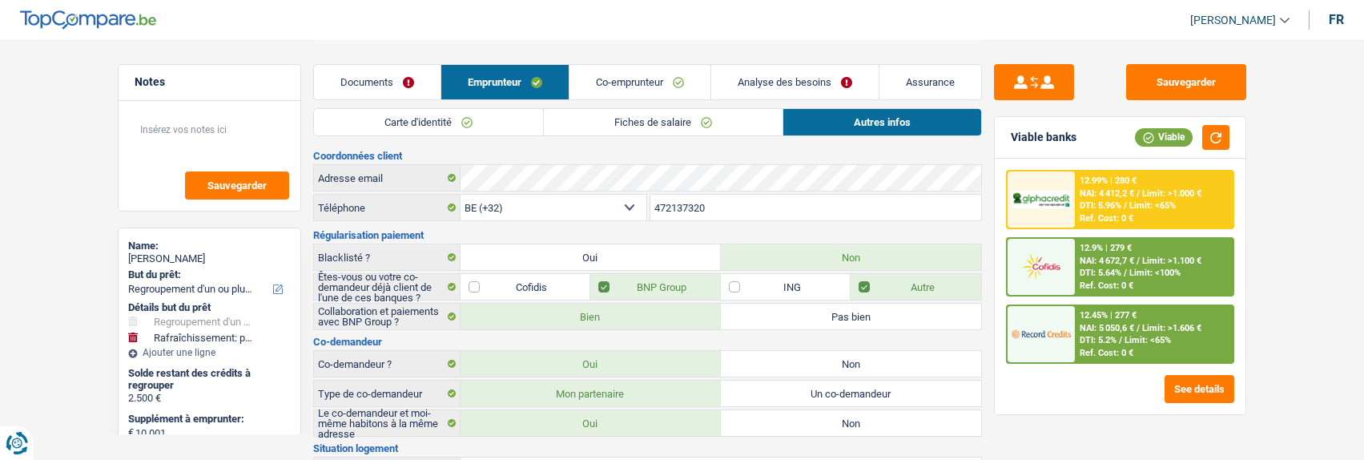
click at [1096, 331] on span "NAI: 5 050,6 €" at bounding box center [1107, 328] width 54 height 10
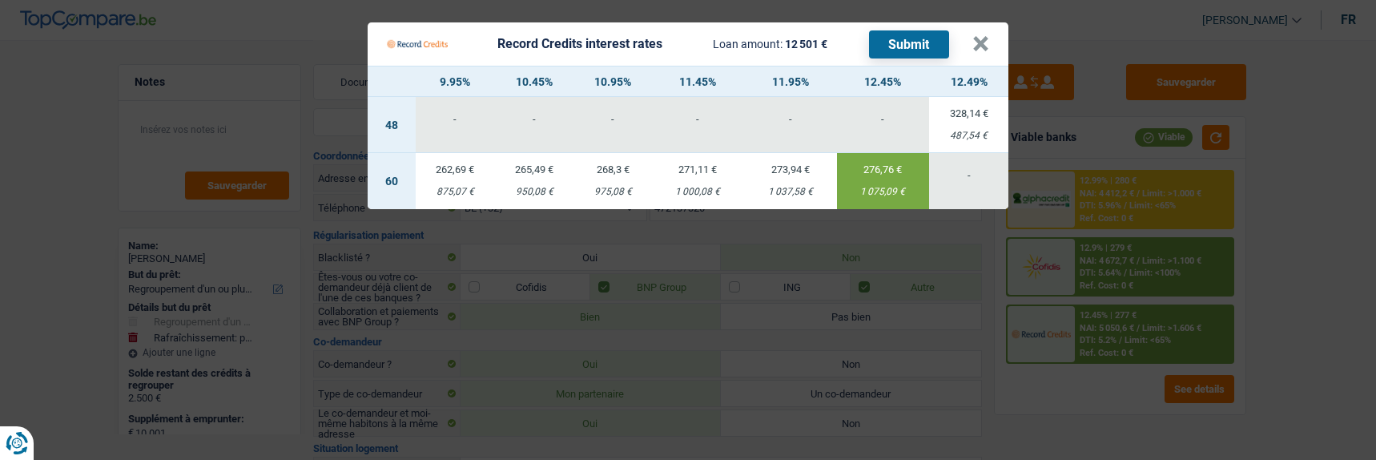
click at [548, 187] on div "950,08 €" at bounding box center [534, 192] width 79 height 10
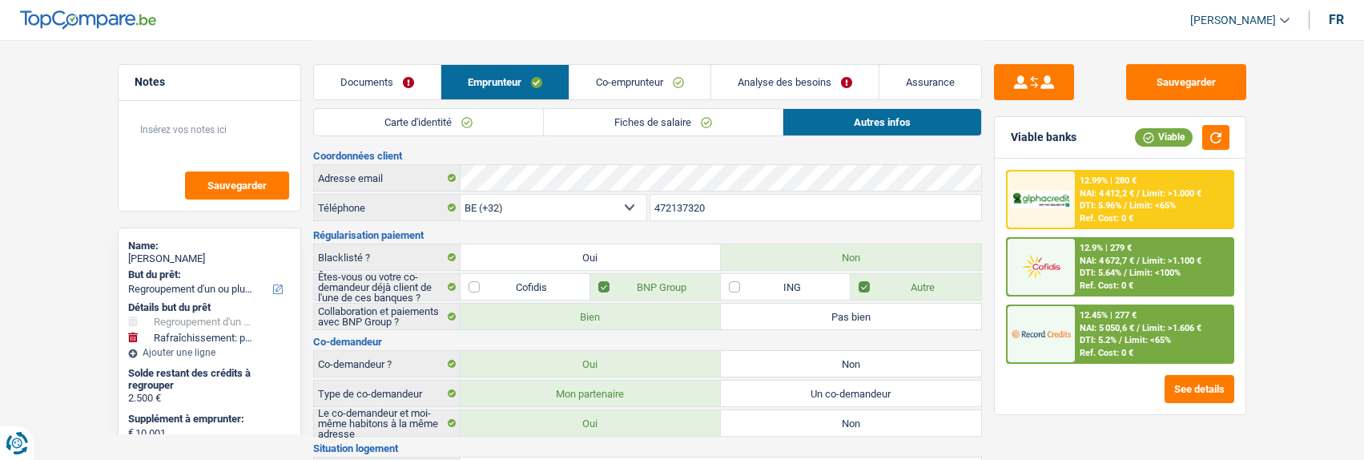
click at [1045, 328] on img at bounding box center [1041, 334] width 59 height 30
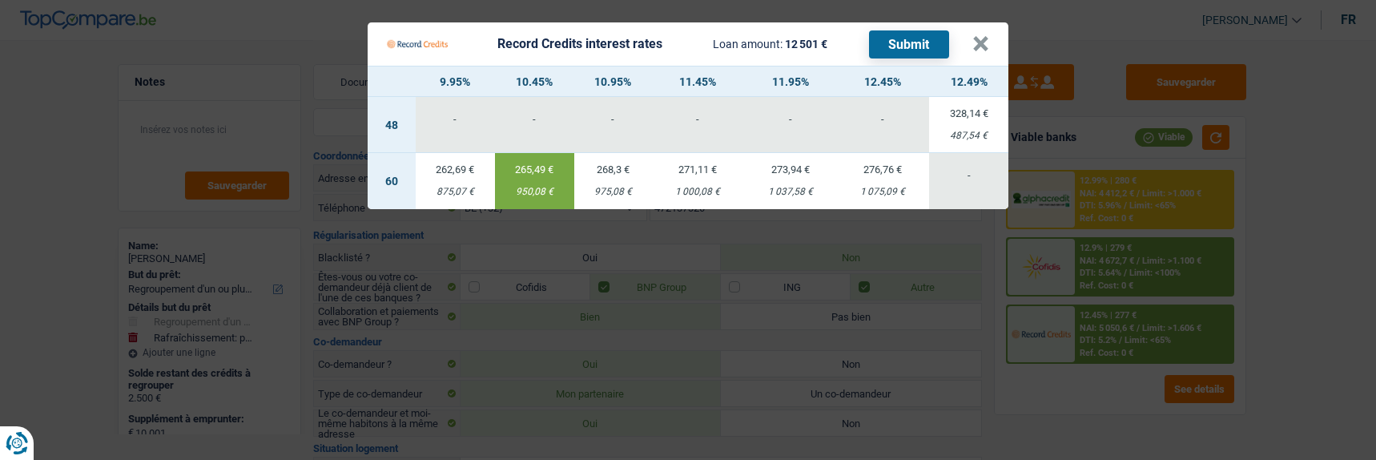
click at [477, 187] on div "875,07 €" at bounding box center [455, 192] width 79 height 10
type input "9,95"
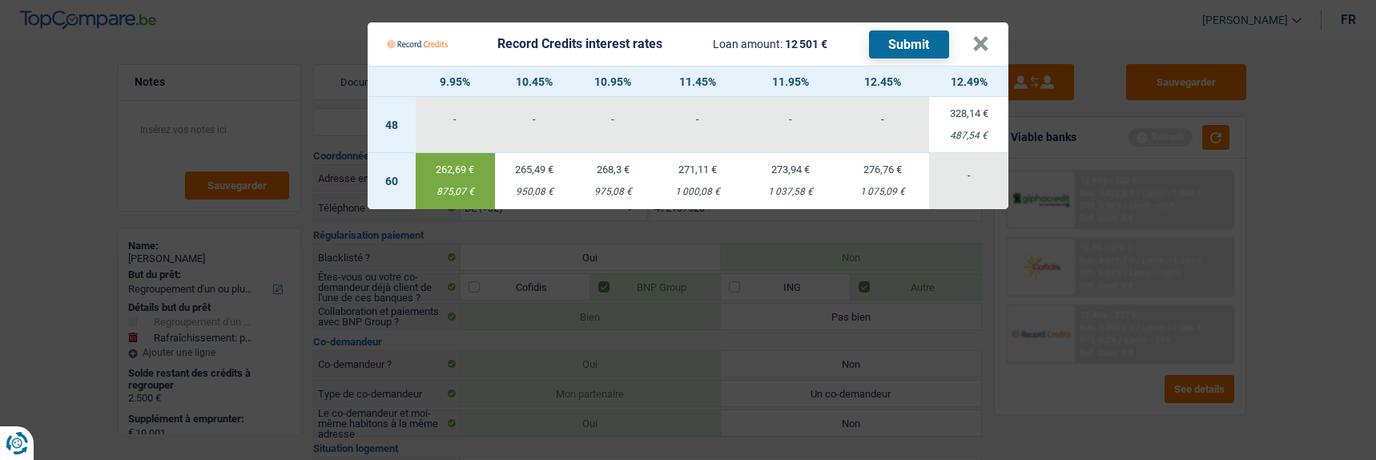
click at [921, 42] on button "Submit" at bounding box center [909, 44] width 80 height 28
click at [989, 42] on button "×" at bounding box center [981, 44] width 17 height 16
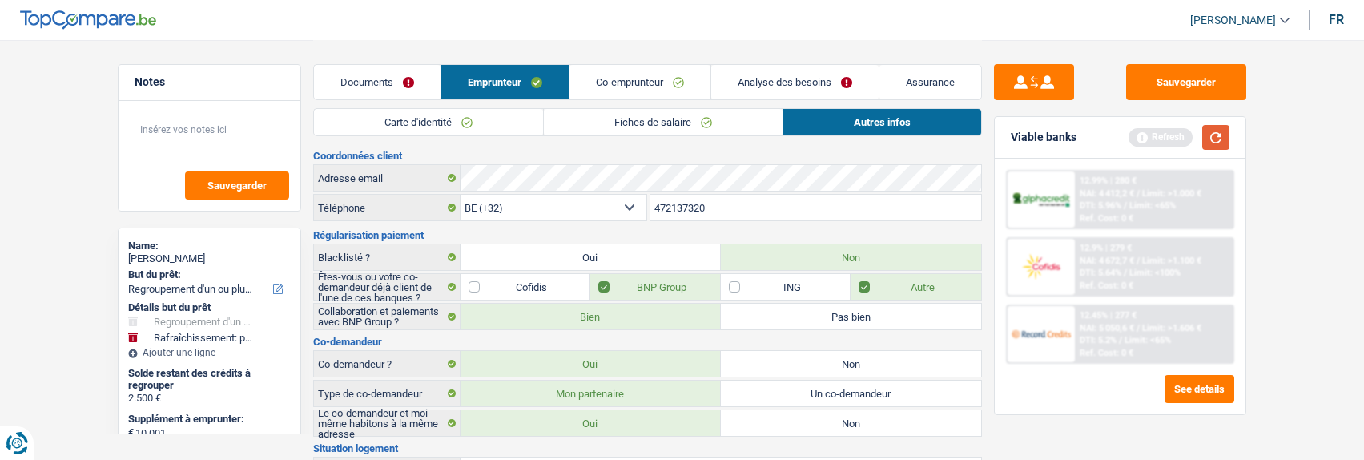
click at [1226, 130] on button "button" at bounding box center [1216, 137] width 27 height 25
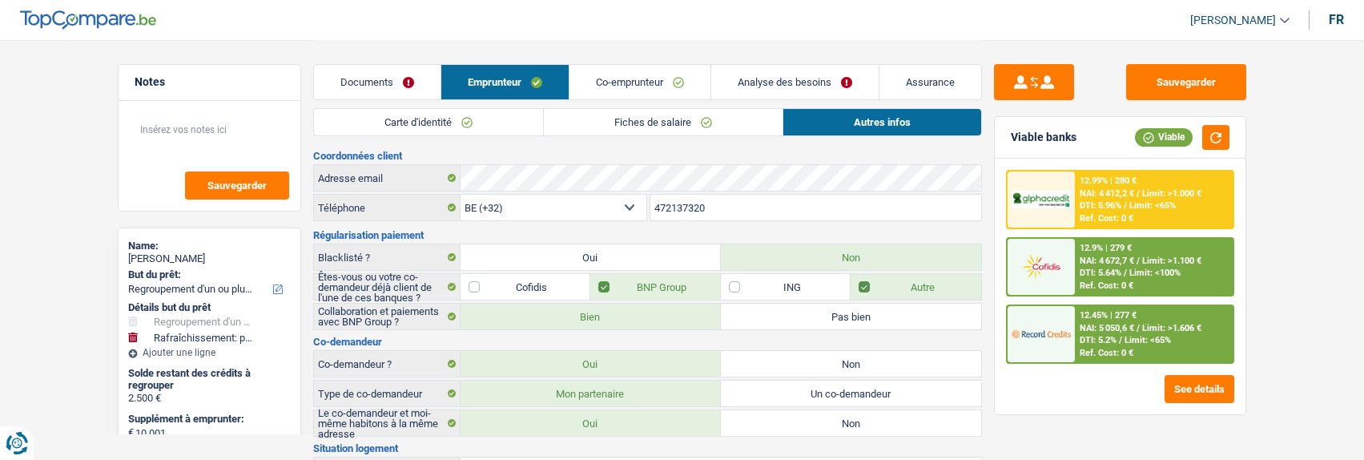
click at [1102, 269] on span "DTI: 5.64%" at bounding box center [1101, 273] width 42 height 10
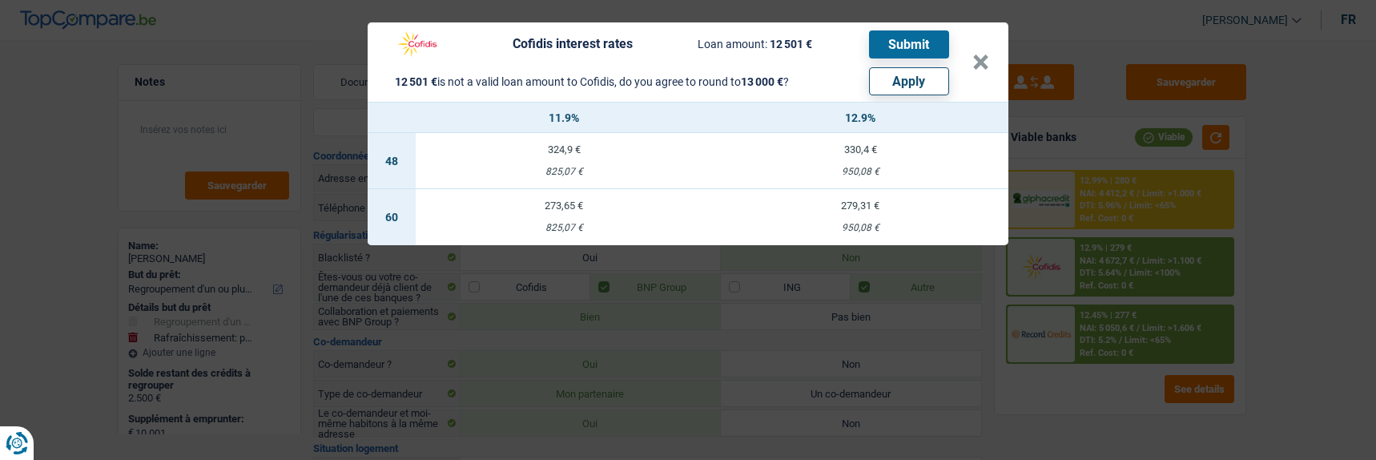
click at [933, 69] on button "Apply" at bounding box center [909, 81] width 80 height 28
type input "10.500"
type input "13.000"
select select "other"
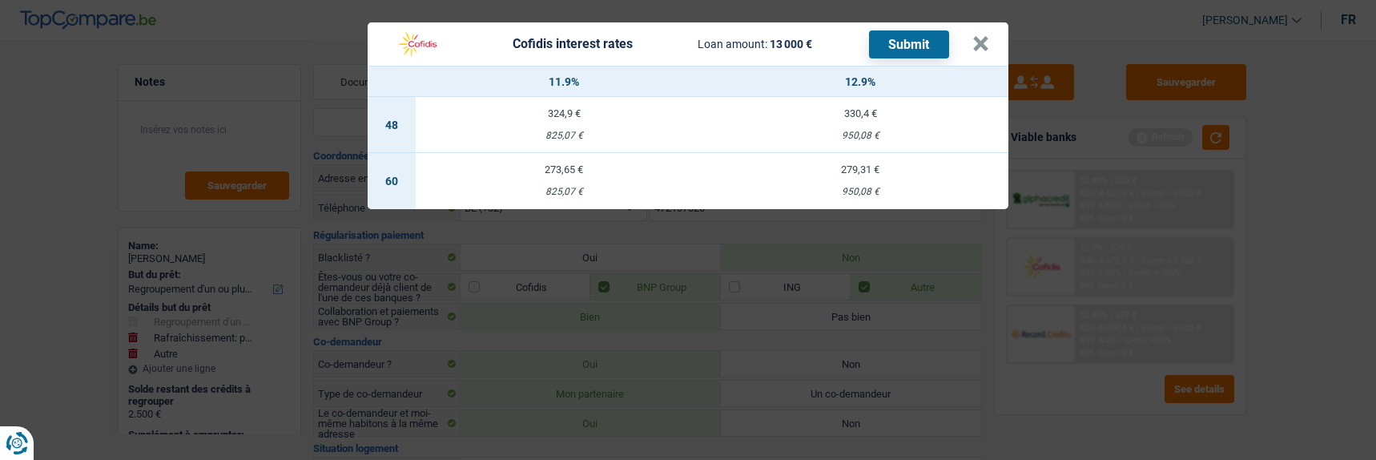
click at [570, 168] on td "273,65 € 825,07 €" at bounding box center [564, 181] width 296 height 56
select select "cofidis"
type input "11,90"
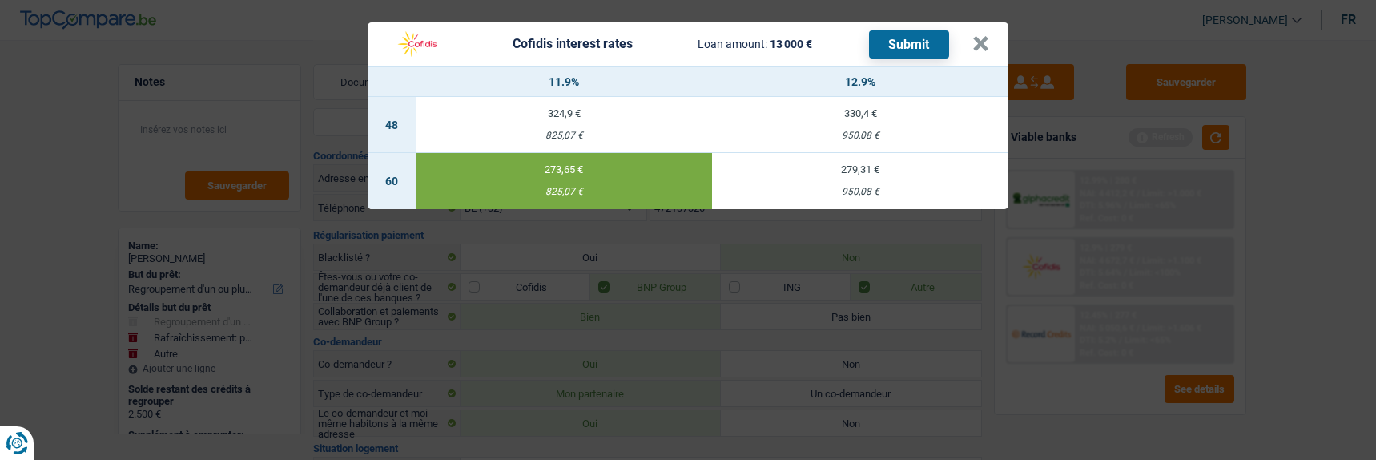
click at [919, 36] on button "Submit" at bounding box center [909, 44] width 80 height 28
click at [989, 36] on button "×" at bounding box center [981, 44] width 17 height 16
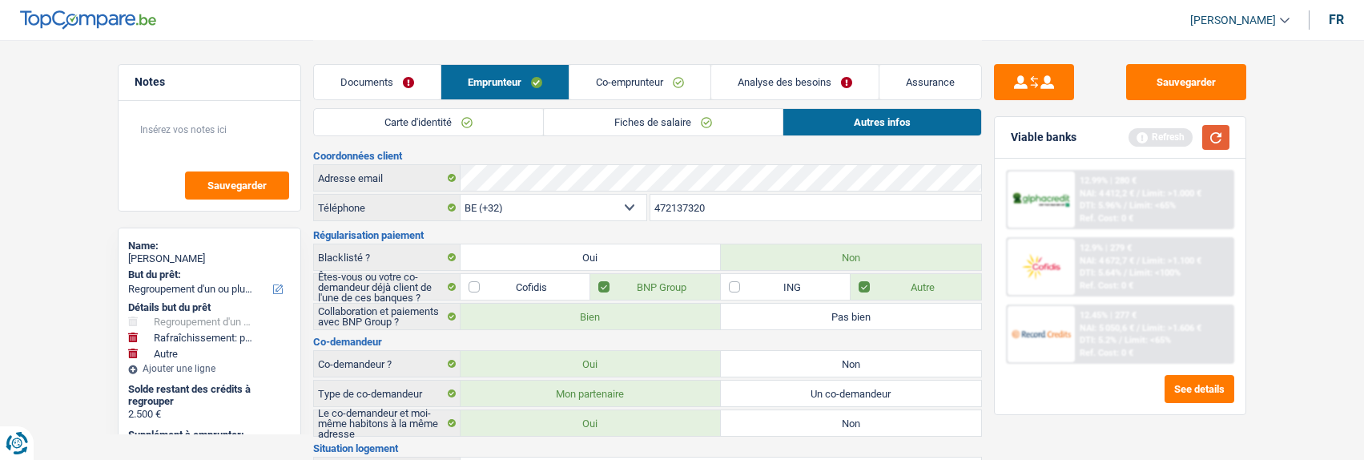
click at [1219, 139] on button "button" at bounding box center [1216, 137] width 27 height 25
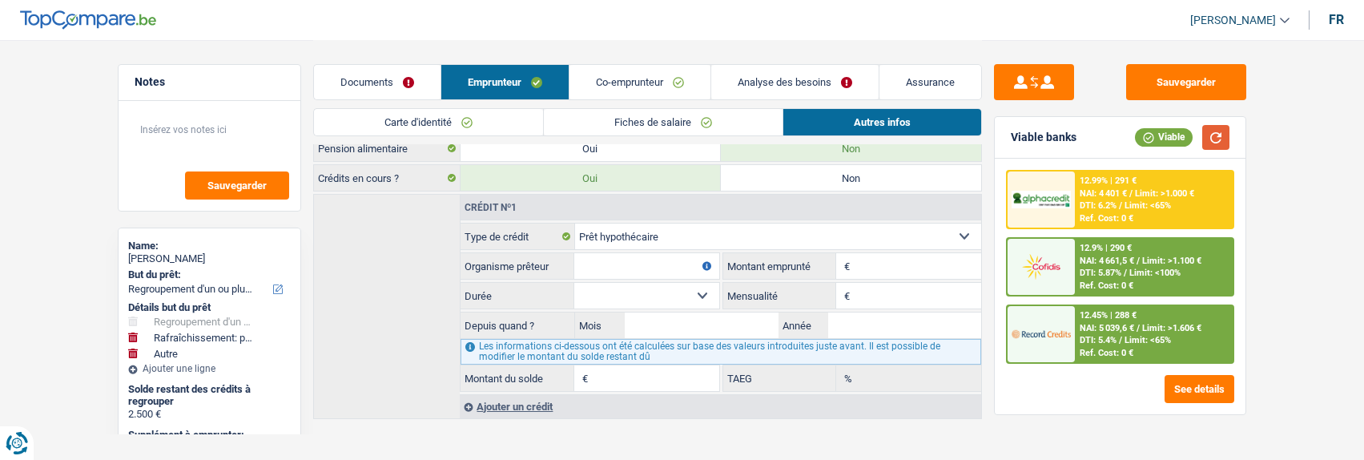
scroll to position [401, 0]
click at [645, 76] on link "Co-emprunteur" at bounding box center [640, 82] width 141 height 34
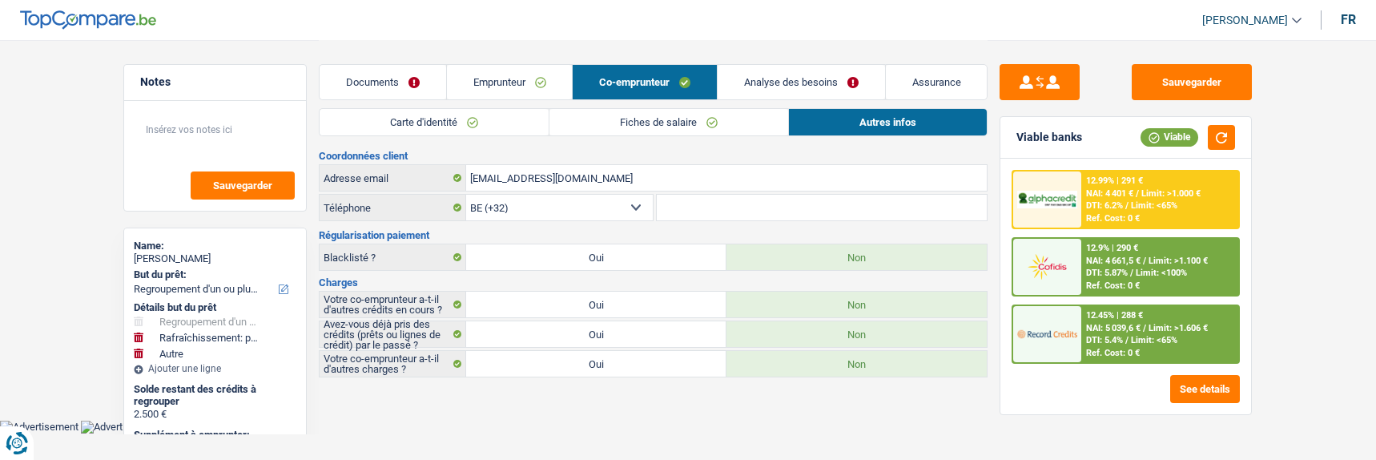
click at [514, 81] on link "Emprunteur" at bounding box center [510, 82] width 126 height 34
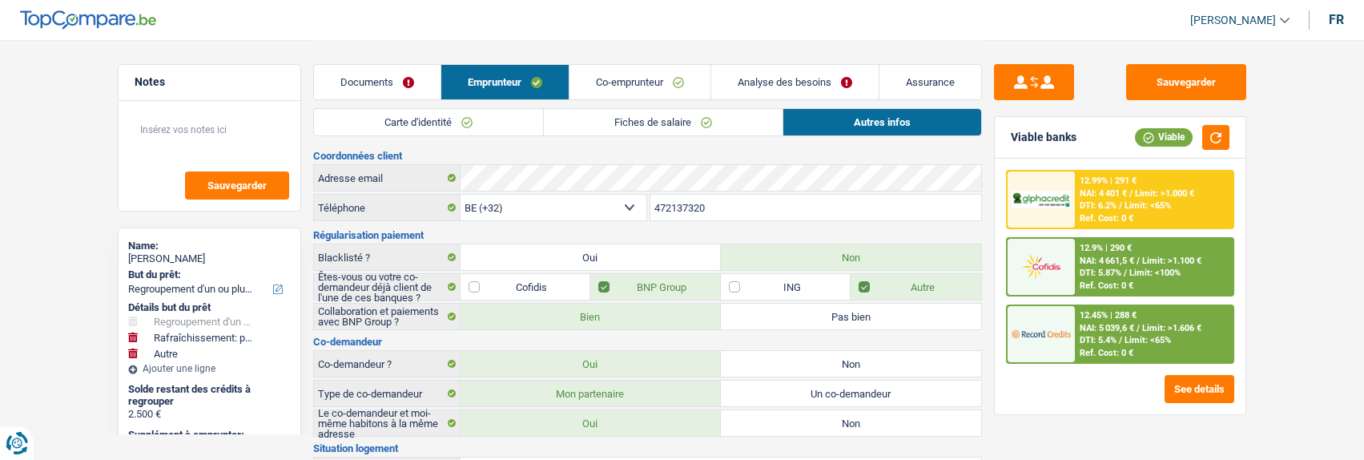
click at [669, 91] on link "Co-emprunteur" at bounding box center [640, 82] width 141 height 34
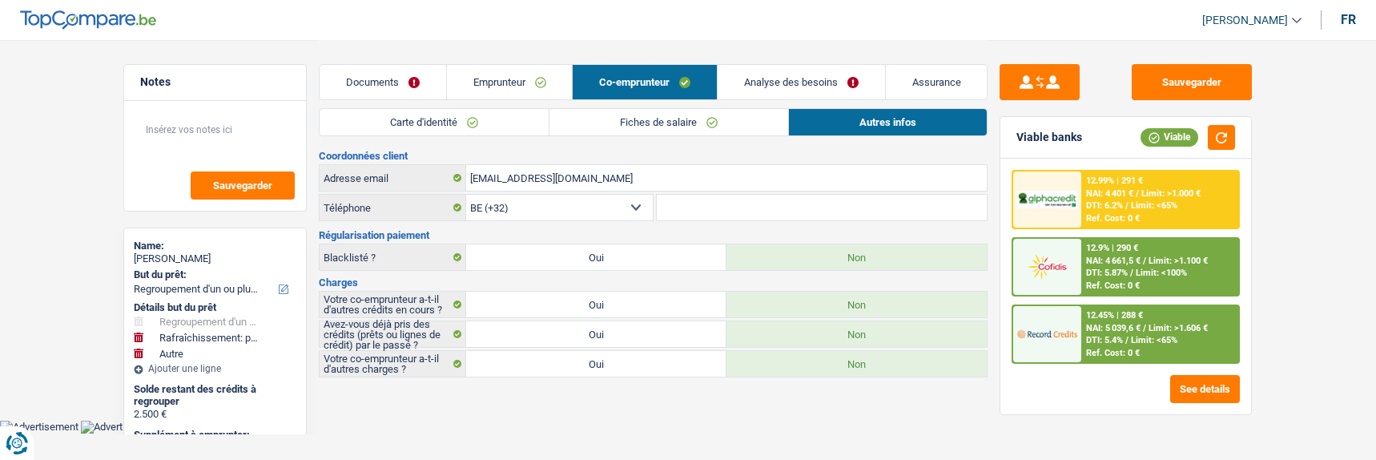
click at [787, 83] on link "Analyse des besoins" at bounding box center [801, 82] width 167 height 34
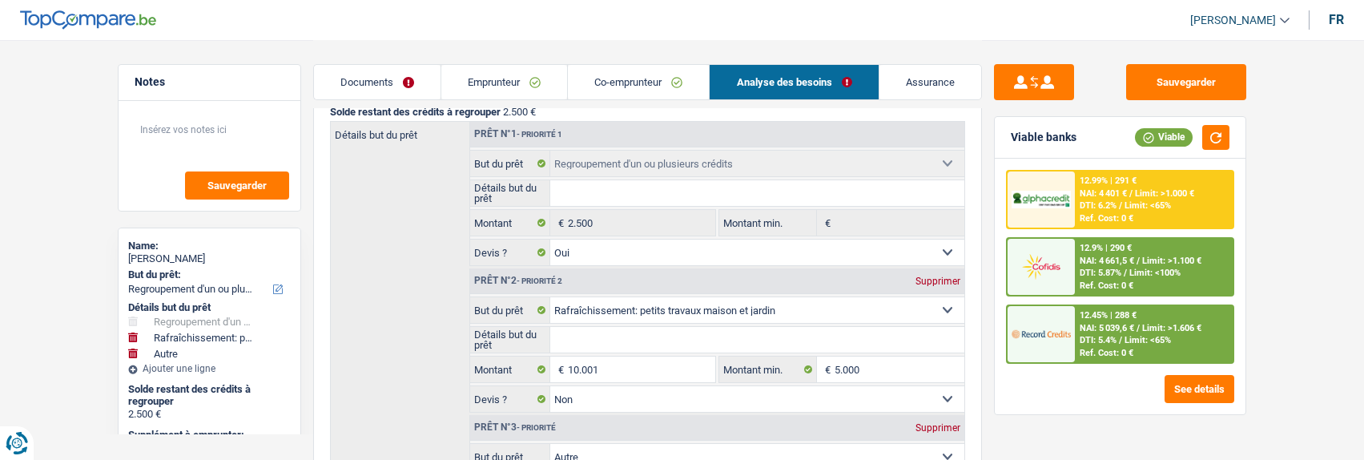
scroll to position [320, 0]
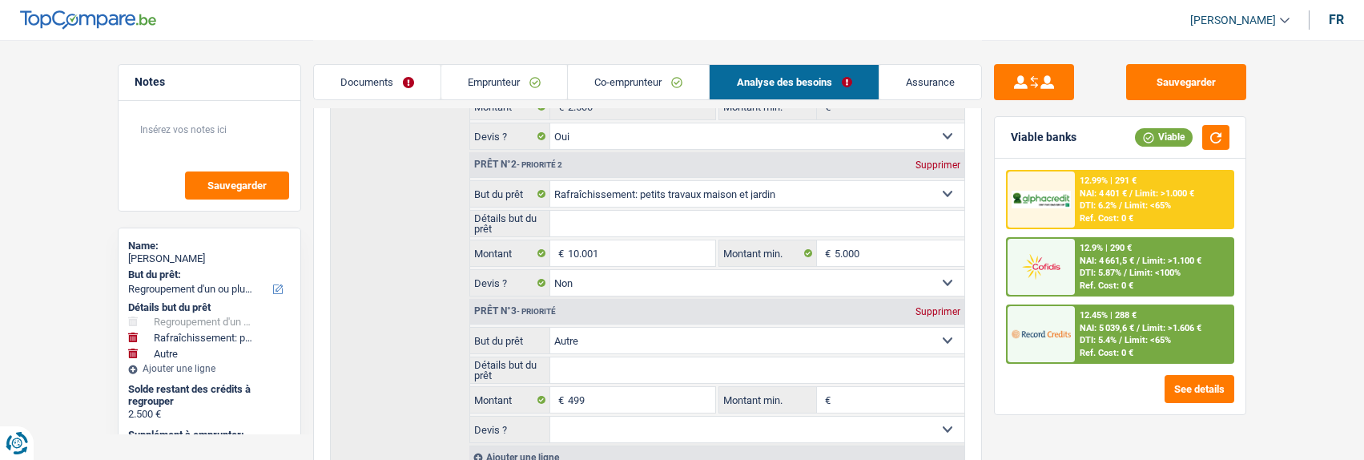
click at [530, 84] on link "Emprunteur" at bounding box center [504, 82] width 126 height 34
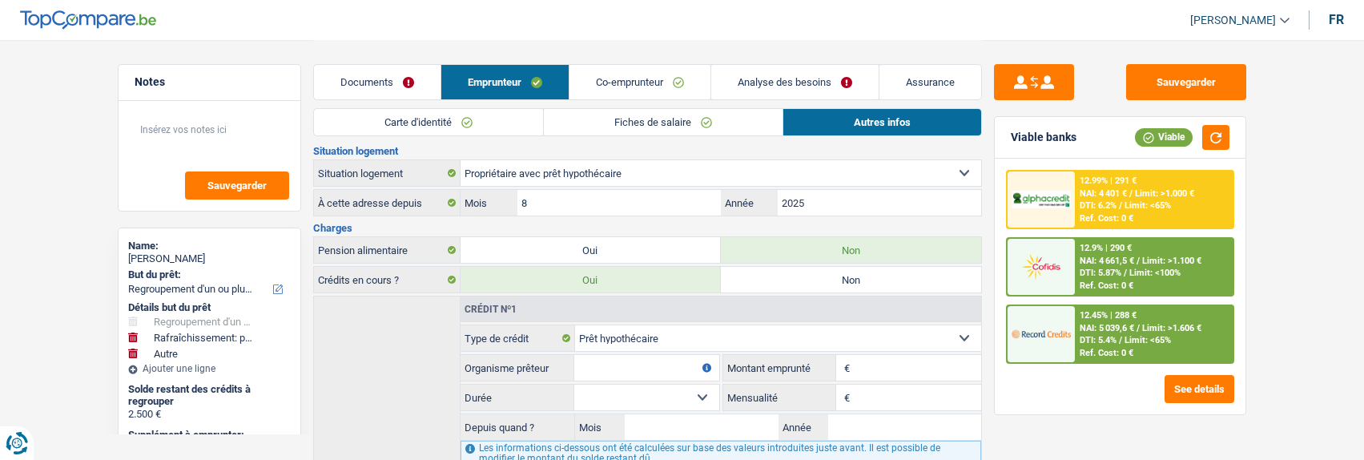
scroll to position [405, 0]
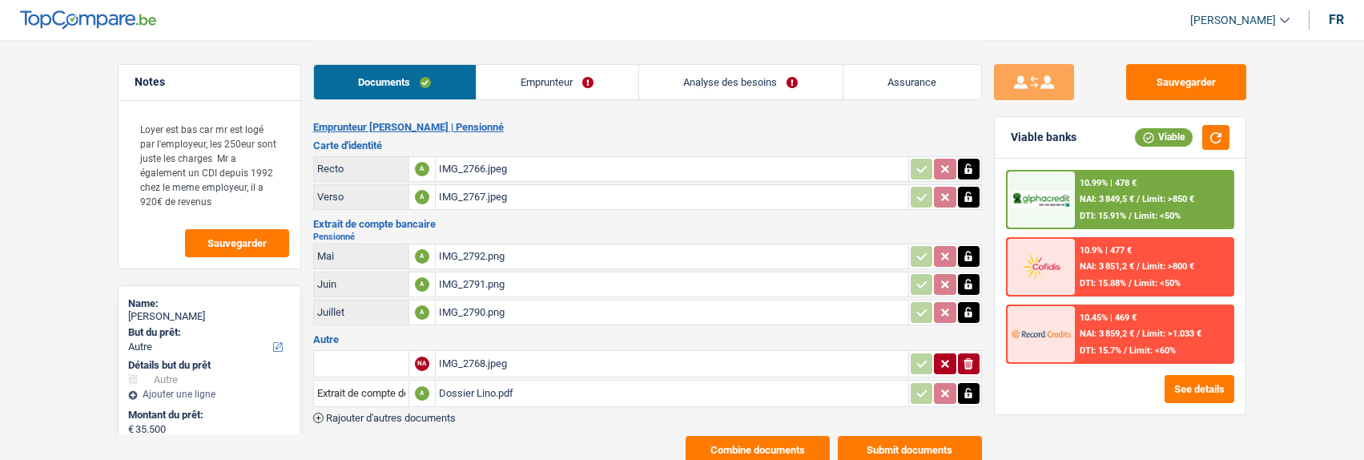
select select "other"
select select "120"
select select "alphacredit"
click at [574, 83] on link "Emprunteur" at bounding box center [558, 82] width 162 height 34
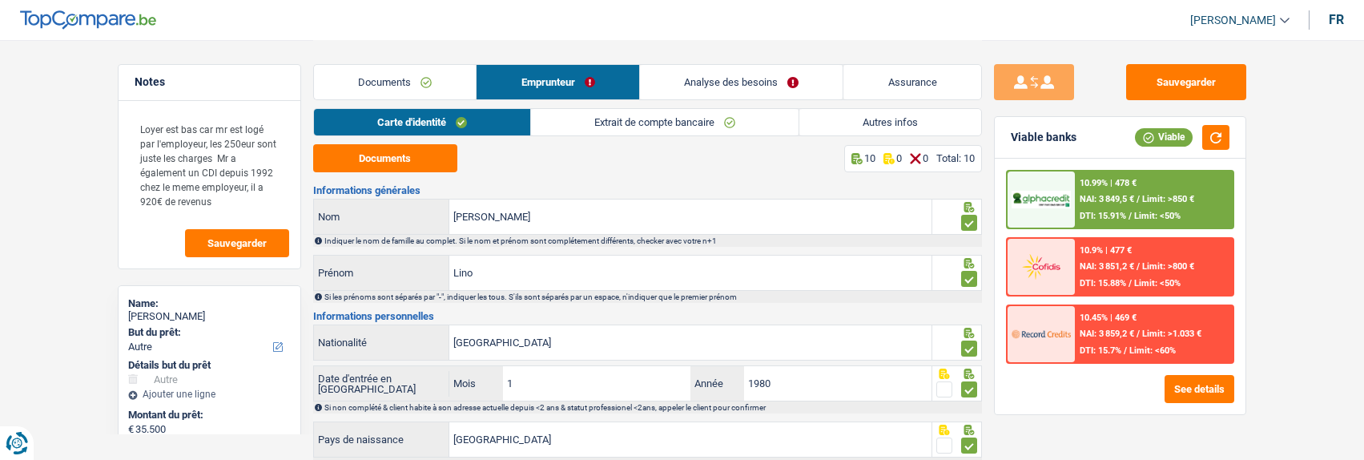
click at [562, 115] on link "Extrait de compte bancaire" at bounding box center [665, 122] width 268 height 26
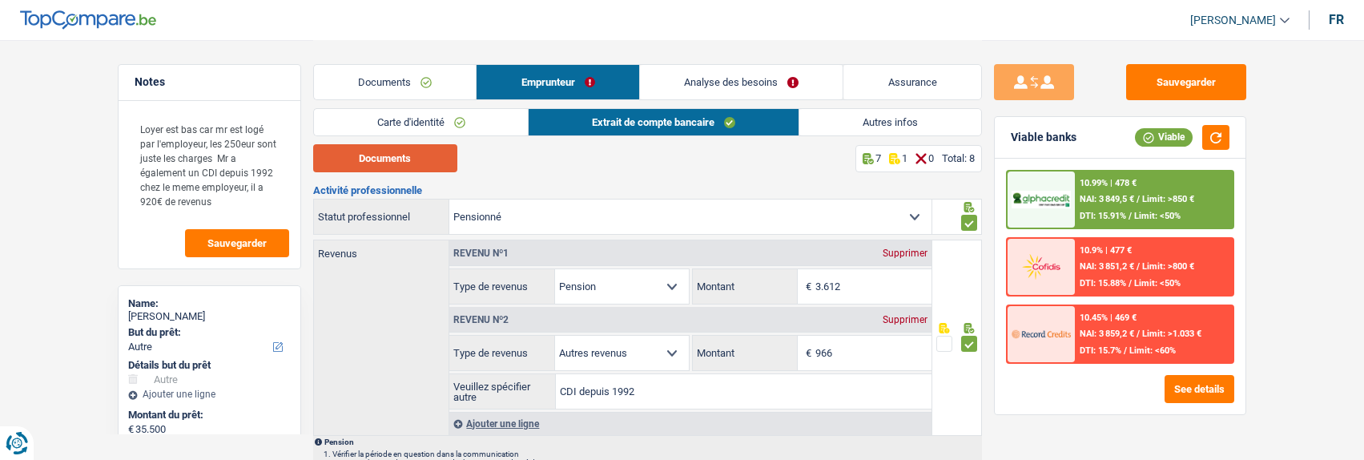
click at [425, 171] on button "Documents" at bounding box center [385, 158] width 144 height 28
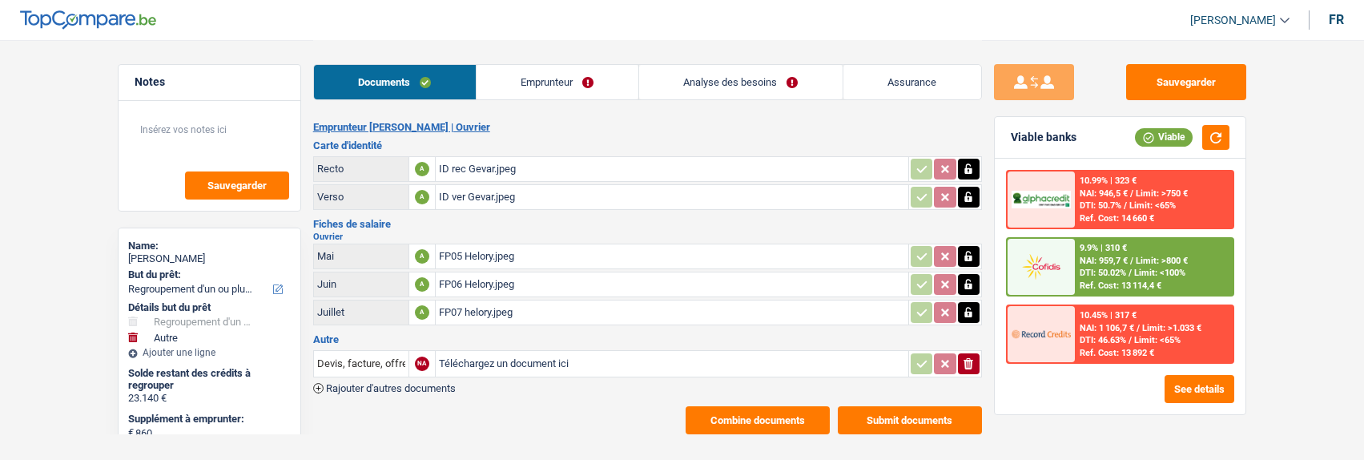
select select "refinancing"
select select "other"
select select "120"
select select "cofidis"
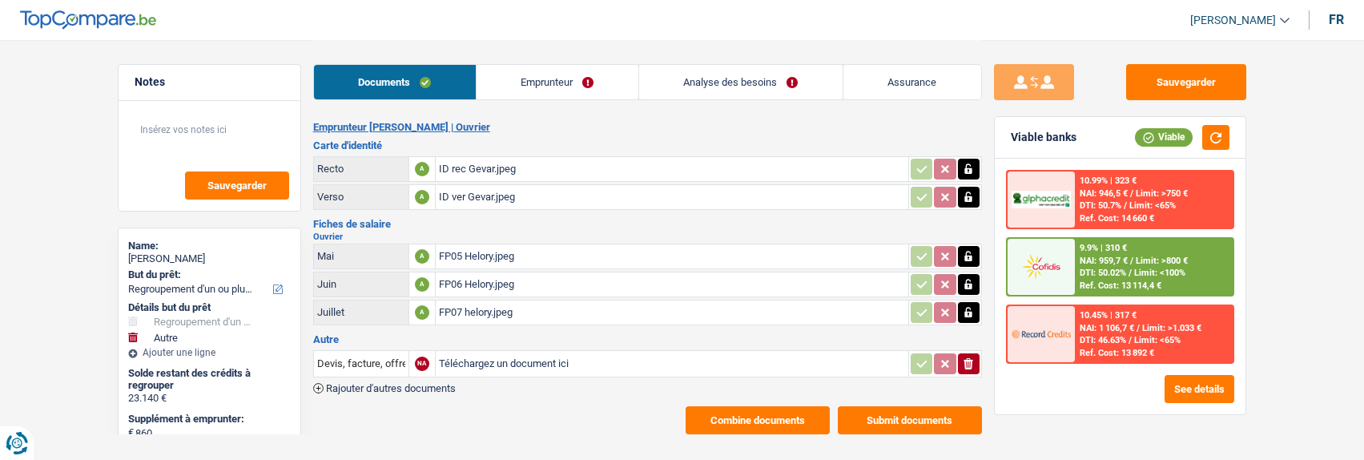
select select "refinancing"
select select "other"
select select "120"
select select "cofidis"
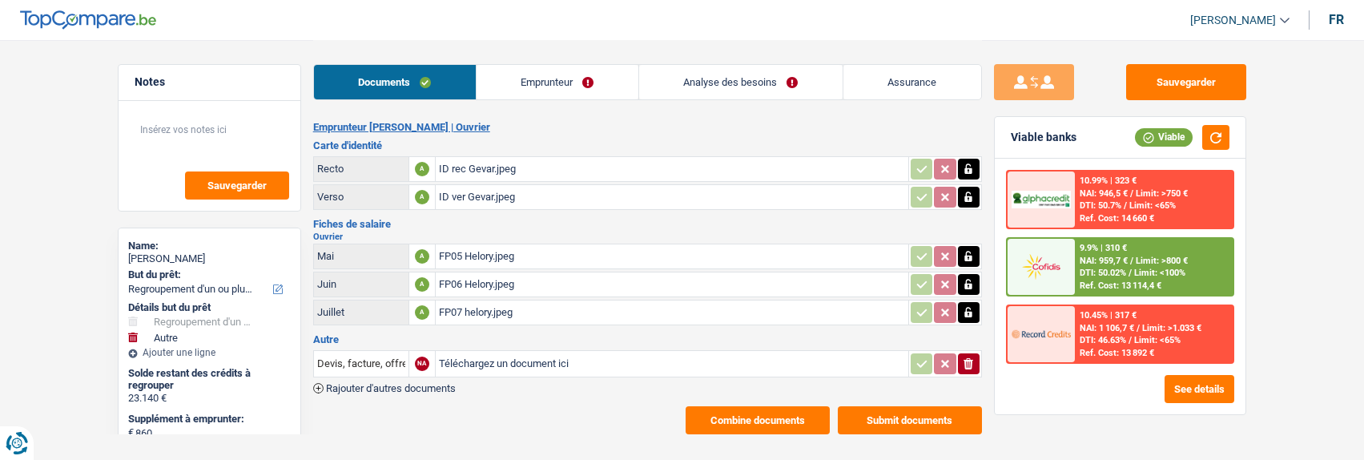
select select "120"
select select "144"
select select "refinancing"
select select "other"
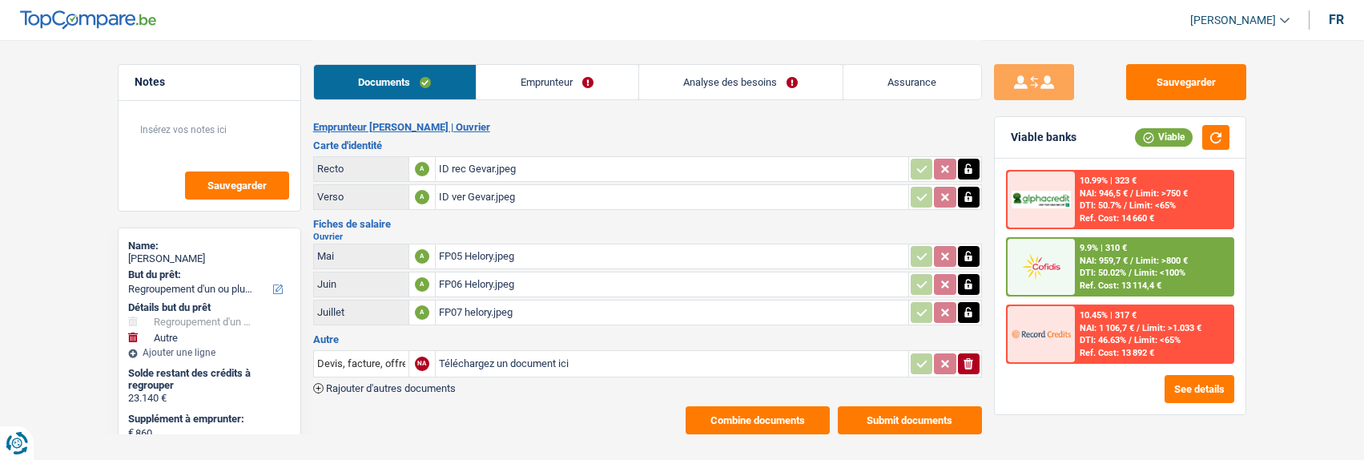
select select "120"
click at [787, 77] on link "Analyse des besoins" at bounding box center [740, 82] width 203 height 34
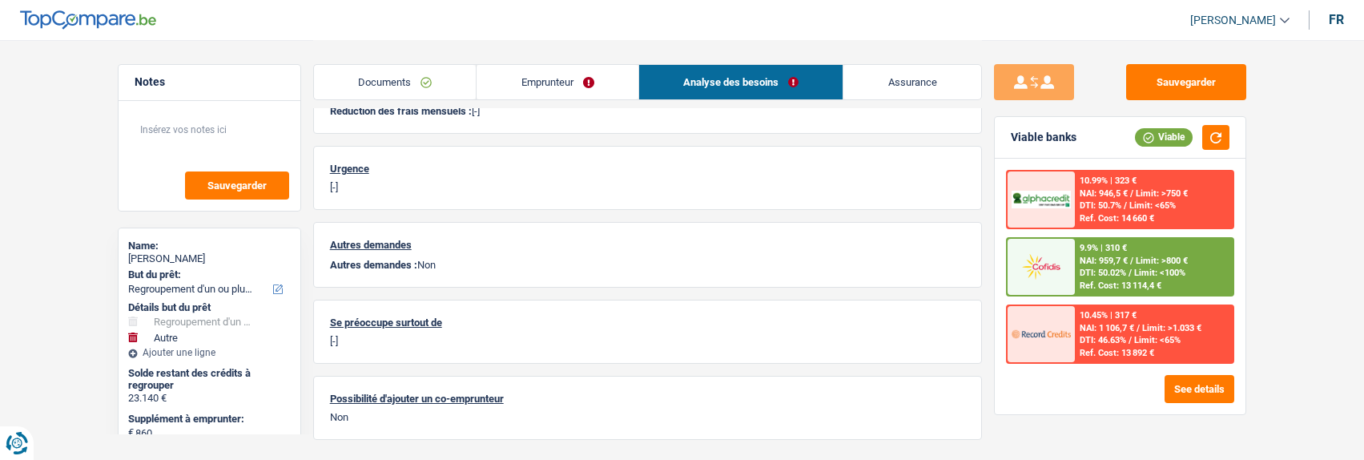
scroll to position [710, 0]
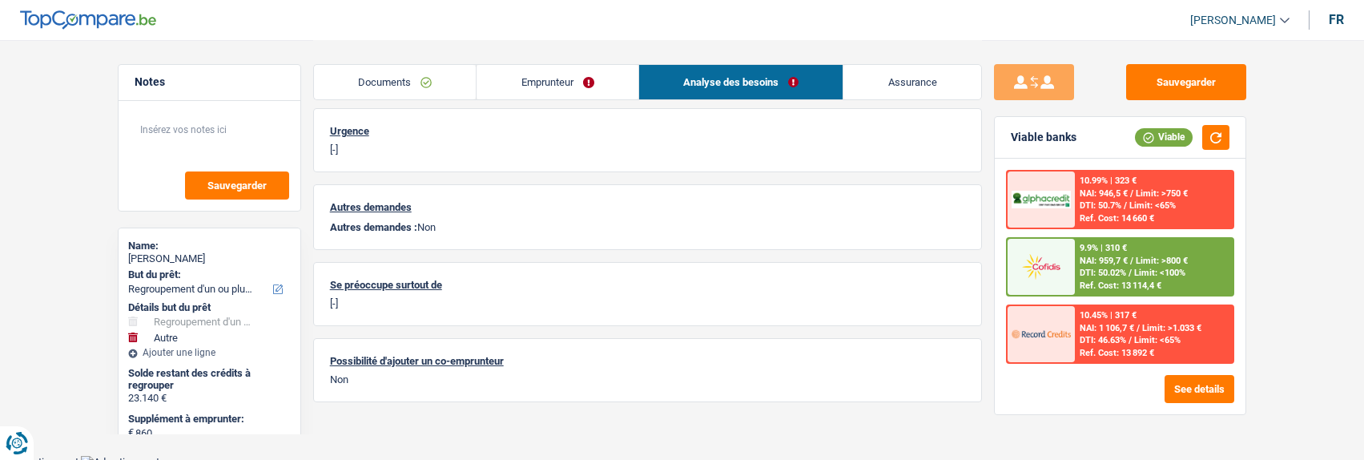
click at [534, 91] on link "Emprunteur" at bounding box center [558, 82] width 162 height 34
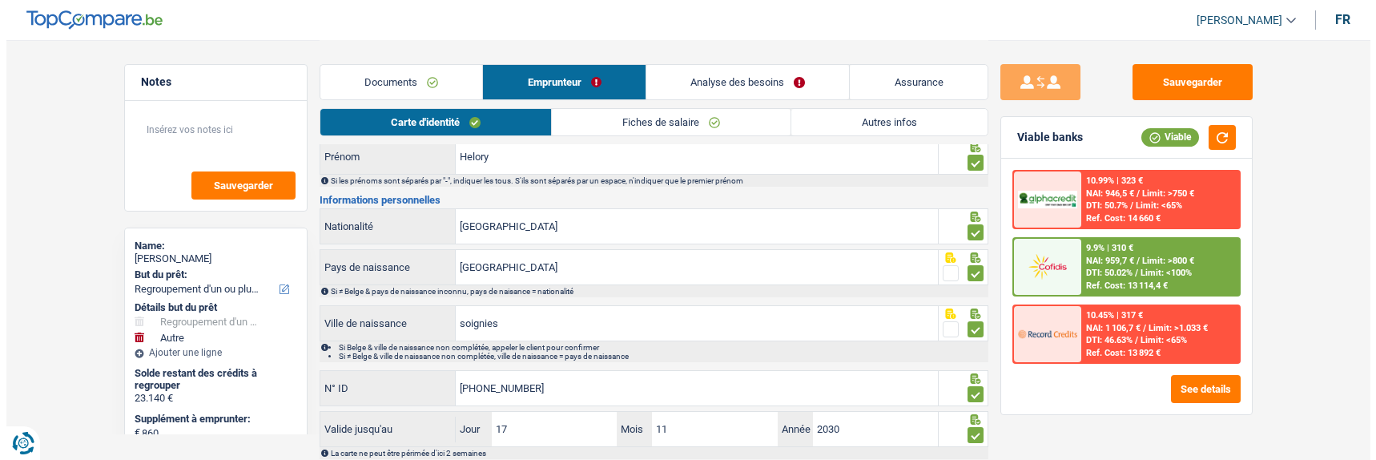
scroll to position [0, 0]
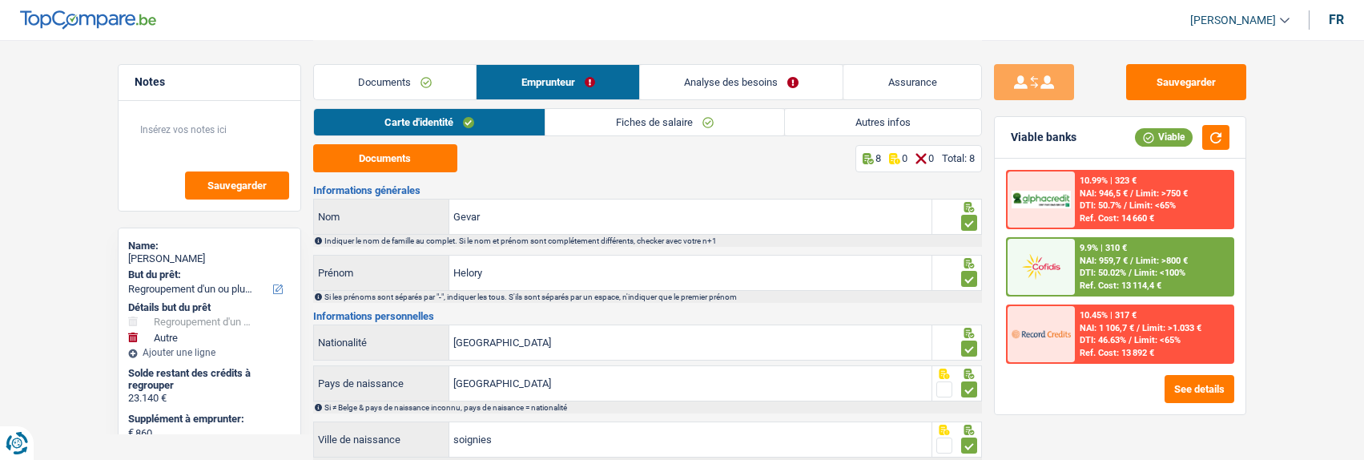
click at [645, 124] on link "Fiches de salaire" at bounding box center [665, 122] width 239 height 26
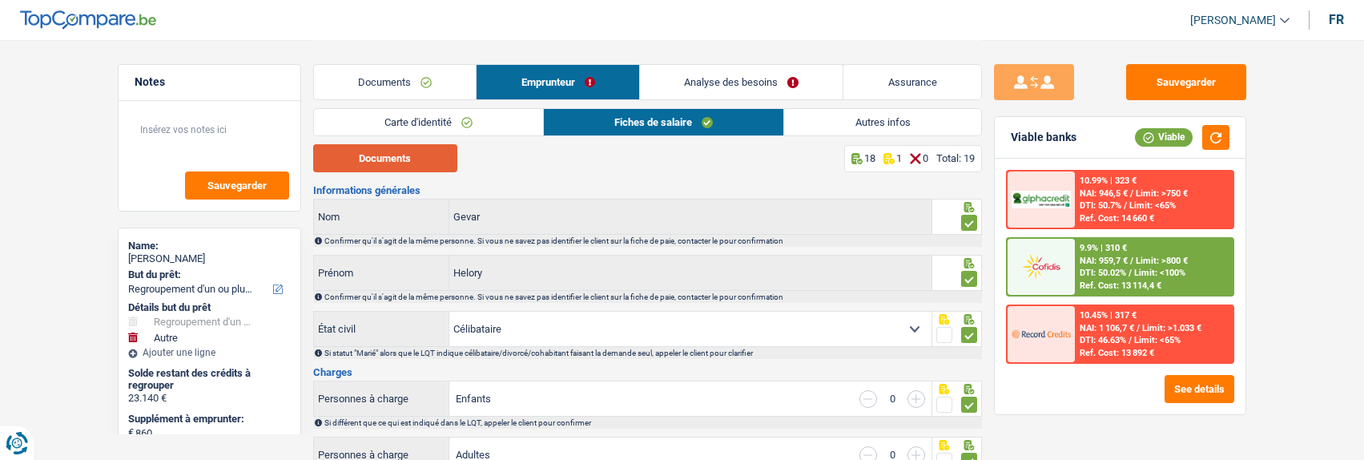
click at [388, 154] on button "Documents" at bounding box center [385, 158] width 144 height 28
click at [1187, 378] on button "See details" at bounding box center [1200, 389] width 70 height 28
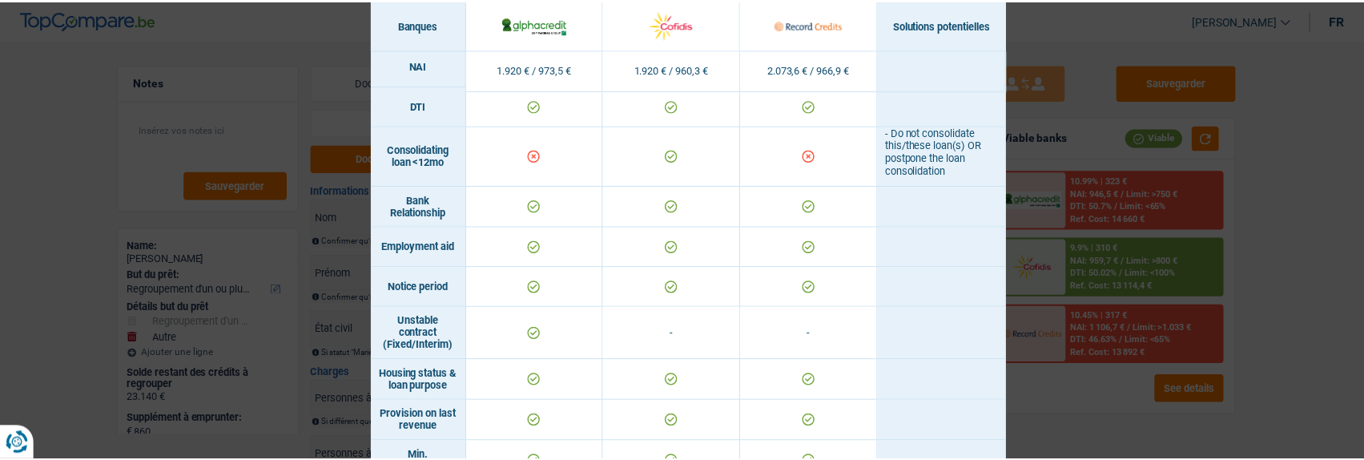
scroll to position [641, 0]
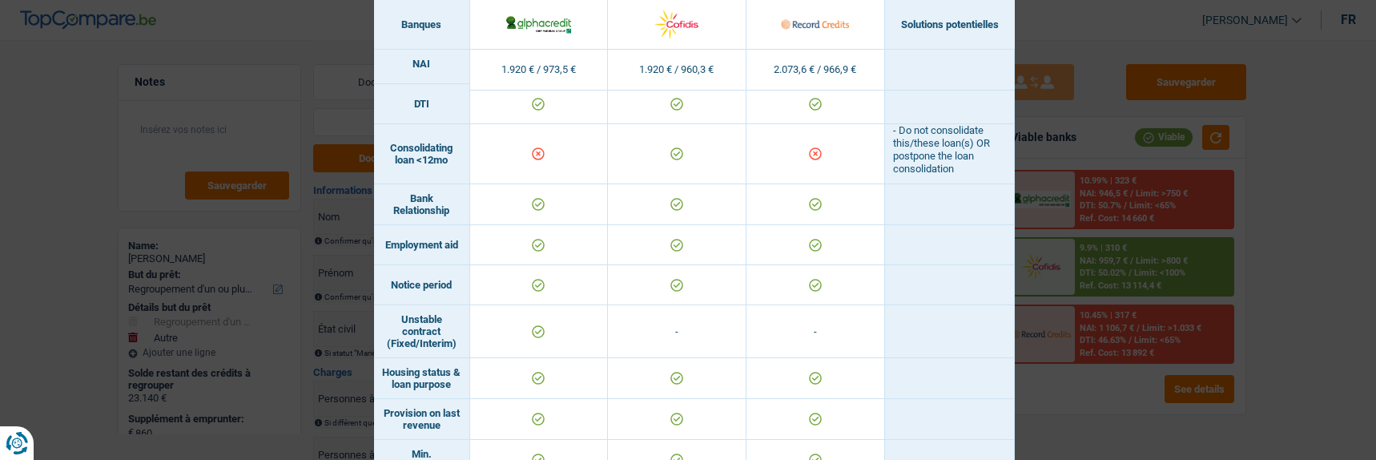
click at [1075, 137] on div "Banks conditions × Banques Solutions potentielles Revenus / Charges 1.920 € / 9…" at bounding box center [688, 230] width 1376 height 460
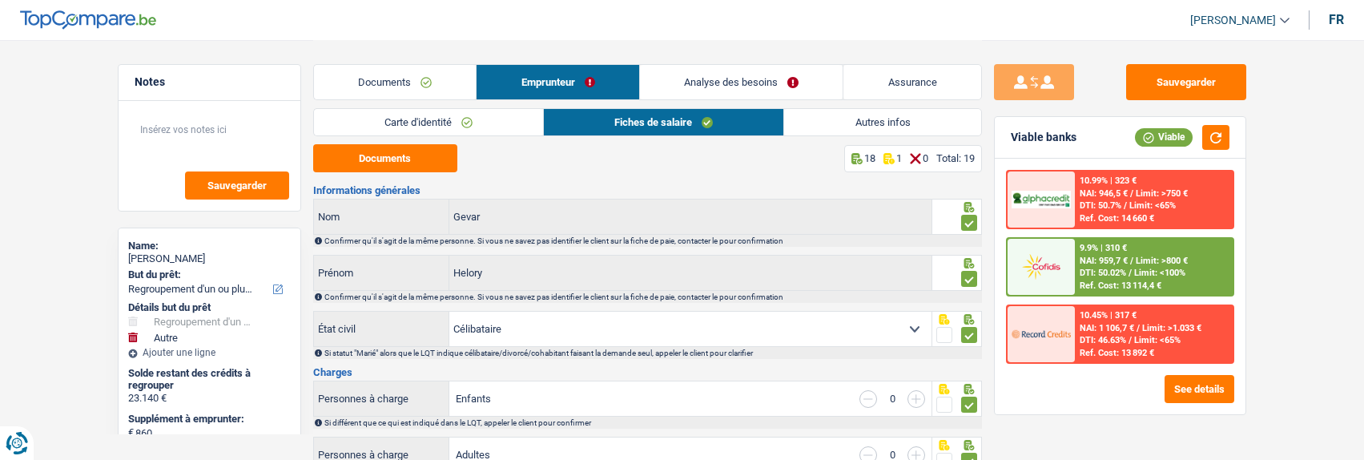
click at [773, 82] on link "Analyse des besoins" at bounding box center [741, 82] width 203 height 34
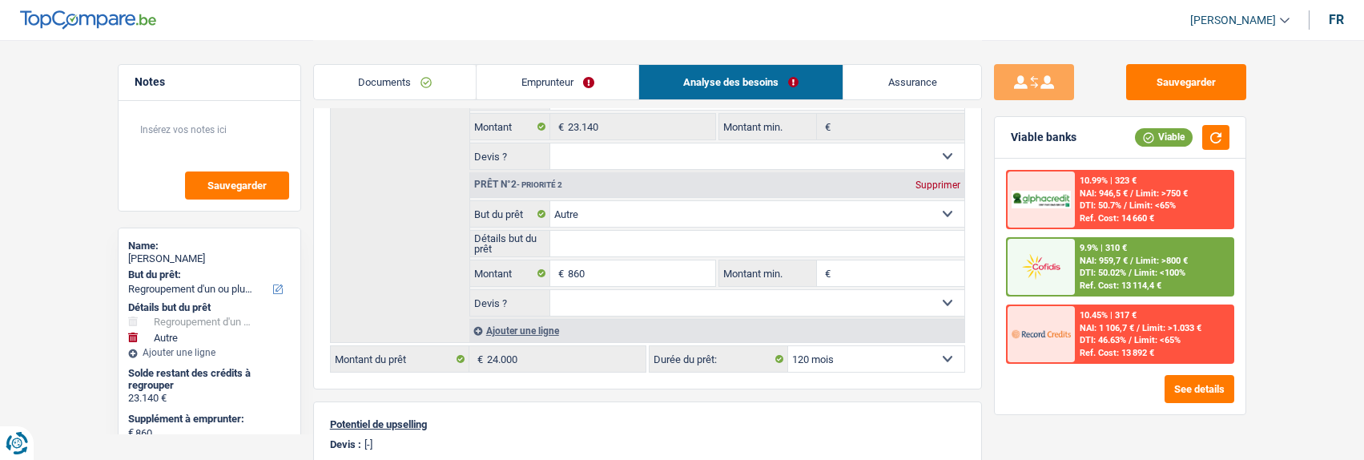
scroll to position [320, 0]
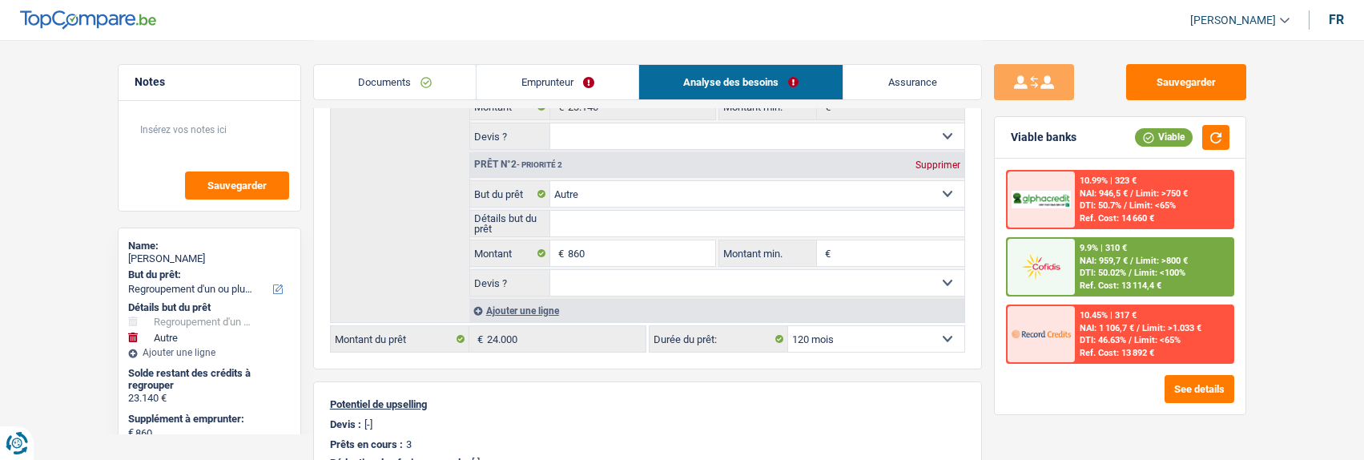
click at [925, 160] on div "Supprimer" at bounding box center [938, 165] width 53 height 10
type input "0"
type input "23.140"
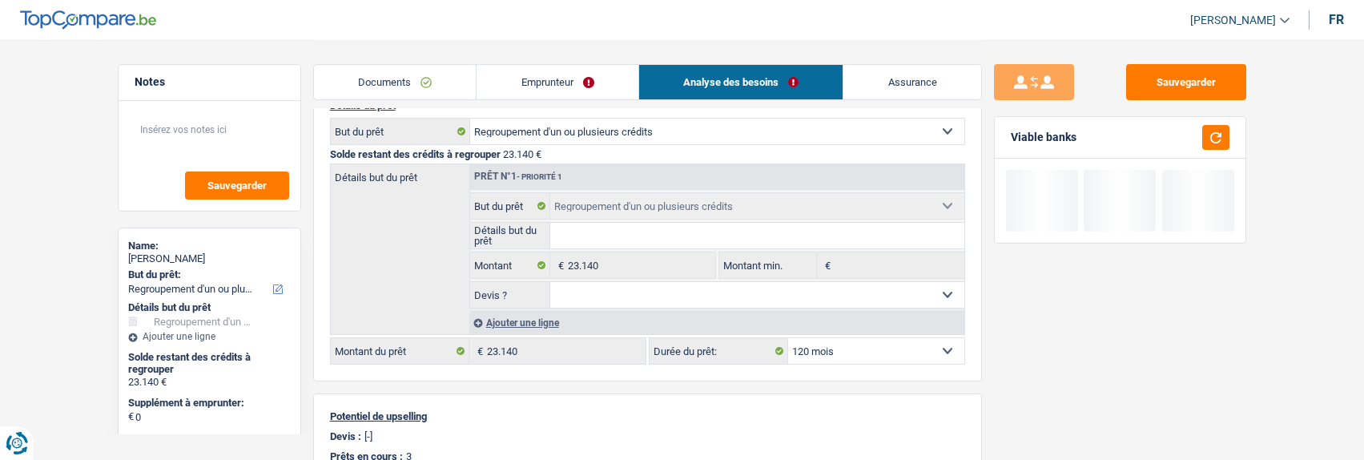
scroll to position [160, 0]
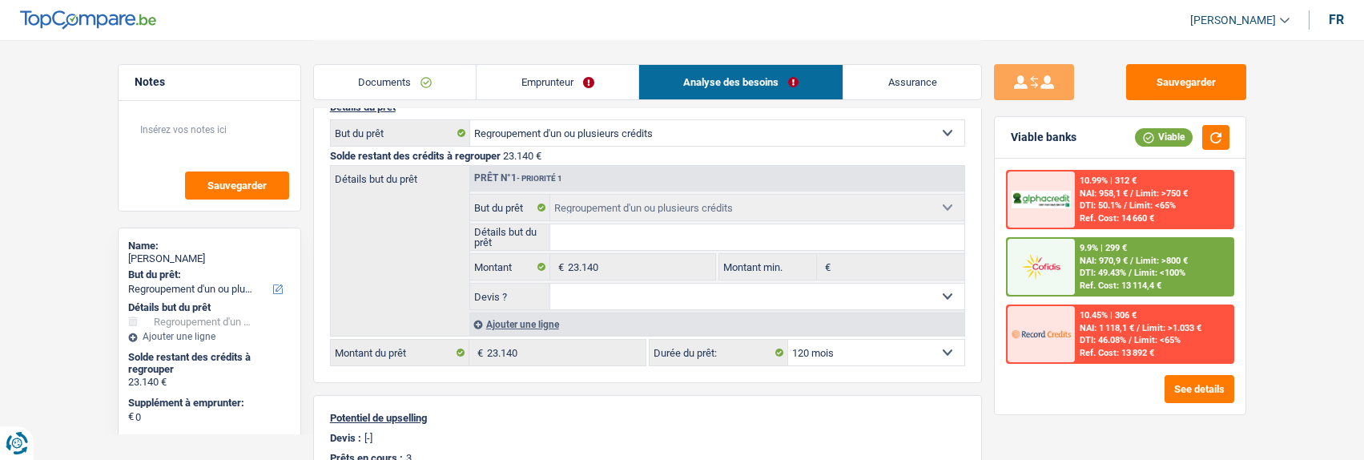
click at [592, 82] on link "Emprunteur" at bounding box center [558, 82] width 162 height 34
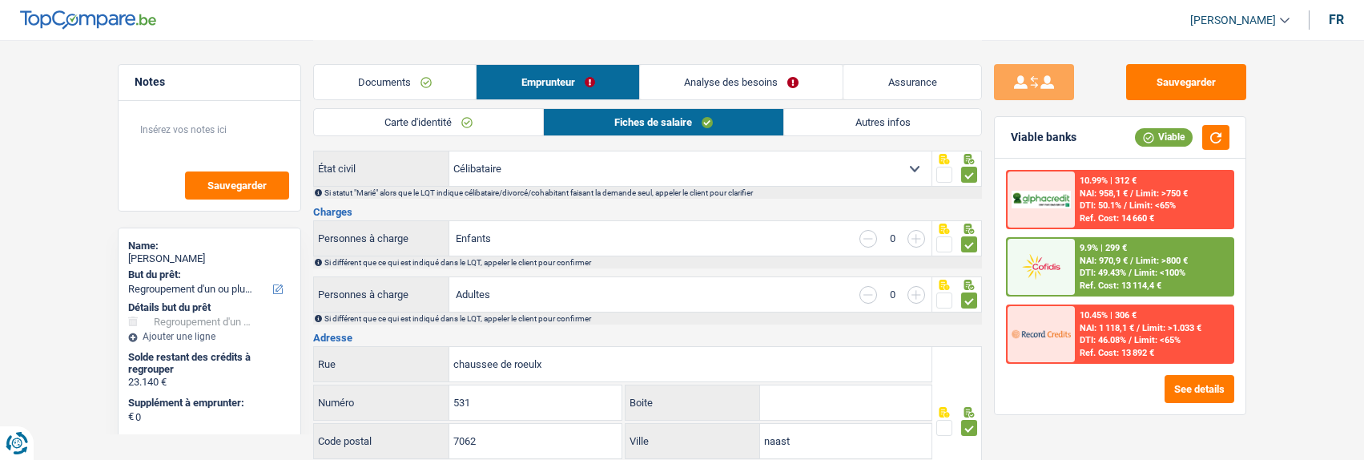
click at [872, 126] on link "Autres infos" at bounding box center [882, 122] width 196 height 26
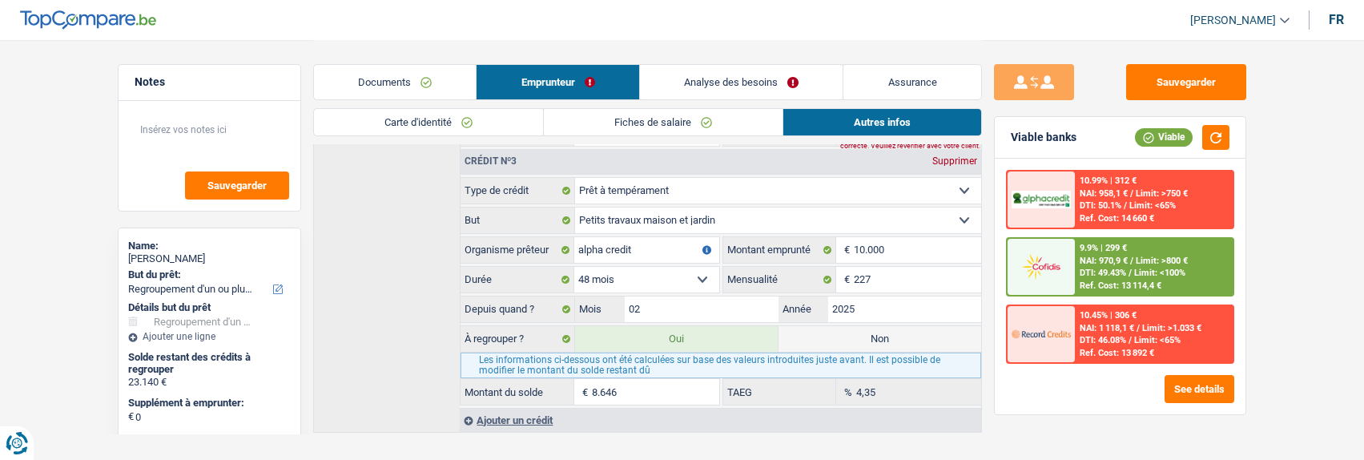
scroll to position [834, 0]
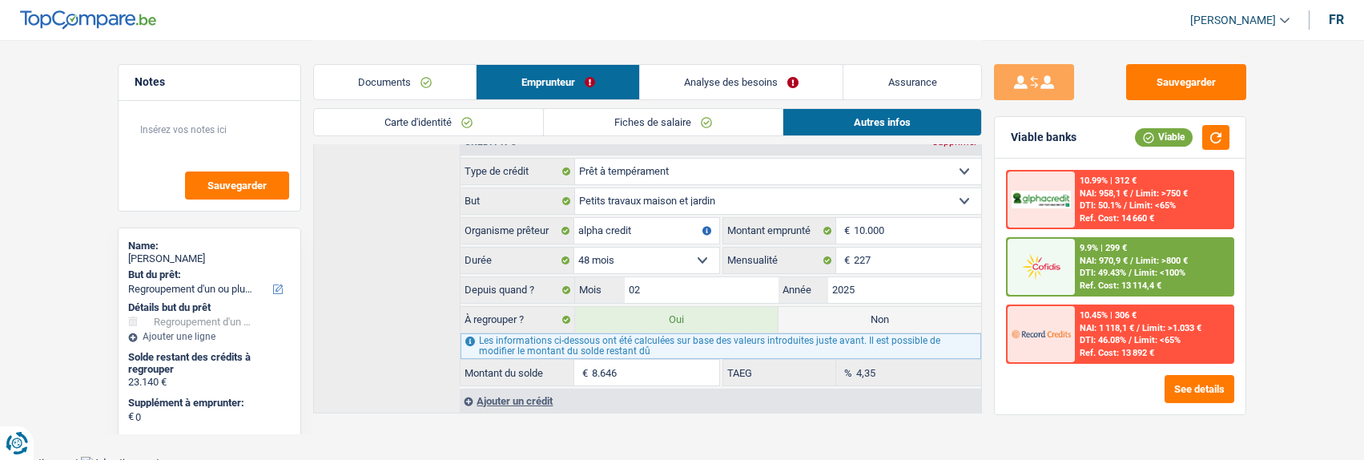
click at [838, 308] on label "Non" at bounding box center [880, 320] width 203 height 26
click at [838, 308] on input "Non" at bounding box center [880, 320] width 203 height 26
radio input "true"
type input "14.494"
select select "60"
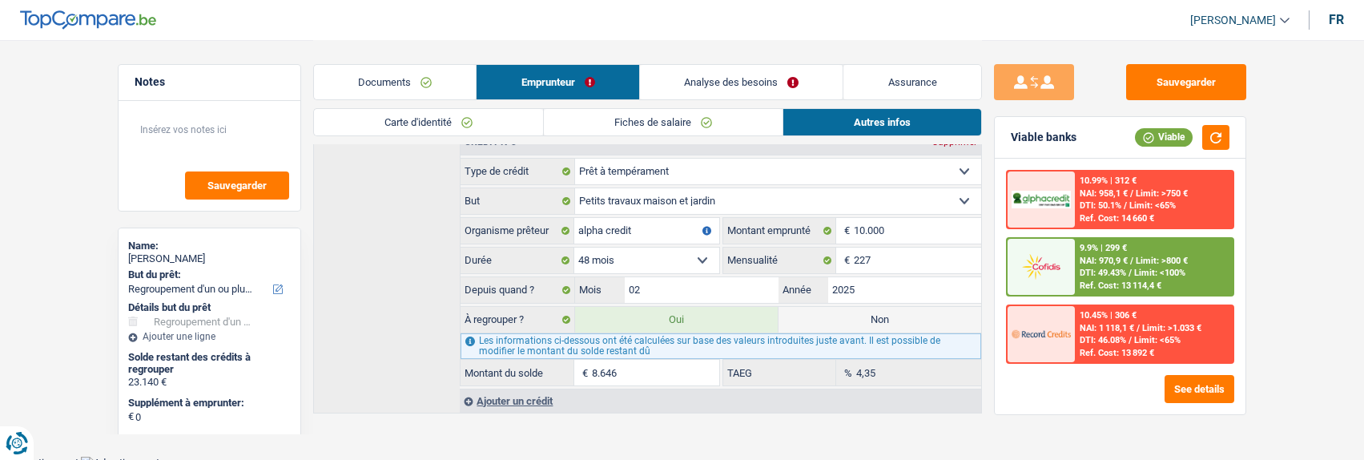
radio input "false"
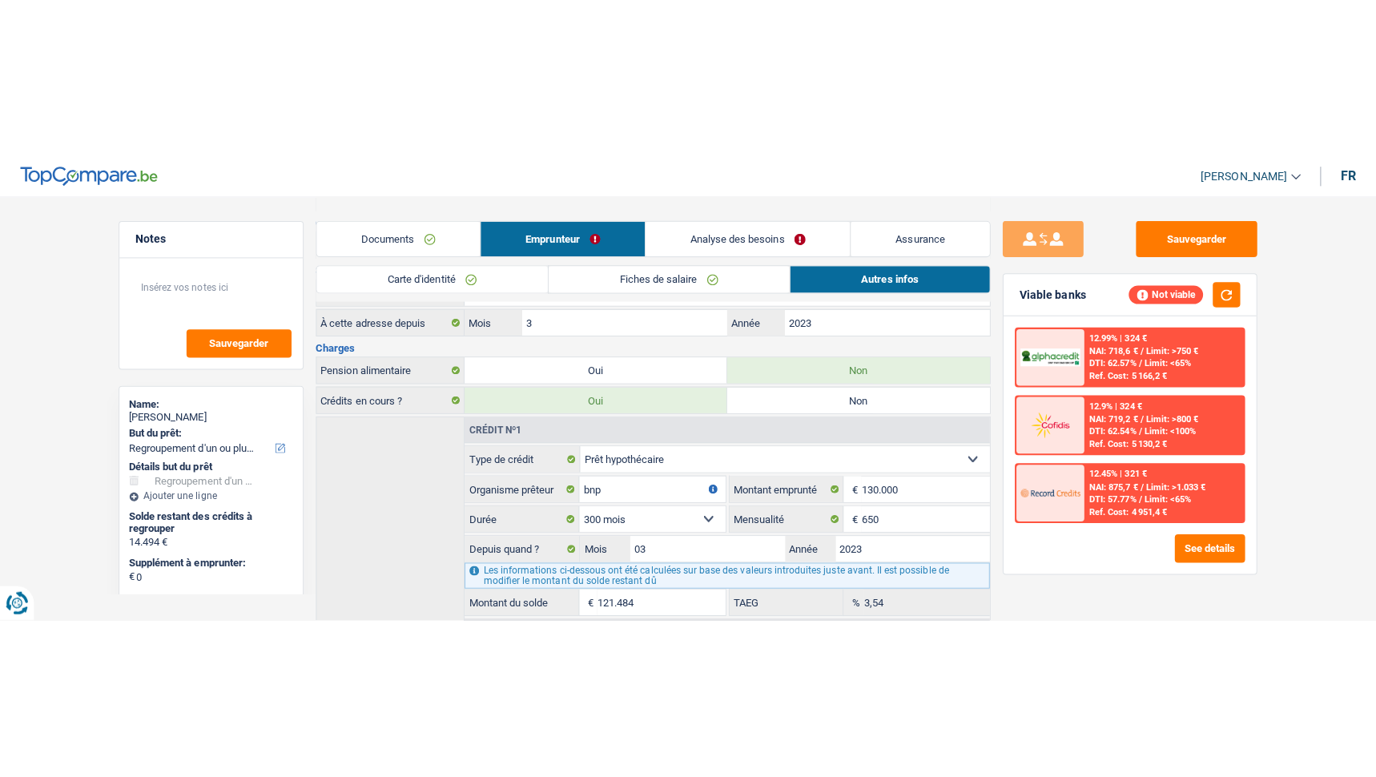
scroll to position [273, 0]
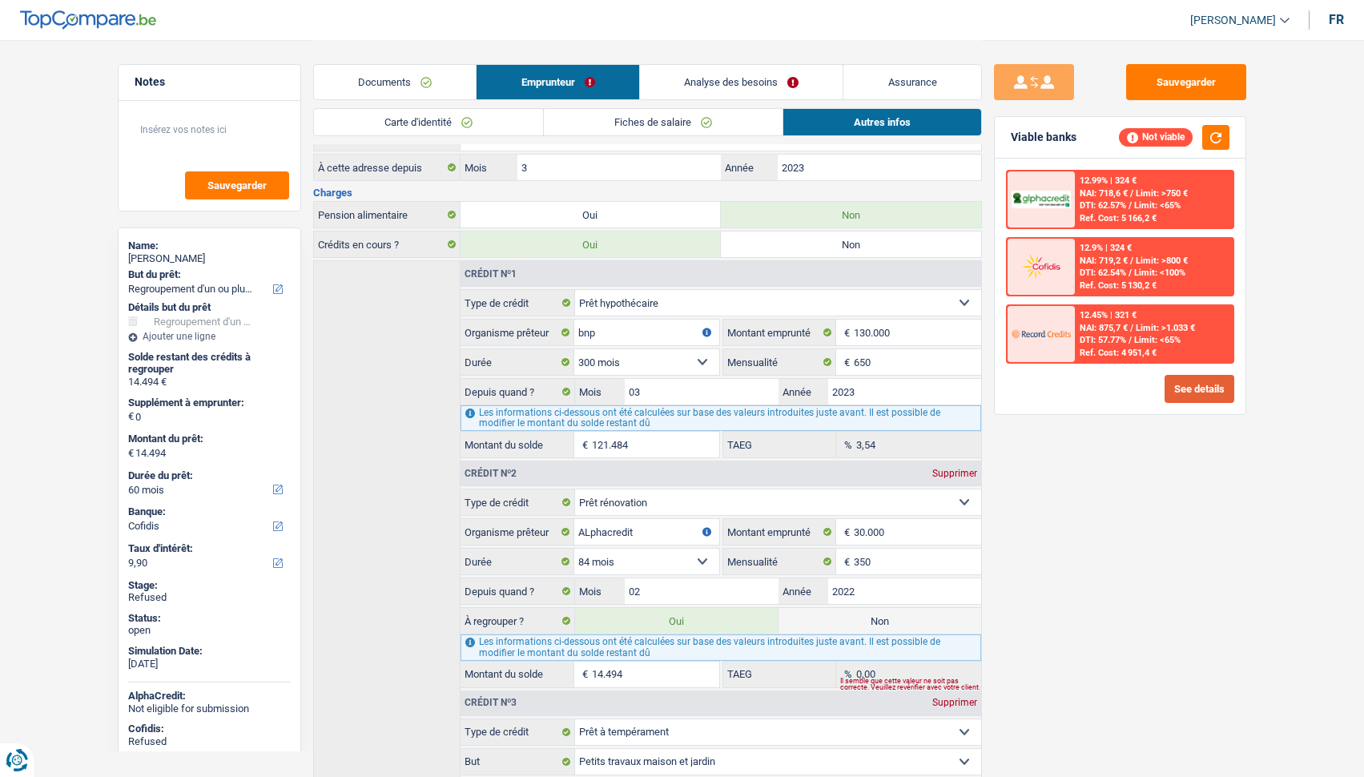
click at [1217, 380] on button "See details" at bounding box center [1200, 389] width 70 height 28
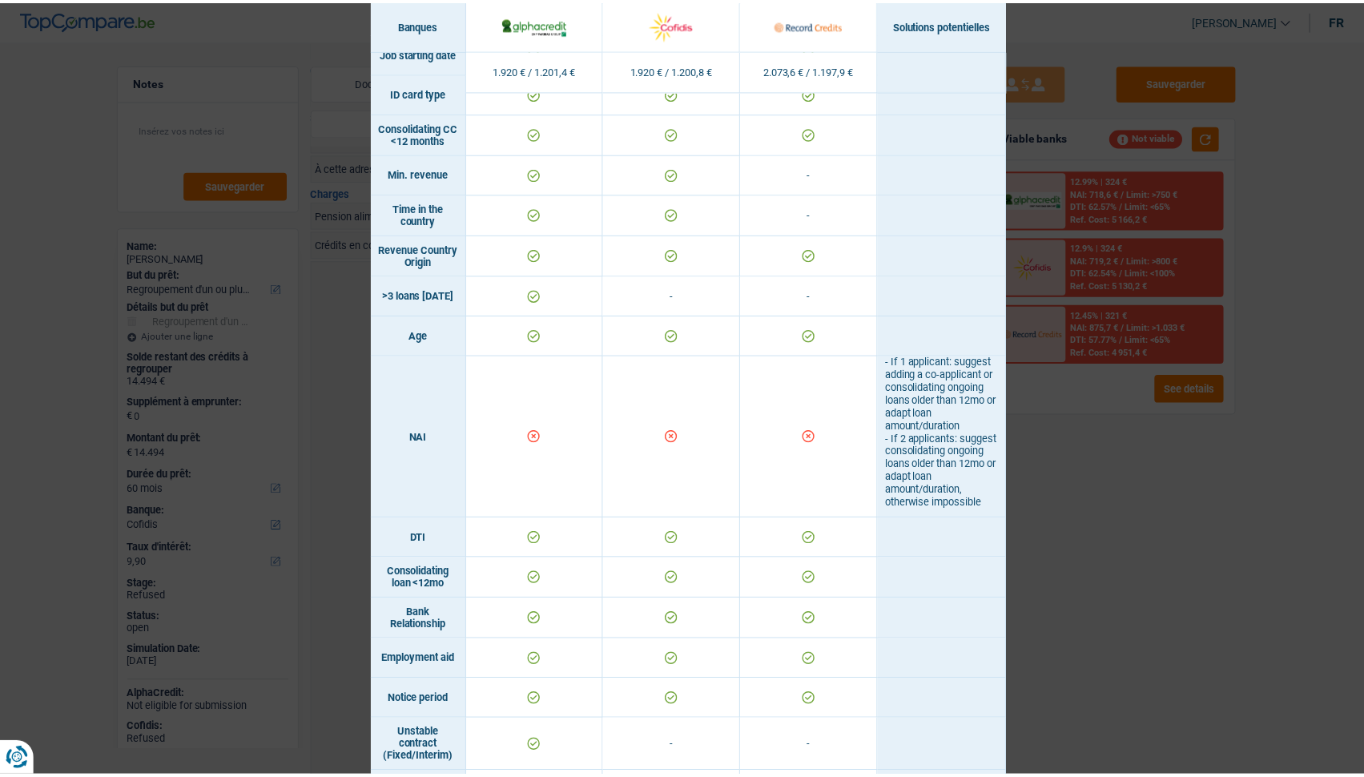
scroll to position [0, 0]
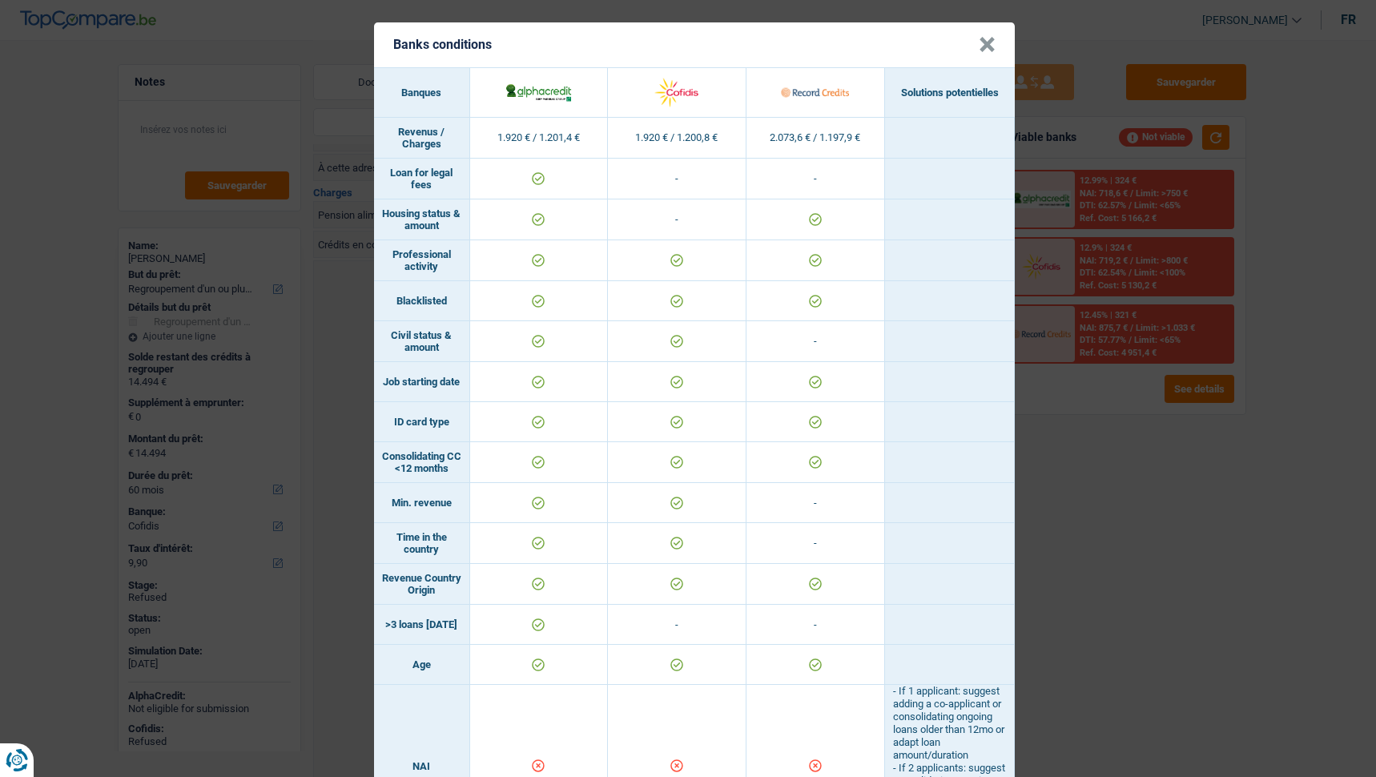
click at [985, 37] on button "×" at bounding box center [987, 45] width 17 height 16
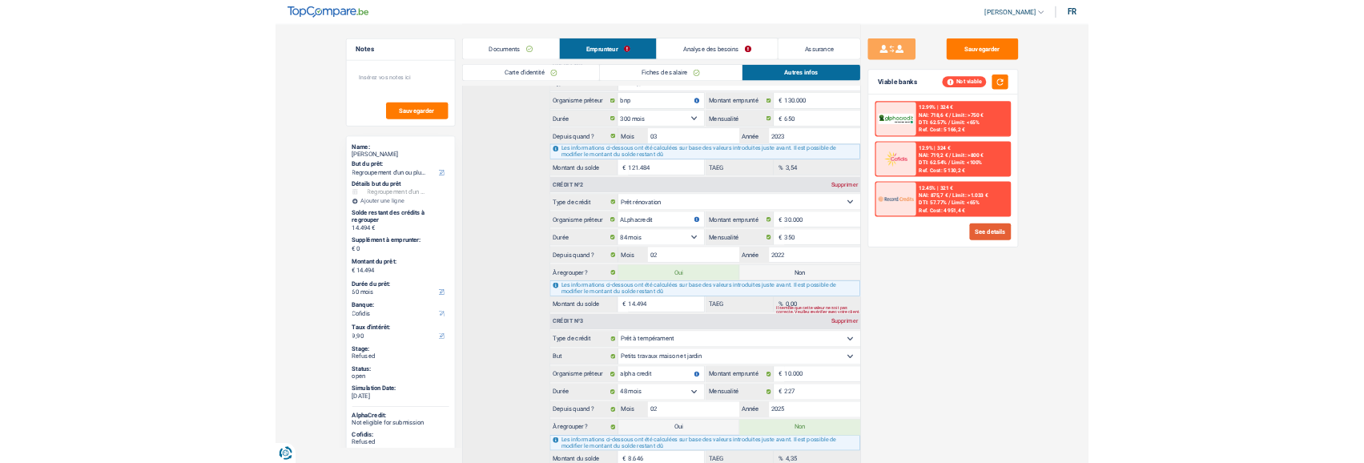
scroll to position [517, 0]
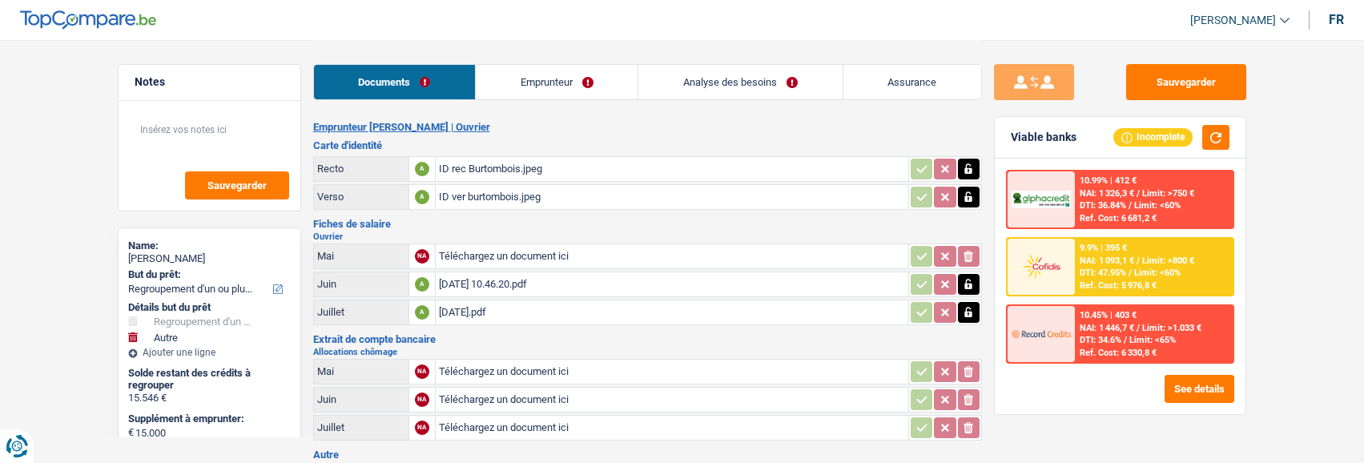
select select "refinancing"
select select "other"
select select "120"
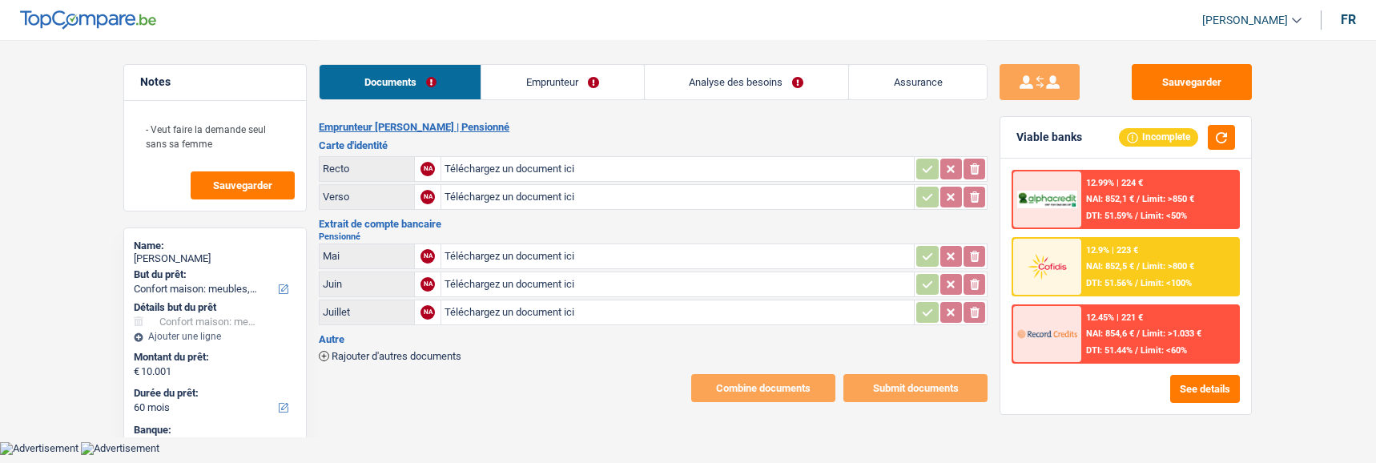
select select "household"
select select "60"
type input "C:\fakepath\id rec marc.jpg"
type input "C:\fakepath\id ver marc.jpg"
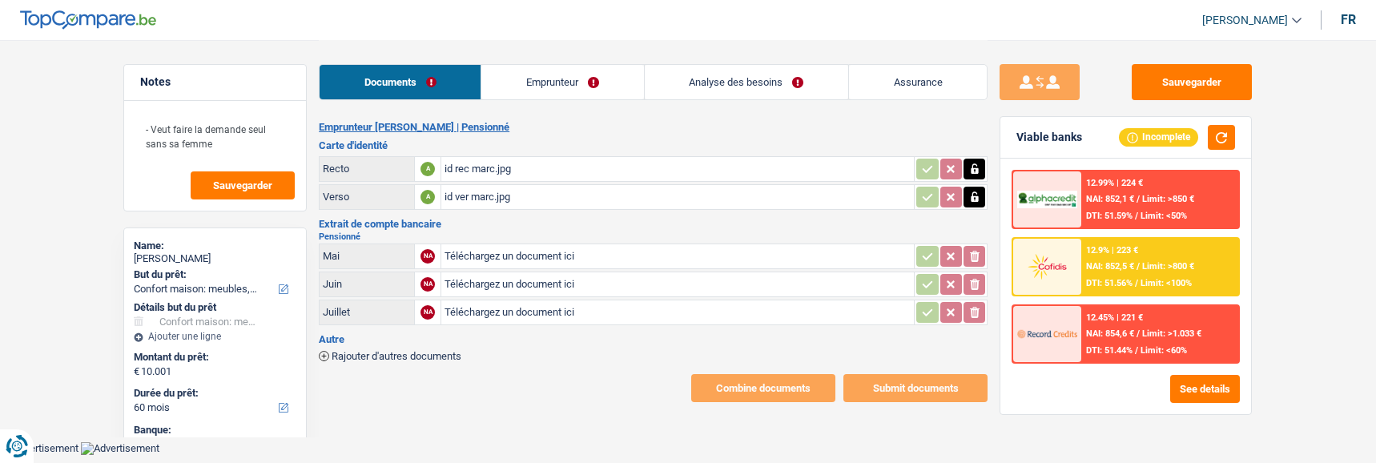
type input "C:\fakepath\pension05.jpg"
type input "C:\fakepath\Pension06.jpg"
type input "C:\fakepath\Pension07.jpg"
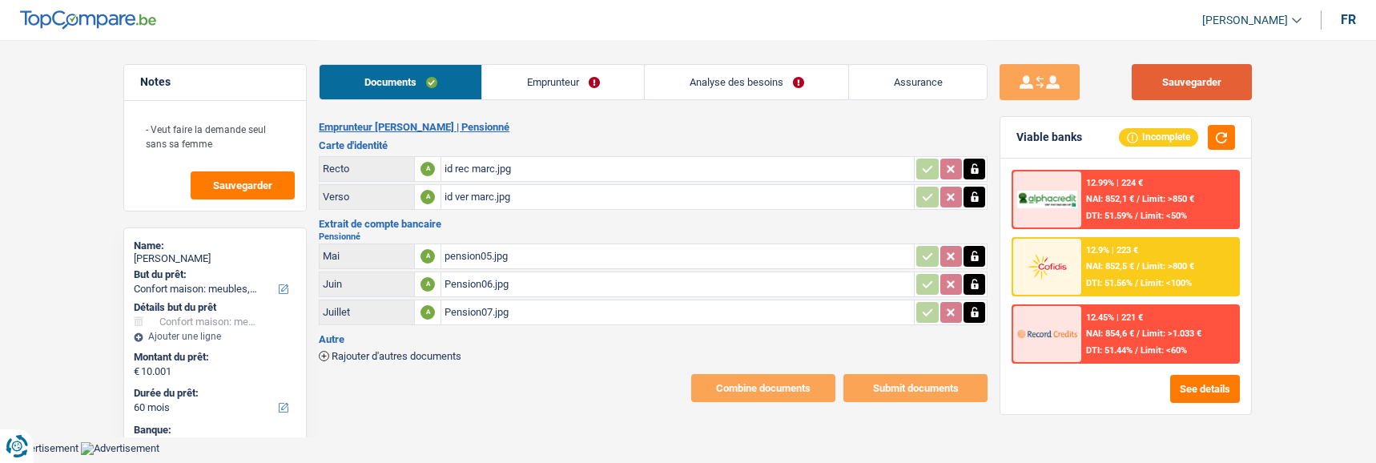
click at [1198, 75] on button "Sauvegarder" at bounding box center [1192, 82] width 120 height 36
click at [574, 79] on link "Emprunteur" at bounding box center [563, 82] width 162 height 34
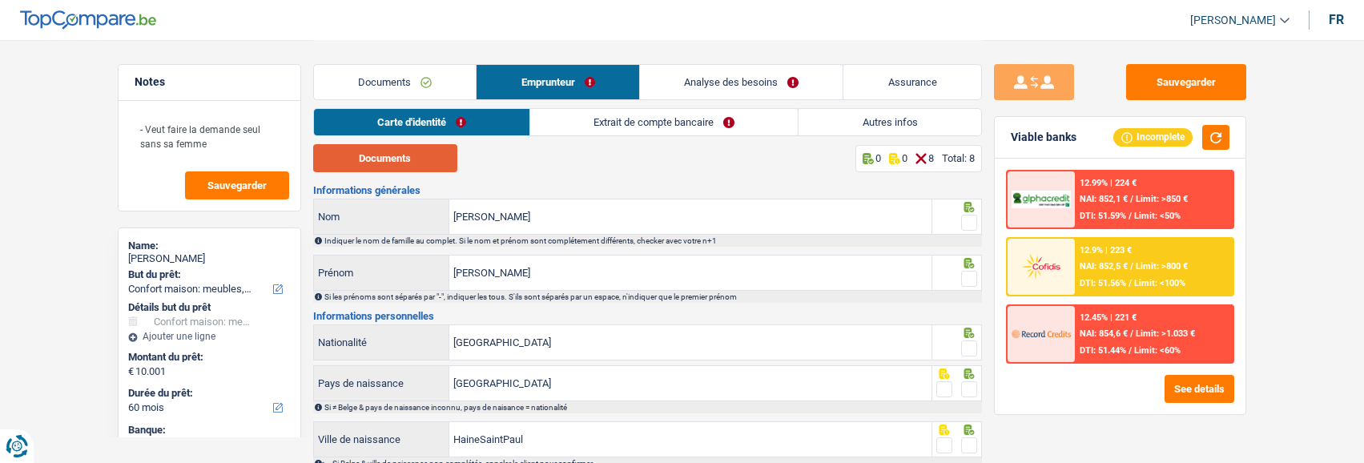
click at [444, 158] on button "Documents" at bounding box center [385, 158] width 144 height 28
click at [966, 216] on span at bounding box center [969, 223] width 16 height 16
click at [0, 0] on input "radio" at bounding box center [0, 0] width 0 height 0
click at [966, 277] on span at bounding box center [969, 279] width 16 height 16
click at [0, 0] on input "radio" at bounding box center [0, 0] width 0 height 0
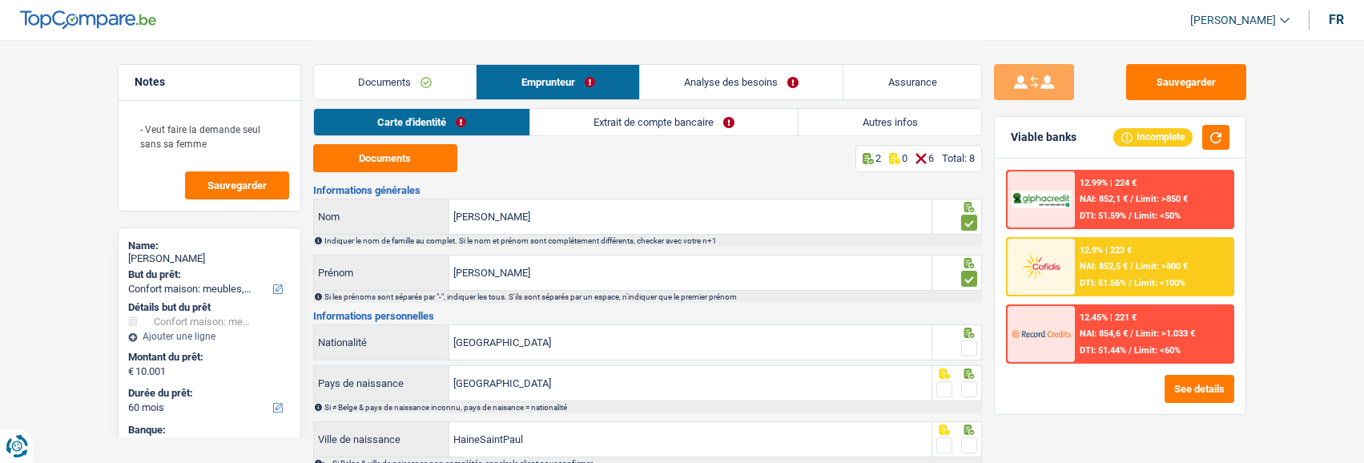
click at [972, 341] on div at bounding box center [958, 342] width 50 height 36
click at [973, 354] on div at bounding box center [969, 349] width 16 height 20
click at [973, 346] on span at bounding box center [969, 348] width 16 height 16
click at [0, 0] on input "radio" at bounding box center [0, 0] width 0 height 0
click at [965, 383] on span at bounding box center [969, 389] width 16 height 16
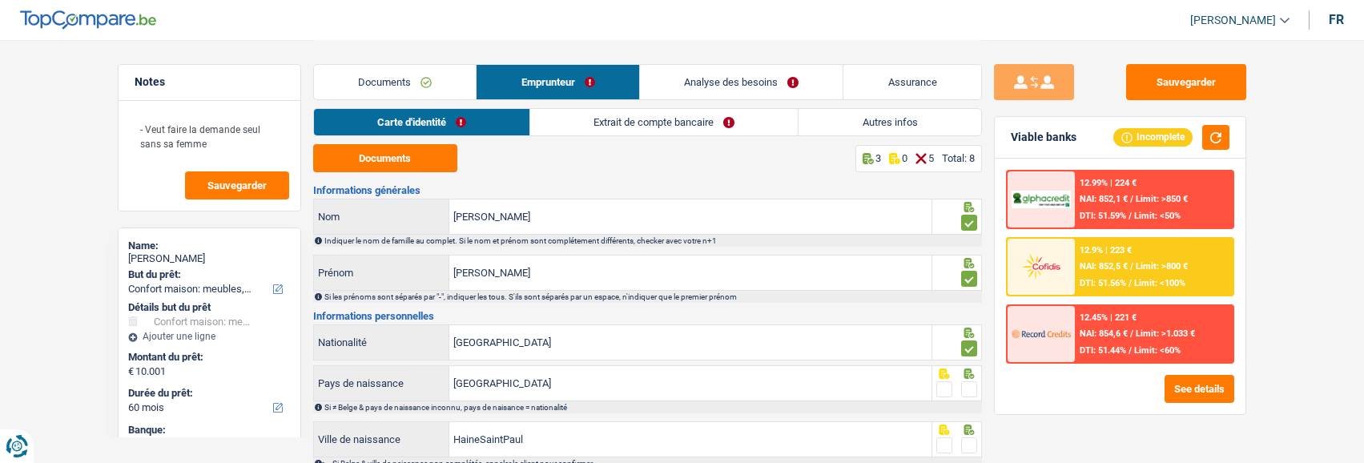
click at [0, 0] on input "radio" at bounding box center [0, 0] width 0 height 0
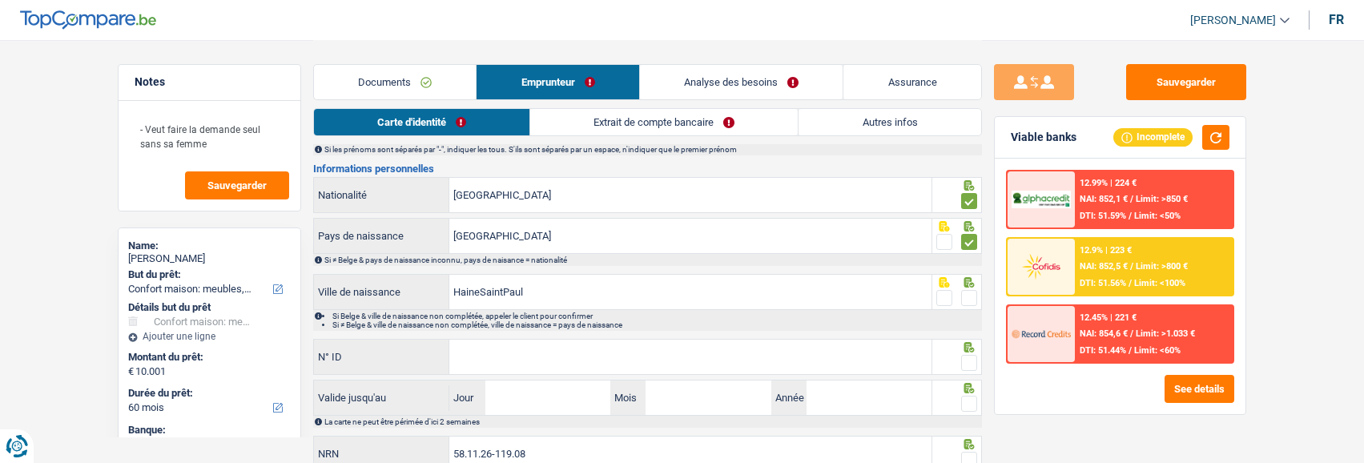
scroll to position [160, 0]
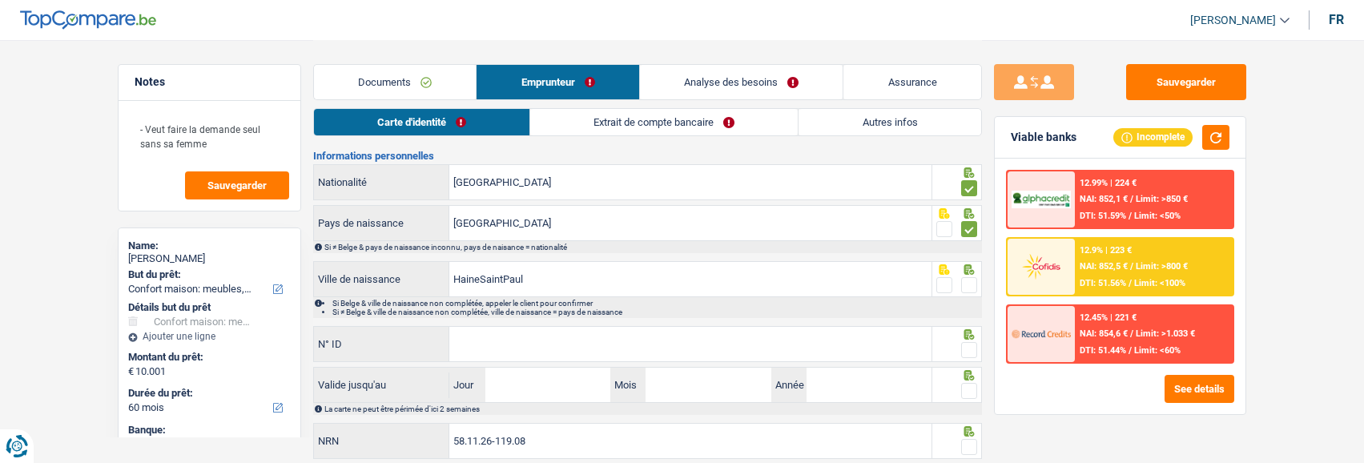
click at [969, 277] on span at bounding box center [969, 285] width 16 height 16
click at [0, 0] on input "radio" at bounding box center [0, 0] width 0 height 0
click at [639, 340] on input "N° ID" at bounding box center [690, 344] width 482 height 34
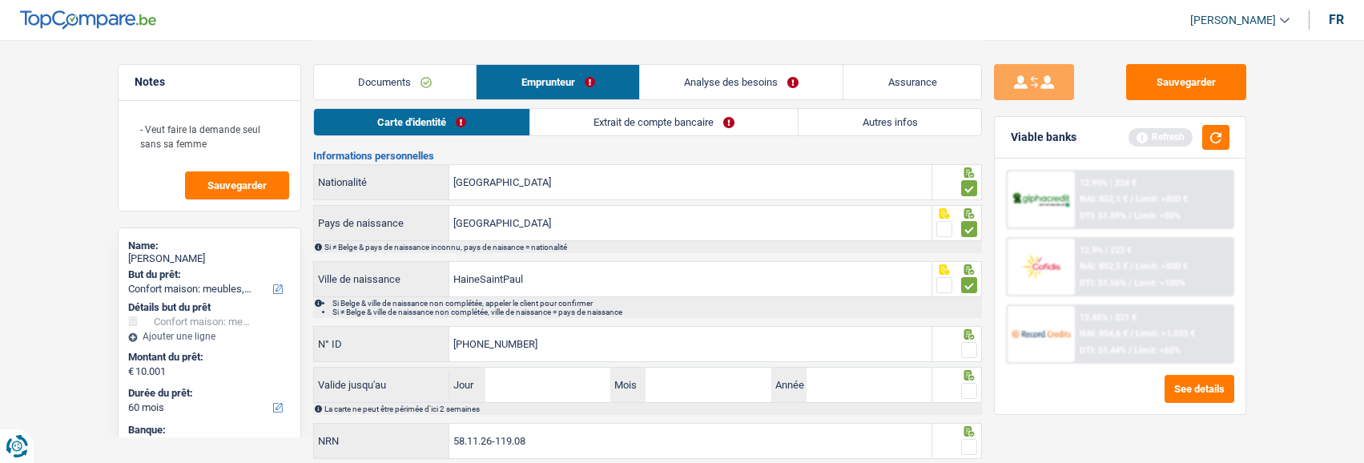
type input "595-4447913-93"
click at [580, 381] on input "Jour" at bounding box center [547, 385] width 125 height 34
type input "09"
type input "07"
type input "2035"
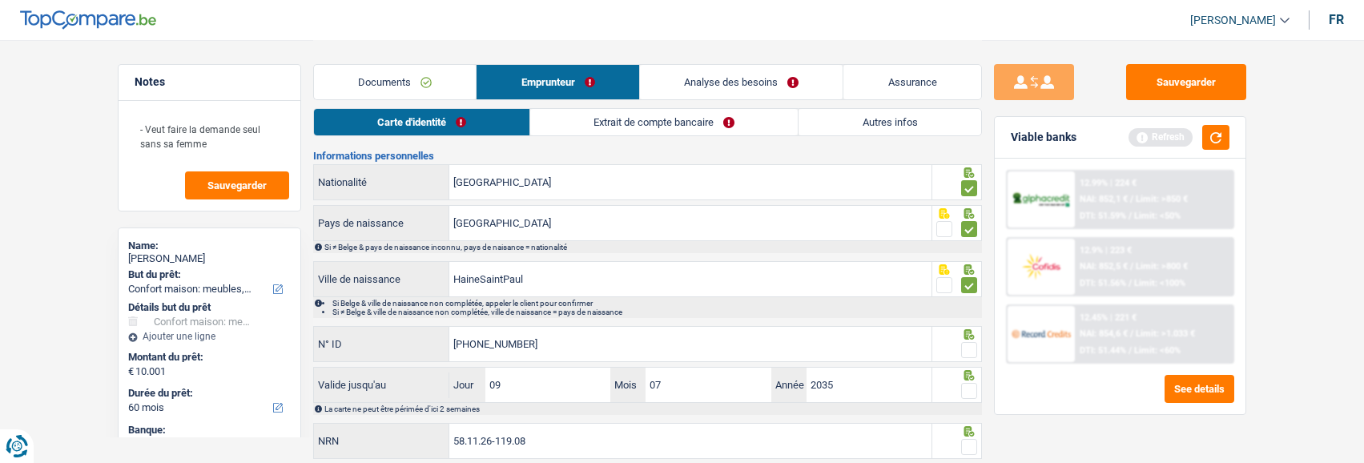
click at [970, 353] on span at bounding box center [969, 350] width 16 height 16
click at [0, 0] on input "radio" at bounding box center [0, 0] width 0 height 0
click at [962, 389] on span at bounding box center [969, 391] width 16 height 16
click at [0, 0] on input "radio" at bounding box center [0, 0] width 0 height 0
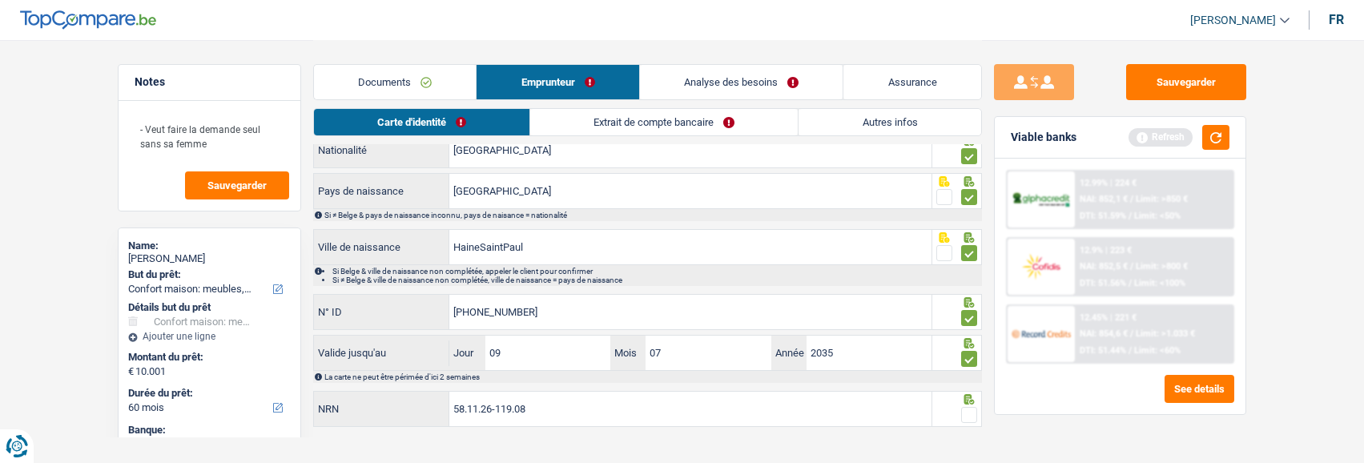
scroll to position [210, 0]
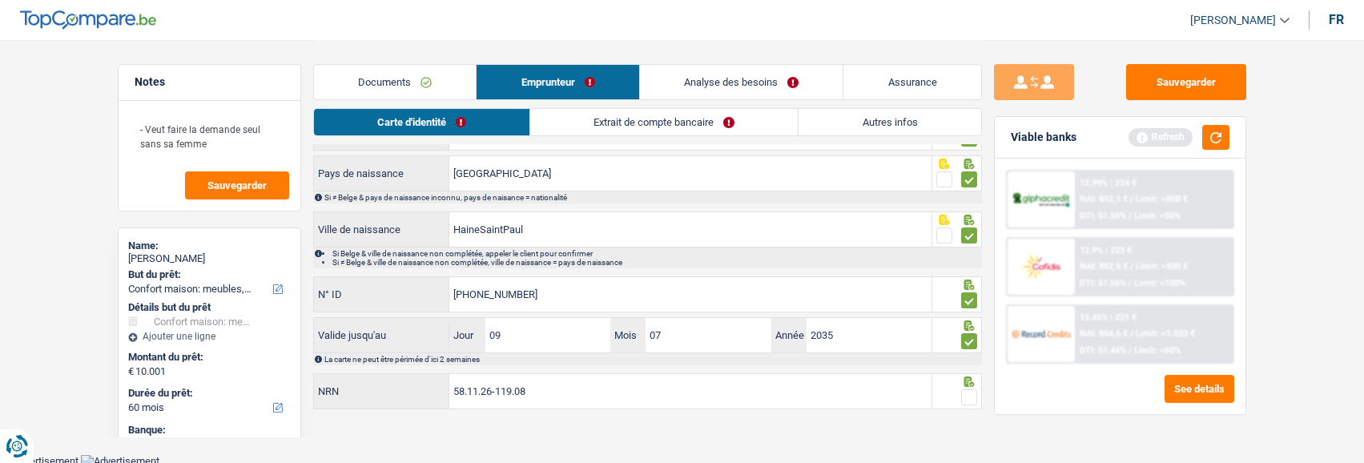
click at [961, 389] on span at bounding box center [969, 397] width 16 height 16
click at [0, 0] on input "radio" at bounding box center [0, 0] width 0 height 0
click at [735, 119] on link "Extrait de compte bancaire" at bounding box center [665, 122] width 268 height 26
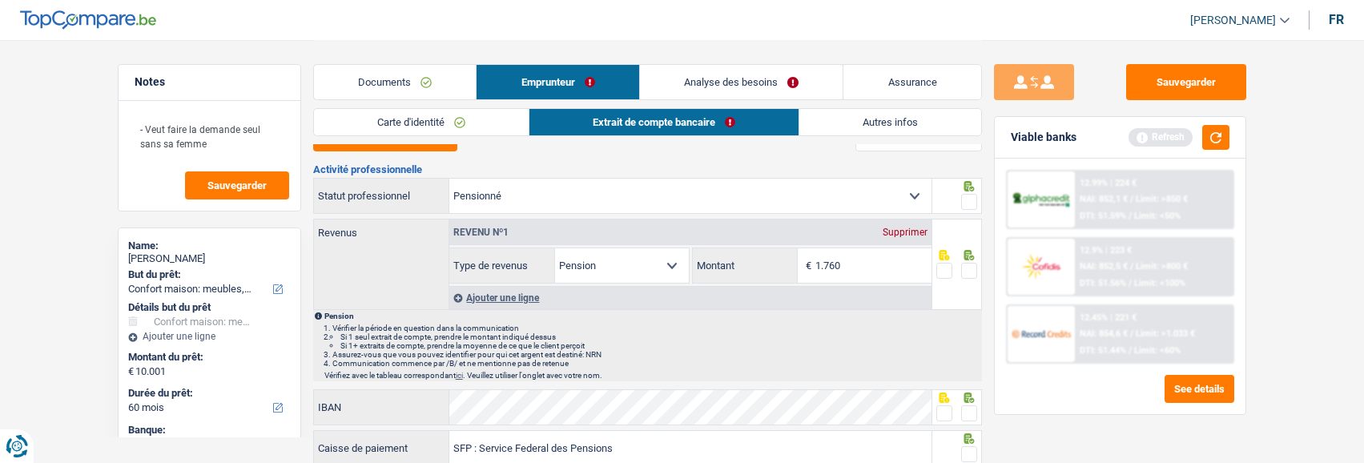
scroll to position [0, 0]
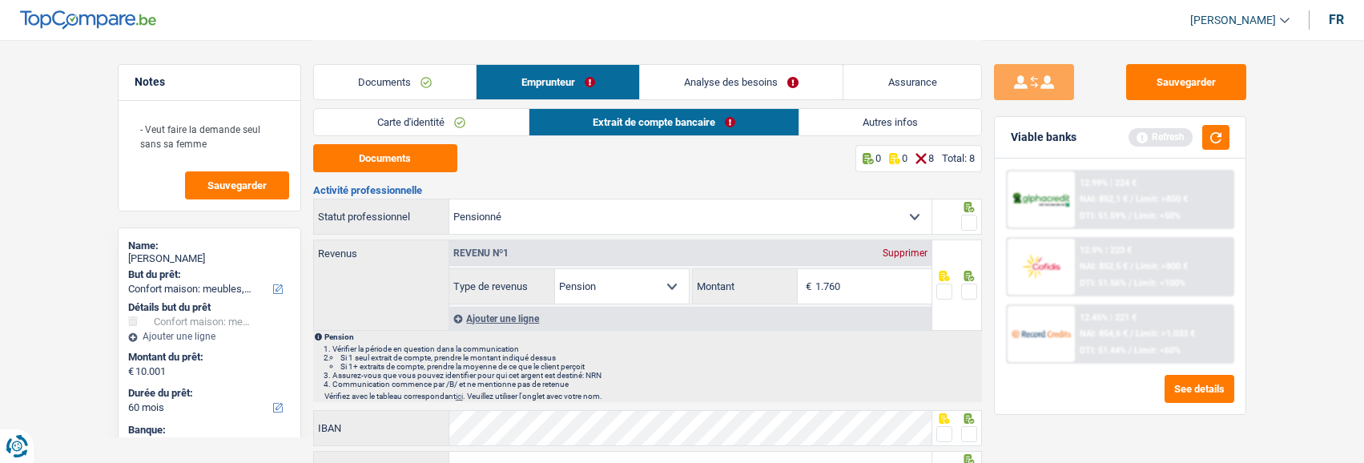
click at [973, 220] on span at bounding box center [969, 223] width 16 height 16
click at [0, 0] on input "radio" at bounding box center [0, 0] width 0 height 0
click at [964, 276] on icon at bounding box center [969, 276] width 16 height 10
click at [968, 284] on span at bounding box center [969, 292] width 16 height 16
click at [0, 0] on input "radio" at bounding box center [0, 0] width 0 height 0
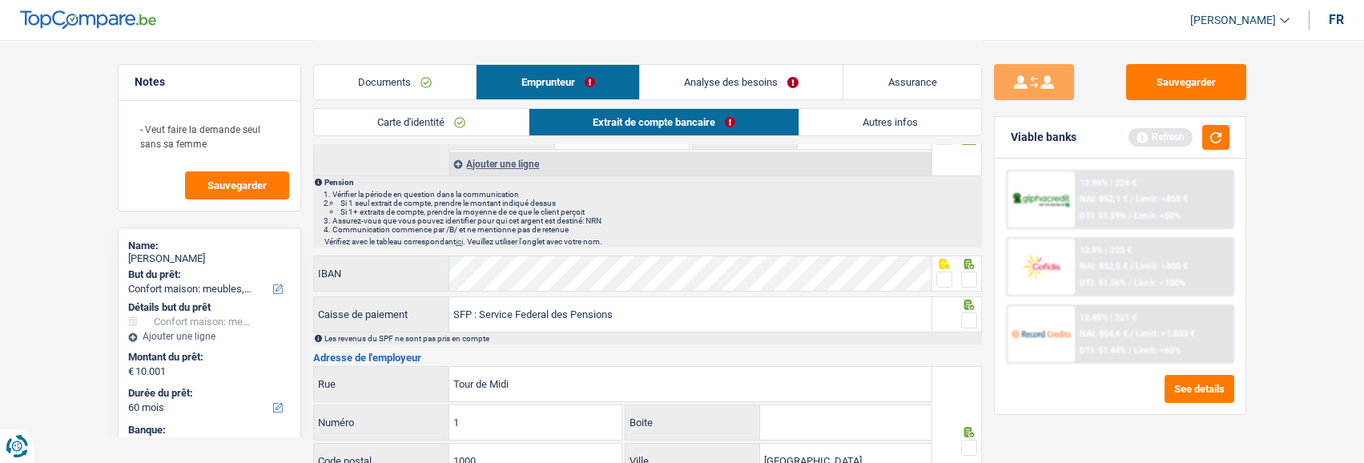
scroll to position [160, 0]
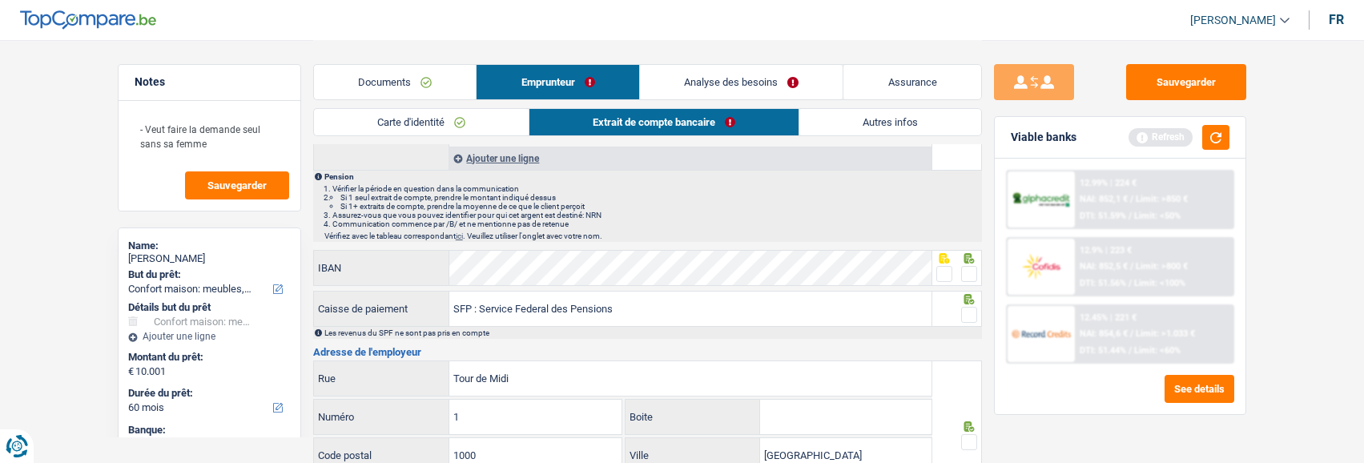
click at [965, 268] on span at bounding box center [969, 274] width 16 height 16
click at [0, 0] on input "radio" at bounding box center [0, 0] width 0 height 0
click at [968, 309] on span at bounding box center [969, 315] width 16 height 16
click at [0, 0] on input "radio" at bounding box center [0, 0] width 0 height 0
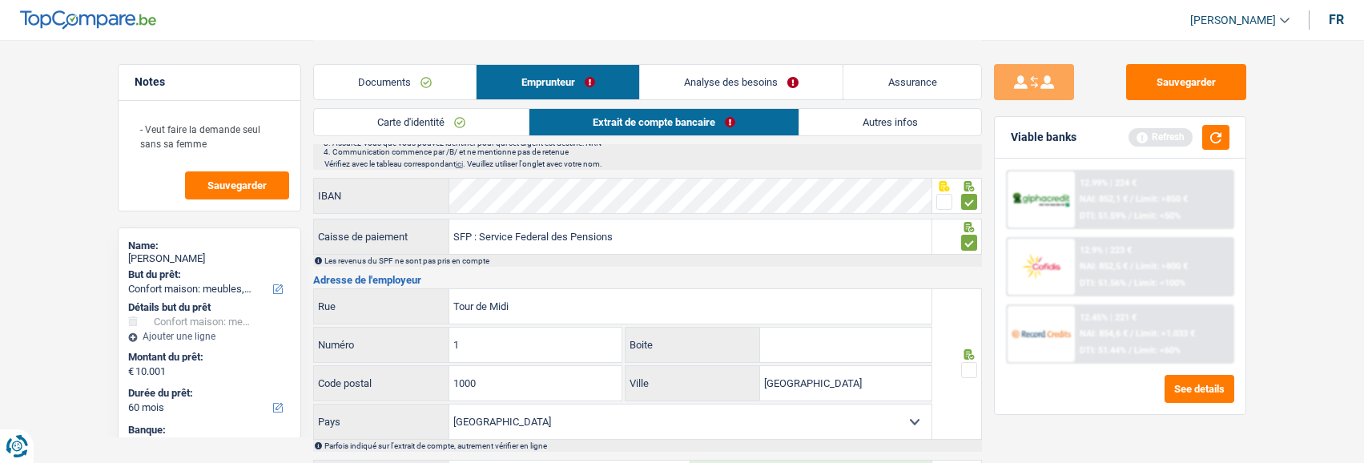
scroll to position [240, 0]
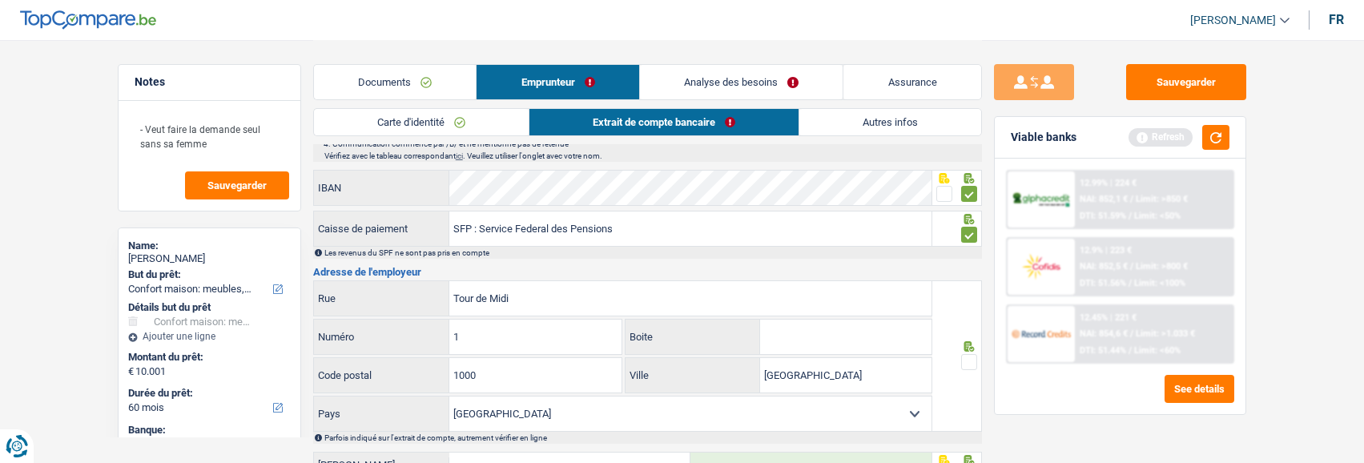
click at [964, 358] on span at bounding box center [969, 362] width 16 height 16
click at [0, 0] on input "radio" at bounding box center [0, 0] width 0 height 0
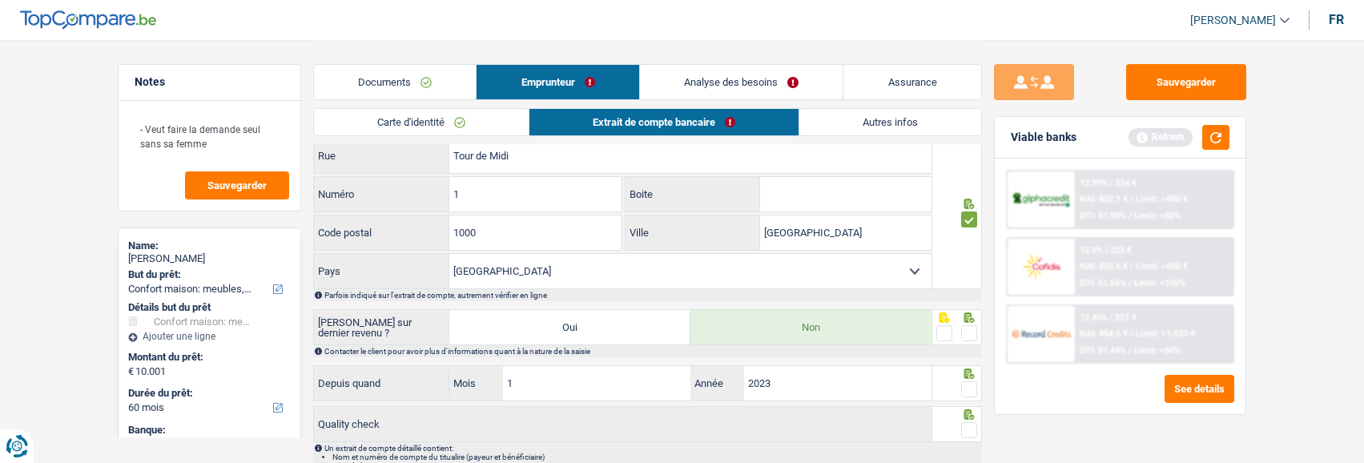
scroll to position [401, 0]
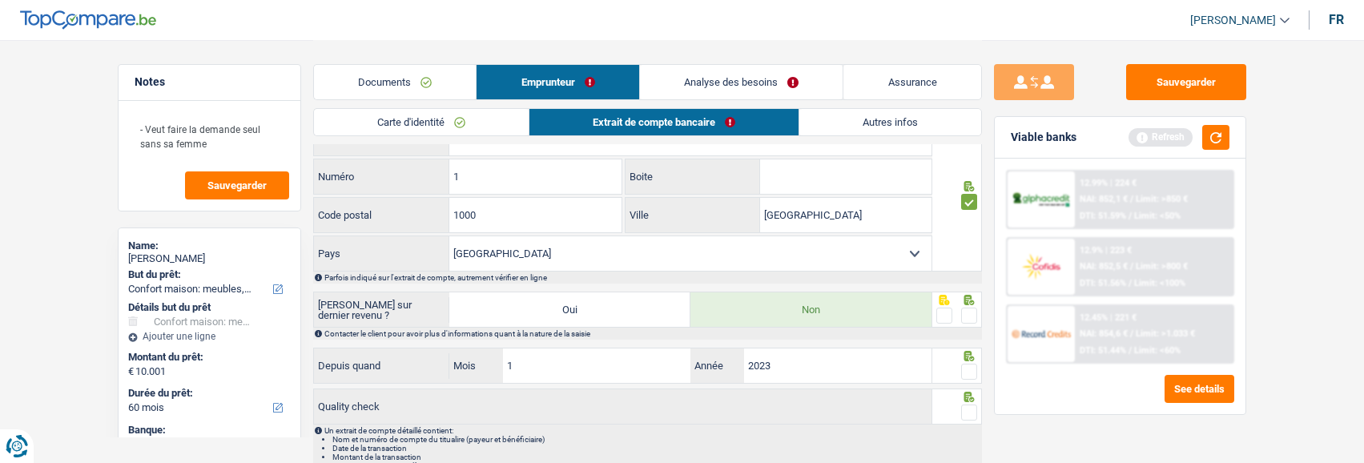
drag, startPoint x: 966, startPoint y: 312, endPoint x: 966, endPoint y: 343, distance: 31.2
click at [965, 321] on div at bounding box center [969, 316] width 16 height 20
click at [971, 366] on span at bounding box center [969, 372] width 16 height 16
click at [0, 0] on input "radio" at bounding box center [0, 0] width 0 height 0
click at [674, 444] on li "Date de la transaction" at bounding box center [656, 448] width 648 height 9
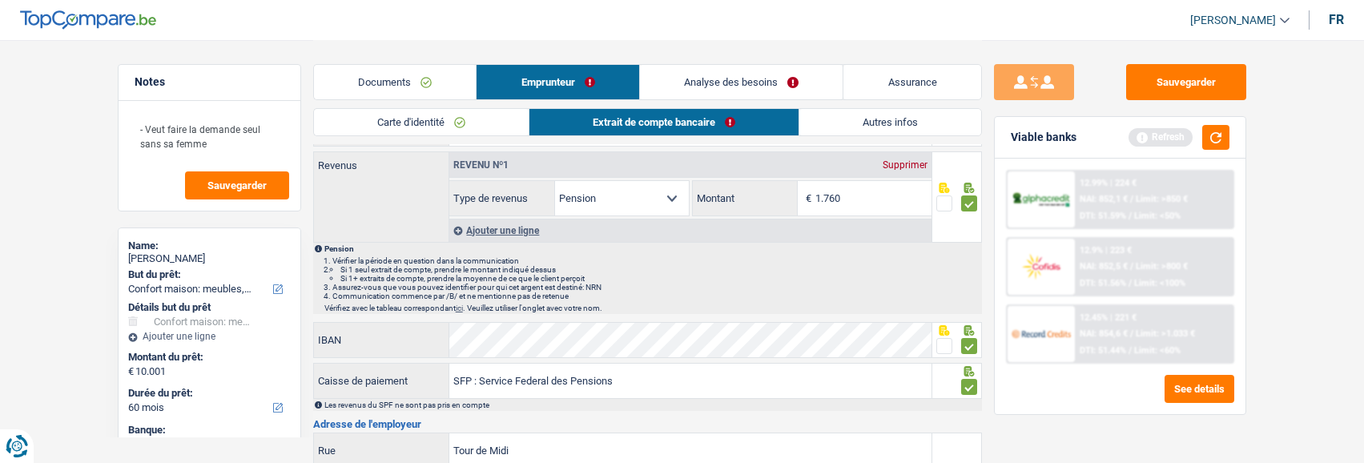
scroll to position [80, 0]
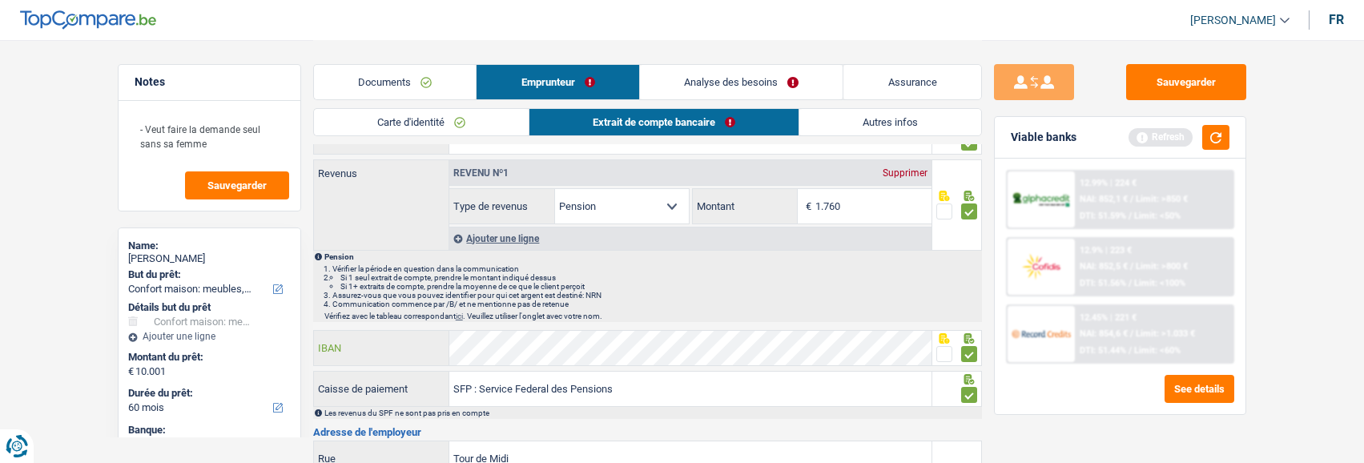
click at [268, 336] on div "Notes - Veut faire la demande seul sans sa femme Sauvegarder Name: Marc Declève…" at bounding box center [683, 384] width 1154 height 849
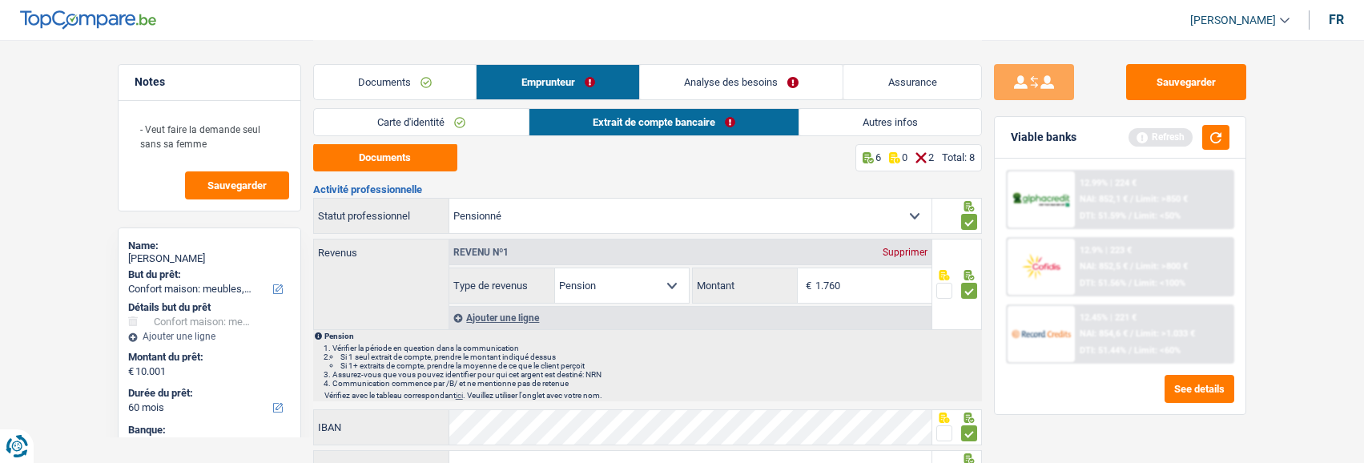
scroll to position [0, 0]
click at [336, 159] on button "Documents" at bounding box center [385, 158] width 144 height 28
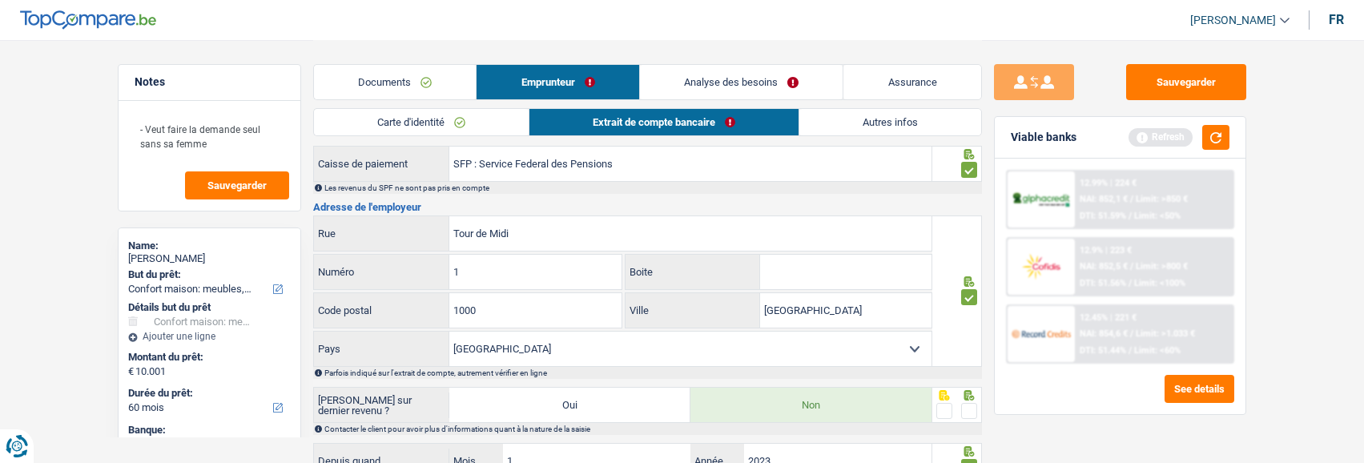
scroll to position [401, 0]
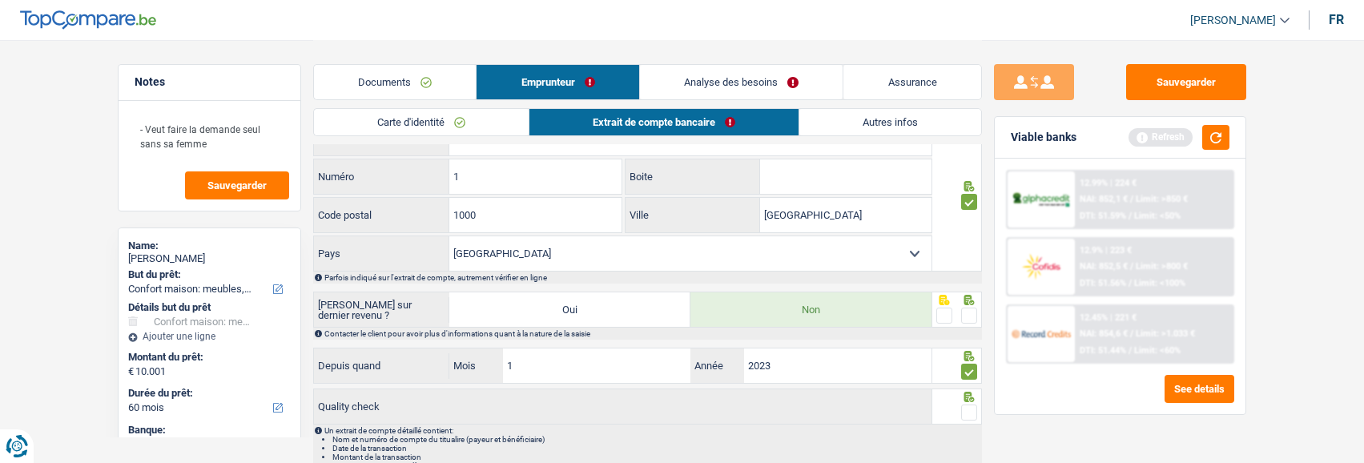
drag, startPoint x: 970, startPoint y: 310, endPoint x: 969, endPoint y: 320, distance: 9.6
click at [970, 311] on span at bounding box center [969, 316] width 16 height 16
click at [0, 0] on input "radio" at bounding box center [0, 0] width 0 height 0
click at [974, 371] on span at bounding box center [969, 372] width 16 height 16
click at [0, 0] on input "radio" at bounding box center [0, 0] width 0 height 0
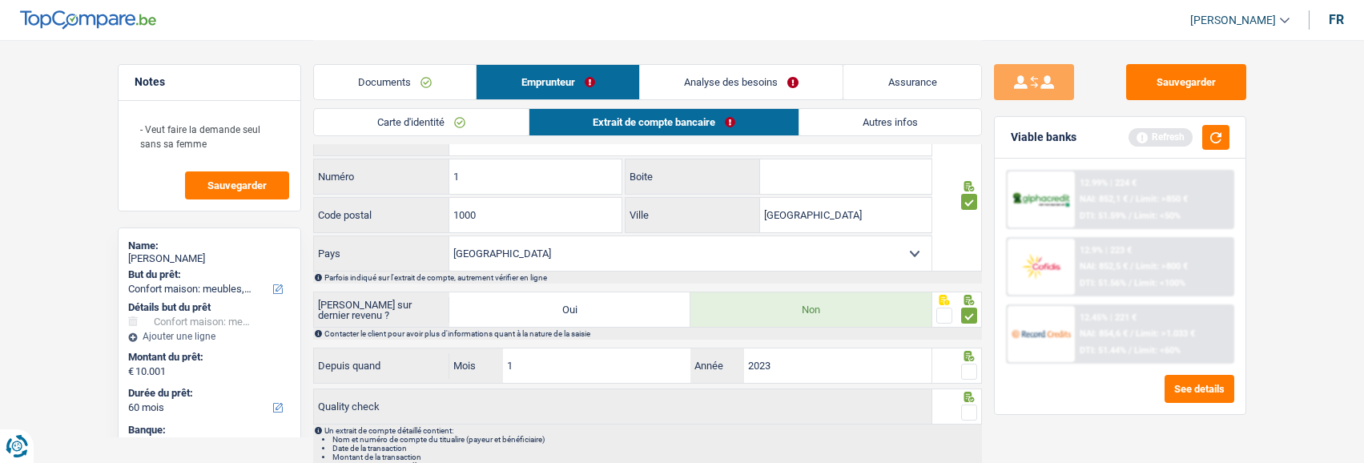
click at [974, 371] on span at bounding box center [969, 372] width 16 height 16
click at [0, 0] on input "radio" at bounding box center [0, 0] width 0 height 0
click at [961, 410] on span at bounding box center [969, 413] width 16 height 16
click at [0, 0] on input "radio" at bounding box center [0, 0] width 0 height 0
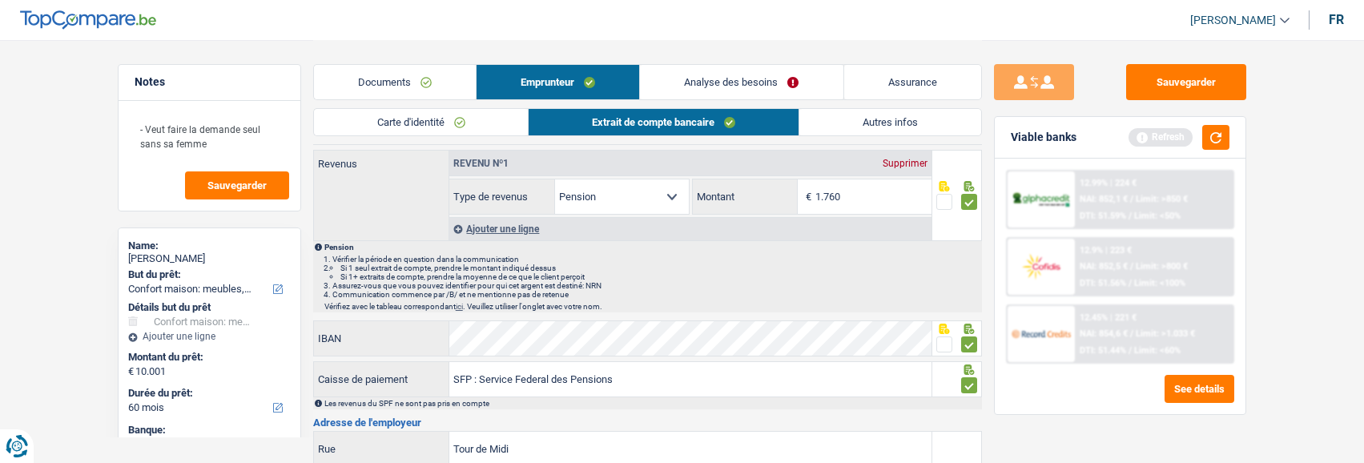
scroll to position [80, 0]
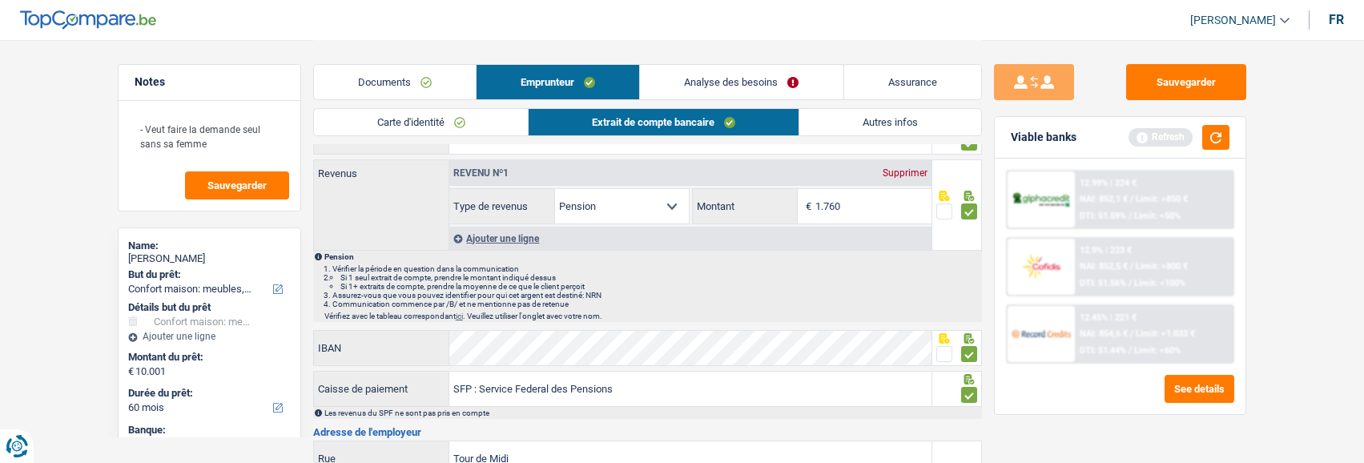
drag, startPoint x: 752, startPoint y: 77, endPoint x: 1145, endPoint y: 115, distance: 394.4
click at [754, 75] on link "Analyse des besoins" at bounding box center [741, 82] width 203 height 34
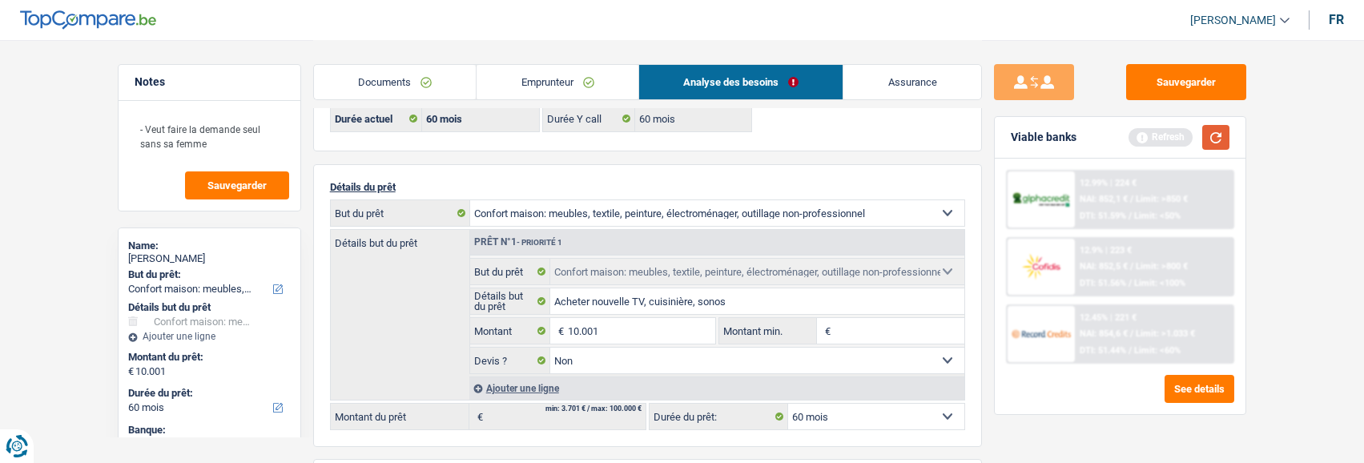
drag, startPoint x: 1223, startPoint y: 134, endPoint x: 1195, endPoint y: 133, distance: 27.3
click at [1223, 135] on button "button" at bounding box center [1216, 137] width 27 height 25
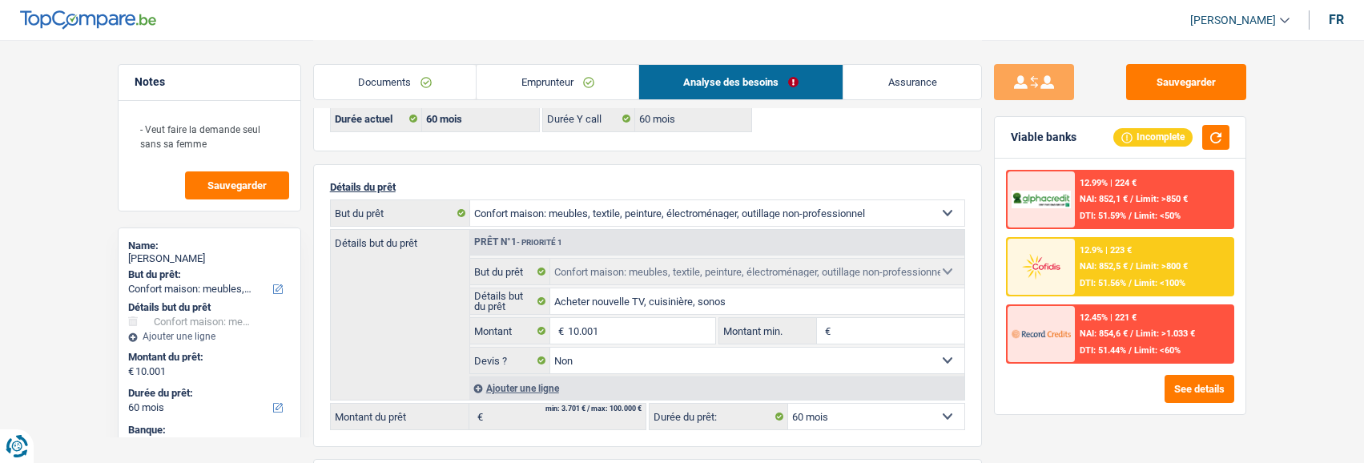
click at [1172, 272] on div "12.9% | 223 € NAI: 852,5 € / Limit: >800 € DTI: 51.56% / Limit: <100%" at bounding box center [1154, 267] width 158 height 56
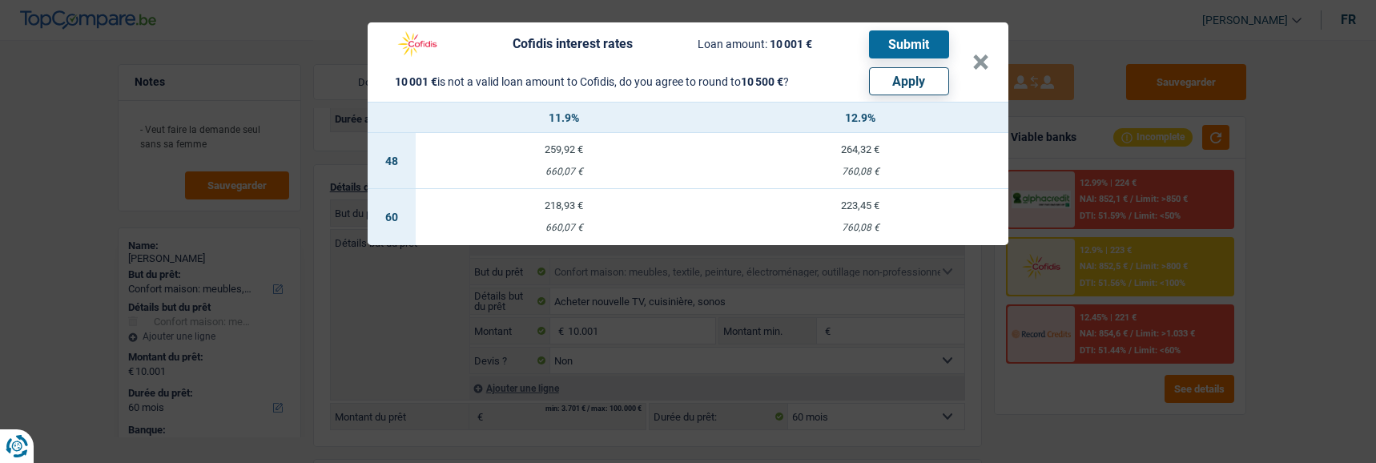
click at [918, 71] on button "Apply" at bounding box center [909, 81] width 80 height 28
type input "10.500"
select select "other"
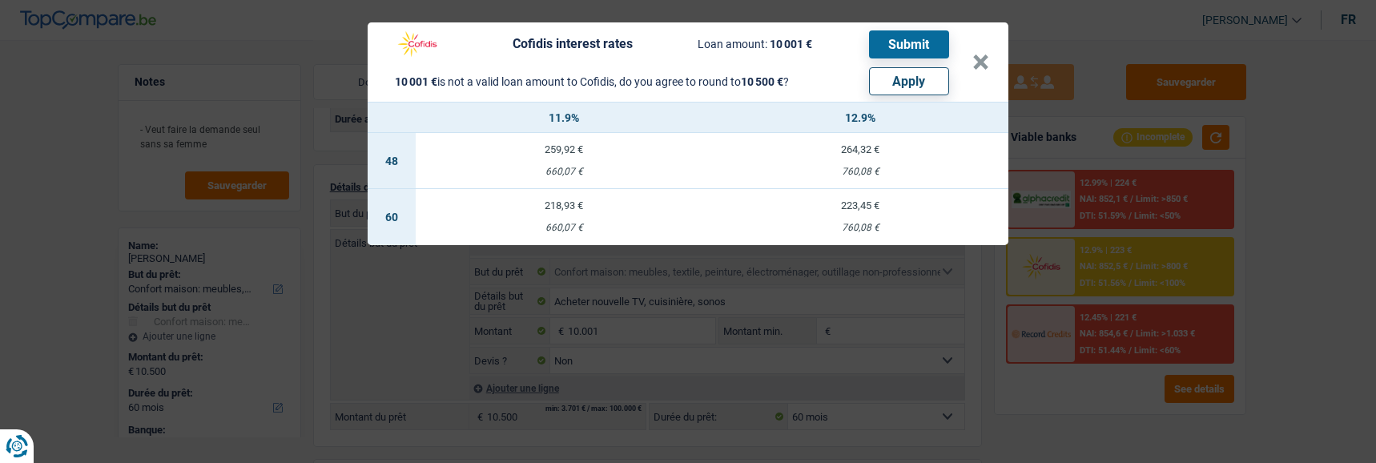
select select "other"
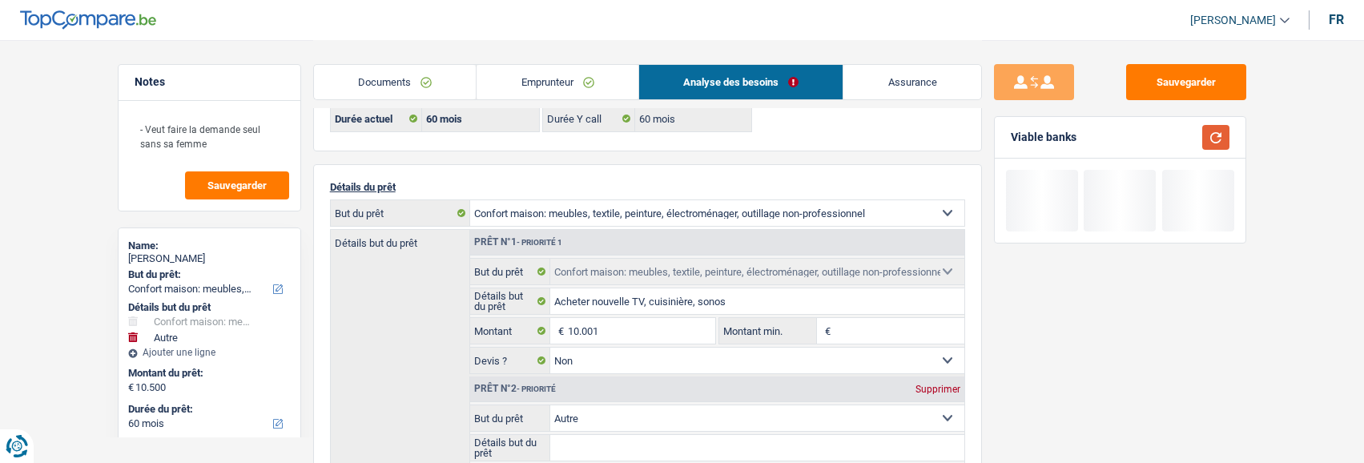
click at [1223, 134] on button "button" at bounding box center [1216, 137] width 27 height 25
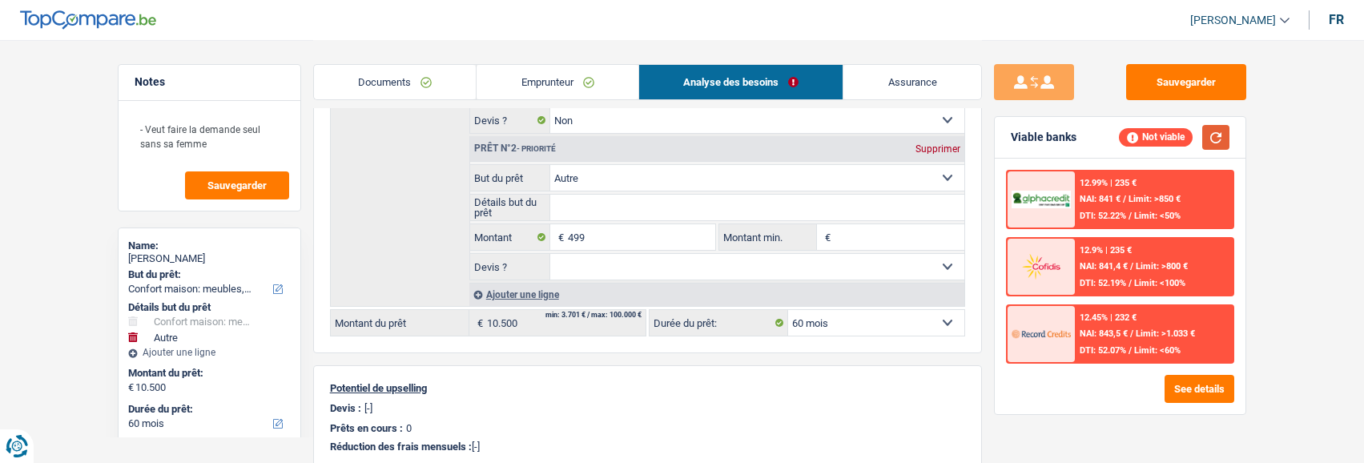
scroll to position [160, 0]
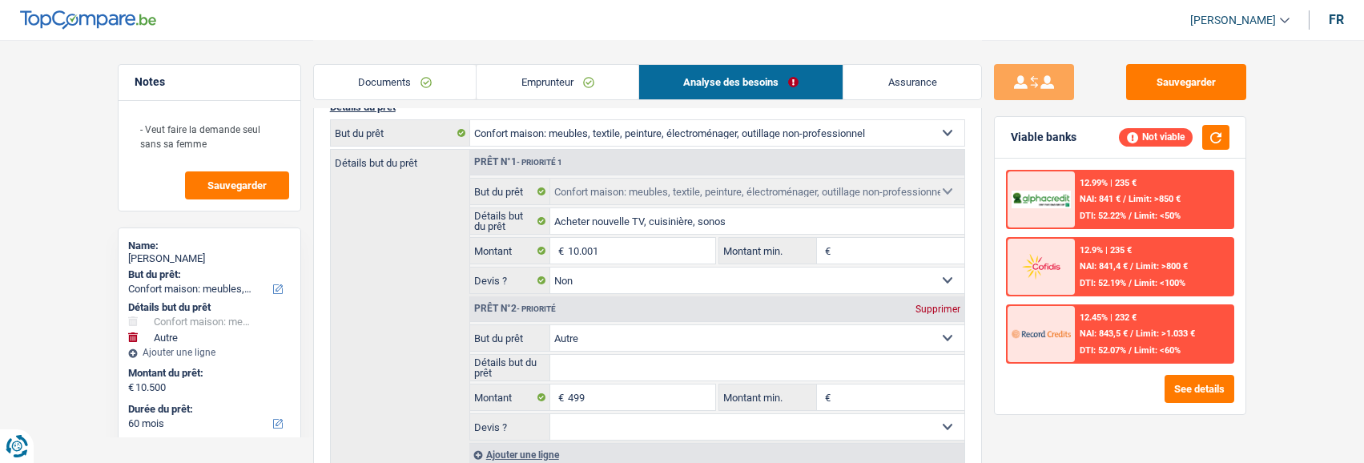
click at [941, 308] on div "Supprimer" at bounding box center [938, 309] width 53 height 10
type input "10.001"
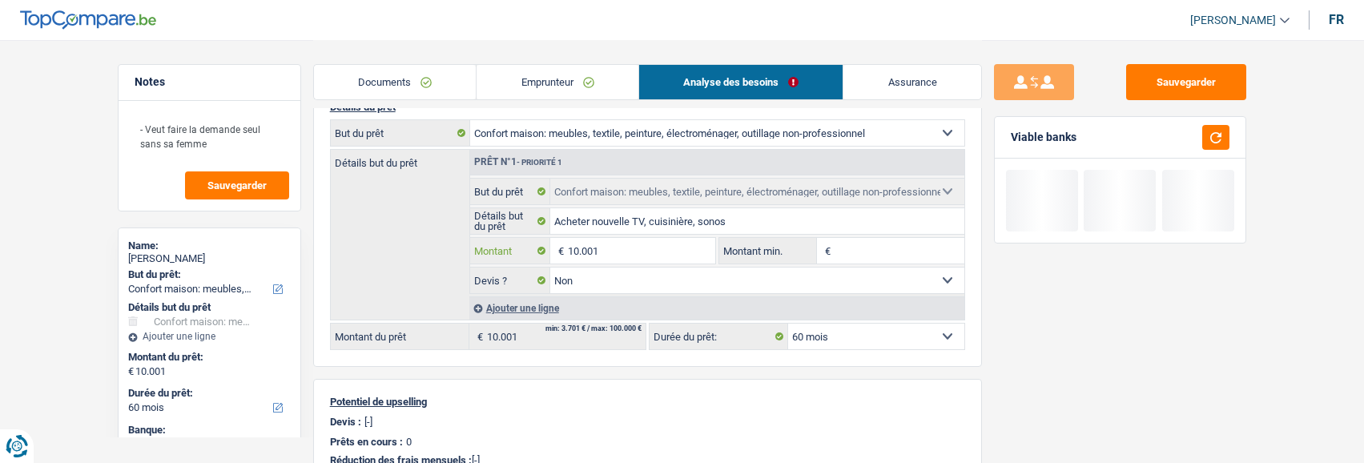
click at [642, 246] on input "10.001" at bounding box center [641, 251] width 147 height 26
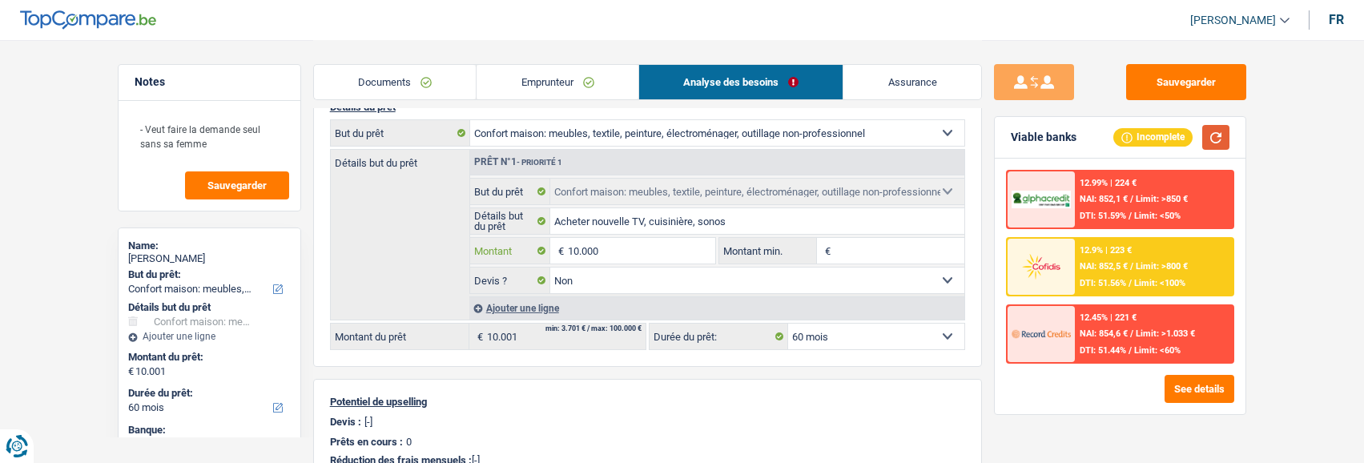
type input "10.000"
click at [1204, 139] on button "button" at bounding box center [1216, 137] width 27 height 25
type input "10.000"
select select "48"
type input "10.000"
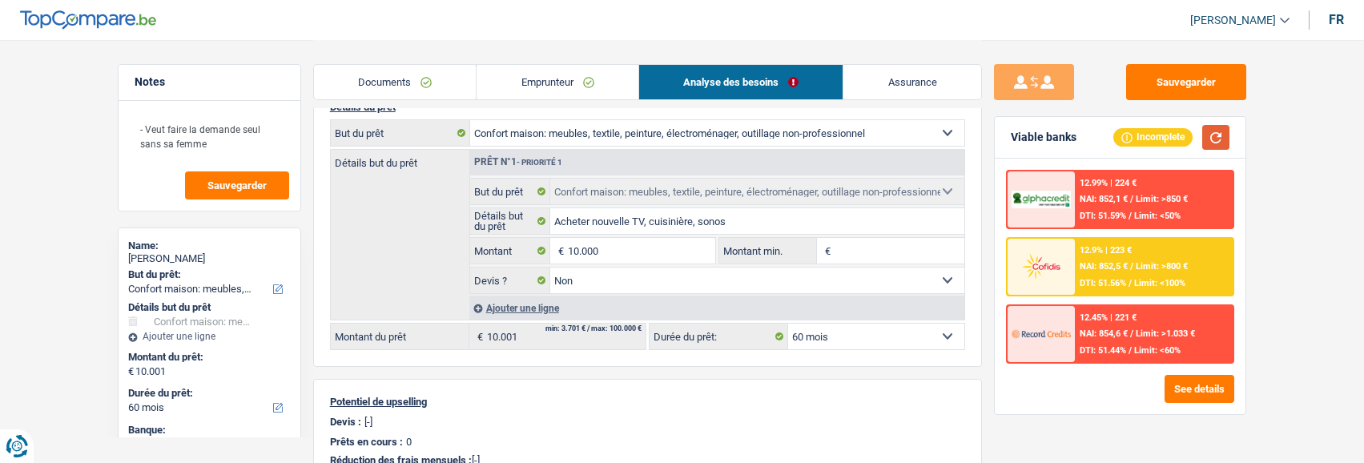
select select "48"
type input "10.000"
select select "48"
click at [1123, 278] on div "12.9% | 264 € NAI: 811,7 € / Limit: >800 € DTI: 53.88% / Limit: <100%" at bounding box center [1154, 267] width 158 height 56
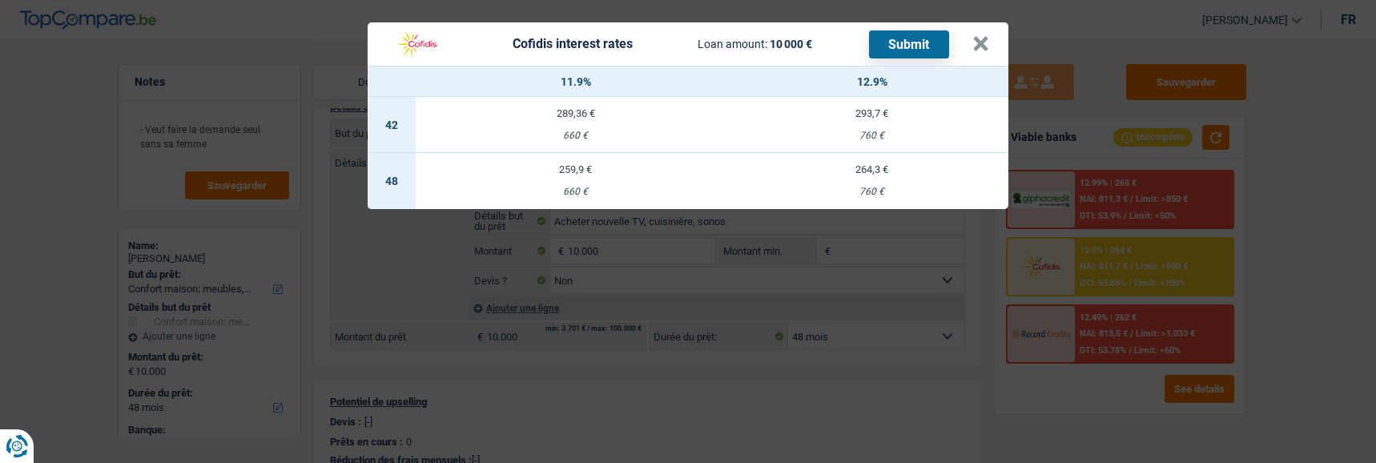
click at [578, 164] on div "259,9 €" at bounding box center [576, 169] width 320 height 10
select select "cofidis"
type input "11,90"
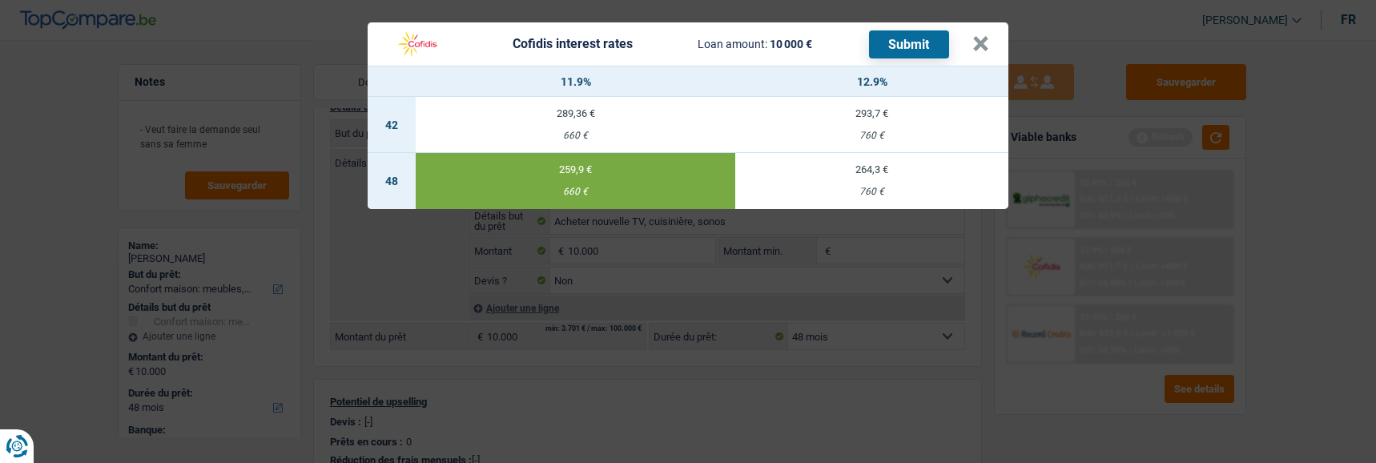
click at [890, 35] on button "Submit" at bounding box center [909, 44] width 80 height 28
click at [973, 34] on div "Cofidis interest rates Loan amount: 10 000 € Submit" at bounding box center [680, 44] width 586 height 30
click at [987, 36] on button "×" at bounding box center [981, 44] width 17 height 16
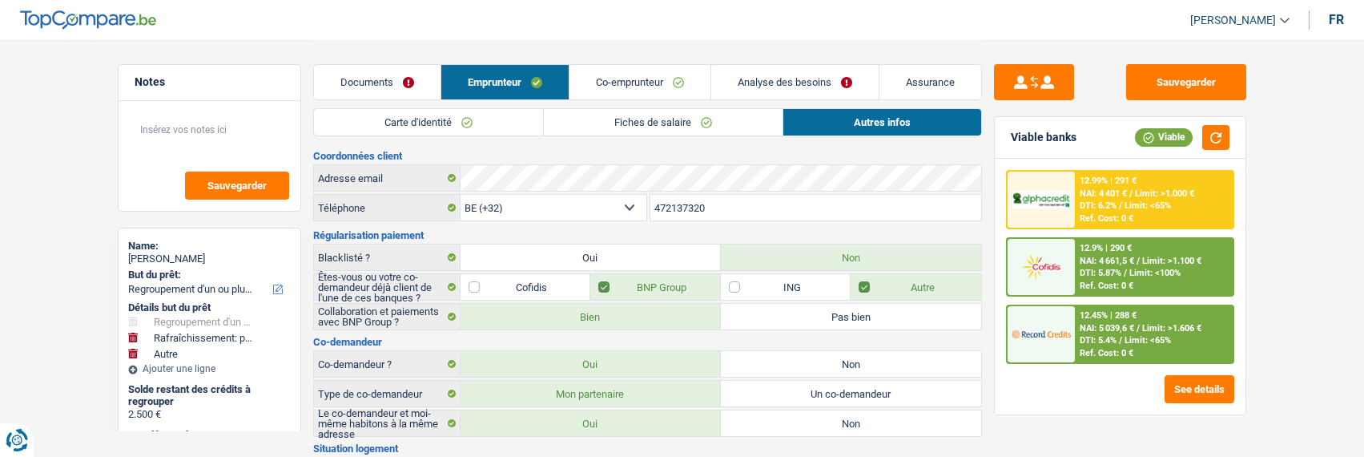
select select "refinancing"
select select "houseOrGarden"
select select "other"
select select "60"
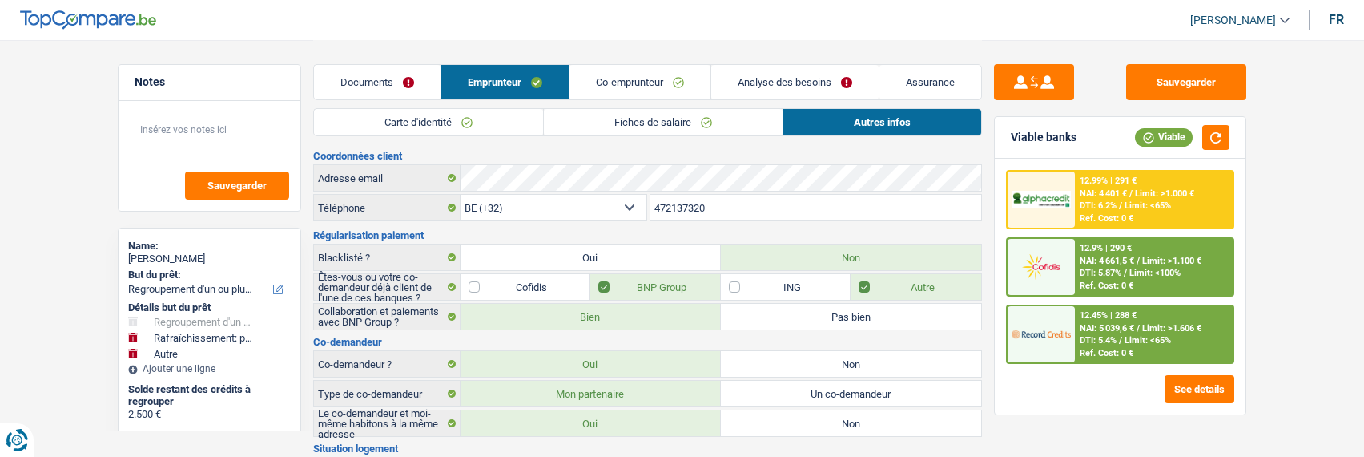
select select "cofidis"
select select "32"
select select "ownerWithMortgage"
select select "mortgage"
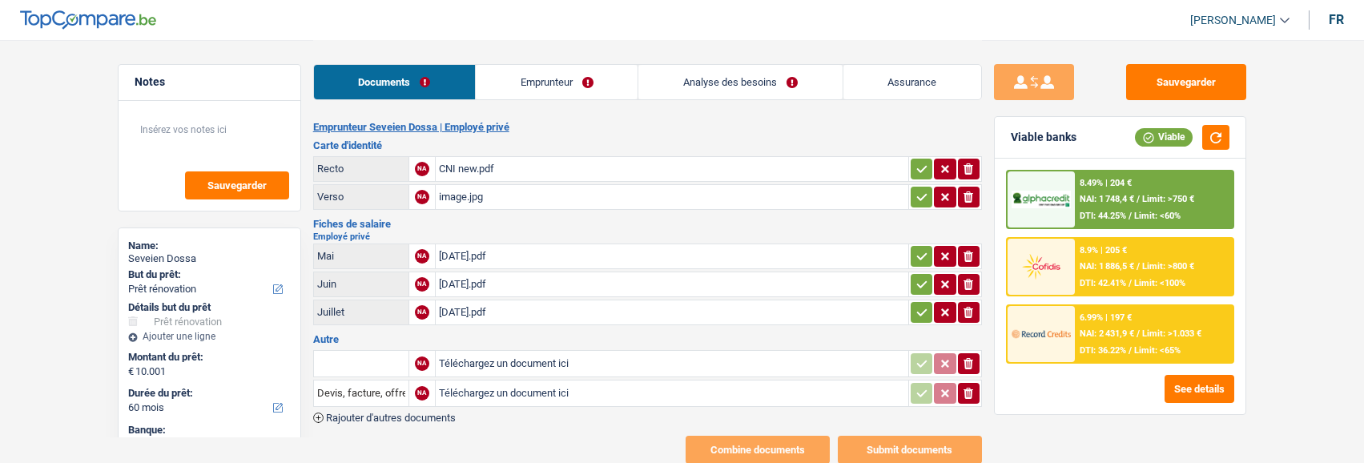
select select "renovation"
select select "60"
click at [592, 89] on link "Emprunteur" at bounding box center [557, 82] width 162 height 34
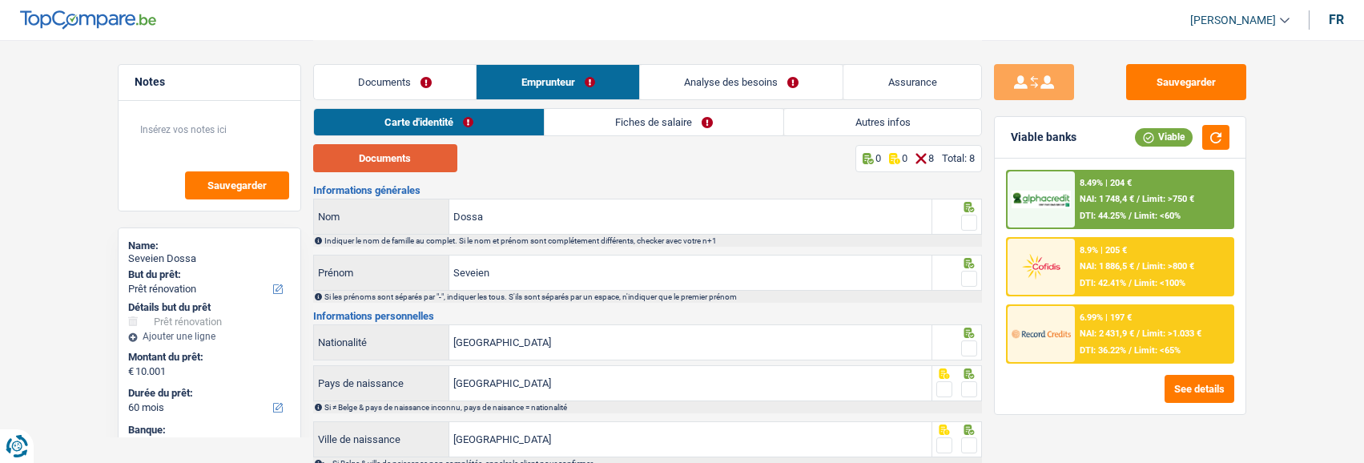
click at [395, 161] on button "Documents" at bounding box center [385, 158] width 144 height 28
drag, startPoint x: 972, startPoint y: 220, endPoint x: 964, endPoint y: 249, distance: 30.7
click at [970, 224] on span at bounding box center [969, 223] width 16 height 16
click at [0, 0] on input "radio" at bounding box center [0, 0] width 0 height 0
click at [969, 271] on span at bounding box center [969, 279] width 16 height 16
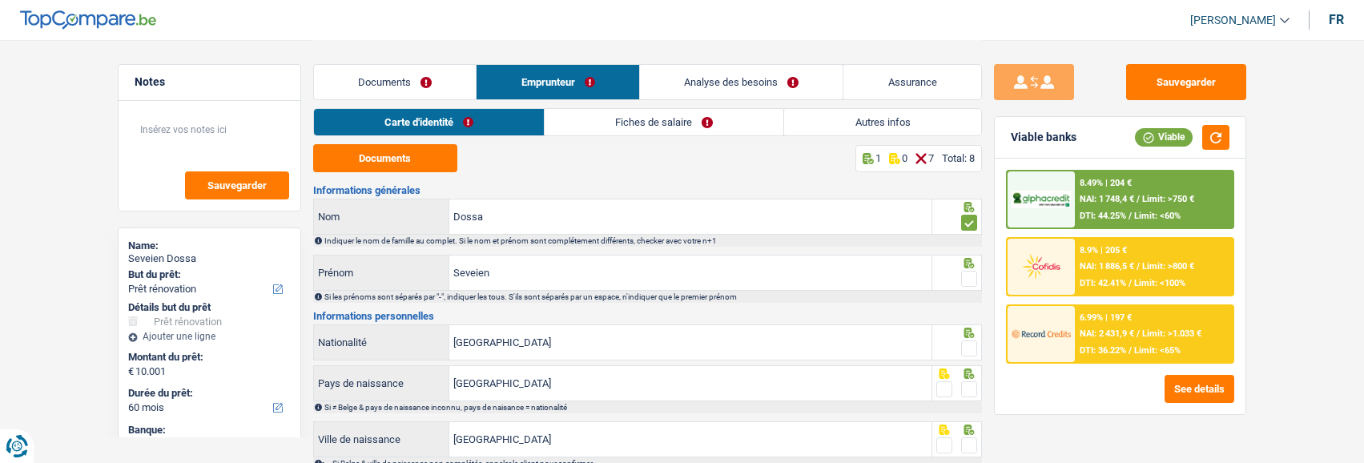
click at [0, 0] on input "radio" at bounding box center [0, 0] width 0 height 0
click at [961, 340] on span at bounding box center [969, 348] width 16 height 16
click at [0, 0] on input "radio" at bounding box center [0, 0] width 0 height 0
click at [970, 389] on span at bounding box center [969, 389] width 16 height 16
click at [0, 0] on input "radio" at bounding box center [0, 0] width 0 height 0
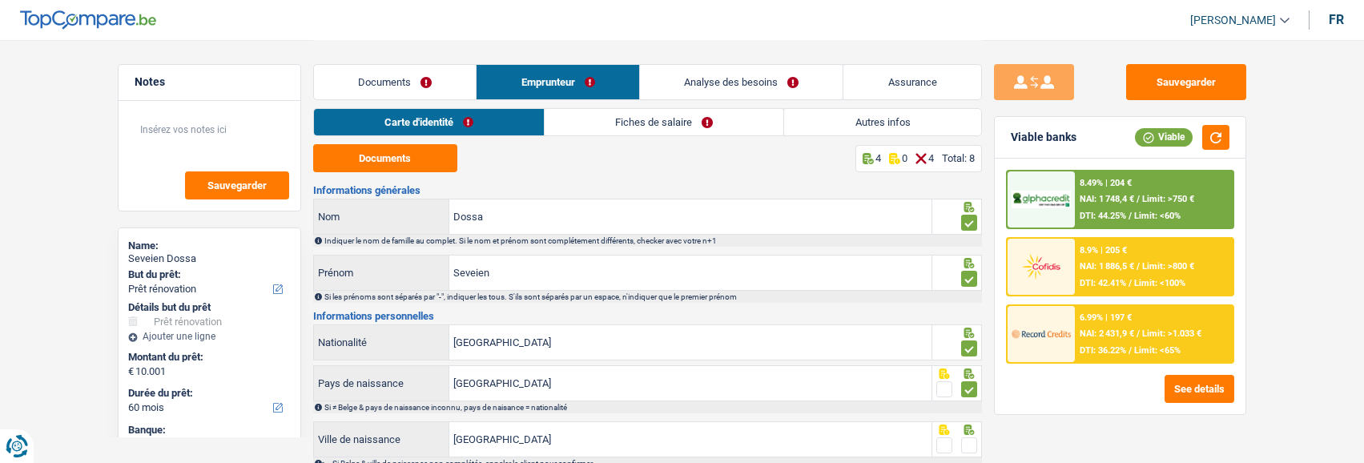
click at [968, 437] on span at bounding box center [969, 445] width 16 height 16
click at [0, 0] on input "radio" at bounding box center [0, 0] width 0 height 0
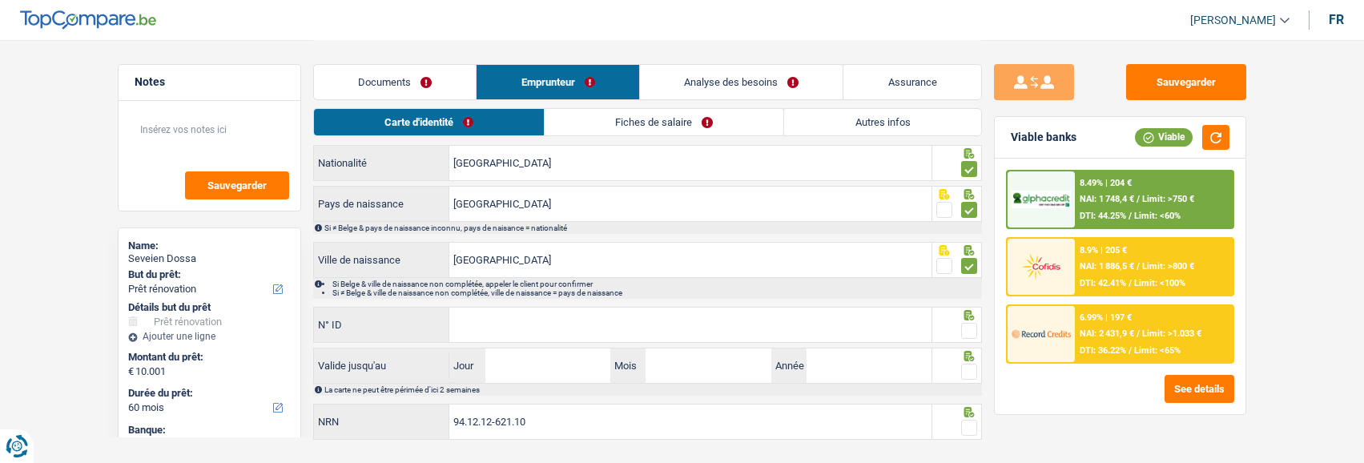
scroll to position [210, 0]
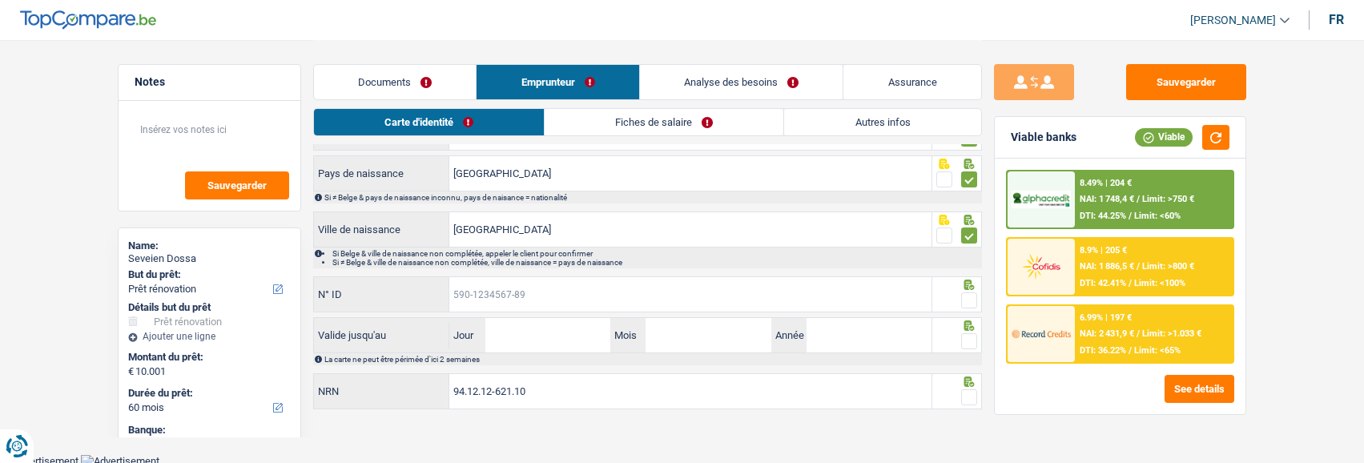
click at [618, 279] on input "N° ID" at bounding box center [690, 294] width 482 height 34
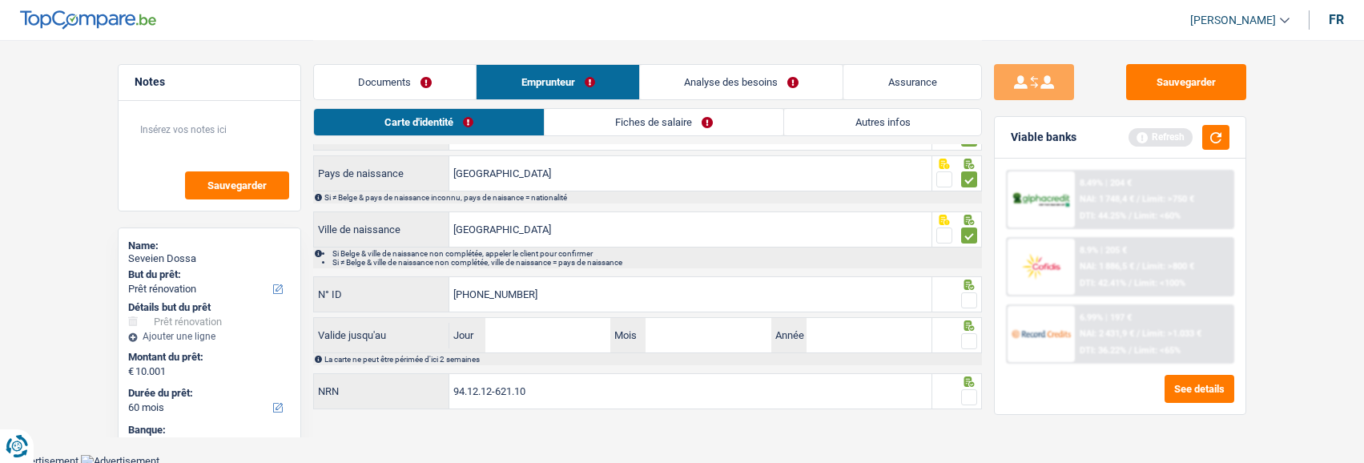
type input "[PHONE_NUMBER]"
click at [973, 296] on span at bounding box center [969, 300] width 16 height 16
click at [0, 0] on input "radio" at bounding box center [0, 0] width 0 height 0
click at [547, 332] on input "Jour" at bounding box center [547, 335] width 125 height 34
type input "27"
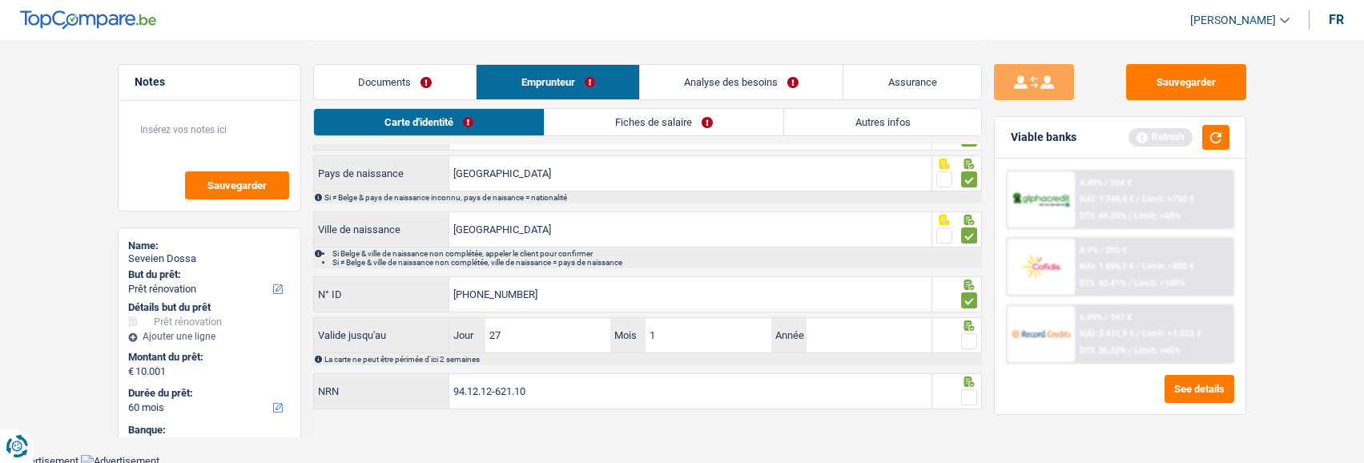
type input "11"
type input "2034"
click at [970, 337] on span at bounding box center [969, 341] width 16 height 16
click at [0, 0] on input "radio" at bounding box center [0, 0] width 0 height 0
click at [965, 392] on span at bounding box center [969, 397] width 16 height 16
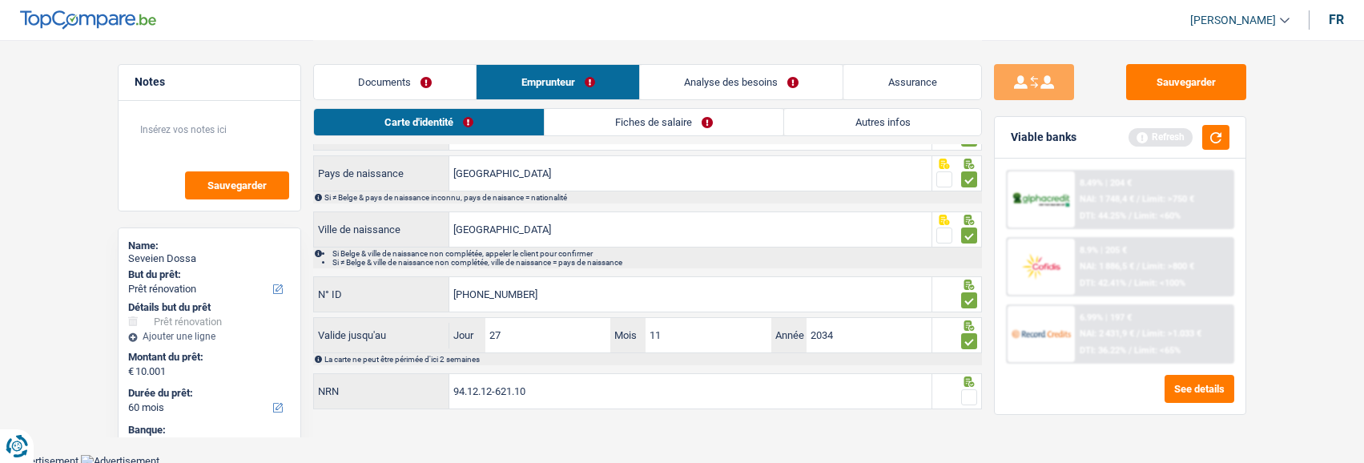
click at [0, 0] on input "radio" at bounding box center [0, 0] width 0 height 0
click at [675, 125] on link "Fiches de salaire" at bounding box center [665, 122] width 239 height 26
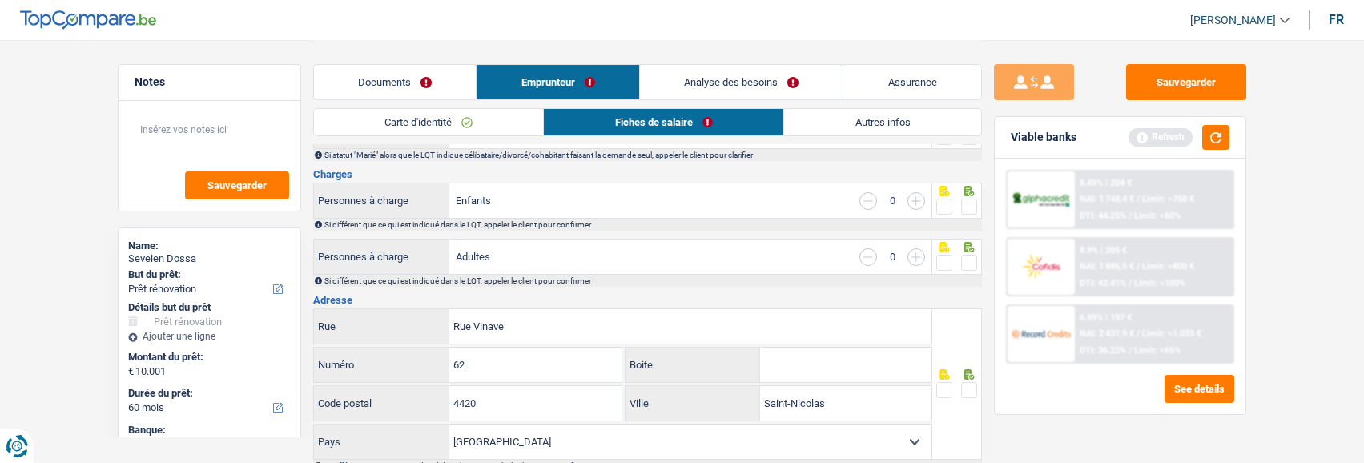
scroll to position [0, 0]
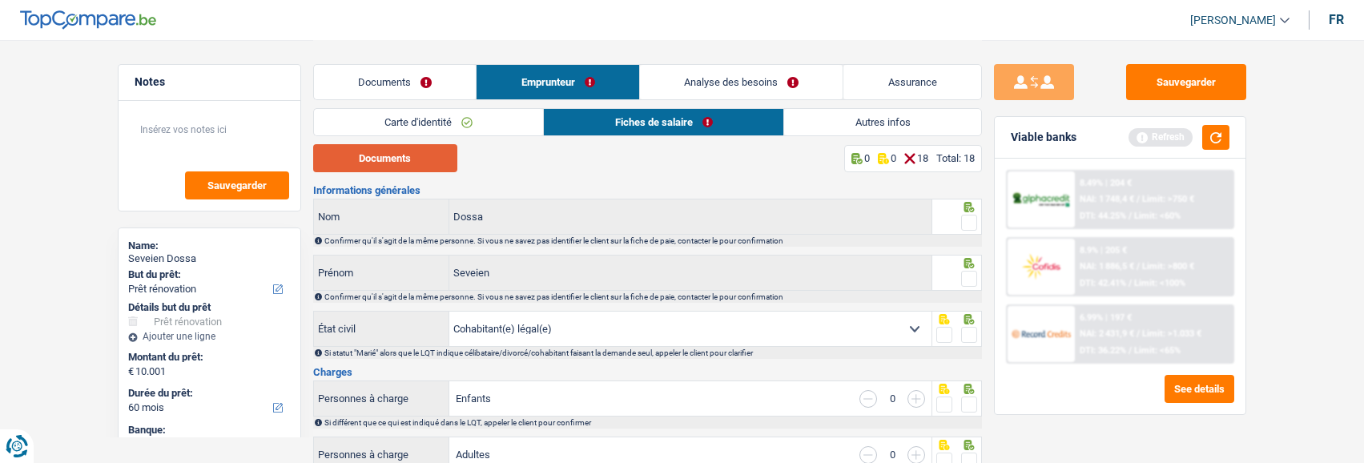
click at [433, 154] on button "Documents" at bounding box center [385, 158] width 144 height 28
click at [971, 216] on span at bounding box center [969, 223] width 16 height 16
click at [0, 0] on input "radio" at bounding box center [0, 0] width 0 height 0
click at [469, 123] on link "Carte d'identité" at bounding box center [429, 122] width 230 height 26
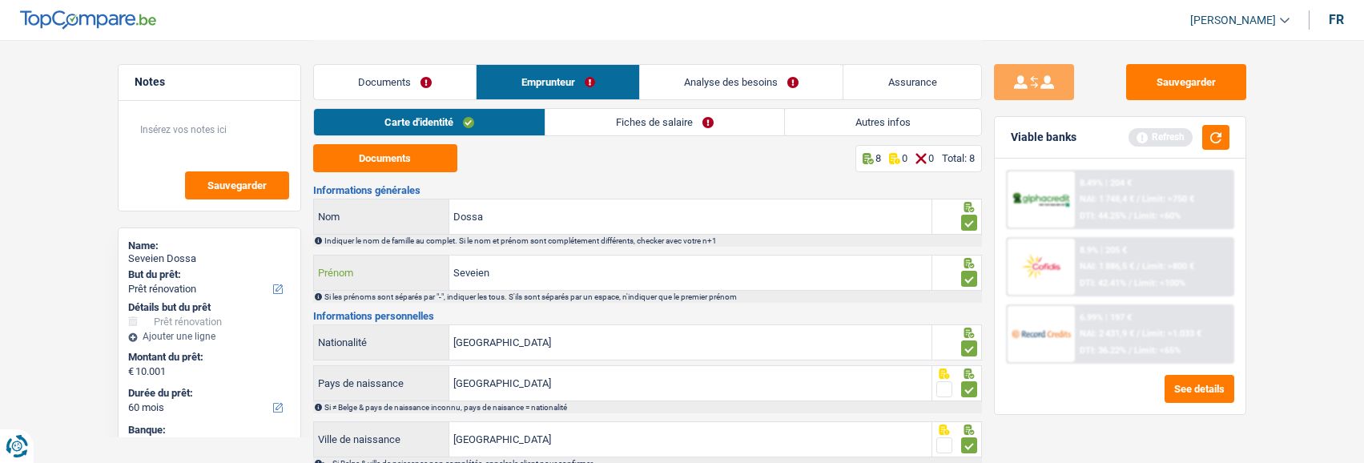
click at [512, 268] on input "Seveien" at bounding box center [690, 273] width 482 height 34
type input "Severin"
click at [738, 121] on link "Fiches de salaire" at bounding box center [665, 122] width 239 height 26
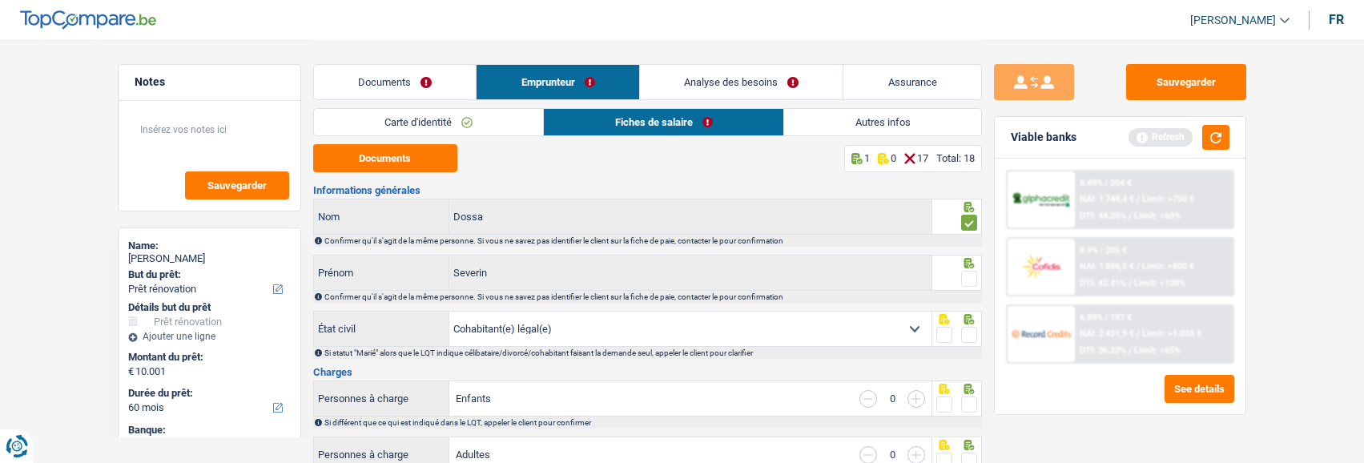
click at [963, 278] on span at bounding box center [969, 279] width 16 height 16
click at [0, 0] on input "radio" at bounding box center [0, 0] width 0 height 0
click at [976, 330] on span at bounding box center [969, 335] width 16 height 16
click at [0, 0] on input "radio" at bounding box center [0, 0] width 0 height 0
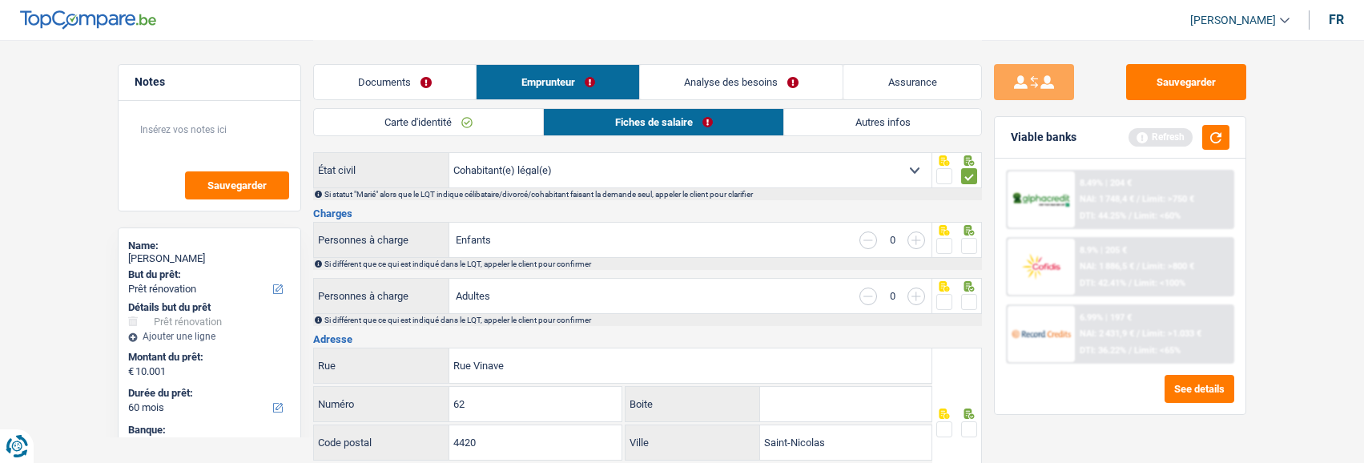
scroll to position [160, 0]
drag, startPoint x: 969, startPoint y: 236, endPoint x: 961, endPoint y: 270, distance: 34.6
click at [969, 238] on span at bounding box center [969, 244] width 16 height 16
click at [0, 0] on input "radio" at bounding box center [0, 0] width 0 height 0
click at [969, 293] on span at bounding box center [969, 300] width 16 height 16
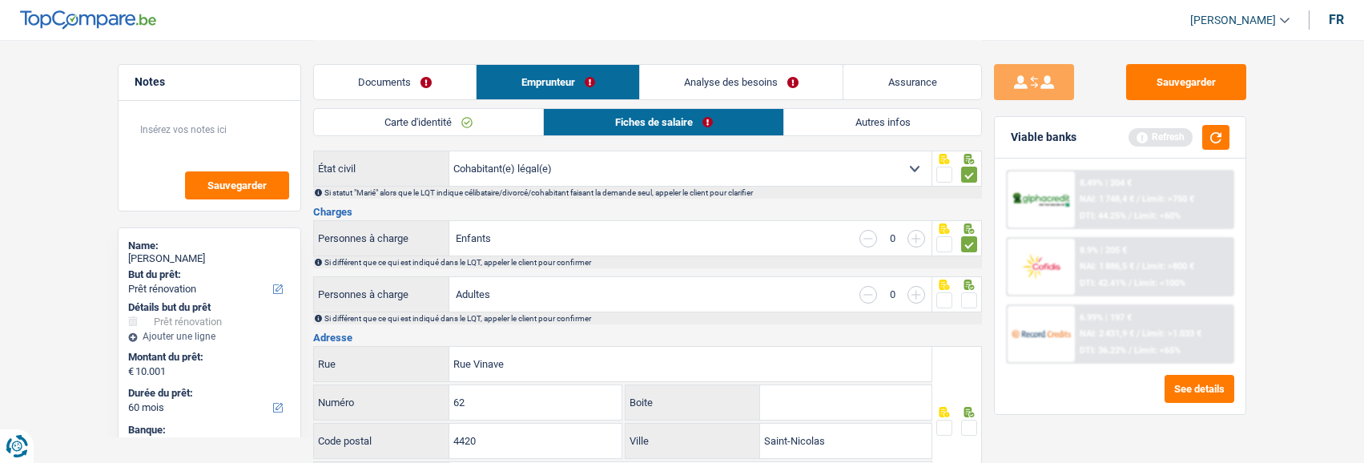
click at [0, 0] on input "radio" at bounding box center [0, 0] width 0 height 0
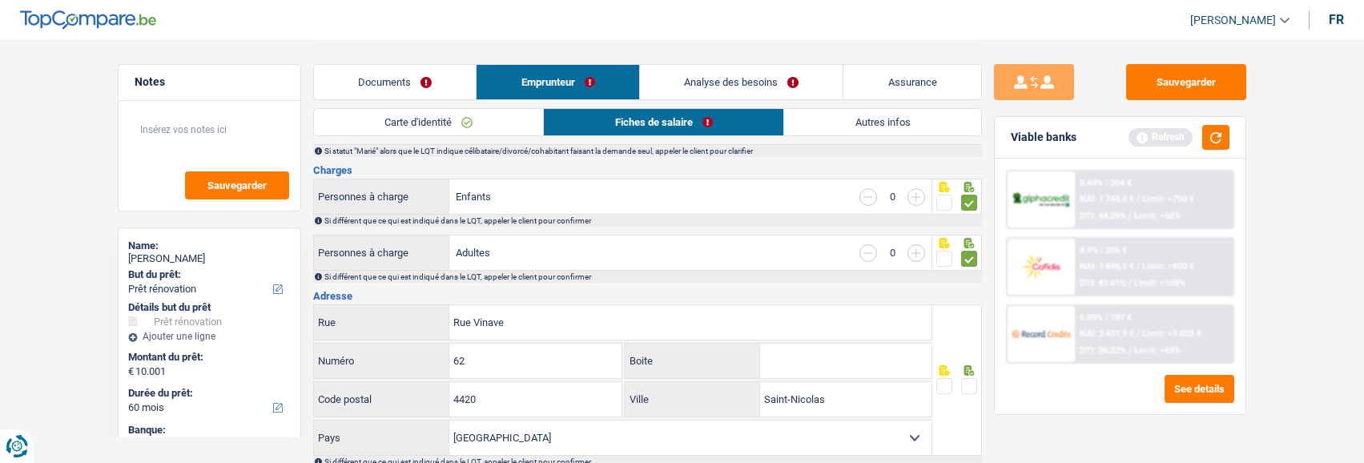
scroll to position [240, 0]
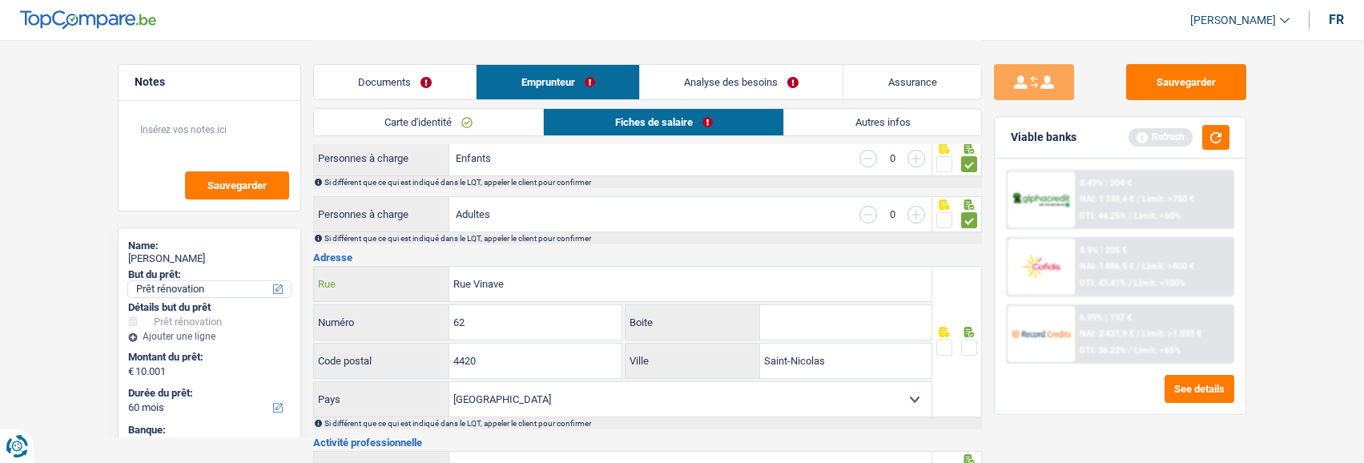
drag, startPoint x: 605, startPoint y: 281, endPoint x: 212, endPoint y: 288, distance: 392.6
click at [542, 281] on input "Rue Vinave" at bounding box center [690, 284] width 482 height 34
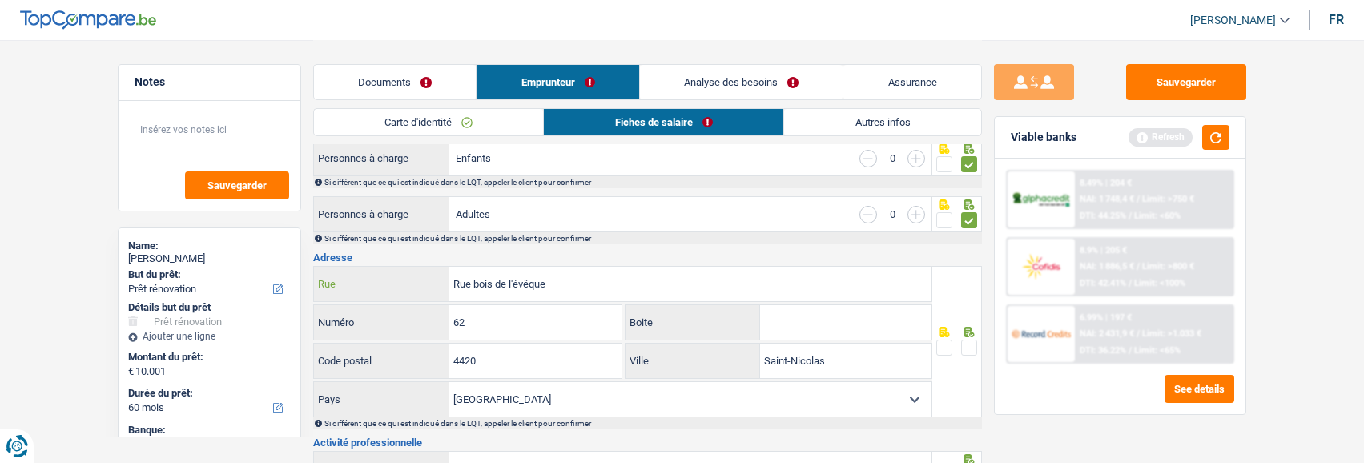
type input "Rue bois de l'évêque"
click at [540, 324] on input "62" at bounding box center [535, 322] width 172 height 34
type input "6"
type input "24"
type input "021"
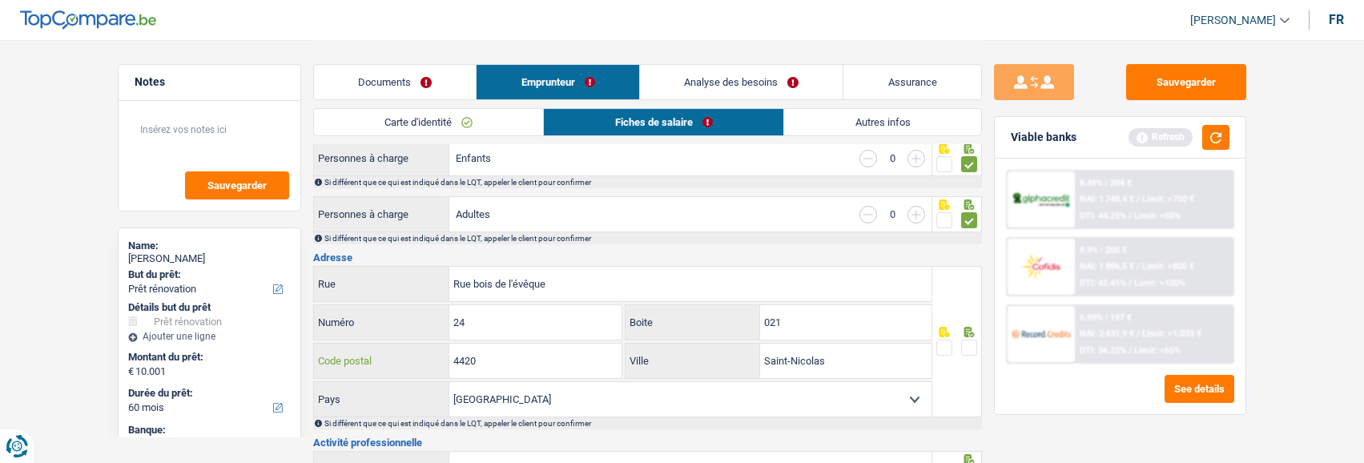
click at [502, 355] on input "4420" at bounding box center [535, 361] width 172 height 34
type input "4000"
drag, startPoint x: 858, startPoint y: 348, endPoint x: 586, endPoint y: 313, distance: 273.9
click at [586, 313] on div "Rue bois de l'évêque Rue 24 Numéro 021 Boite 4000 Code postal Saint-Nicolas Vil…" at bounding box center [623, 341] width 620 height 151
type input "liège"
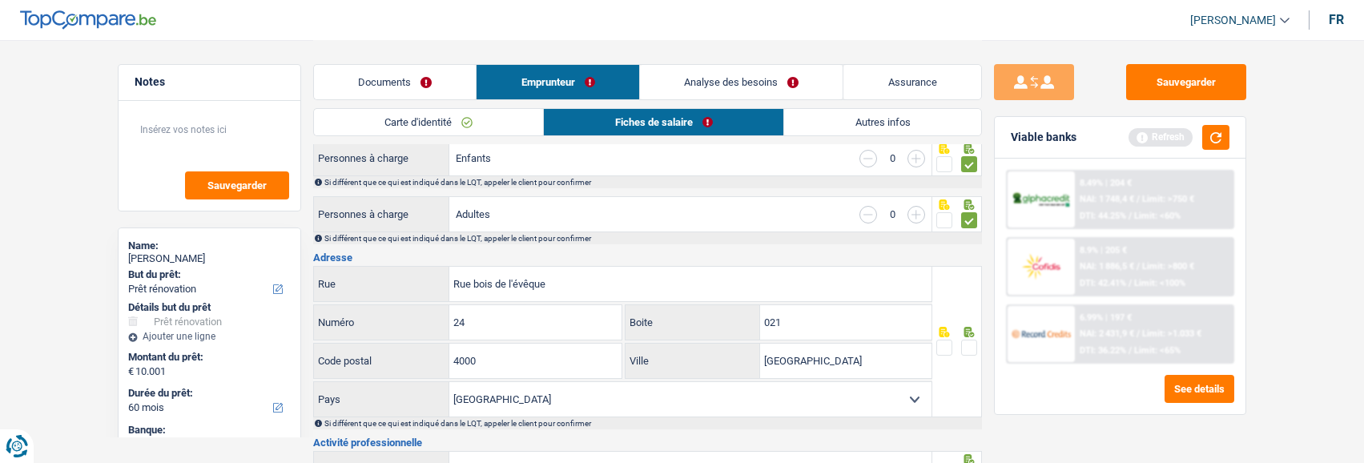
click at [965, 343] on span at bounding box center [969, 348] width 16 height 16
click at [0, 0] on input "radio" at bounding box center [0, 0] width 0 height 0
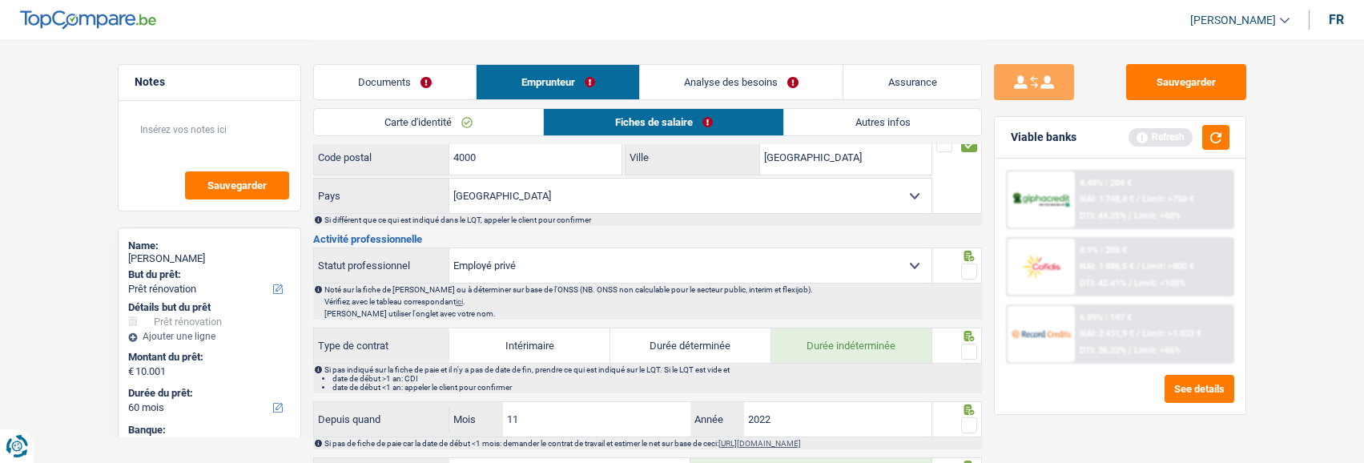
scroll to position [481, 0]
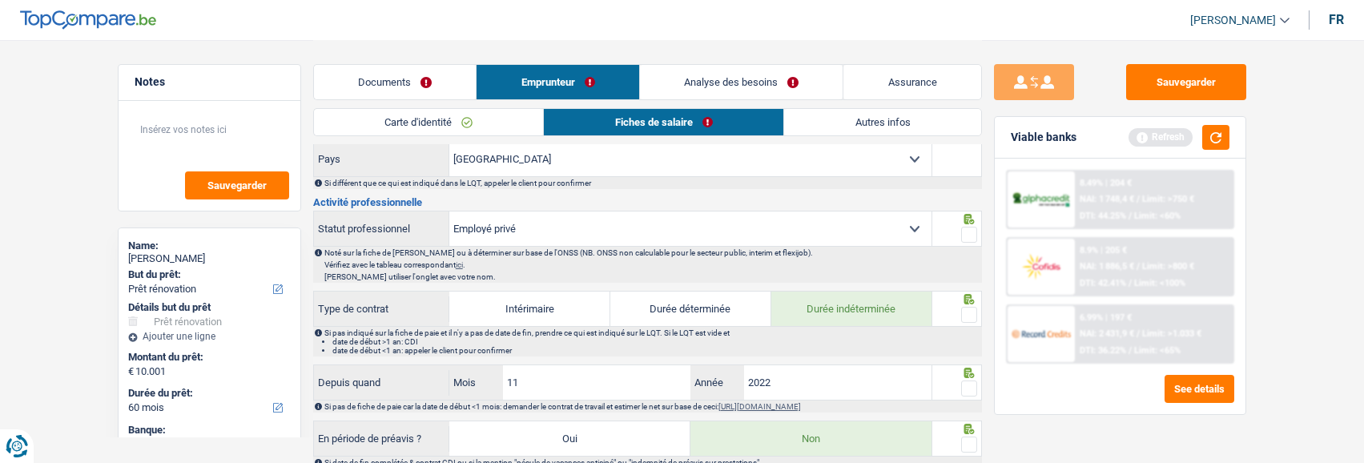
click at [982, 229] on div "Sauvegarder Viable banks Refresh 8.49% | 204 € NAI: 1 748,4 € / Limit: >750 € D…" at bounding box center [1120, 250] width 276 height 373
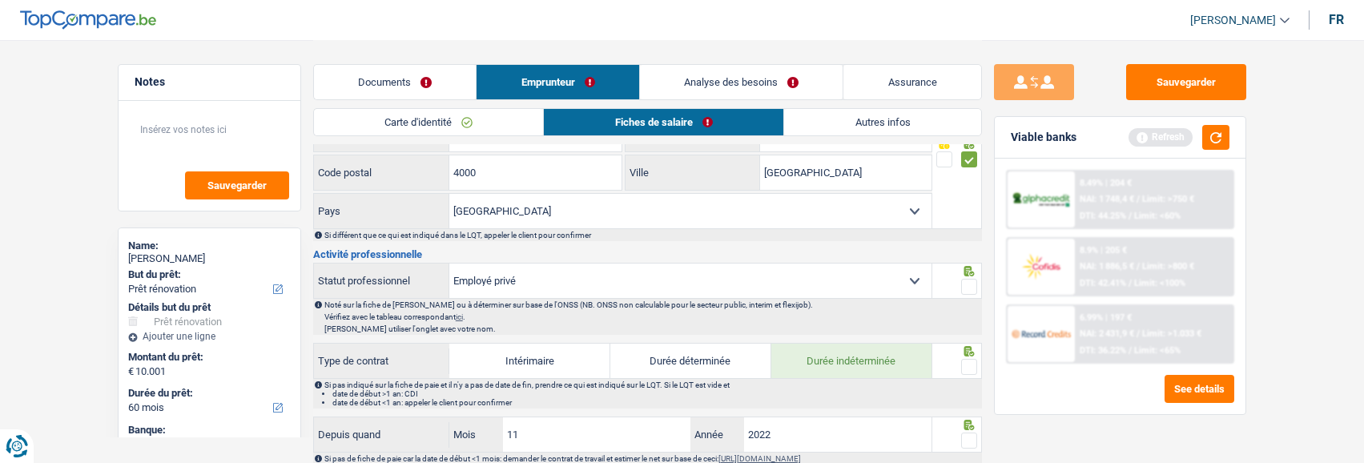
scroll to position [401, 0]
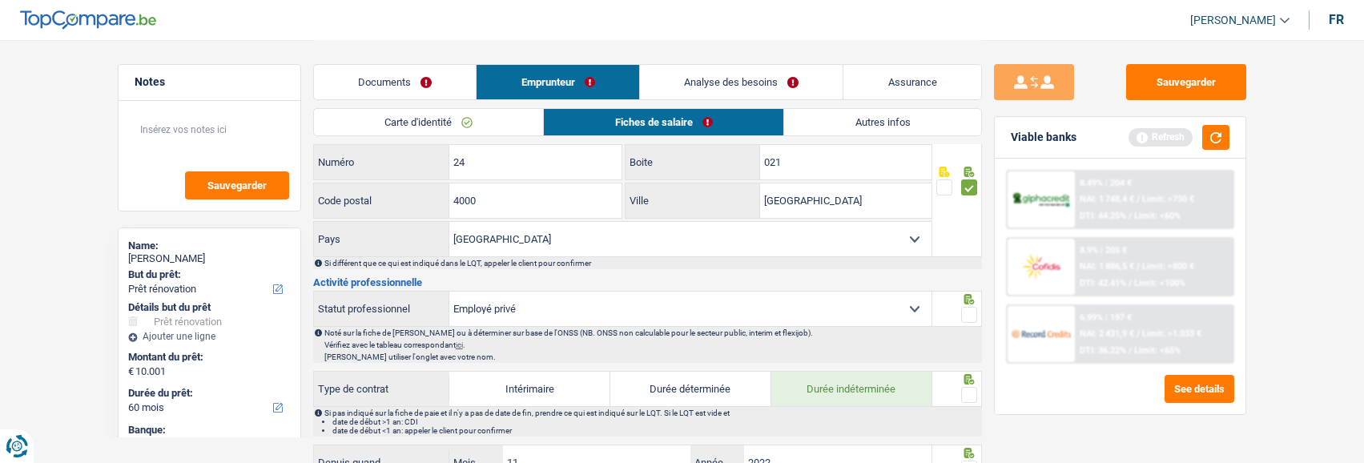
click at [975, 308] on span at bounding box center [969, 315] width 16 height 16
click at [0, 0] on input "radio" at bounding box center [0, 0] width 0 height 0
click at [969, 391] on span at bounding box center [969, 395] width 16 height 16
click at [0, 0] on input "radio" at bounding box center [0, 0] width 0 height 0
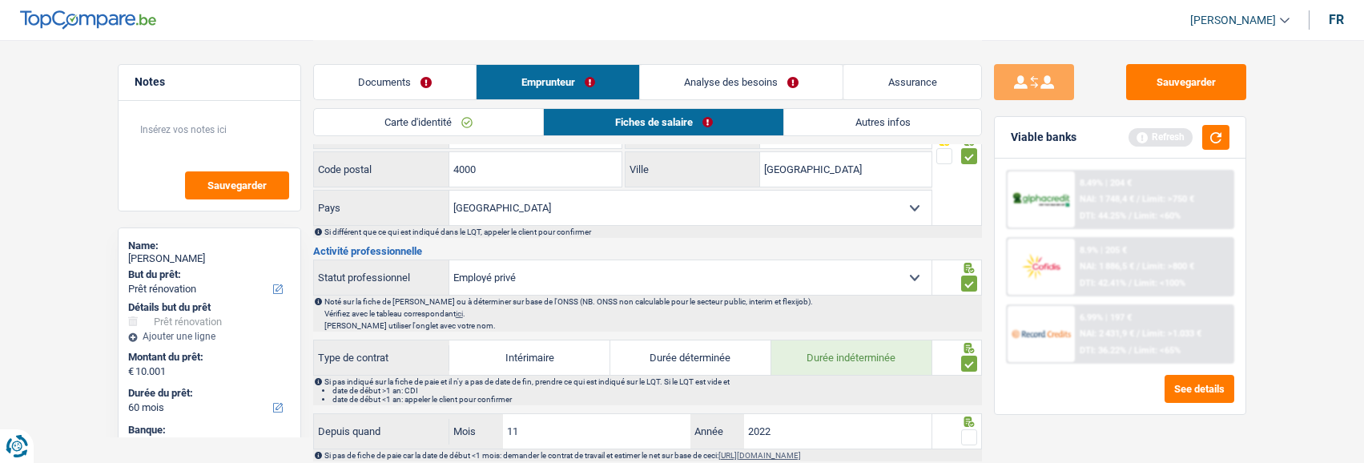
scroll to position [481, 0]
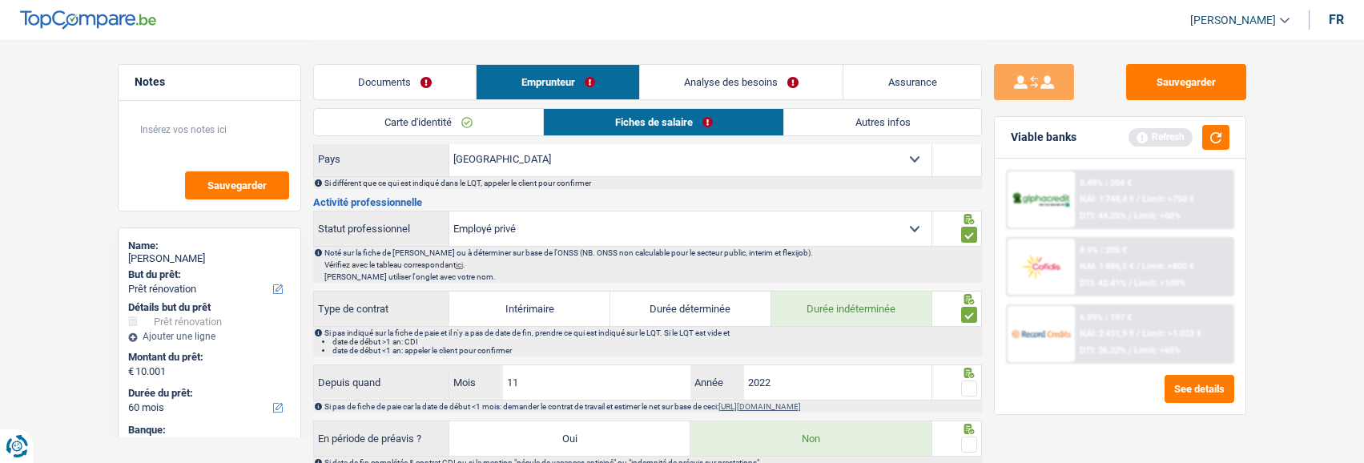
click at [968, 385] on span at bounding box center [969, 389] width 16 height 16
click at [0, 0] on input "radio" at bounding box center [0, 0] width 0 height 0
click at [968, 437] on span at bounding box center [969, 445] width 16 height 16
click at [0, 0] on input "radio" at bounding box center [0, 0] width 0 height 0
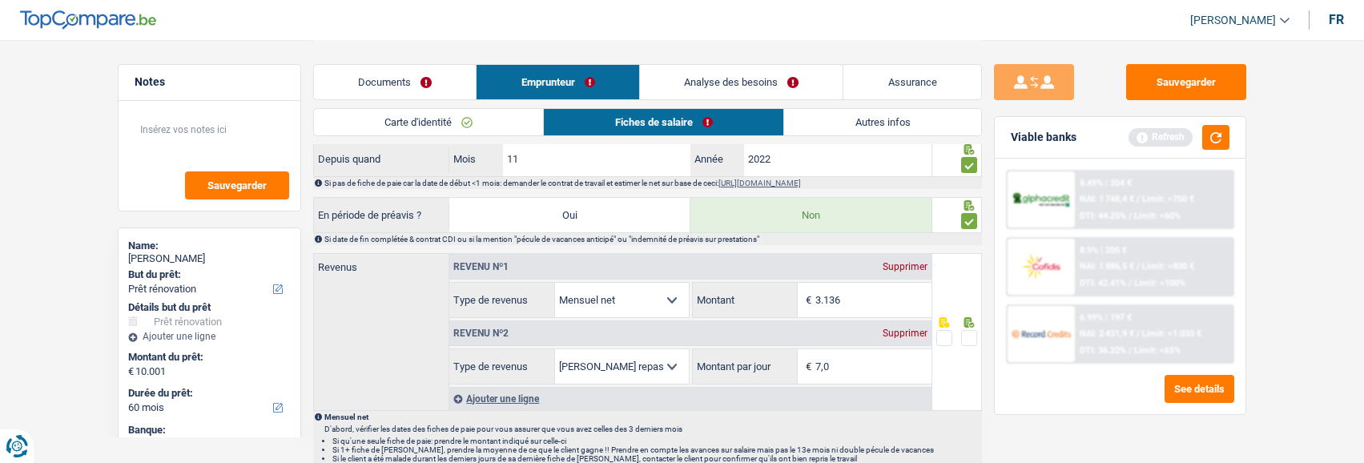
scroll to position [721, 0]
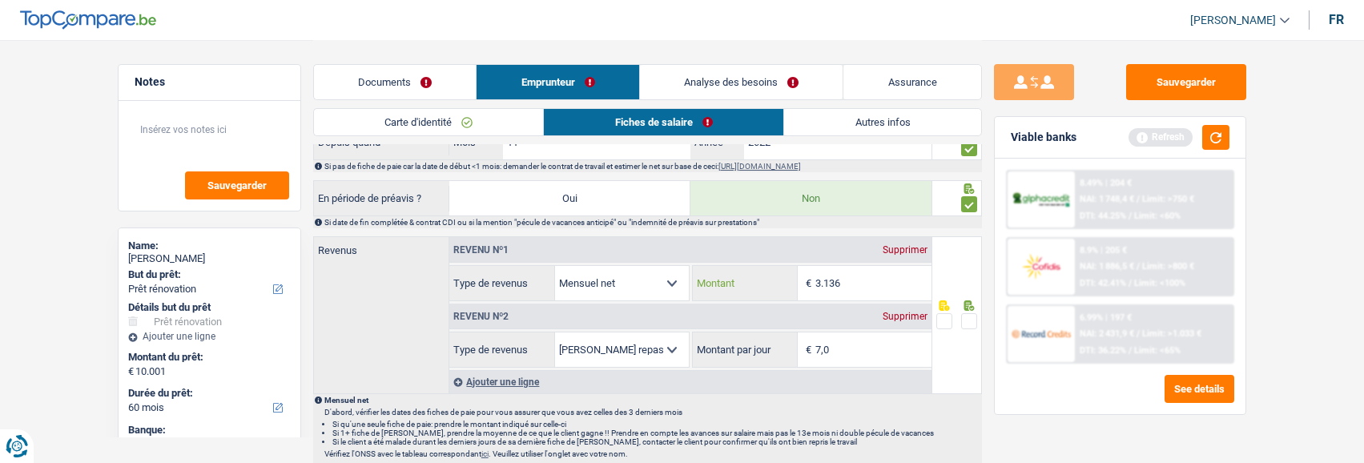
click at [865, 273] on input "3.136" at bounding box center [874, 283] width 116 height 34
type input "3.135"
click at [972, 320] on span at bounding box center [969, 321] width 16 height 16
click at [0, 0] on input "radio" at bounding box center [0, 0] width 0 height 0
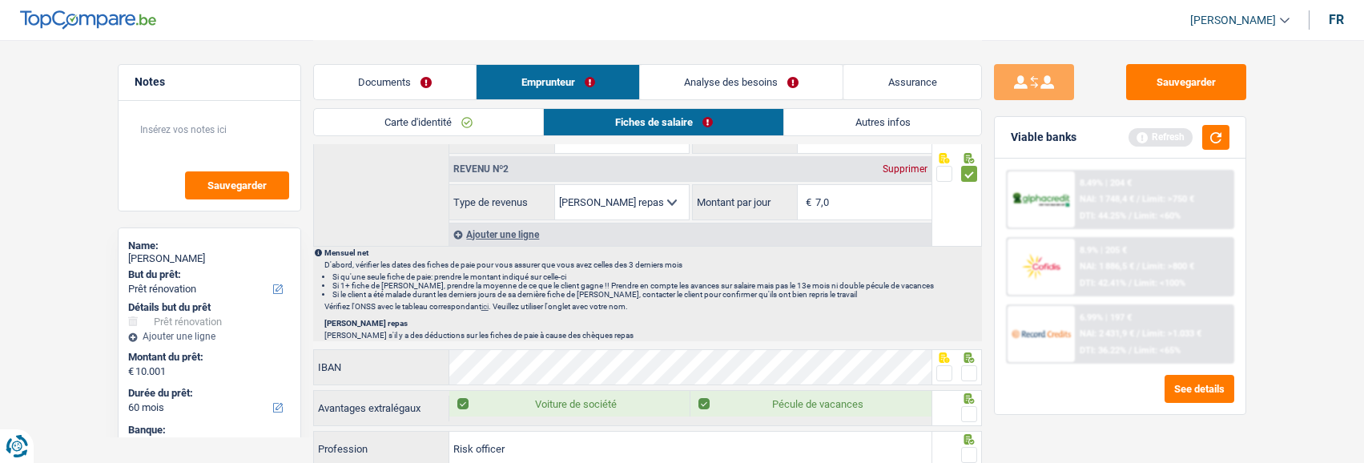
scroll to position [881, 0]
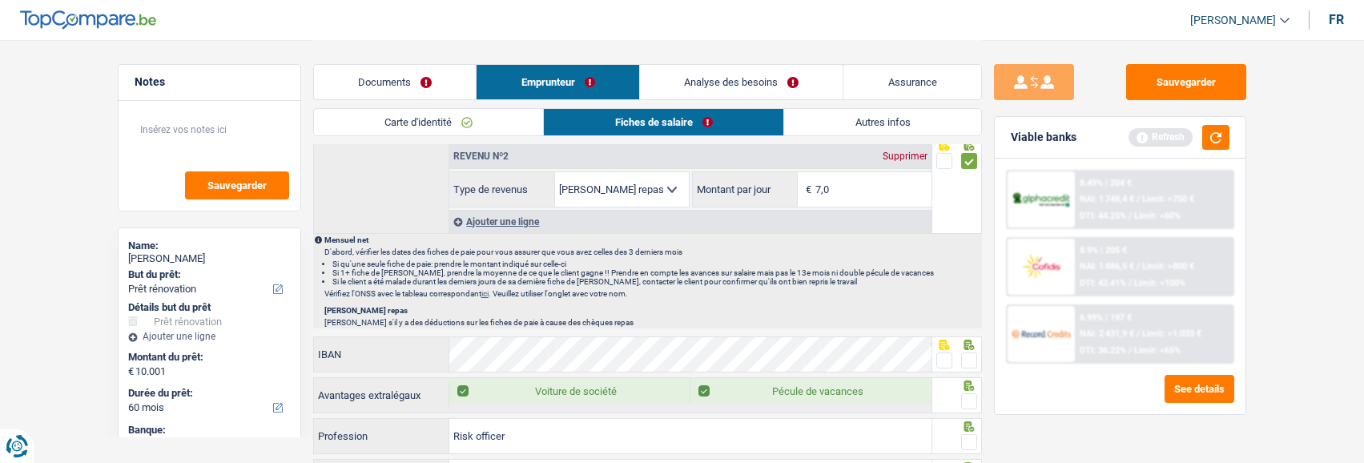
click at [968, 361] on span at bounding box center [969, 361] width 16 height 16
click at [0, 0] on input "radio" at bounding box center [0, 0] width 0 height 0
click at [968, 400] on span at bounding box center [969, 401] width 16 height 16
click at [0, 0] on input "radio" at bounding box center [0, 0] width 0 height 0
click at [973, 438] on span at bounding box center [969, 442] width 16 height 16
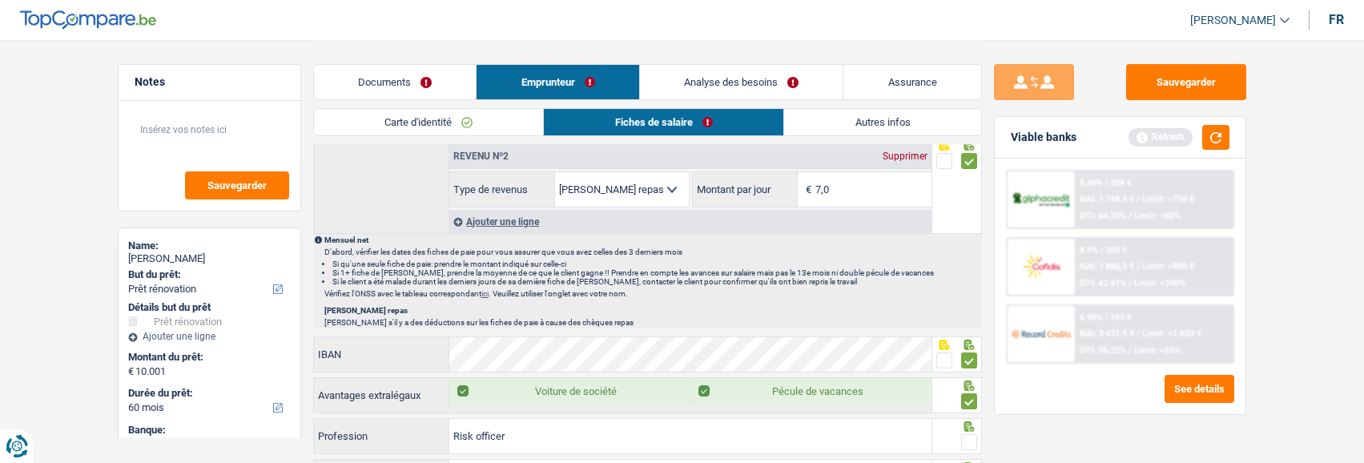
click at [0, 0] on input "radio" at bounding box center [0, 0] width 0 height 0
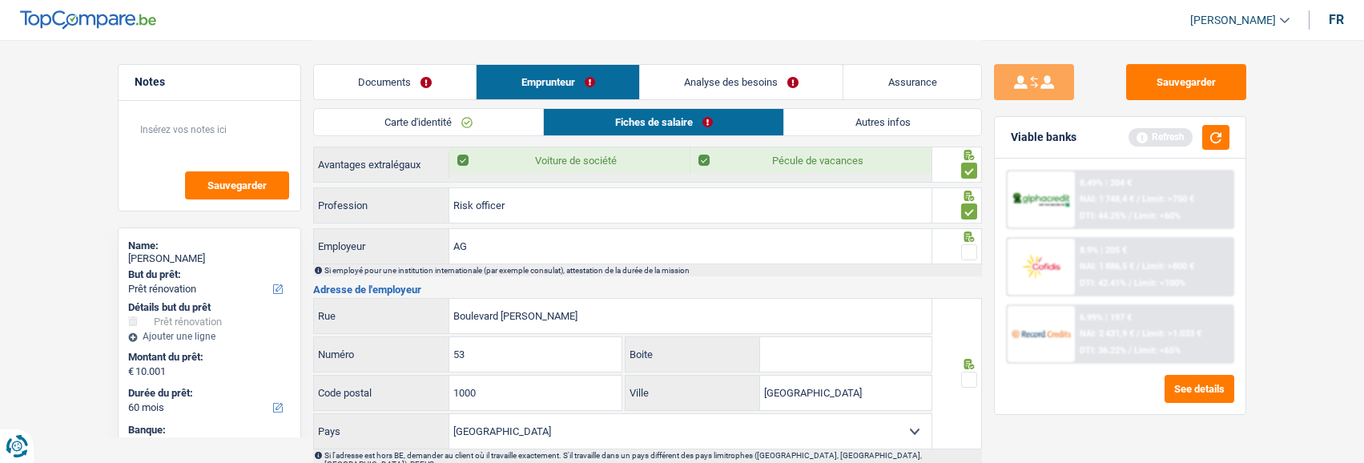
scroll to position [1122, 0]
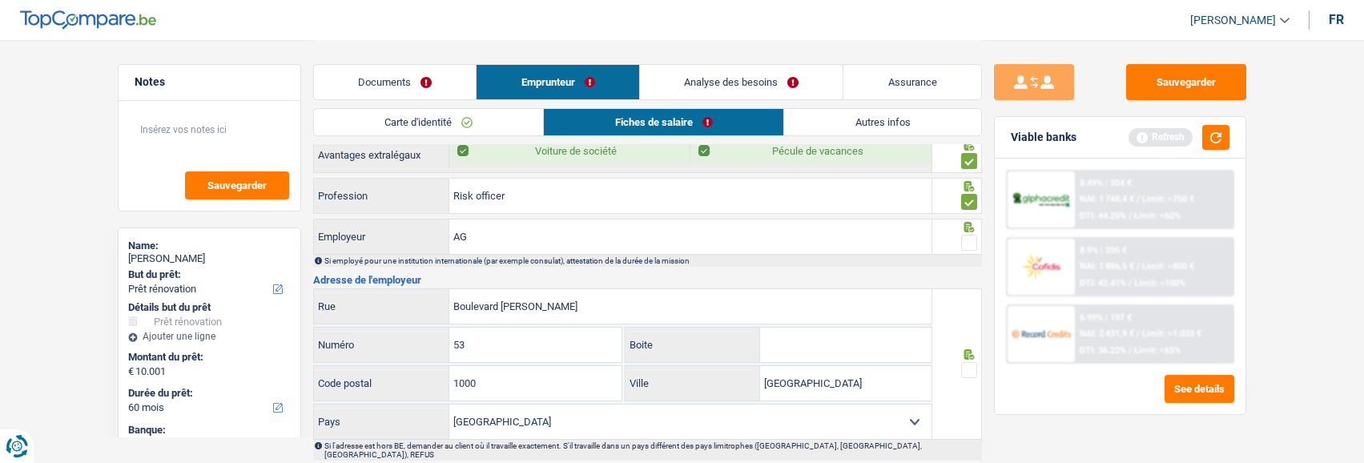
click at [971, 238] on span at bounding box center [969, 243] width 16 height 16
click at [0, 0] on input "radio" at bounding box center [0, 0] width 0 height 0
click at [962, 369] on span at bounding box center [969, 370] width 16 height 16
click at [0, 0] on input "radio" at bounding box center [0, 0] width 0 height 0
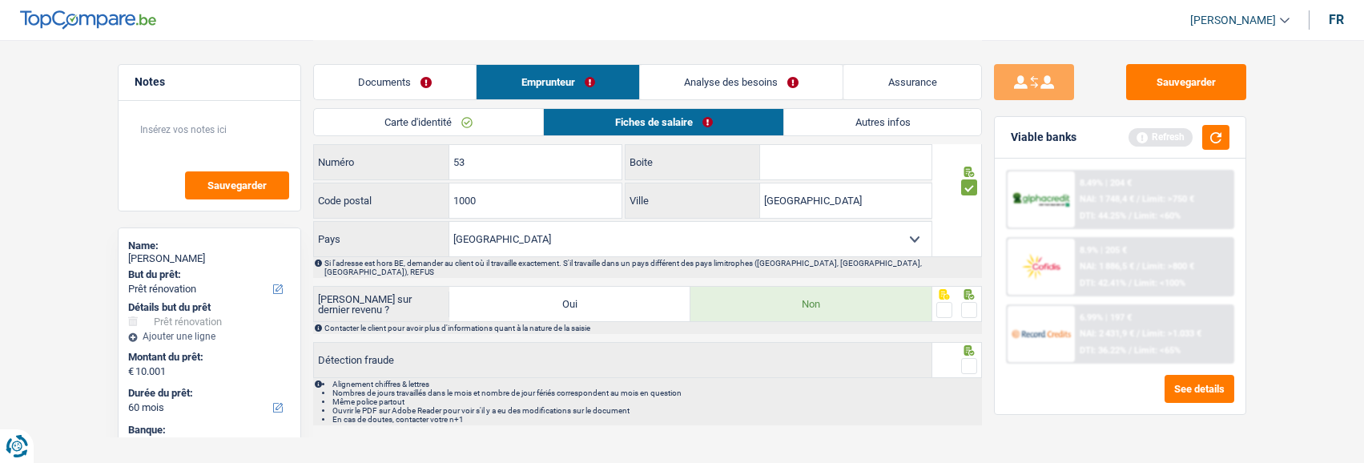
scroll to position [1315, 0]
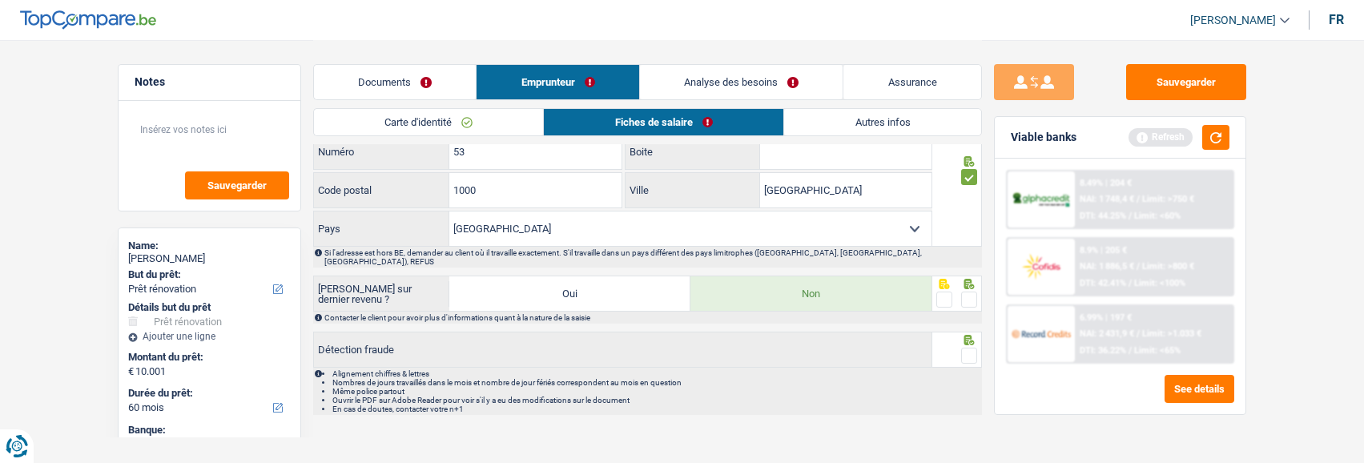
click at [964, 292] on span at bounding box center [969, 300] width 16 height 16
click at [0, 0] on input "radio" at bounding box center [0, 0] width 0 height 0
click at [976, 348] on span at bounding box center [969, 356] width 16 height 16
click at [0, 0] on input "radio" at bounding box center [0, 0] width 0 height 0
click at [946, 119] on link "Autres infos" at bounding box center [882, 122] width 196 height 26
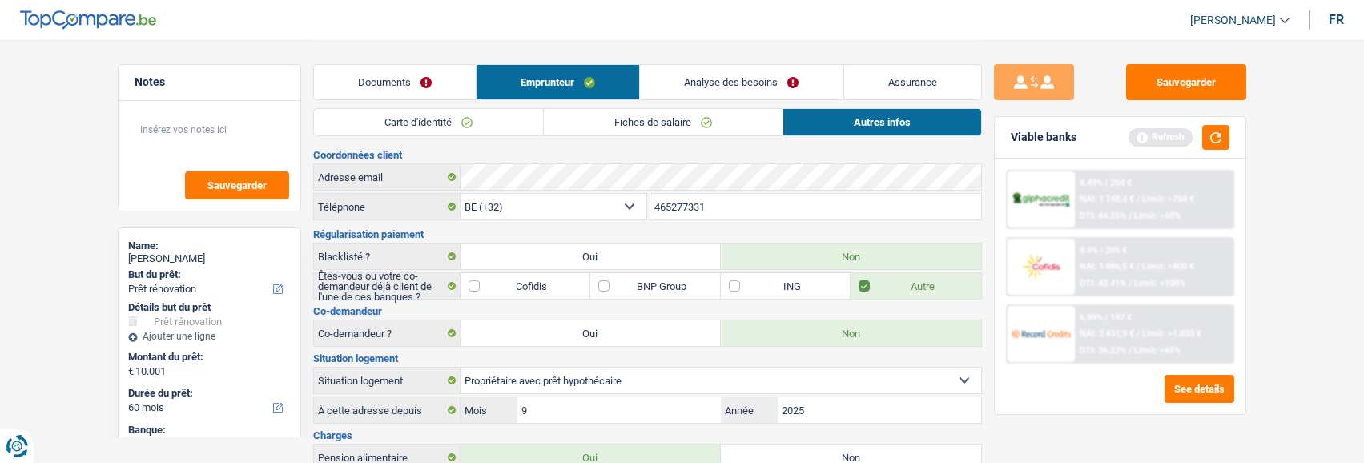
scroll to position [0, 0]
click at [768, 75] on link "Analyse des besoins" at bounding box center [741, 82] width 203 height 34
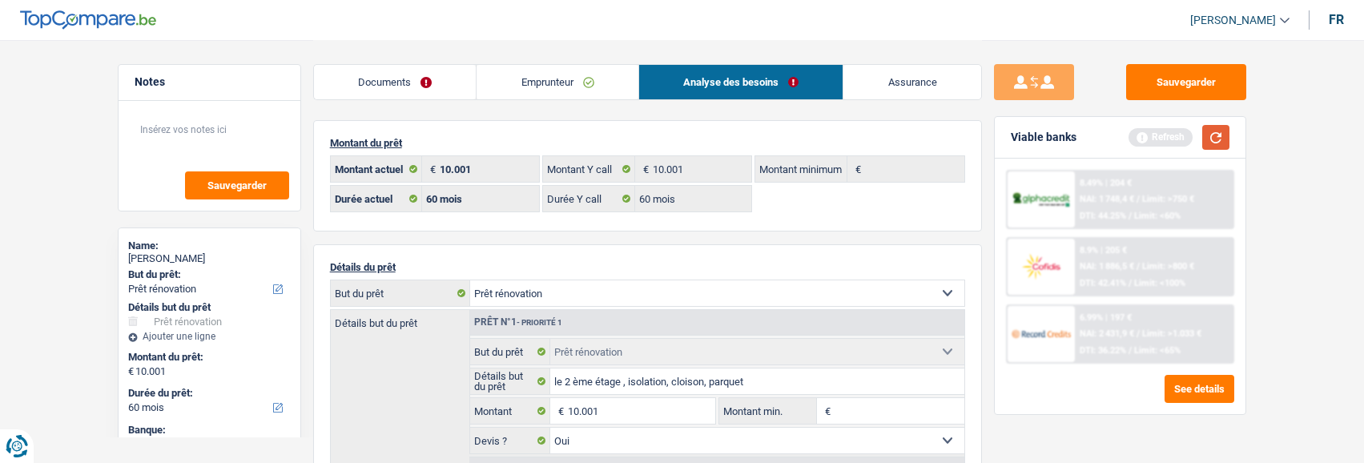
drag, startPoint x: 1222, startPoint y: 135, endPoint x: 1193, endPoint y: 141, distance: 29.4
click at [1219, 135] on button "button" at bounding box center [1216, 137] width 27 height 25
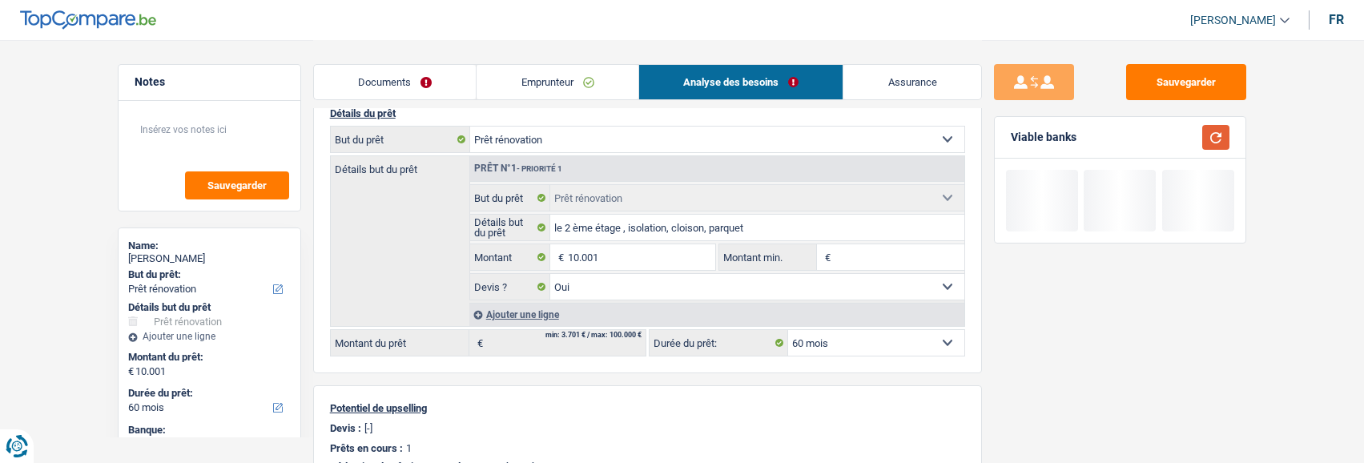
scroll to position [160, 0]
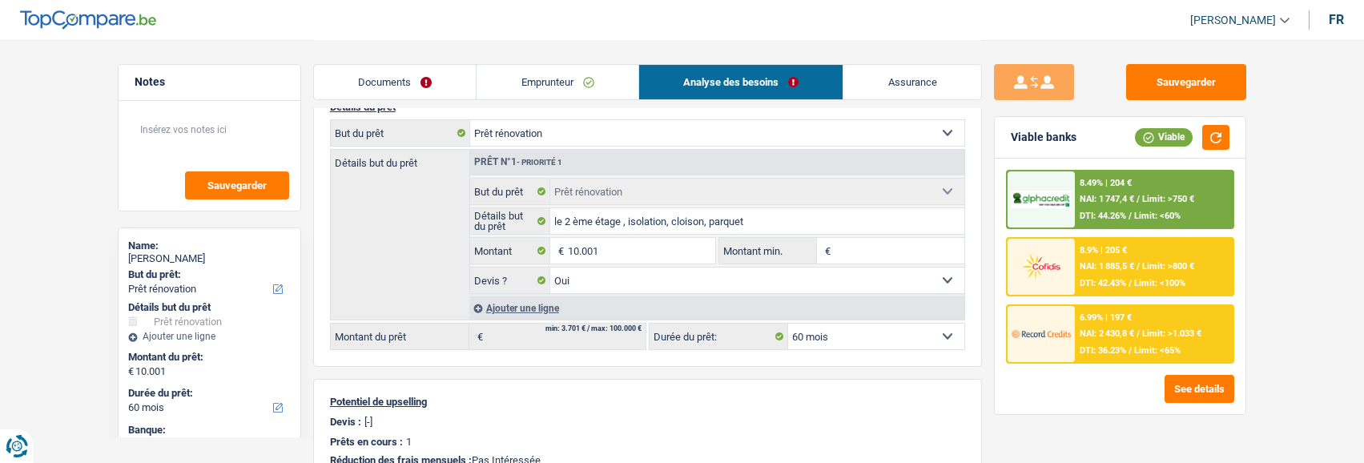
click at [1090, 331] on span "NAI: 2 430,8 €" at bounding box center [1107, 333] width 54 height 10
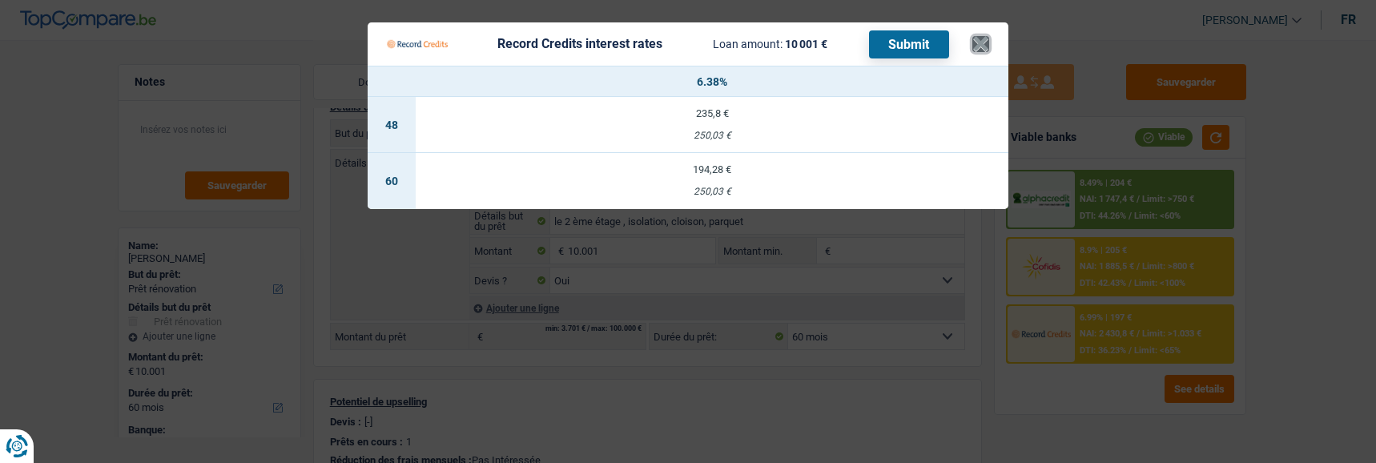
click at [981, 36] on button "×" at bounding box center [981, 44] width 17 height 16
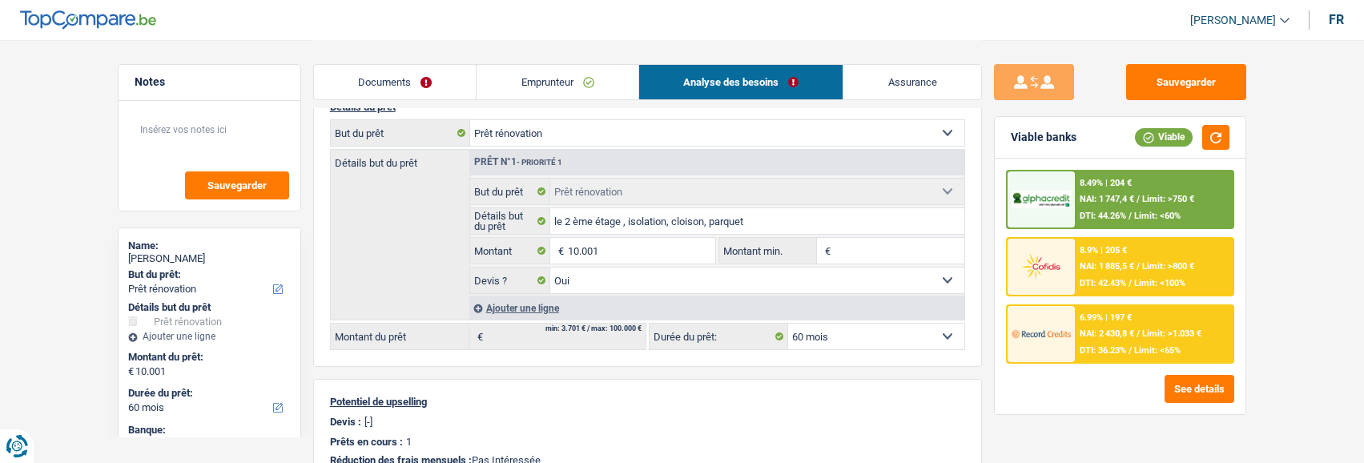
click at [1100, 345] on div "6.99% | 197 € NAI: 2 430,8 € / Limit: >1.033 € DTI: 36.23% / Limit: <65%" at bounding box center [1154, 334] width 158 height 56
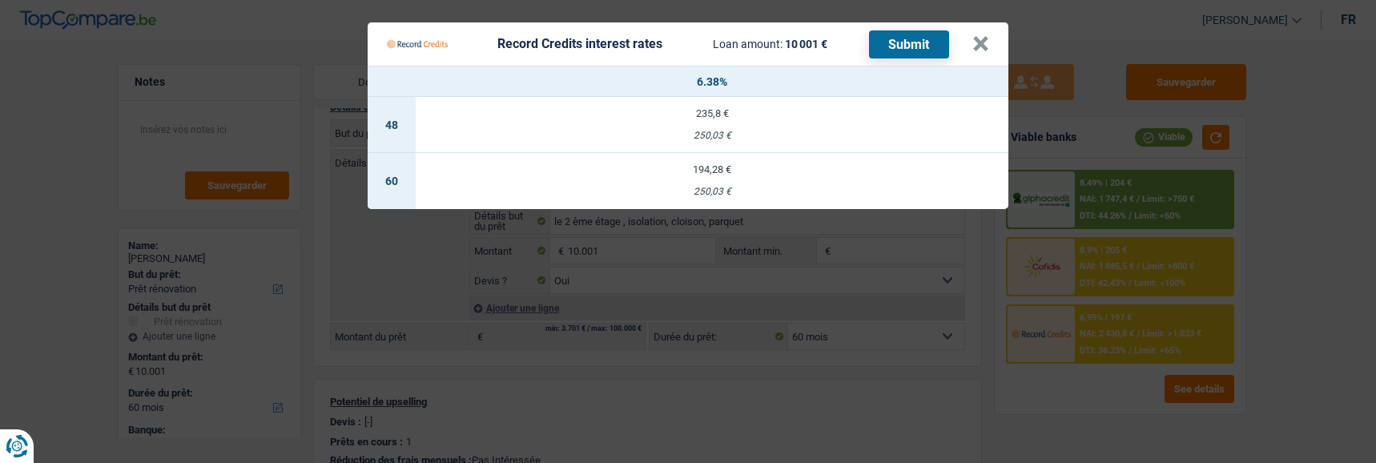
click at [756, 177] on td "194,28 € 250,03 €" at bounding box center [712, 181] width 593 height 56
select select "record credits"
type input "6,38"
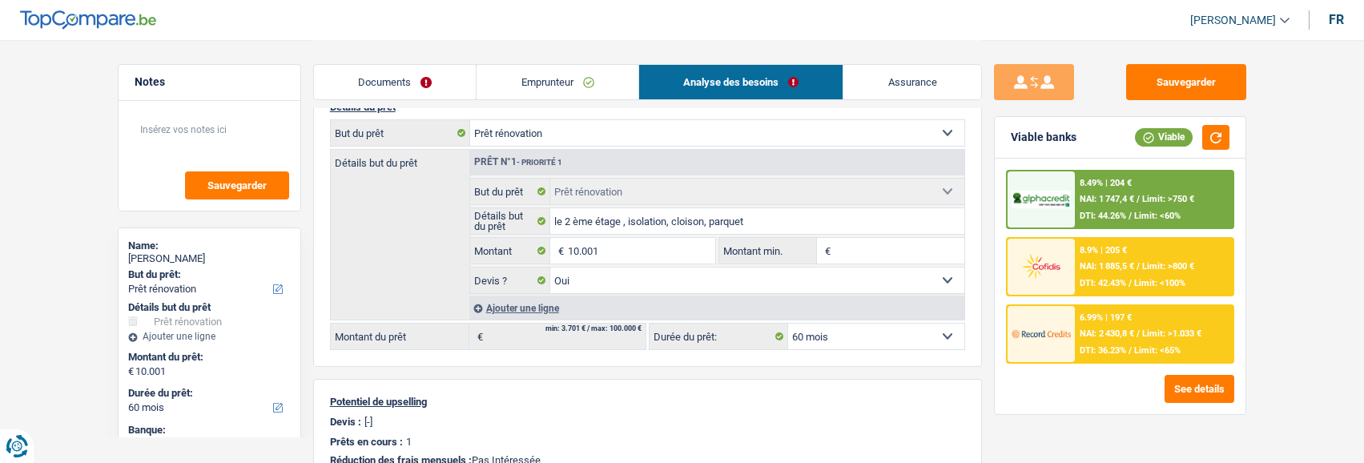
click at [1087, 343] on div "6.99% | 197 € NAI: 2 430,8 € / Limit: >1.033 € DTI: 36.23% / Limit: <65%" at bounding box center [1154, 334] width 158 height 56
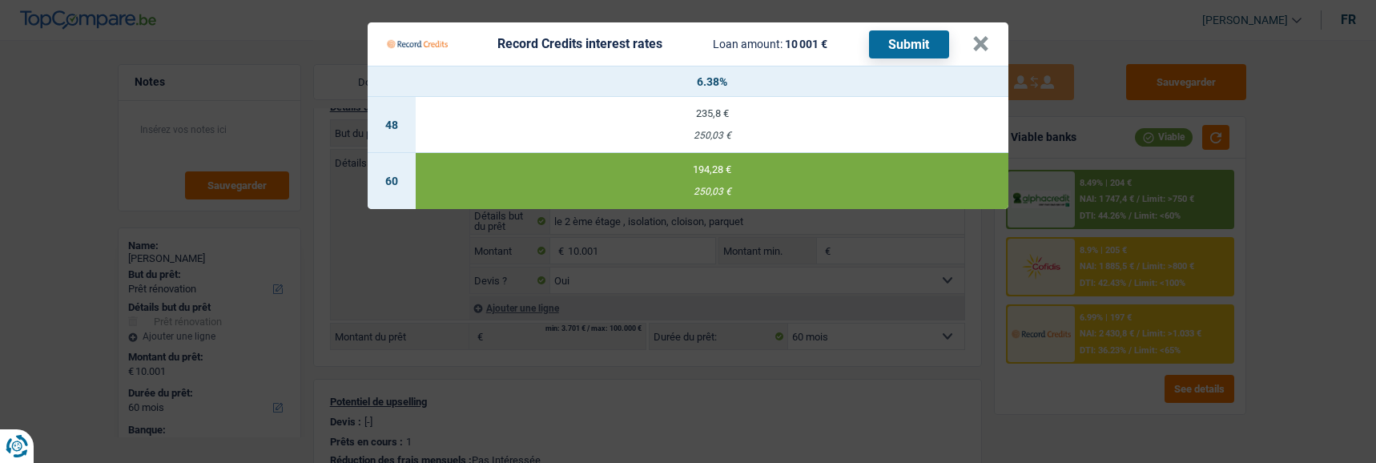
click at [912, 30] on button "Submit" at bounding box center [909, 44] width 80 height 28
click at [989, 39] on button "×" at bounding box center [981, 44] width 17 height 16
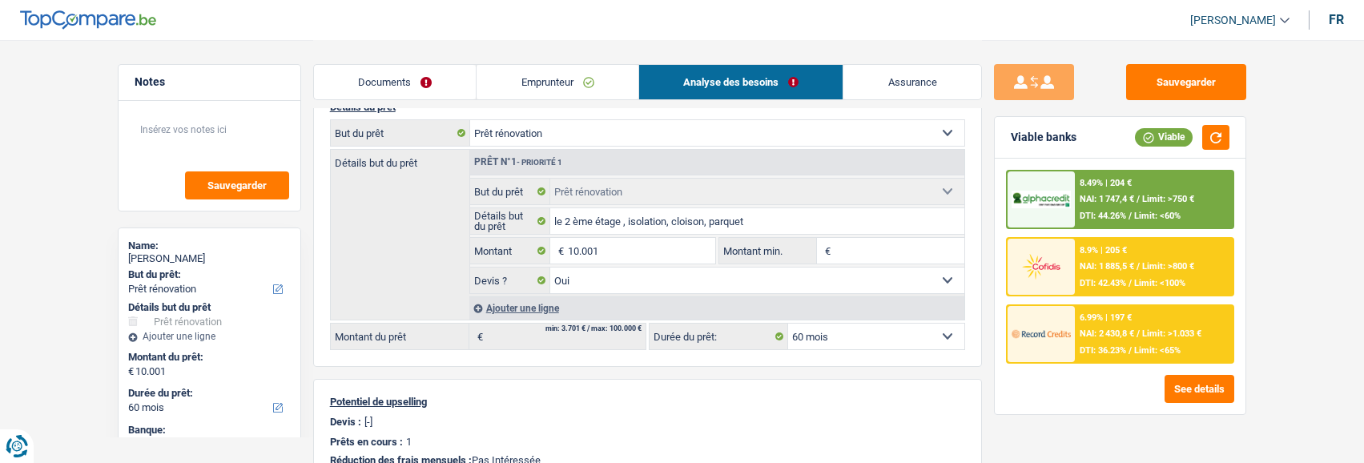
click at [1090, 244] on div "8.9% | 205 € NAI: 1 885,5 € / Limit: >800 € DTI: 42.43% / Limit: <100%" at bounding box center [1154, 267] width 158 height 56
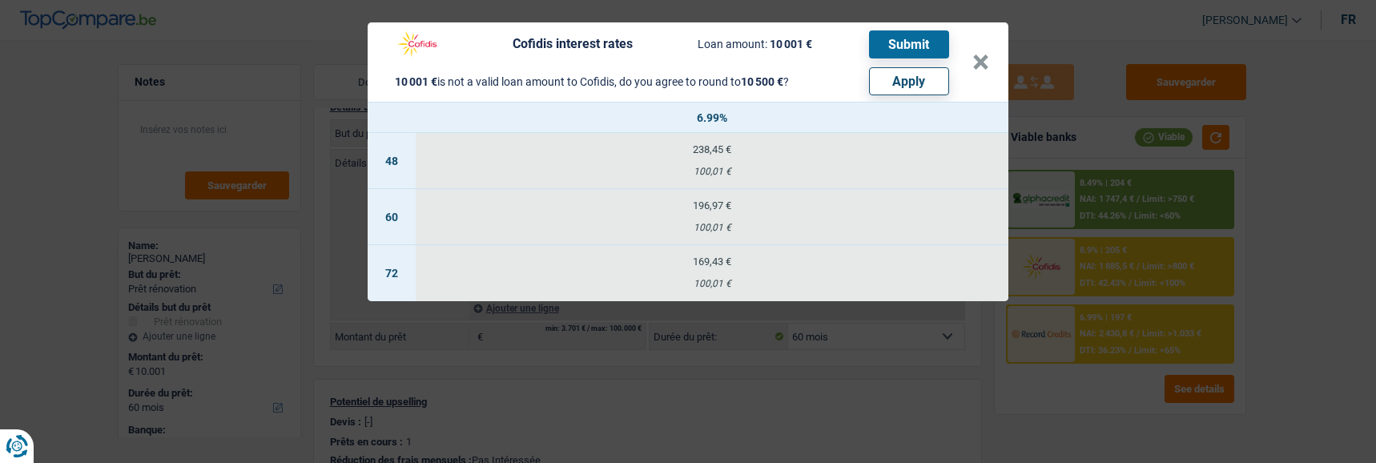
click at [900, 83] on button "Apply" at bounding box center [909, 81] width 80 height 28
type input "10.500"
select select "other"
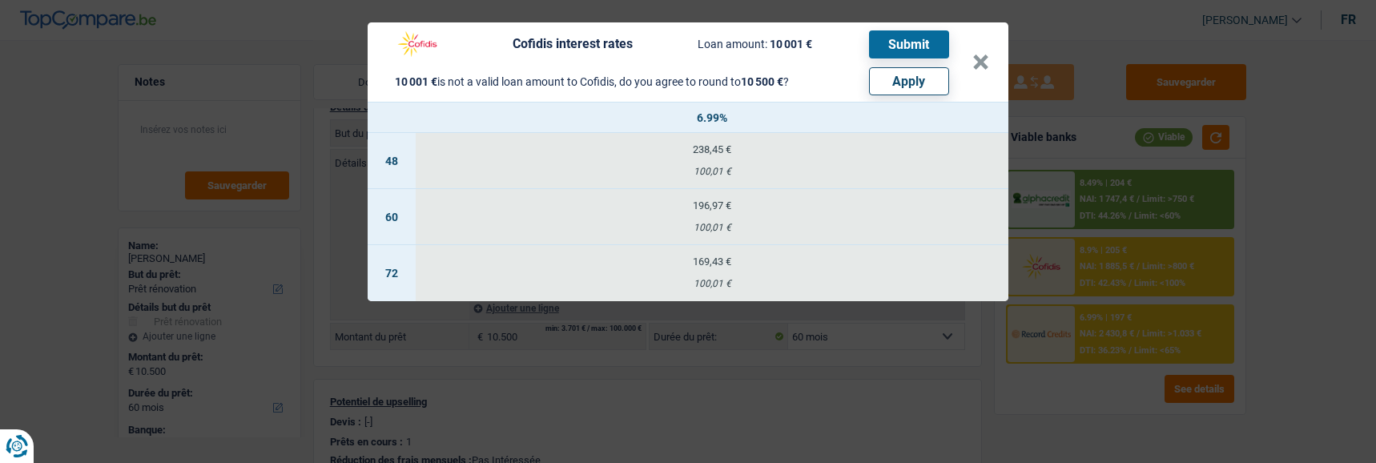
select select "other"
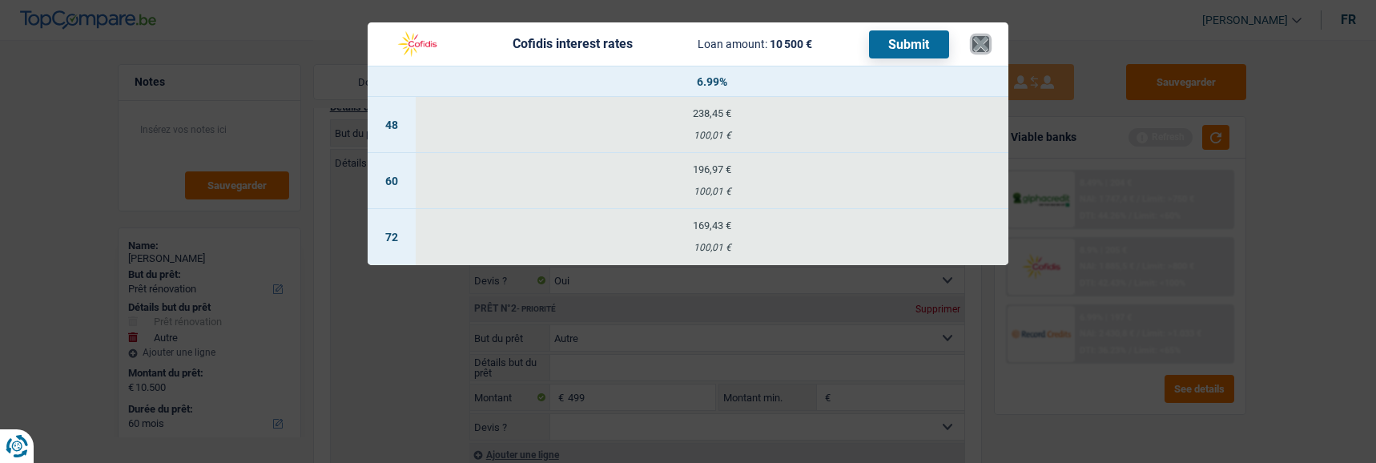
click at [977, 36] on button "×" at bounding box center [981, 44] width 17 height 16
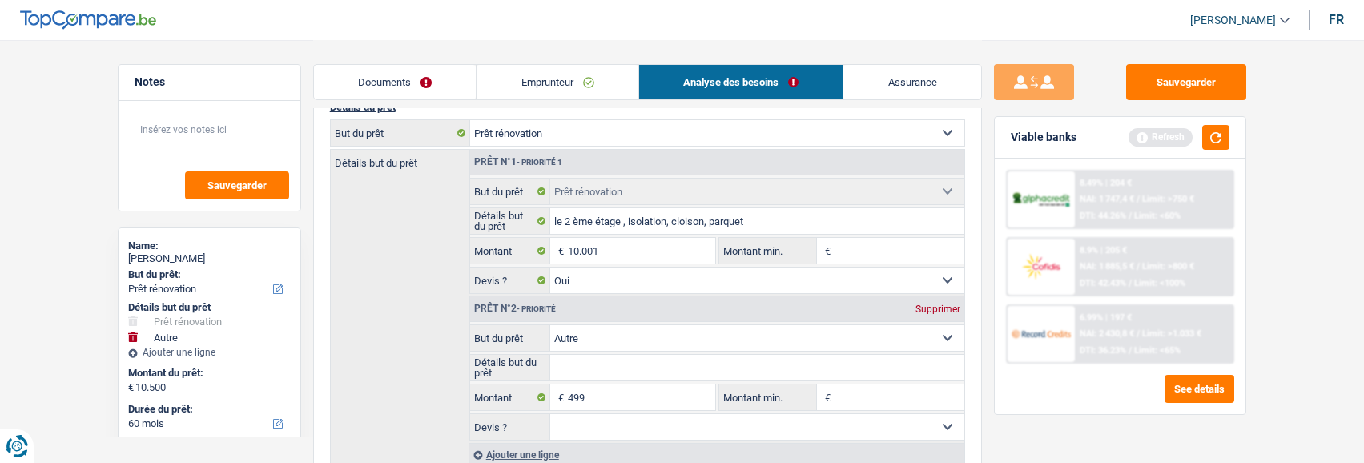
scroll to position [0, 0]
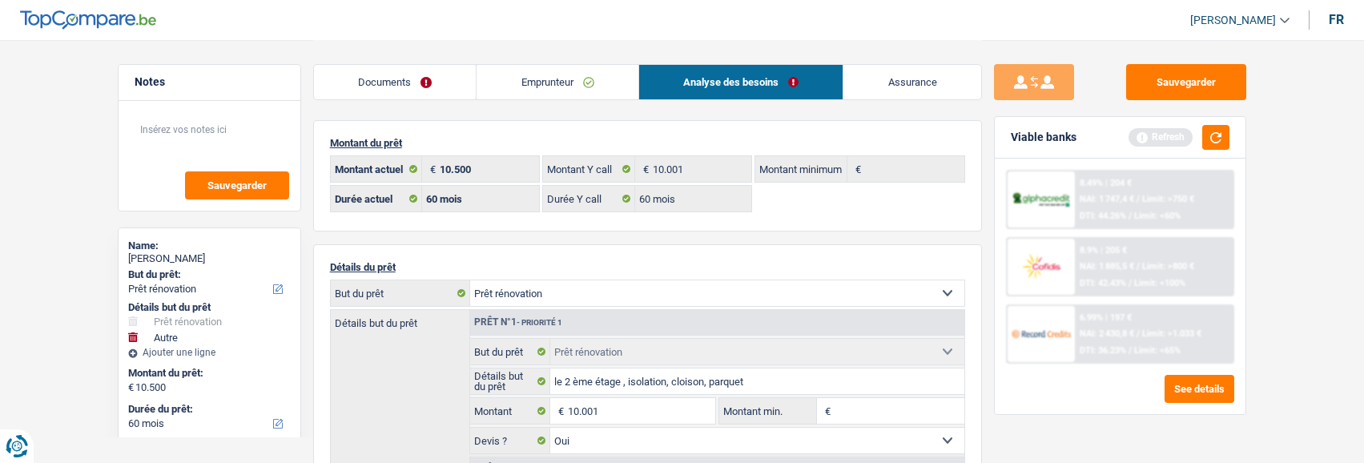
click at [668, 297] on select "Confort maison: meubles, textile, peinture, électroménager, outillage non-profe…" at bounding box center [717, 293] width 494 height 26
select select "movingOrInstallation"
click at [470, 280] on select "Confort maison: meubles, textile, peinture, électroménager, outillage non-profe…" at bounding box center [717, 293] width 494 height 26
select select "movingOrInstallation"
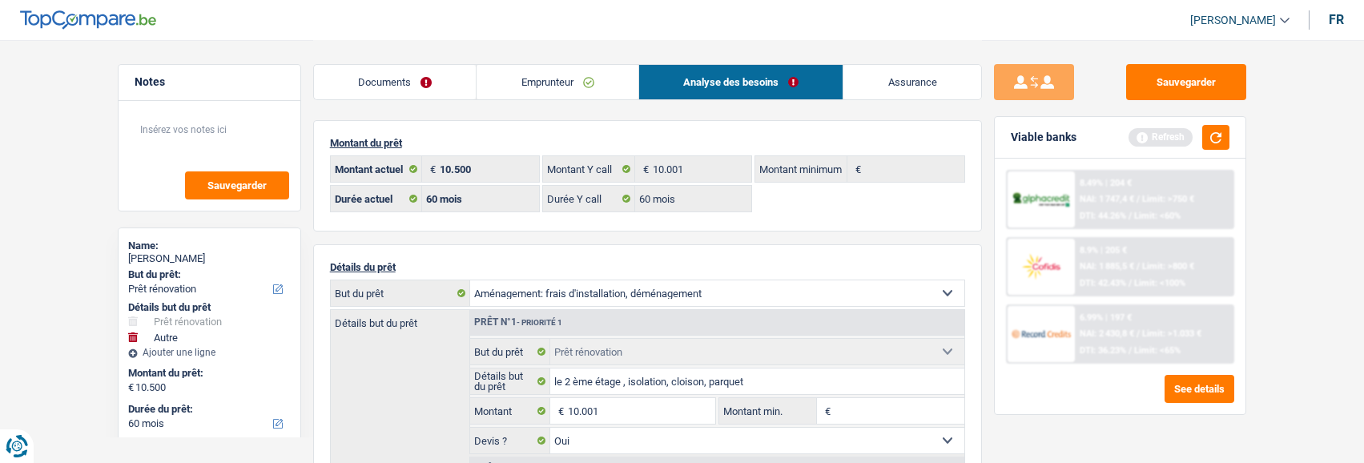
select select "movingOrInstallation"
select select
select select "renovation"
type input "le 2 ème étage , isolation, cloison, parquet"
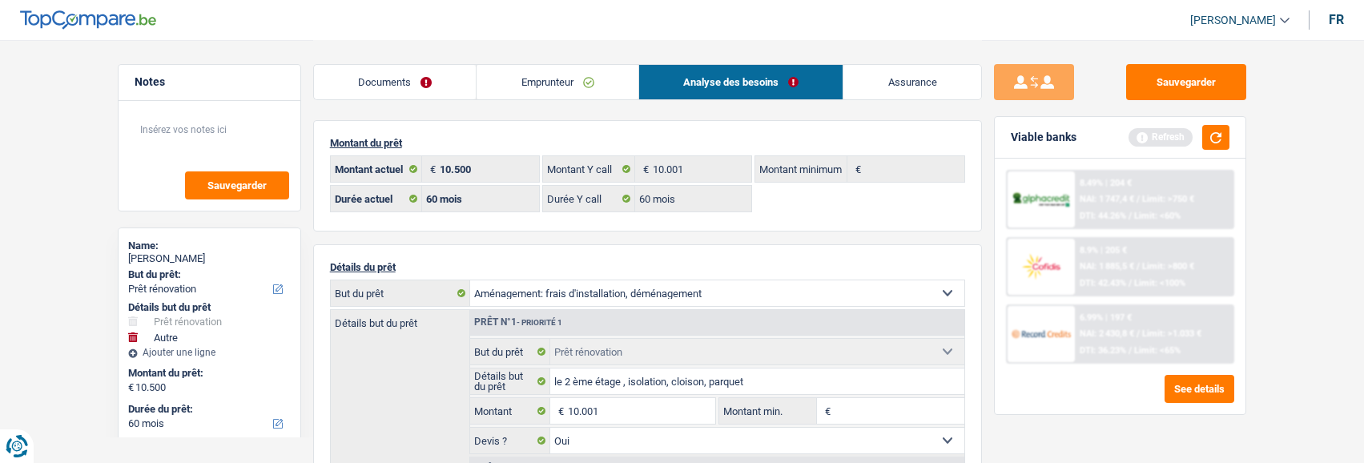
type input "10.001"
select select "yes"
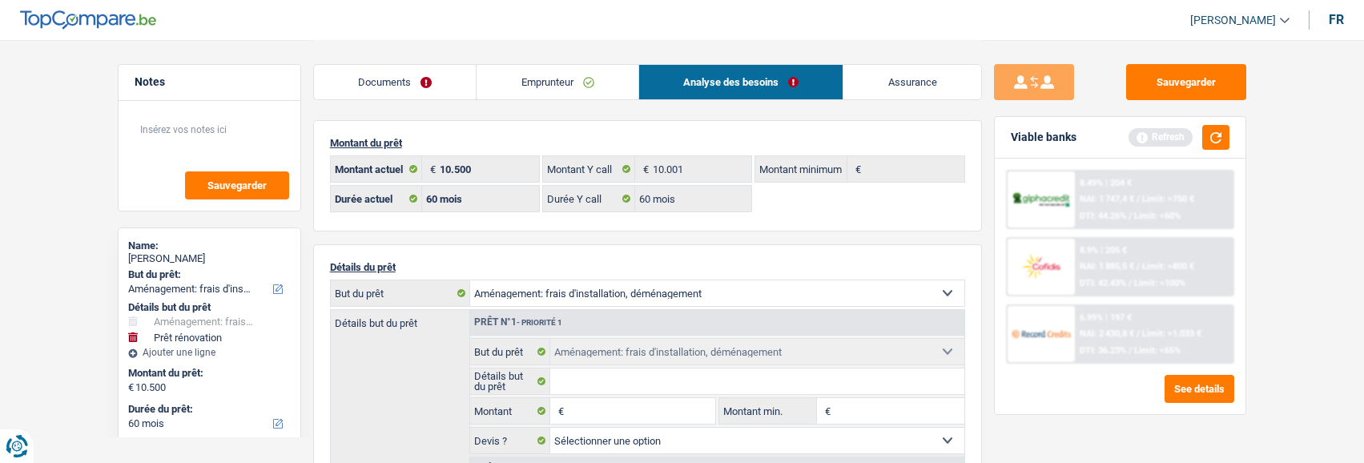
select select "other"
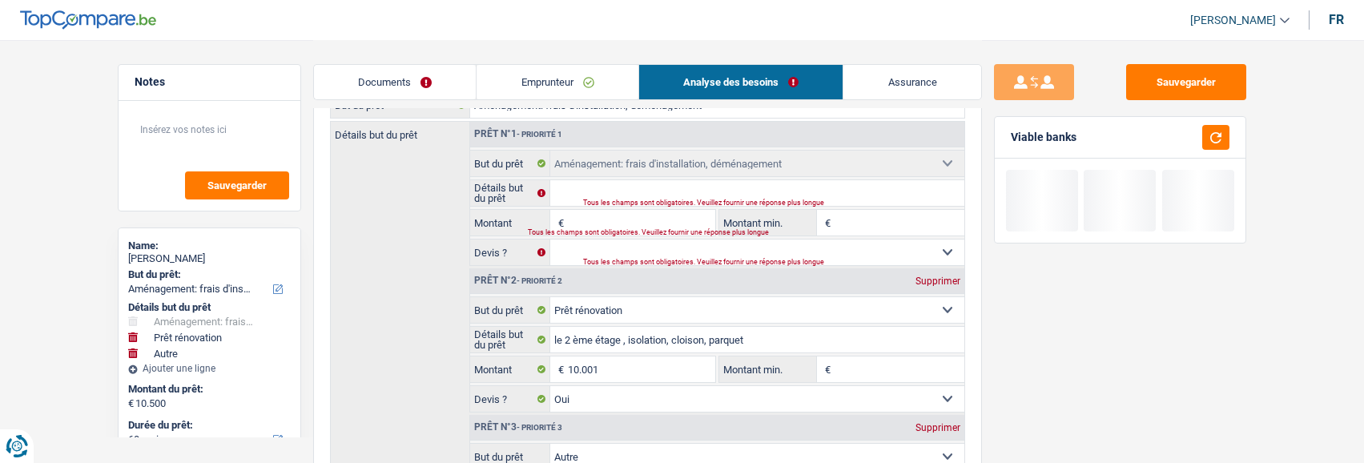
scroll to position [160, 0]
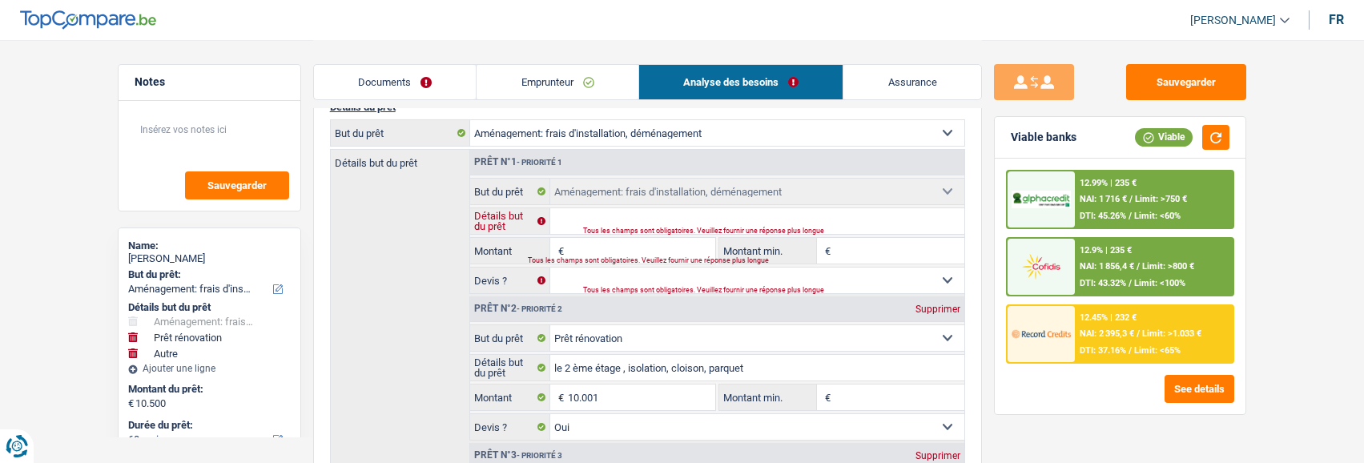
click at [617, 214] on input "Détails but du prêt" at bounding box center [757, 221] width 414 height 26
type input "2"
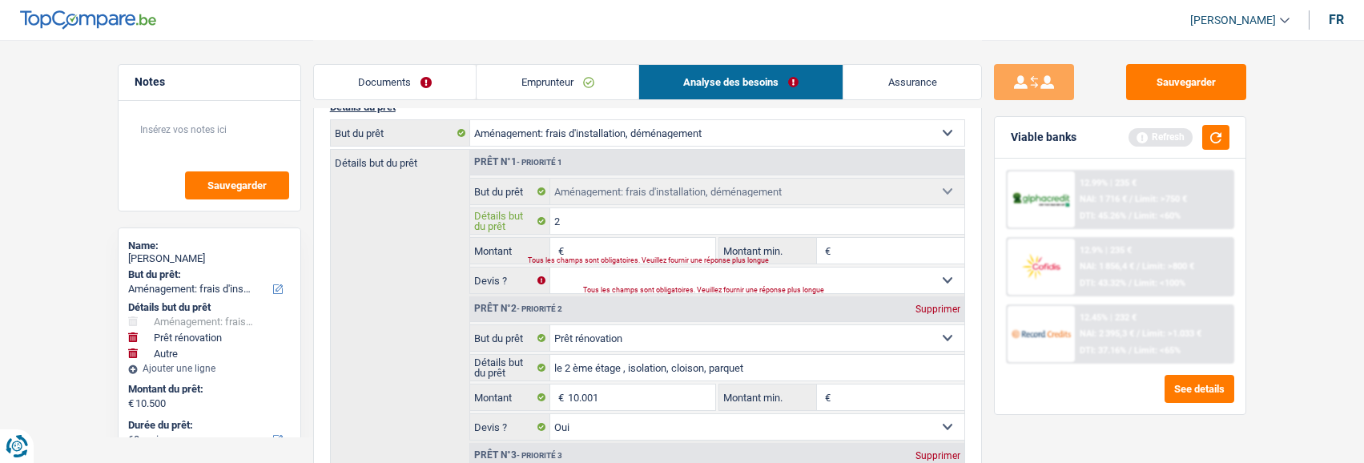
select select
type input "2e"
select select
type input "2e"
select select
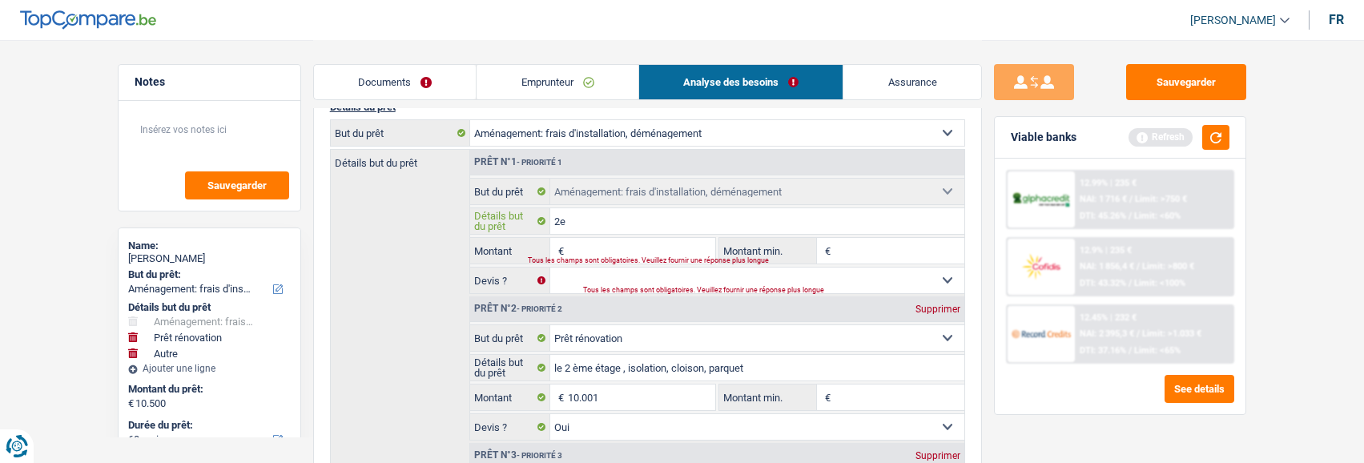
type input "2e é"
select select
type input "2e ét"
select select
type input "2e éta"
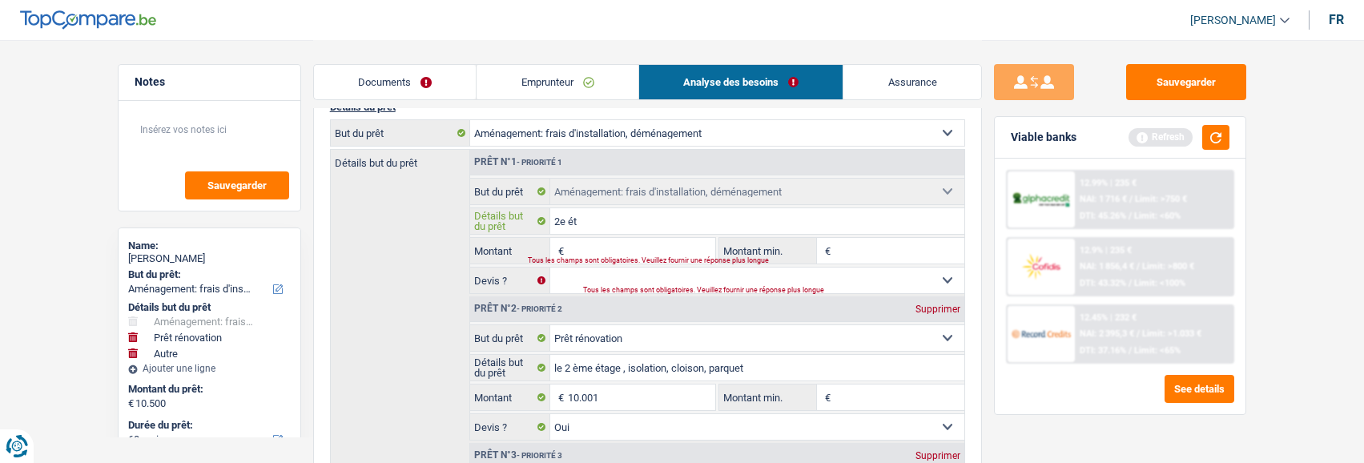
select select
type input "2e étag"
select select
type input "2e étage"
select select
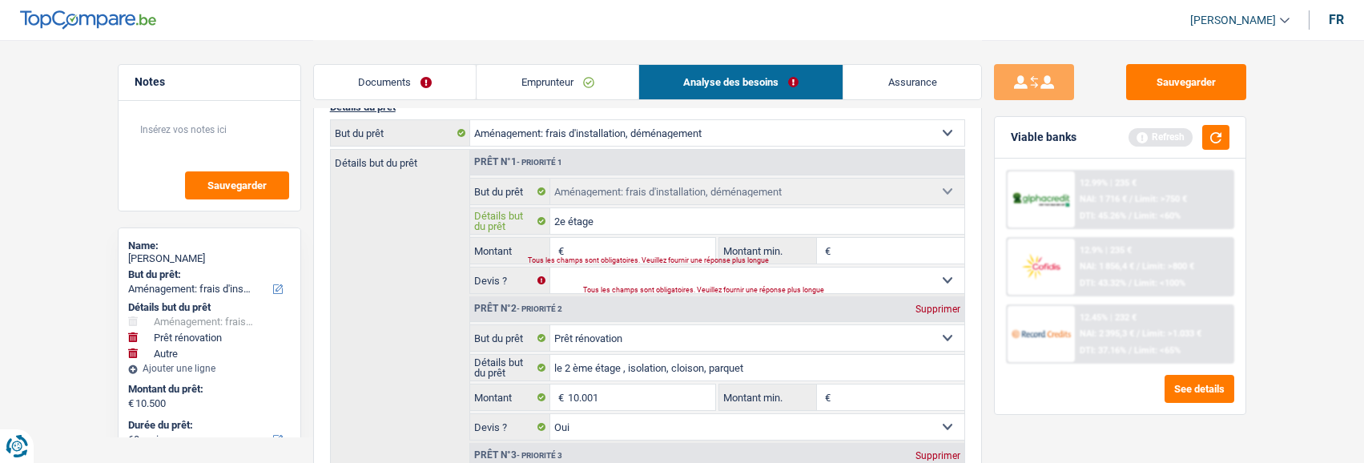
type input "2e étage"
select select
type input "2e étage"
select select
type input "2e étage,"
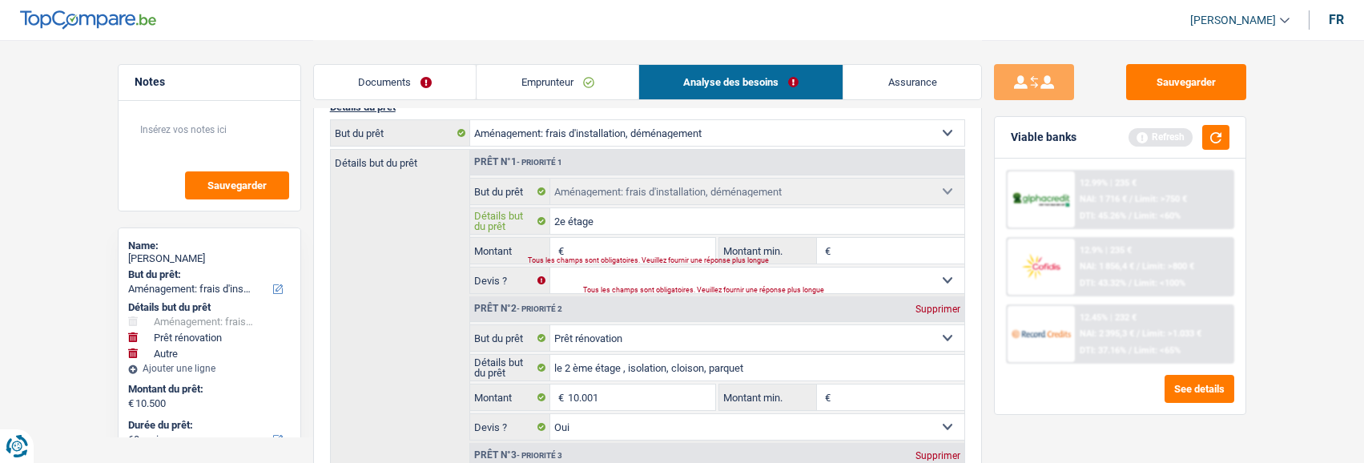
select select
type input "2e étage,"
select select
type input "2e étage, i"
select select
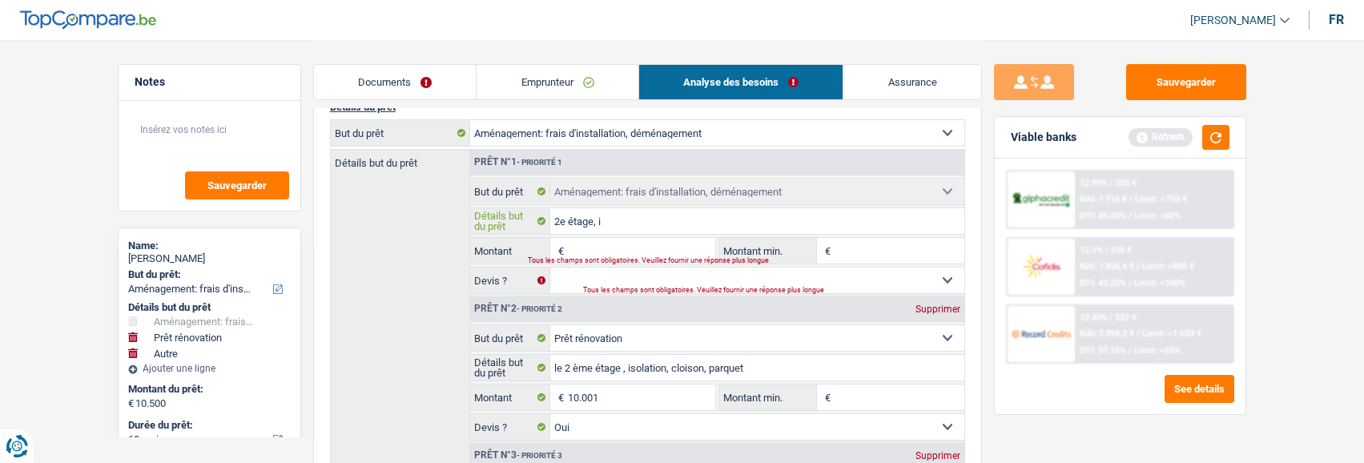
type input "2e étage, is"
select select
type input "2e étage, iso"
select select
type input "2e étage, isol"
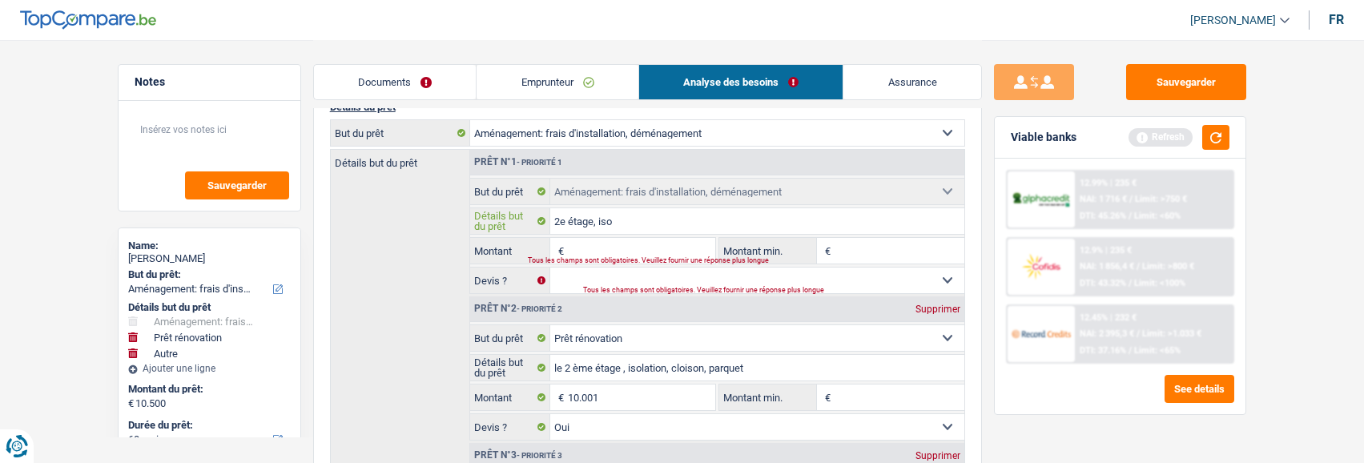
select select
type input "2e étage, isola"
select select
type input "2e étage, isolat"
select select
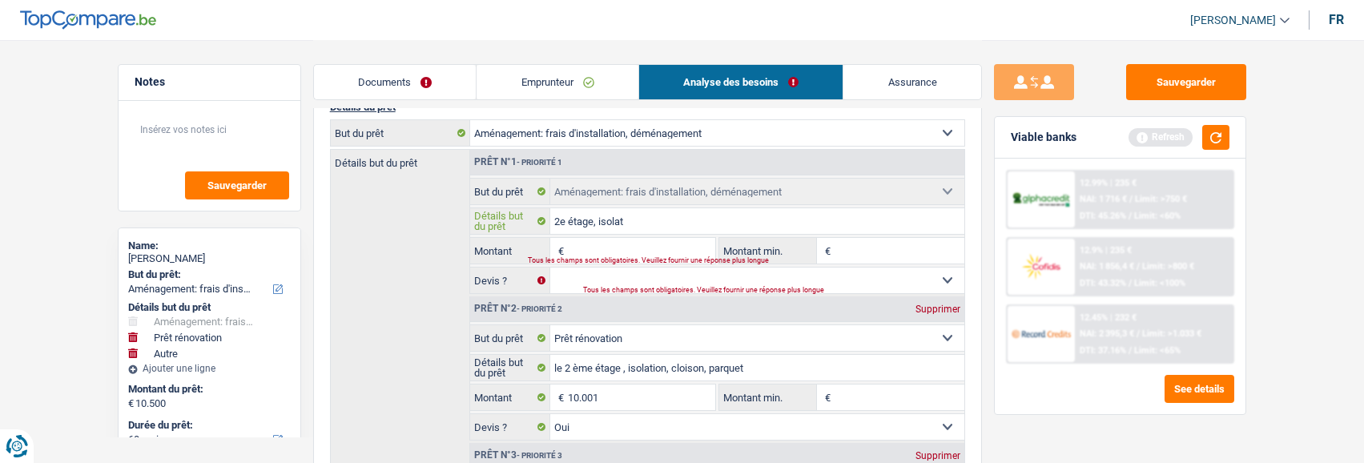
type input "2e étage, isolati"
select select
type input "2e étage, isolatio"
select select
type input "2e étage, isolation"
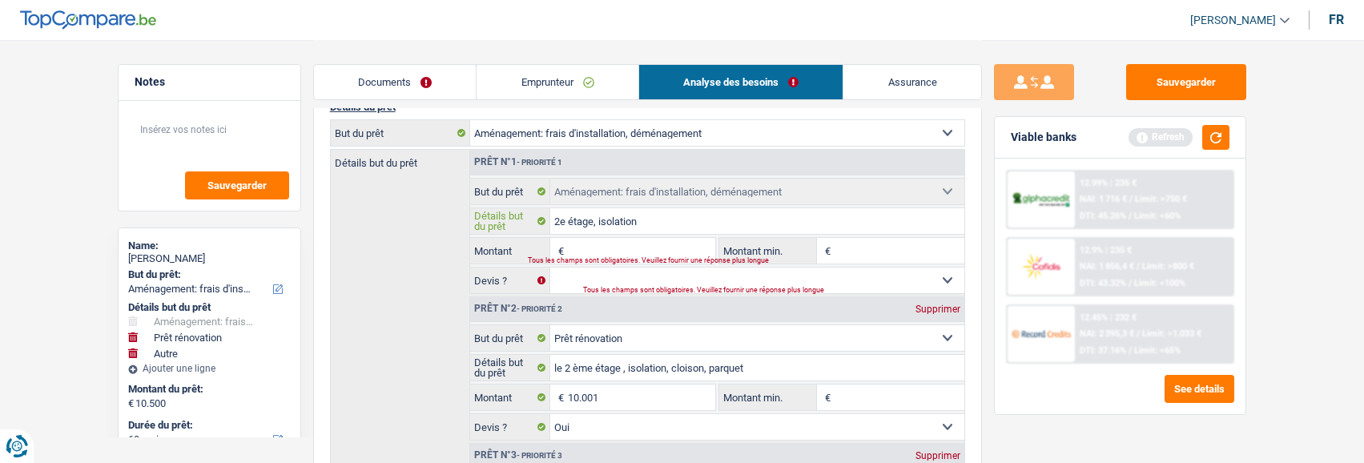
select select
type input "2e étage, isolation,"
select select
type input "2e étage, isolation,"
select select
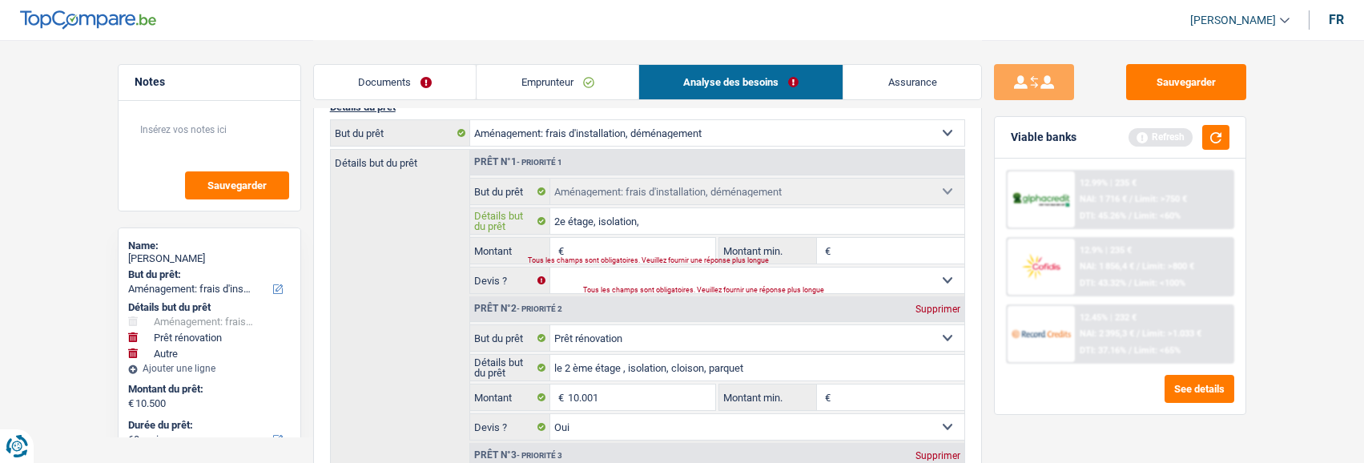
type input "2e étage, isolation, c"
select select
type input "2e étage, isolation, cl"
select select
type input "2e étage, isolation, clo"
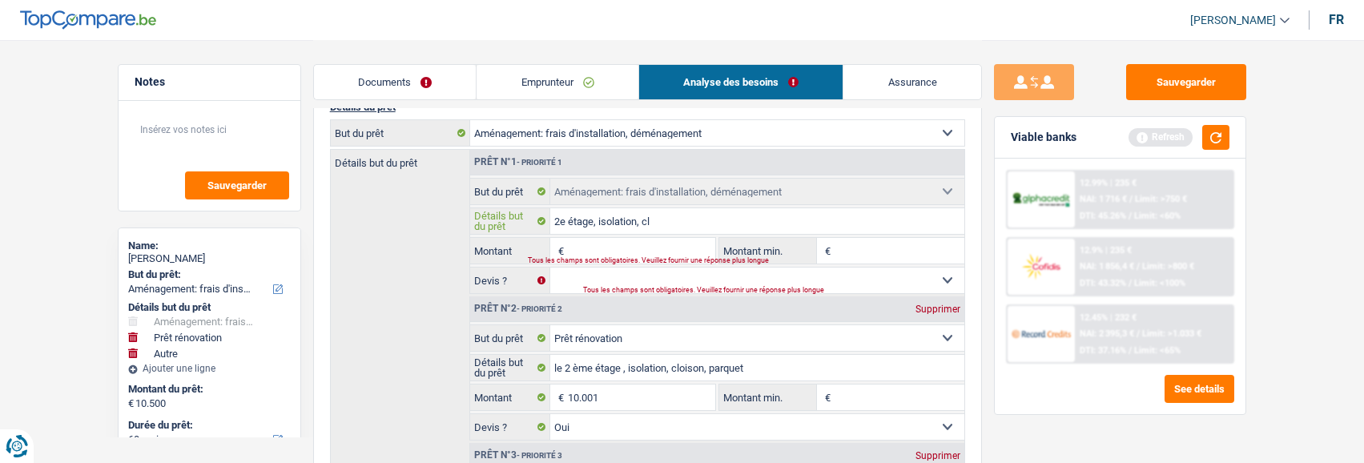
select select
type input "2e étage, isolation, cloi"
select select
type input "2e étage, isolation, clois"
select select
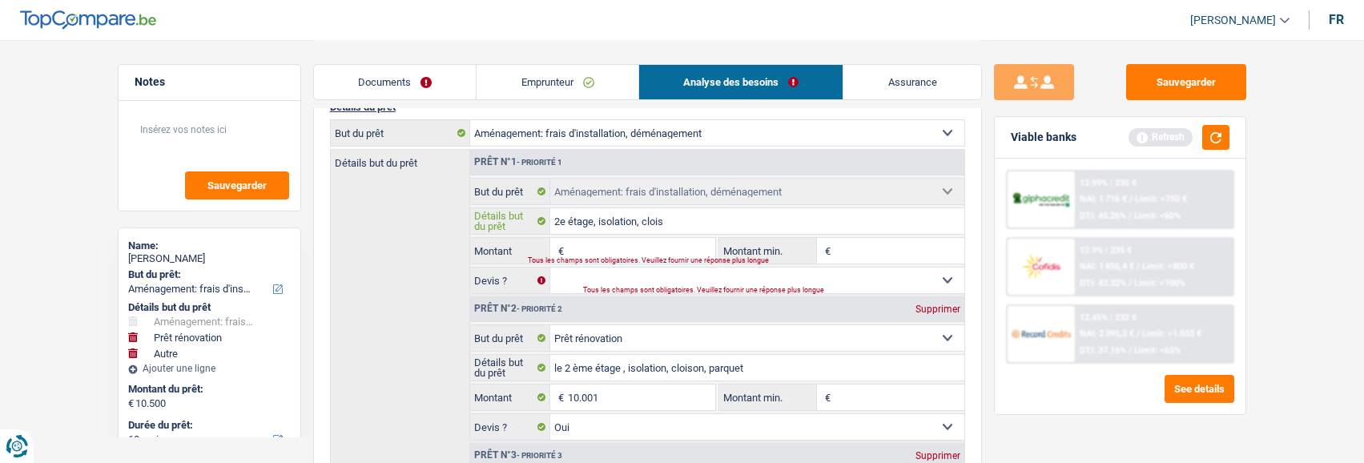
type input "2e étage, isolation, cloiso"
select select
type input "2e étage, isolation, cloison"
select select
type input "2e étage, isolation, cloison,"
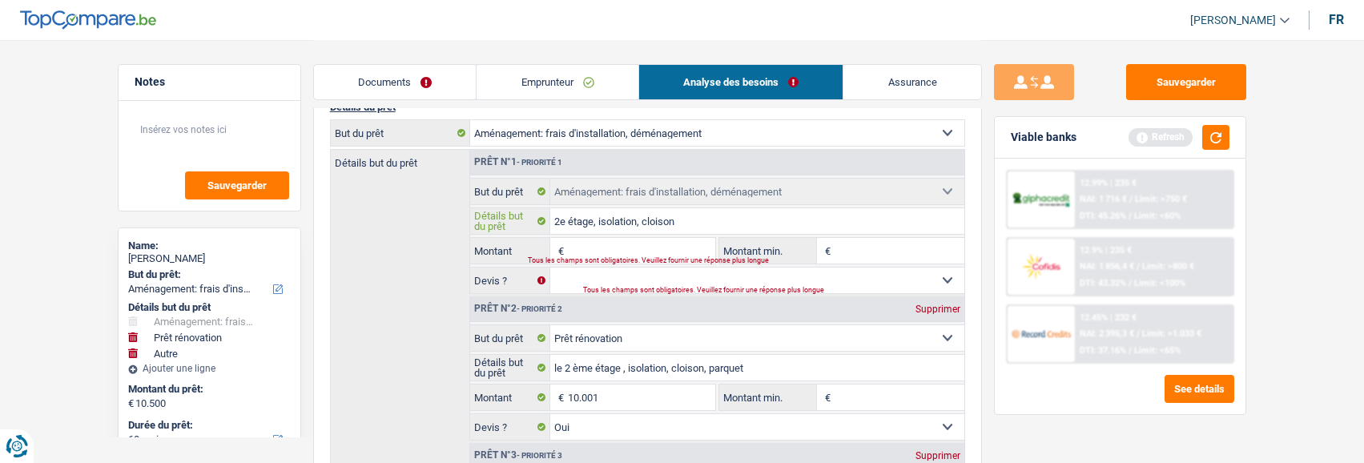
select select
type input "2e étage, isolation, cloison,"
select select
type input "2e étage, isolation, cloison, p"
select select
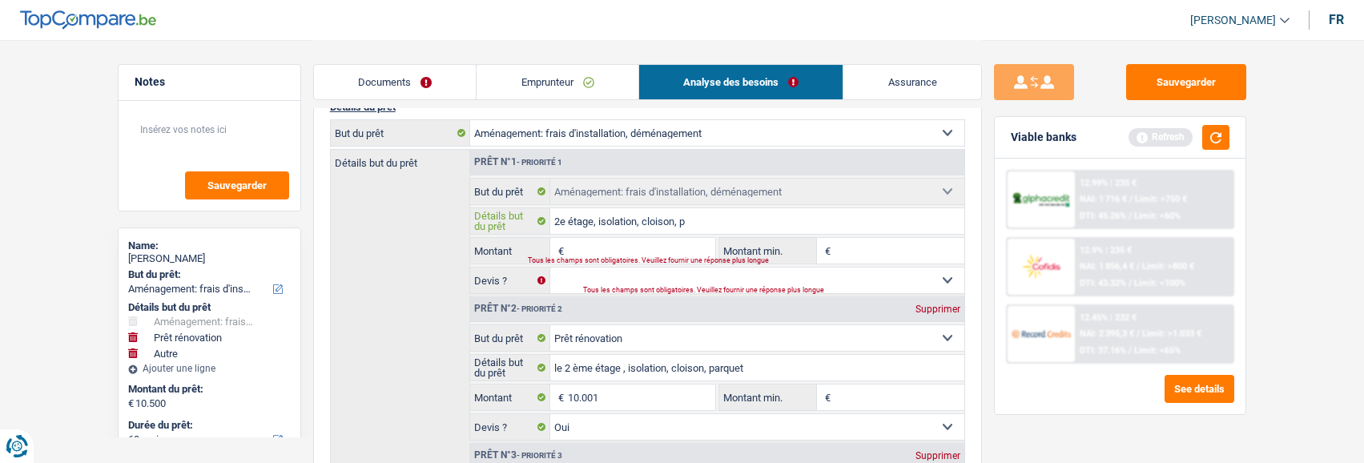
type input "2e étage, isolation, cloison, pa"
select select
type input "2e étage, isolation, cloison, par"
select select
type input "2e étage, isolation, cloison, parq"
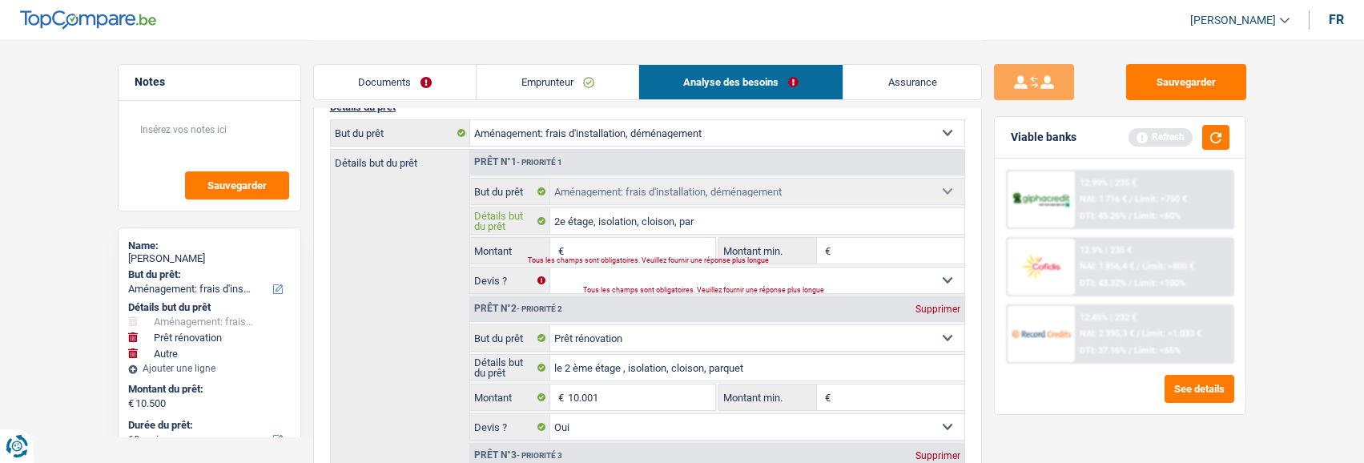
select select
type input "2e étage, isolation, cloison, parqu"
select select
type input "2e étage, isolation, cloison, parque"
select select
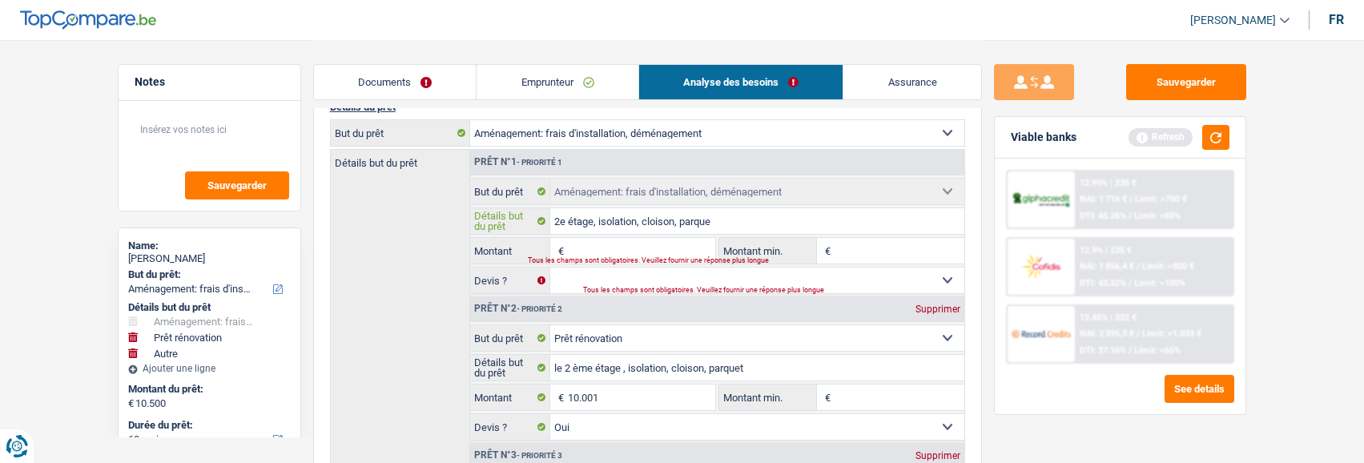
type input "2e étage, isolation, cloison, parquet"
select select
type input "2e étage, isolation, cloison, parquet"
click at [580, 257] on div "Tous les champs sont obligatoires. Veuillez fournir une réponse plus longue" at bounding box center [611, 260] width 167 height 6
click at [604, 245] on input "Montant" at bounding box center [641, 251] width 147 height 26
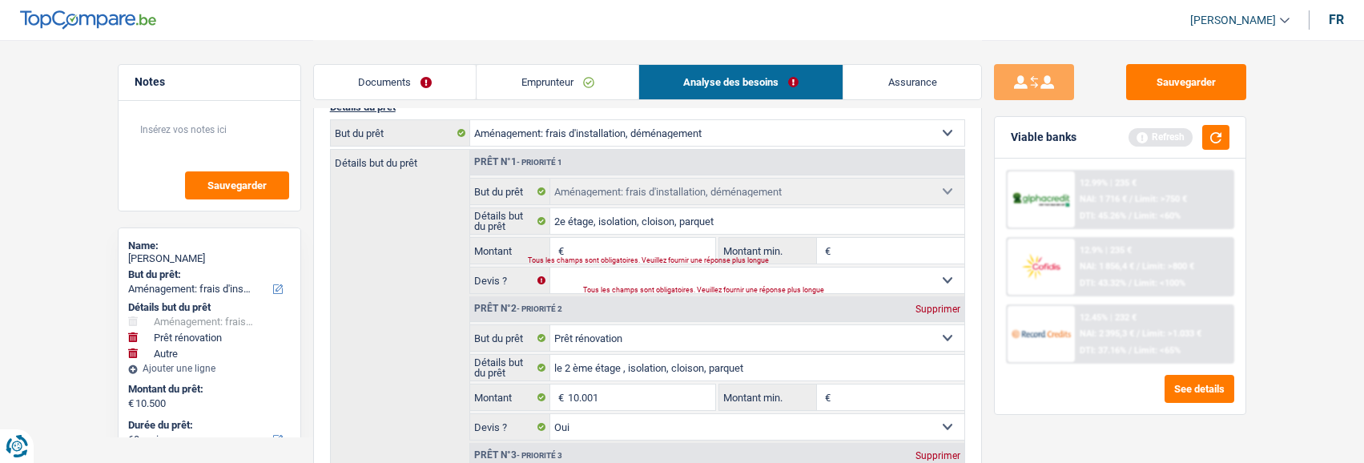
type input "10.000"
type input "20.500"
select select "120"
type input "20.500"
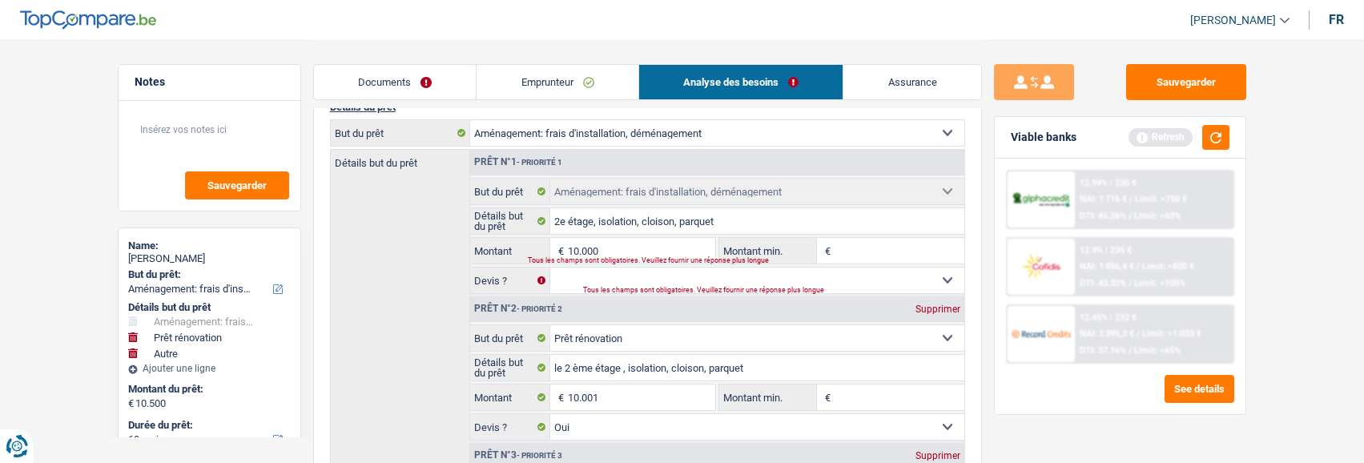
select select
select select "120"
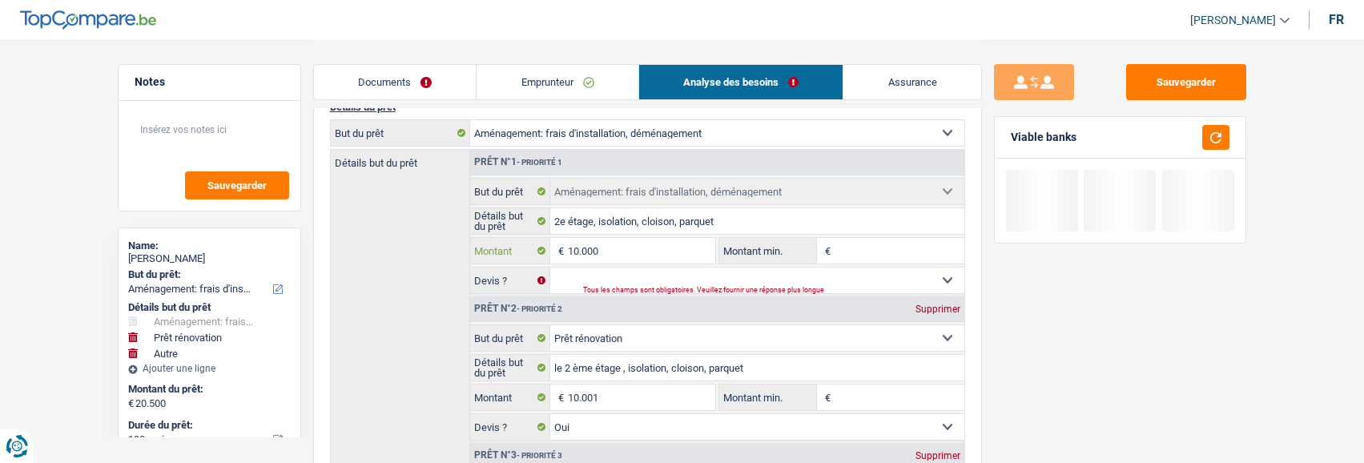
select select
click at [857, 272] on select "Oui Non Non répondu Sélectionner une option" at bounding box center [757, 281] width 414 height 26
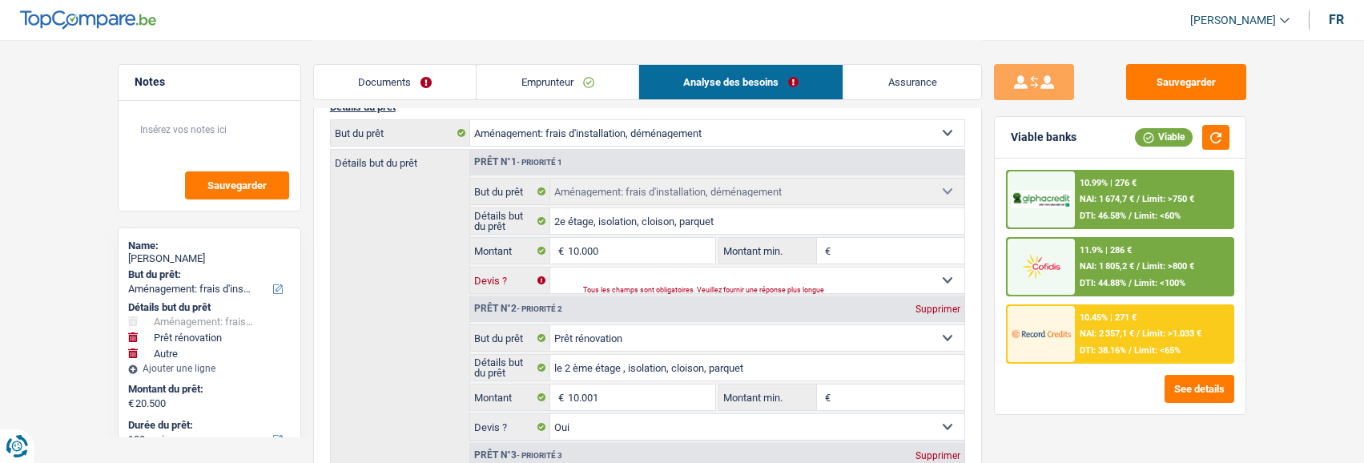
select select "yes"
click at [550, 268] on select "Oui Non Non répondu Sélectionner une option" at bounding box center [757, 281] width 414 height 26
select select
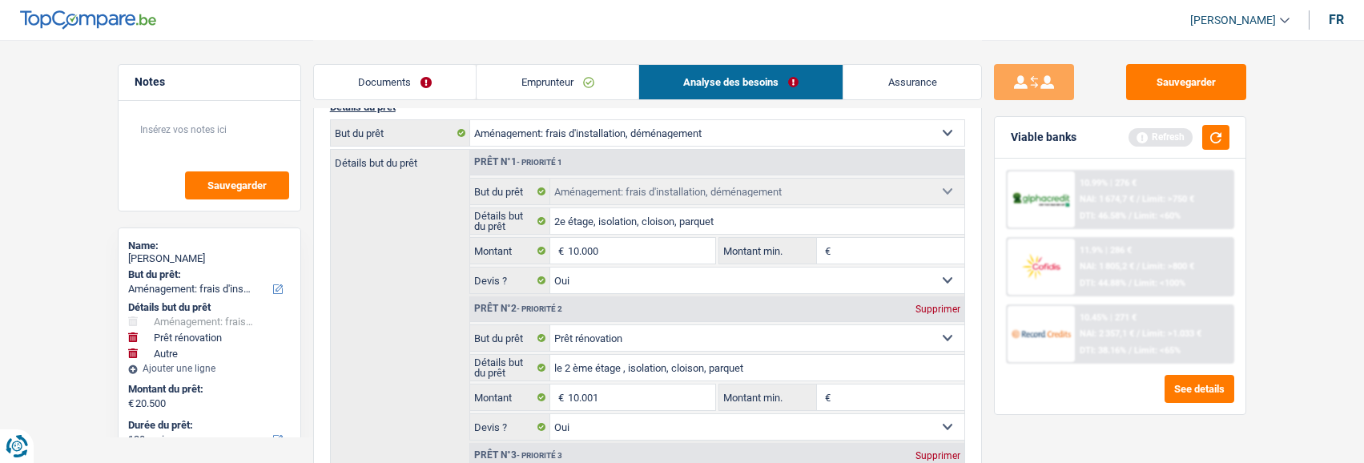
click at [939, 305] on div "Supprimer" at bounding box center [938, 309] width 53 height 10
type input "10.499"
select select "60"
type input "10.499"
select select "60"
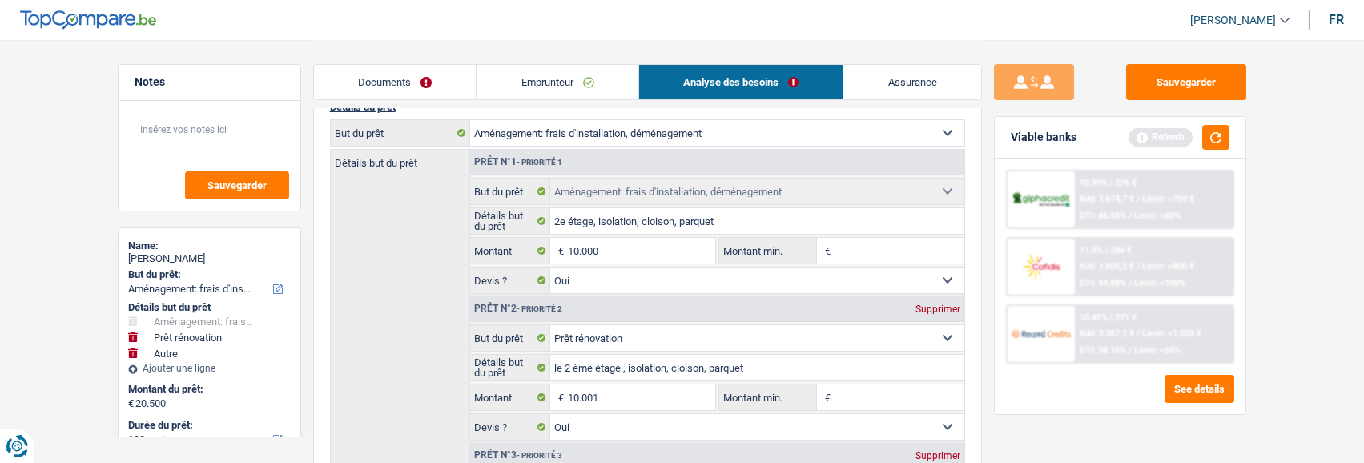
type input "10.499"
select select "60"
select select "other"
type input "499"
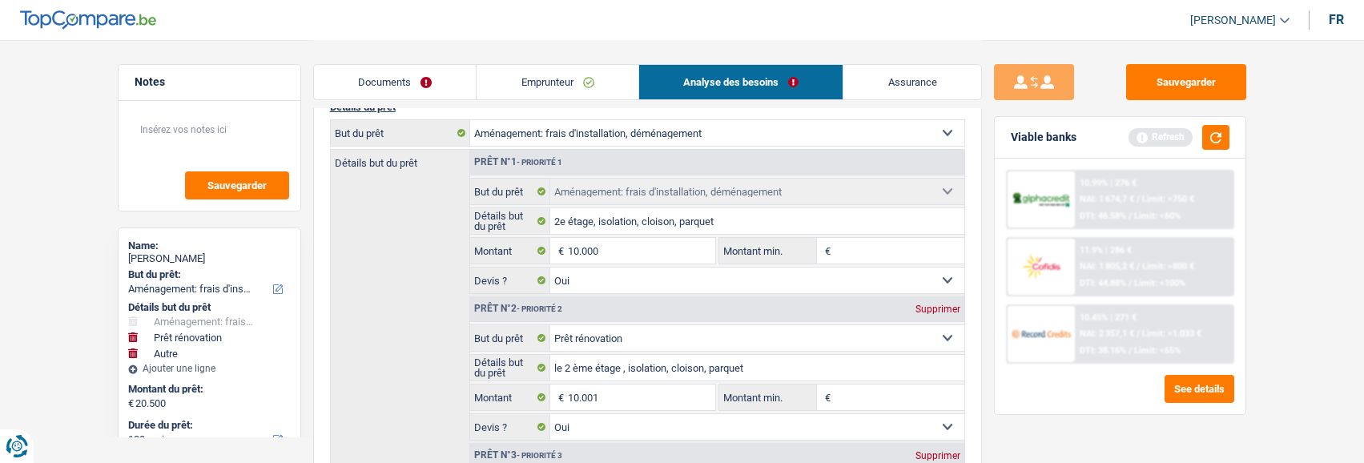
select select
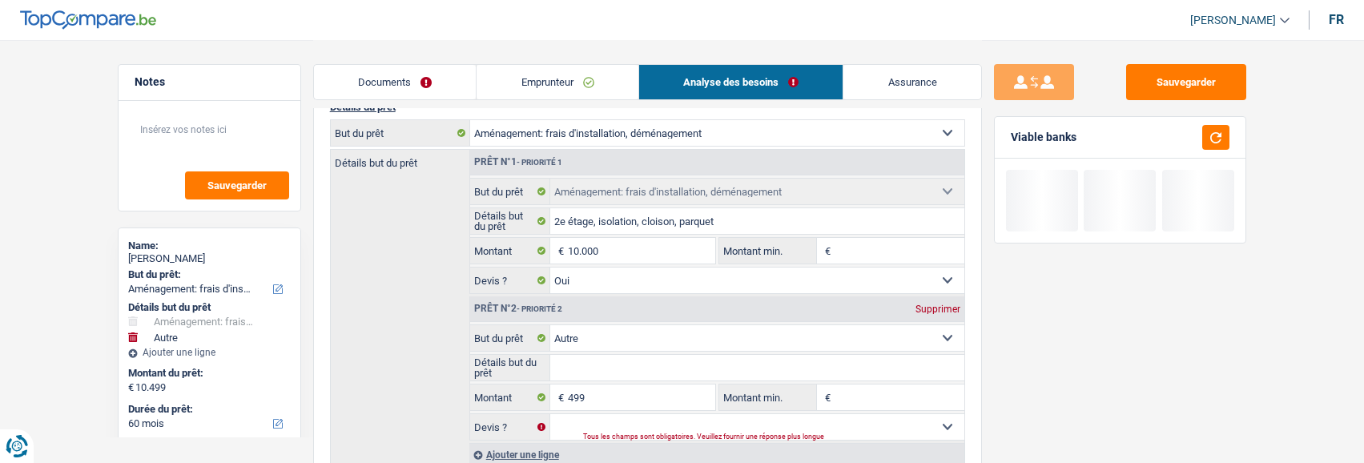
click at [937, 304] on div "Supprimer" at bounding box center [938, 309] width 53 height 10
type input "10.000"
select select "48"
type input "10.000"
select select "48"
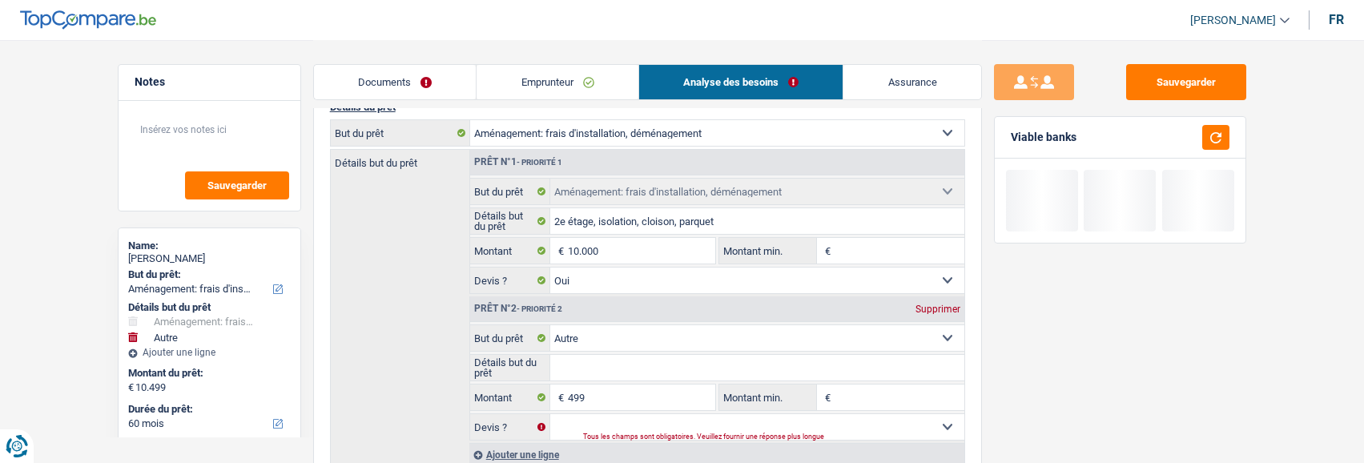
type input "10.000"
select select "48"
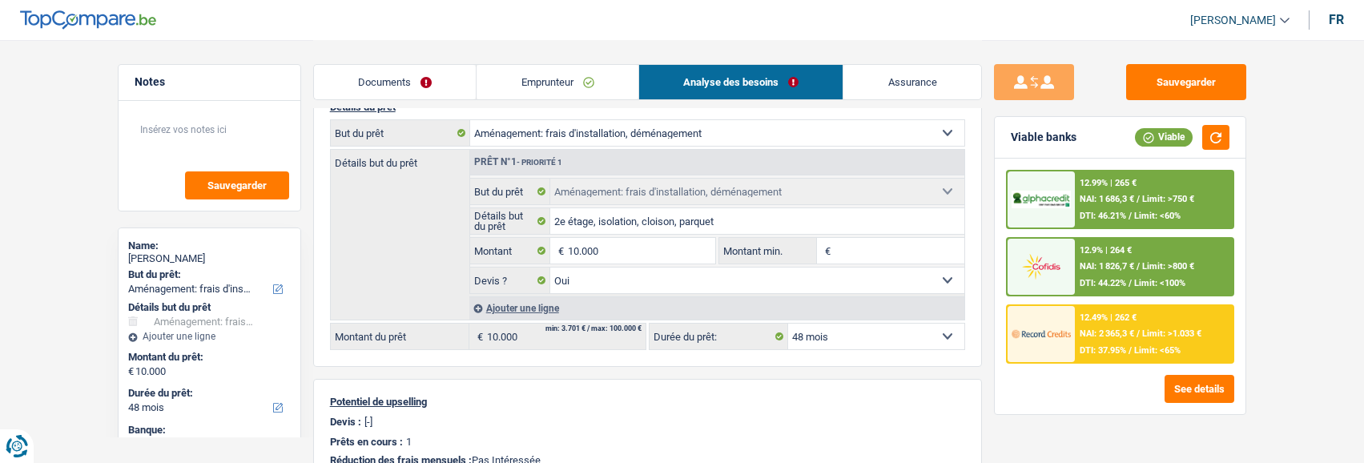
click at [1149, 267] on span "Limit: >800 €" at bounding box center [1168, 266] width 52 height 10
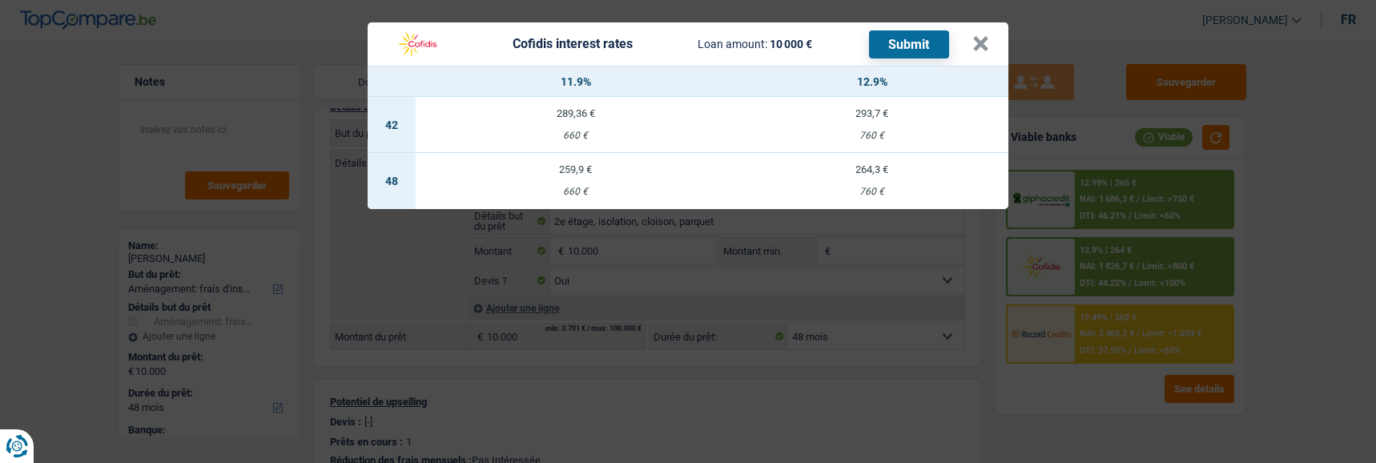
click at [565, 187] on div "660 €" at bounding box center [576, 192] width 320 height 10
select select "cofidis"
type input "11,90"
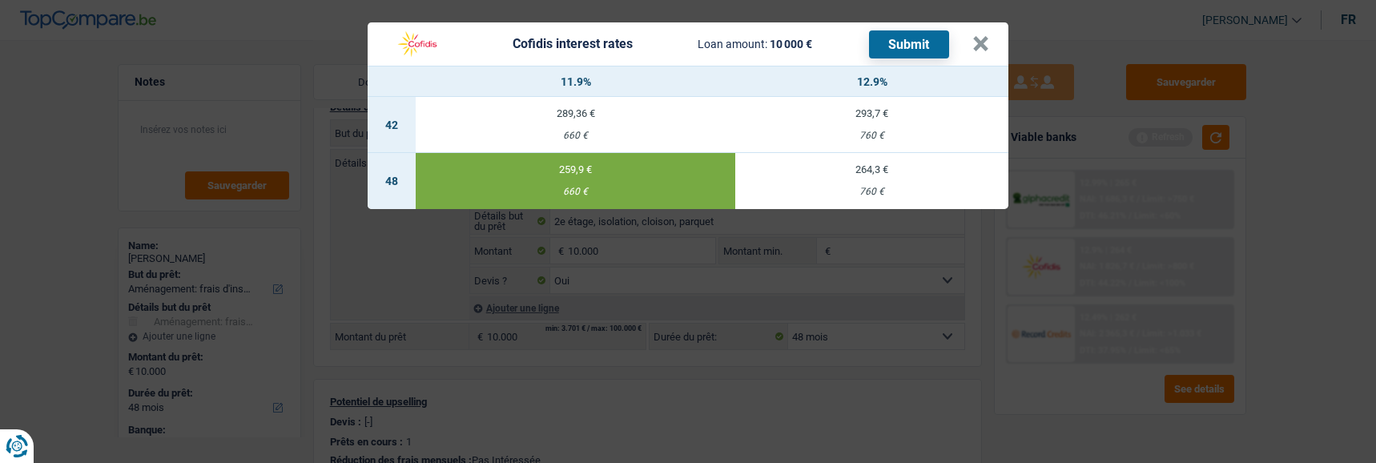
click at [915, 38] on button "Submit" at bounding box center [909, 44] width 80 height 28
click at [989, 42] on button "×" at bounding box center [981, 44] width 17 height 16
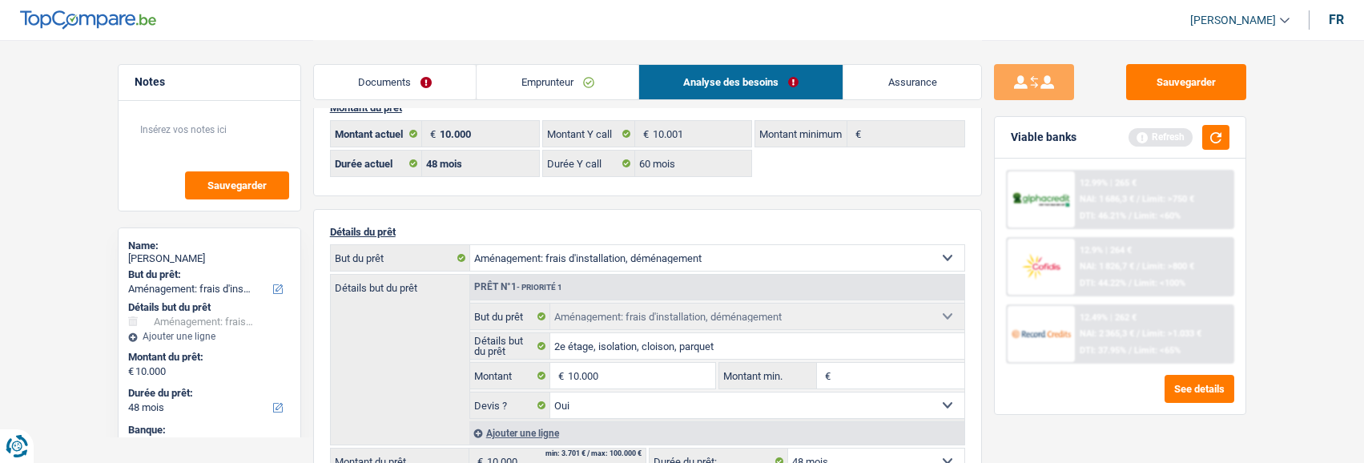
scroll to position [0, 0]
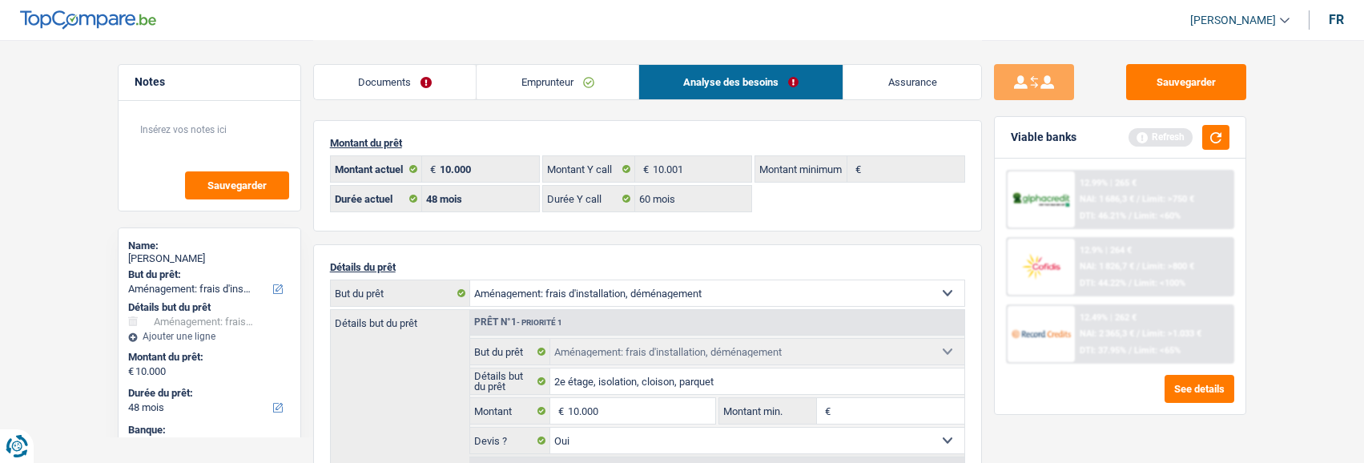
click at [437, 79] on link "Documents" at bounding box center [395, 82] width 163 height 34
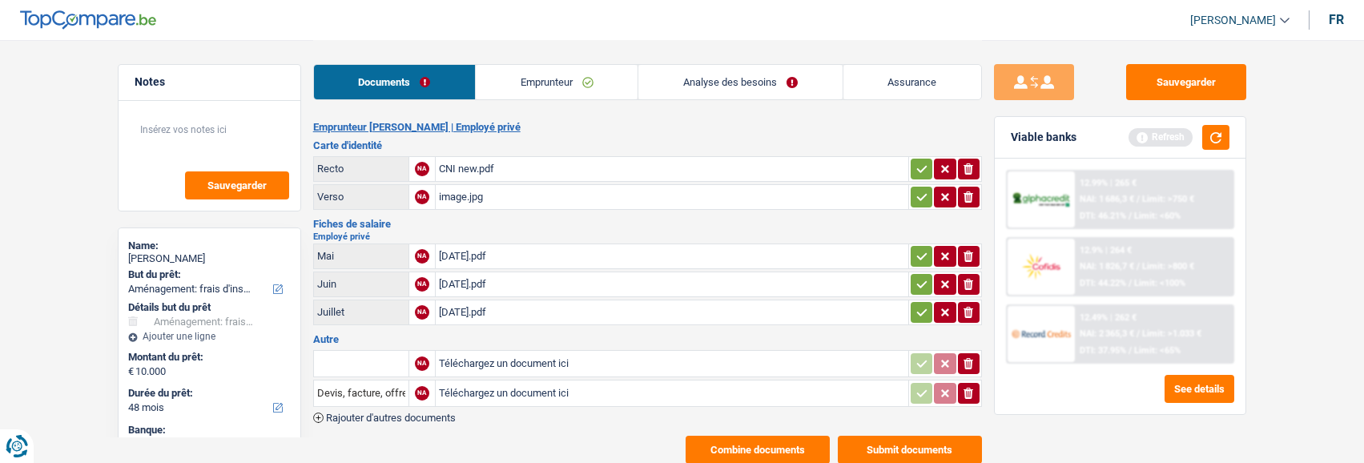
scroll to position [42, 0]
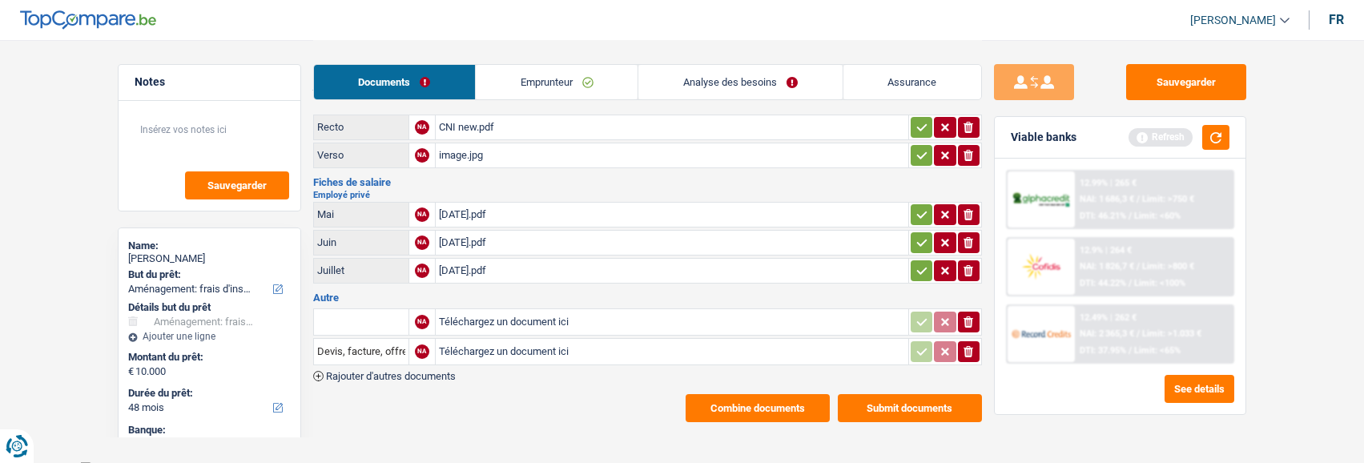
click at [941, 402] on button "Submit documents" at bounding box center [910, 408] width 144 height 28
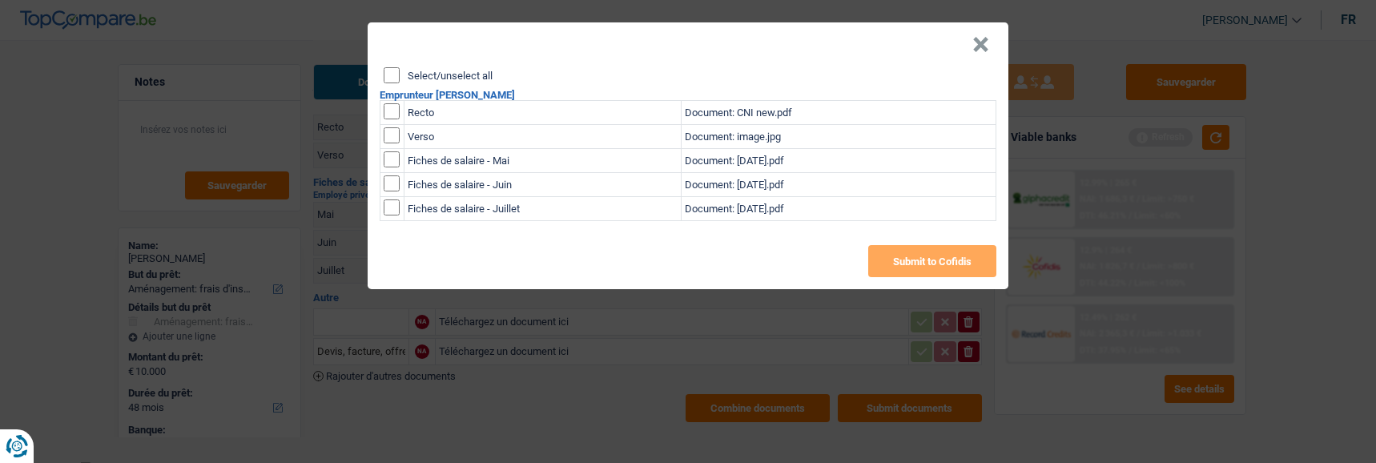
click at [393, 67] on input "Select/unselect all" at bounding box center [392, 75] width 16 height 16
checkbox input "true"
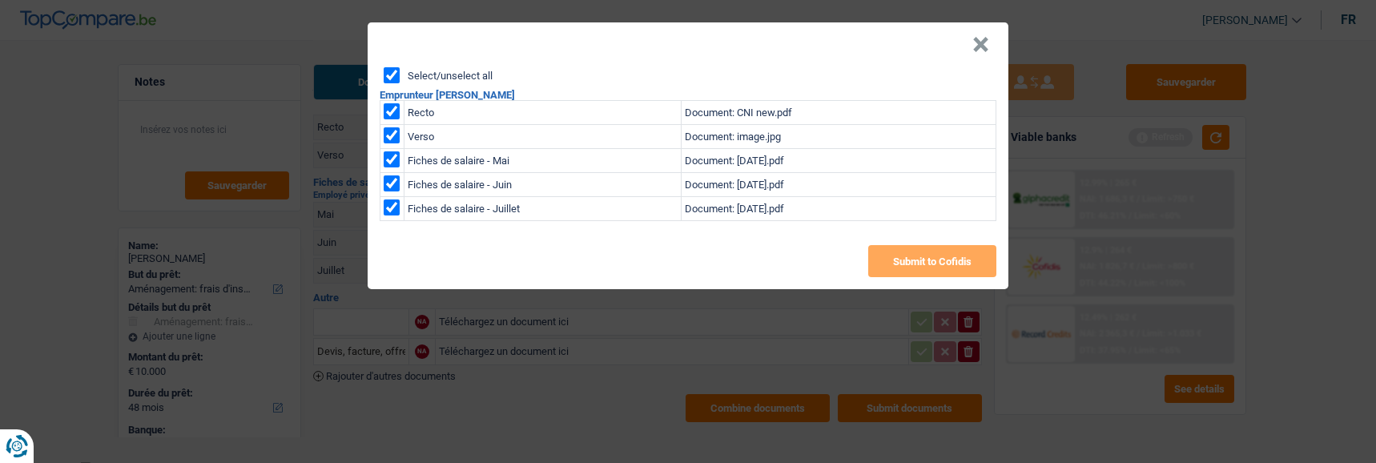
checkbox input "true"
click at [964, 247] on button "Submit to Cofidis" at bounding box center [932, 261] width 128 height 32
click at [987, 42] on button "×" at bounding box center [981, 45] width 17 height 16
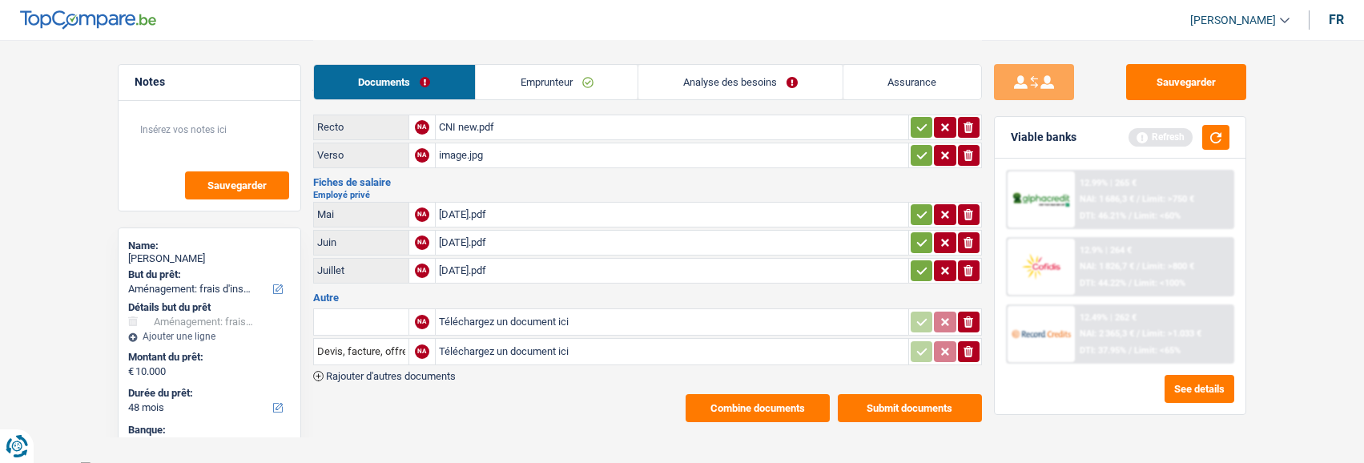
click at [754, 409] on button "Combine documents" at bounding box center [758, 408] width 144 height 28
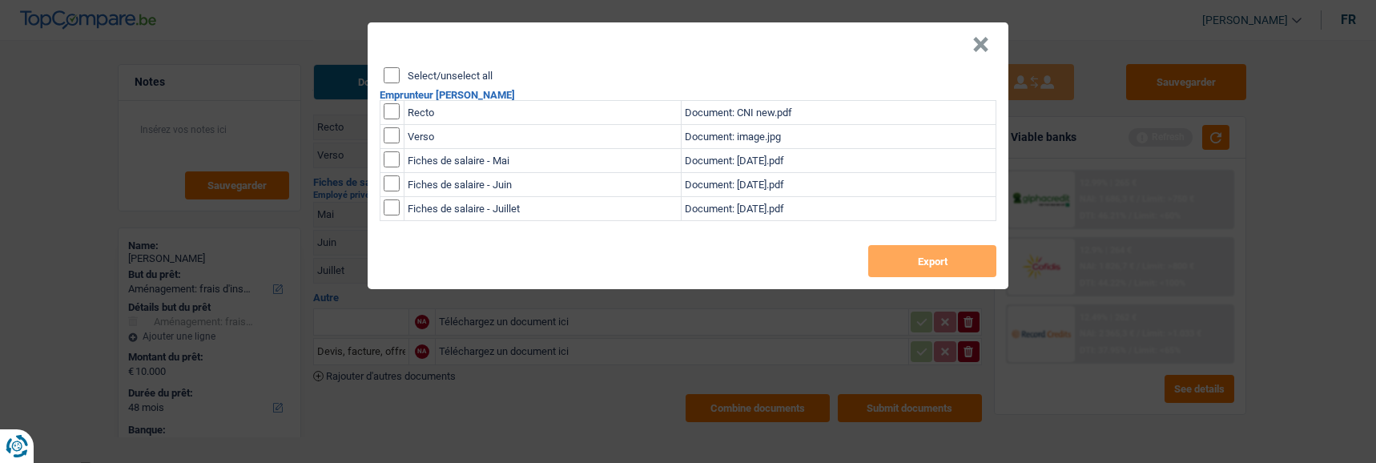
click at [394, 67] on input "Select/unselect all" at bounding box center [392, 75] width 16 height 16
checkbox input "true"
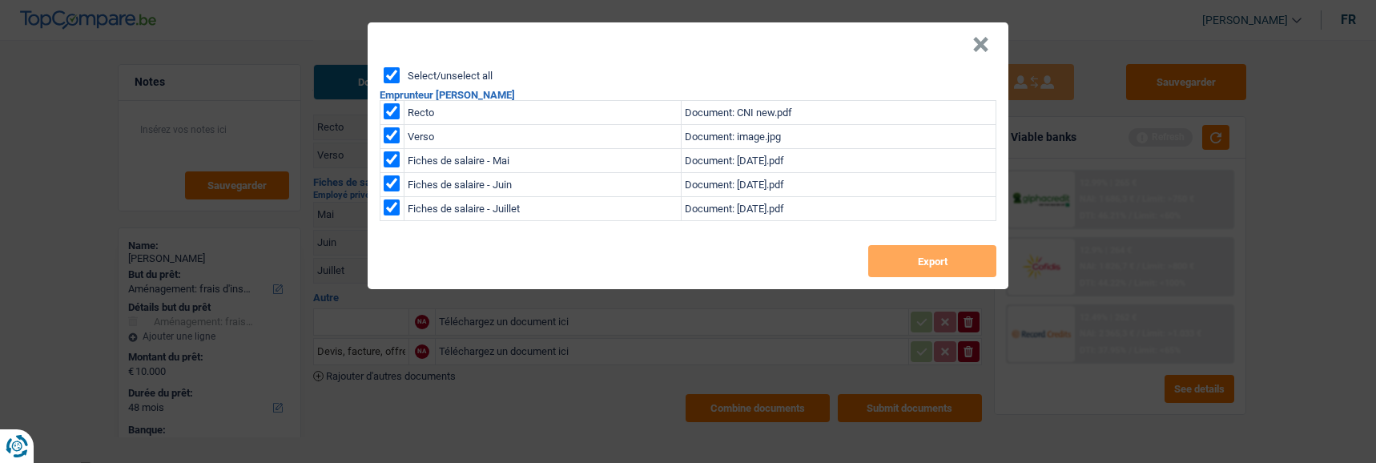
checkbox input "true"
click at [937, 248] on button "Export" at bounding box center [932, 261] width 128 height 32
click at [982, 37] on button "×" at bounding box center [981, 45] width 17 height 16
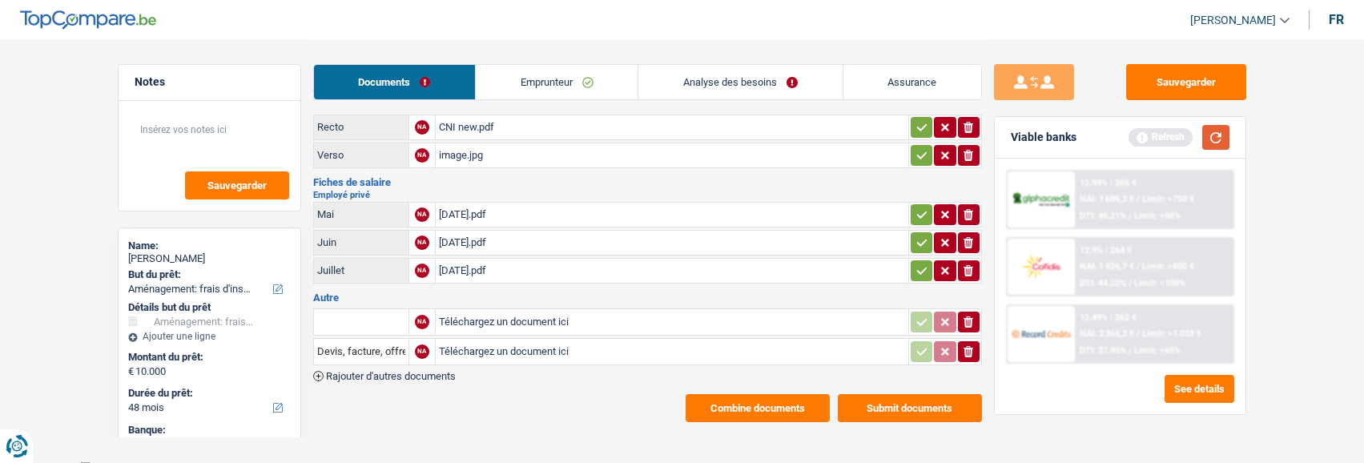
click at [1218, 139] on button "button" at bounding box center [1216, 137] width 27 height 25
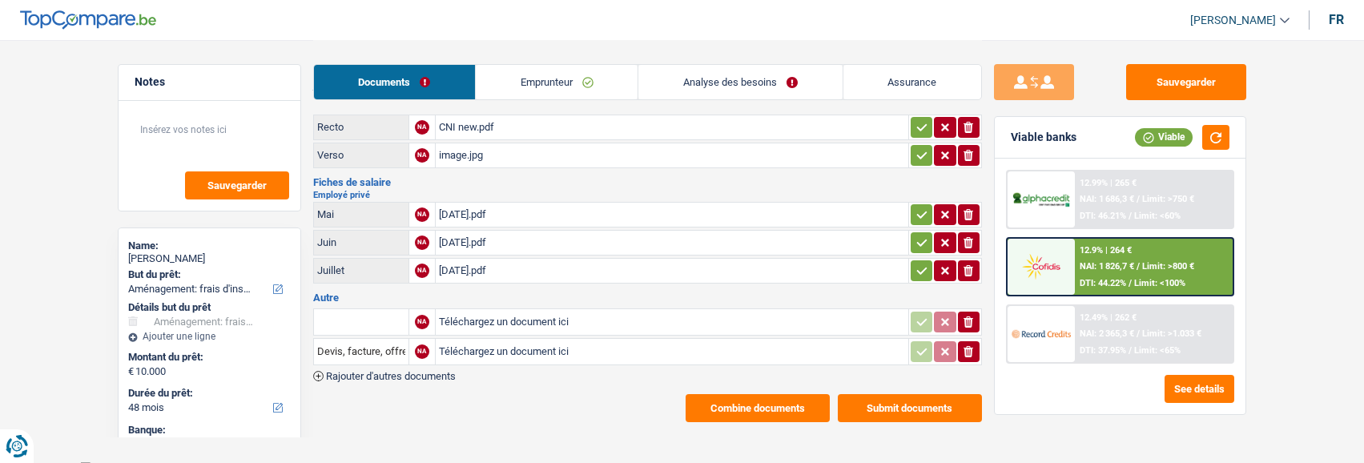
click at [1126, 195] on div "NAI: 1 686,3 € / Limit: >750 €" at bounding box center [1137, 199] width 115 height 10
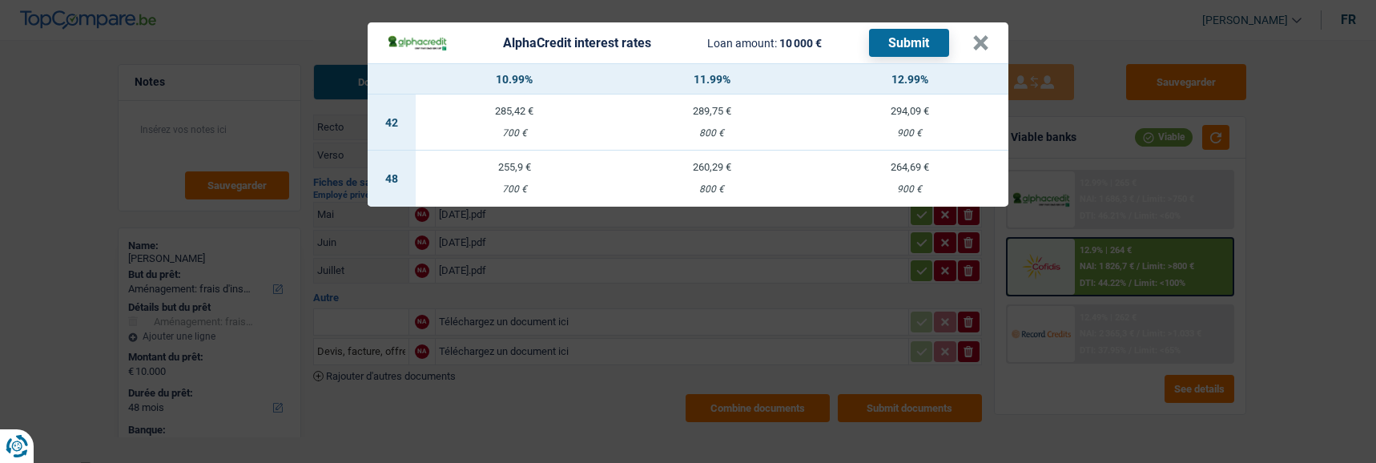
click at [511, 165] on td "255,9 € 700 €" at bounding box center [515, 179] width 198 height 56
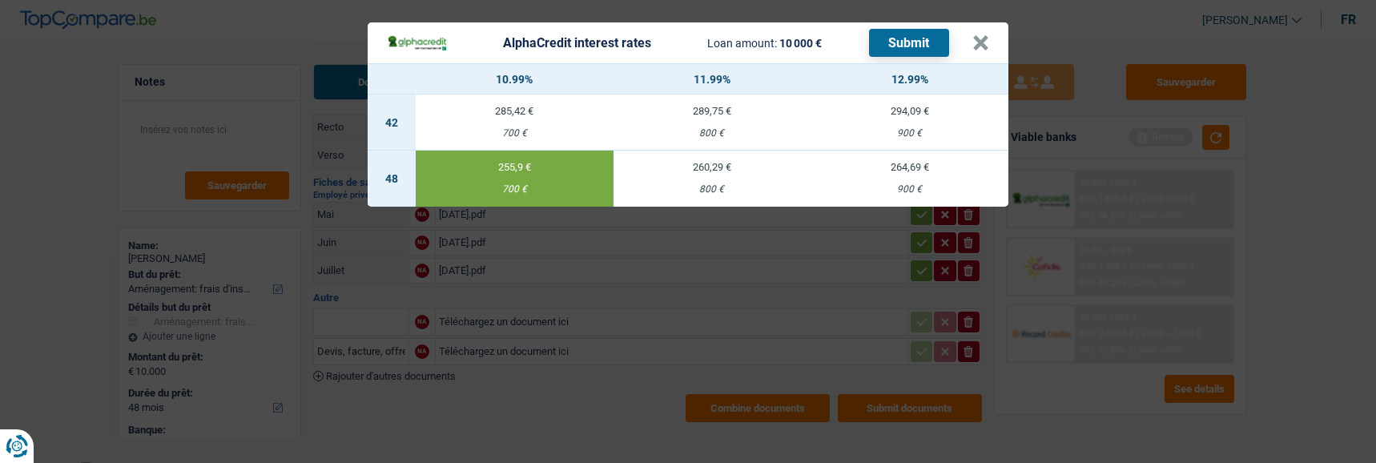
click at [918, 35] on button "Submit" at bounding box center [909, 43] width 80 height 28
drag, startPoint x: 981, startPoint y: 31, endPoint x: 984, endPoint y: -29, distance: 60.1
click at [984, 0] on html "Vous avez le contrôle de vos données Nous utilisons des cookies, tout comme nos…" at bounding box center [688, 216] width 1376 height 517
click at [977, 38] on header "AlphaCredit interest rates Loan amount: 10 000 € Submit ×" at bounding box center [688, 42] width 641 height 41
click at [983, 35] on button "×" at bounding box center [981, 43] width 17 height 16
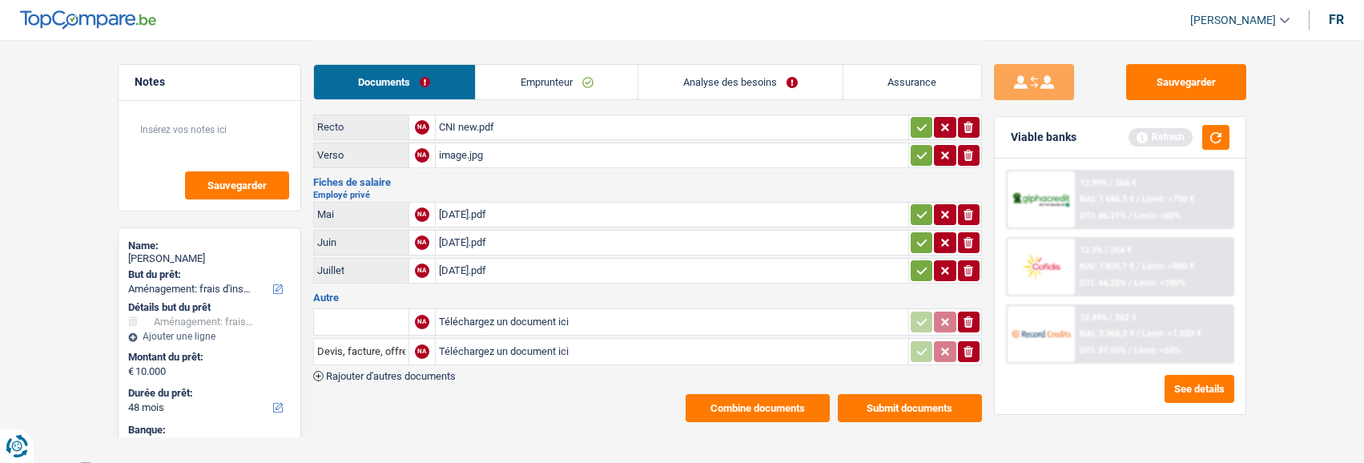
click at [768, 79] on link "Analyse des besoins" at bounding box center [740, 82] width 203 height 34
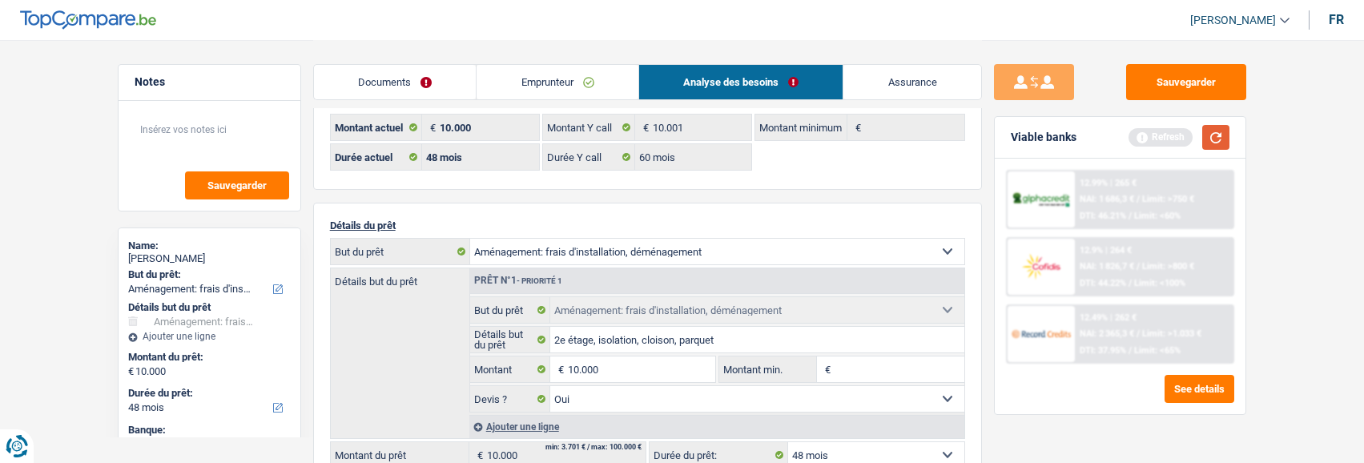
click at [1208, 135] on button "button" at bounding box center [1216, 137] width 27 height 25
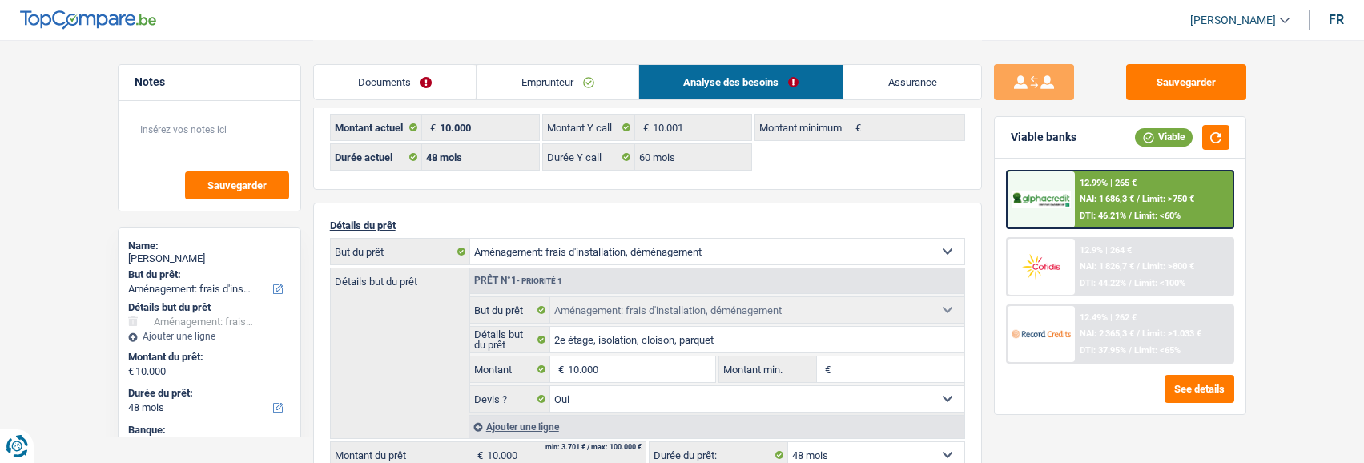
click at [1130, 326] on div "12.49% | 262 € NAI: 2 365,3 € / Limit: >1.033 € DTI: 37.95% / Limit: <65%" at bounding box center [1154, 334] width 158 height 56
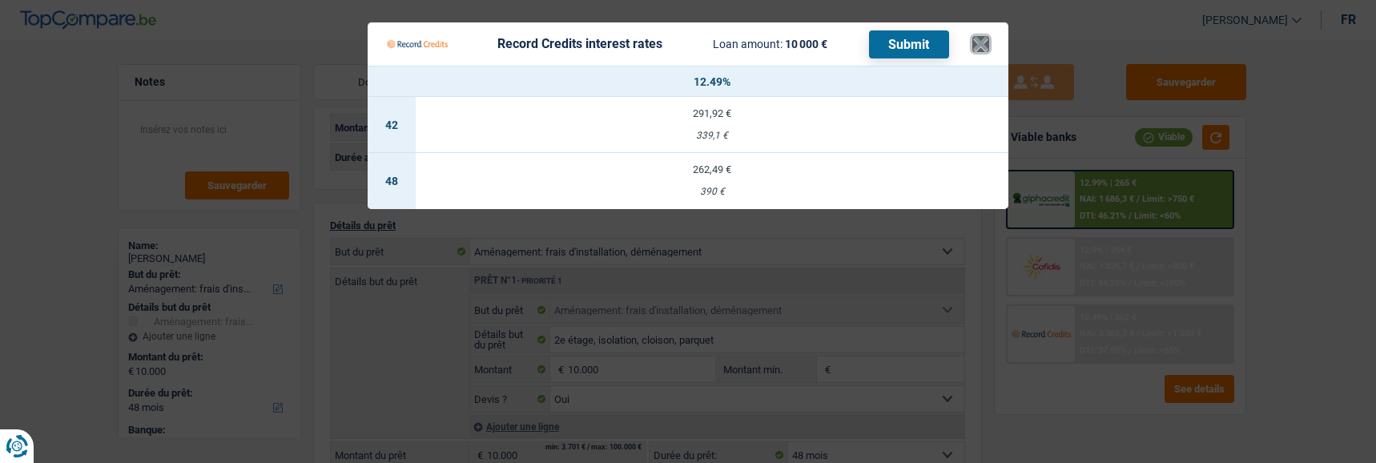
click at [985, 36] on button "×" at bounding box center [981, 44] width 17 height 16
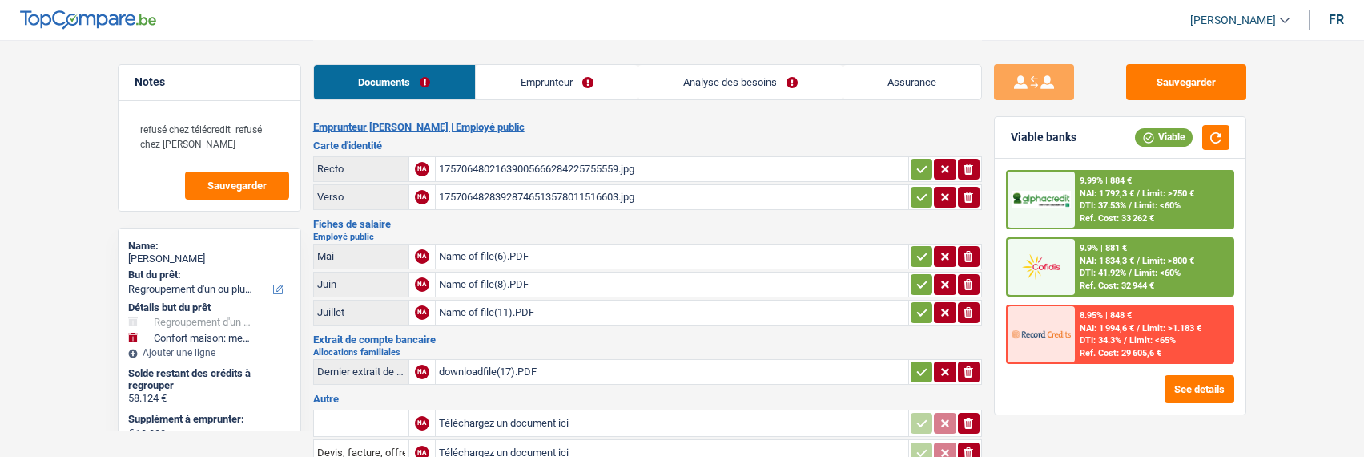
select select "refinancing"
select select "household"
select select "120"
click at [582, 88] on link "Emprunteur" at bounding box center [557, 82] width 162 height 34
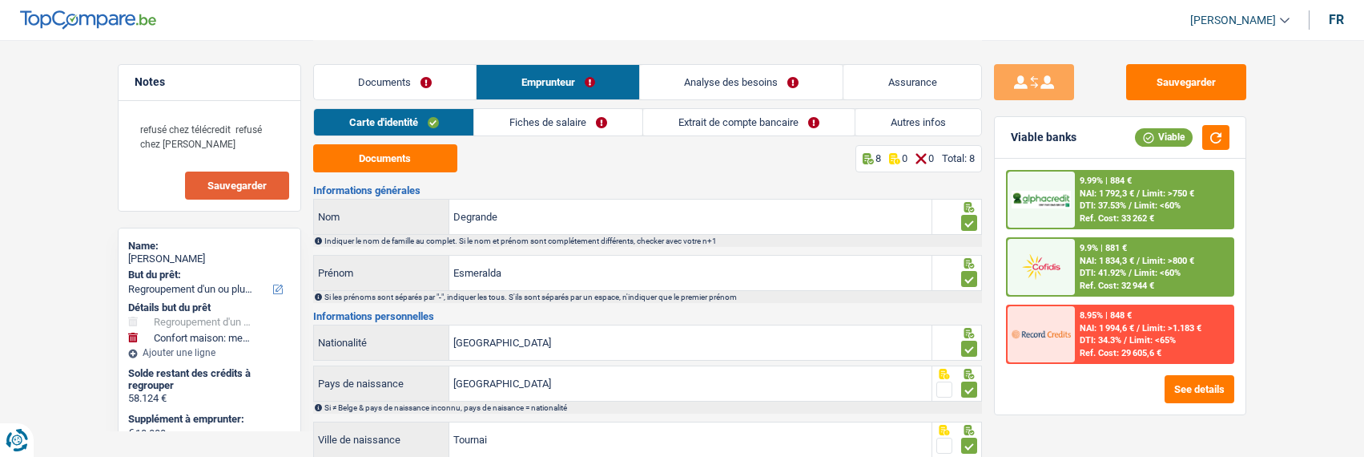
click at [245, 186] on span "Sauvegarder" at bounding box center [236, 185] width 59 height 10
click at [410, 167] on button "Documents" at bounding box center [385, 158] width 144 height 28
click at [606, 116] on link "Fiches de salaire" at bounding box center [558, 122] width 168 height 26
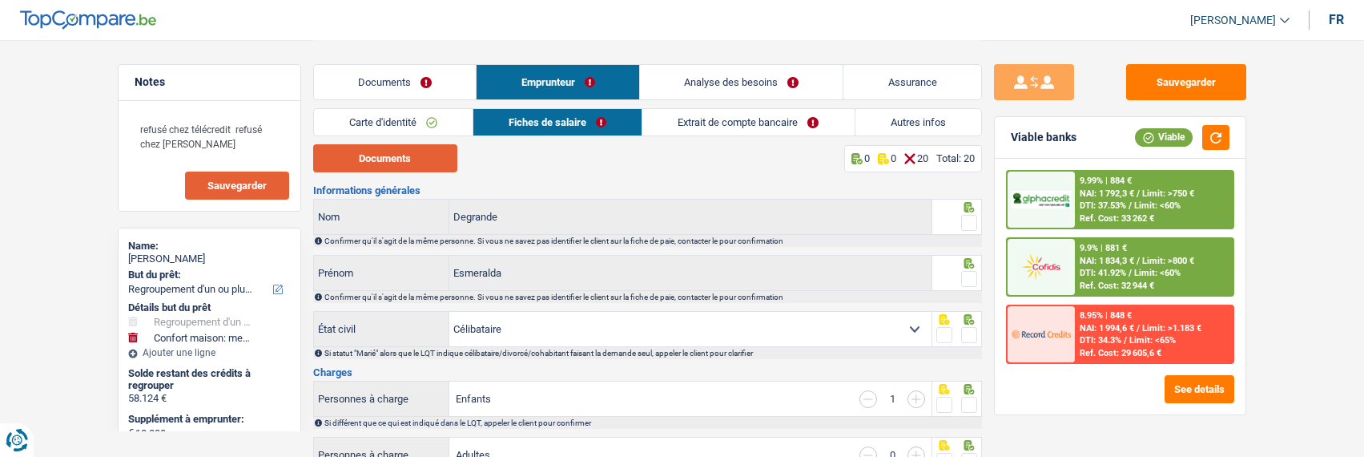
click at [369, 159] on button "Documents" at bounding box center [385, 158] width 144 height 28
click at [391, 65] on link "Documents" at bounding box center [395, 82] width 163 height 34
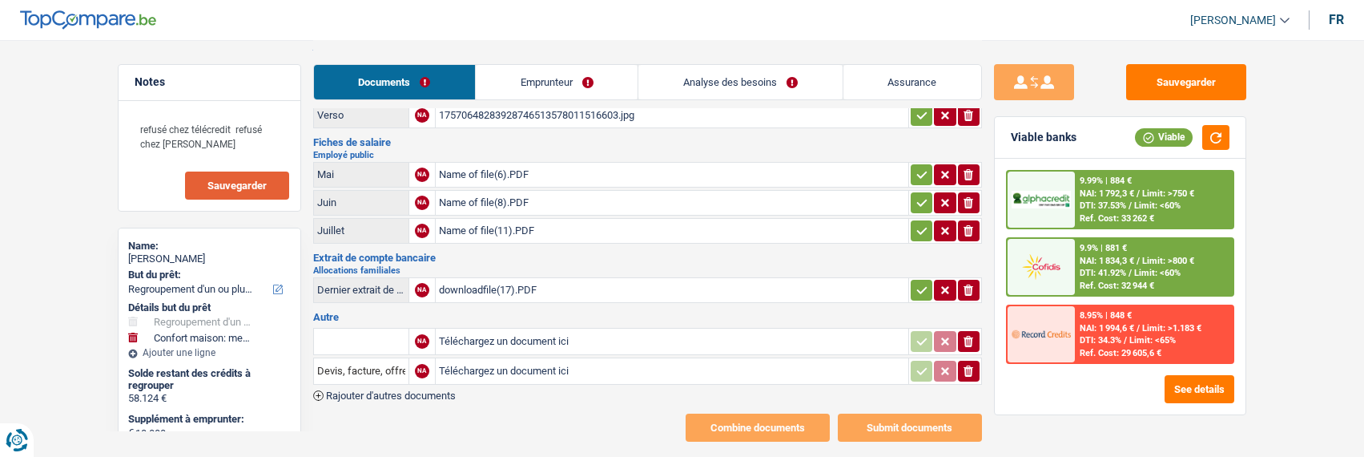
scroll to position [106, 0]
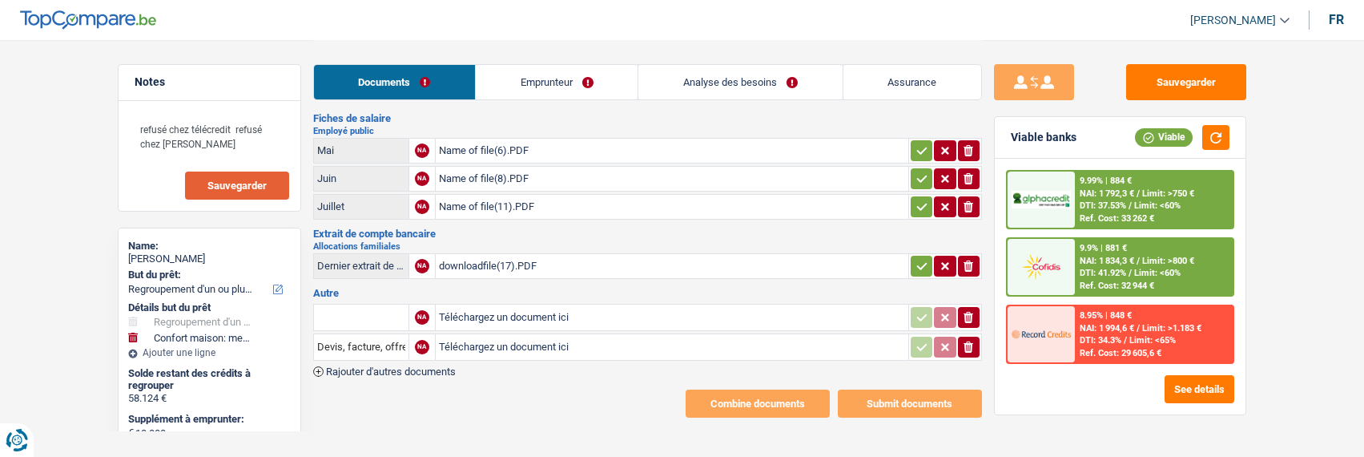
click at [523, 259] on div "downloadfile(17).PDF" at bounding box center [672, 266] width 466 height 24
click at [496, 202] on div "Name of file(11).PDF" at bounding box center [672, 207] width 466 height 24
click at [483, 174] on div "Name of file(8).PDF" at bounding box center [672, 179] width 466 height 24
click at [467, 145] on div "Name of file(6).PDF" at bounding box center [672, 151] width 466 height 24
click at [473, 203] on div "Name of file(11).PDF" at bounding box center [672, 207] width 466 height 24
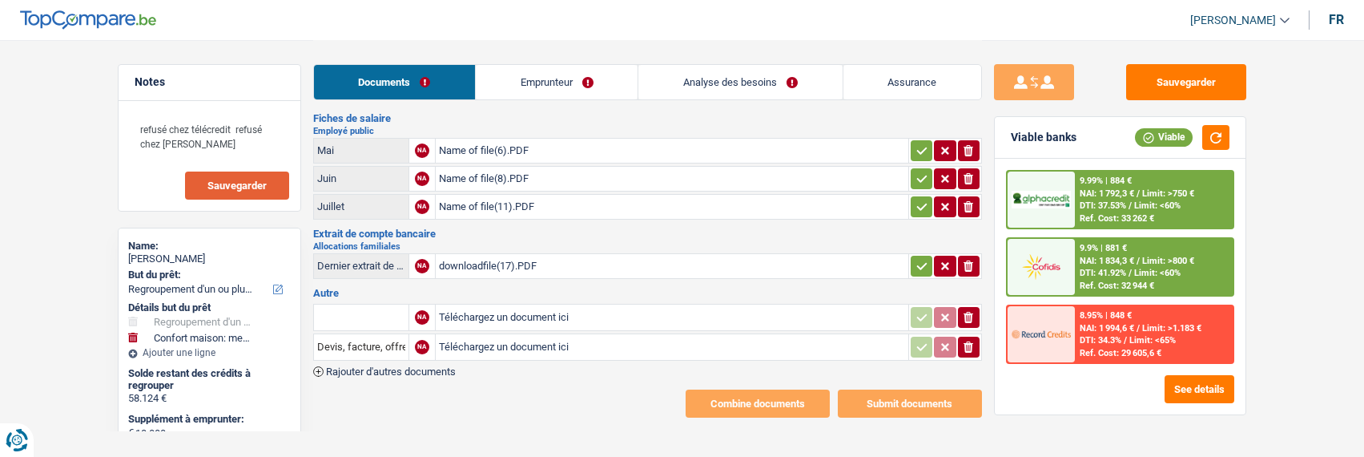
click at [593, 85] on link "Emprunteur" at bounding box center [557, 82] width 162 height 34
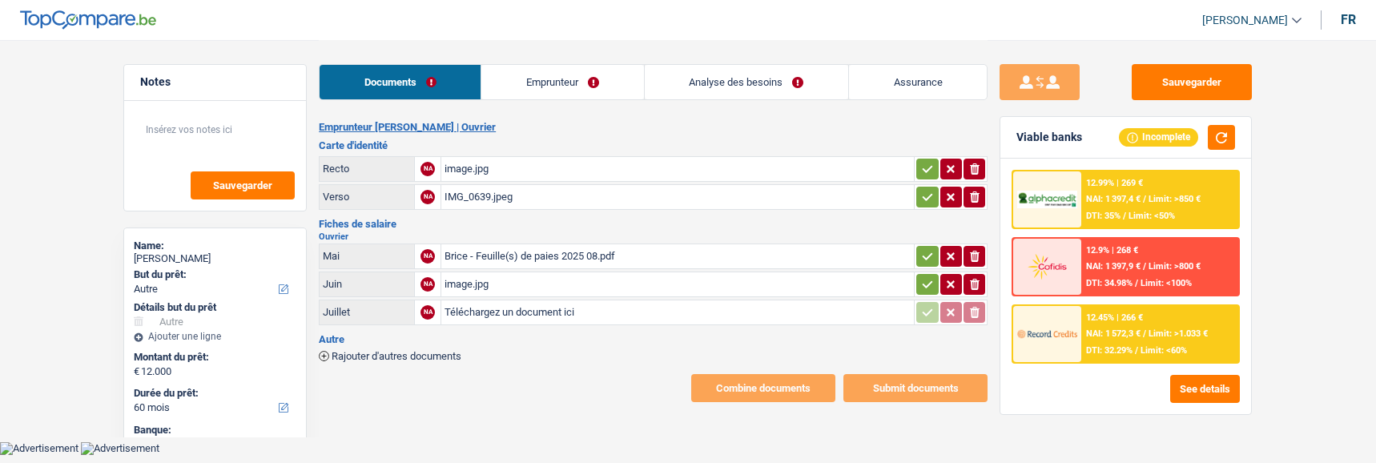
select select "other"
select select "60"
click at [570, 75] on link "Emprunteur" at bounding box center [562, 82] width 162 height 34
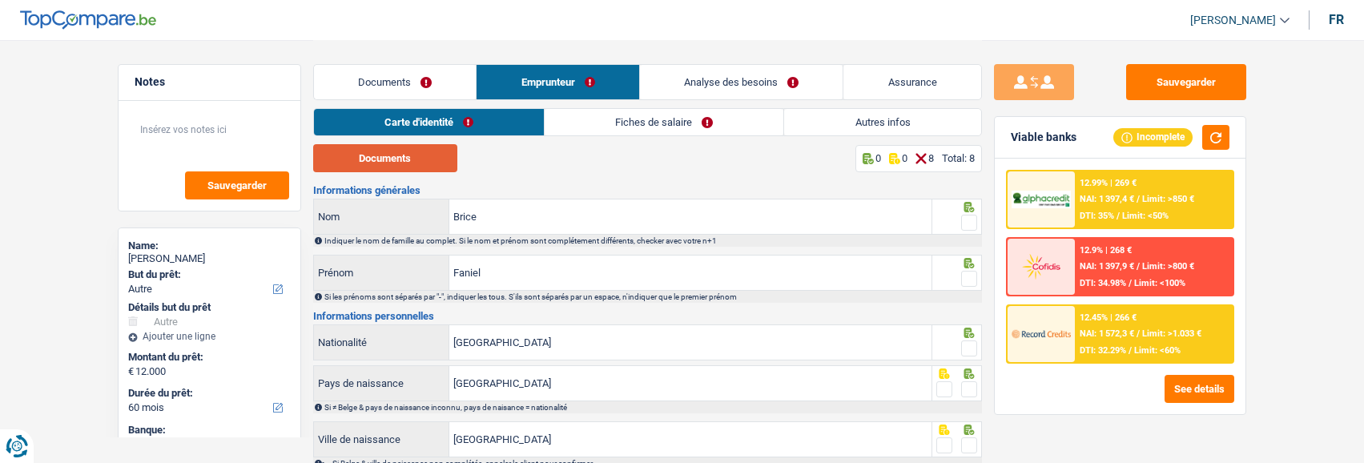
click at [428, 160] on button "Documents" at bounding box center [385, 158] width 144 height 28
drag, startPoint x: 872, startPoint y: 209, endPoint x: 140, endPoint y: 264, distance: 734.3
click at [140, 264] on div "Notes Sauvegarder Name: [PERSON_NAME] But du prêt: Confort maison: meubles, tex…" at bounding box center [683, 332] width 1154 height 584
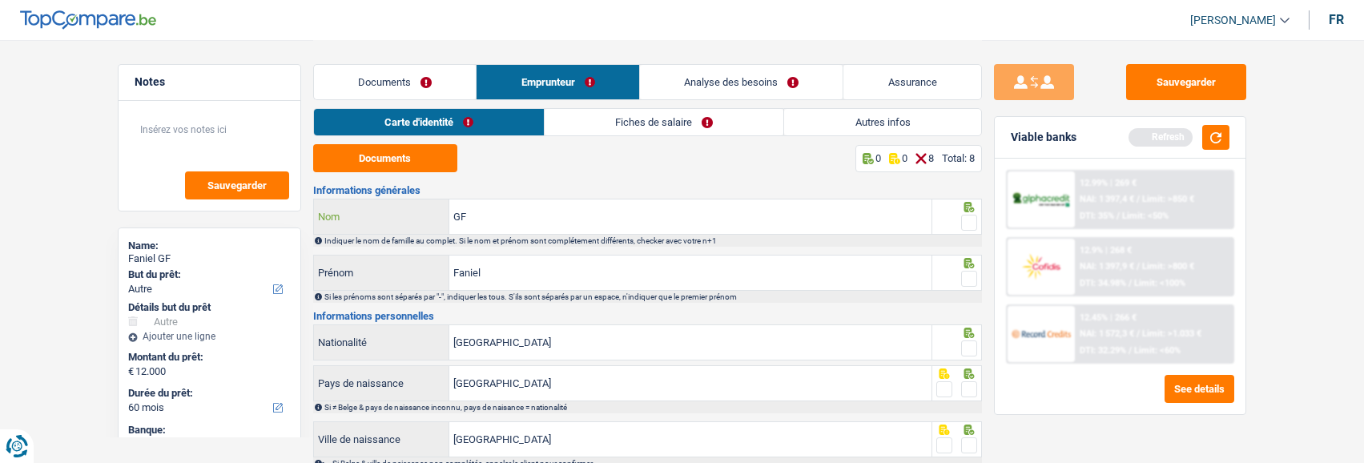
type input "G"
type input "Faniel"
drag, startPoint x: 522, startPoint y: 280, endPoint x: 323, endPoint y: 262, distance: 199.5
click at [323, 262] on div "[PERSON_NAME]" at bounding box center [623, 273] width 618 height 34
type input "Brice"
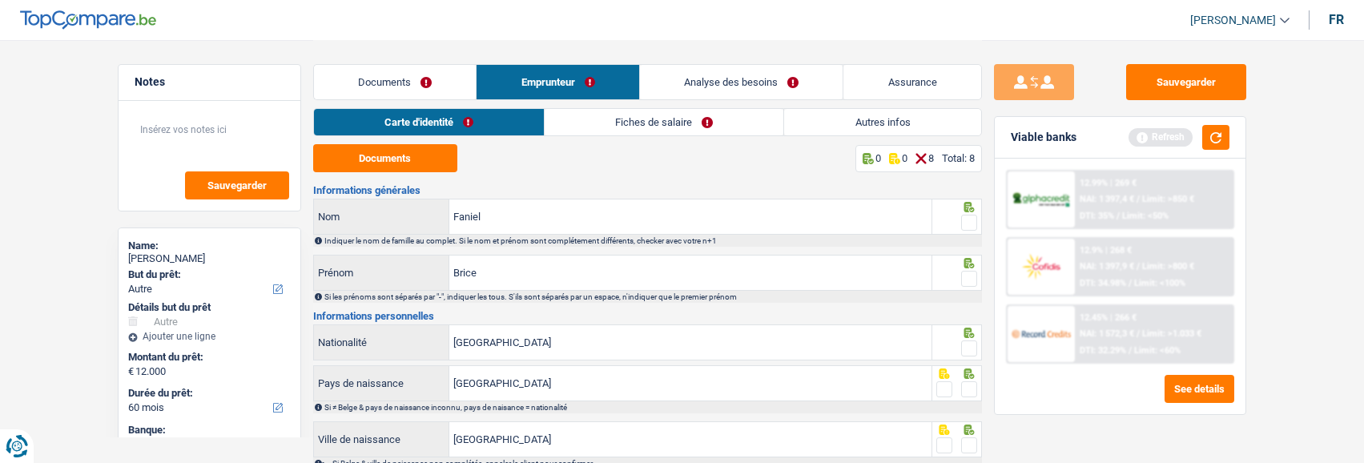
click at [962, 215] on span at bounding box center [969, 223] width 16 height 16
click at [0, 0] on input "radio" at bounding box center [0, 0] width 0 height 0
click at [970, 271] on span at bounding box center [969, 279] width 16 height 16
click at [0, 0] on input "radio" at bounding box center [0, 0] width 0 height 0
click at [973, 344] on span at bounding box center [969, 348] width 16 height 16
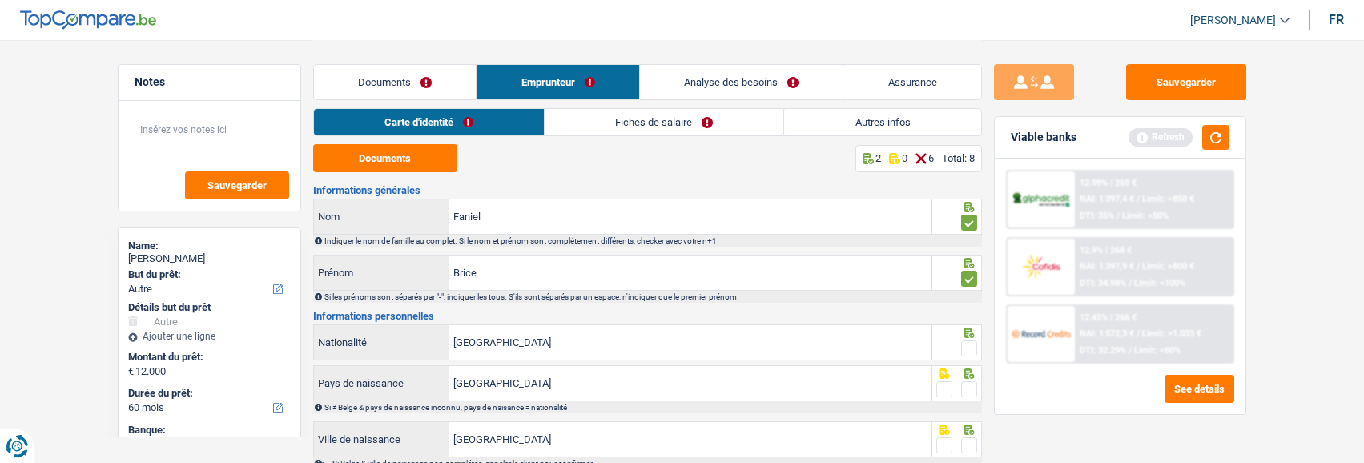
click at [0, 0] on input "radio" at bounding box center [0, 0] width 0 height 0
click at [973, 391] on span at bounding box center [969, 389] width 16 height 16
click at [0, 0] on input "radio" at bounding box center [0, 0] width 0 height 0
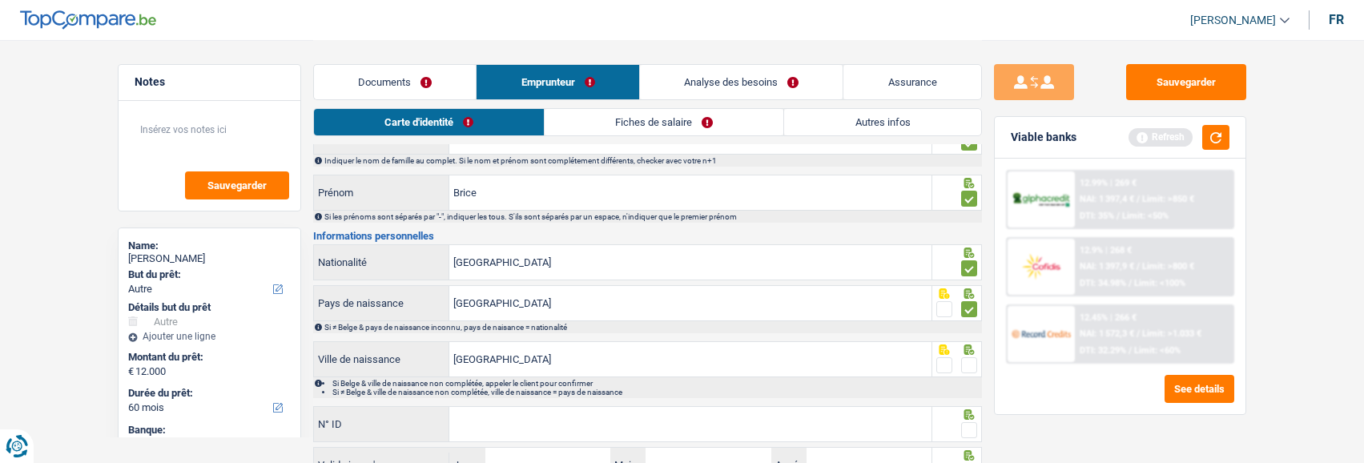
click at [977, 361] on span at bounding box center [969, 365] width 16 height 16
click at [0, 0] on input "radio" at bounding box center [0, 0] width 0 height 0
click at [683, 417] on input "N° ID" at bounding box center [690, 424] width 482 height 34
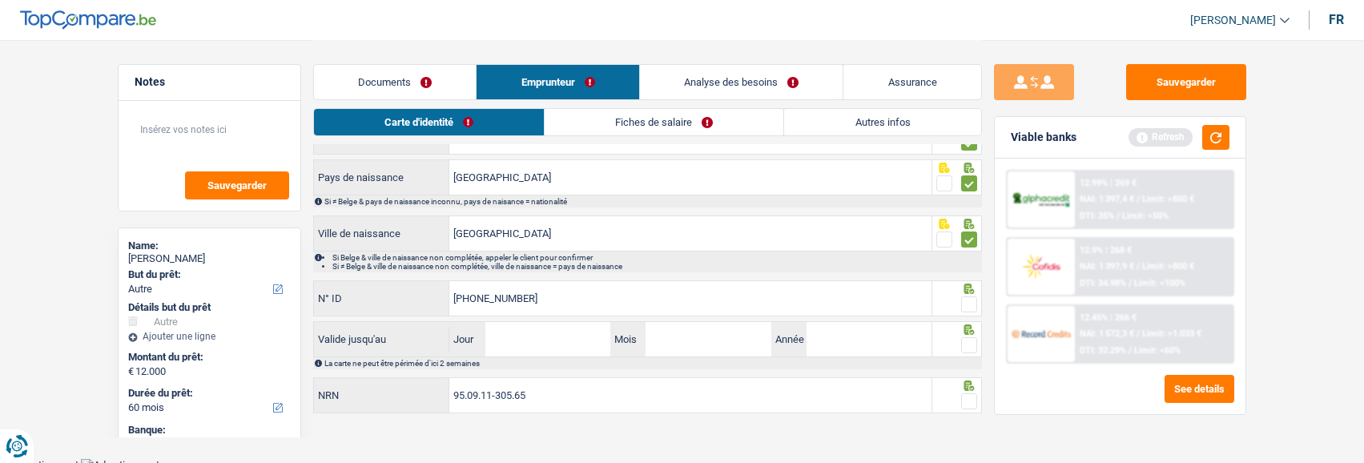
scroll to position [210, 0]
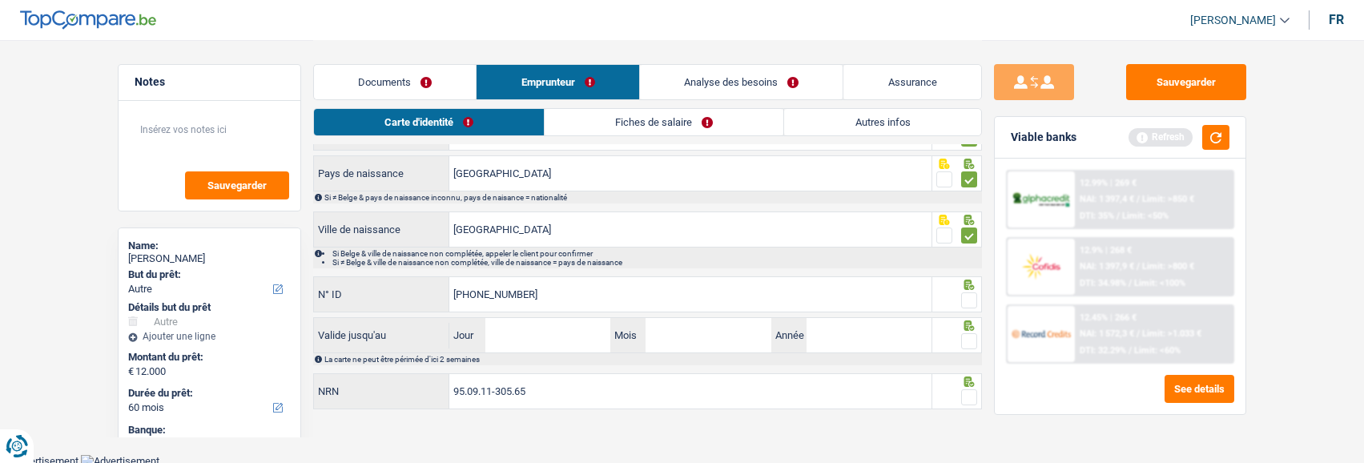
type input "[PHONE_NUMBER]"
click at [965, 291] on div at bounding box center [969, 301] width 16 height 20
click at [970, 300] on span at bounding box center [969, 300] width 16 height 16
click at [0, 0] on input "radio" at bounding box center [0, 0] width 0 height 0
click at [969, 349] on div at bounding box center [958, 335] width 50 height 36
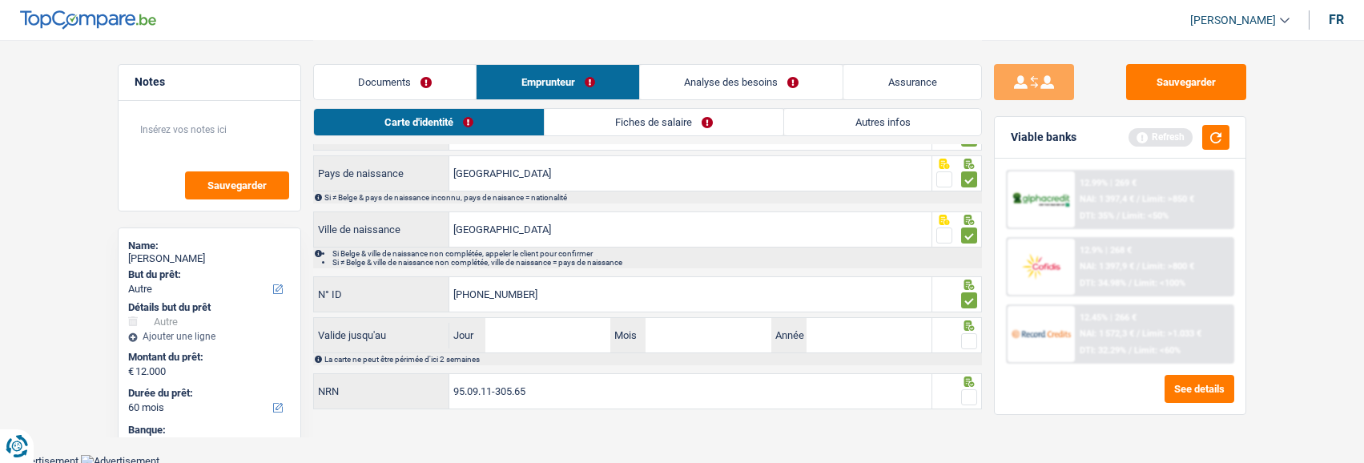
click at [973, 333] on span at bounding box center [969, 341] width 16 height 16
click at [0, 0] on input "radio" at bounding box center [0, 0] width 0 height 0
click at [970, 390] on span at bounding box center [969, 397] width 16 height 16
click at [0, 0] on input "radio" at bounding box center [0, 0] width 0 height 0
click at [702, 118] on link "Fiches de salaire" at bounding box center [665, 122] width 239 height 26
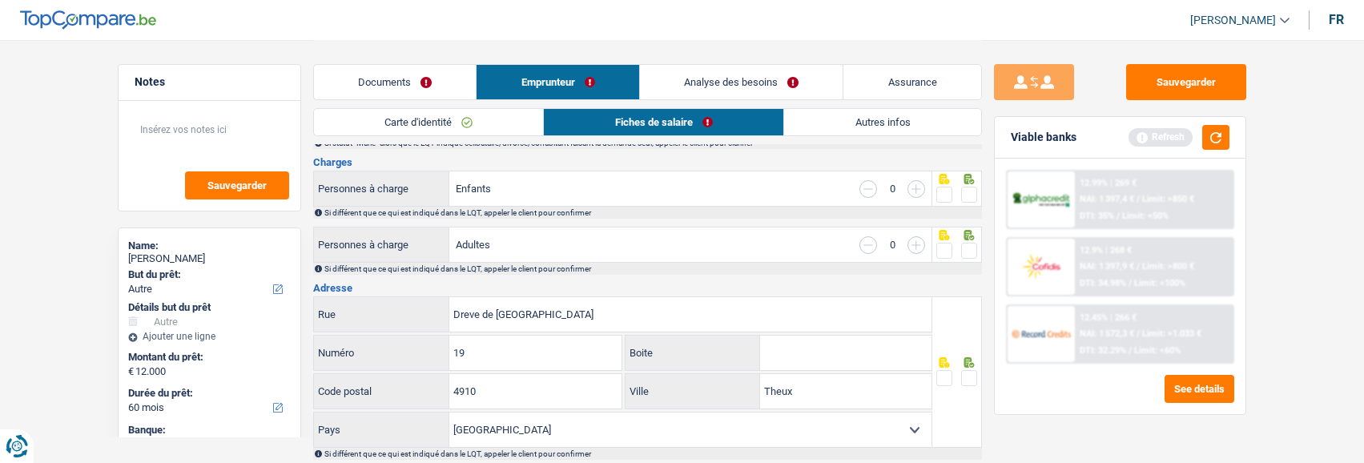
drag, startPoint x: 974, startPoint y: 192, endPoint x: 971, endPoint y: 211, distance: 18.7
click at [974, 197] on span at bounding box center [969, 195] width 16 height 16
click at [0, 0] on input "radio" at bounding box center [0, 0] width 0 height 0
click at [977, 250] on span at bounding box center [969, 251] width 16 height 16
click at [0, 0] on input "radio" at bounding box center [0, 0] width 0 height 0
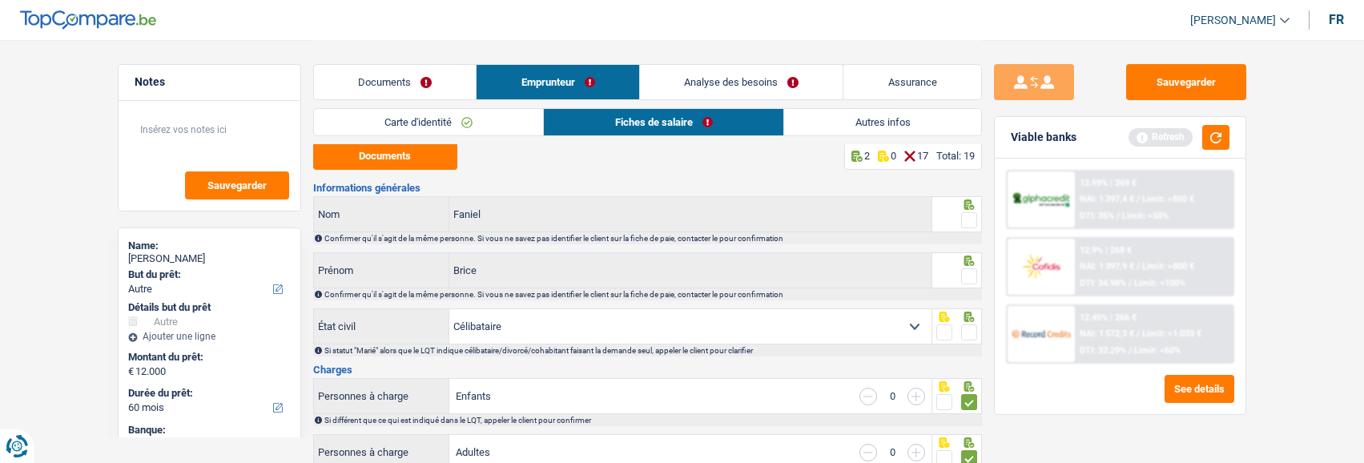
scroll to position [0, 0]
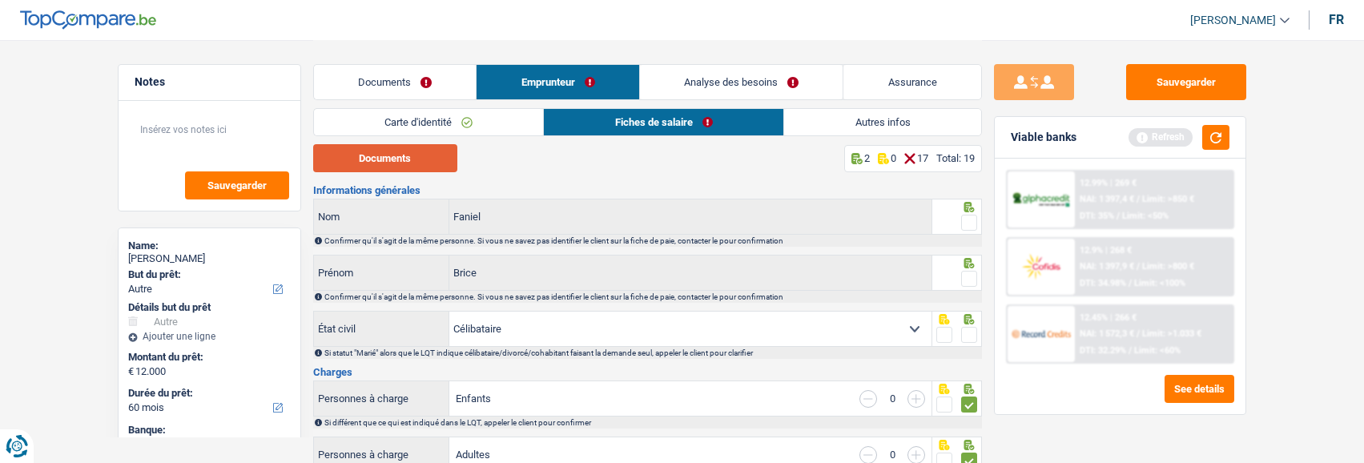
click at [417, 162] on button "Documents" at bounding box center [385, 158] width 144 height 28
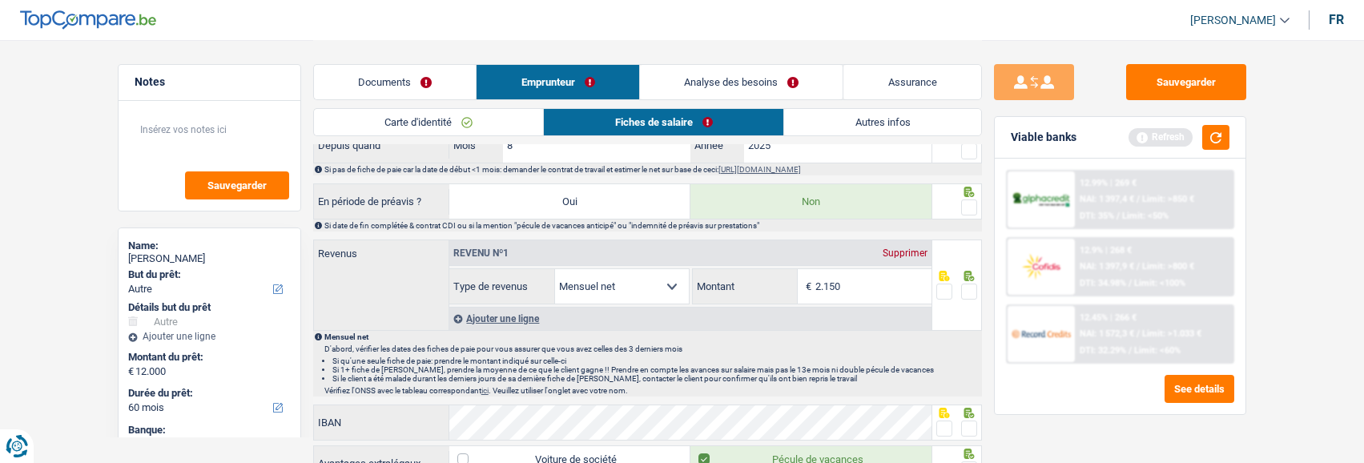
scroll to position [721, 0]
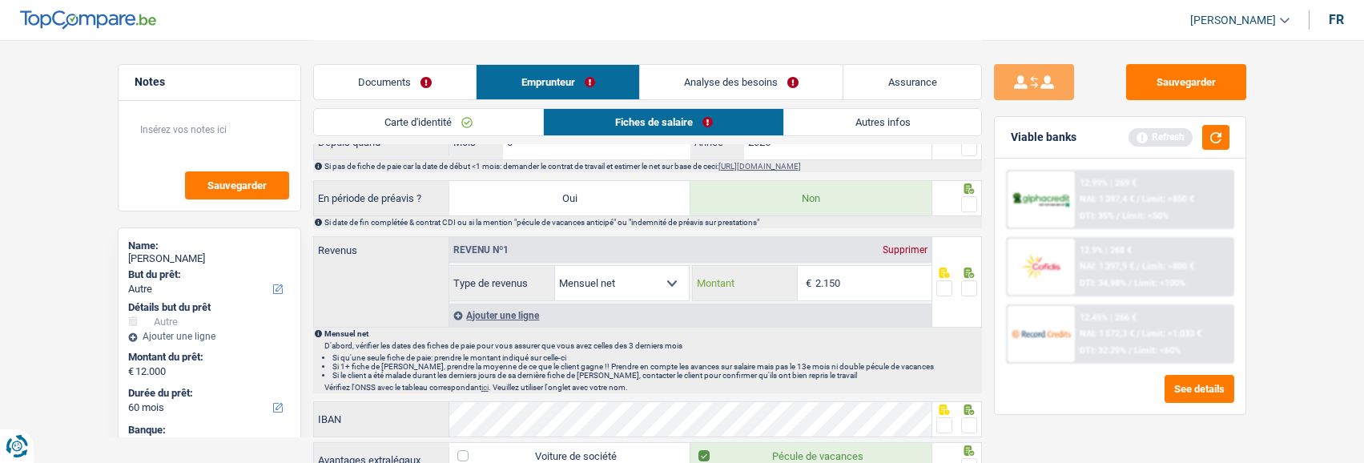
click at [864, 292] on input "2.150" at bounding box center [874, 283] width 116 height 34
click at [973, 288] on span at bounding box center [969, 288] width 16 height 16
click at [0, 0] on input "radio" at bounding box center [0, 0] width 0 height 0
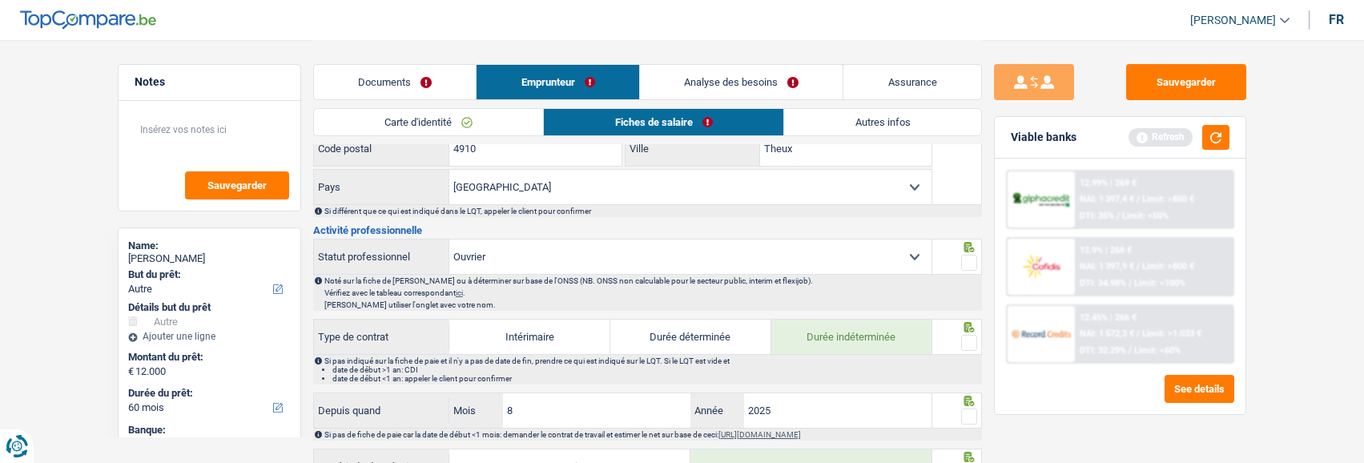
scroll to position [0, 0]
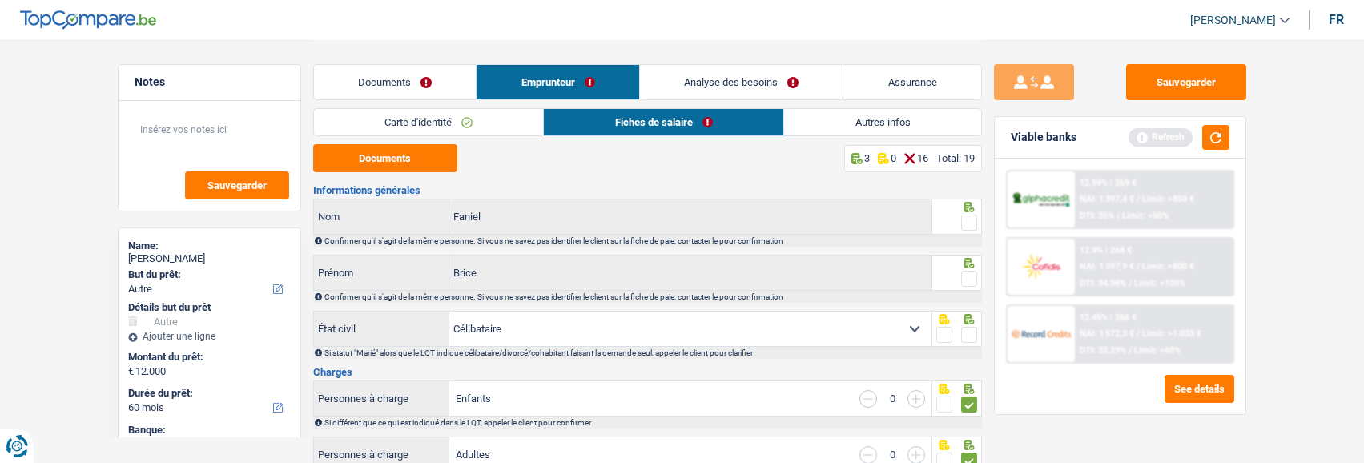
drag, startPoint x: 969, startPoint y: 217, endPoint x: 967, endPoint y: 238, distance: 20.9
click at [969, 218] on span at bounding box center [969, 223] width 16 height 16
click at [0, 0] on input "radio" at bounding box center [0, 0] width 0 height 0
click at [970, 272] on span at bounding box center [969, 279] width 16 height 16
click at [0, 0] on input "radio" at bounding box center [0, 0] width 0 height 0
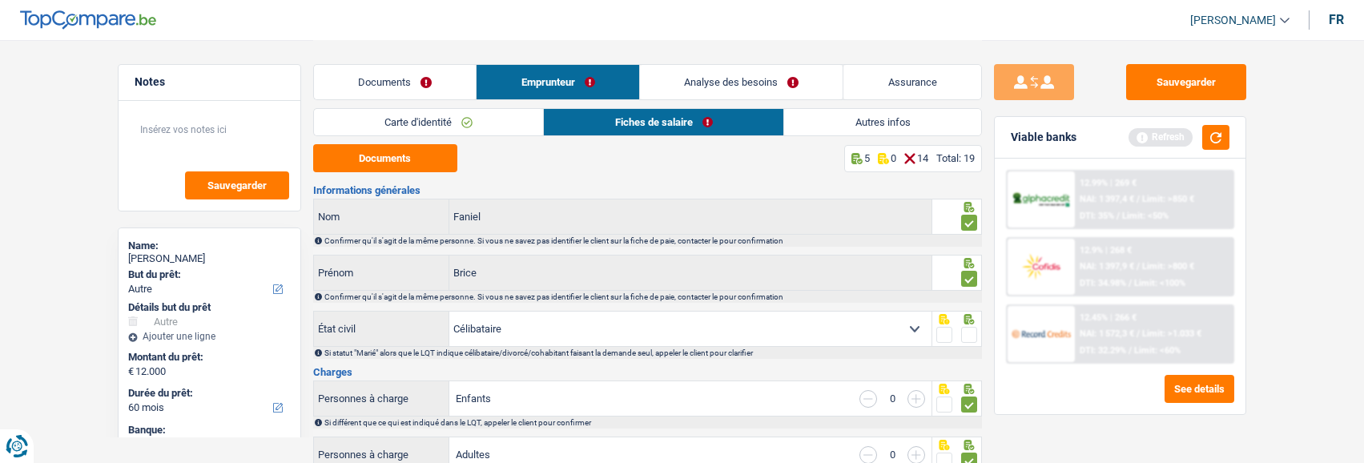
drag, startPoint x: 970, startPoint y: 335, endPoint x: 960, endPoint y: 361, distance: 28.4
click at [969, 336] on span at bounding box center [969, 335] width 16 height 16
click at [0, 0] on input "radio" at bounding box center [0, 0] width 0 height 0
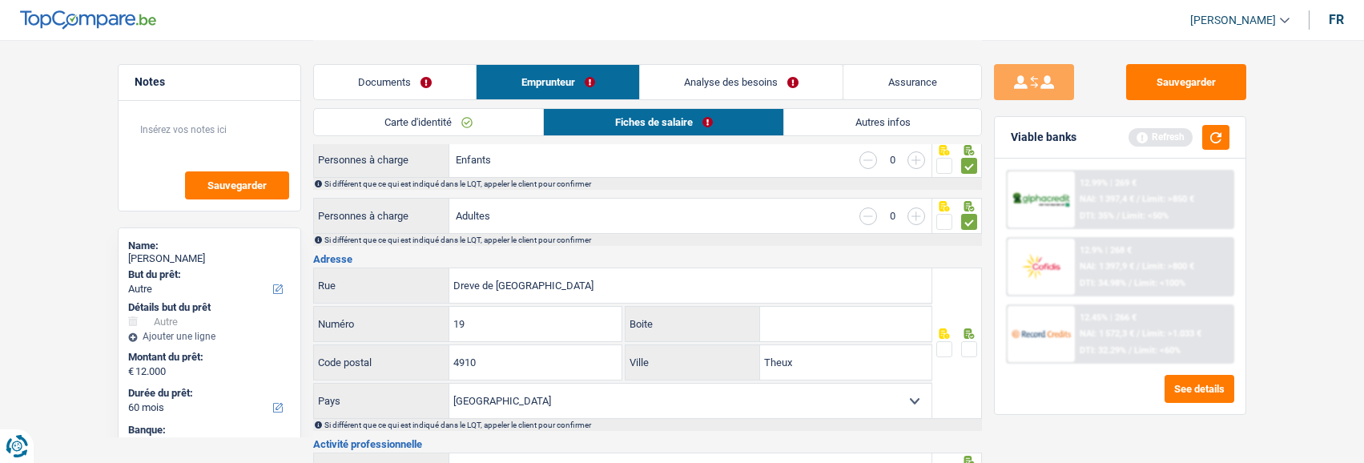
scroll to position [240, 0]
click at [971, 341] on span at bounding box center [969, 348] width 16 height 16
click at [0, 0] on input "radio" at bounding box center [0, 0] width 0 height 0
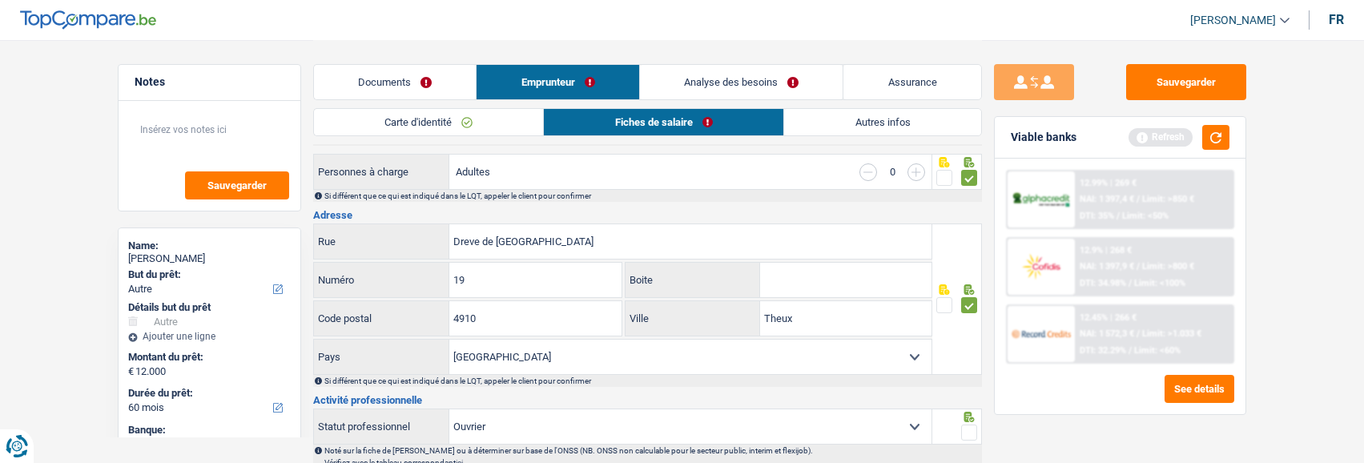
scroll to position [320, 0]
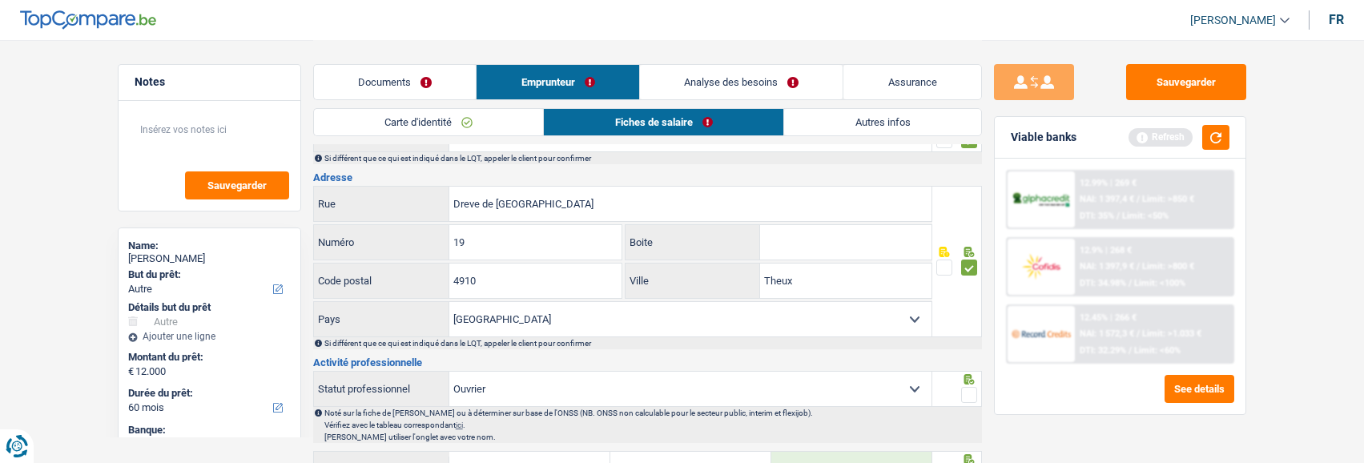
click at [970, 389] on span at bounding box center [969, 395] width 16 height 16
click at [0, 0] on input "radio" at bounding box center [0, 0] width 0 height 0
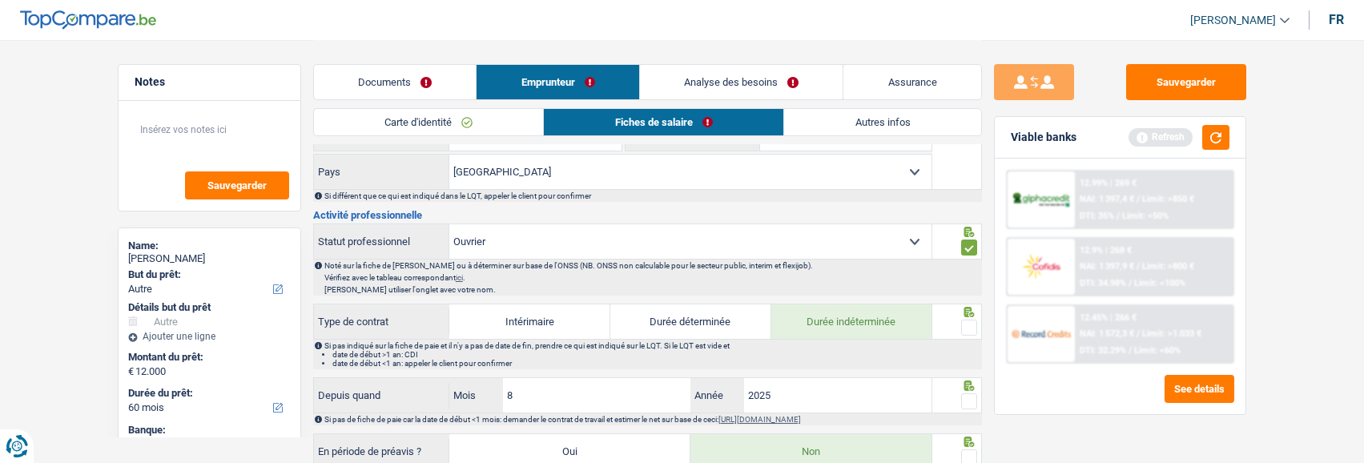
scroll to position [481, 0]
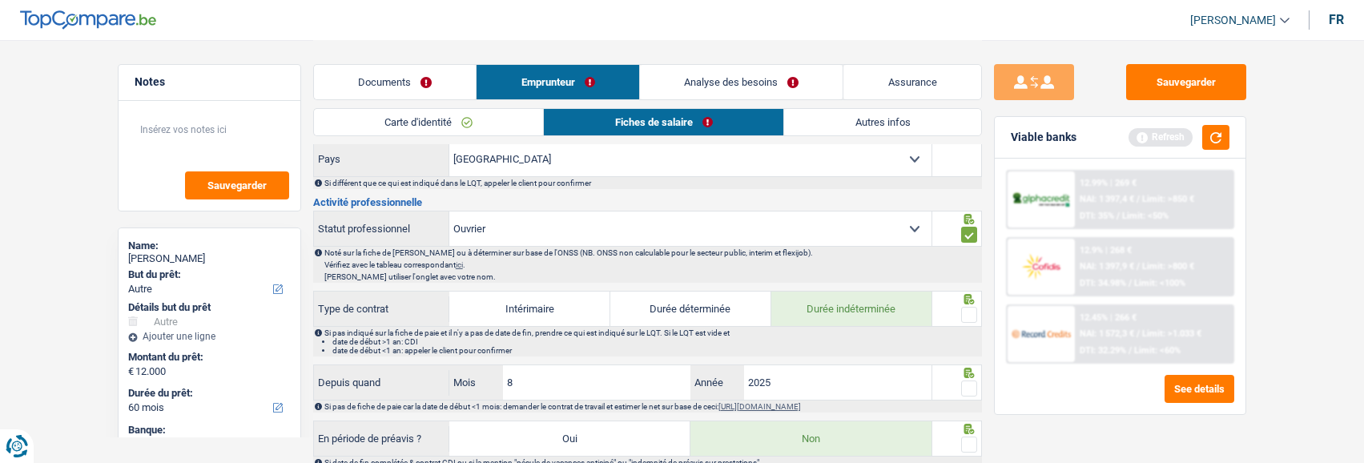
drag, startPoint x: 967, startPoint y: 307, endPoint x: 967, endPoint y: 318, distance: 11.2
click at [967, 313] on span at bounding box center [969, 315] width 16 height 16
click at [0, 0] on input "radio" at bounding box center [0, 0] width 0 height 0
click at [972, 388] on span at bounding box center [969, 389] width 16 height 16
click at [0, 0] on input "radio" at bounding box center [0, 0] width 0 height 0
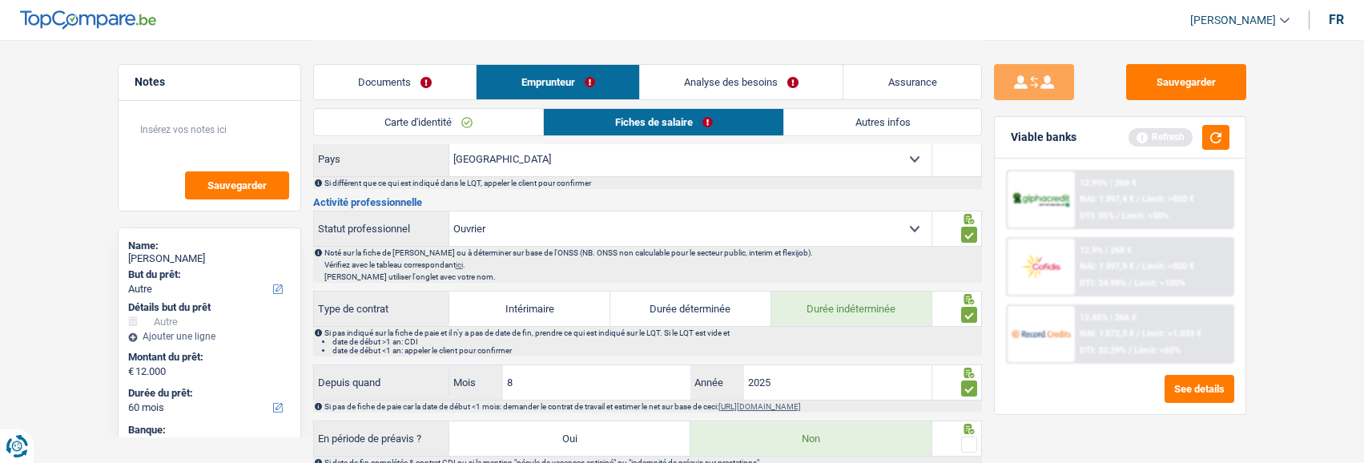
click at [973, 444] on span at bounding box center [969, 445] width 16 height 16
click at [0, 0] on input "radio" at bounding box center [0, 0] width 0 height 0
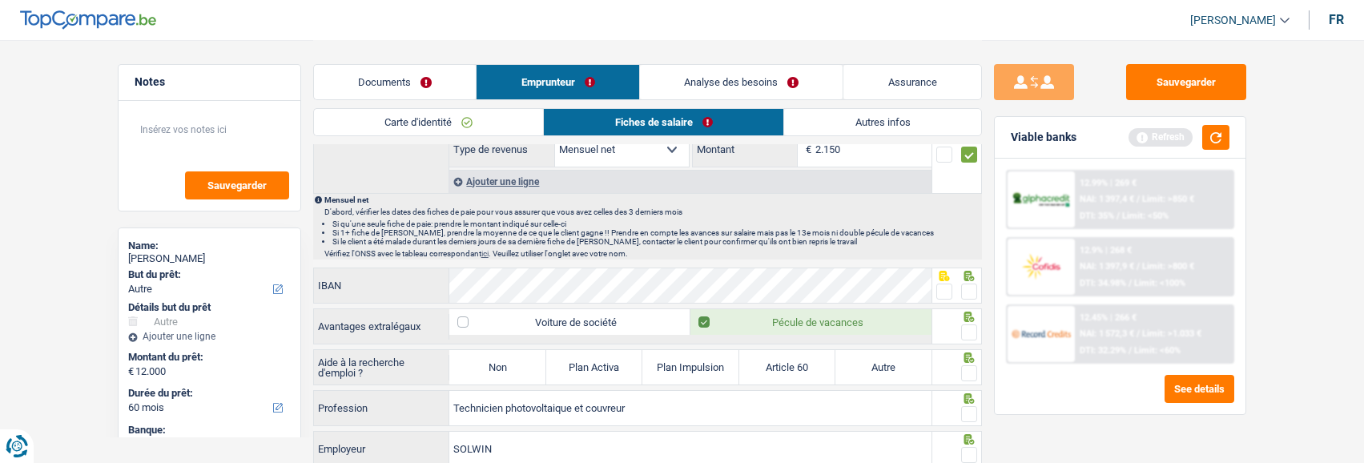
scroll to position [881, 0]
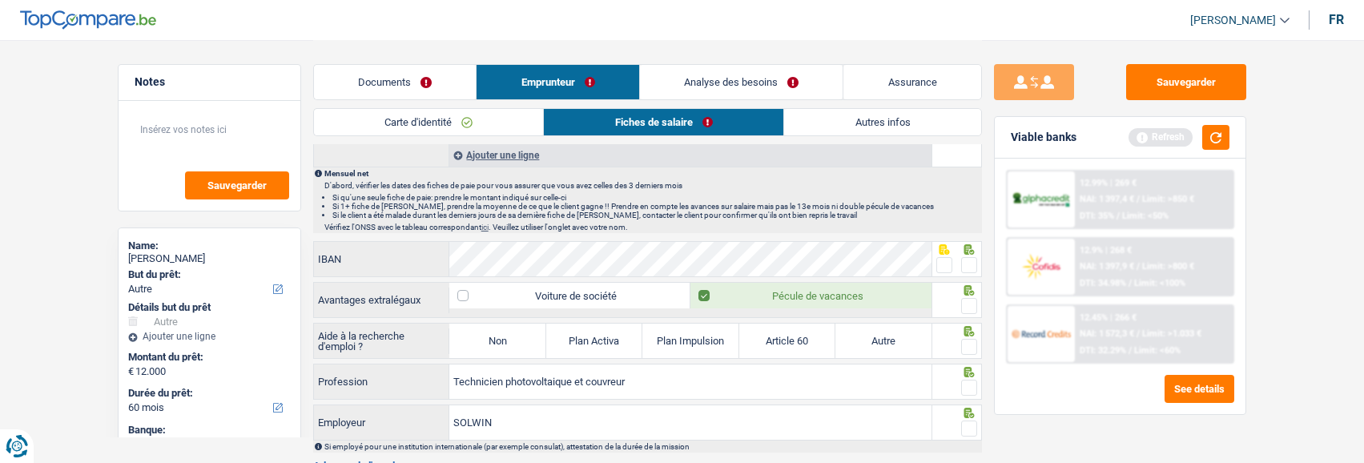
click at [972, 264] on span at bounding box center [969, 265] width 16 height 16
click at [0, 0] on input "radio" at bounding box center [0, 0] width 0 height 0
click at [973, 306] on span at bounding box center [969, 306] width 16 height 16
click at [0, 0] on input "radio" at bounding box center [0, 0] width 0 height 0
click at [508, 334] on label "Non" at bounding box center [497, 341] width 96 height 34
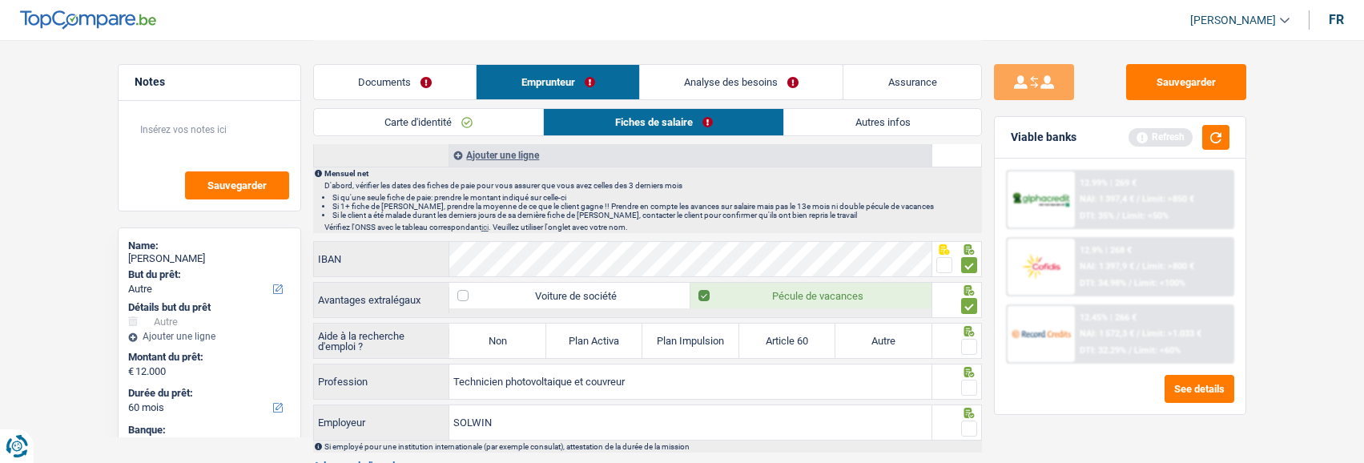
click at [508, 334] on input "Non" at bounding box center [497, 341] width 96 height 34
radio input "true"
click at [969, 380] on span at bounding box center [969, 388] width 16 height 16
click at [0, 0] on input "radio" at bounding box center [0, 0] width 0 height 0
click at [974, 347] on span at bounding box center [969, 347] width 16 height 16
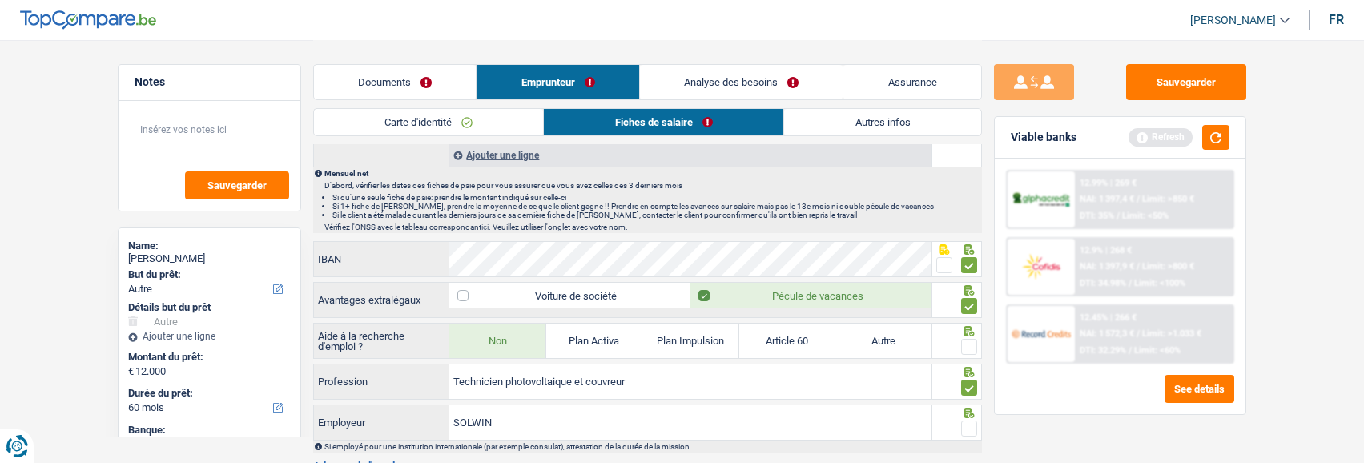
click at [0, 0] on input "radio" at bounding box center [0, 0] width 0 height 0
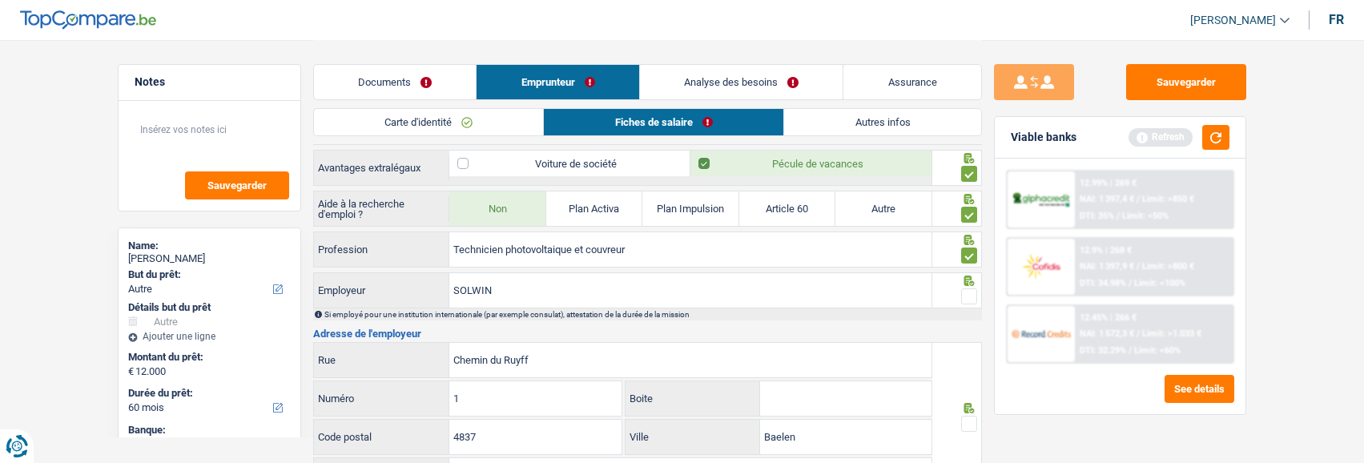
scroll to position [1041, 0]
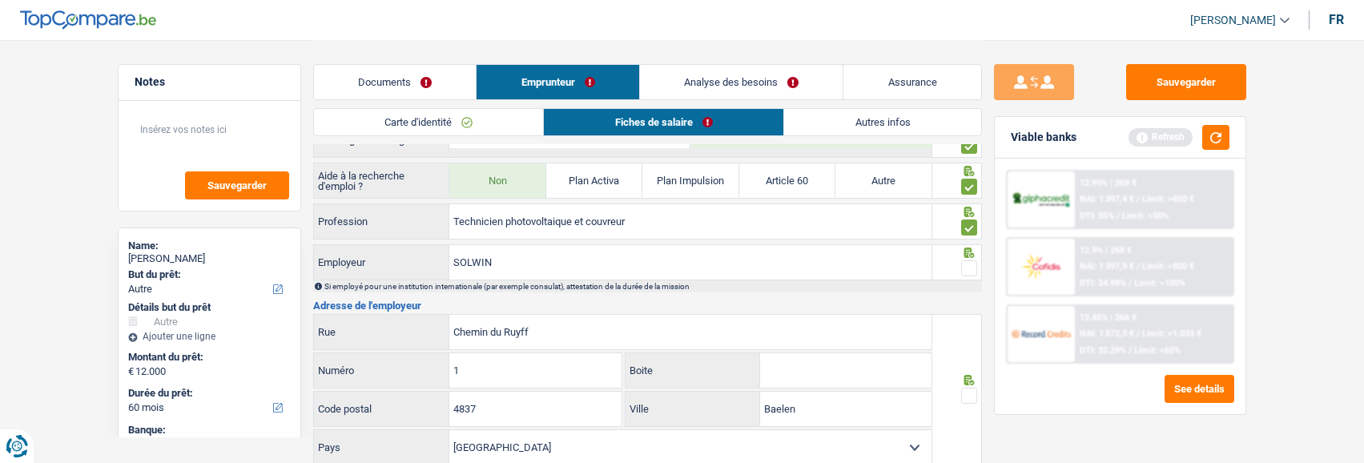
click at [829, 381] on input "Boite" at bounding box center [845, 370] width 171 height 34
type input "B"
click at [971, 390] on span at bounding box center [969, 396] width 16 height 16
click at [0, 0] on input "radio" at bounding box center [0, 0] width 0 height 0
click at [967, 260] on span at bounding box center [969, 268] width 16 height 16
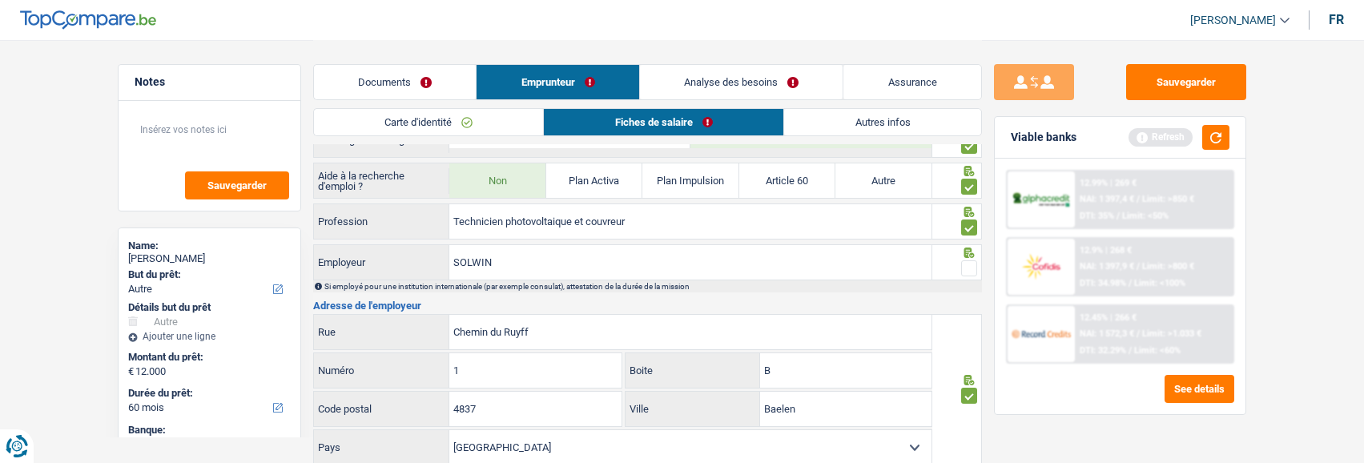
click at [0, 0] on input "radio" at bounding box center [0, 0] width 0 height 0
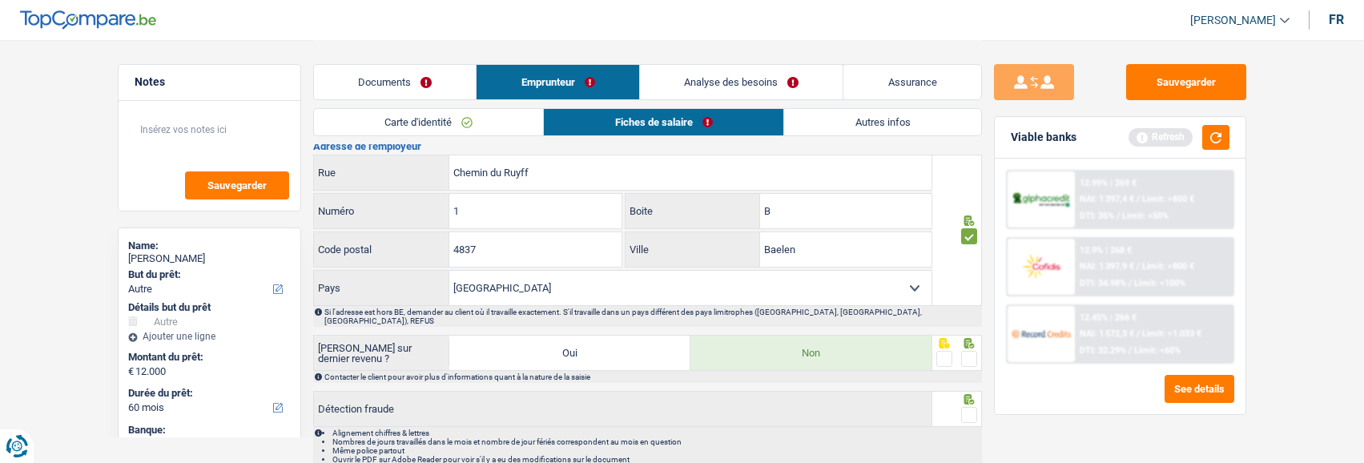
scroll to position [1202, 0]
drag, startPoint x: 972, startPoint y: 336, endPoint x: 971, endPoint y: 349, distance: 12.8
click at [972, 348] on div at bounding box center [969, 358] width 16 height 20
click at [971, 350] on span at bounding box center [969, 358] width 16 height 16
click at [0, 0] on input "radio" at bounding box center [0, 0] width 0 height 0
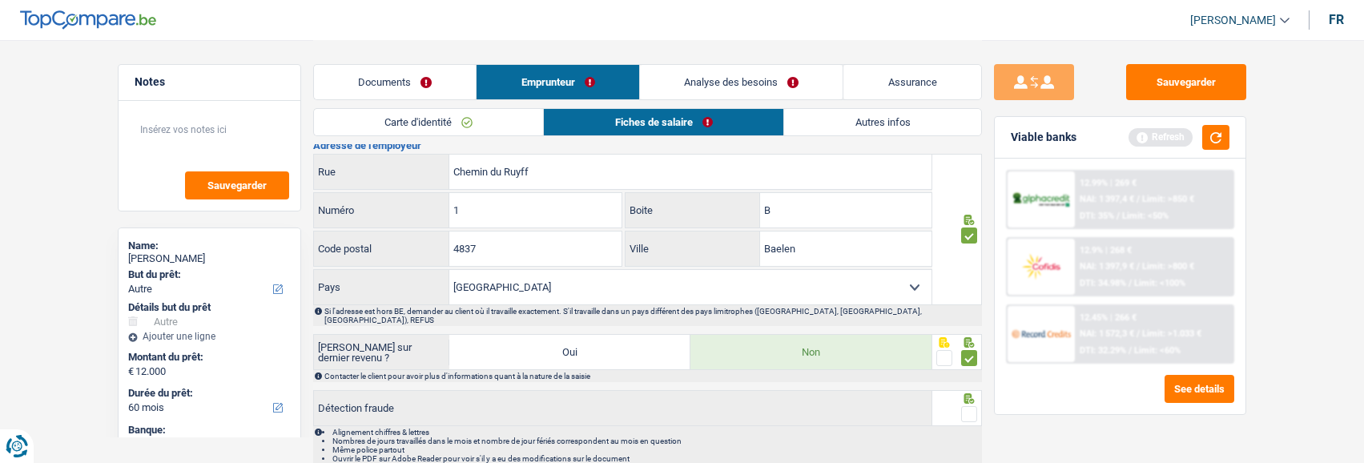
click at [966, 406] on span at bounding box center [969, 414] width 16 height 16
click at [0, 0] on input "radio" at bounding box center [0, 0] width 0 height 0
click at [1215, 136] on button "button" at bounding box center [1216, 137] width 27 height 25
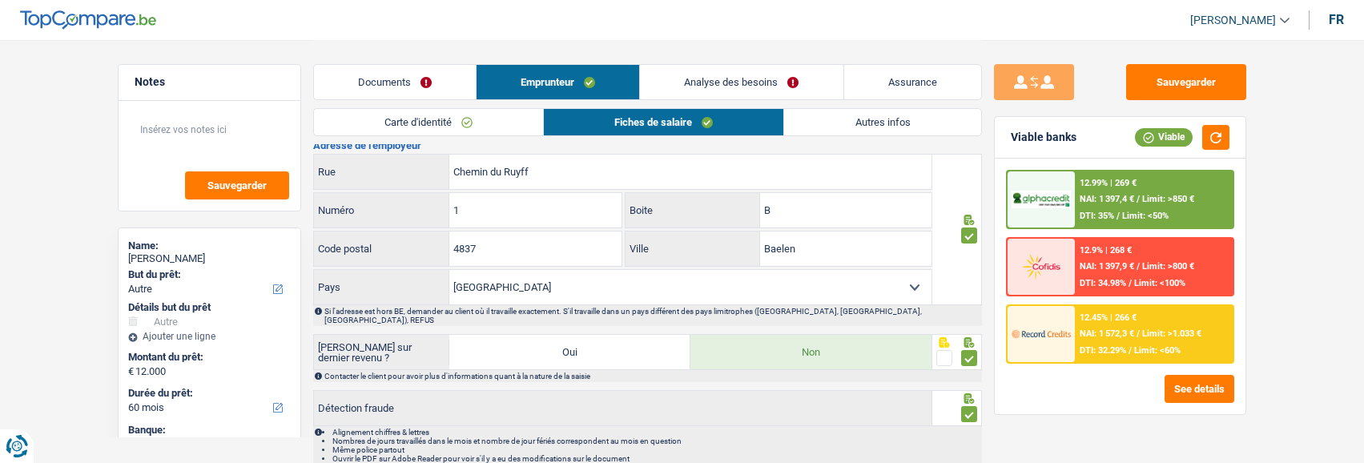
click at [904, 122] on link "Autres infos" at bounding box center [882, 122] width 196 height 26
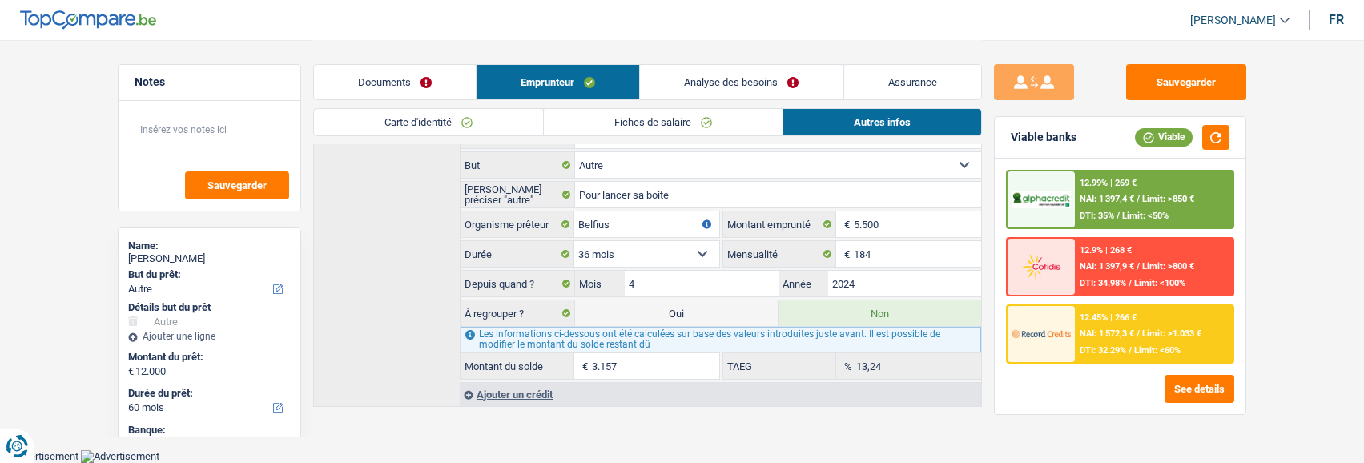
scroll to position [431, 0]
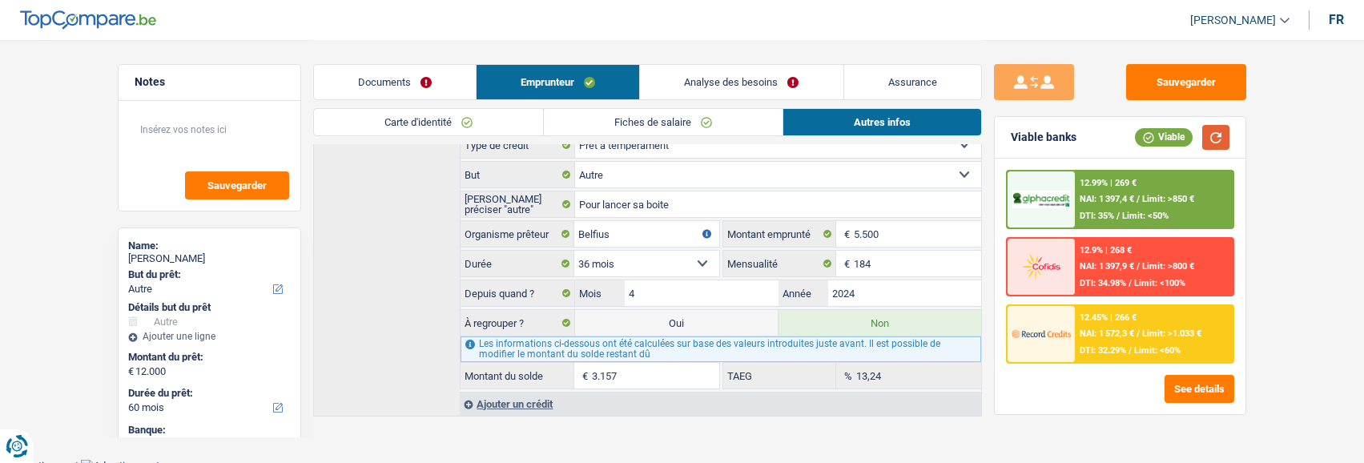
click at [1219, 135] on button "button" at bounding box center [1216, 137] width 27 height 25
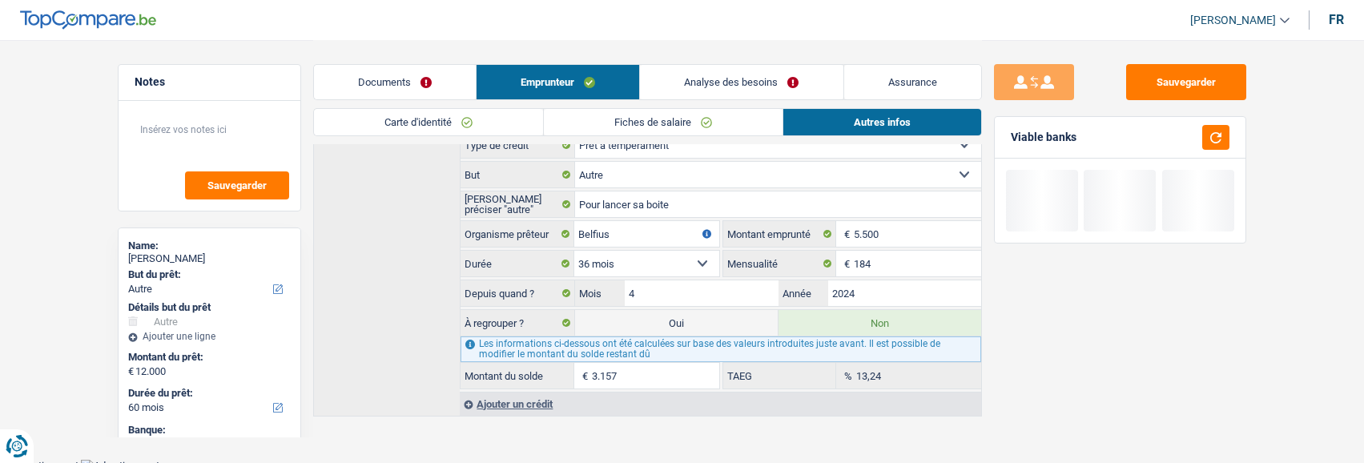
click at [776, 87] on link "Analyse des besoins" at bounding box center [741, 82] width 203 height 34
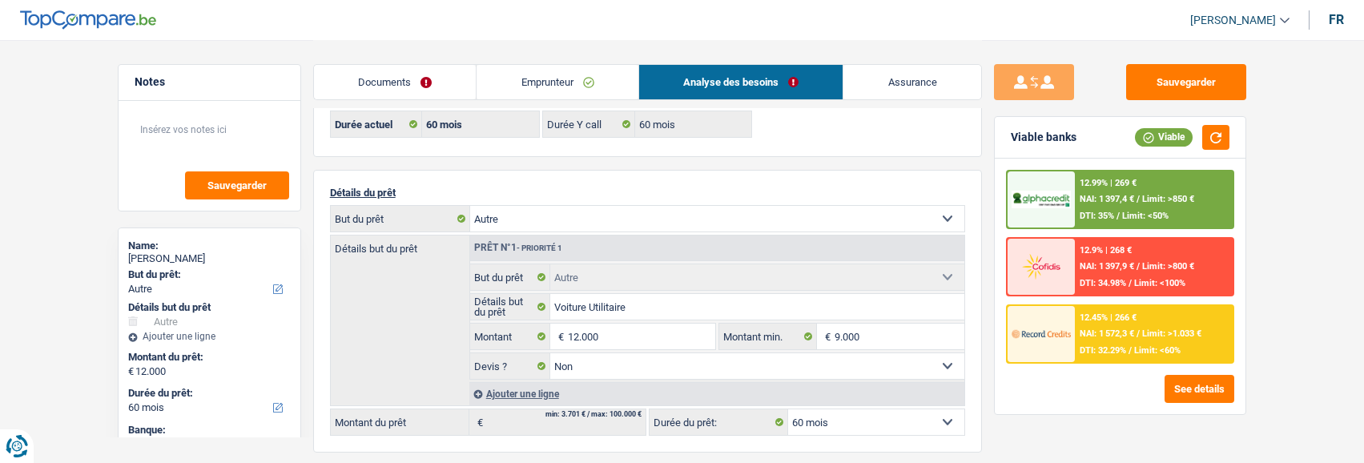
scroll to position [160, 0]
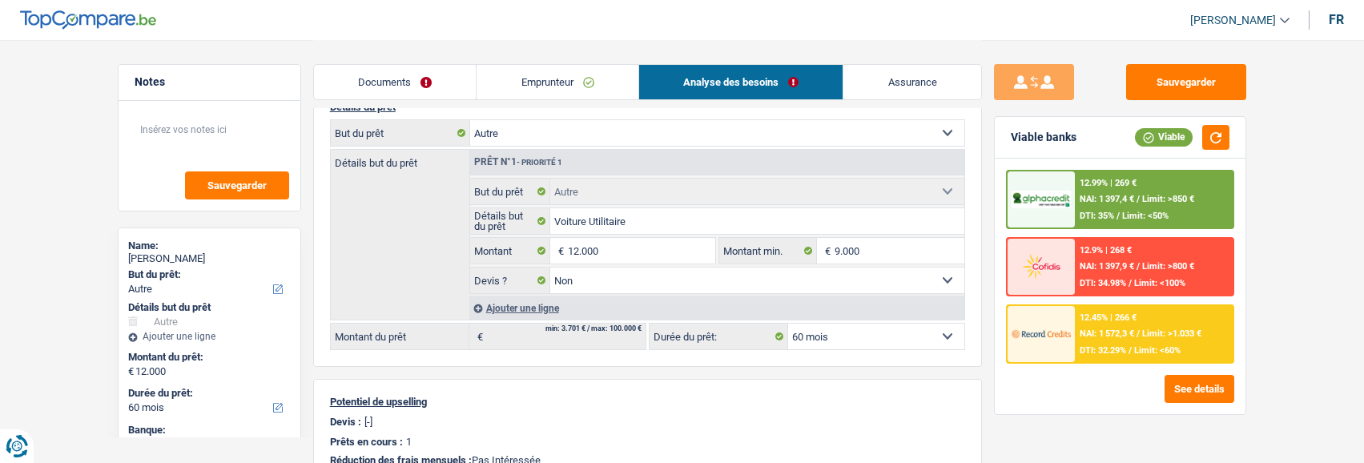
click at [1129, 347] on span "/" at bounding box center [1130, 350] width 3 height 10
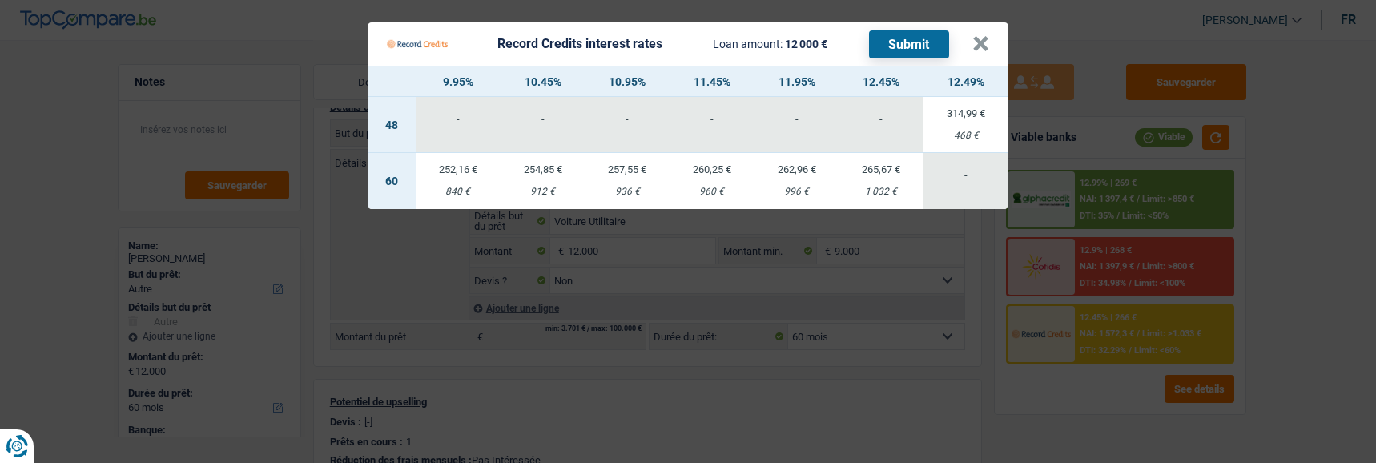
click at [546, 170] on td "254,85 € 912 €" at bounding box center [543, 181] width 85 height 56
select select "record credits"
type input "10,45"
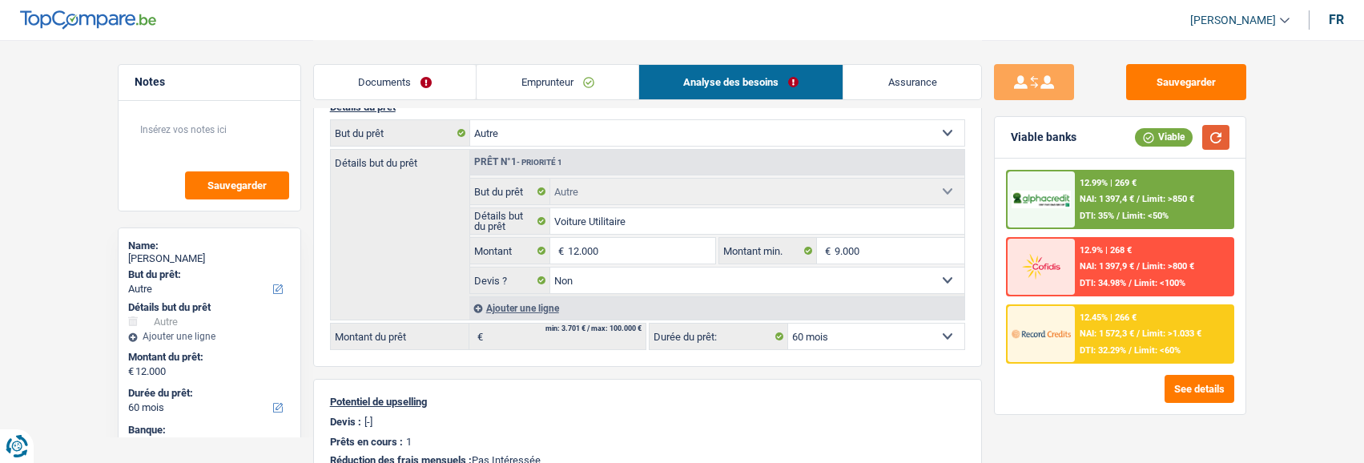
click at [1211, 135] on button "button" at bounding box center [1216, 137] width 27 height 25
click at [1142, 332] on span "Limit: >1.033 €" at bounding box center [1171, 333] width 59 height 10
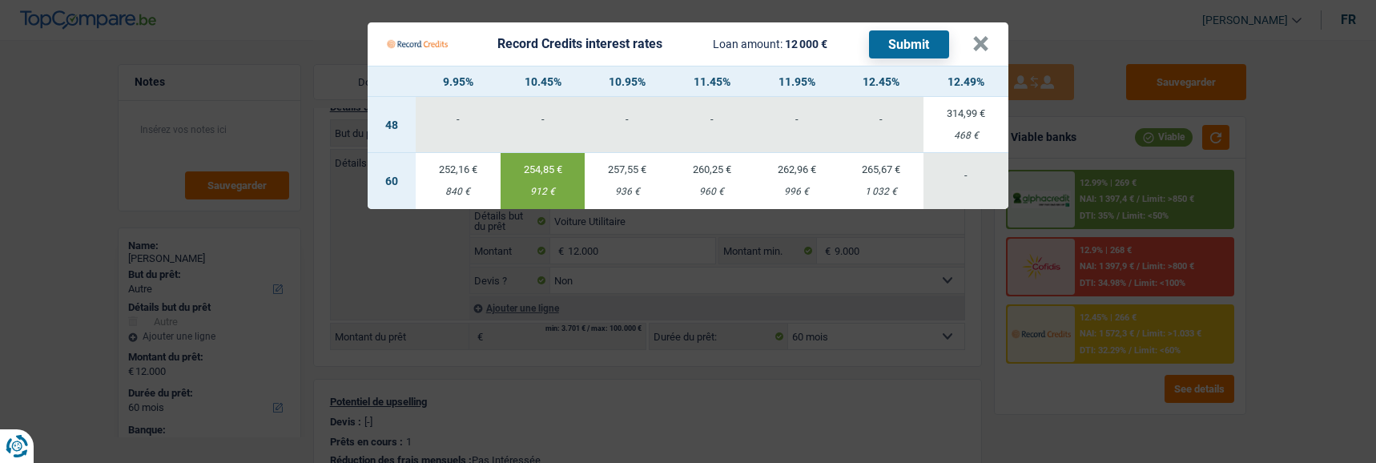
click at [921, 38] on button "Submit" at bounding box center [909, 44] width 80 height 28
click at [988, 36] on button "×" at bounding box center [981, 44] width 17 height 16
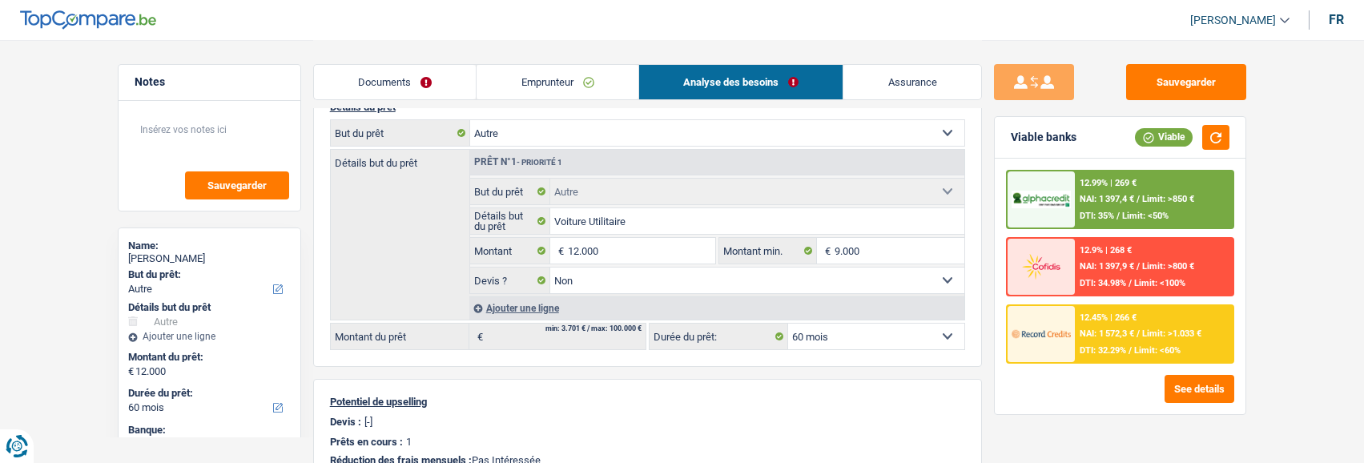
click at [591, 83] on link "Emprunteur" at bounding box center [558, 82] width 162 height 34
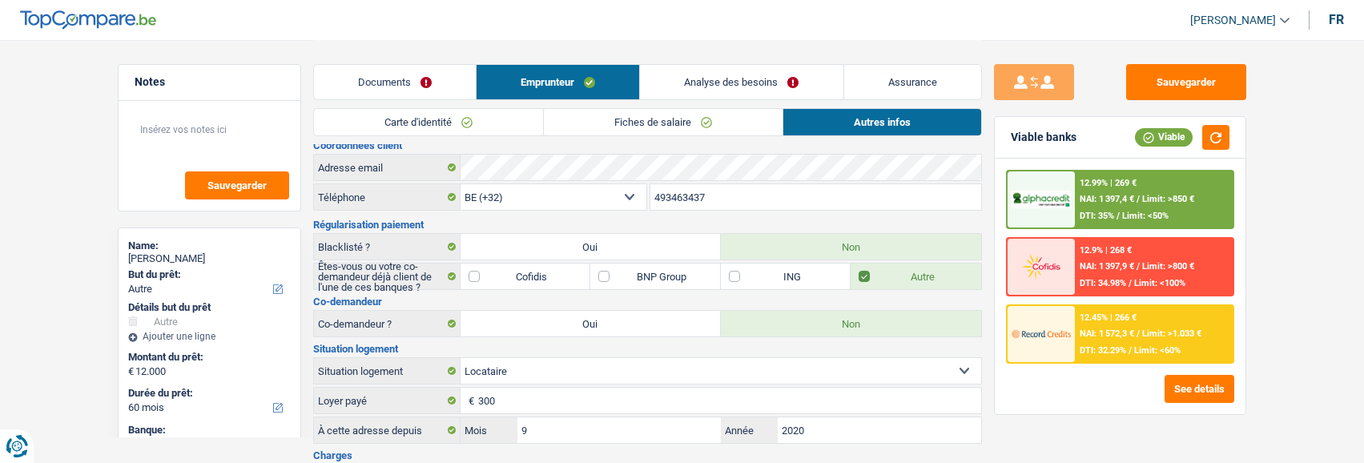
scroll to position [0, 0]
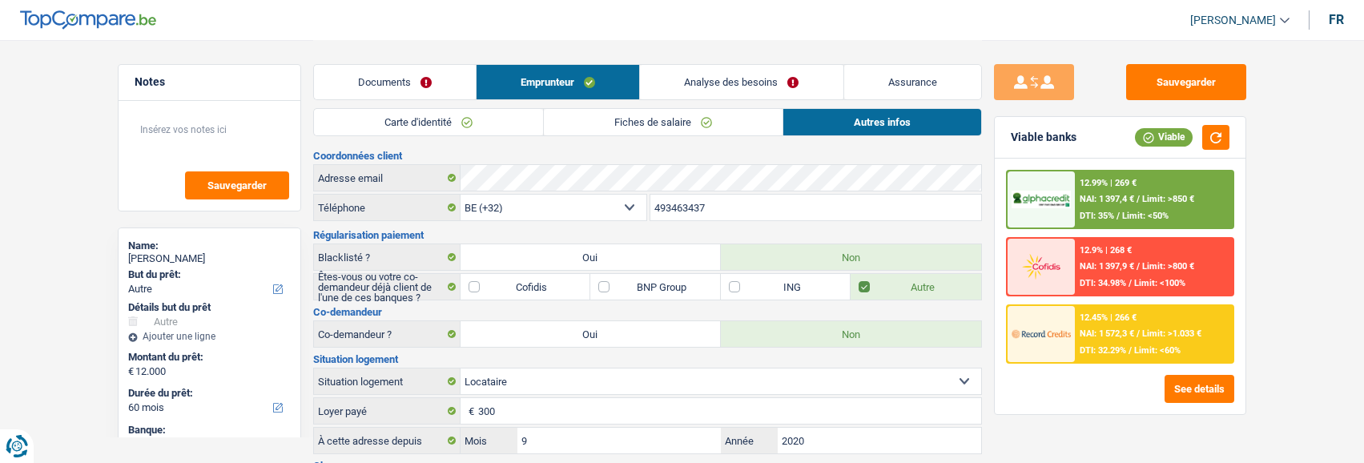
click at [658, 126] on link "Fiches de salaire" at bounding box center [663, 122] width 239 height 26
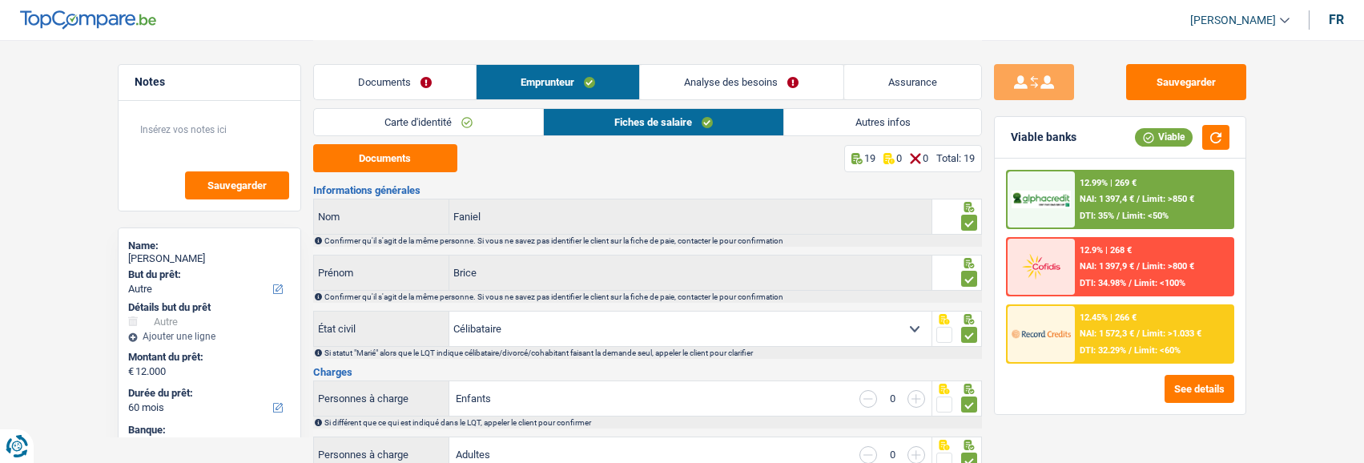
click at [1133, 203] on div "12.99% | 269 € NAI: 1 397,4 € / Limit: >850 € DTI: 35% / Limit: <50%" at bounding box center [1154, 199] width 158 height 56
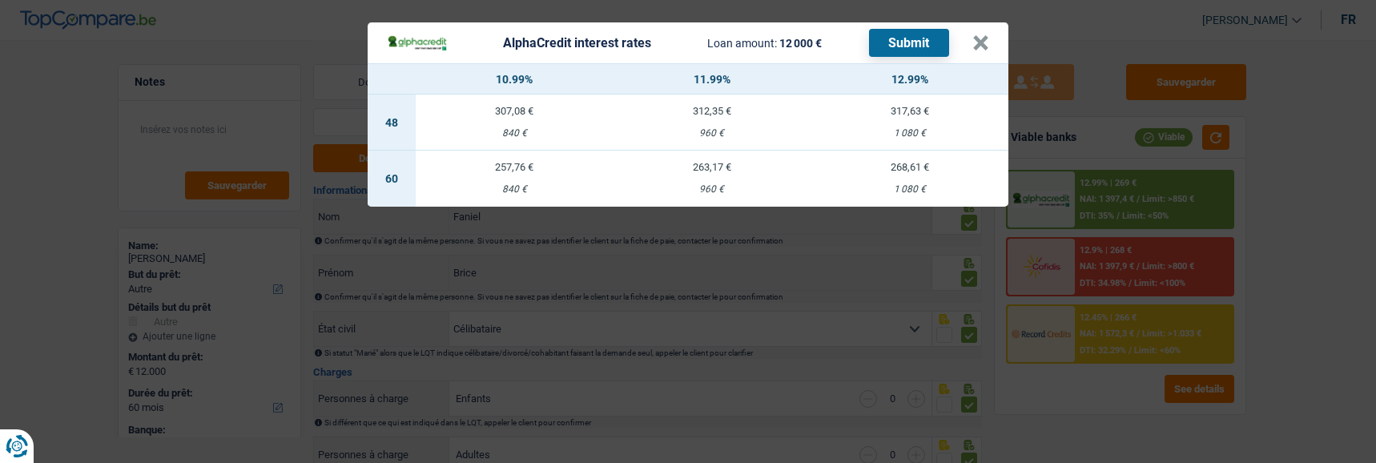
click at [502, 165] on td "257,76 € 840 €" at bounding box center [515, 179] width 198 height 56
select select "alphacredit"
type input "10,99"
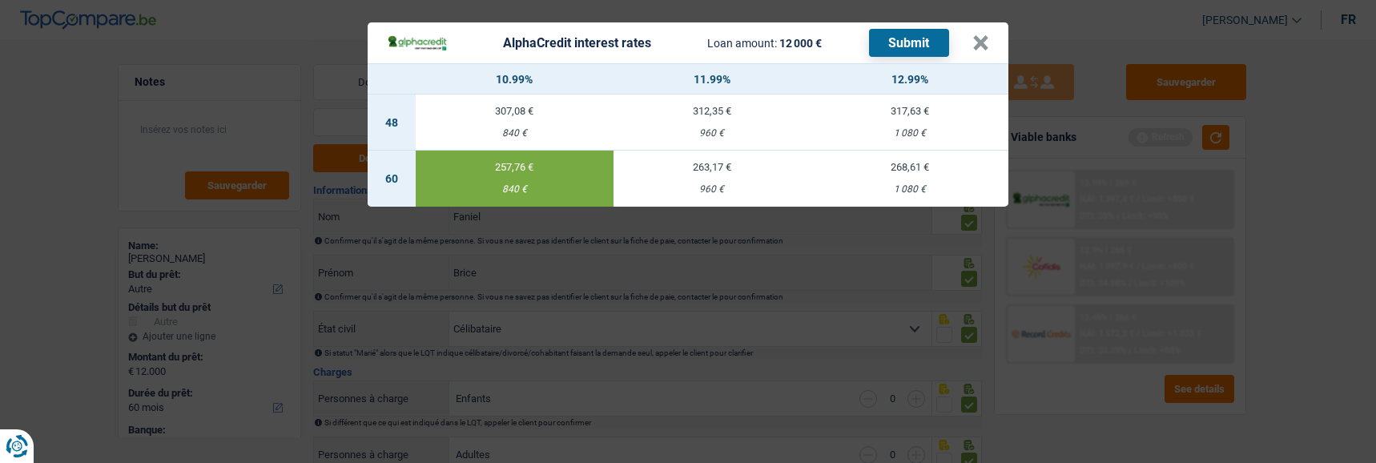
click at [923, 29] on button "Submit" at bounding box center [909, 43] width 80 height 28
click at [987, 35] on button "×" at bounding box center [981, 43] width 17 height 16
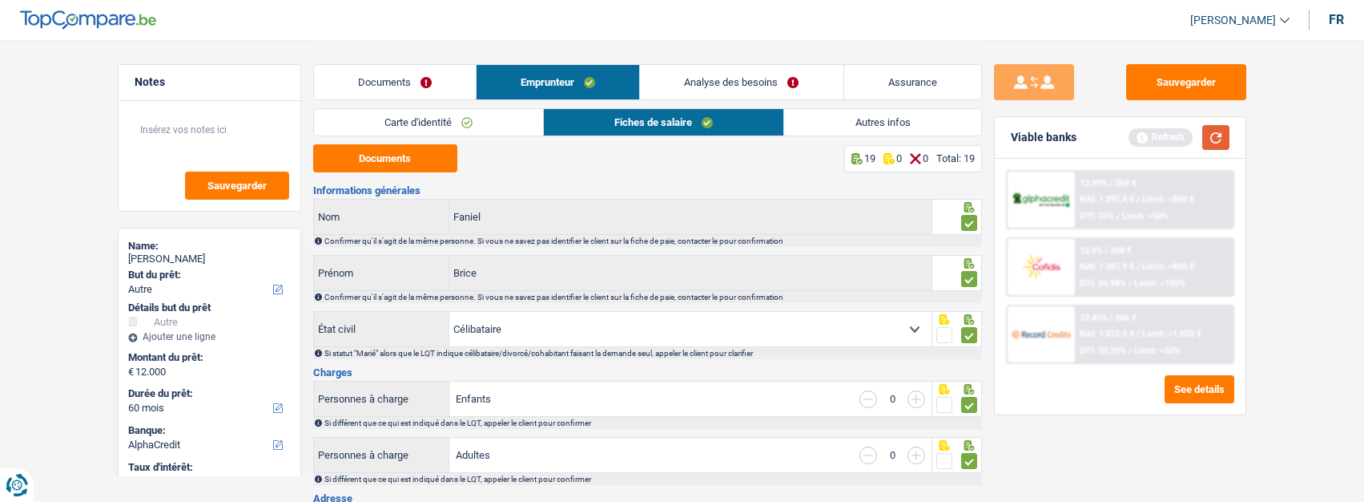
click at [1207, 128] on button "button" at bounding box center [1216, 137] width 27 height 25
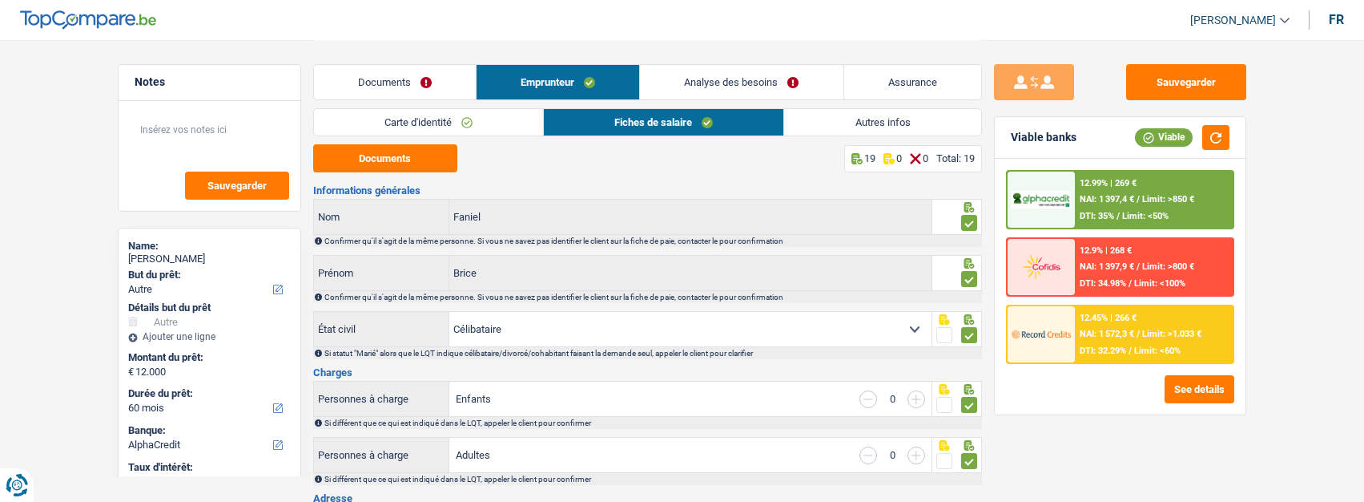
click at [434, 79] on link "Documents" at bounding box center [395, 82] width 162 height 34
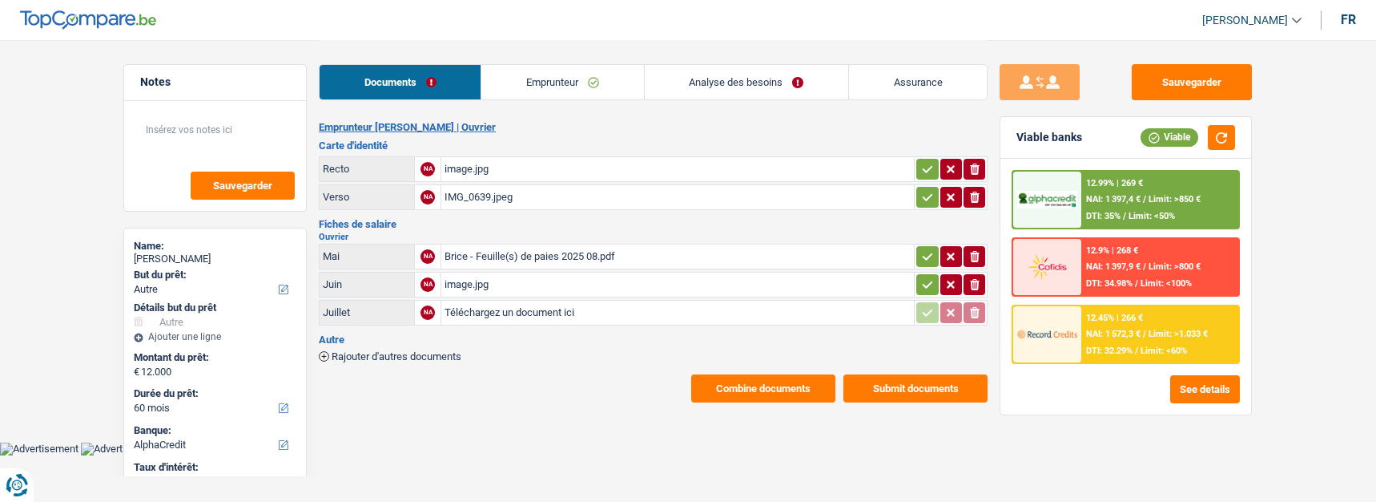
click at [527, 85] on link "Emprunteur" at bounding box center [562, 82] width 162 height 34
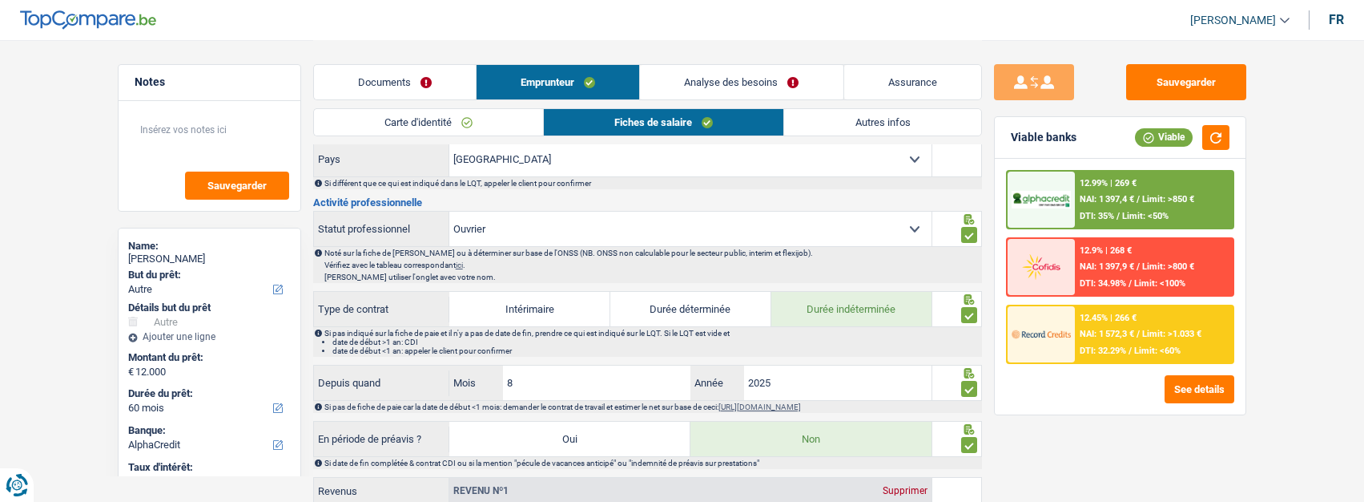
click at [506, 121] on link "Carte d'identité" at bounding box center [428, 122] width 229 height 26
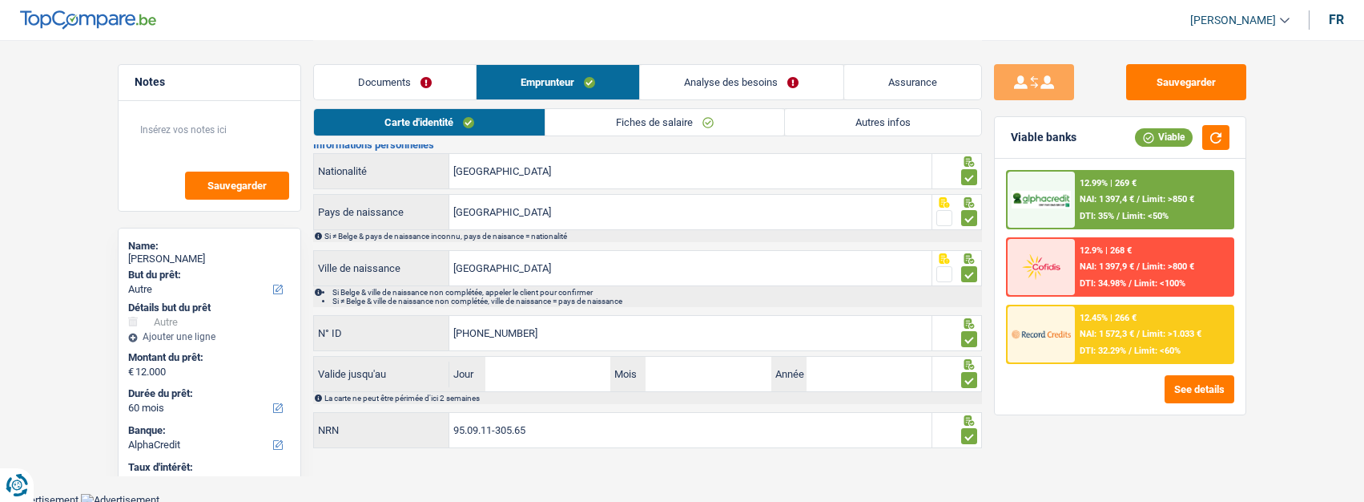
click at [796, 82] on link "Analyse des besoins" at bounding box center [741, 82] width 203 height 34
